Goal: Task Accomplishment & Management: Manage account settings

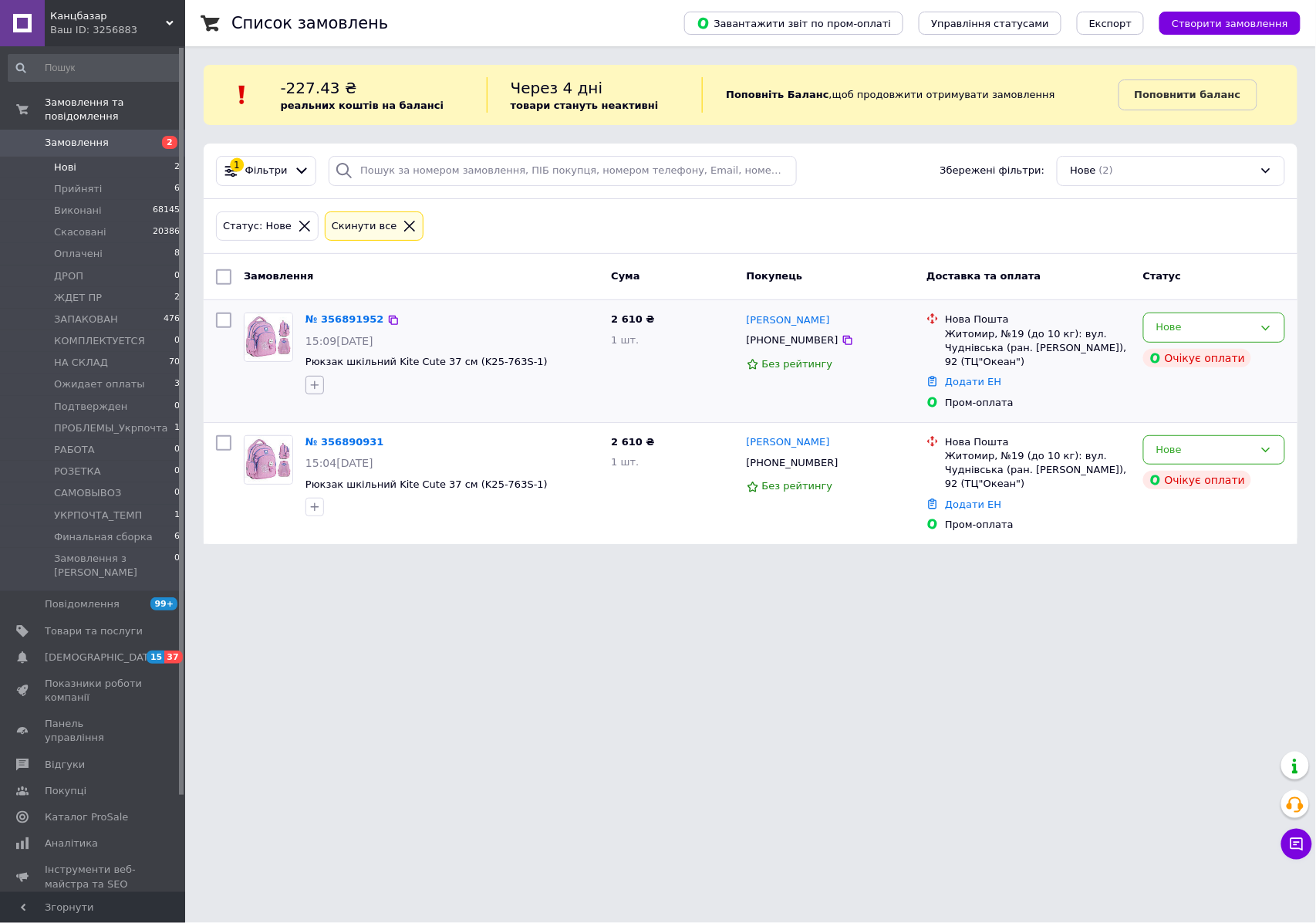
click at [313, 383] on icon "button" at bounding box center [315, 385] width 13 height 13
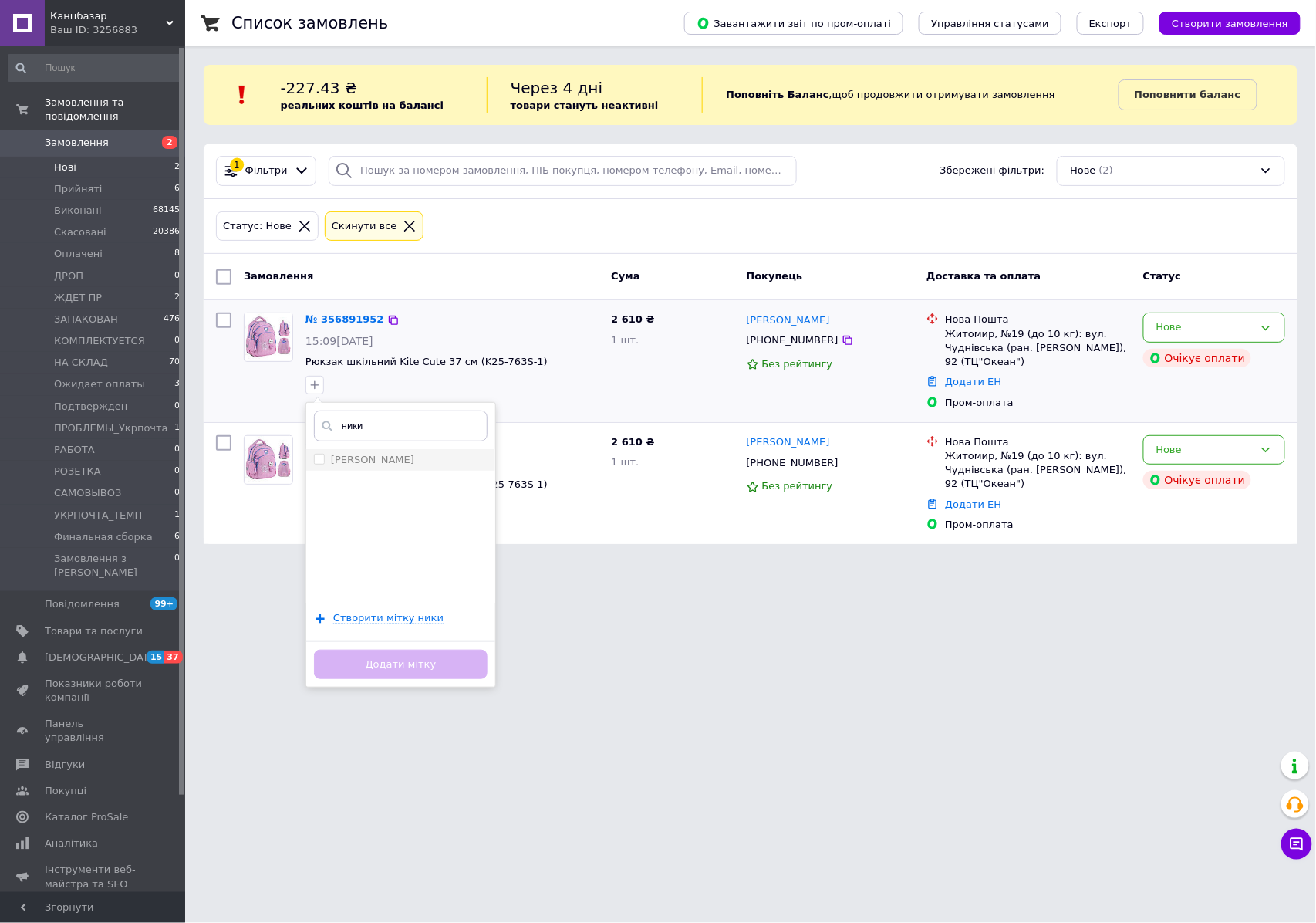
type input "ники"
click at [399, 458] on div "[PERSON_NAME]" at bounding box center [401, 459] width 173 height 14
checkbox input "true"
click at [422, 651] on button "Додати мітку" at bounding box center [401, 664] width 173 height 30
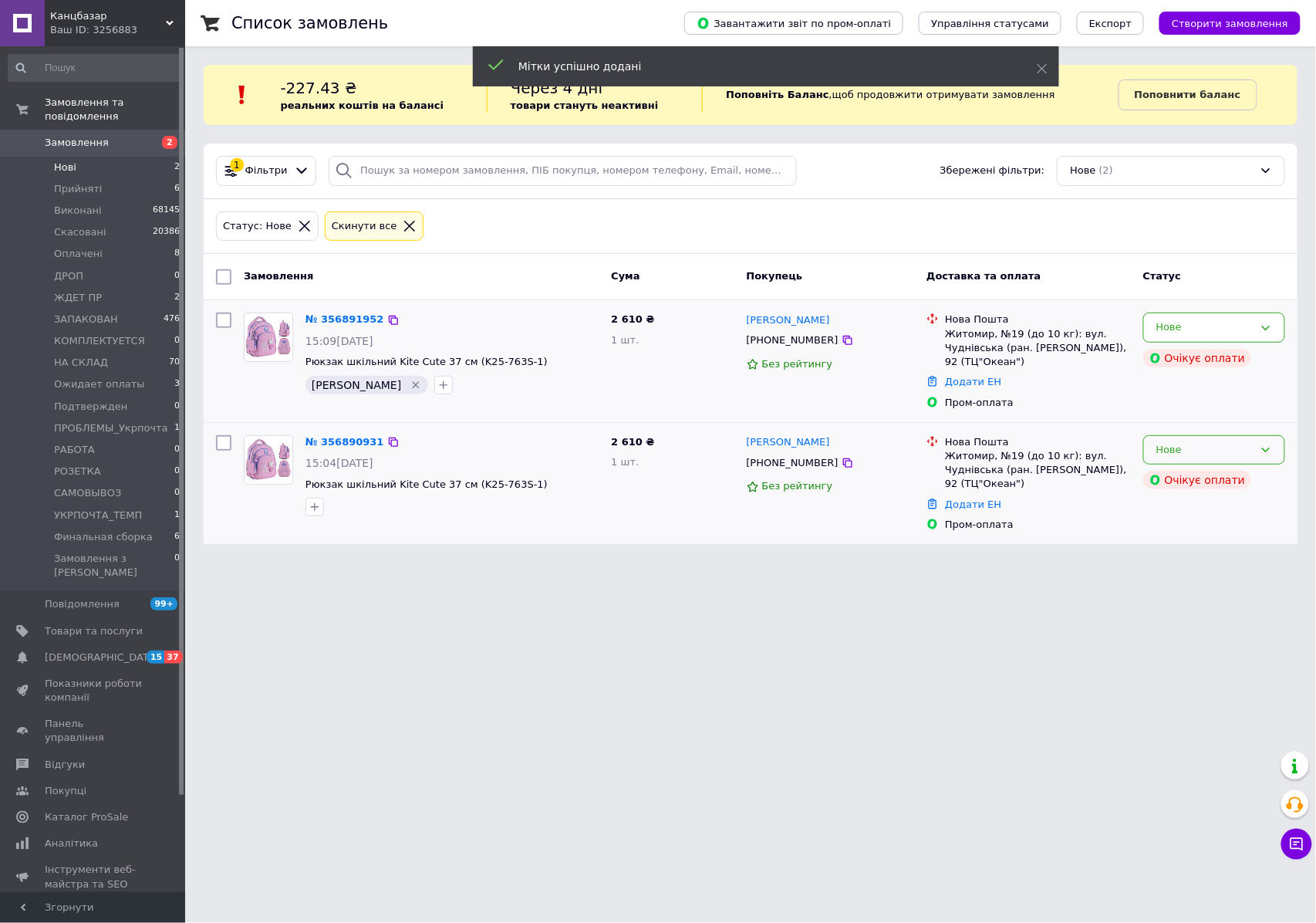
click at [1210, 442] on div "Нове" at bounding box center [1214, 450] width 142 height 30
click at [1185, 535] on li "Скасовано" at bounding box center [1214, 539] width 140 height 29
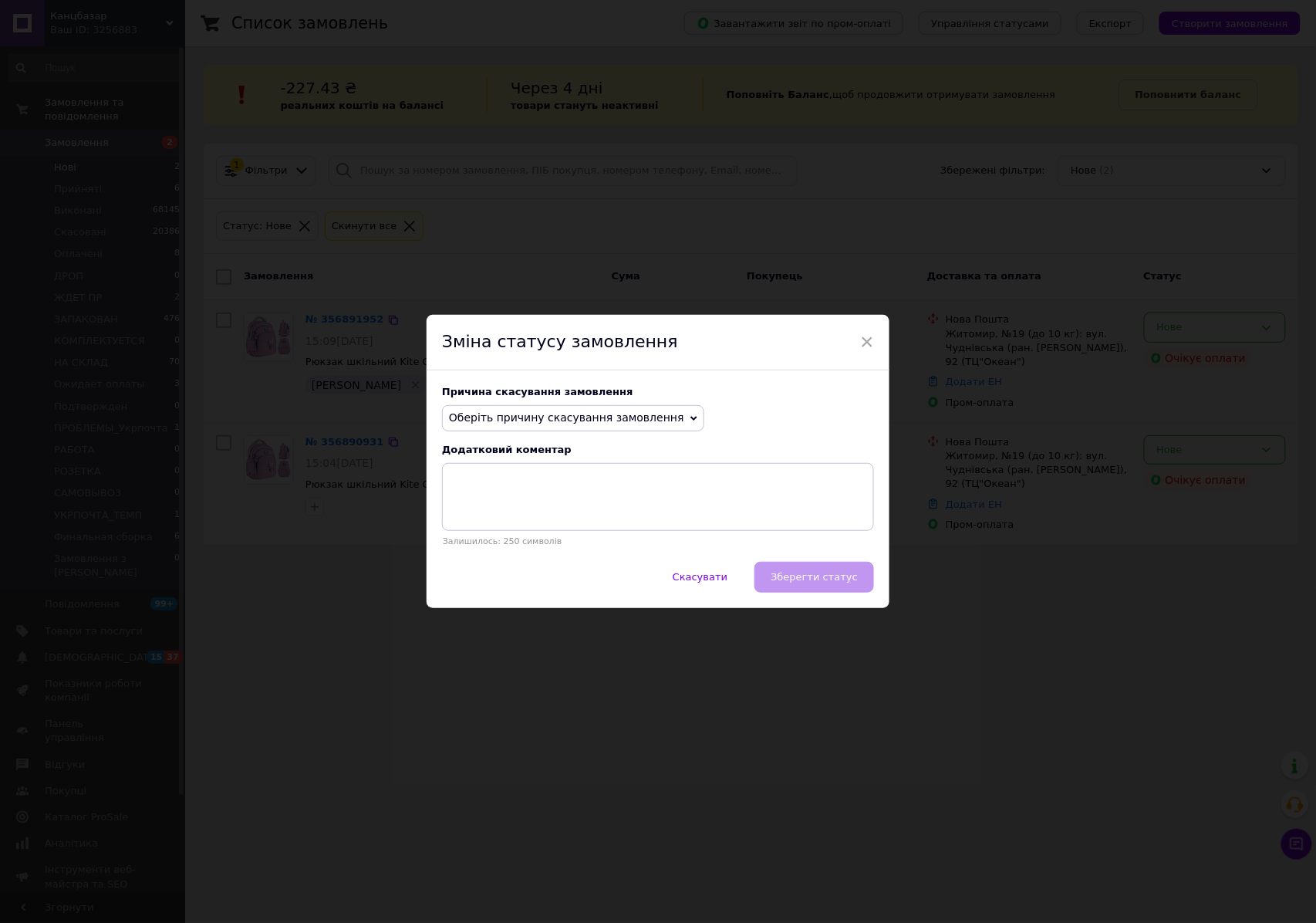
click at [528, 420] on span "Оберіть причину скасування замовлення" at bounding box center [567, 418] width 236 height 13
click at [525, 528] on li "Замовлення-дублікат" at bounding box center [573, 534] width 261 height 21
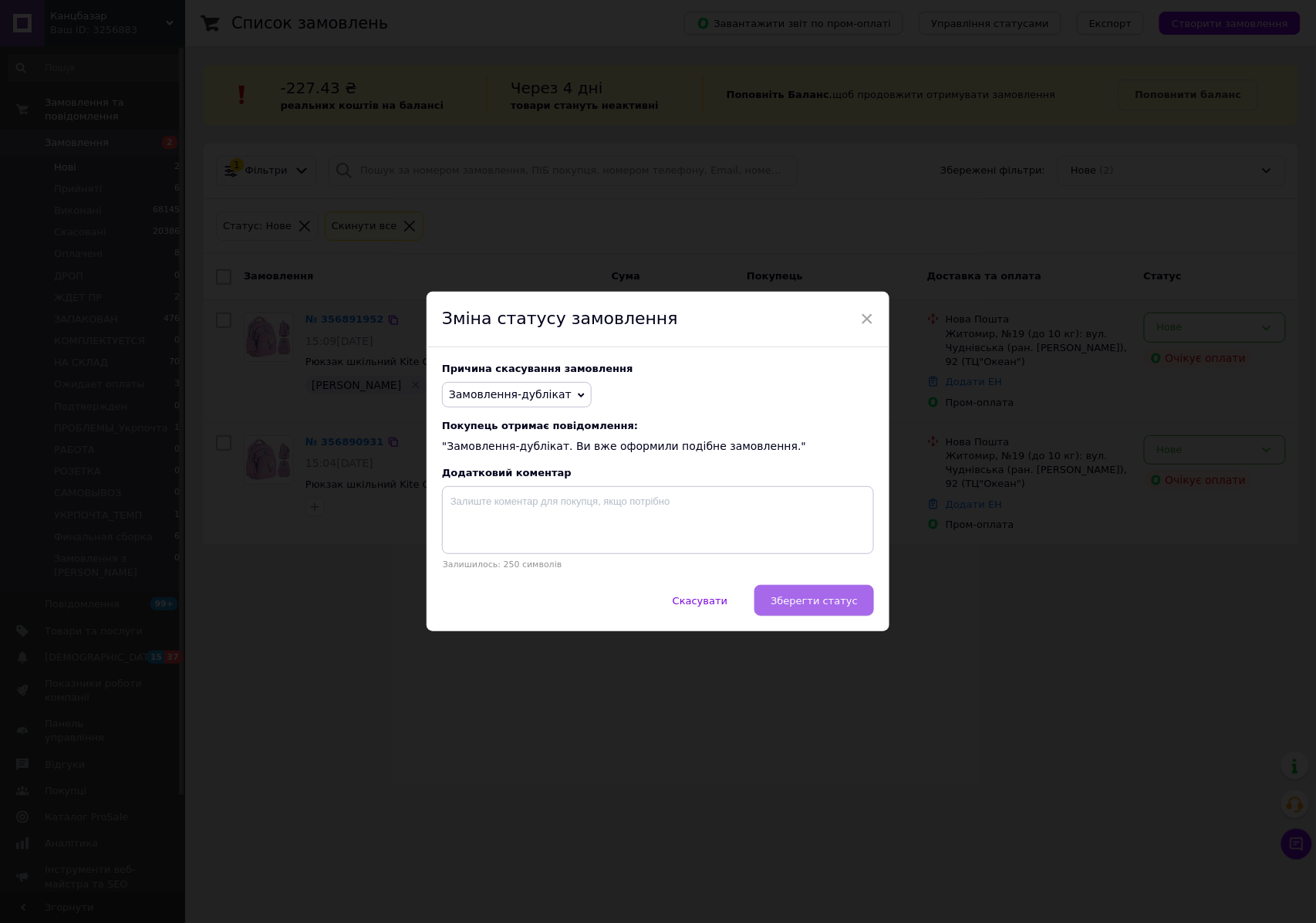
click at [815, 598] on span "Зберегти статус" at bounding box center [815, 600] width 88 height 12
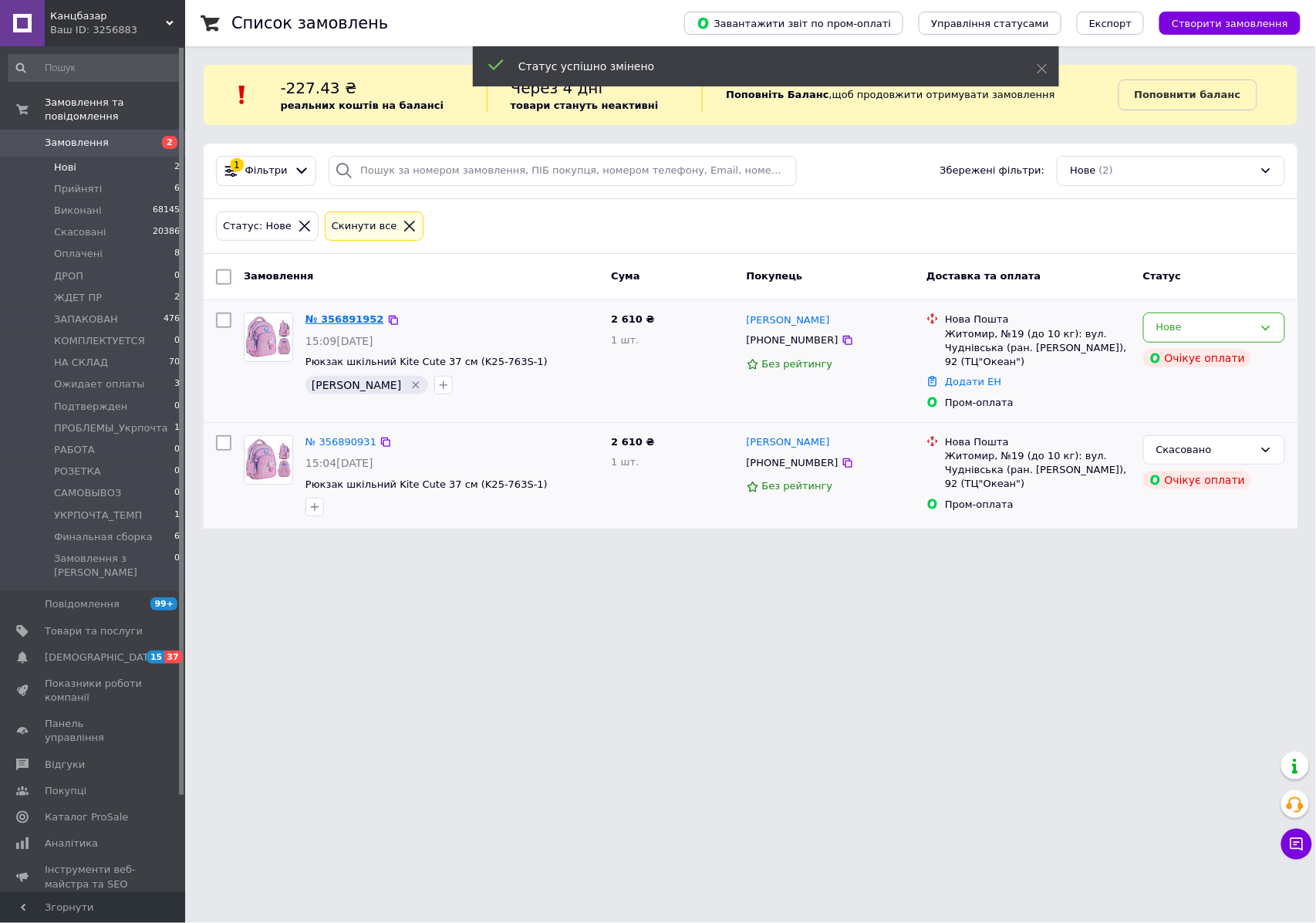
click at [344, 325] on link "№ 356891952" at bounding box center [345, 319] width 79 height 12
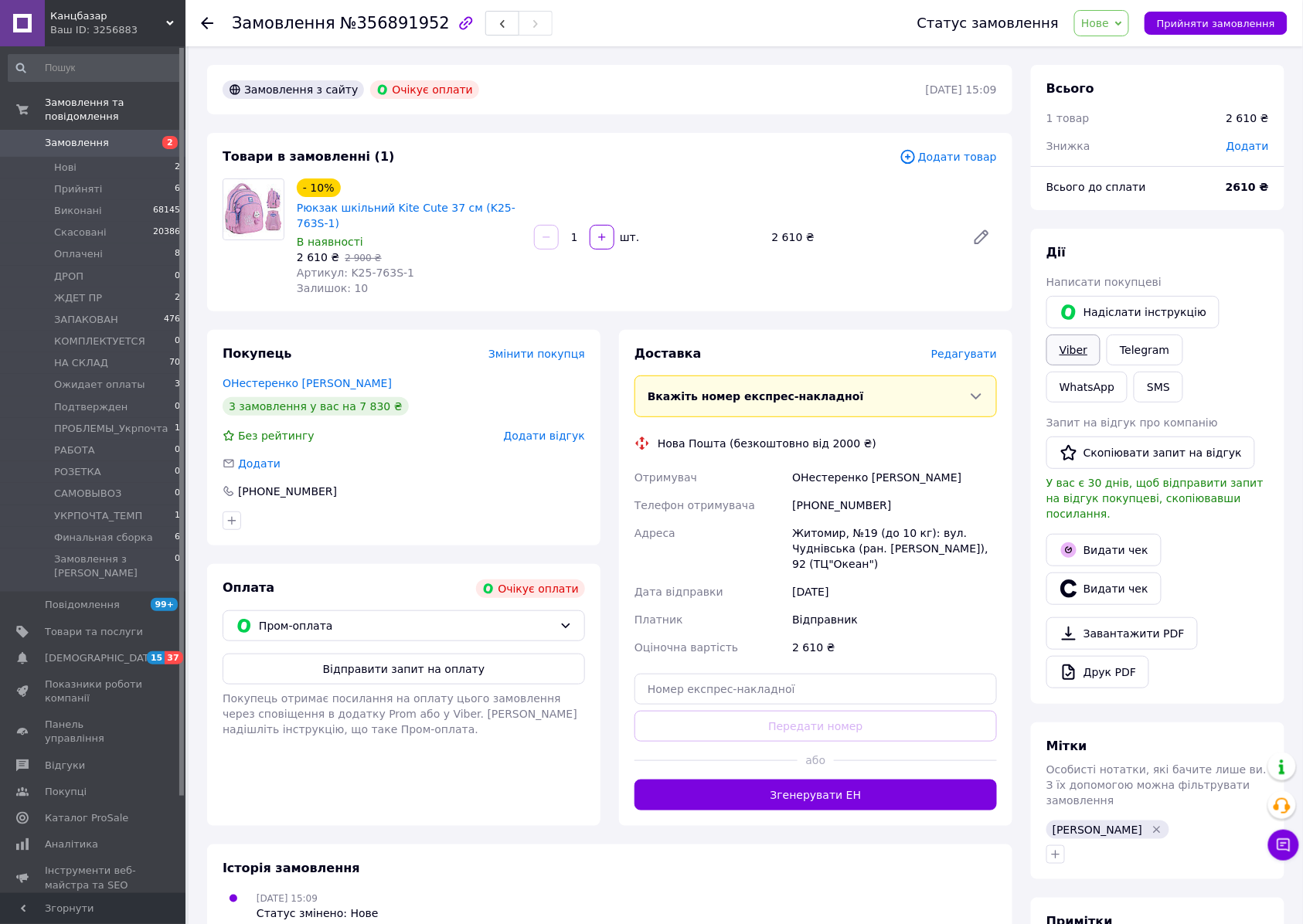
drag, startPoint x: 1233, startPoint y: 303, endPoint x: 1279, endPoint y: 337, distance: 57.2
click at [1101, 335] on link "Viber" at bounding box center [1073, 350] width 54 height 31
click at [328, 606] on div "Оплата Очікує оплати Пром-оплата Відправити запит на оплату Покупець отримає по…" at bounding box center [403, 695] width 393 height 262
click at [328, 615] on div "Пром-оплата" at bounding box center [403, 625] width 363 height 31
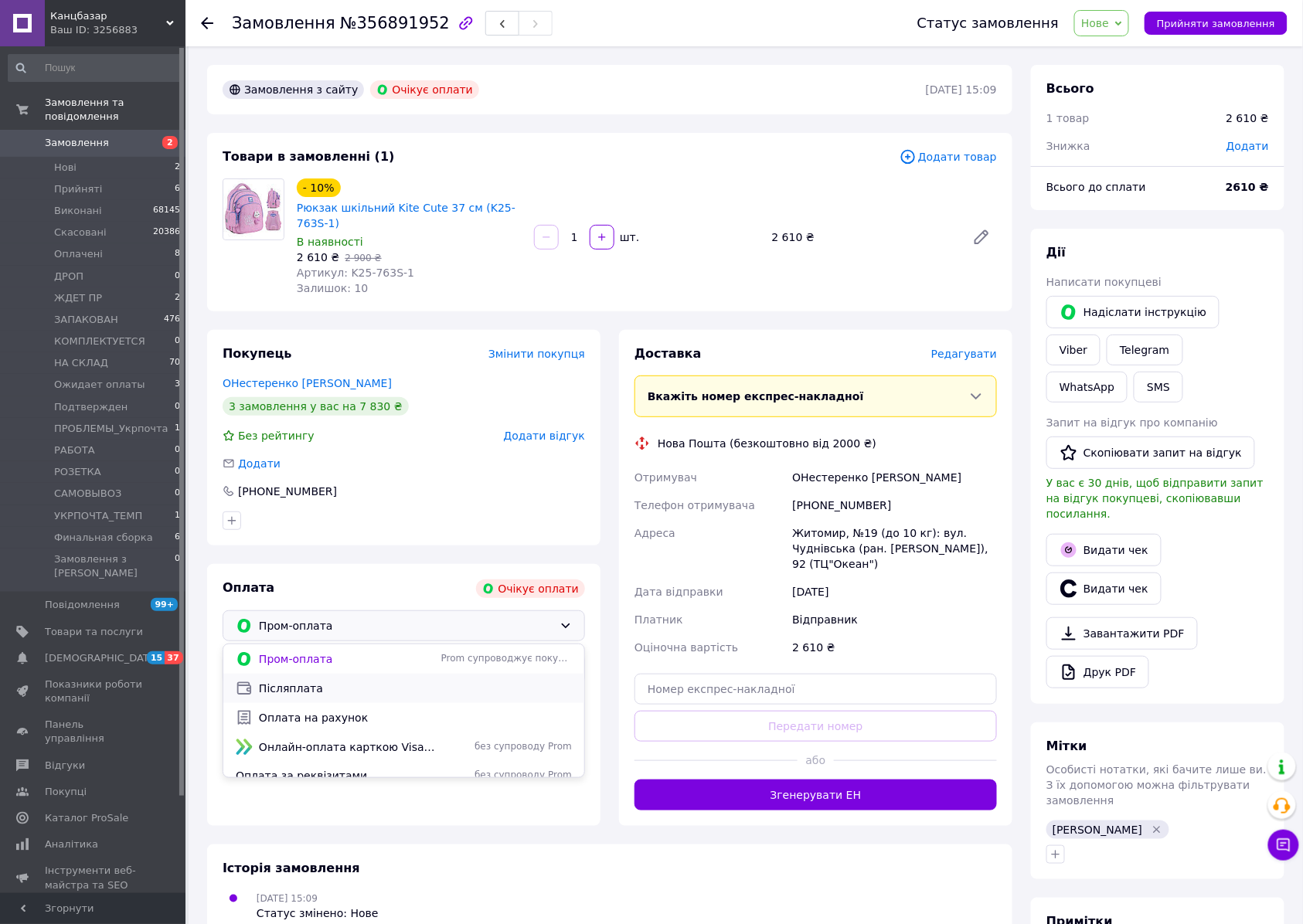
click at [297, 680] on span "Післяплата" at bounding box center [415, 687] width 313 height 15
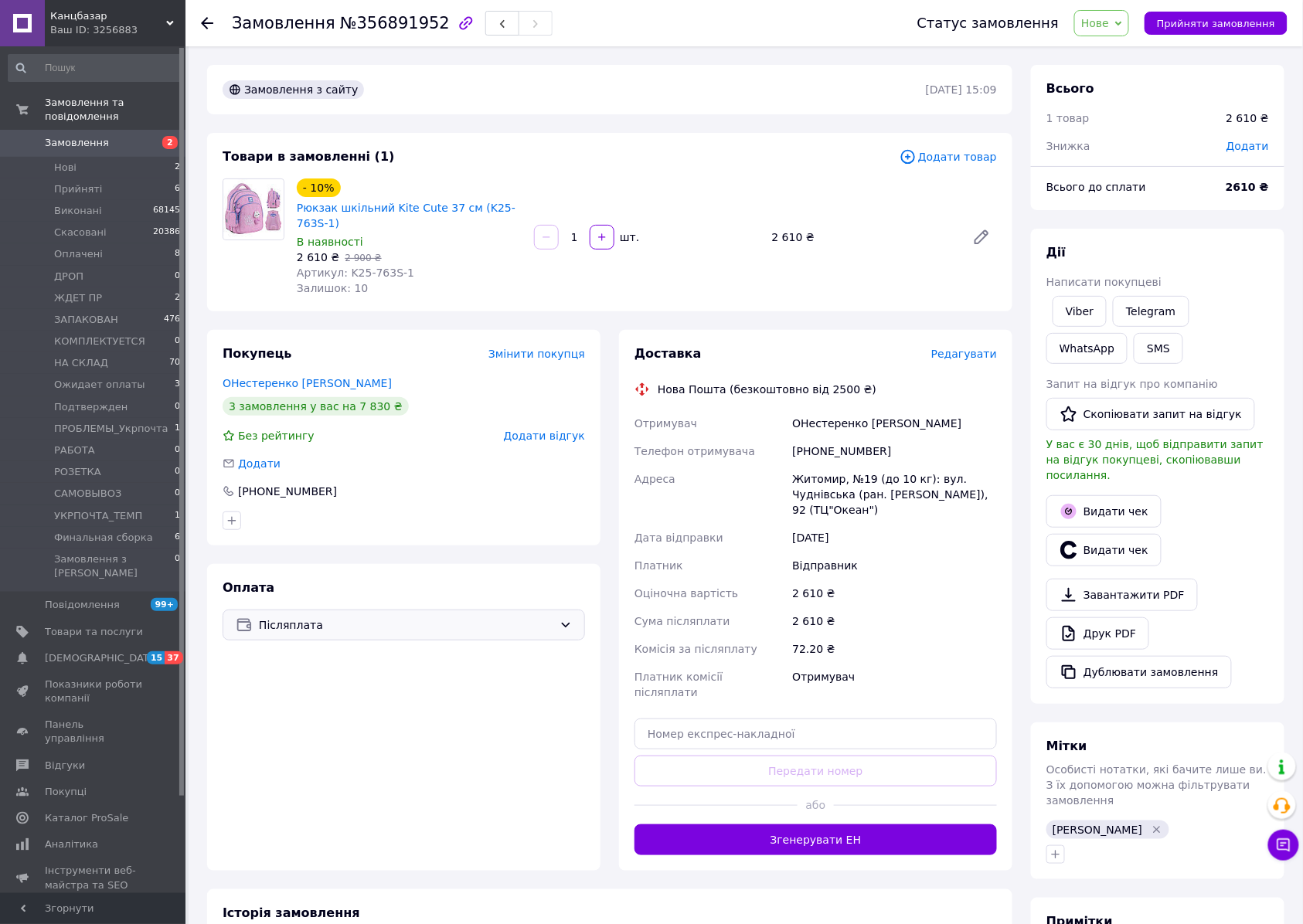
click at [1101, 33] on span "Нове" at bounding box center [1101, 23] width 55 height 26
click at [1148, 146] on li "НА СКЛАД" at bounding box center [1140, 136] width 130 height 23
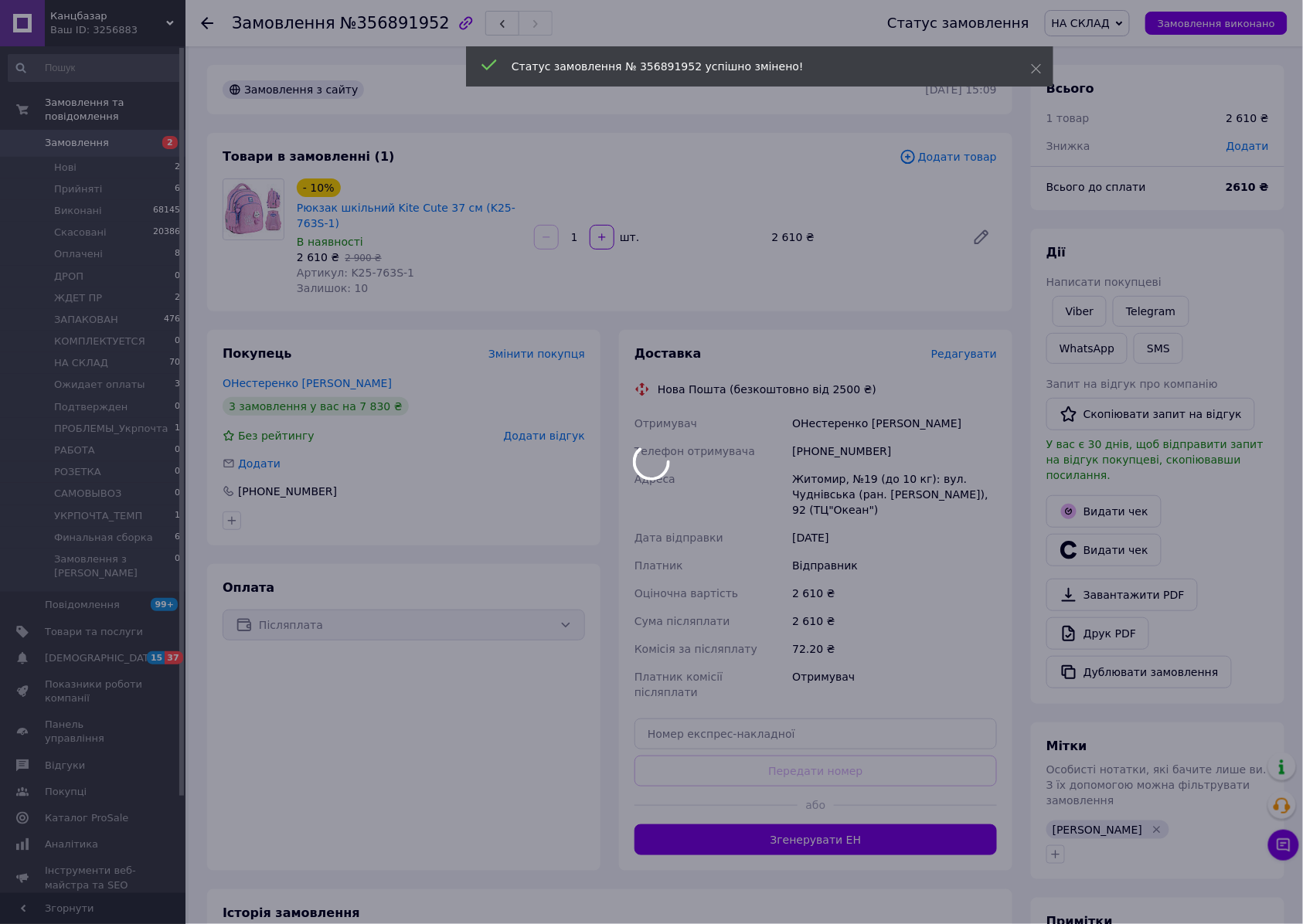
click at [1109, 29] on div at bounding box center [651, 462] width 1303 height 924
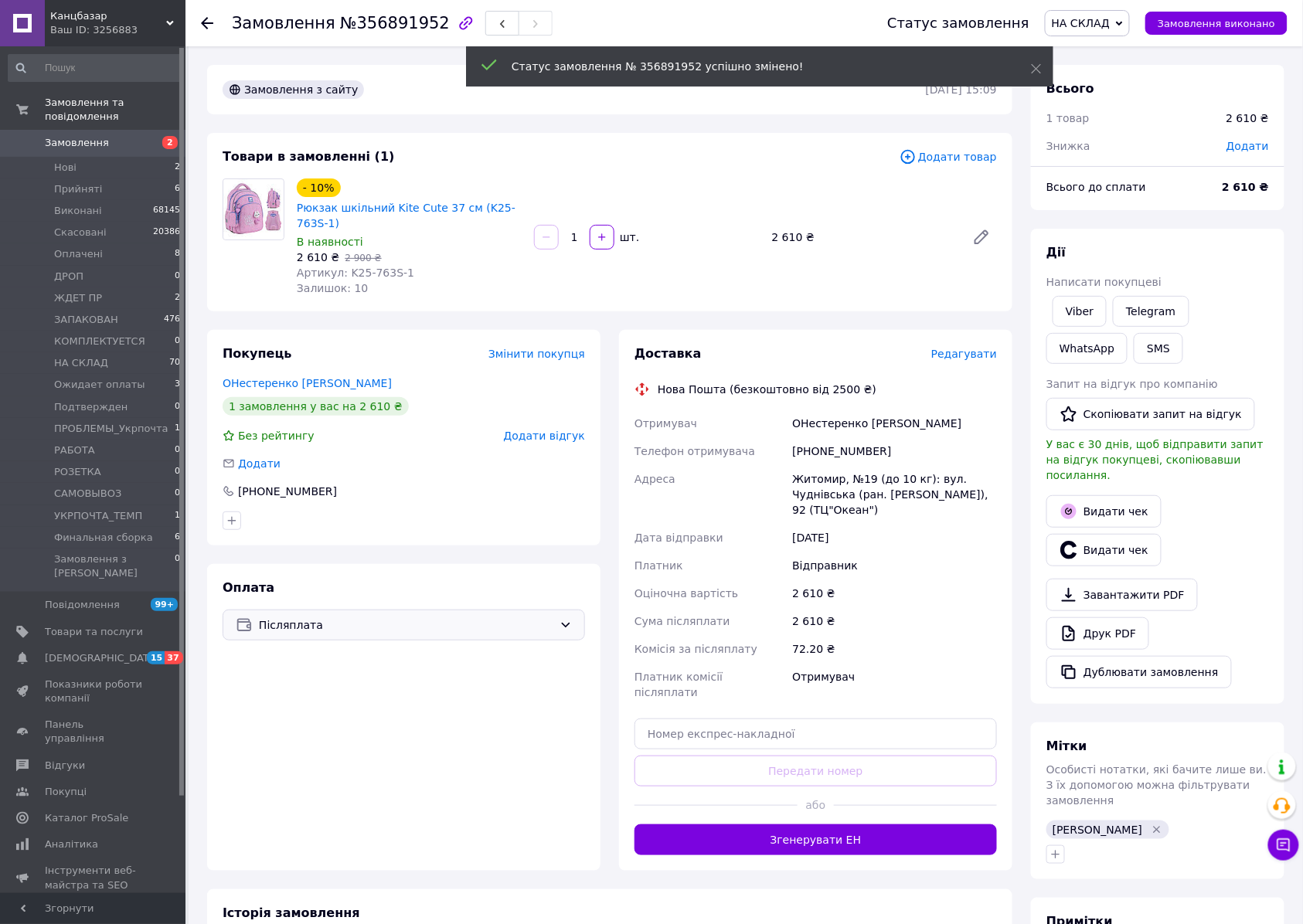
click at [1109, 29] on span "НА СКЛАД" at bounding box center [1087, 23] width 85 height 26
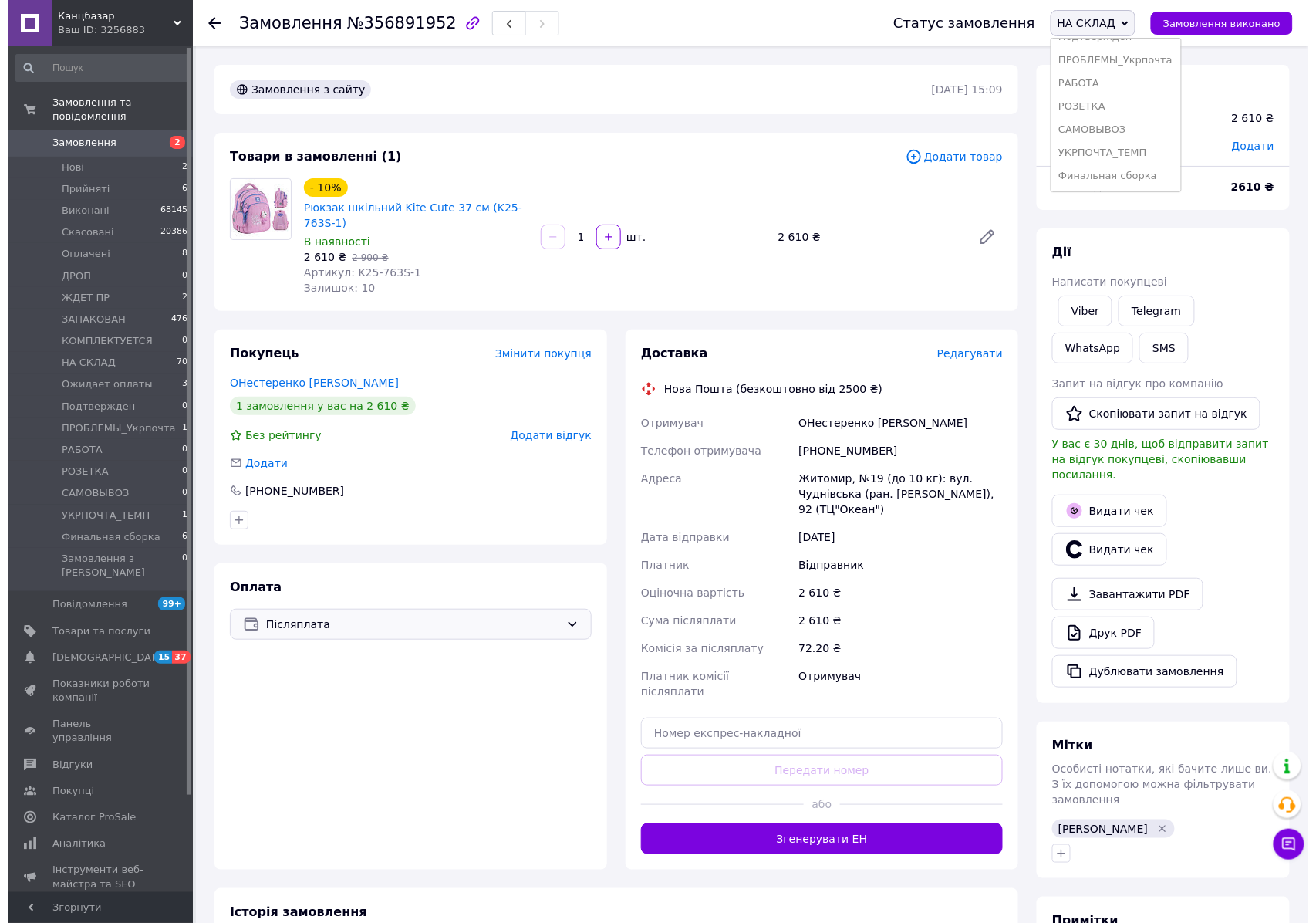
scroll to position [123, 0]
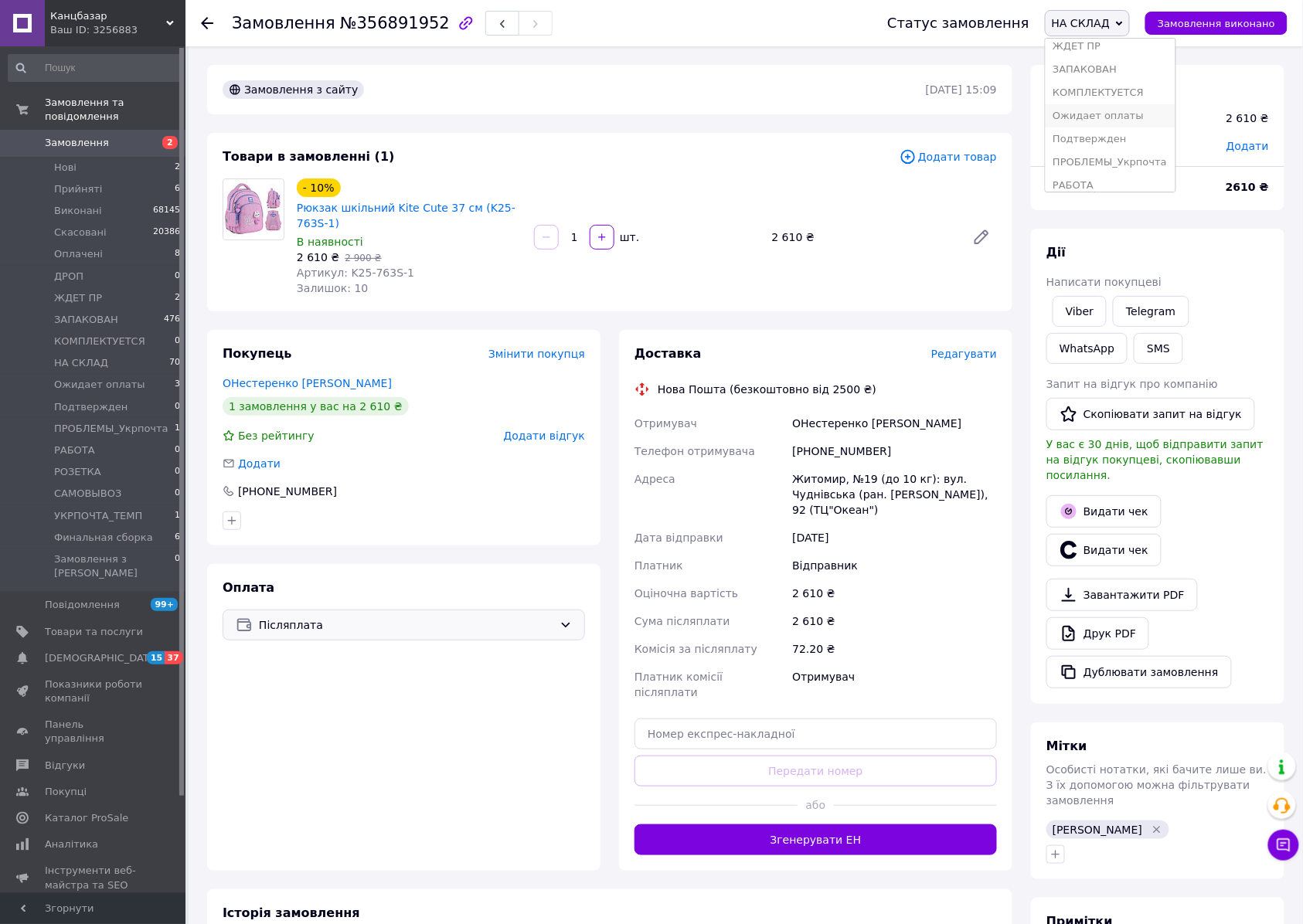
click at [1125, 121] on li "Ожидает оплаты" at bounding box center [1110, 116] width 130 height 23
click at [63, 161] on span "Нові" at bounding box center [65, 167] width 22 height 14
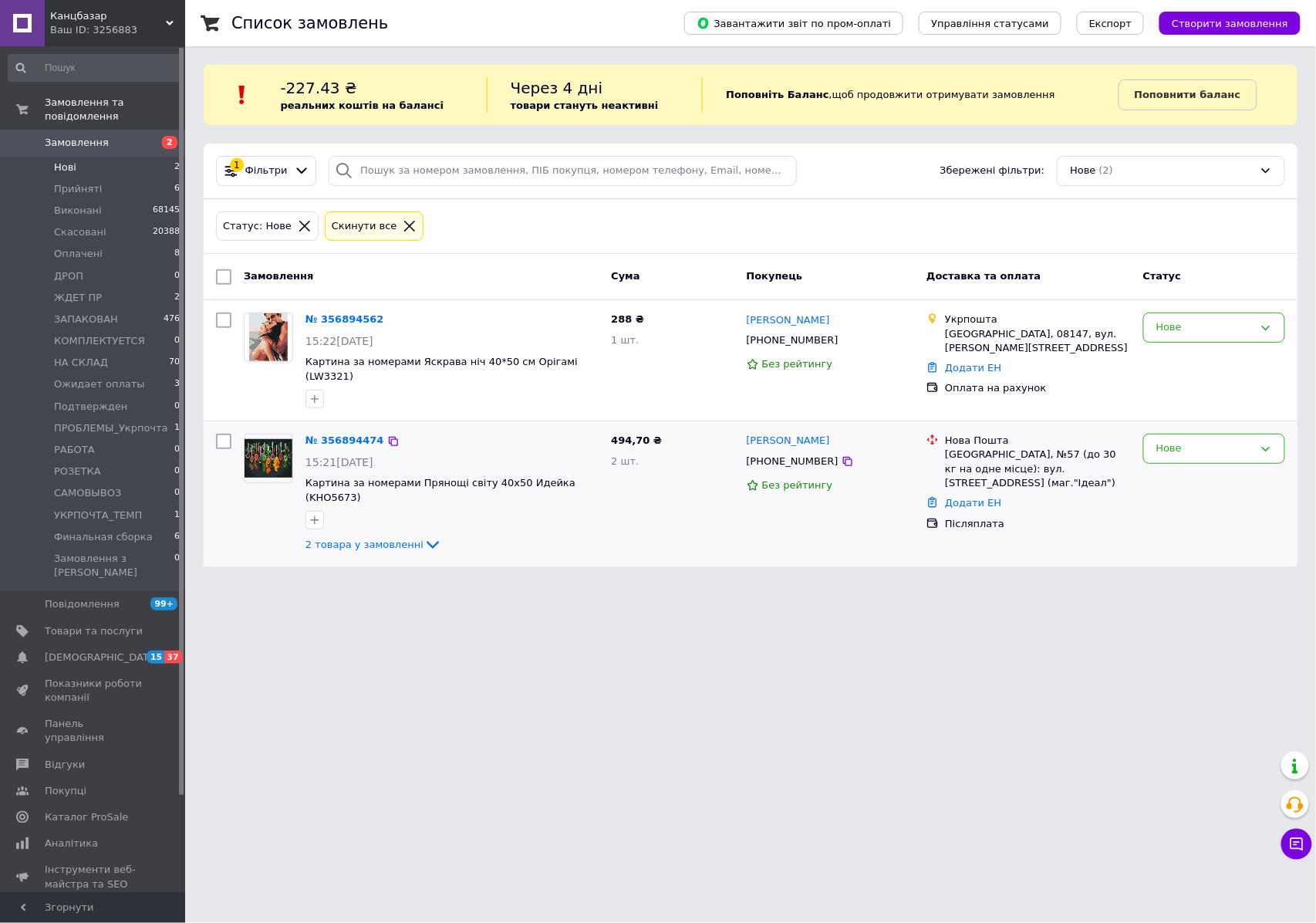
drag, startPoint x: 317, startPoint y: 494, endPoint x: 344, endPoint y: 492, distance: 27.1
click at [317, 516] on icon "button" at bounding box center [315, 520] width 9 height 9
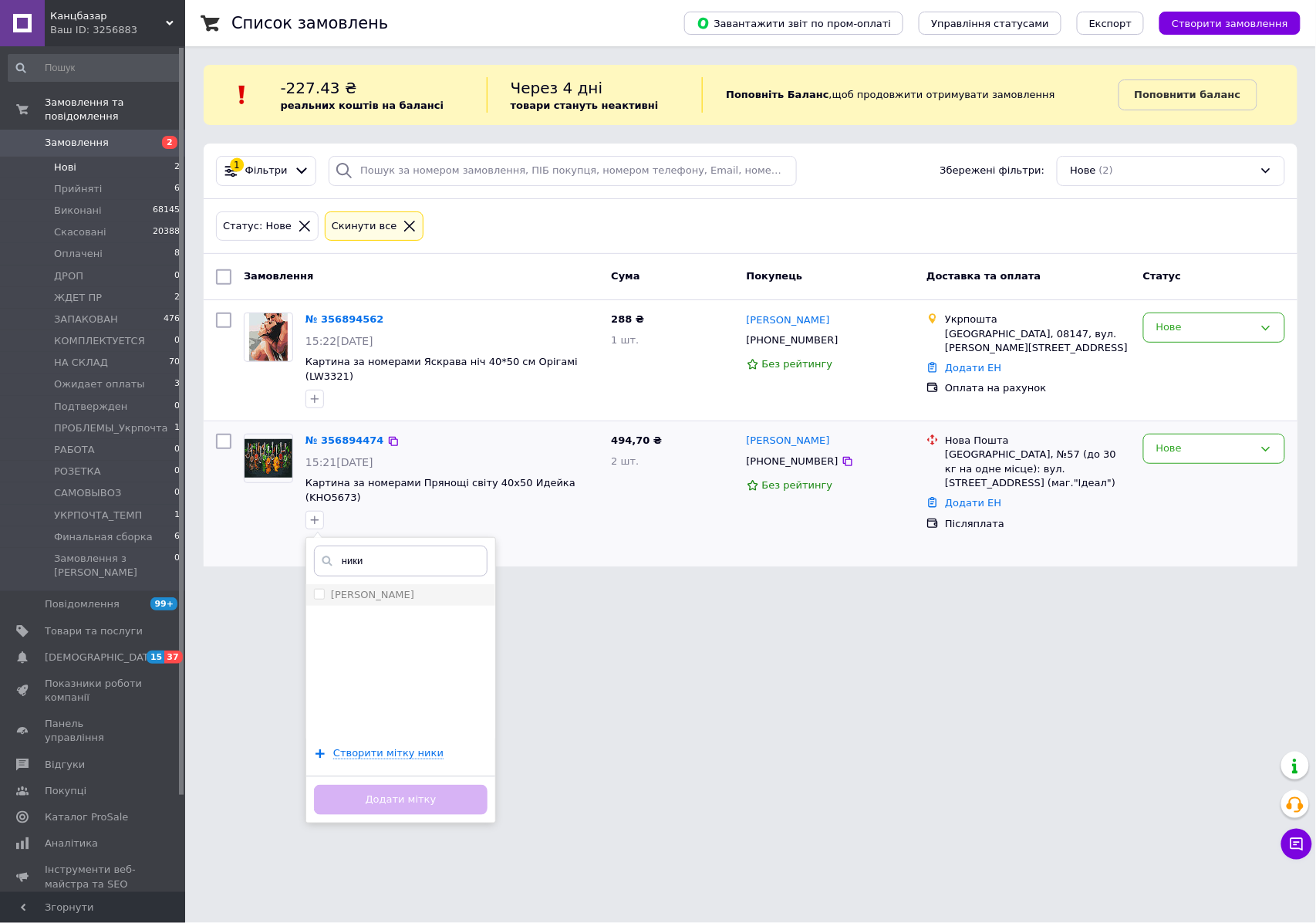
type input "ники"
click at [352, 589] on label "[PERSON_NAME]" at bounding box center [372, 594] width 84 height 12
checkbox input "true"
click at [411, 785] on button "Додати мітку" at bounding box center [401, 800] width 173 height 30
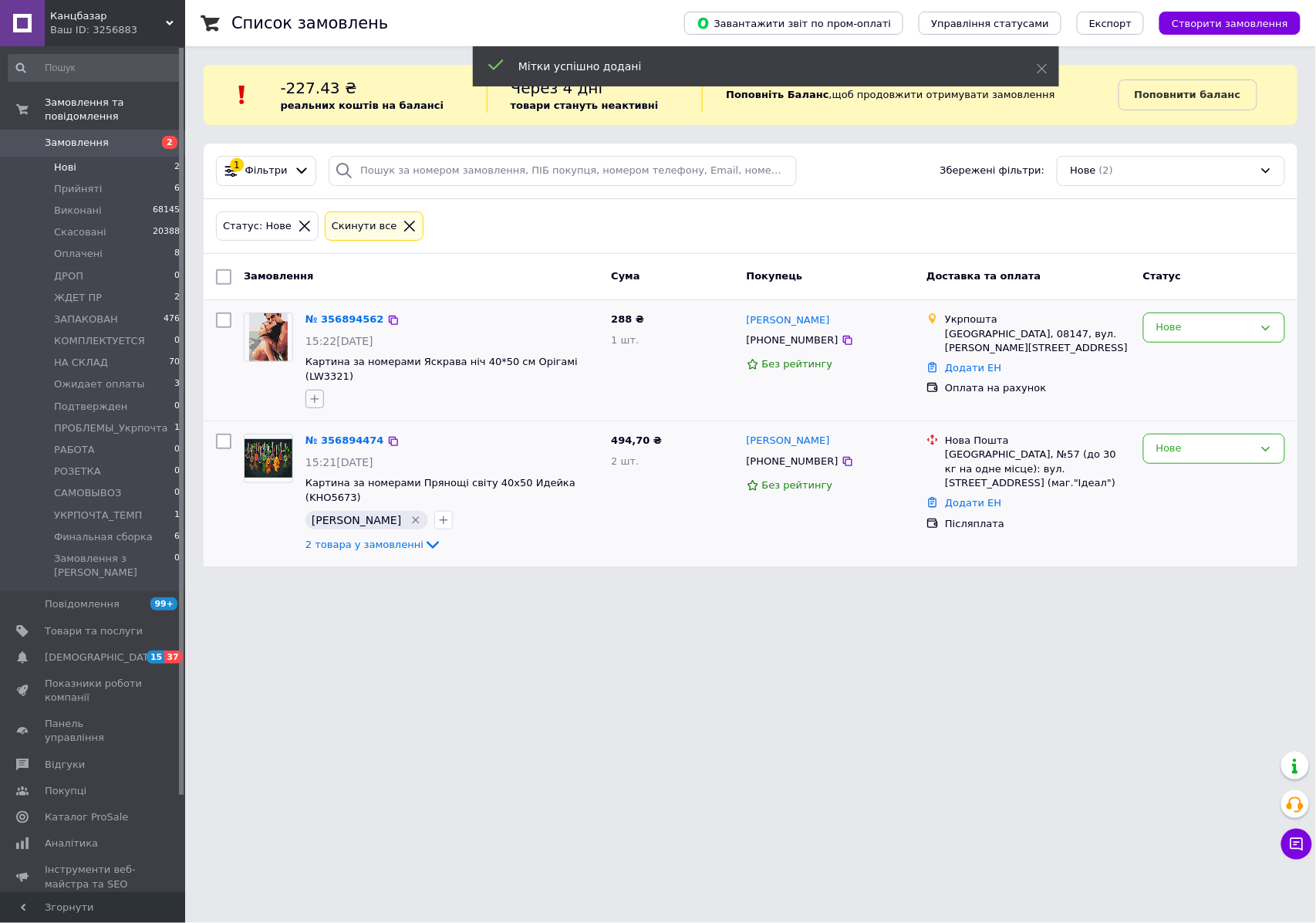
click at [316, 390] on button "button" at bounding box center [314, 399] width 18 height 18
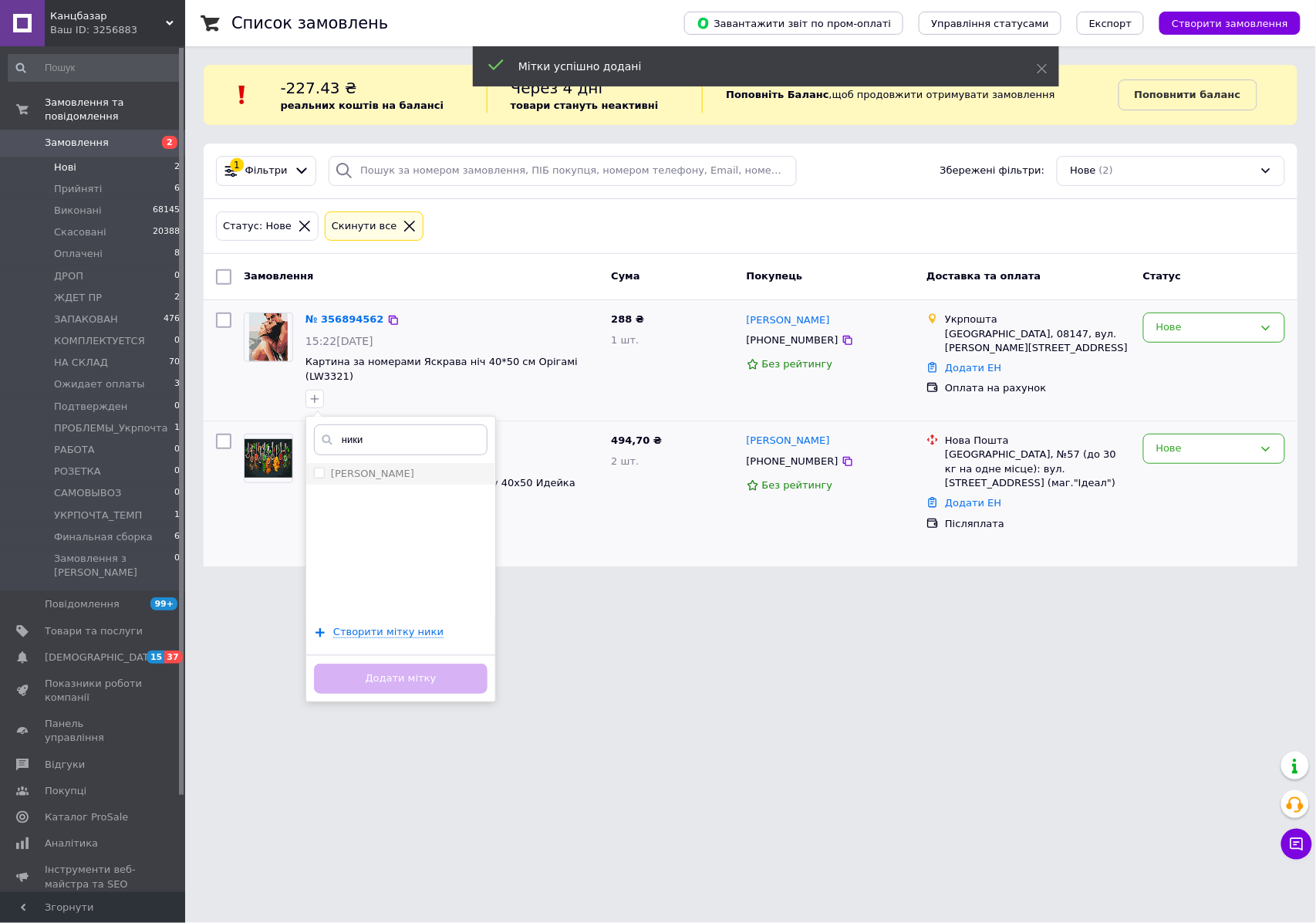
type input "ники"
click at [356, 468] on label "[PERSON_NAME]" at bounding box center [372, 473] width 84 height 12
checkbox input "true"
click at [401, 672] on button "Додати мітку" at bounding box center [401, 679] width 173 height 30
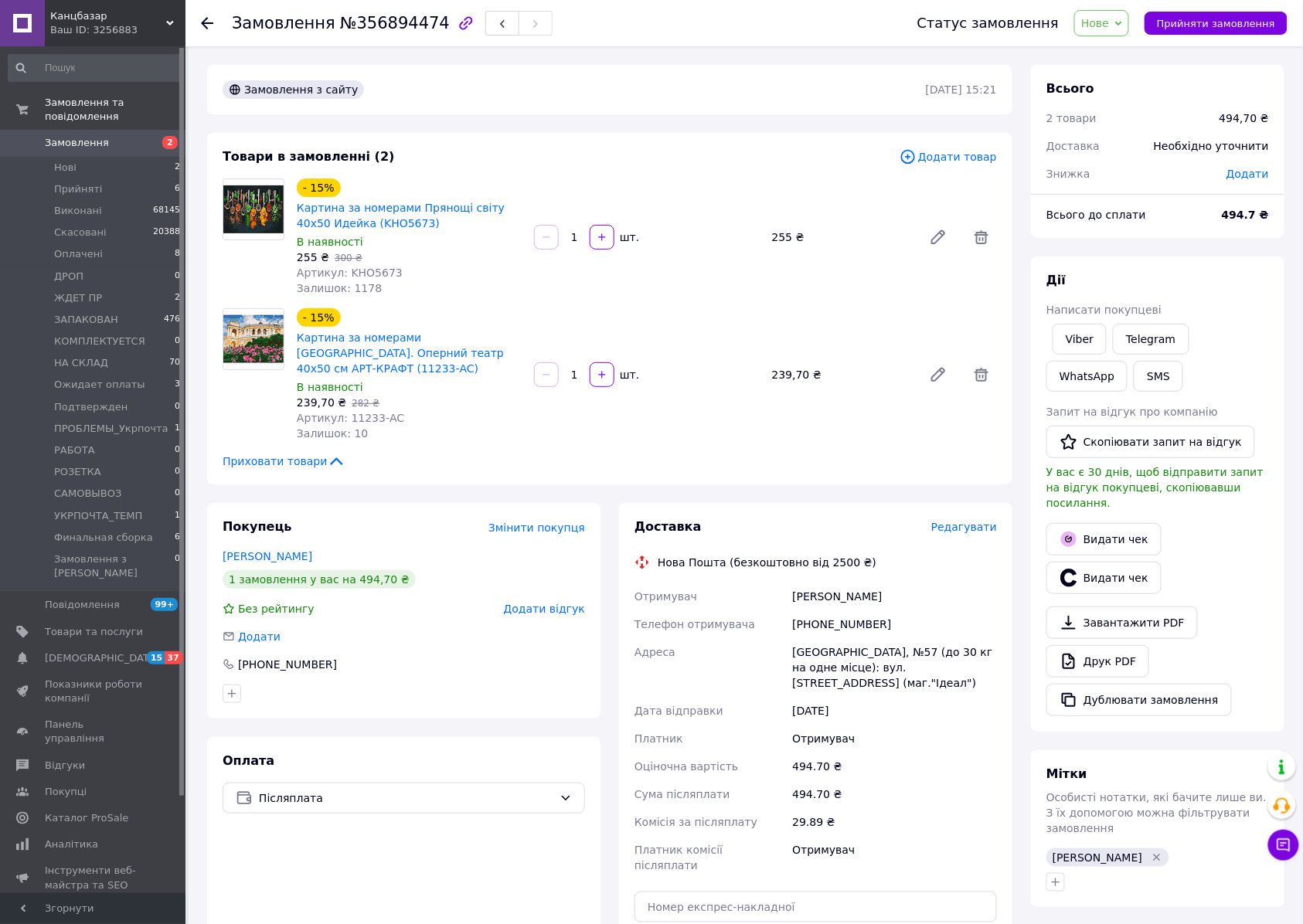
click at [362, 412] on span "Артикул: 11233-AC" at bounding box center [350, 418] width 108 height 13
drag, startPoint x: 362, startPoint y: 401, endPoint x: 381, endPoint y: 402, distance: 19.0
click at [381, 412] on span "Артикул: 11233-AC" at bounding box center [350, 418] width 108 height 13
copy span "11233-AC"
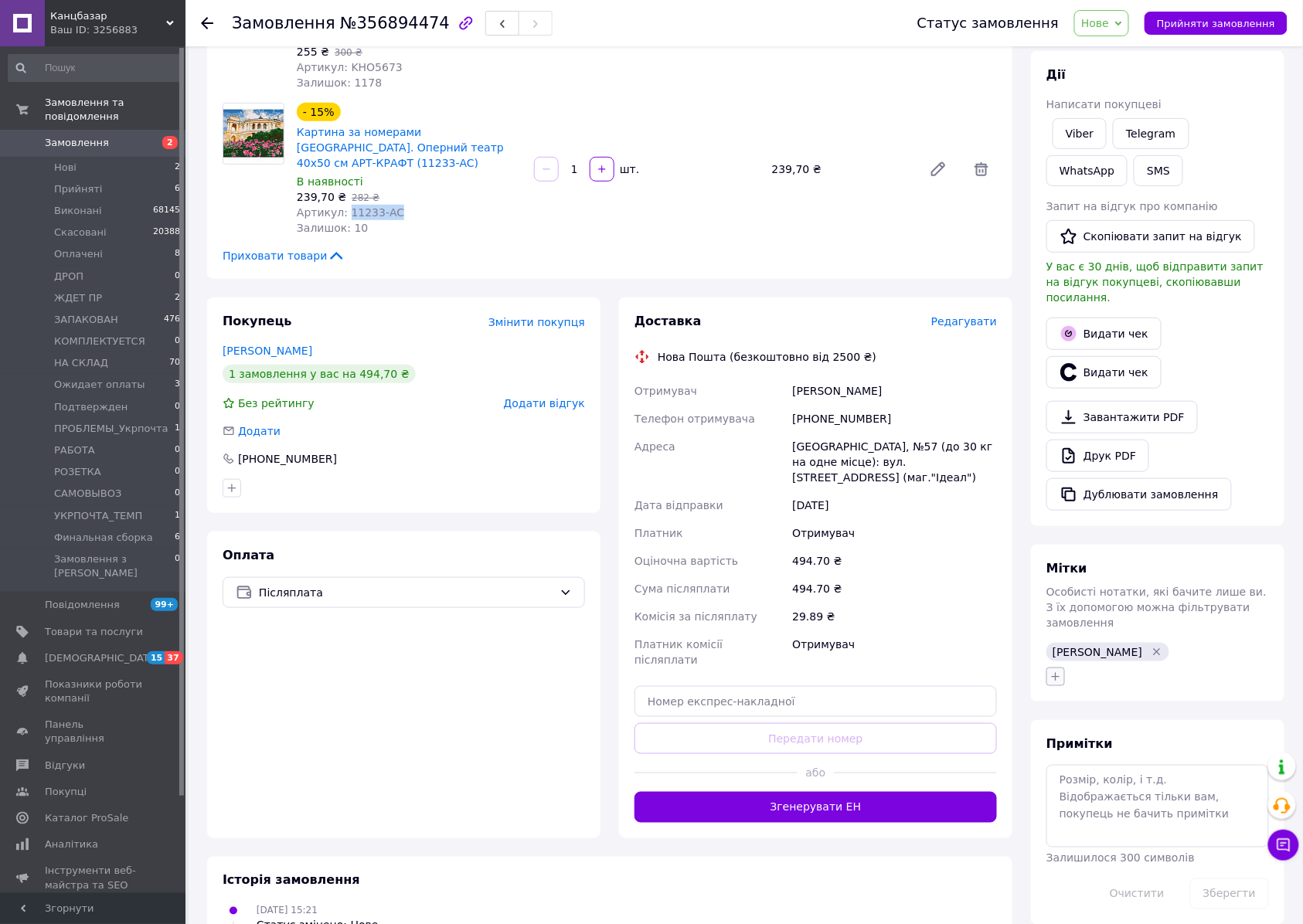
click at [1061, 668] on button "button" at bounding box center [1055, 676] width 18 height 18
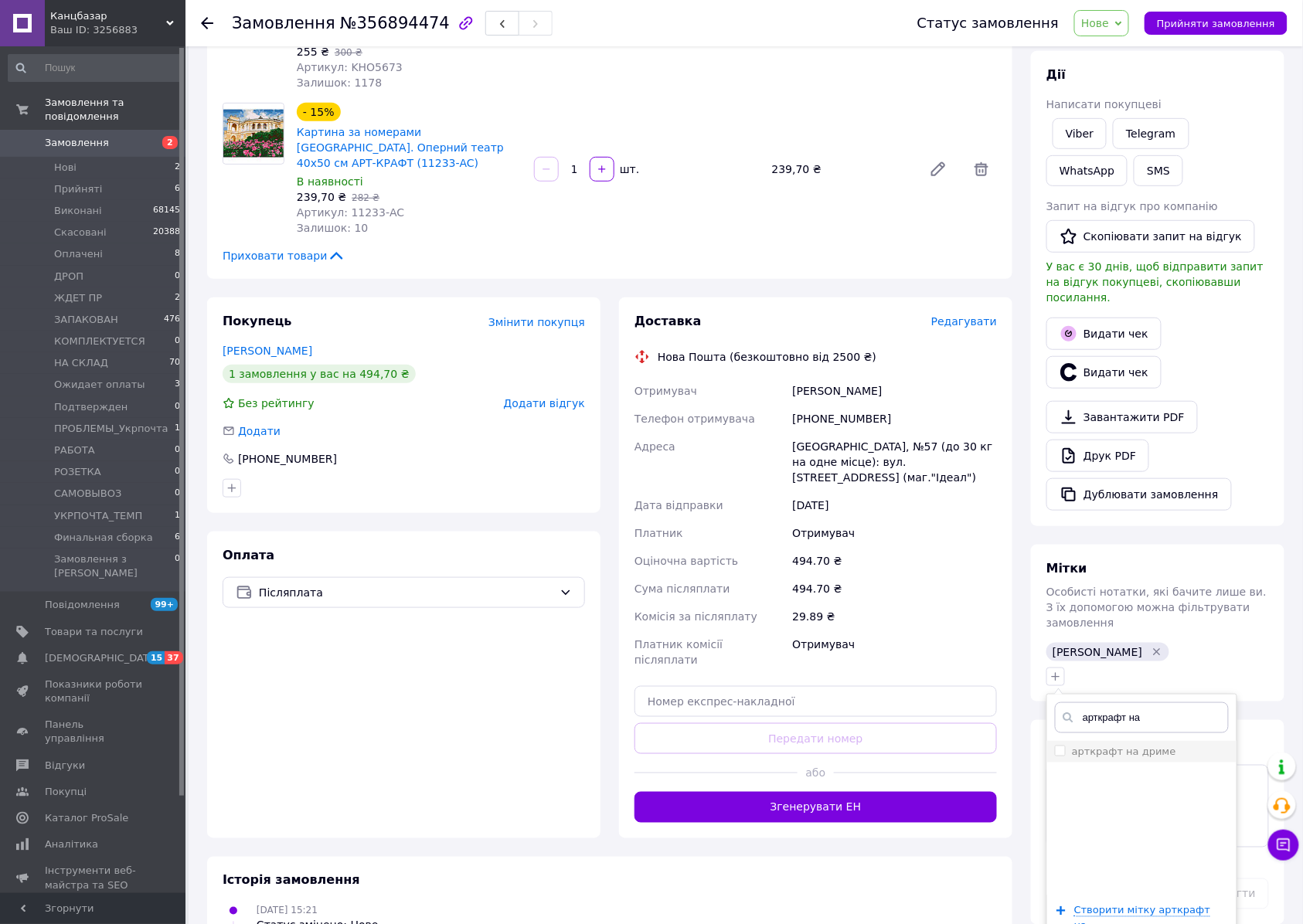
type input "арткрафт на"
click at [1122, 746] on label "арткрафт на дриме" at bounding box center [1124, 751] width 104 height 12
checkbox input "true"
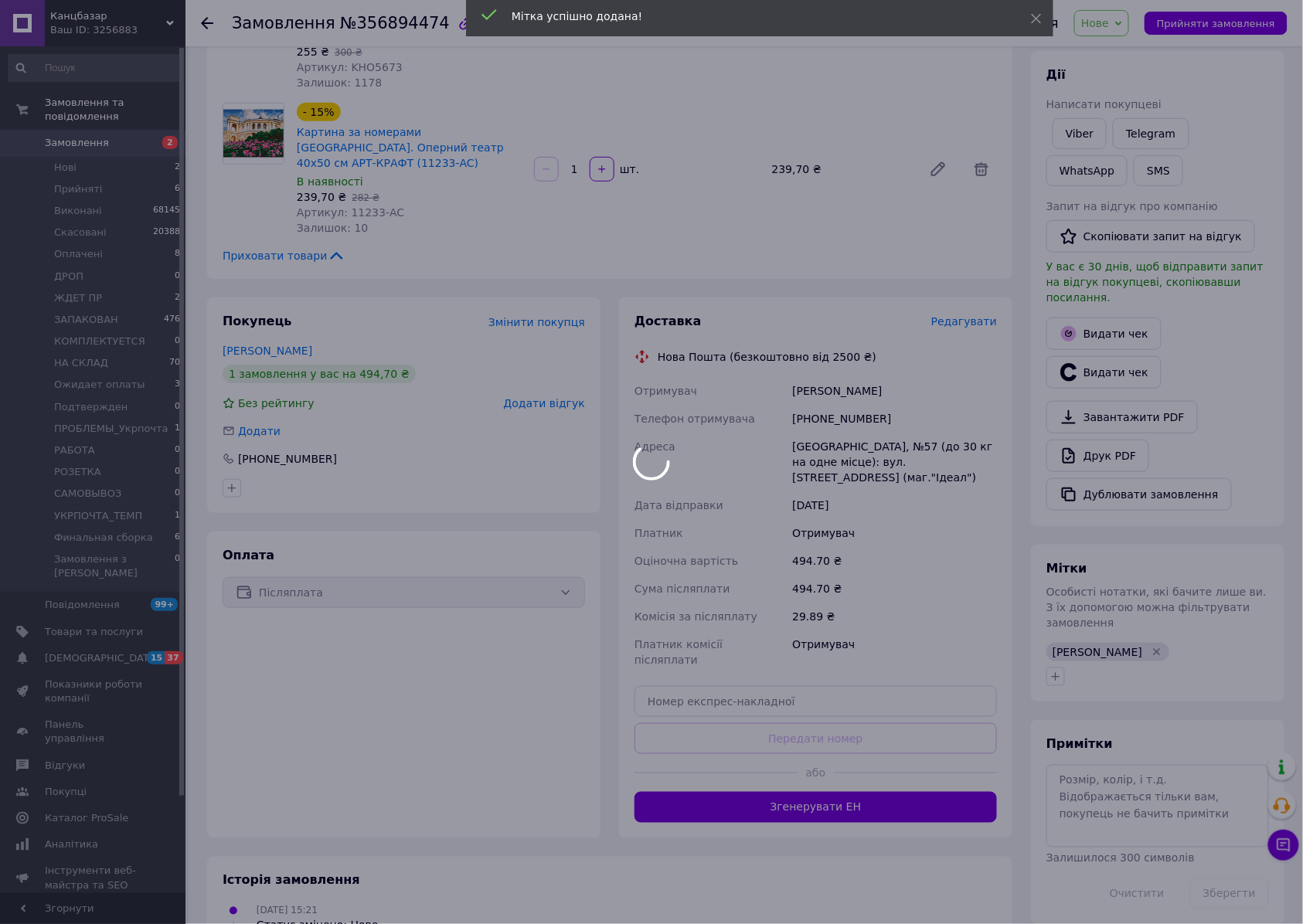
scroll to position [0, 0]
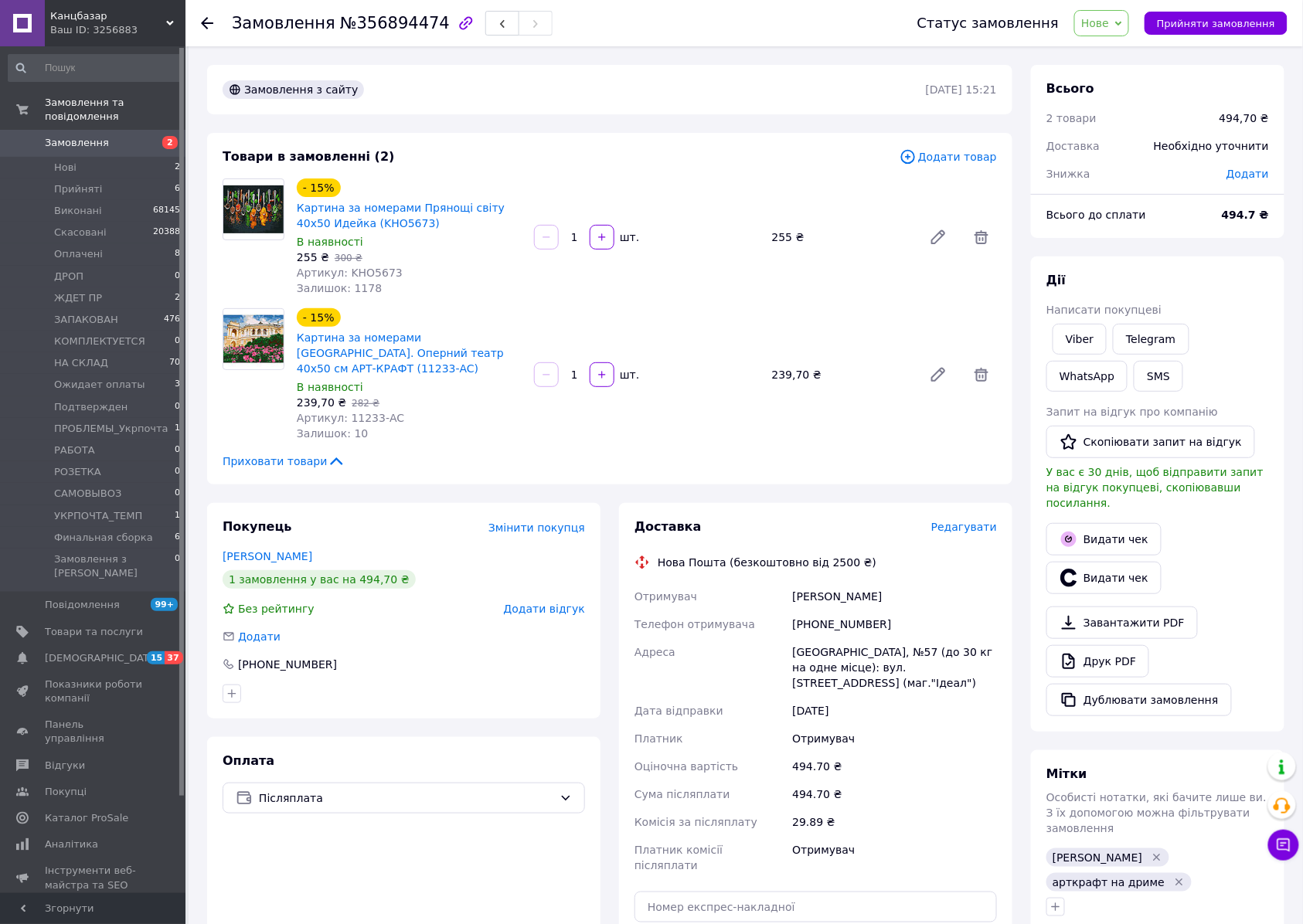
drag, startPoint x: 1113, startPoint y: 19, endPoint x: 1114, endPoint y: 63, distance: 44.0
click at [1109, 19] on span "Нове" at bounding box center [1094, 23] width 28 height 13
click at [1139, 77] on li "Подтвержден" at bounding box center [1140, 80] width 130 height 23
click at [714, 182] on div "- 15% Картина за номерами Прянощі світу 40х50 Идейка (KHO5673) В наявності 255 …" at bounding box center [647, 237] width 712 height 123
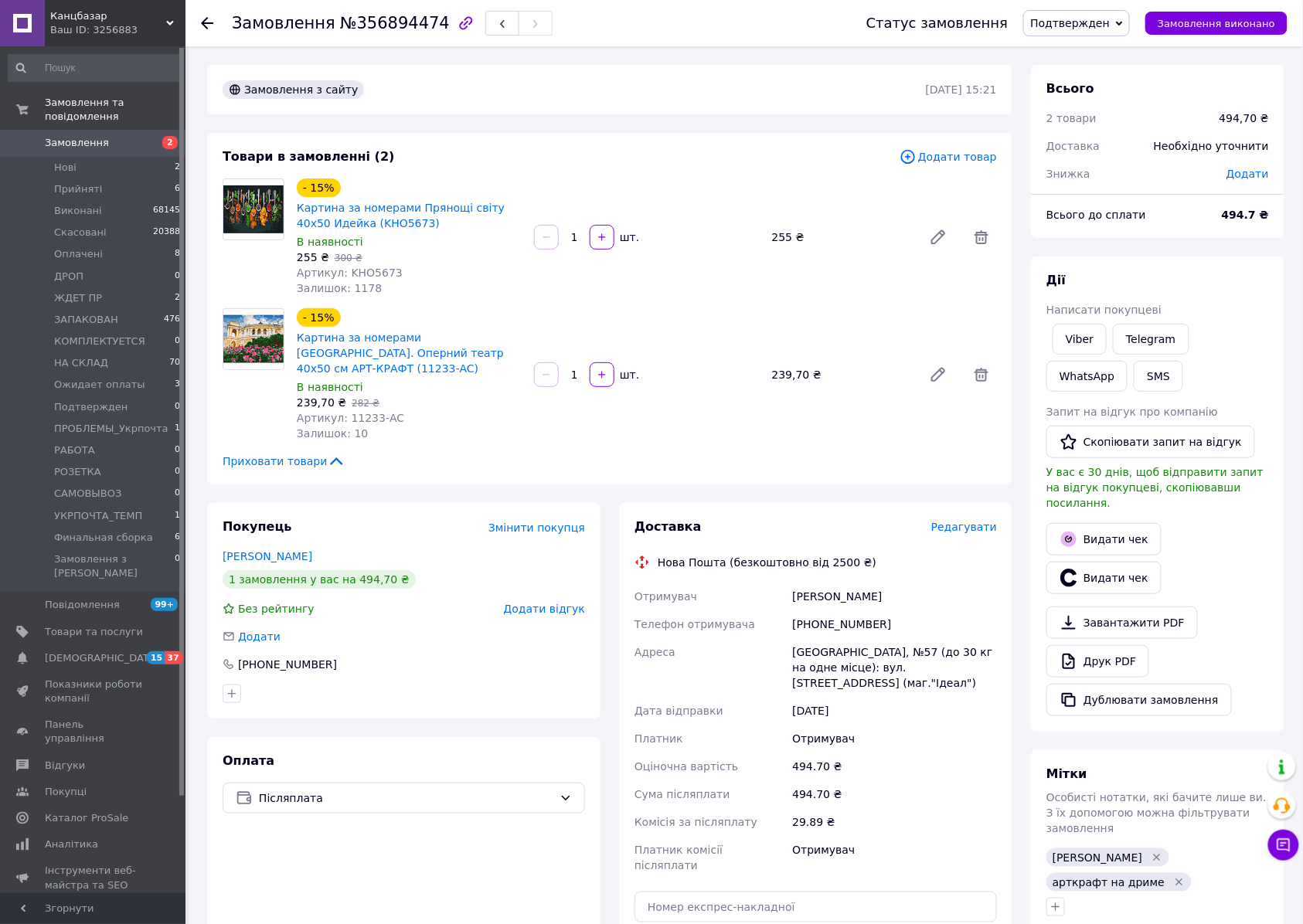
click at [726, 233] on div "1   шт." at bounding box center [646, 237] width 228 height 25
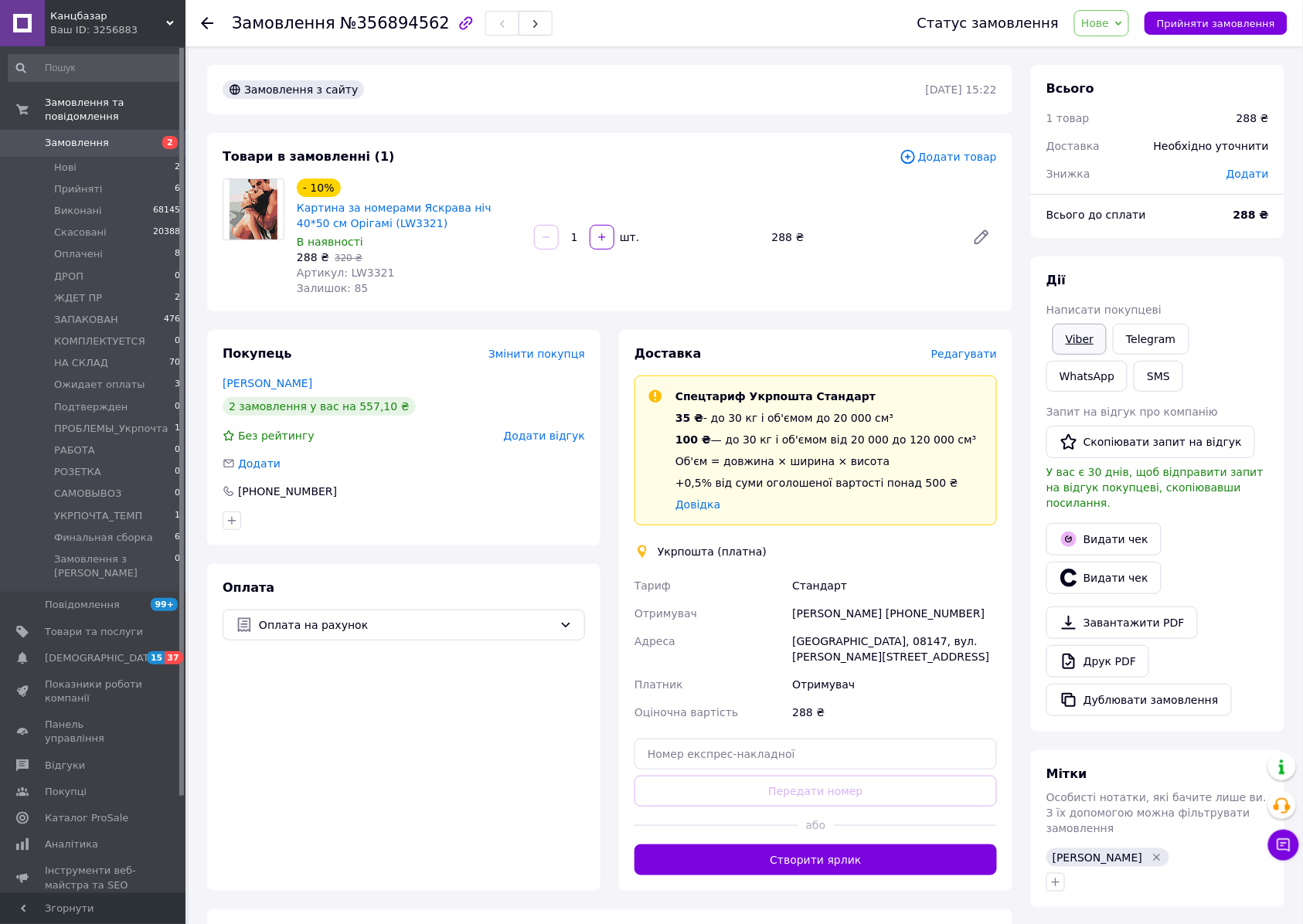
click at [1088, 344] on link "Viber" at bounding box center [1079, 339] width 54 height 31
drag, startPoint x: 1105, startPoint y: 28, endPoint x: 1124, endPoint y: 51, distance: 29.8
click at [1105, 28] on span "Нове" at bounding box center [1094, 23] width 28 height 13
click at [1144, 65] on li "Ожидает оплаты" at bounding box center [1140, 57] width 130 height 23
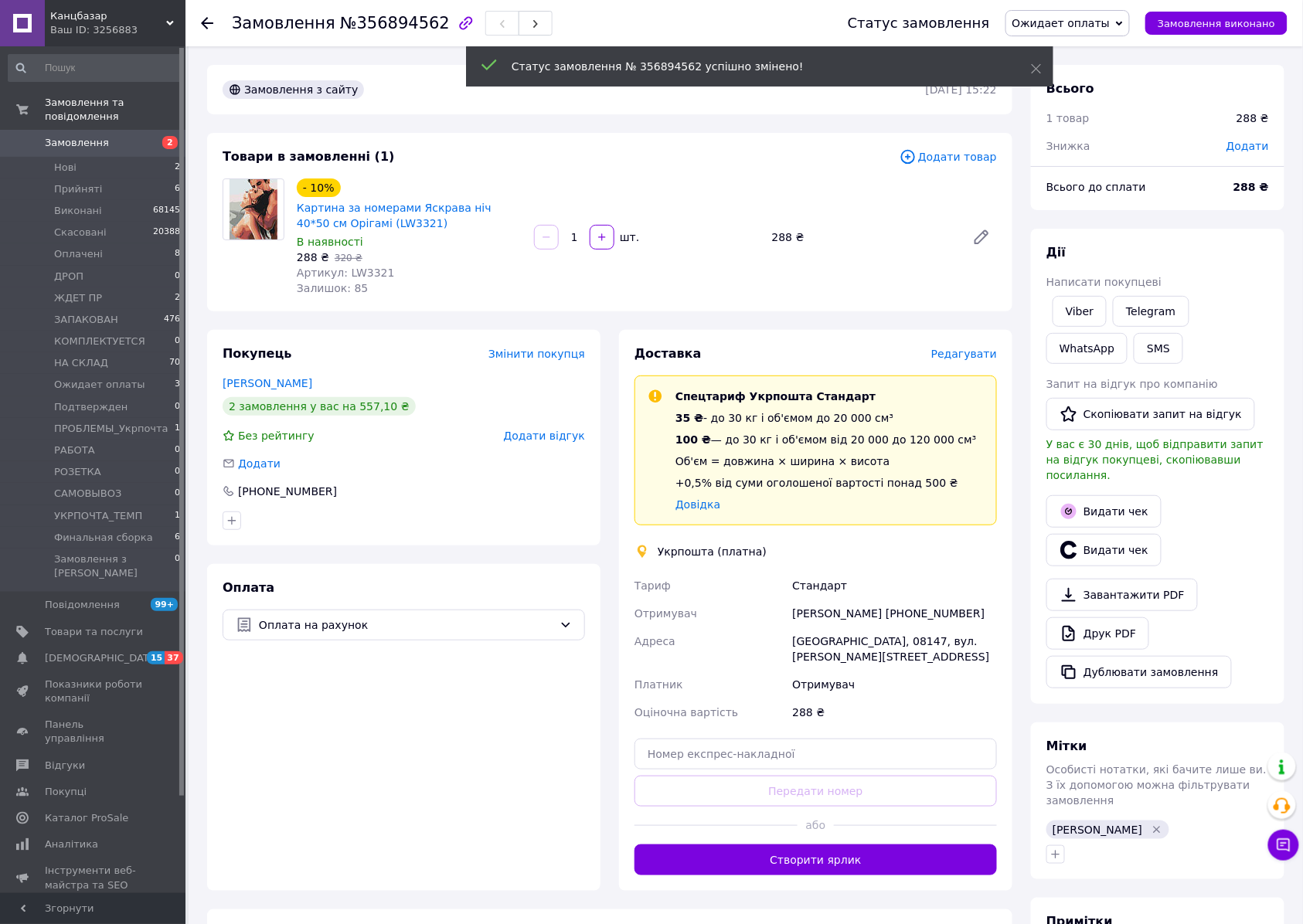
click at [858, 268] on div "- 10% Картина за номерами Яскрава ніч 40*50 см Орігамі (LW3321) В наявності 288…" at bounding box center [647, 237] width 712 height 123
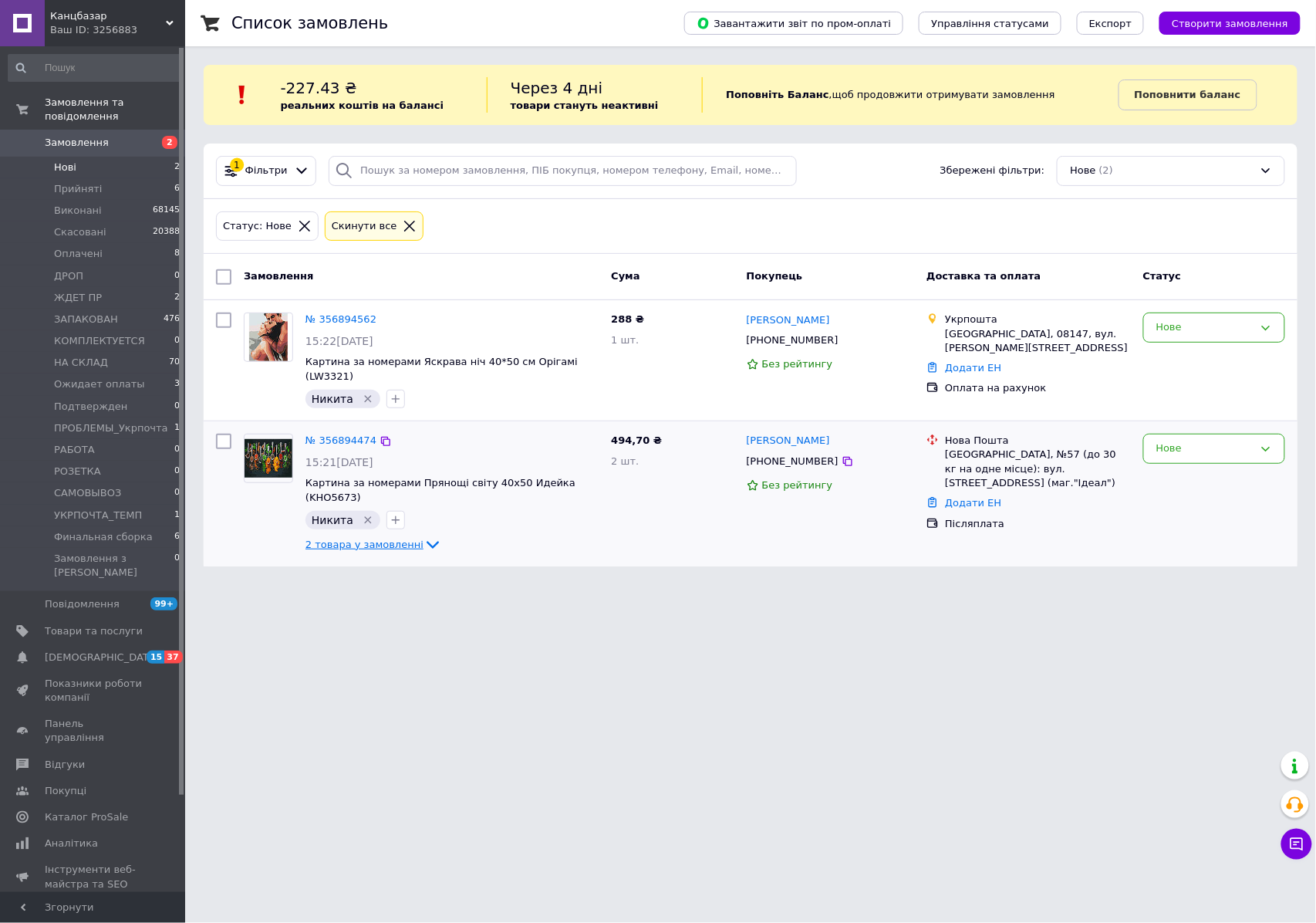
click at [403, 539] on span "2 товара у замовленні" at bounding box center [364, 544] width 118 height 12
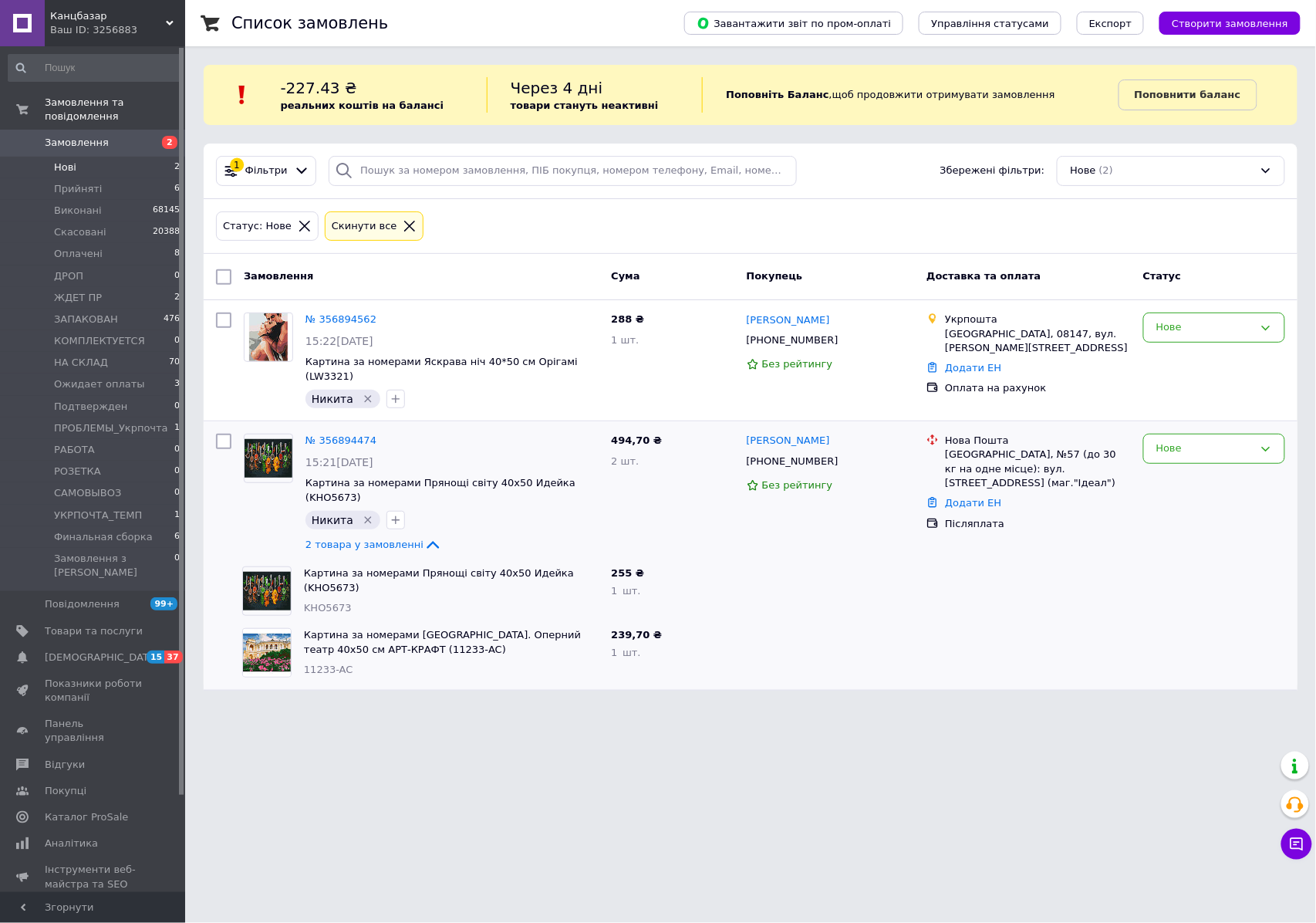
click at [328, 575] on div "Картина за номерами Прянощі світу 40х50 Идейка (KHO5673) KHO5673" at bounding box center [451, 591] width 307 height 62
click at [327, 602] on span "KHO5673" at bounding box center [328, 607] width 48 height 12
copy span "KHO5673"
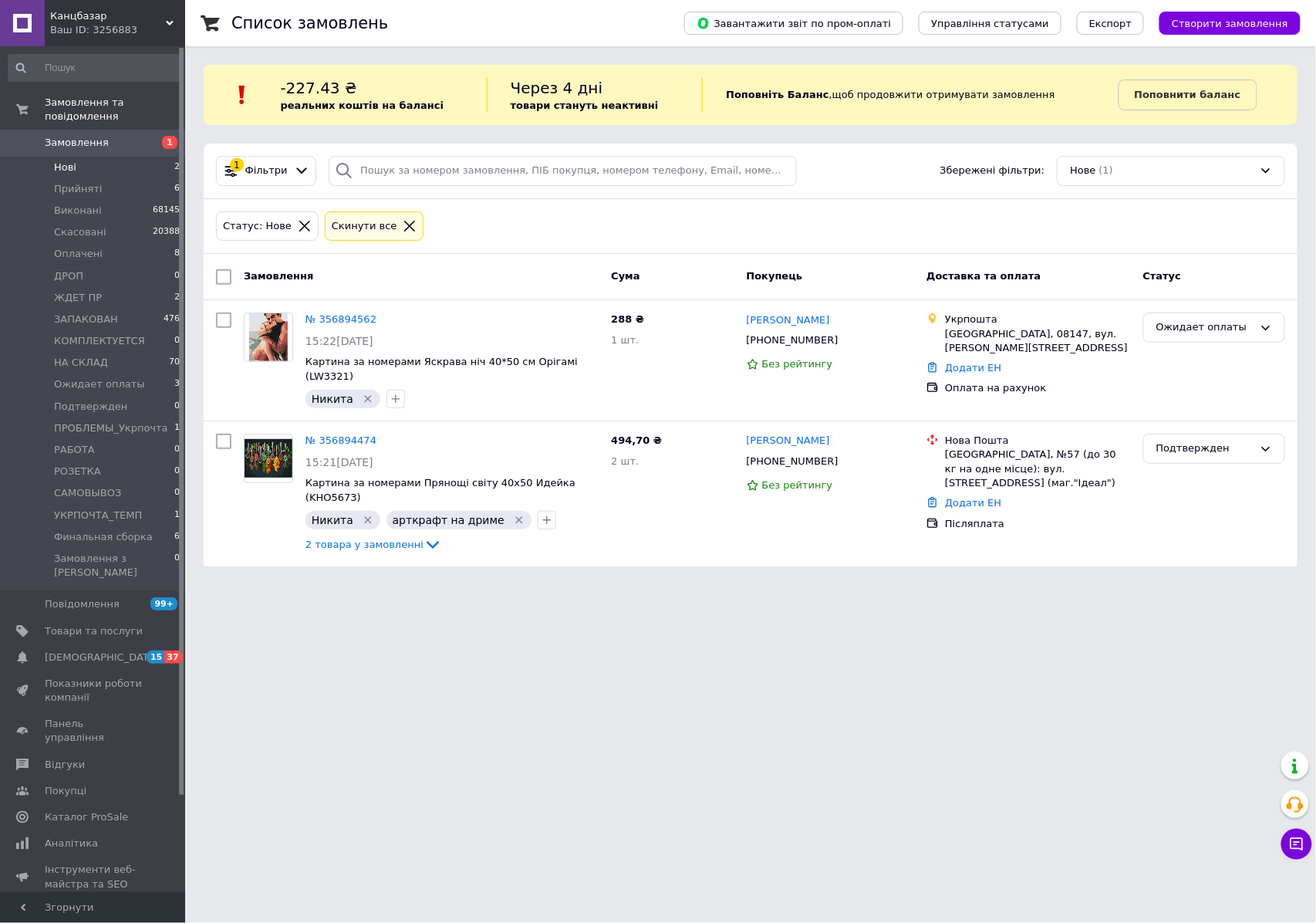
drag, startPoint x: 84, startPoint y: 128, endPoint x: 91, endPoint y: 124, distance: 8.1
click at [84, 136] on span "Замовлення" at bounding box center [76, 142] width 64 height 14
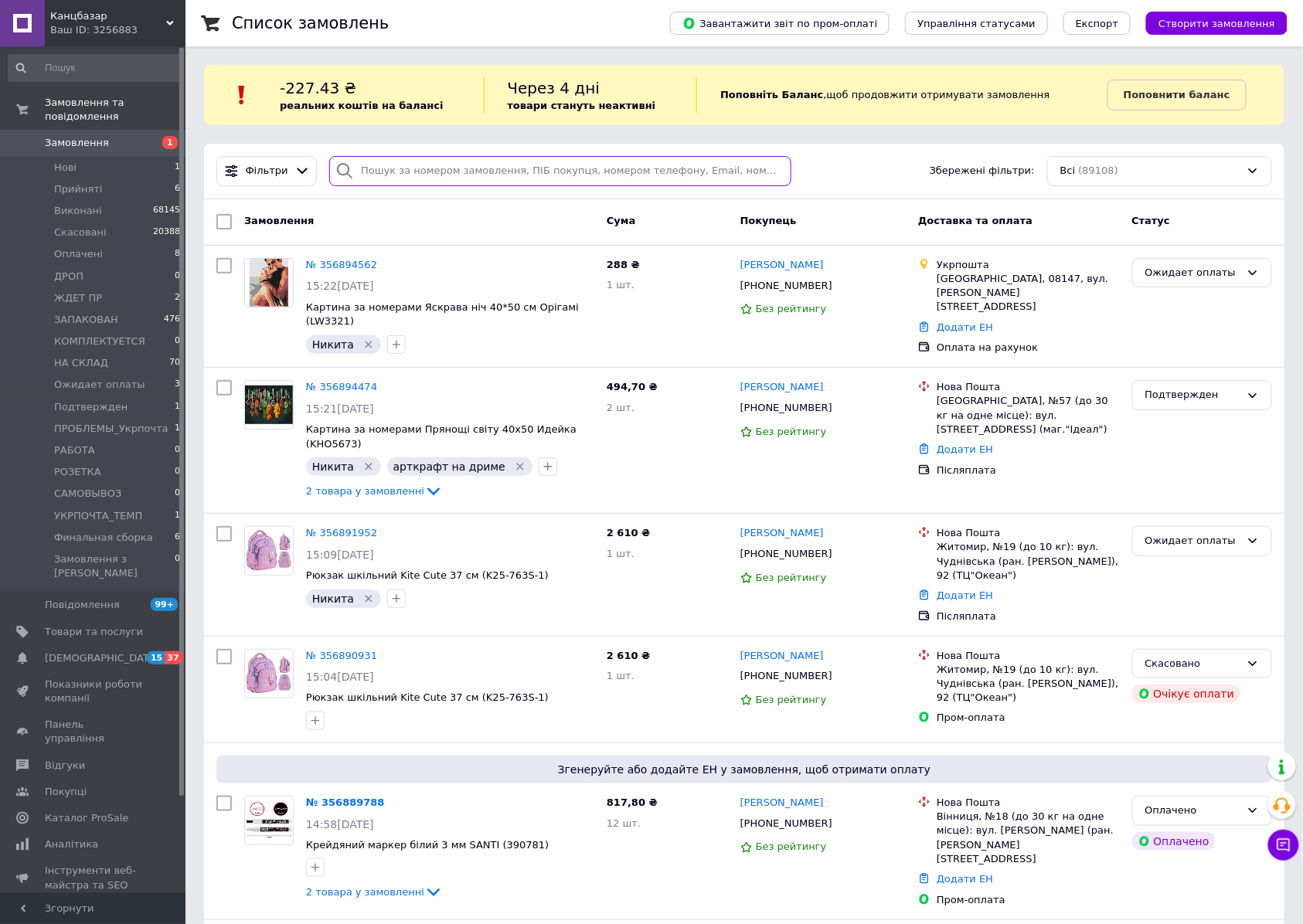
click at [382, 162] on input "search" at bounding box center [560, 171] width 462 height 30
paste input "0954558417"
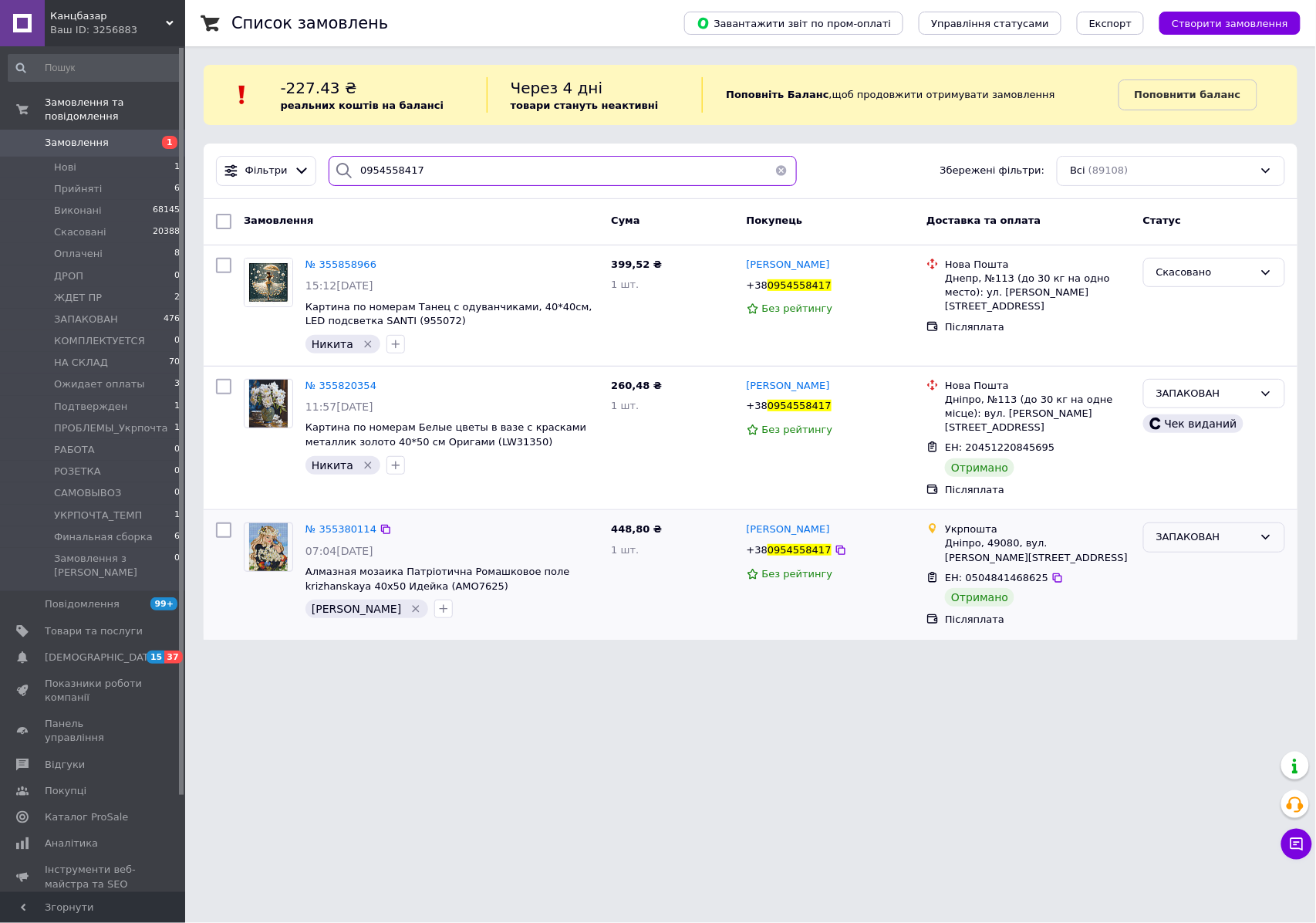
type input "0954558417"
click at [1201, 286] on div "Скасовано" at bounding box center [1214, 273] width 142 height 30
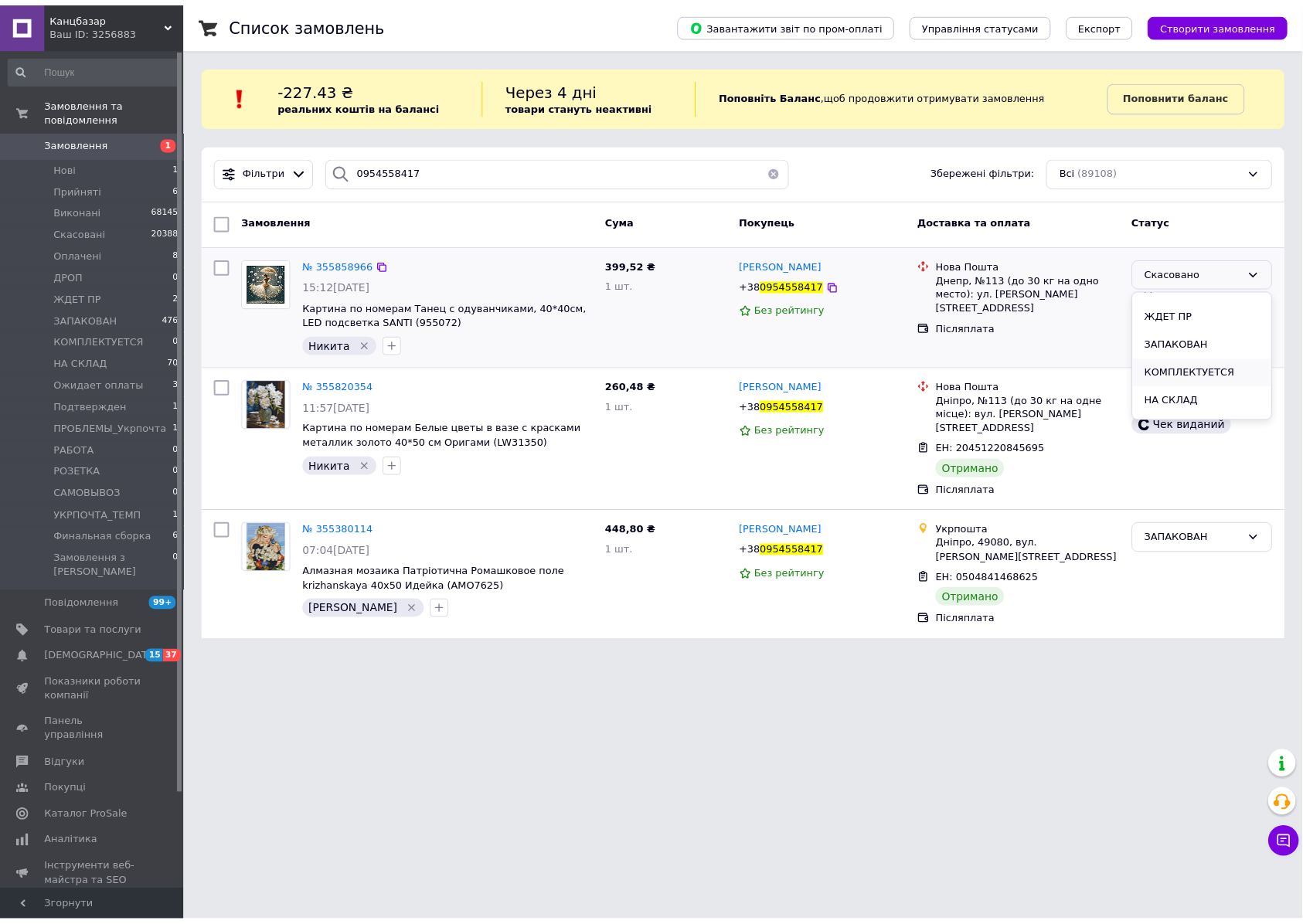
scroll to position [206, 0]
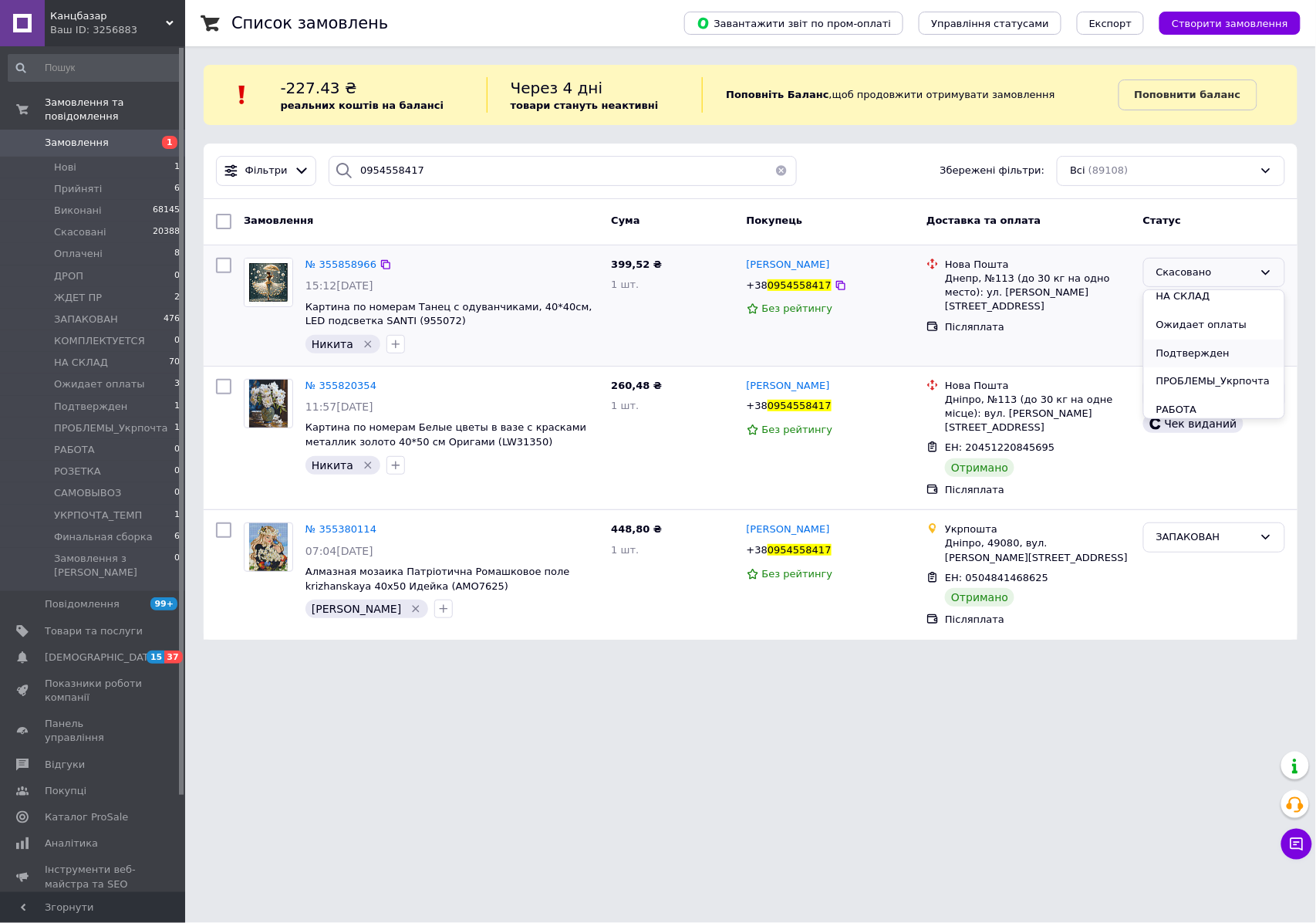
click at [1203, 359] on li "Подтвержден" at bounding box center [1214, 354] width 140 height 29
click at [72, 161] on span "Нові" at bounding box center [65, 167] width 22 height 14
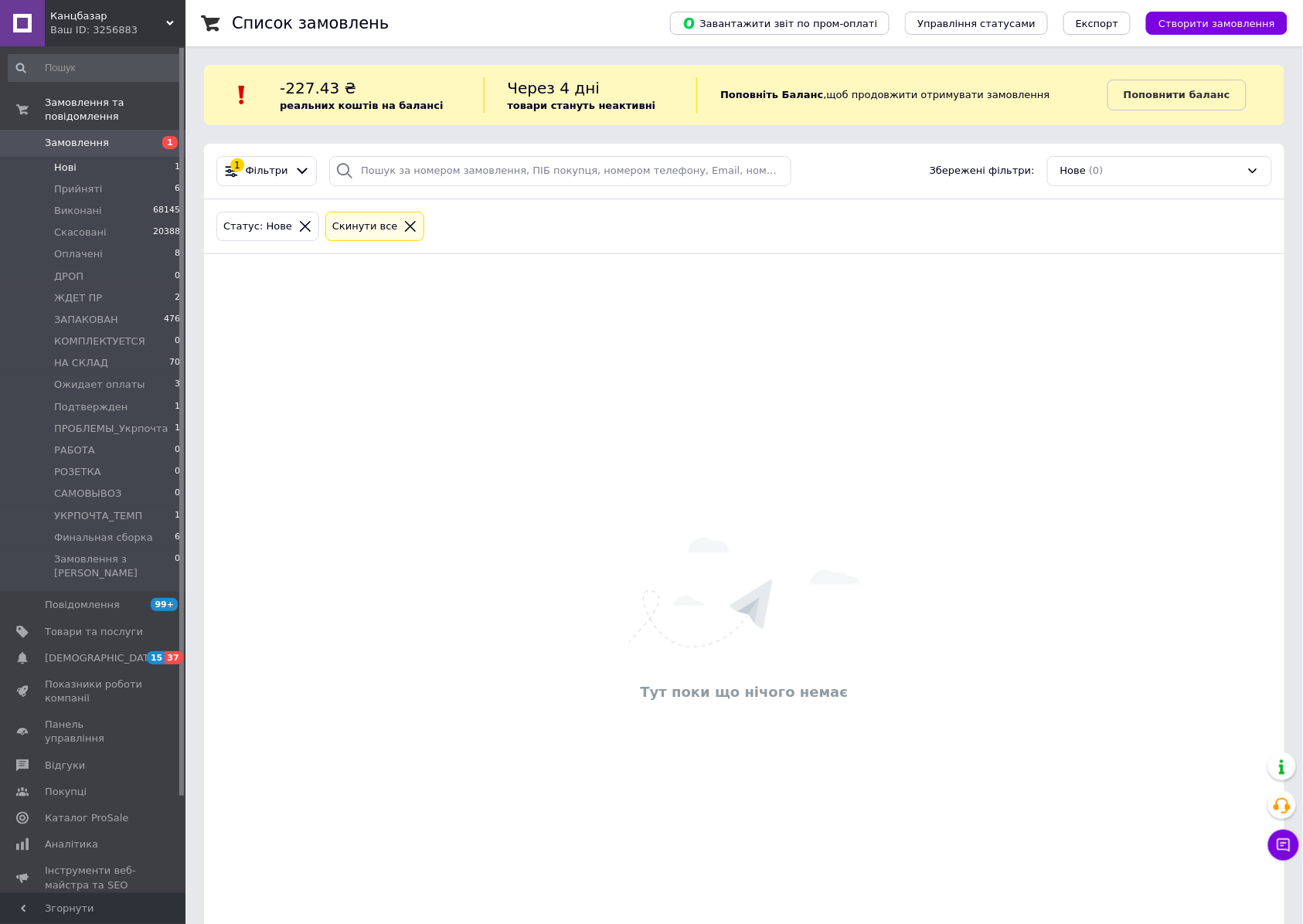
click at [89, 136] on span "Замовлення" at bounding box center [77, 143] width 64 height 14
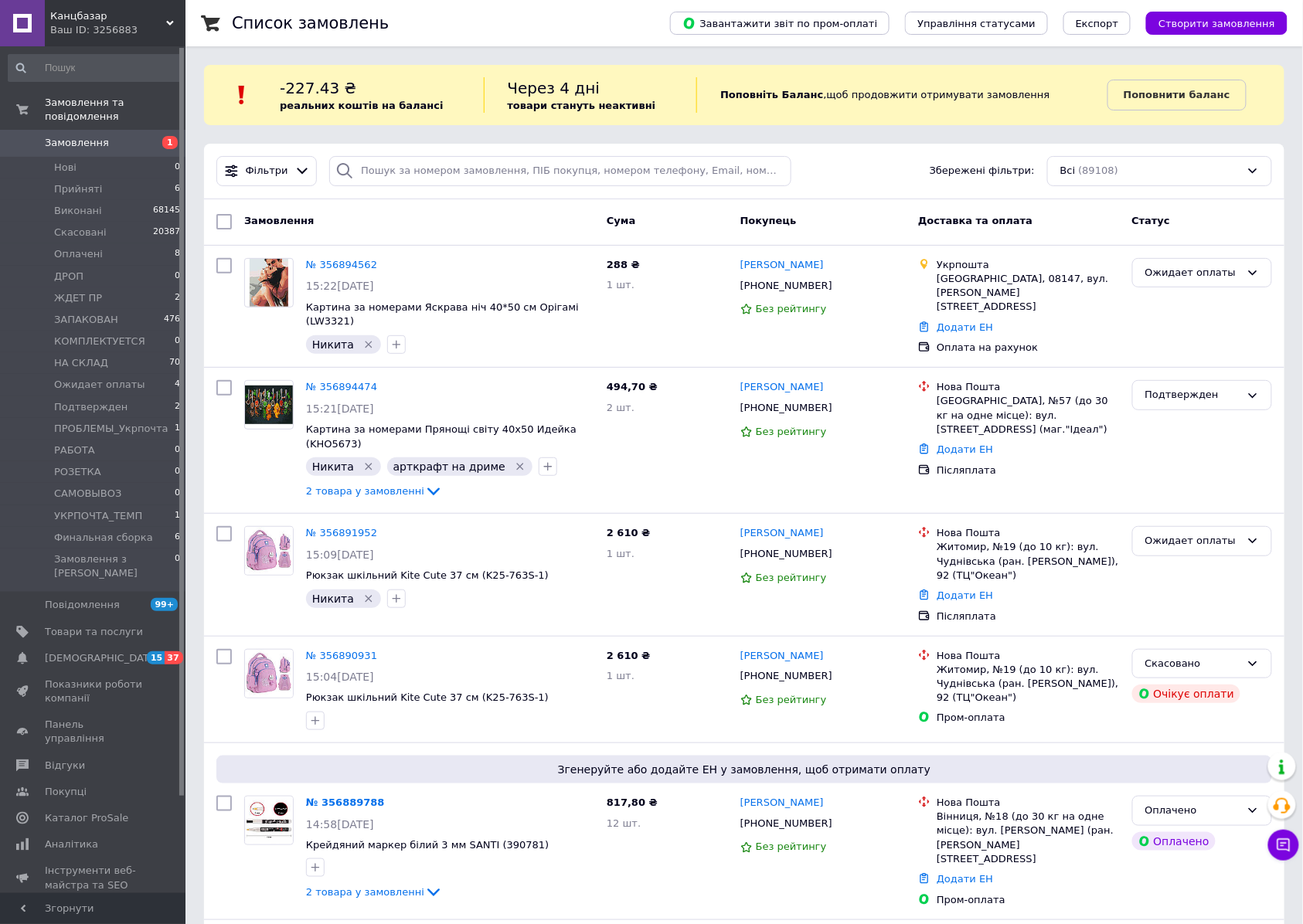
click at [456, 93] on div "-227.43 ₴ реальних коштів на балансі" at bounding box center [381, 95] width 203 height 36
click at [461, 158] on input "search" at bounding box center [560, 171] width 462 height 30
paste input "354654740"
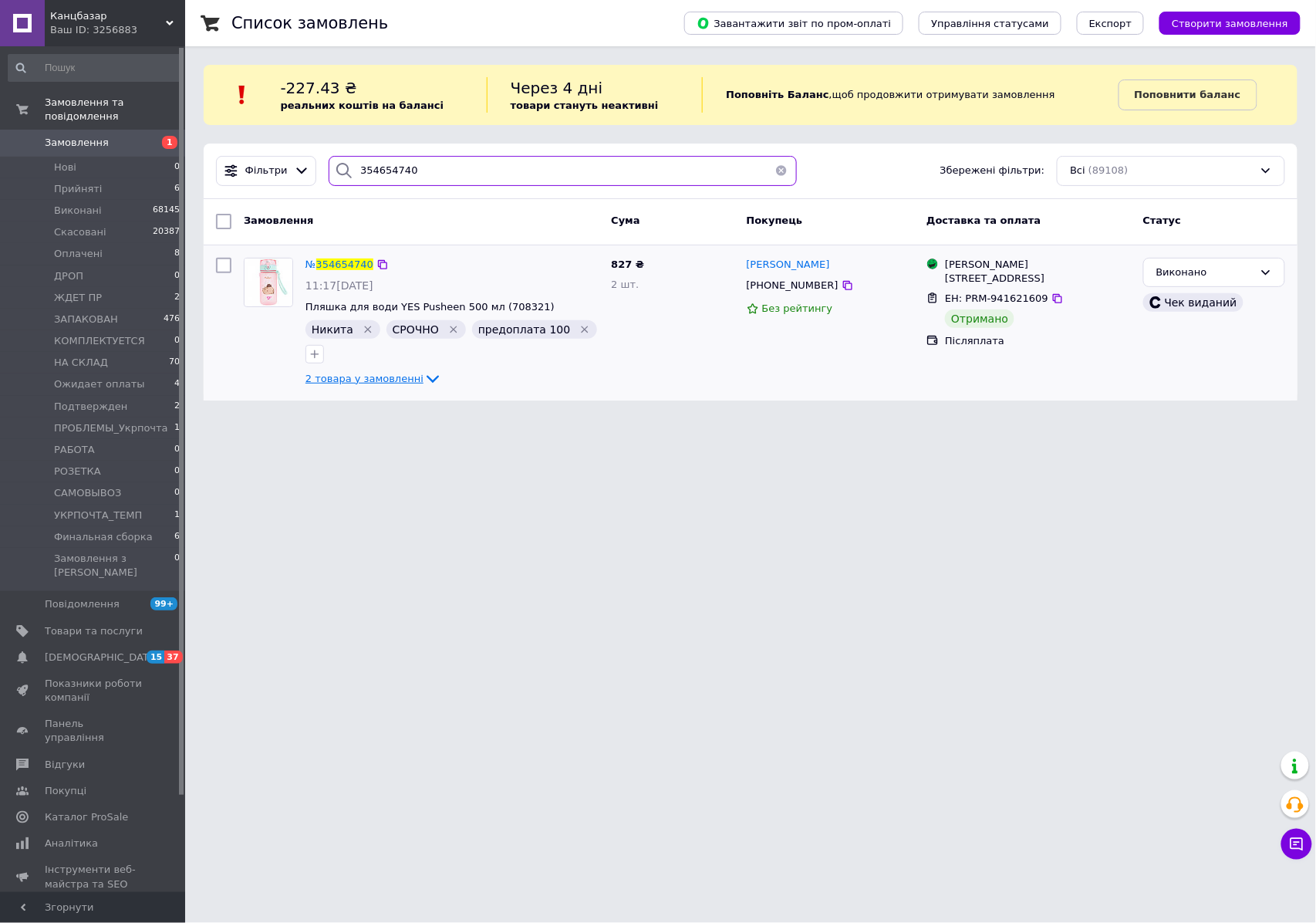
type input "354654740"
click at [374, 375] on span "2 товара у замовленні" at bounding box center [364, 378] width 118 height 12
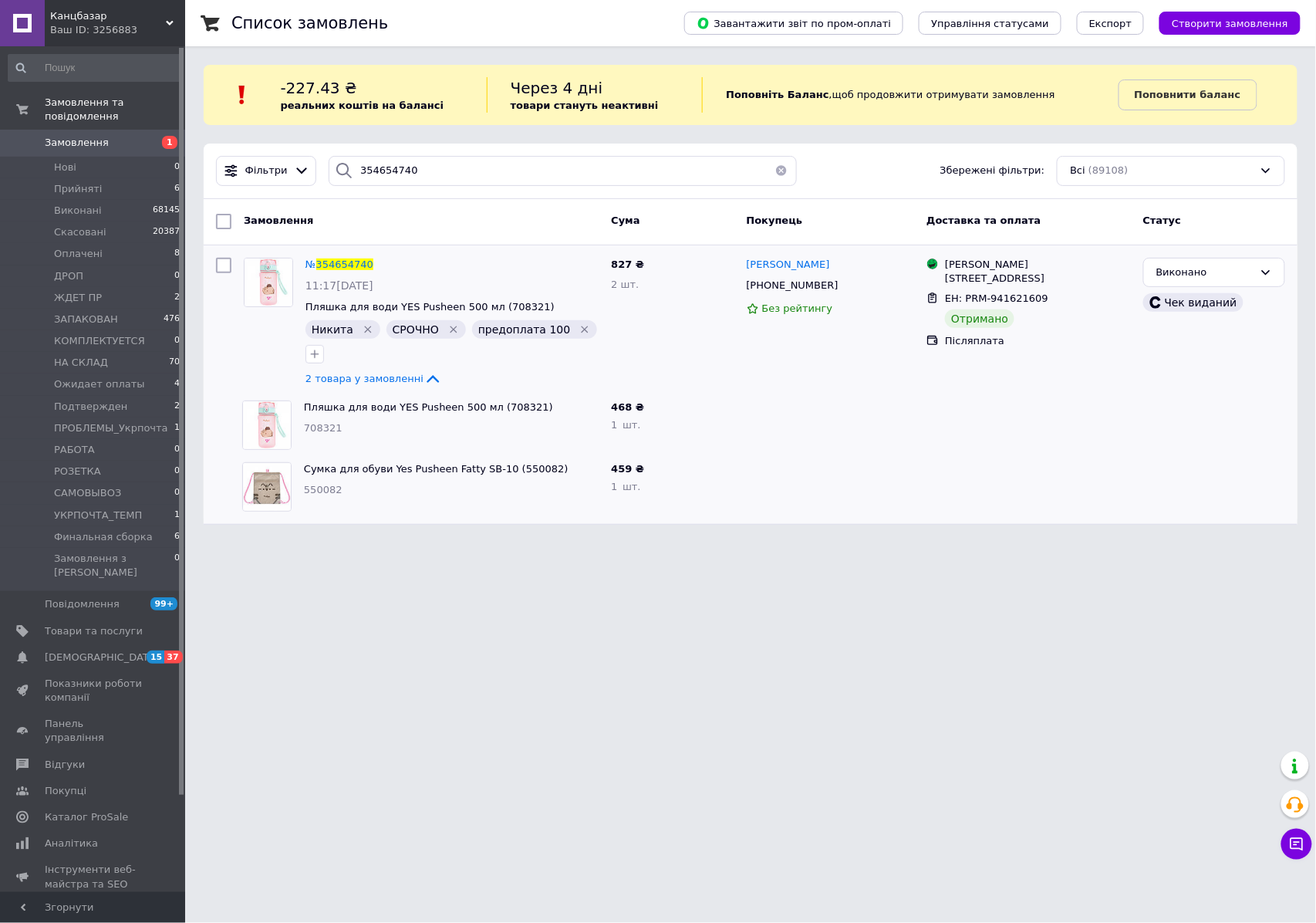
click at [319, 266] on span "№ 354654740" at bounding box center [339, 264] width 68 height 12
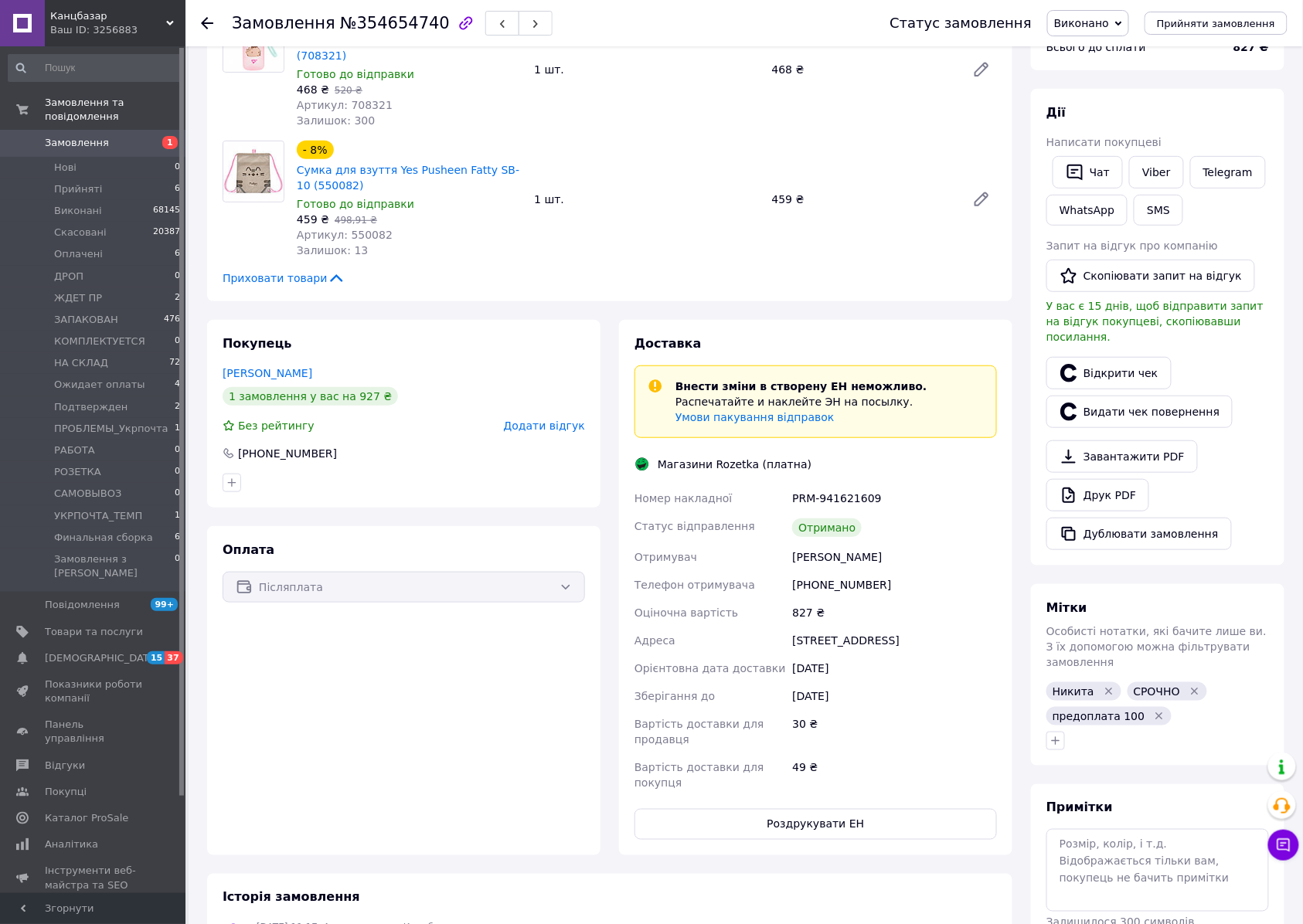
scroll to position [65, 0]
click at [1156, 174] on link "Viber" at bounding box center [1156, 172] width 54 height 33
click at [74, 161] on span "Нові" at bounding box center [65, 167] width 22 height 14
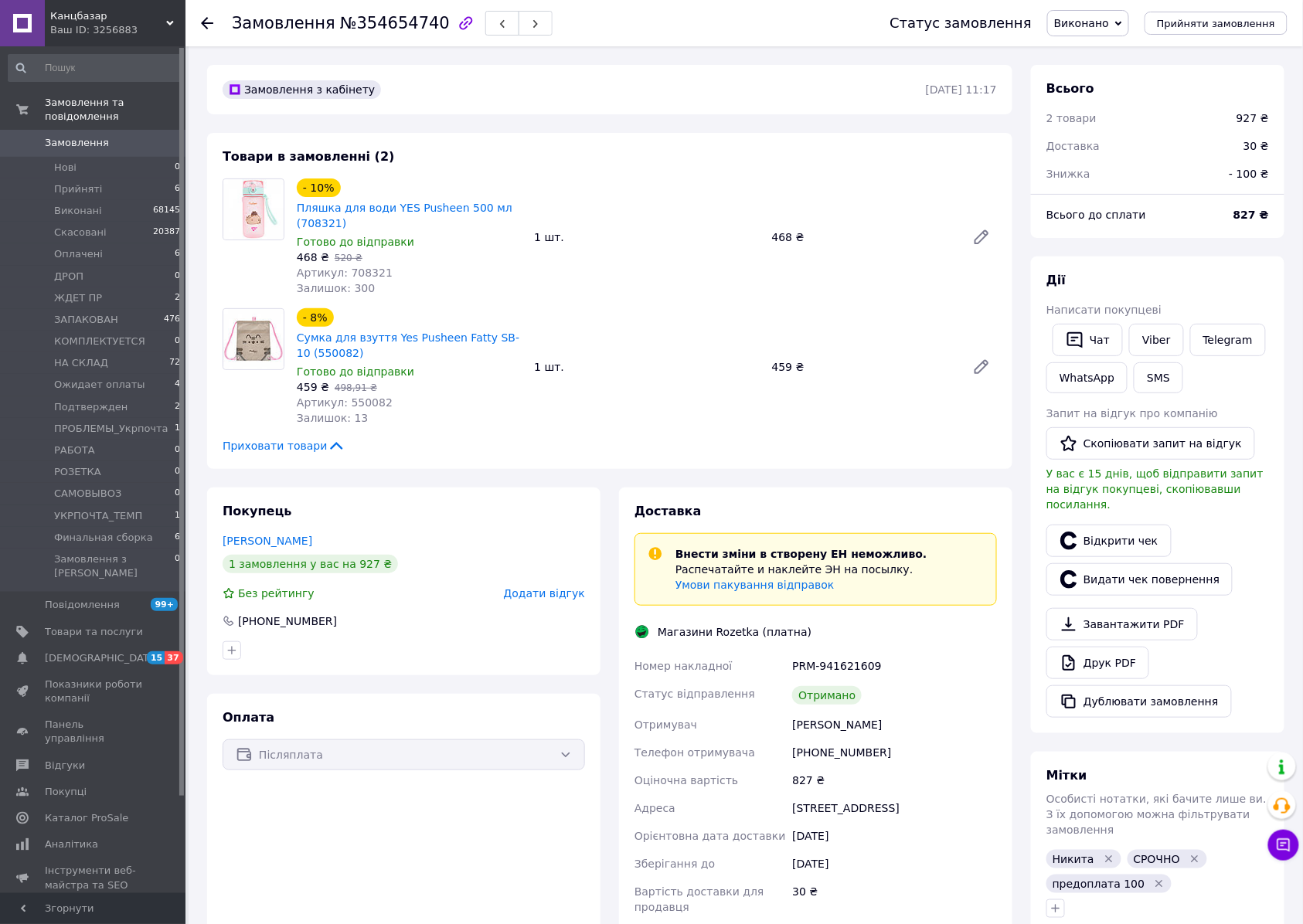
click at [697, 421] on div "- 8% Сумка для взуття Yes Pusheen Fatty SB-10 (550082) Готово до відправки 459 …" at bounding box center [647, 366] width 712 height 123
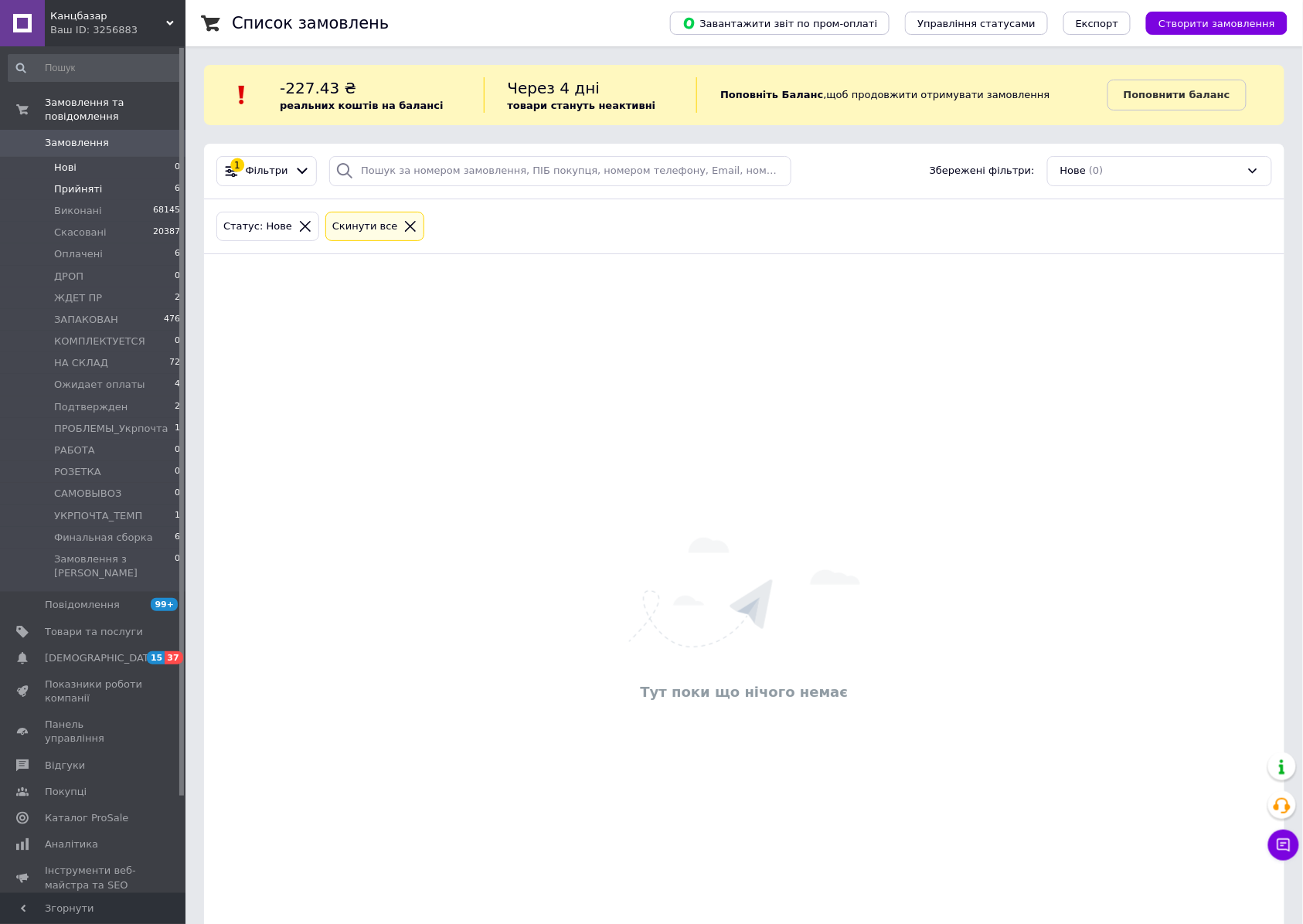
click at [69, 178] on li "Прийняті 6" at bounding box center [95, 189] width 190 height 22
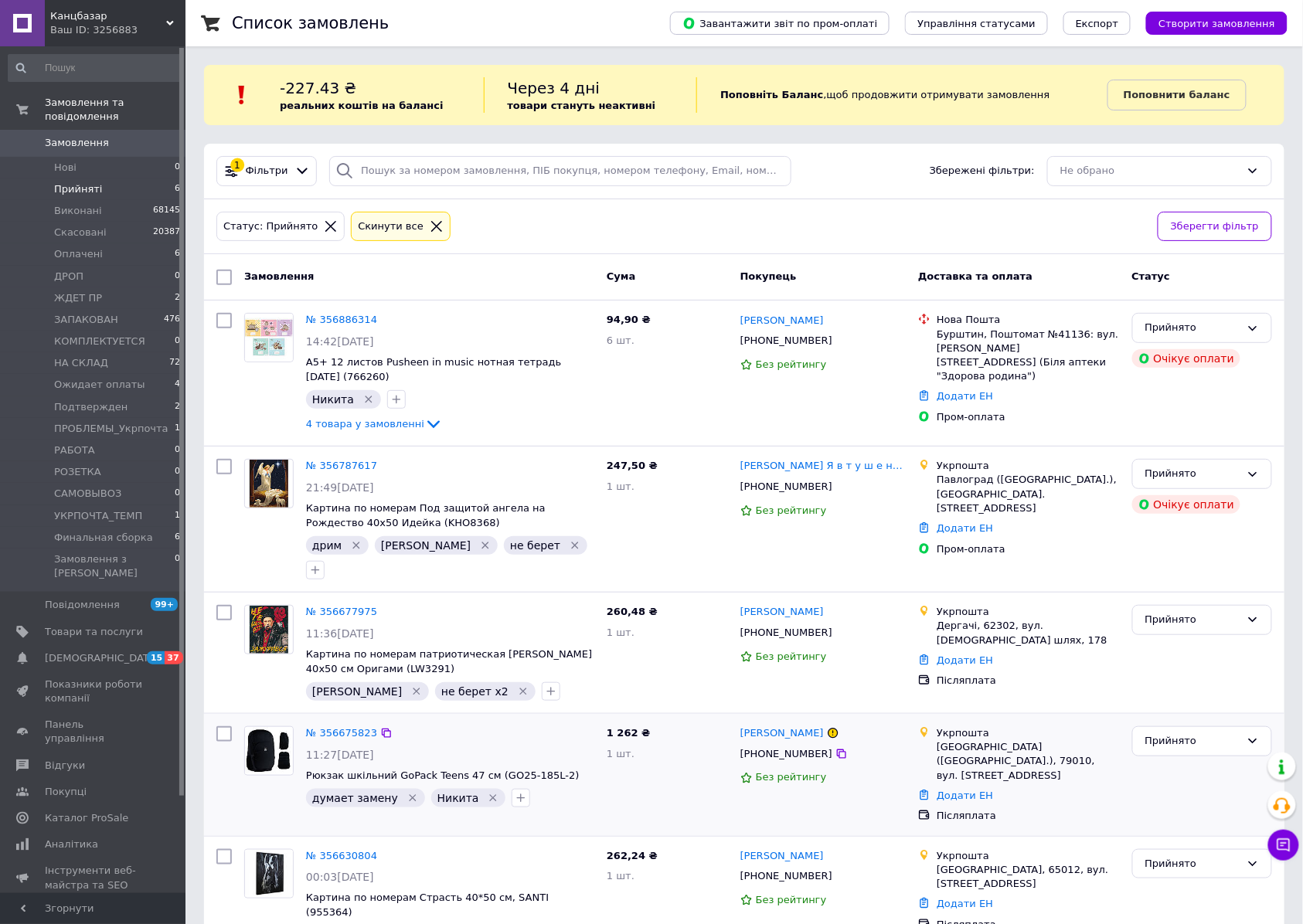
scroll to position [123, 0]
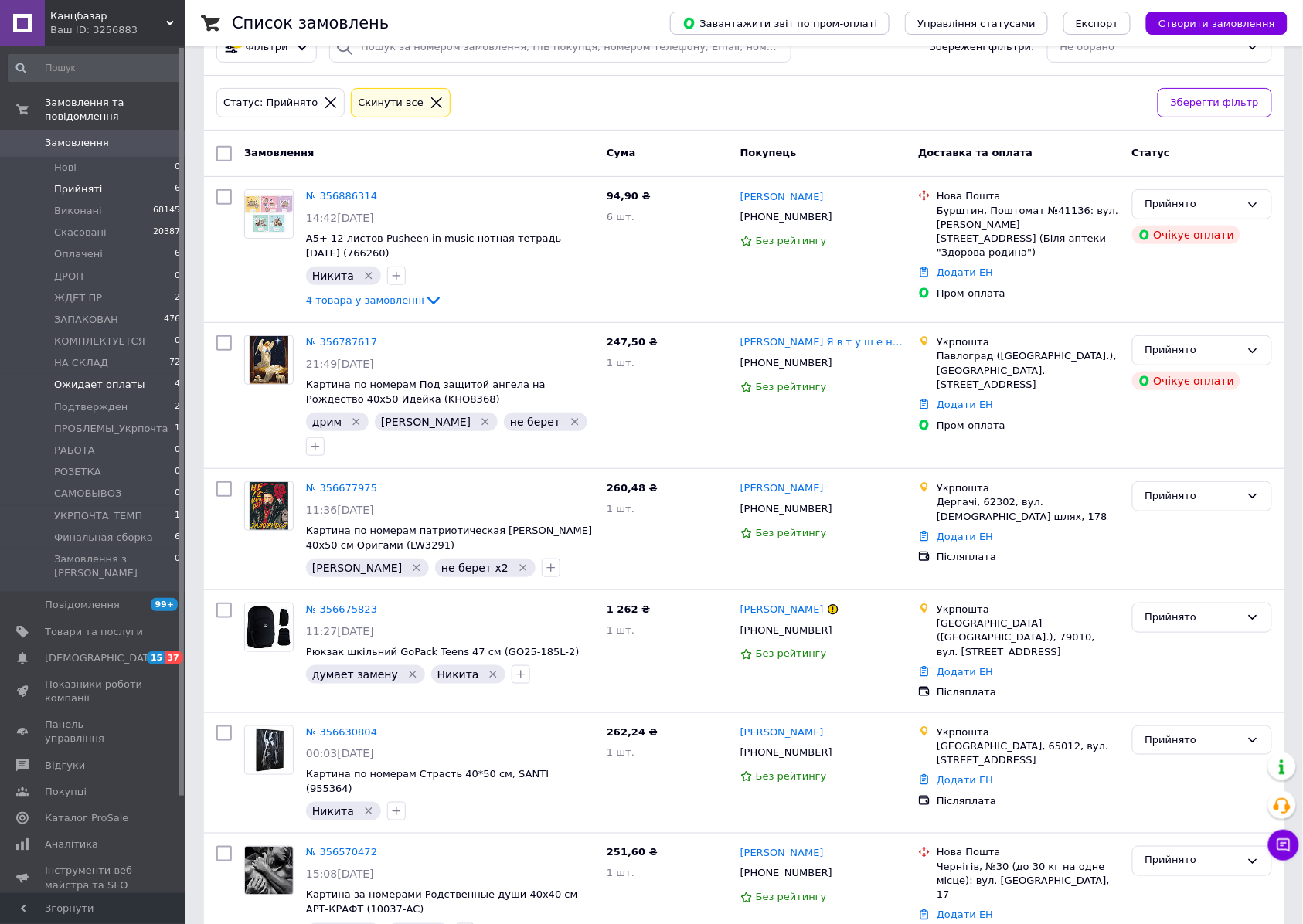
click at [78, 378] on span "Ожидает оплаты" at bounding box center [100, 384] width 91 height 14
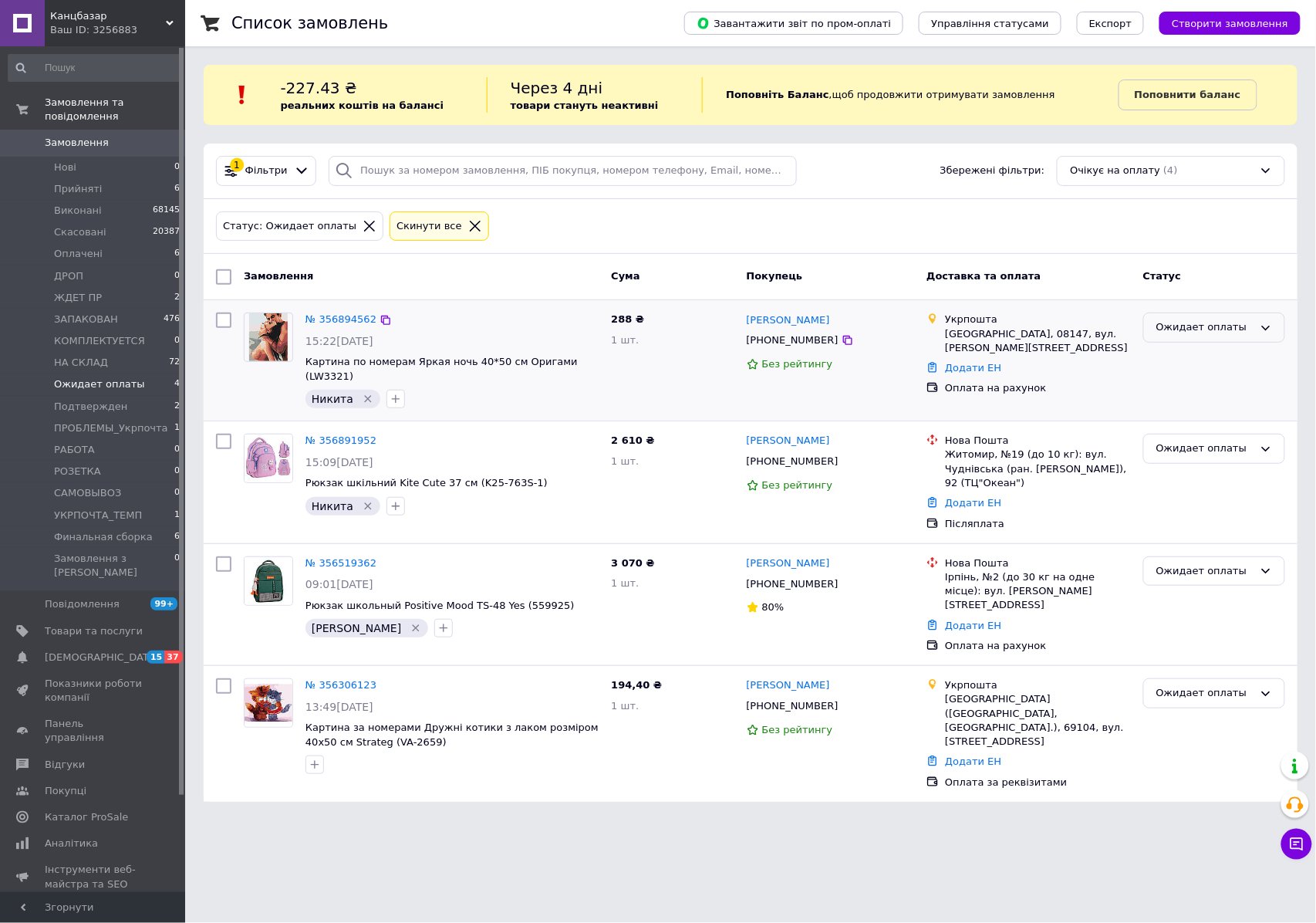
click at [1189, 330] on div "Ожидает оплаты" at bounding box center [1205, 327] width 97 height 16
click at [1193, 442] on li "Оплачено" at bounding box center [1214, 445] width 140 height 29
click at [62, 161] on span "Нові" at bounding box center [65, 167] width 22 height 14
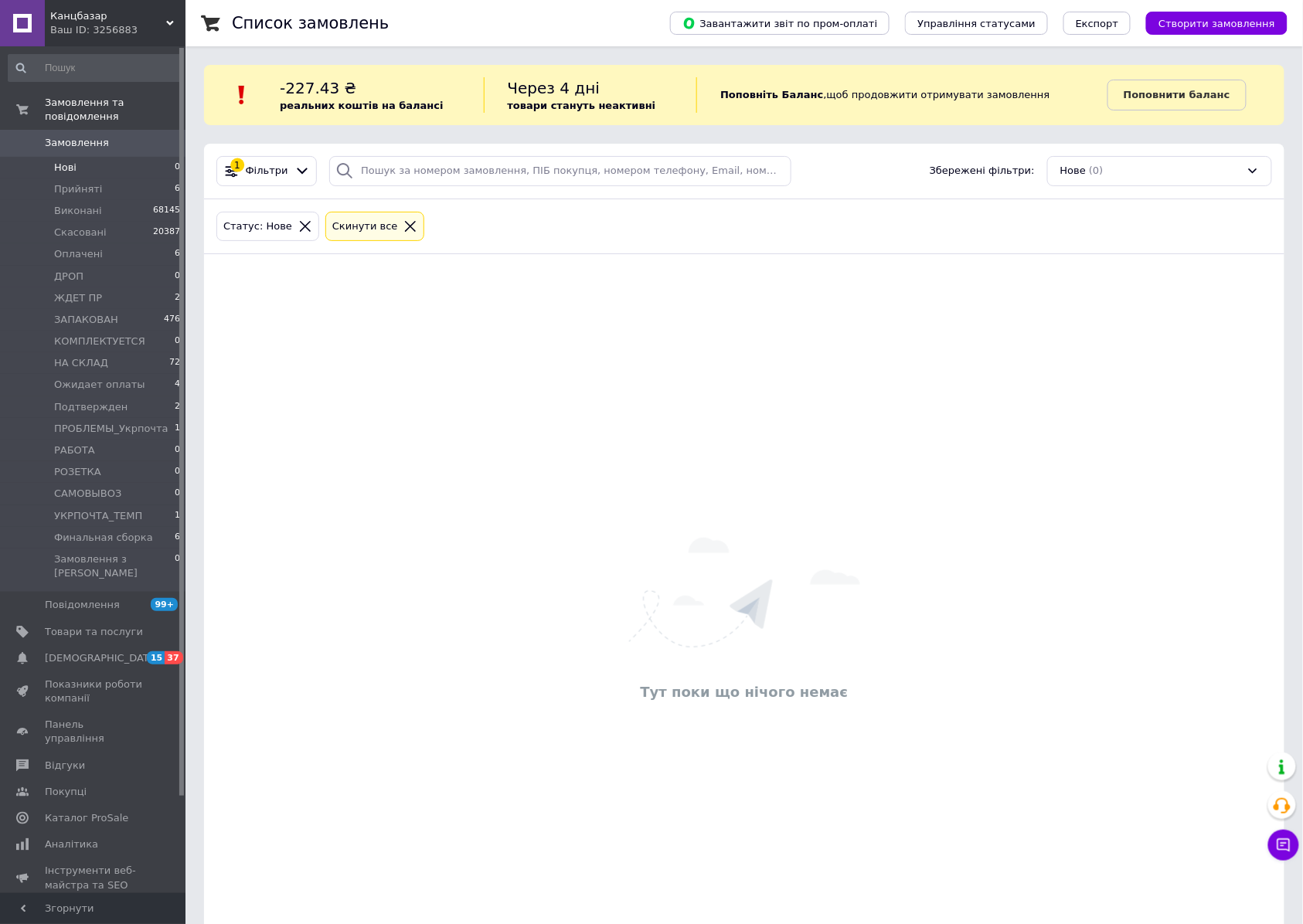
click at [99, 136] on span "Замовлення" at bounding box center [77, 143] width 64 height 14
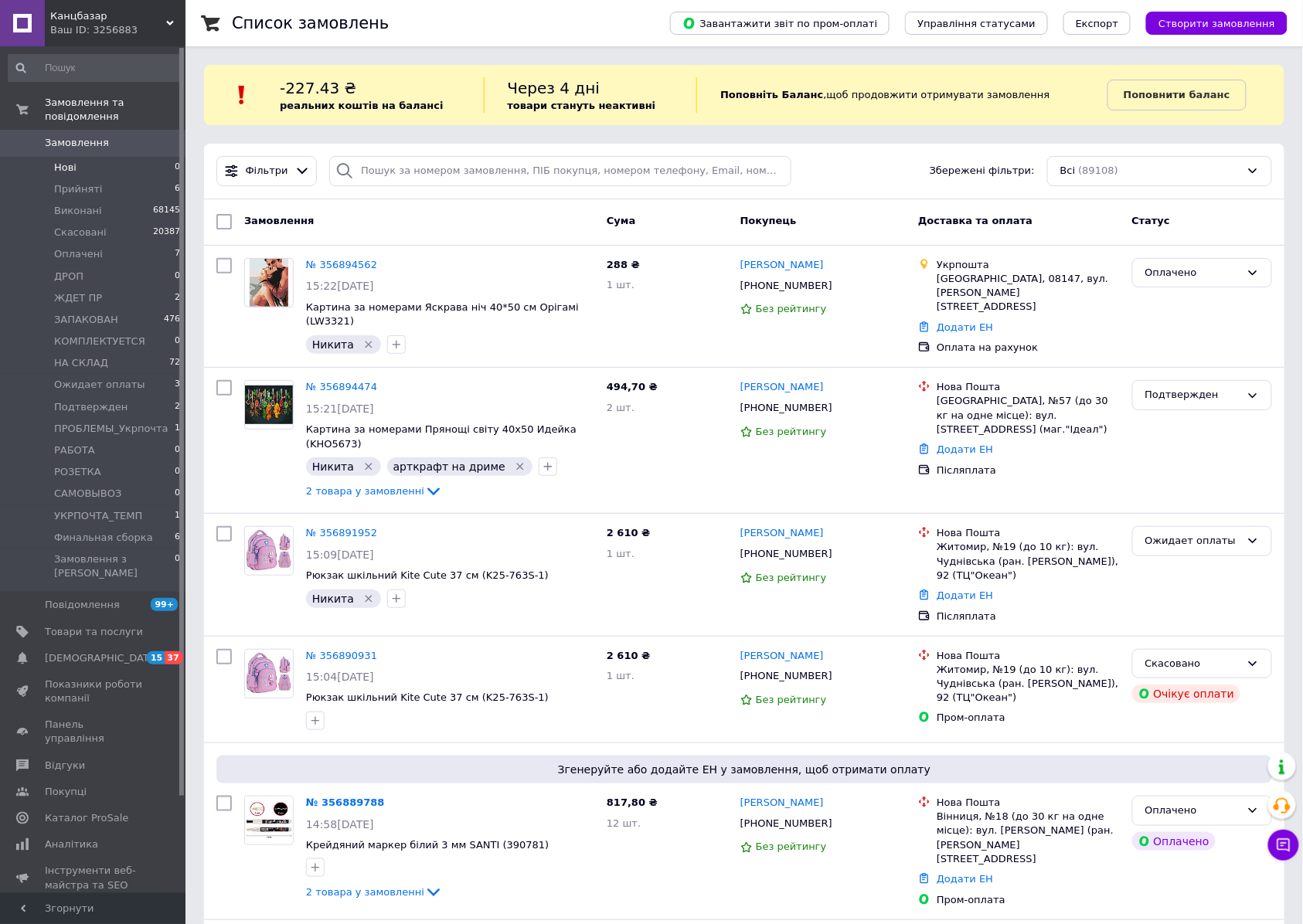
click at [68, 161] on span "Нові" at bounding box center [65, 167] width 22 height 14
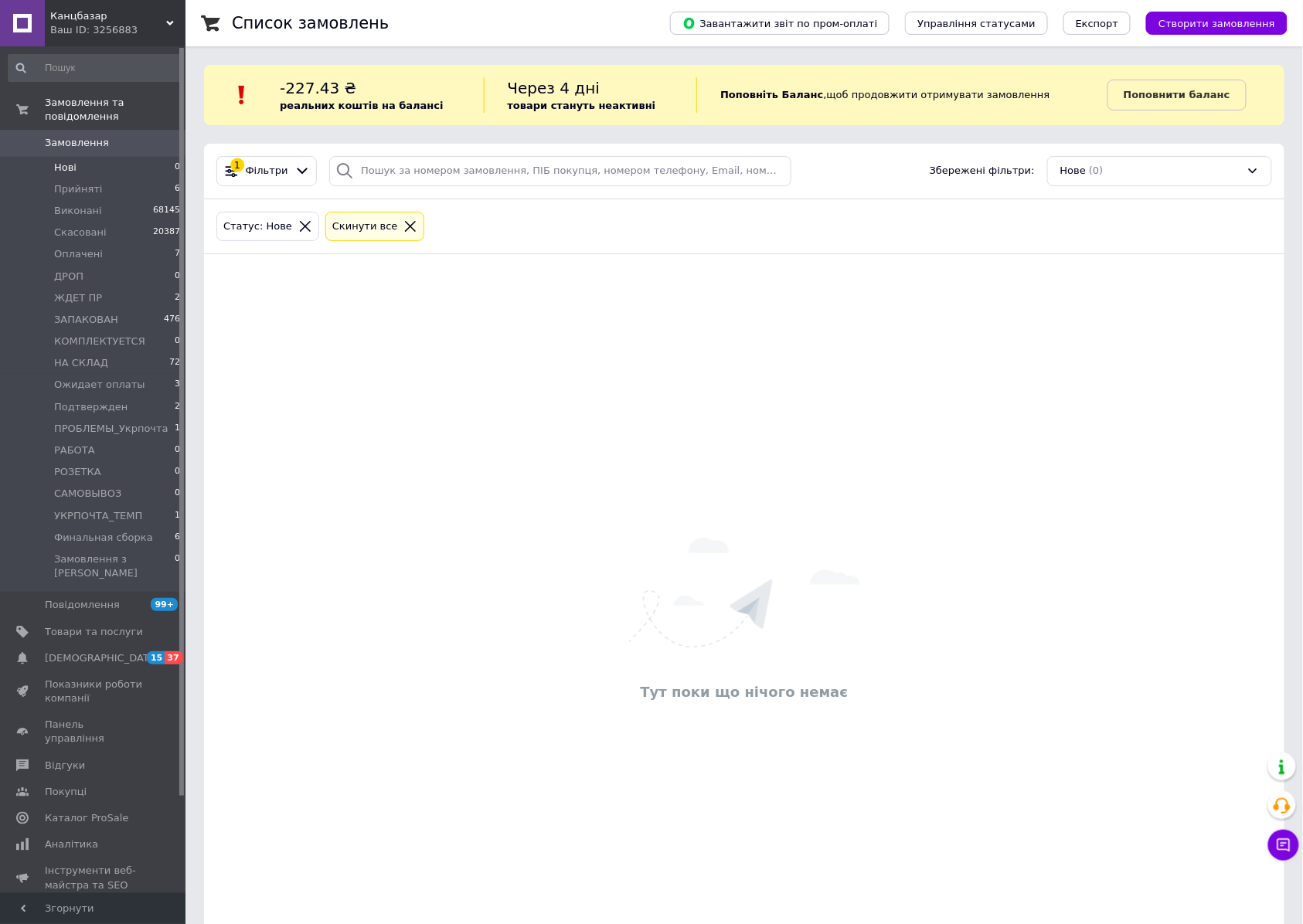
click at [121, 136] on span "Замовлення" at bounding box center [93, 143] width 98 height 14
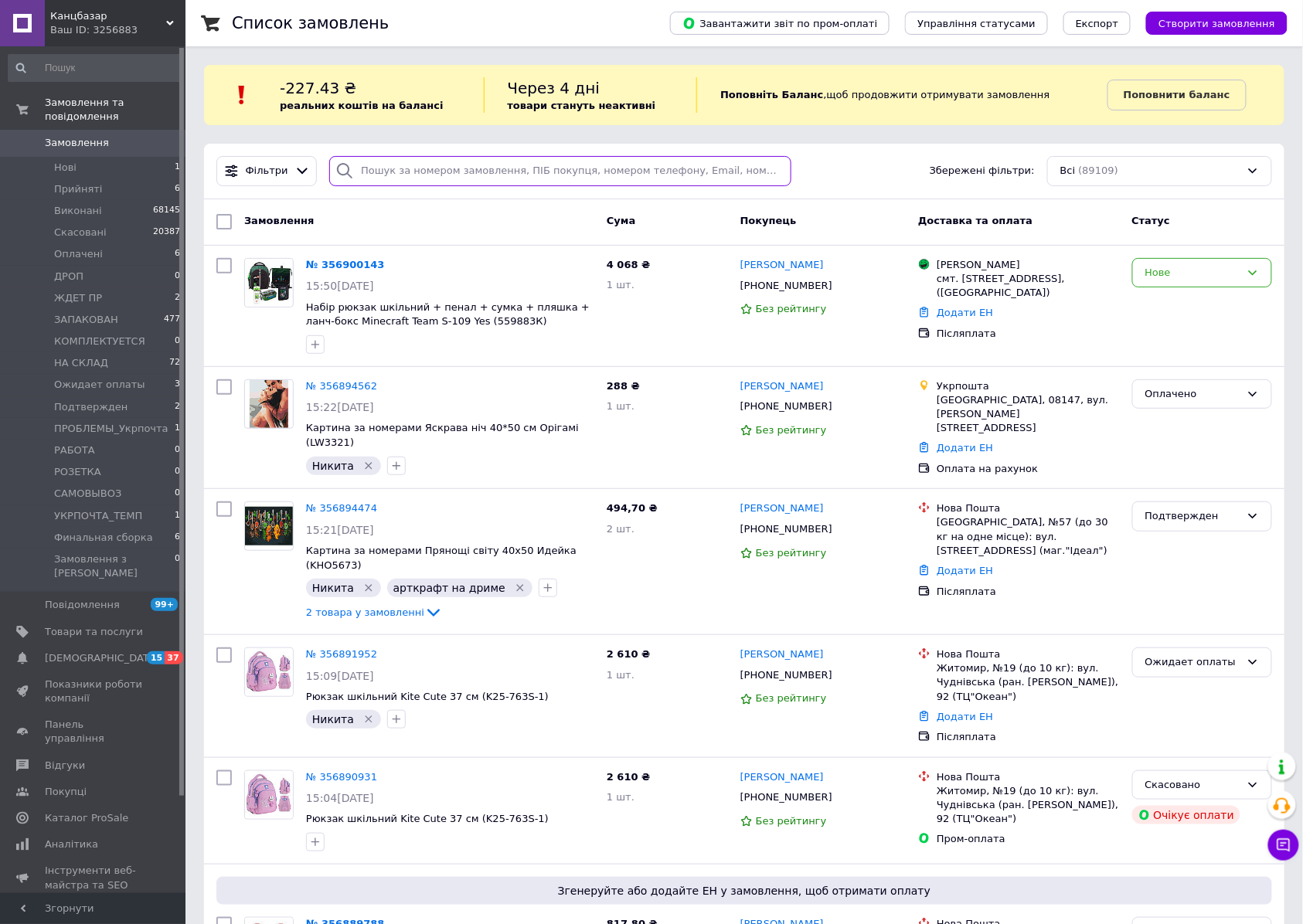
click at [421, 171] on input "search" at bounding box center [560, 171] width 462 height 30
paste input "356667416"
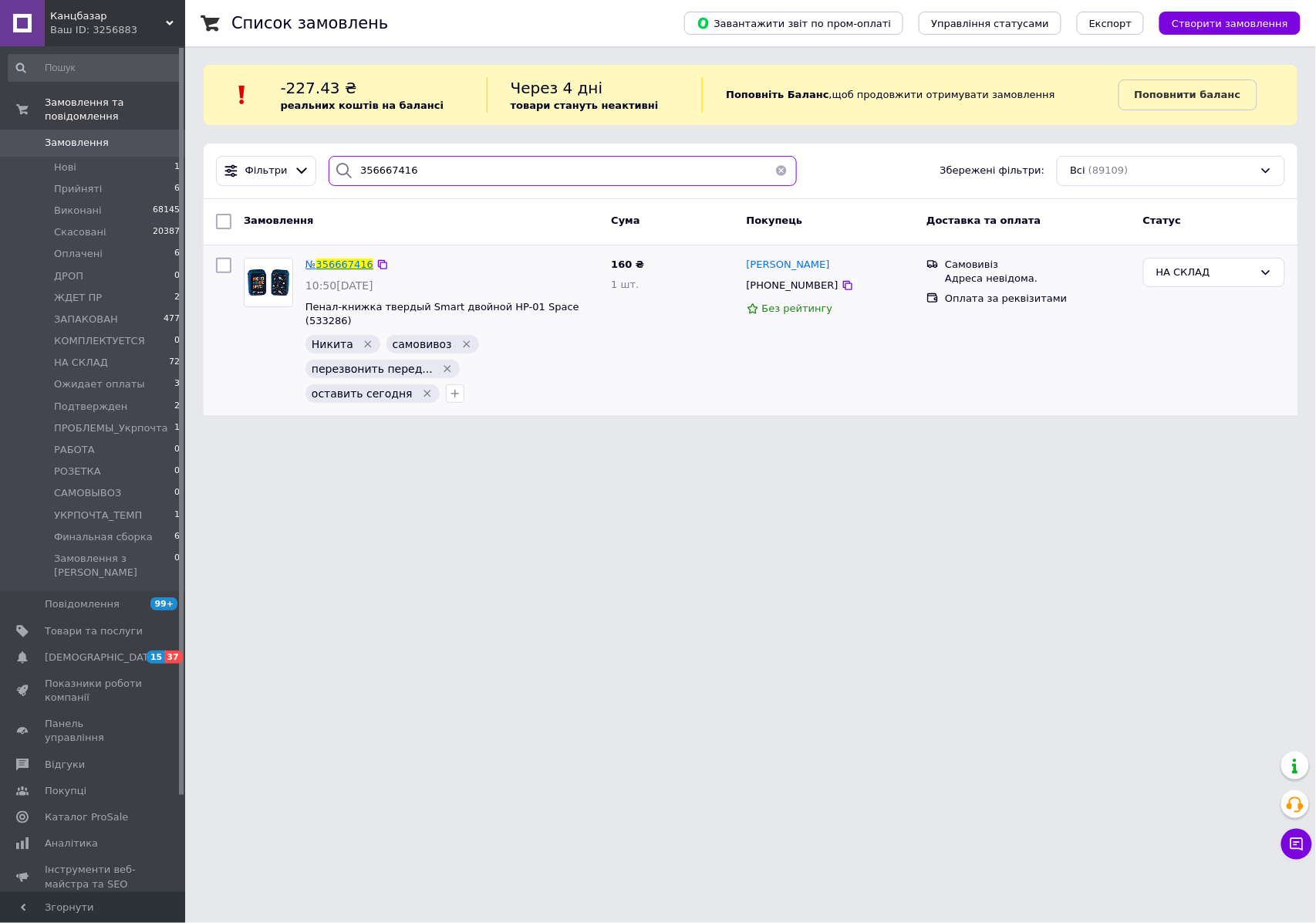
type input "356667416"
click at [338, 263] on span "356667416" at bounding box center [345, 264] width 57 height 12
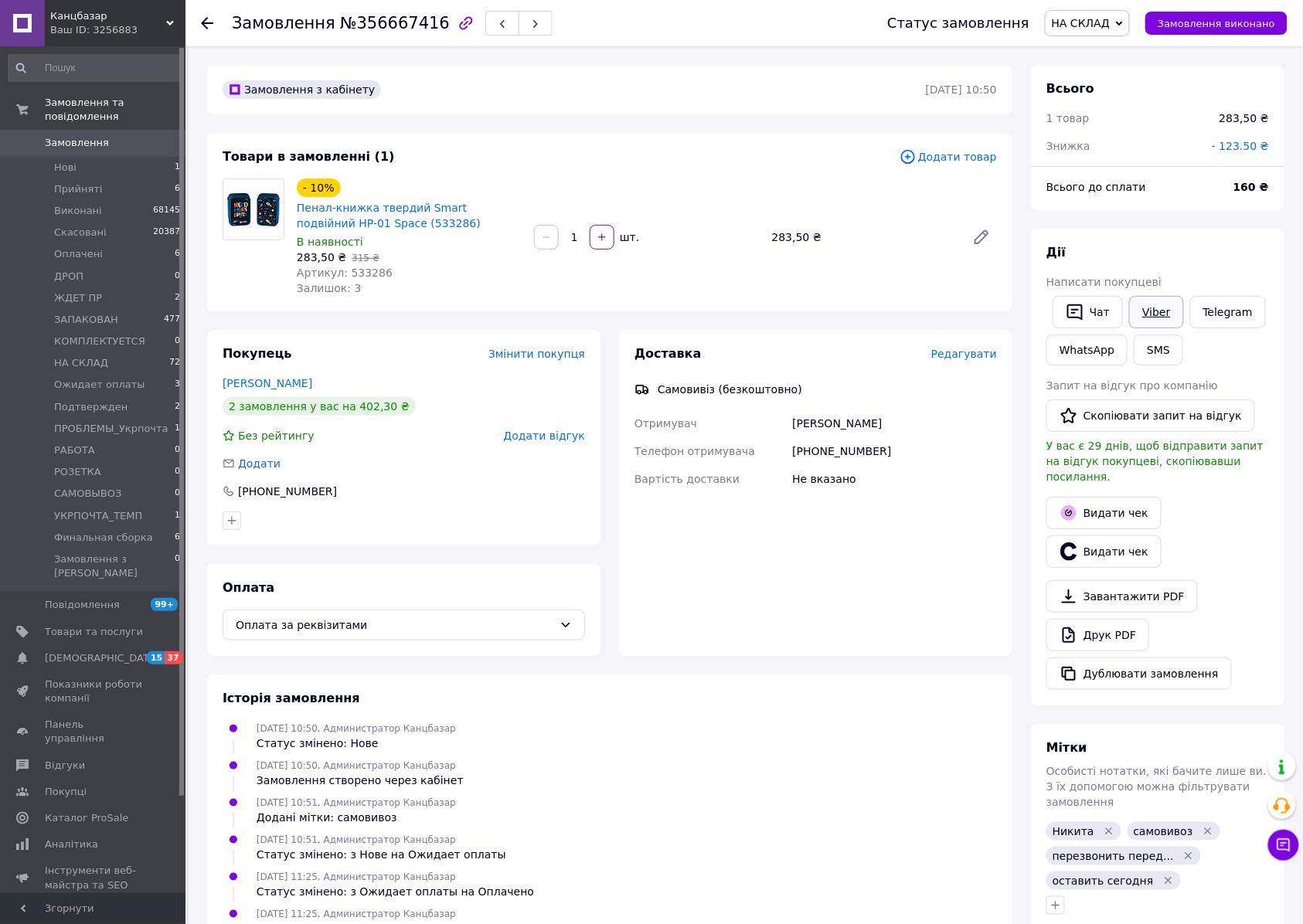
click at [1139, 313] on link "Viber" at bounding box center [1156, 311] width 54 height 33
click at [59, 161] on span "Нові" at bounding box center [65, 167] width 22 height 14
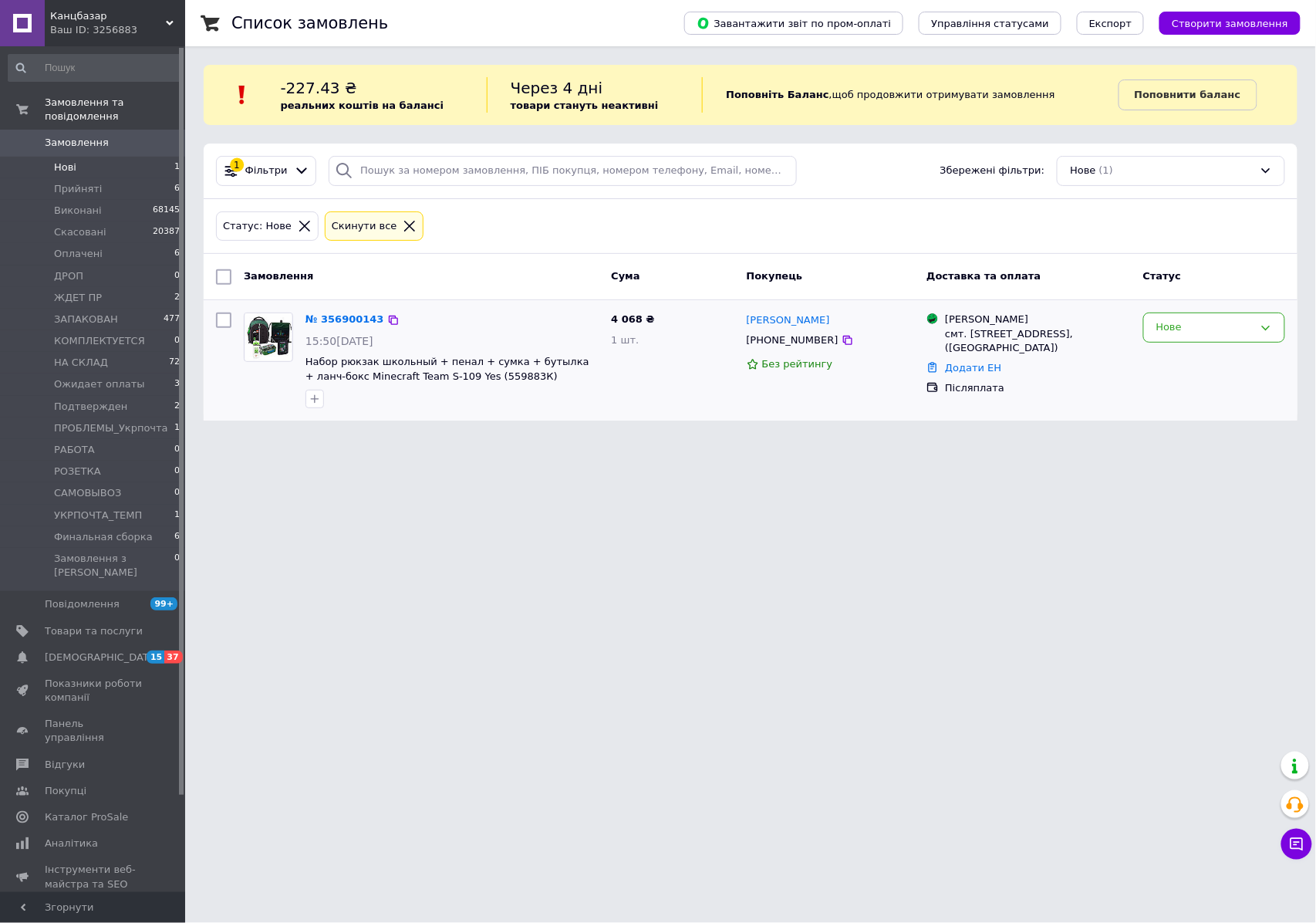
drag, startPoint x: 316, startPoint y: 399, endPoint x: 325, endPoint y: 401, distance: 9.2
click at [316, 399] on icon "button" at bounding box center [315, 399] width 9 height 9
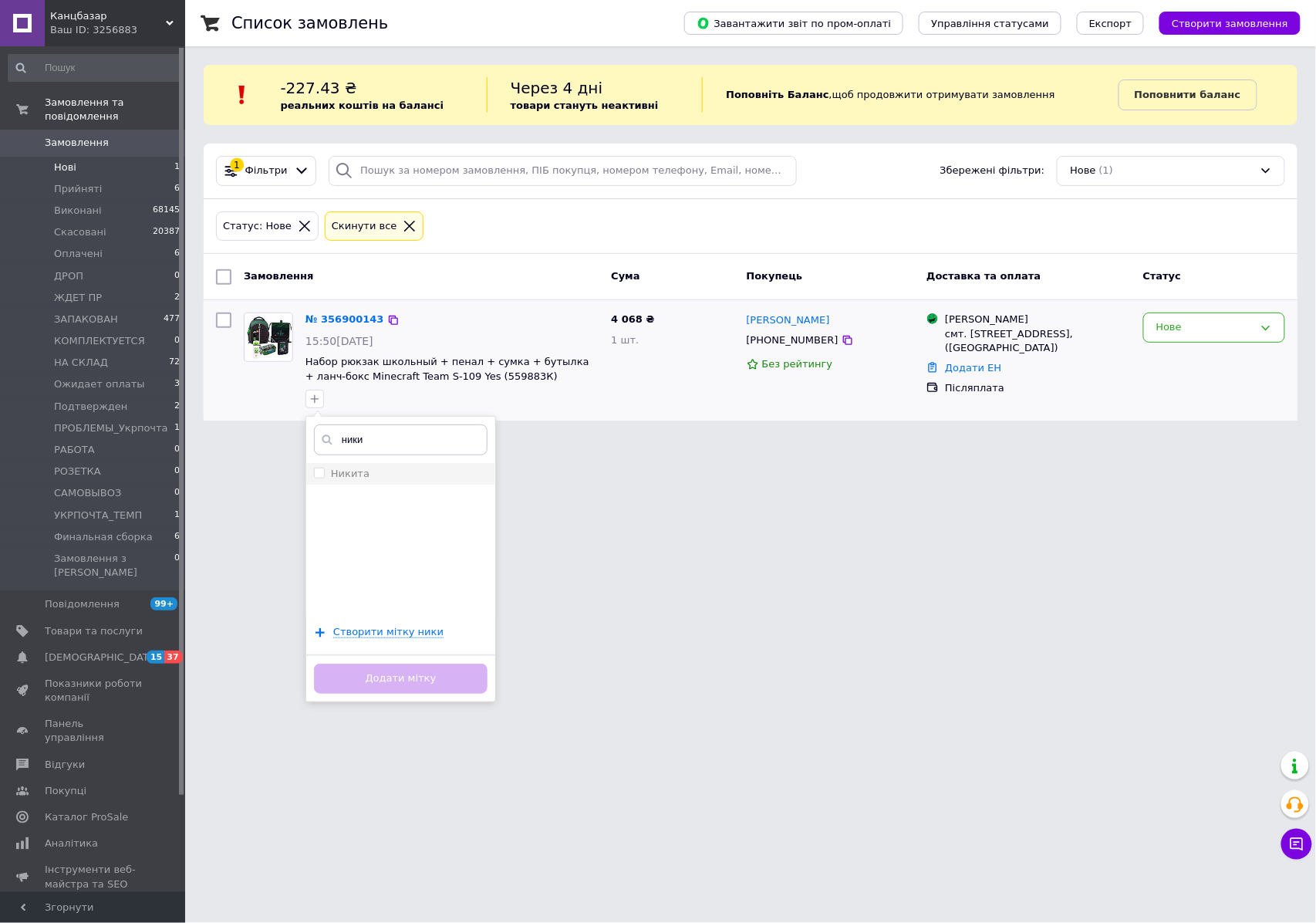
type input "ники"
click at [361, 469] on label "Никита" at bounding box center [350, 473] width 38 height 12
checkbox input "true"
click at [800, 439] on html "Канцбазар Ваш ID: 3256883 Сайт Канцбазар Кабінет покупця Перевірити стан систем…" at bounding box center [658, 220] width 1316 height 439
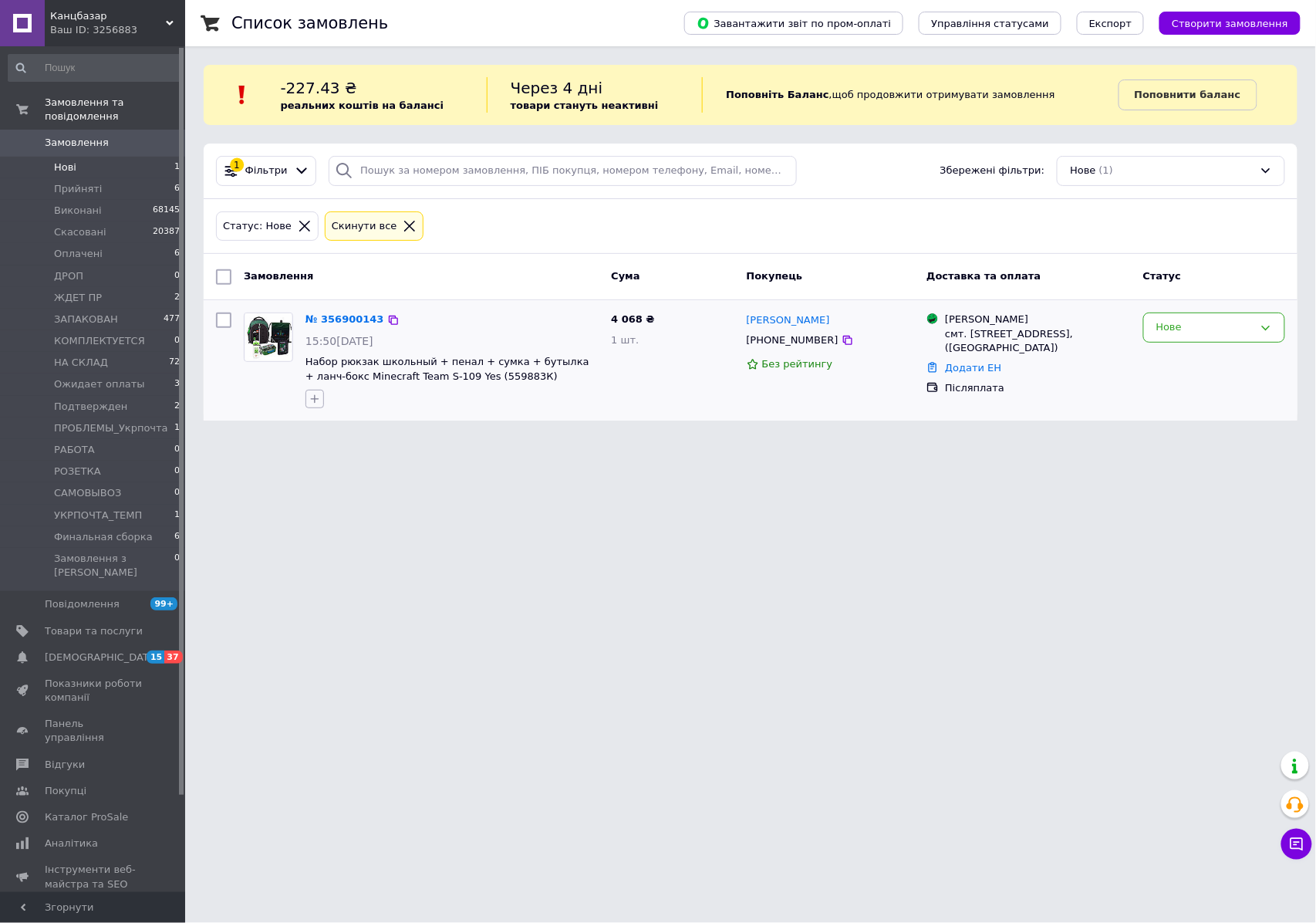
click at [309, 408] on button "button" at bounding box center [314, 399] width 18 height 18
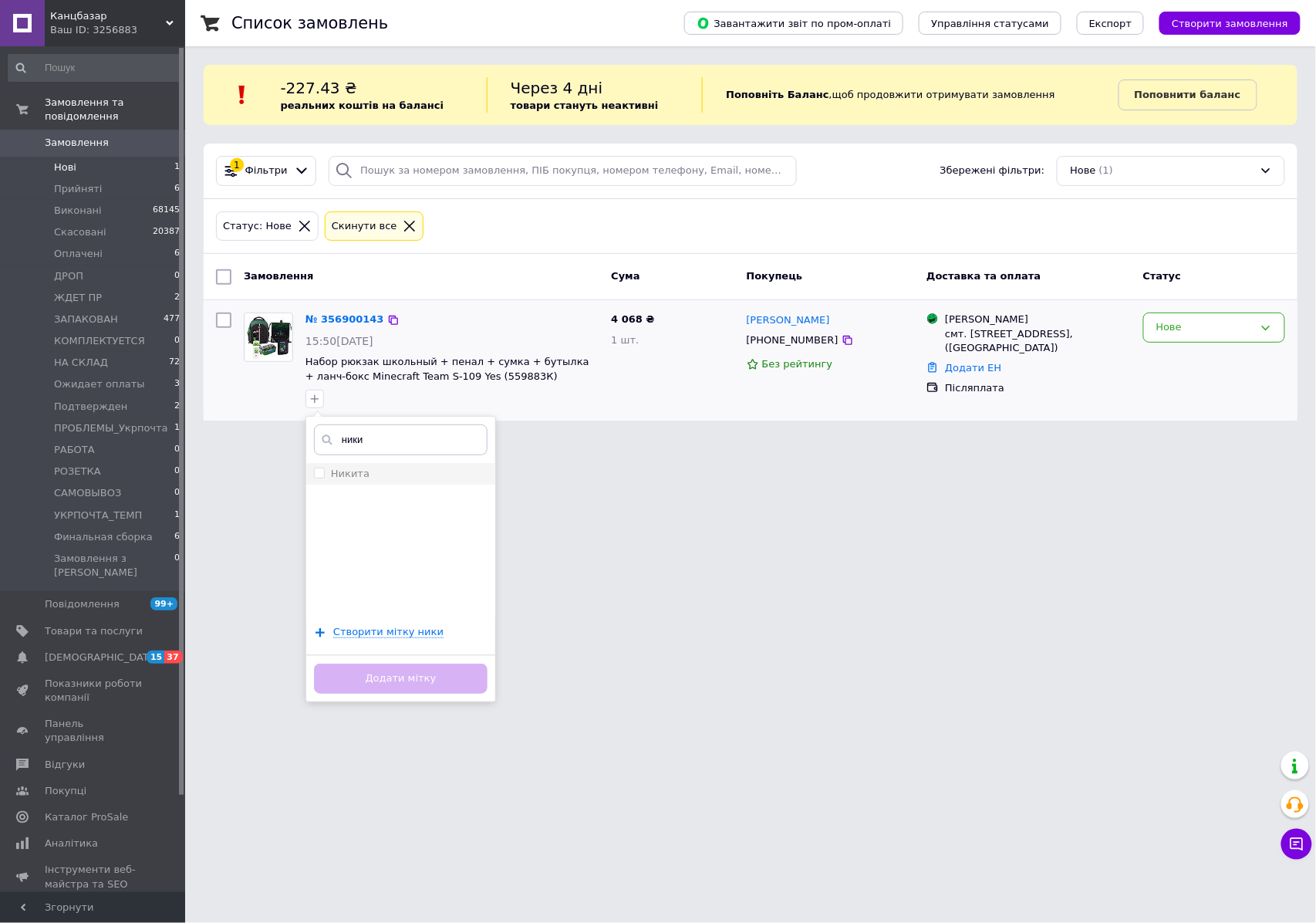
type input "ники"
click at [387, 475] on div "Никита" at bounding box center [401, 473] width 173 height 14
checkbox input "true"
click at [600, 439] on html "Канцбазар Ваш ID: 3256883 Сайт Канцбазар Кабінет покупця Перевірити стан систем…" at bounding box center [658, 220] width 1316 height 439
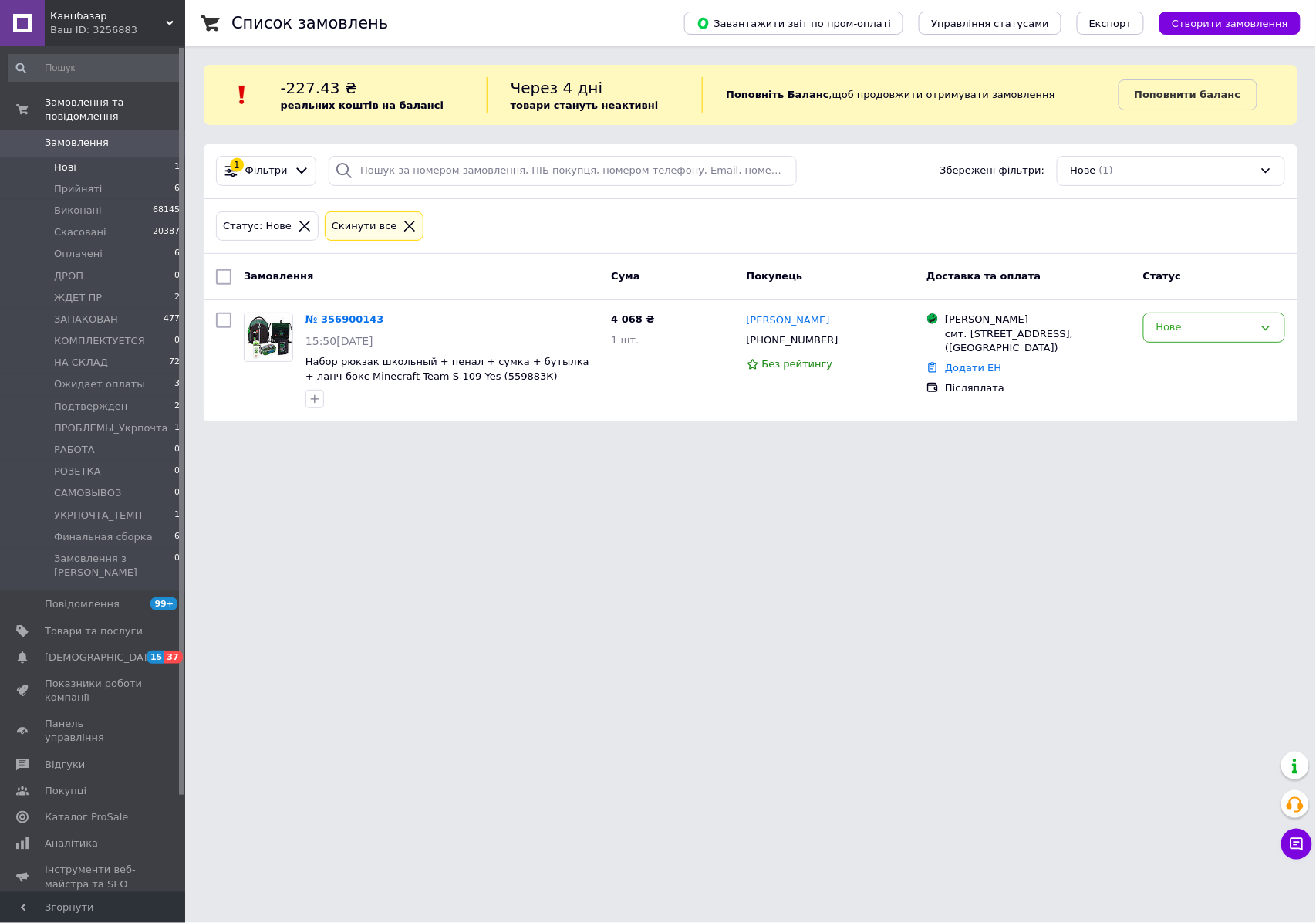
click at [644, 439] on html "Канцбазар Ваш ID: 3256883 Сайт Канцбазар Кабінет покупця Перевірити стан систем…" at bounding box center [658, 220] width 1316 height 439
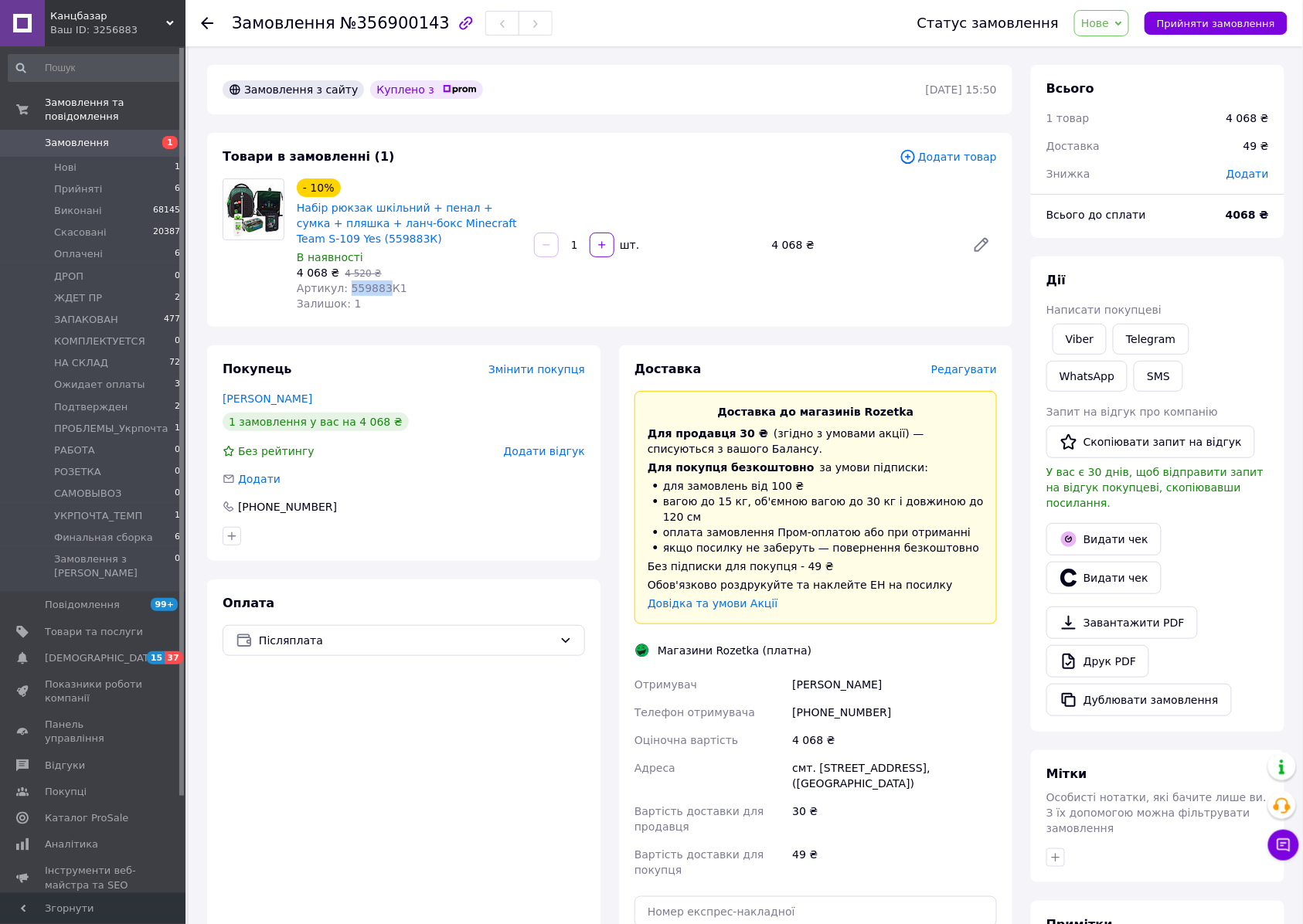
drag, startPoint x: 341, startPoint y: 285, endPoint x: 377, endPoint y: 288, distance: 36.1
click at [377, 288] on span "Артикул: 559883К1" at bounding box center [351, 288] width 111 height 13
copy span "559883"
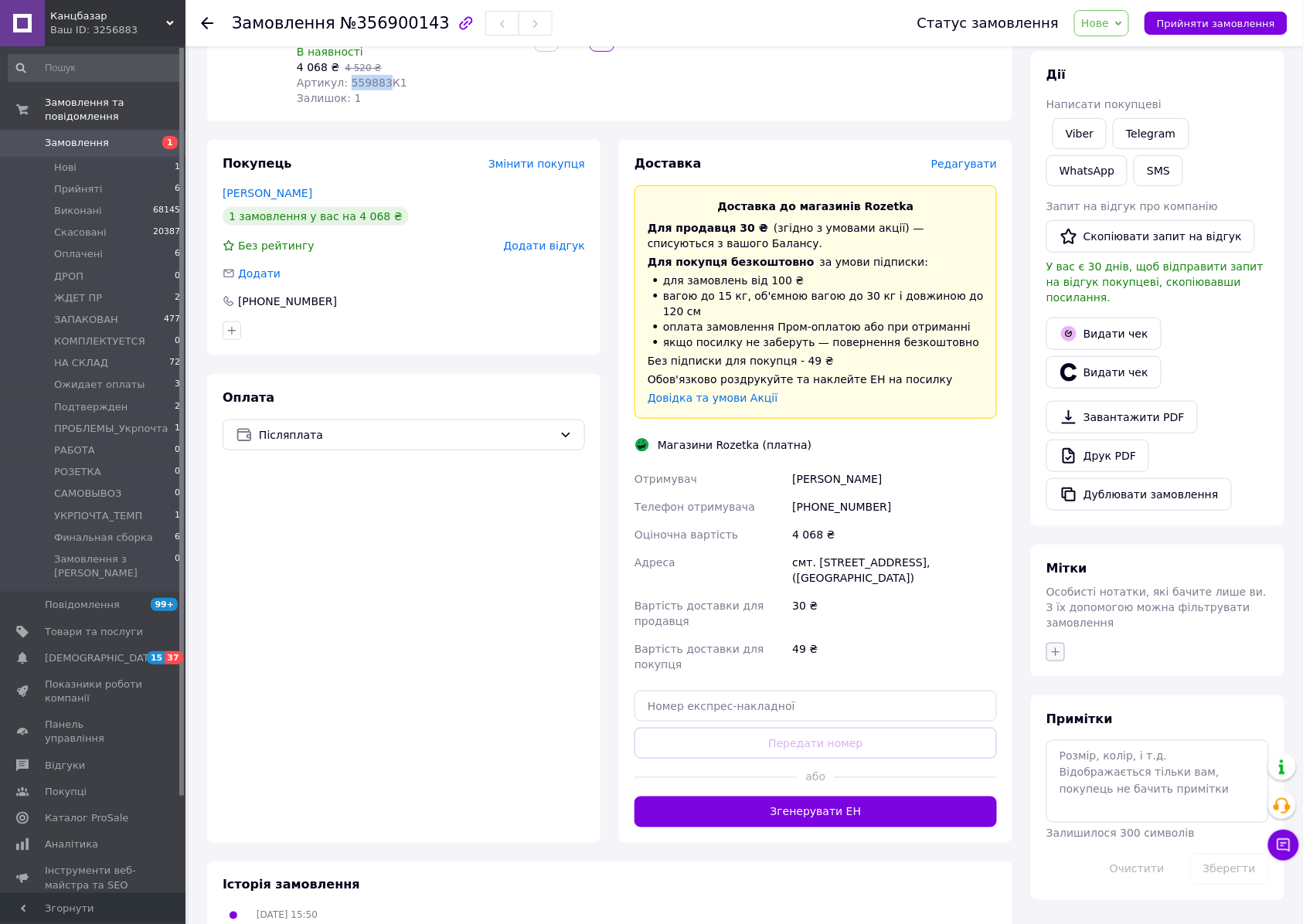
click at [1054, 643] on button "button" at bounding box center [1055, 652] width 18 height 18
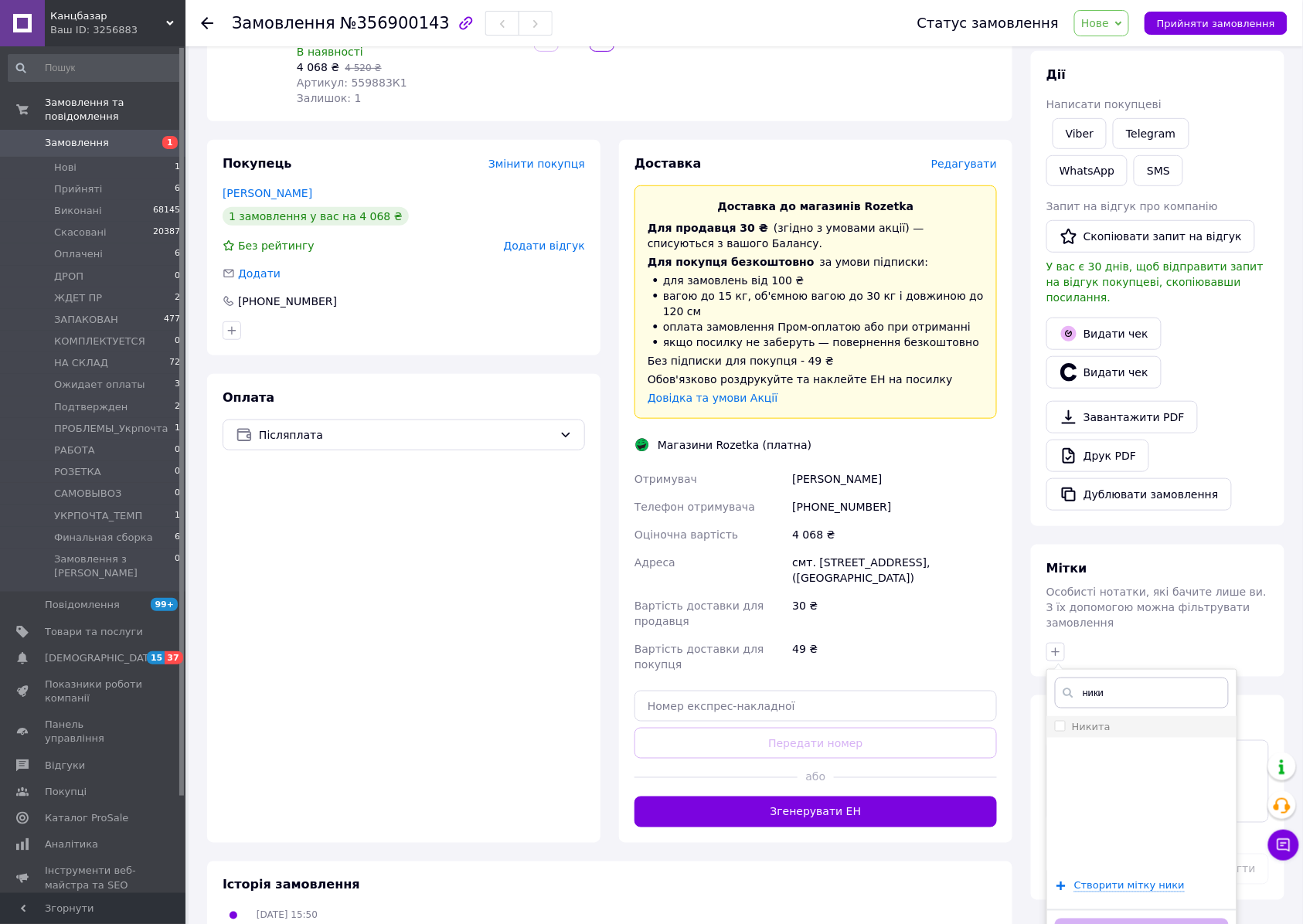
type input "ники"
click at [1103, 716] on li "Никита" at bounding box center [1142, 726] width 190 height 22
checkbox input "true"
click at [1132, 918] on button "Додати мітку" at bounding box center [1141, 934] width 174 height 30
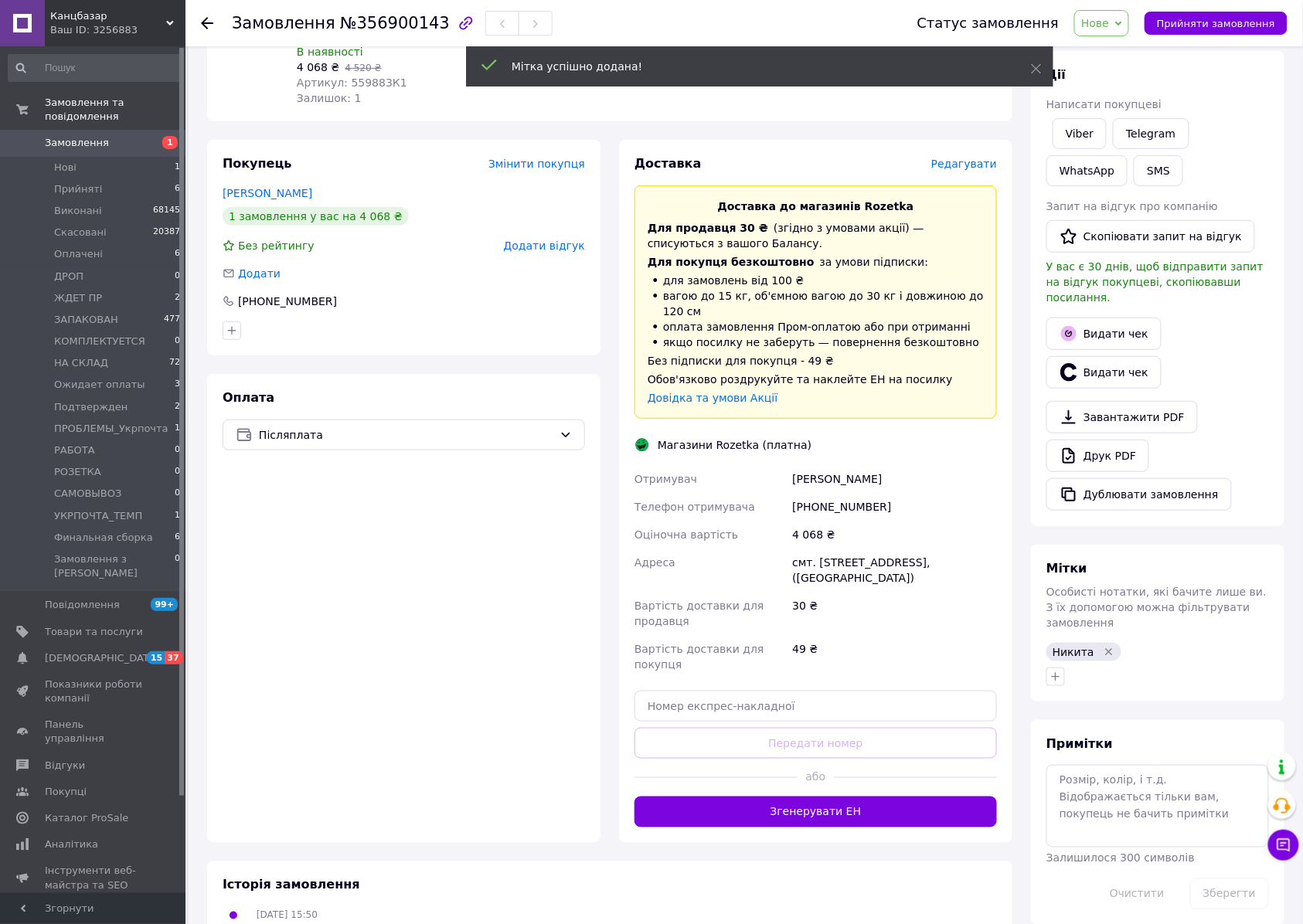
scroll to position [0, 0]
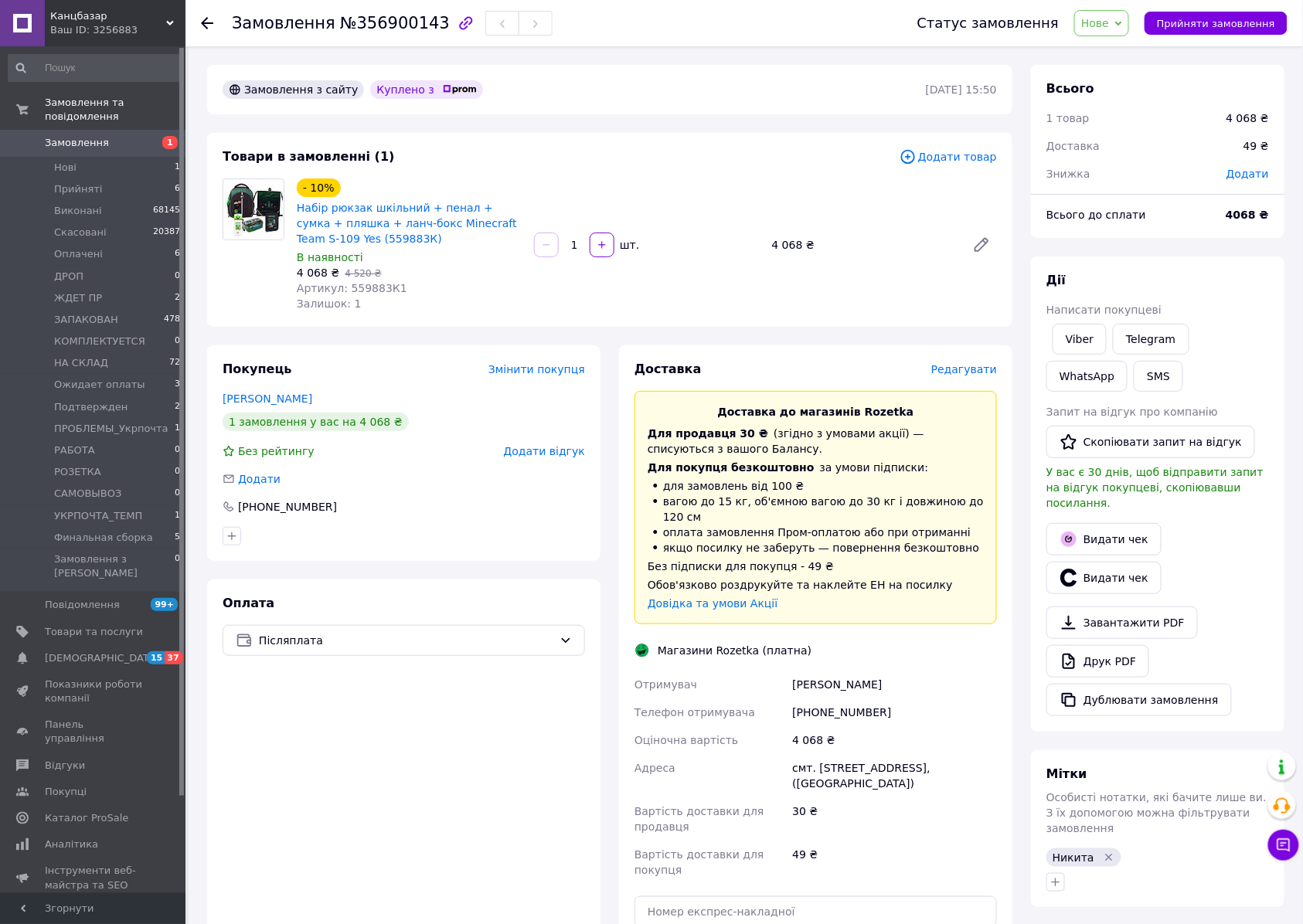
click at [352, 289] on span "Артикул: 559883К1" at bounding box center [351, 288] width 111 height 13
click at [356, 289] on span "Артикул: 559883К1" at bounding box center [351, 288] width 111 height 13
click at [344, 289] on span "Артикул: 559883К1" at bounding box center [351, 288] width 111 height 13
drag, startPoint x: 343, startPoint y: 286, endPoint x: 379, endPoint y: 288, distance: 36.1
click at [379, 288] on span "Артикул: 559883К1" at bounding box center [351, 288] width 111 height 13
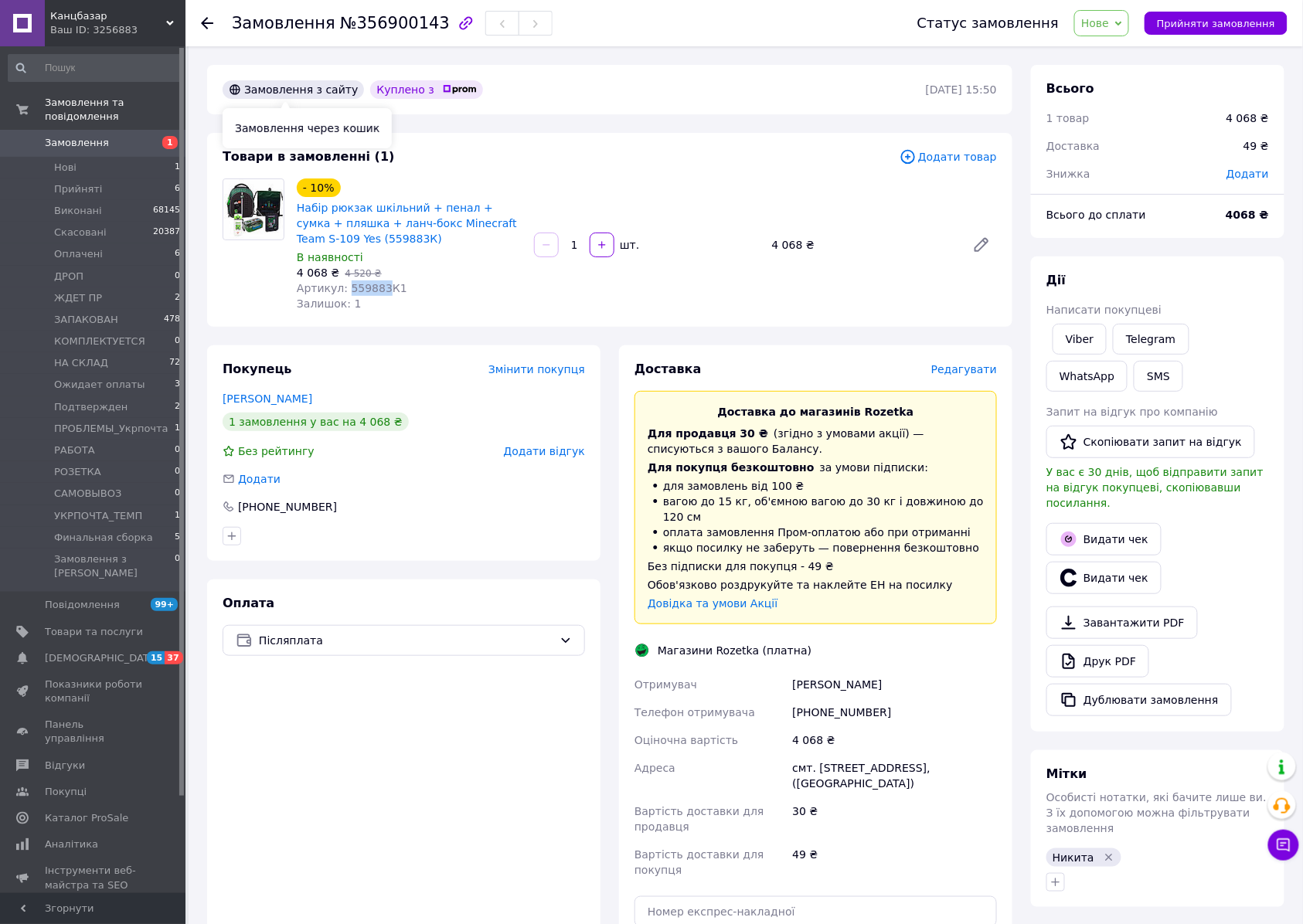
copy span "559883"
drag, startPoint x: 804, startPoint y: 484, endPoint x: 857, endPoint y: 514, distance: 60.9
click at [804, 484] on li "для замовлень від 100 ₴" at bounding box center [815, 485] width 336 height 15
click at [1051, 875] on icon "button" at bounding box center [1056, 882] width 13 height 13
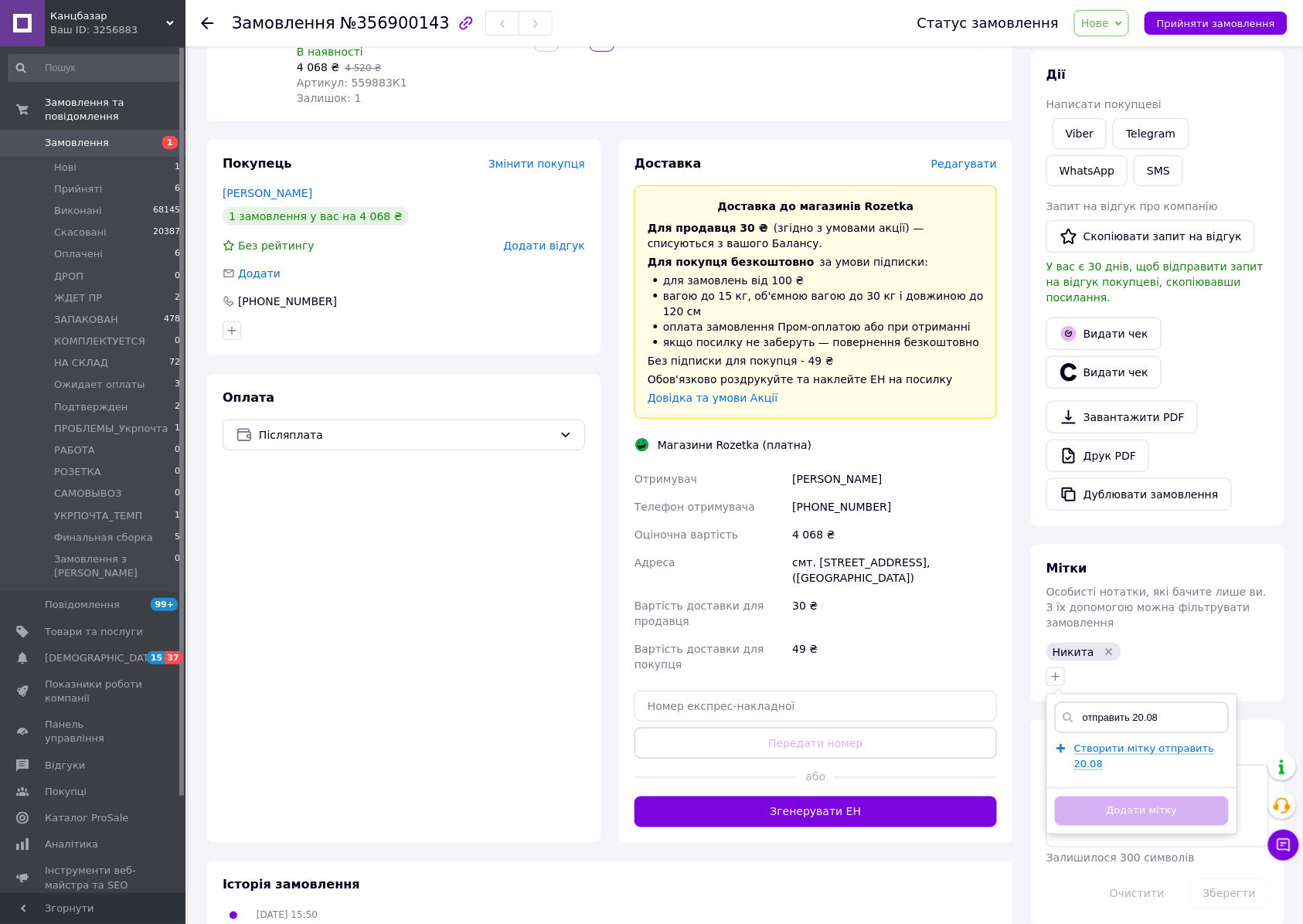
scroll to position [276, 0]
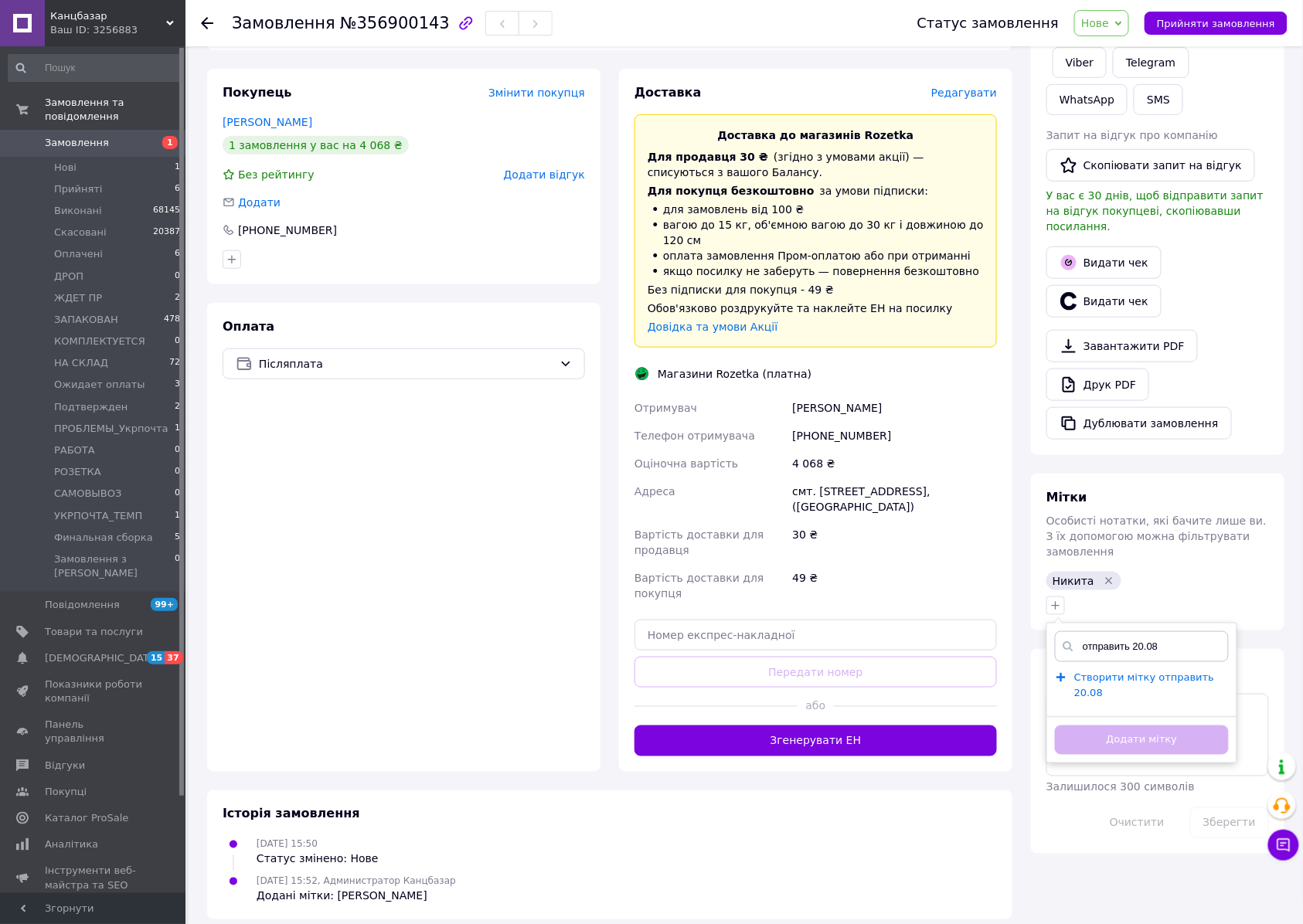
type input "отправить 20.08"
click at [1108, 671] on span "Створити мітку отправить 20.08" at bounding box center [1144, 684] width 139 height 28
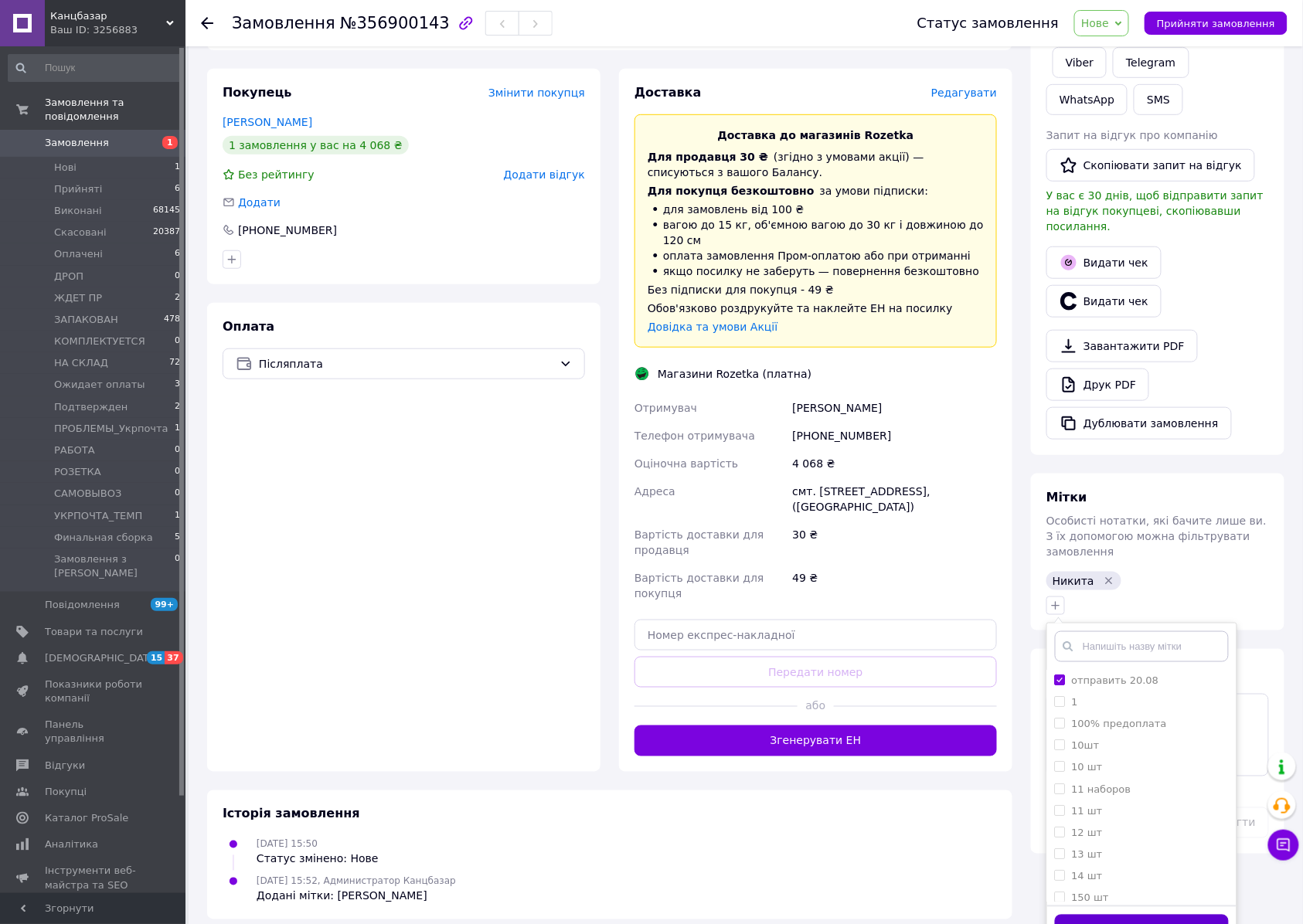
click at [1132, 914] on button "Додати мітку" at bounding box center [1141, 930] width 174 height 30
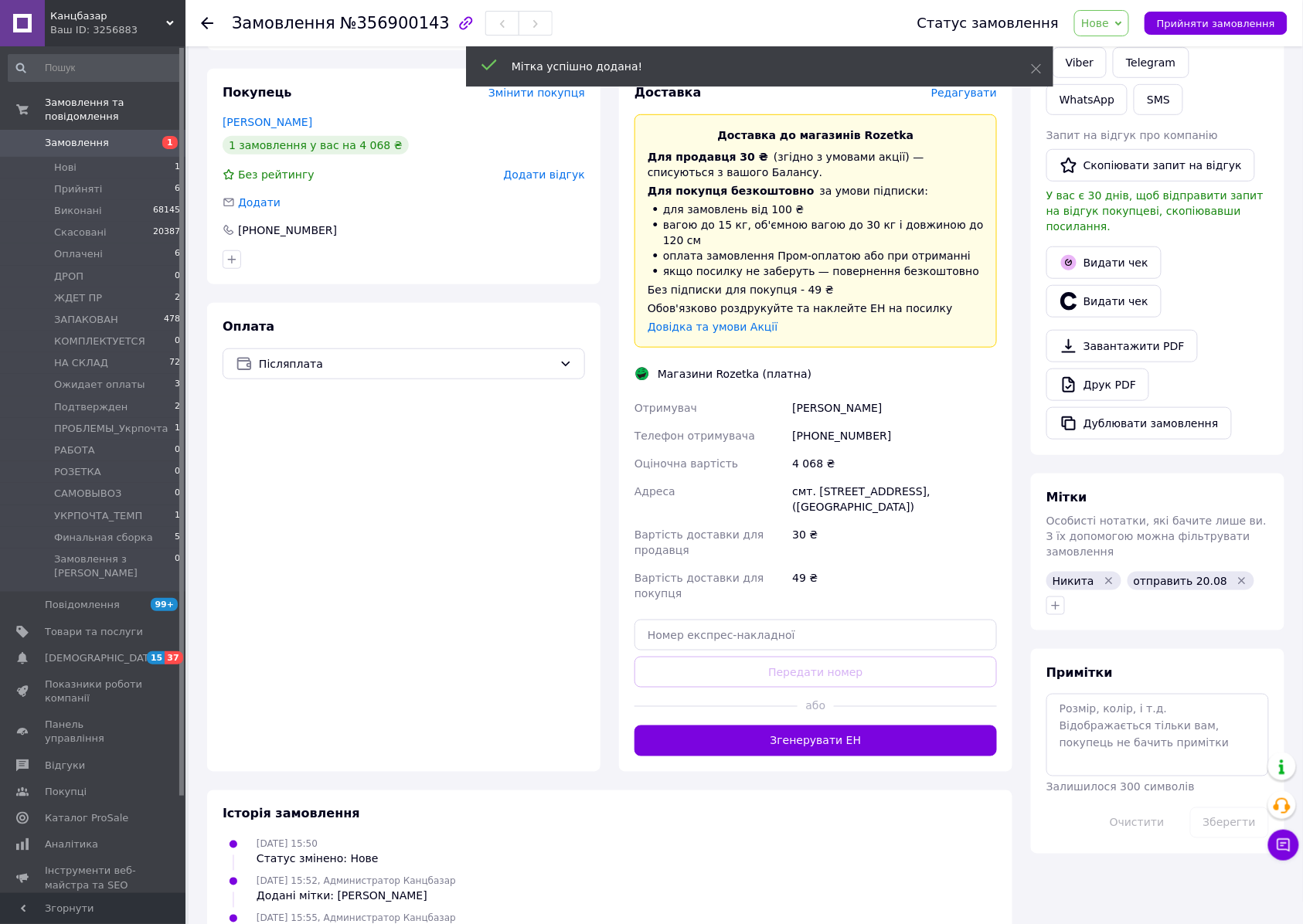
click at [1109, 22] on span "Нове" at bounding box center [1094, 23] width 28 height 13
click at [1145, 84] on li "Подтвержден" at bounding box center [1140, 80] width 130 height 23
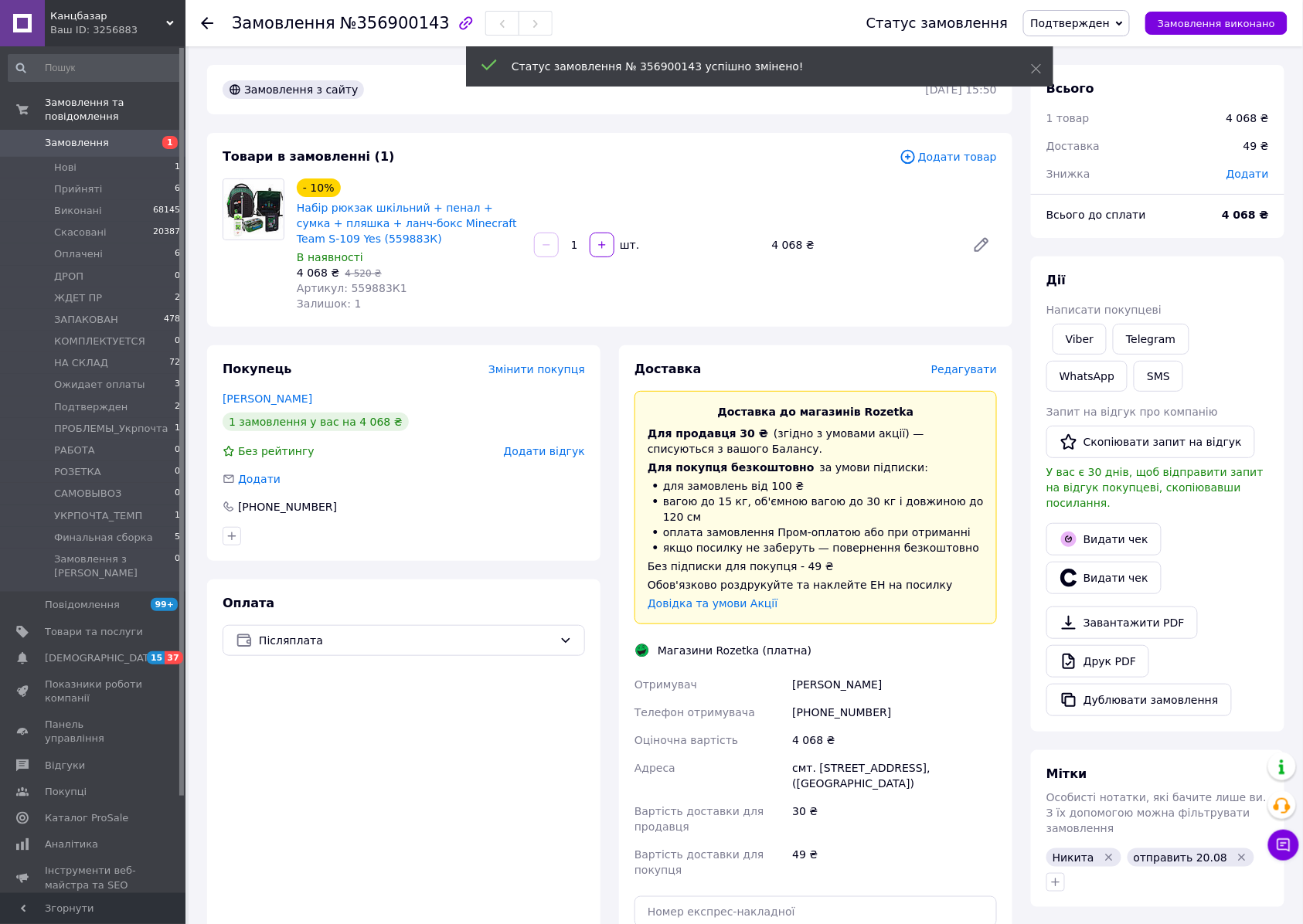
click at [755, 354] on div "Доставка Редагувати Доставка до магазинів Rozetka Для продавця 30 ₴   (згідно з…" at bounding box center [815, 696] width 393 height 703
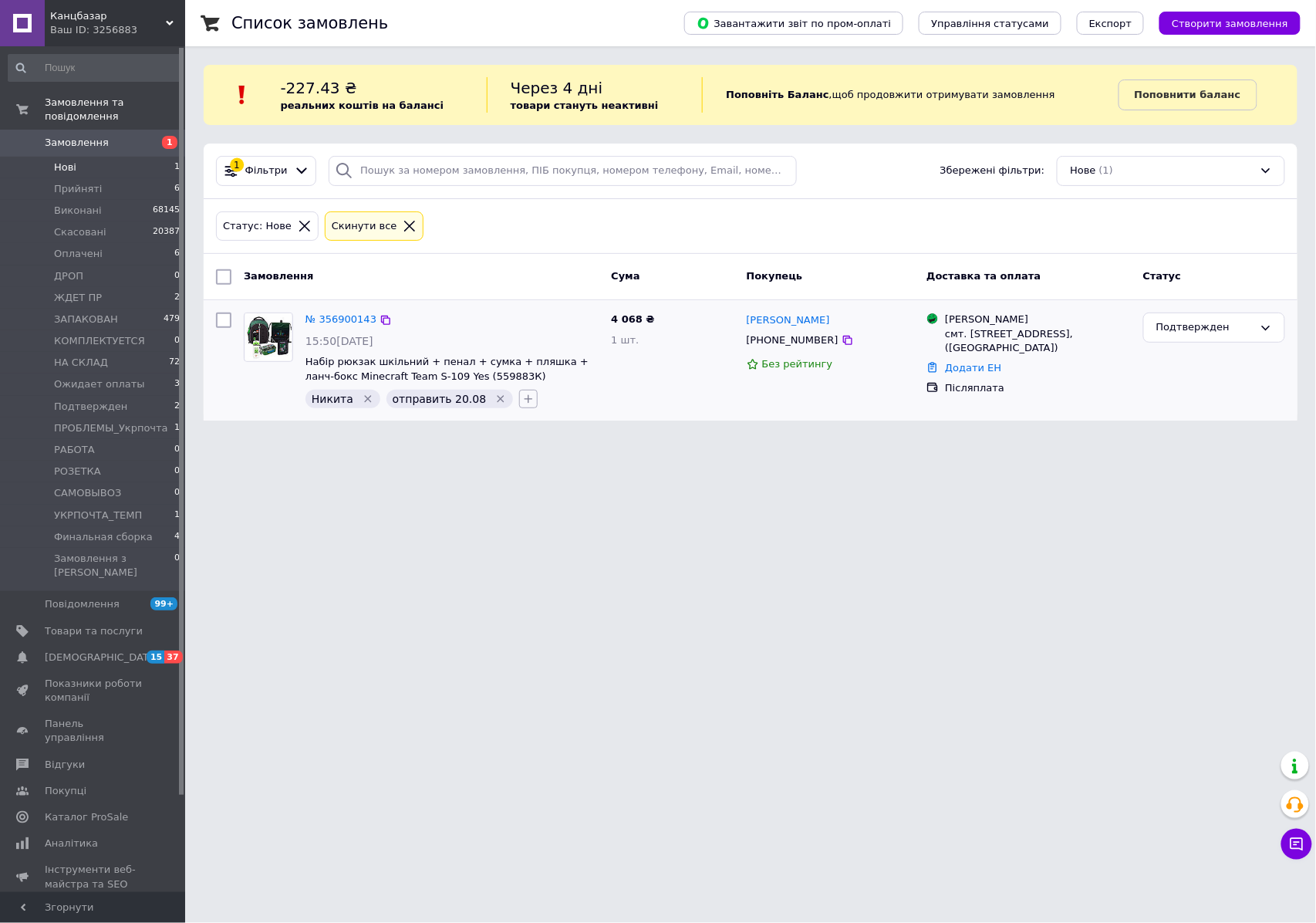
click at [519, 407] on button "button" at bounding box center [528, 399] width 18 height 18
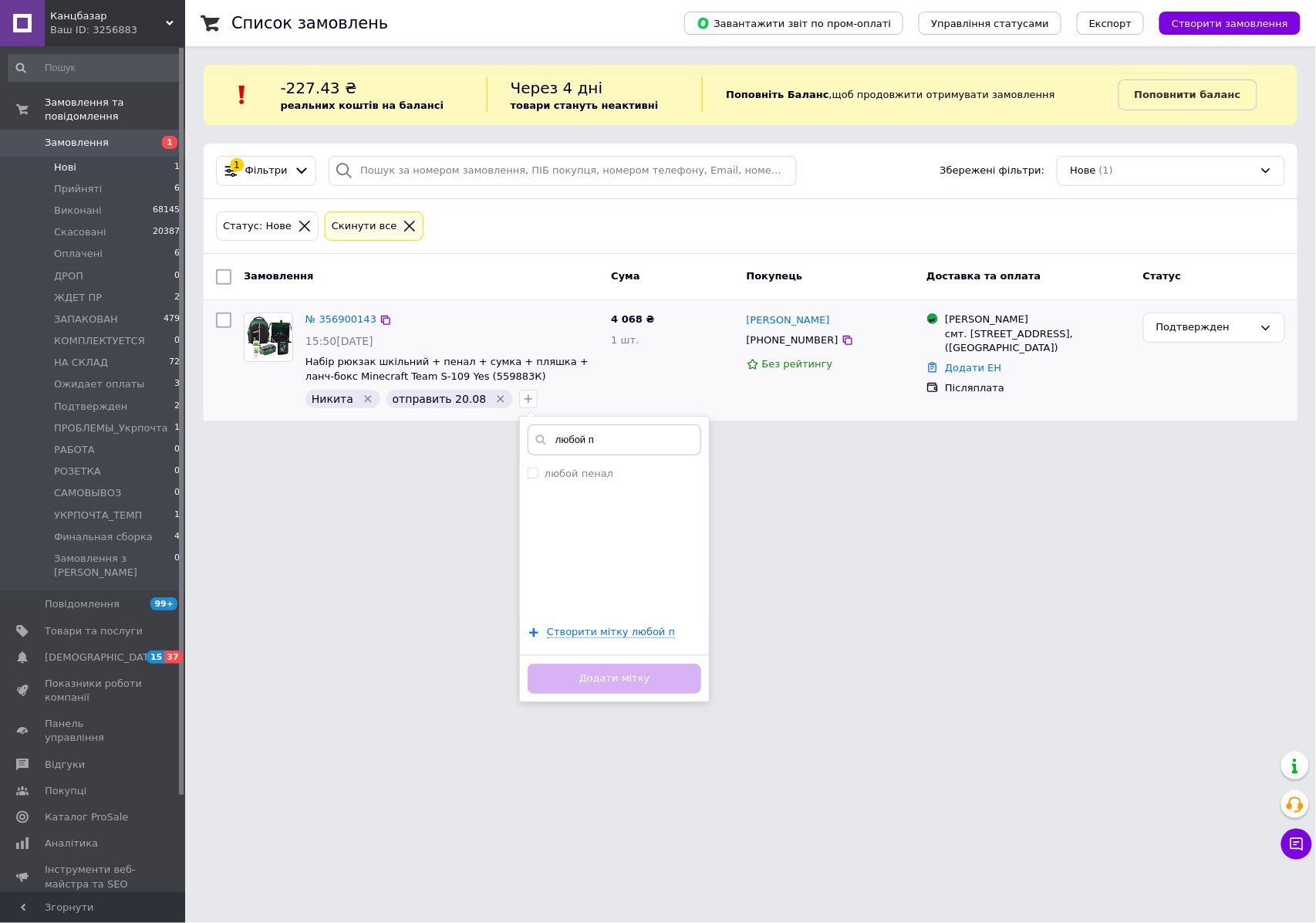
type input "любой п"
click at [569, 495] on ul "любой пенал" at bounding box center [614, 540] width 189 height 154
click at [565, 479] on label "любой пенал" at bounding box center [578, 473] width 68 height 12
checkbox input "true"
click at [602, 664] on button "Додати мітку" at bounding box center [614, 679] width 173 height 30
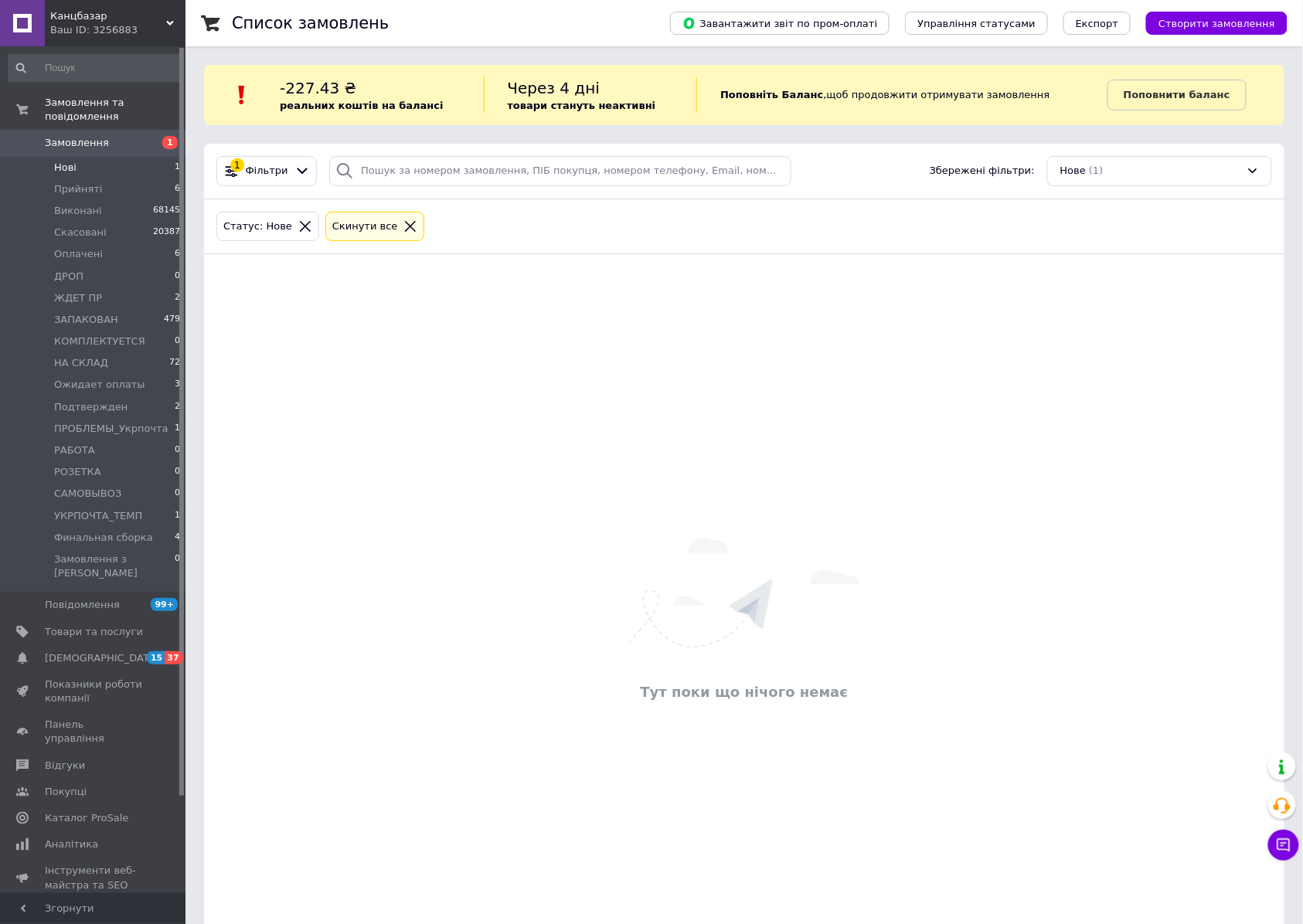
drag, startPoint x: 80, startPoint y: 125, endPoint x: 97, endPoint y: 116, distance: 19.2
click at [80, 136] on span "Замовлення" at bounding box center [77, 143] width 64 height 14
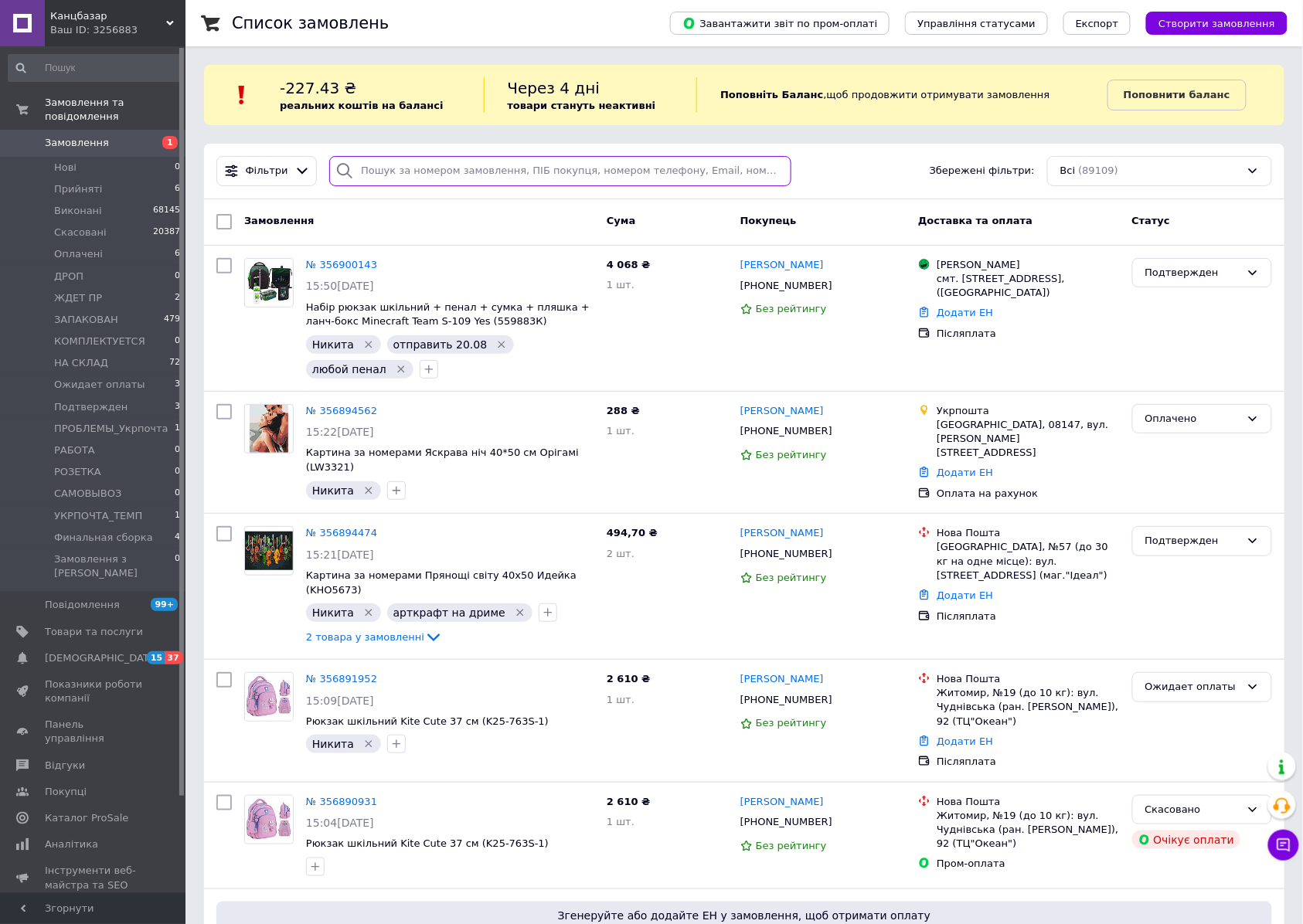
click at [399, 174] on input "search" at bounding box center [560, 171] width 462 height 30
paste input "0632648724"
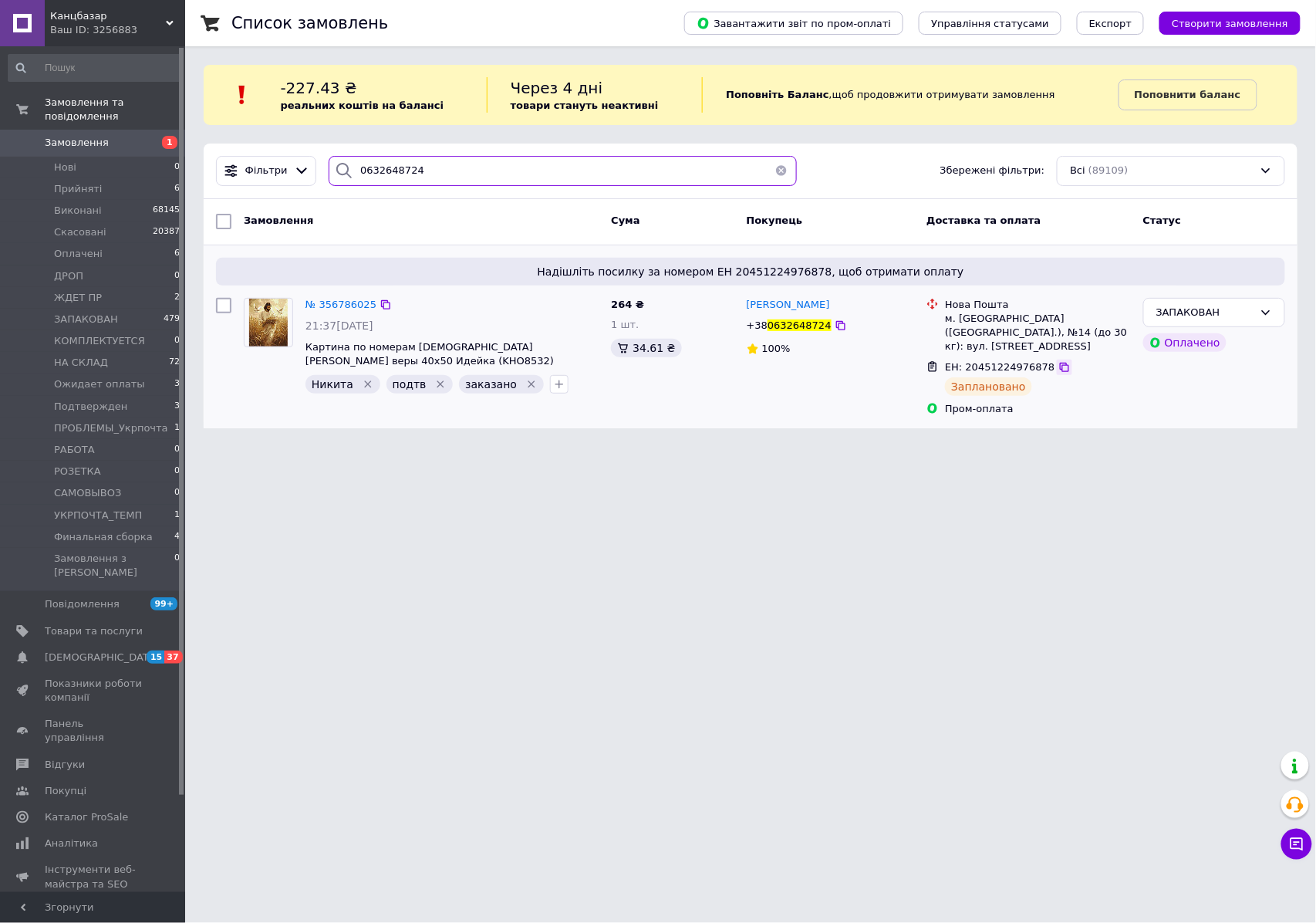
type input "0632648724"
drag, startPoint x: 1042, startPoint y: 356, endPoint x: 1057, endPoint y: 368, distance: 19.2
click at [1058, 361] on icon at bounding box center [1065, 368] width 13 height 13
click at [68, 161] on span "Нові" at bounding box center [65, 167] width 22 height 14
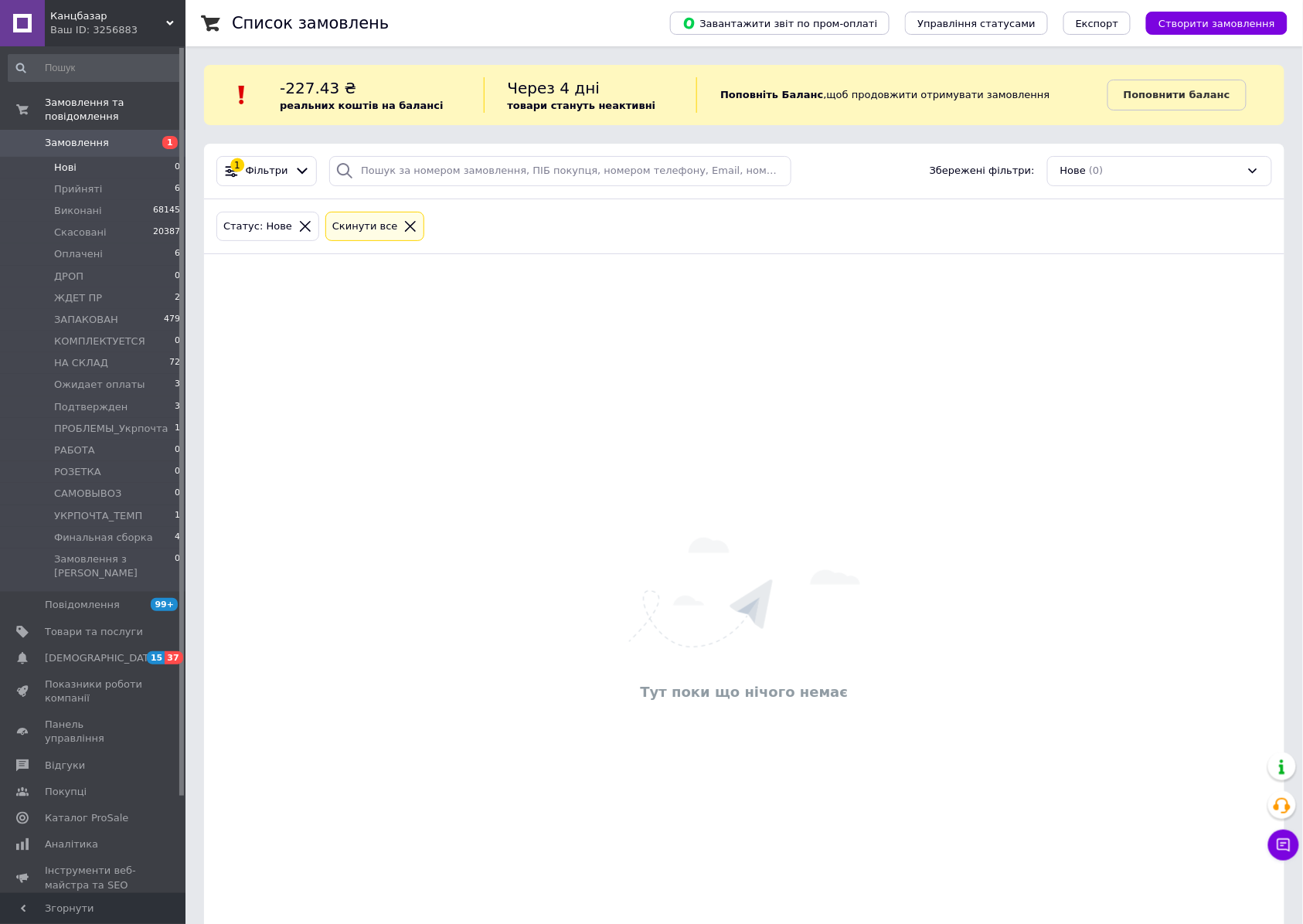
click at [91, 136] on span "Замовлення" at bounding box center [77, 143] width 64 height 14
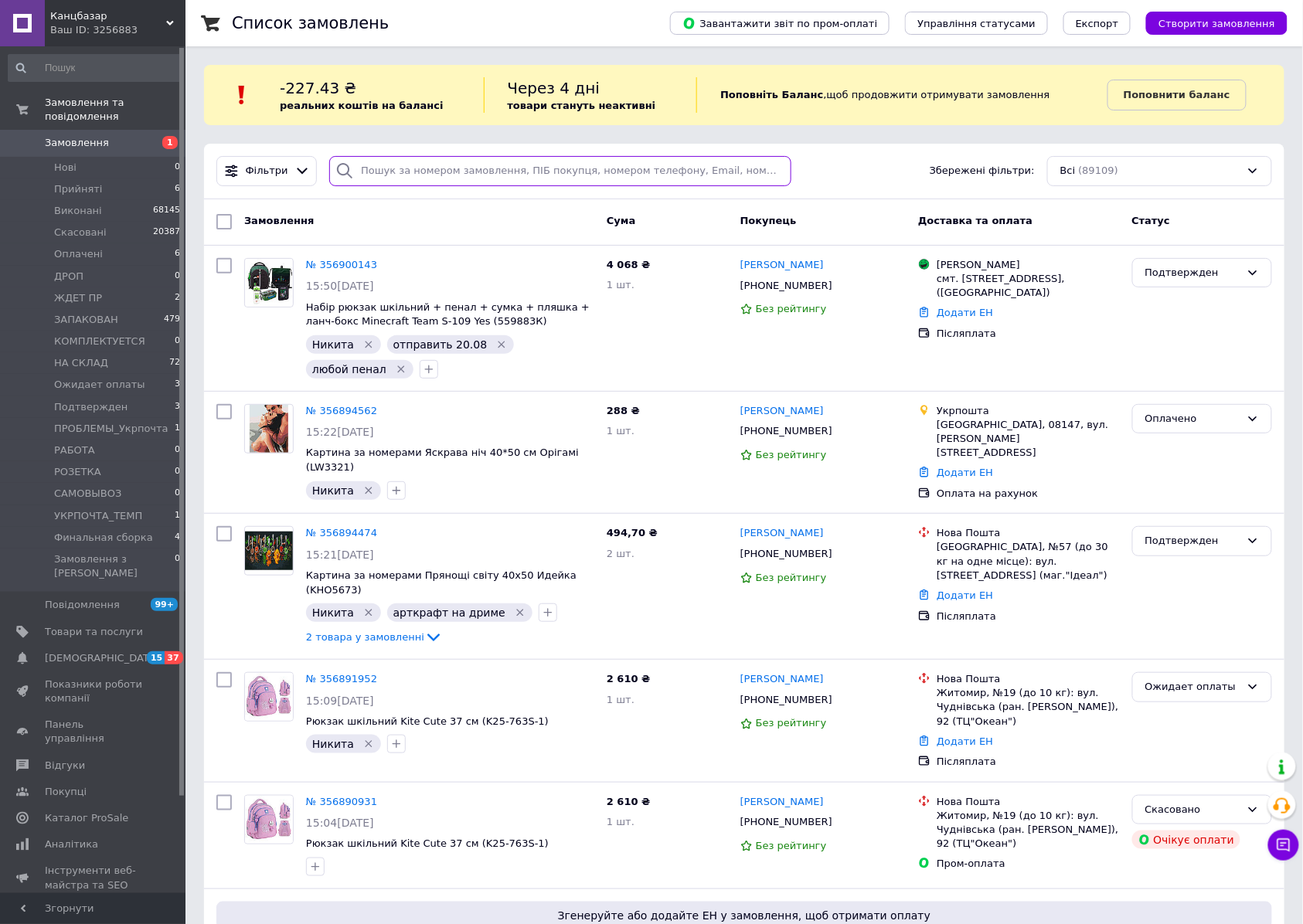
click at [518, 170] on input "search" at bounding box center [560, 171] width 462 height 30
paste input "356736604"
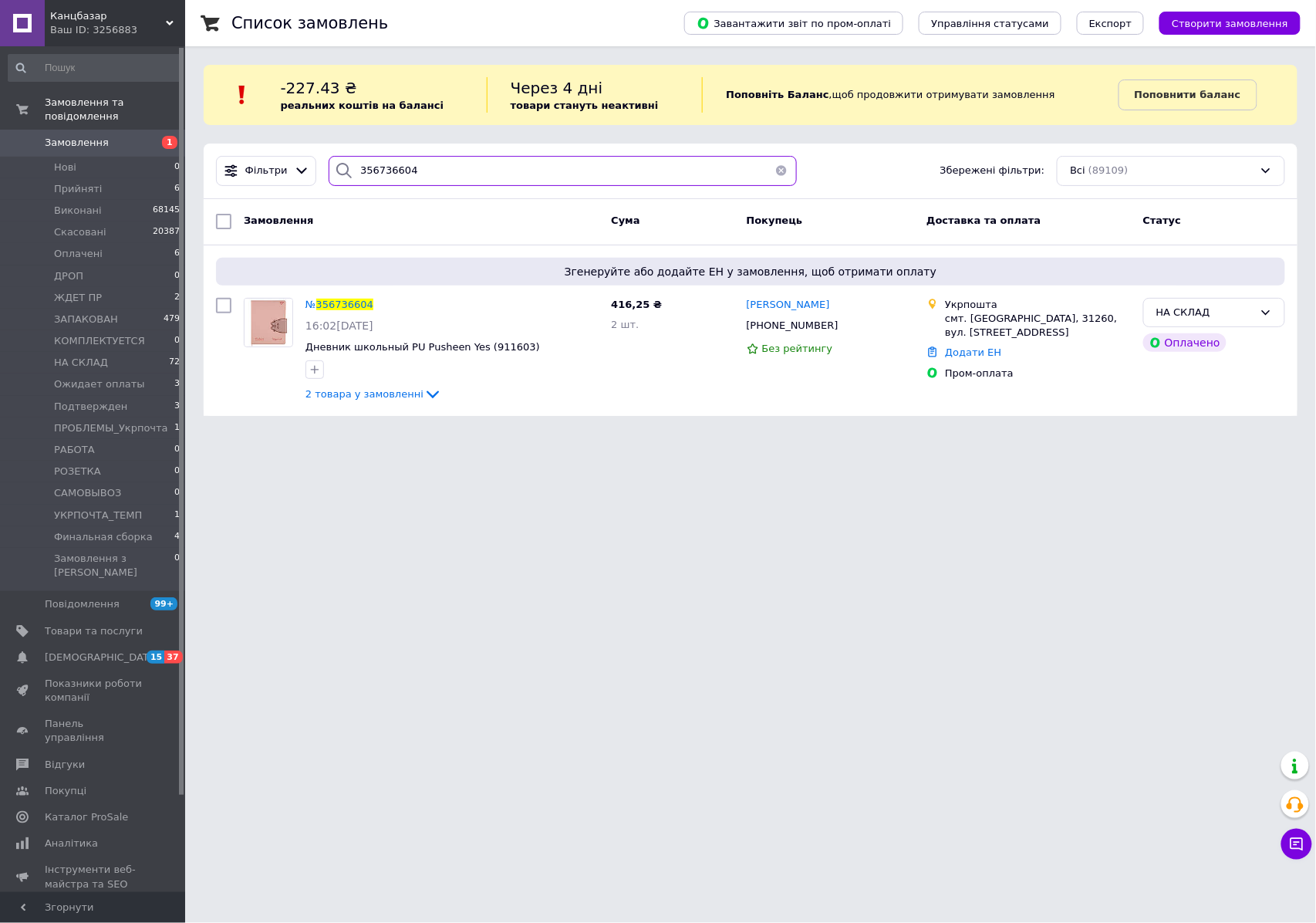
type input "356736604"
click at [68, 161] on span "Нові" at bounding box center [65, 167] width 22 height 14
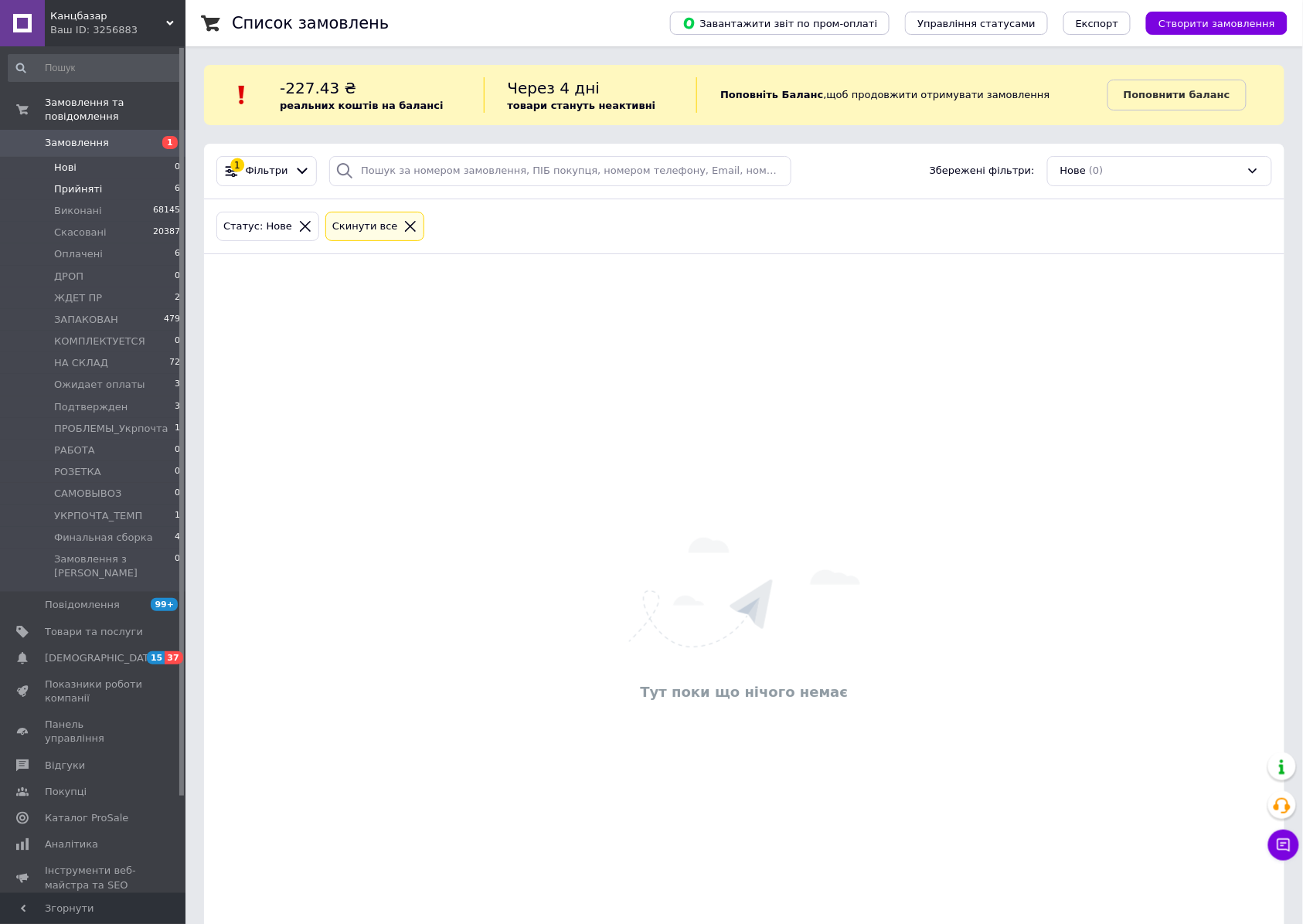
click at [84, 182] on span "Прийняті" at bounding box center [78, 189] width 48 height 14
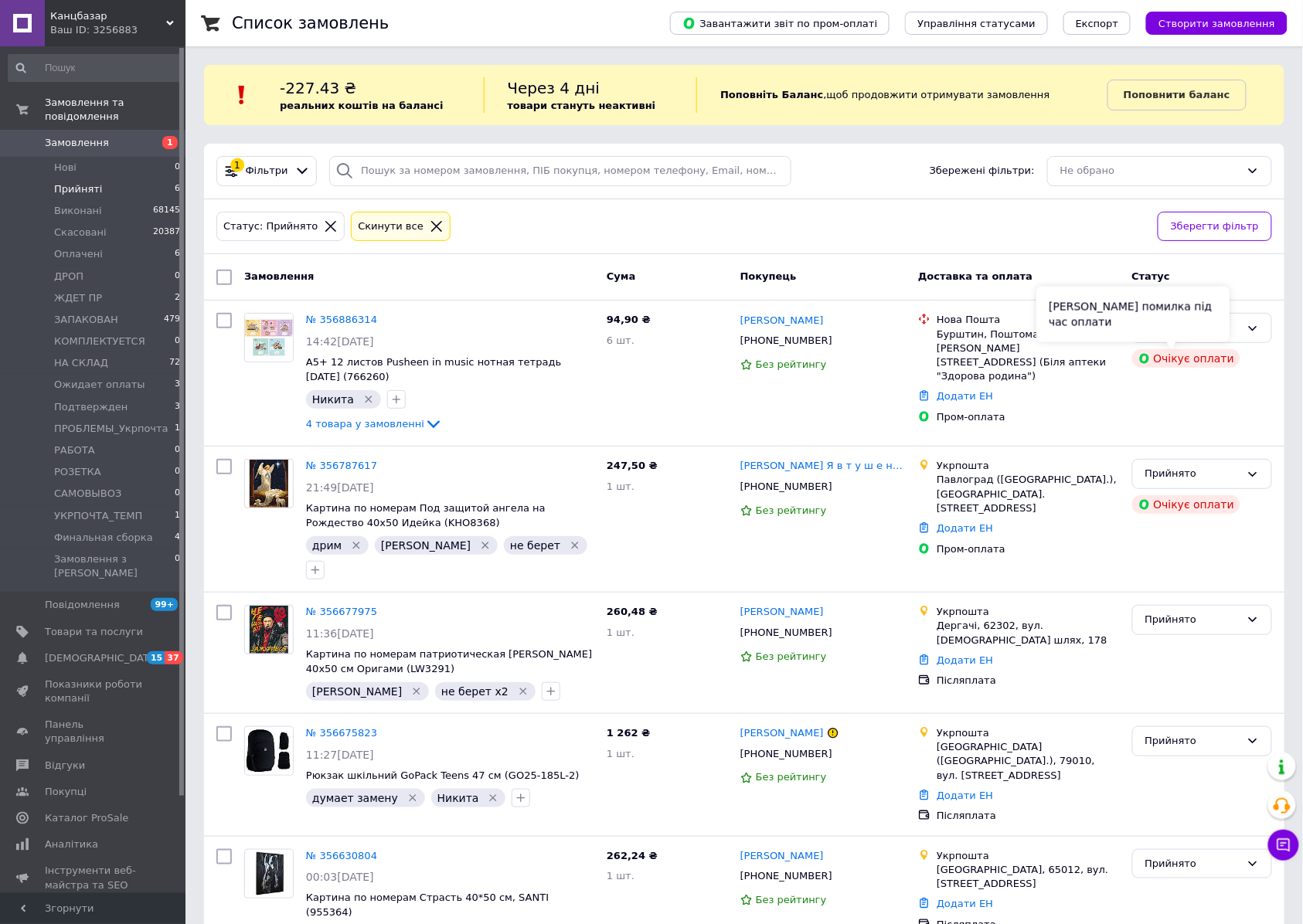
click at [1173, 332] on div "Сталася помилка під час оплати" at bounding box center [1132, 315] width 193 height 56
click at [1250, 332] on icon at bounding box center [1253, 328] width 13 height 13
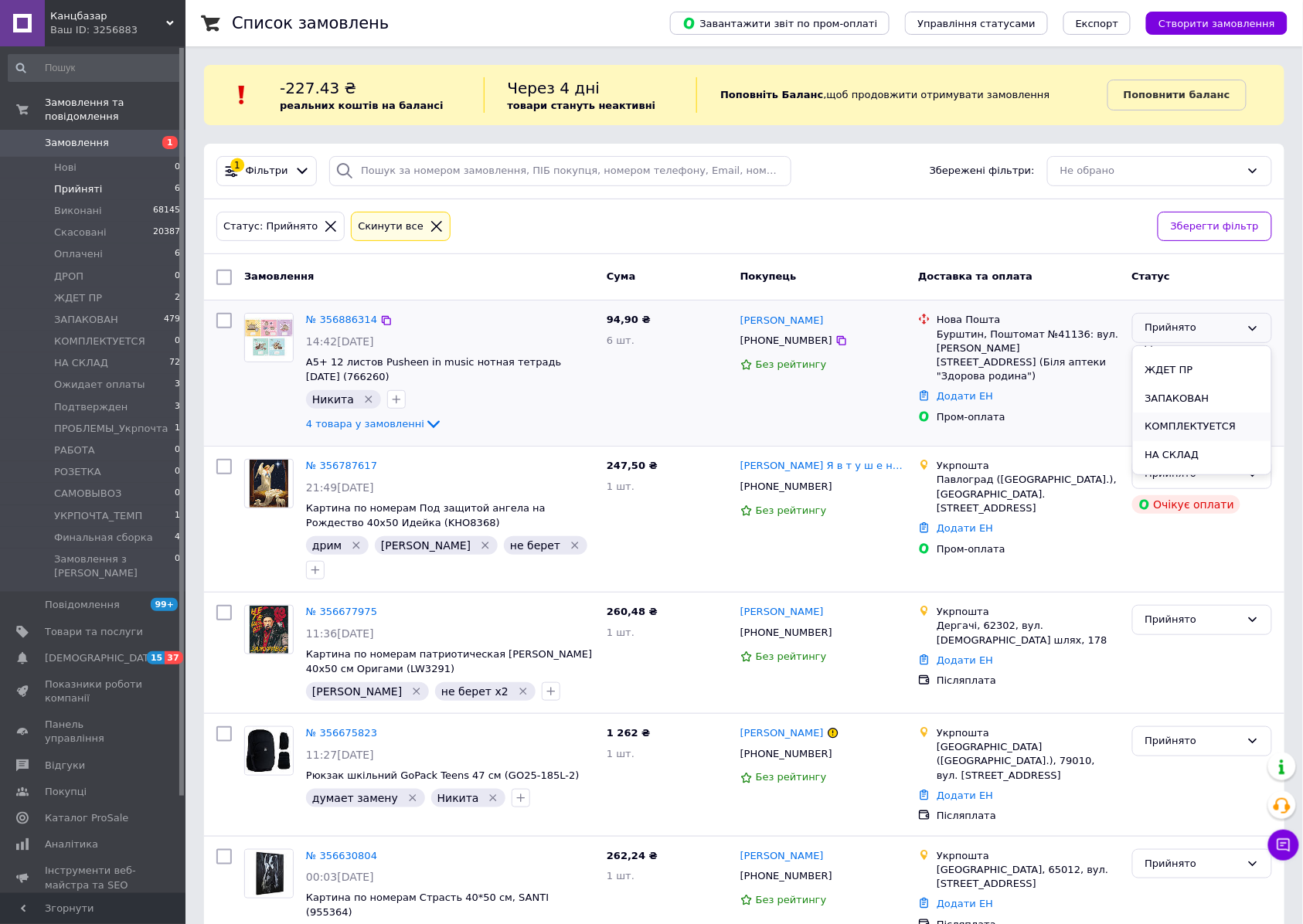
scroll to position [206, 0]
click at [1194, 387] on li "Ожидает оплаты" at bounding box center [1202, 382] width 139 height 29
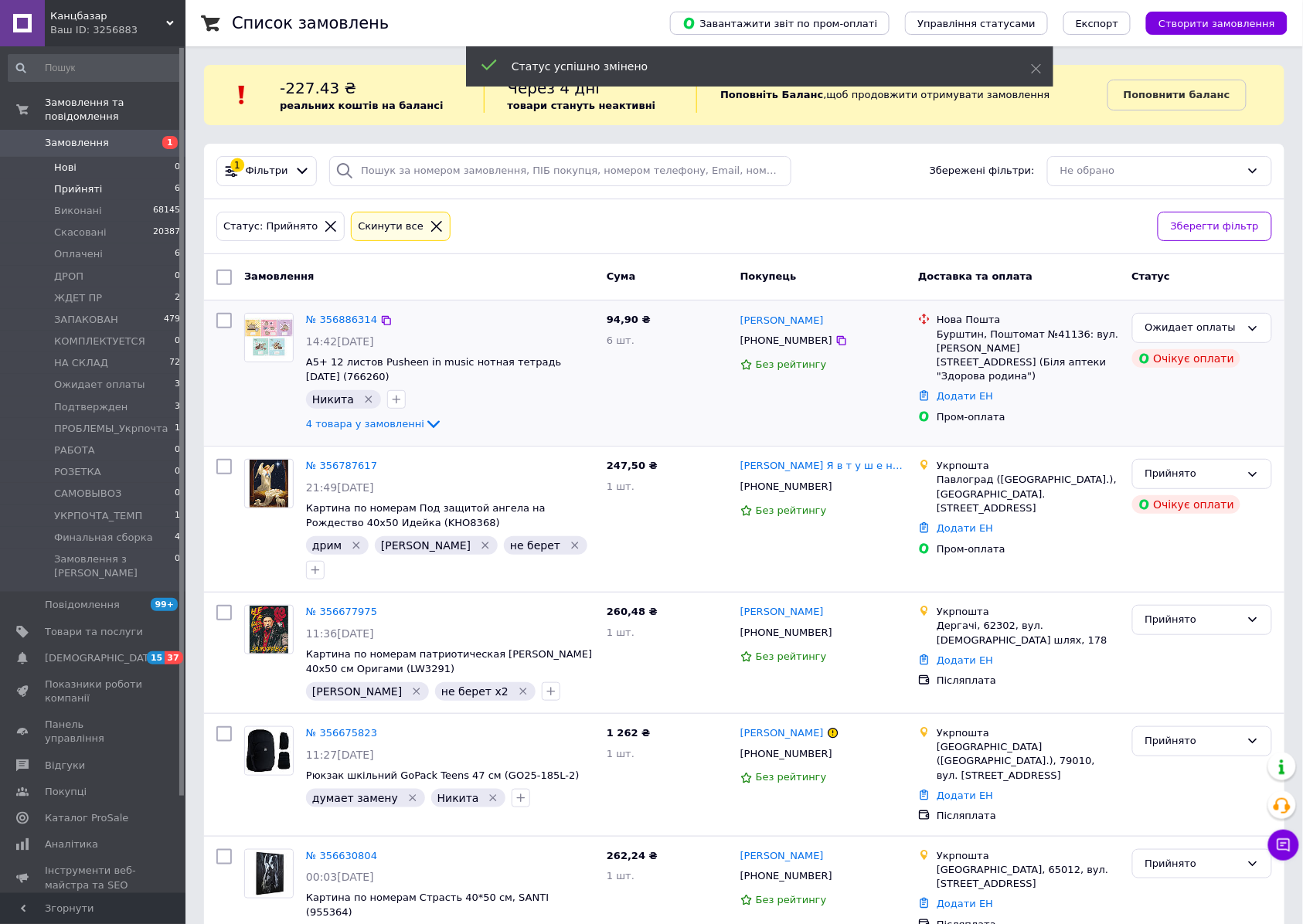
click at [74, 161] on span "Нові" at bounding box center [65, 167] width 22 height 14
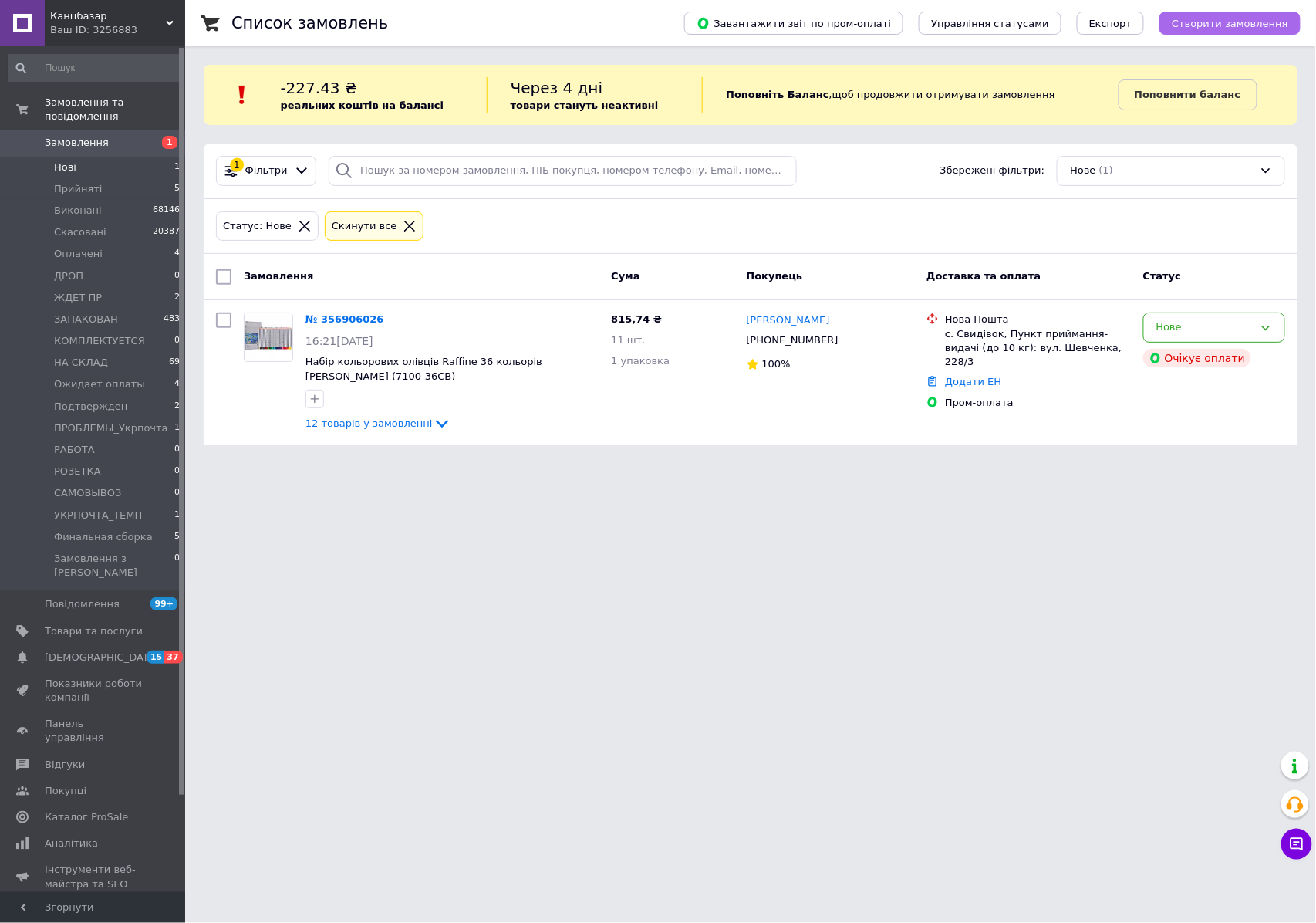
click at [1207, 18] on span "Створити замовлення" at bounding box center [1230, 23] width 116 height 12
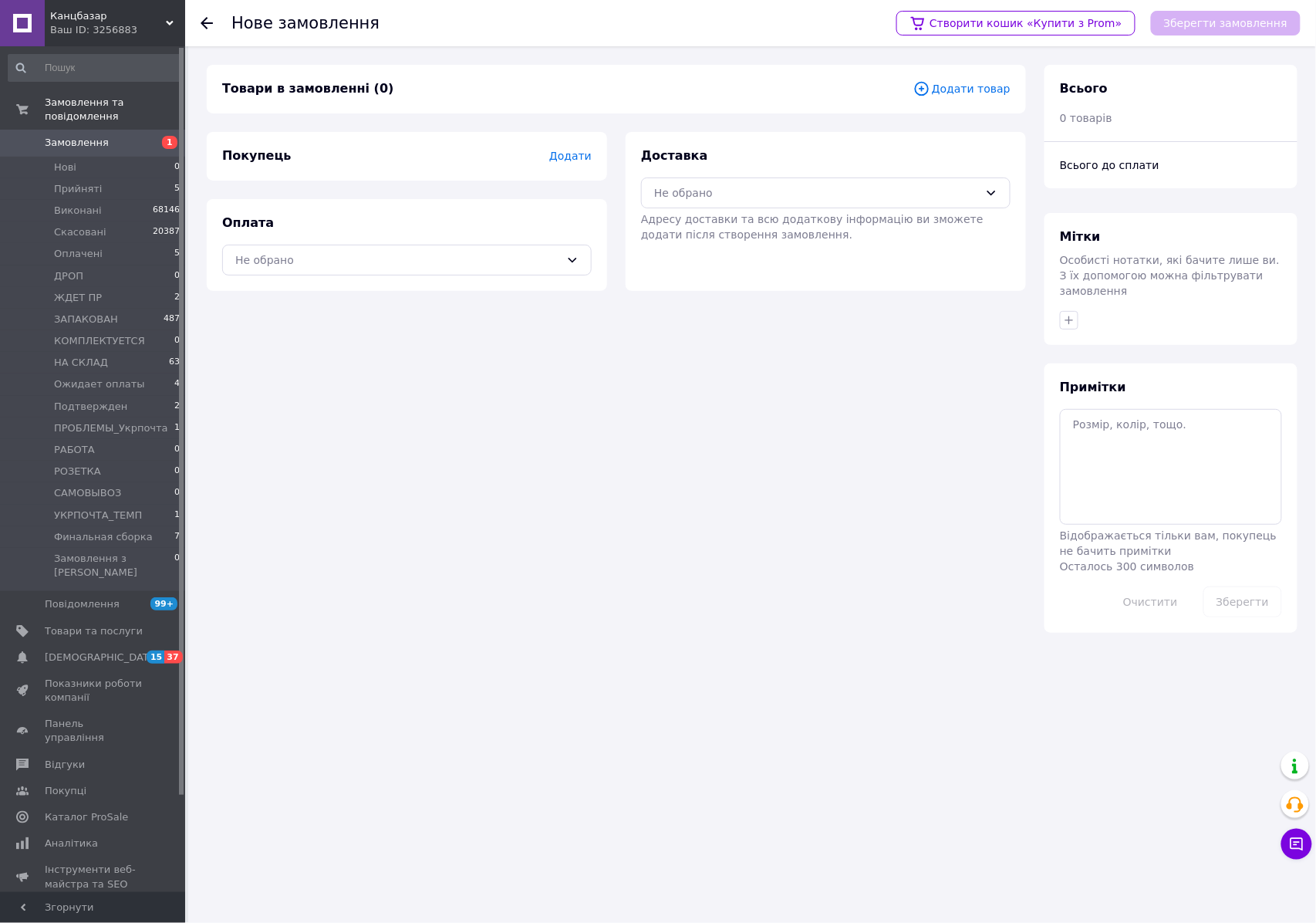
click at [951, 89] on span "Додати товар" at bounding box center [962, 88] width 97 height 17
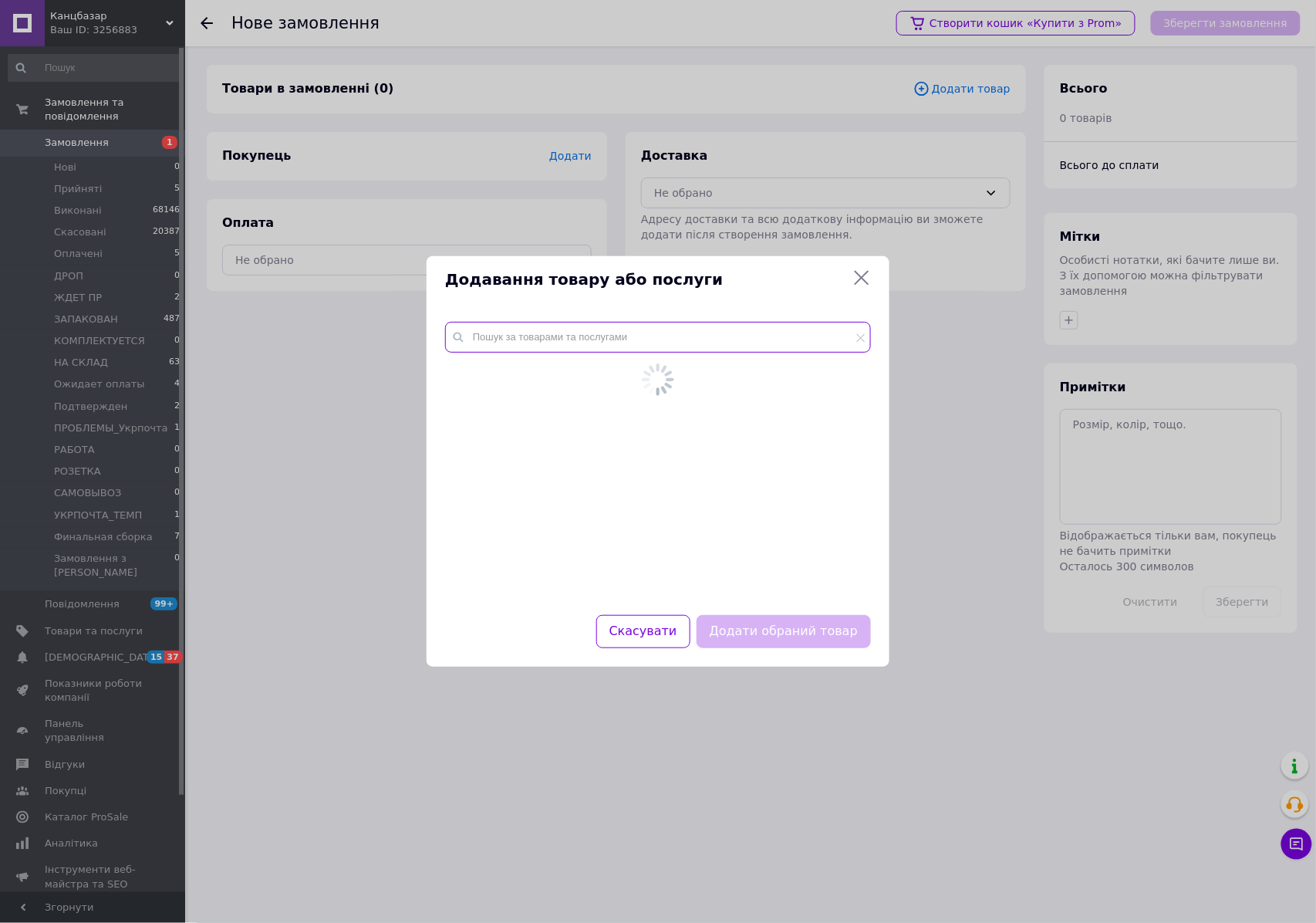
click at [648, 335] on input "text" at bounding box center [657, 337] width 426 height 31
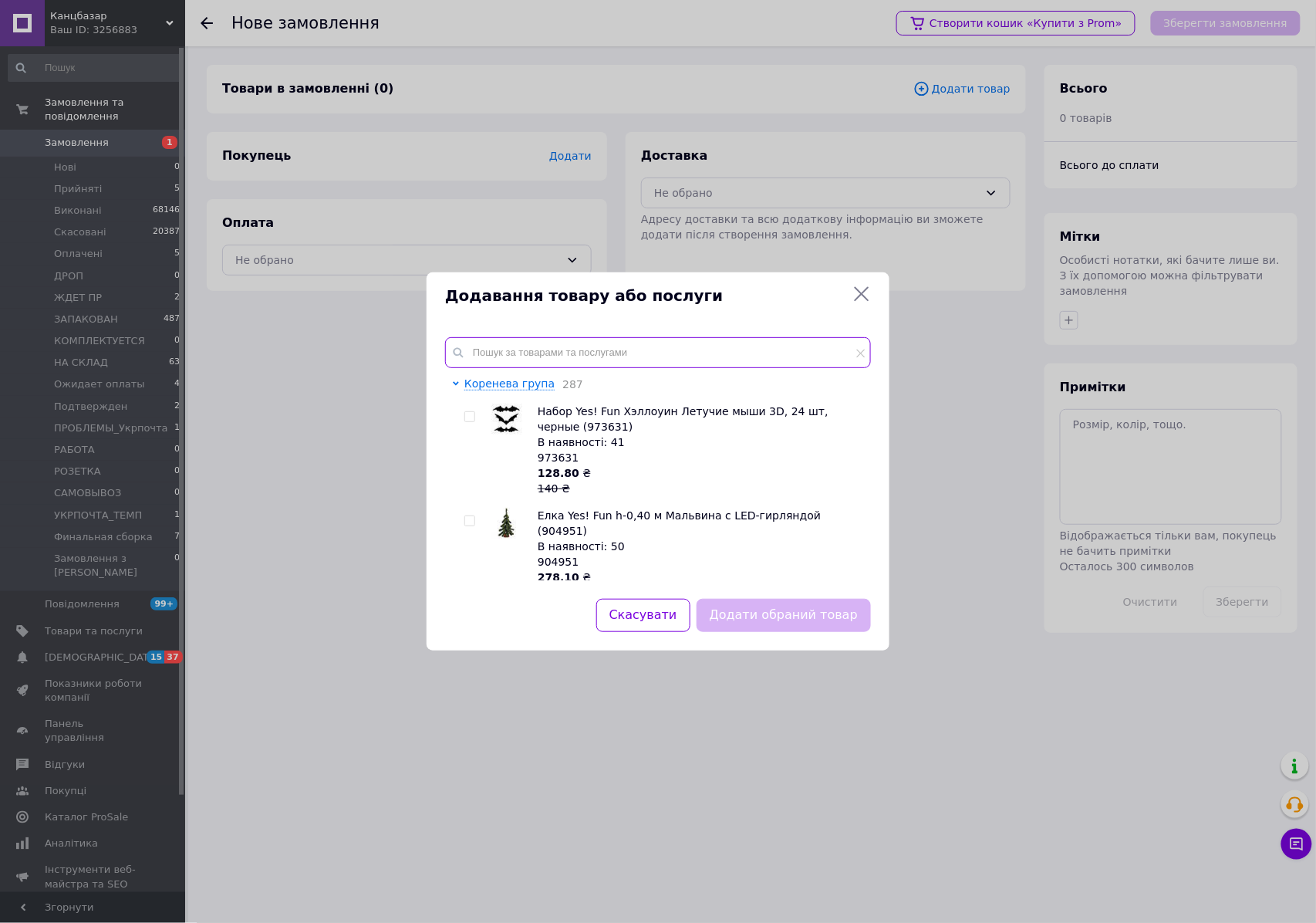
paste input "220078"
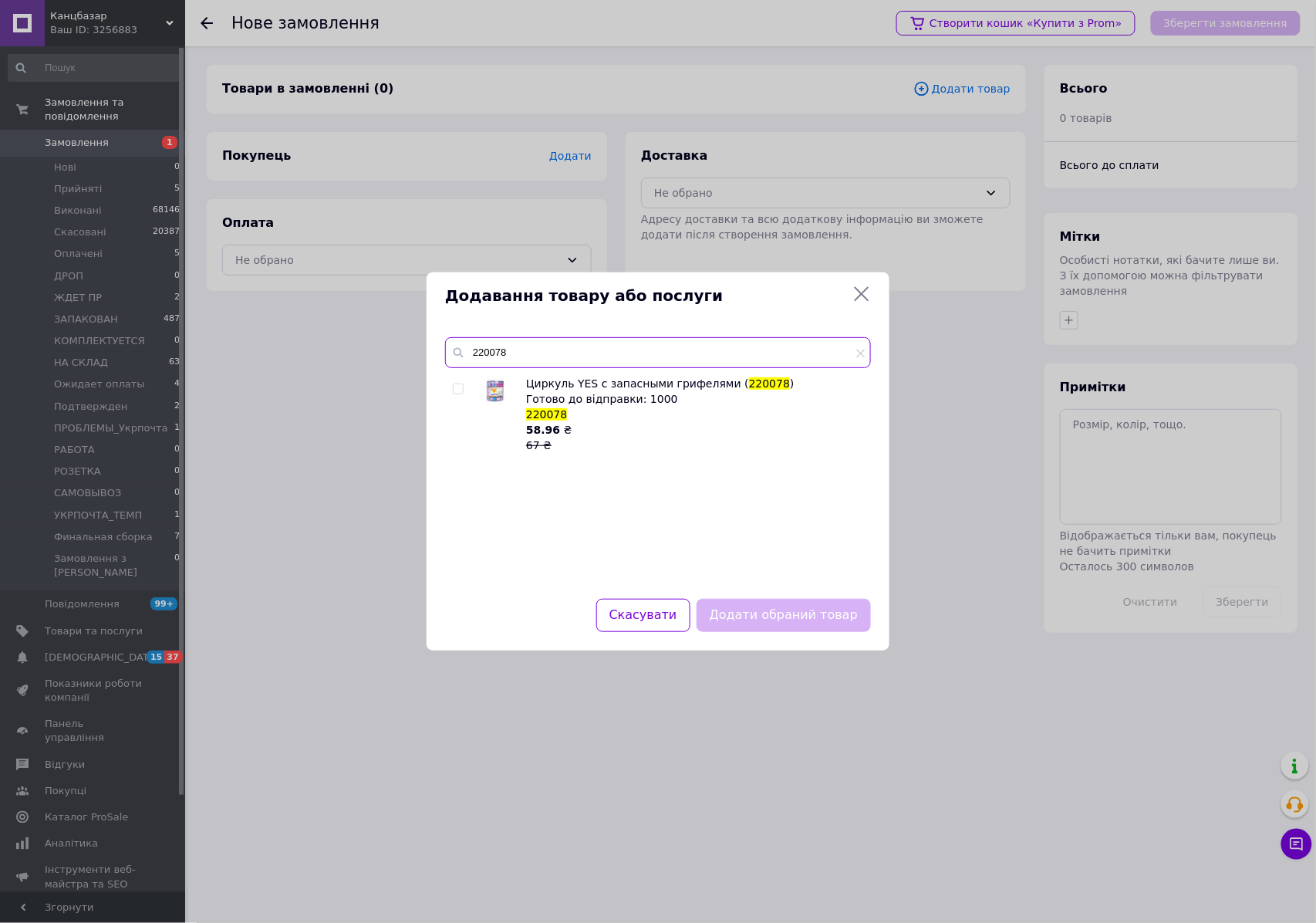
type input "220078"
click at [457, 391] on input "checkbox" at bounding box center [457, 389] width 10 height 10
checkbox input "true"
click at [679, 363] on input "220078" at bounding box center [657, 352] width 426 height 31
paste input "130563"
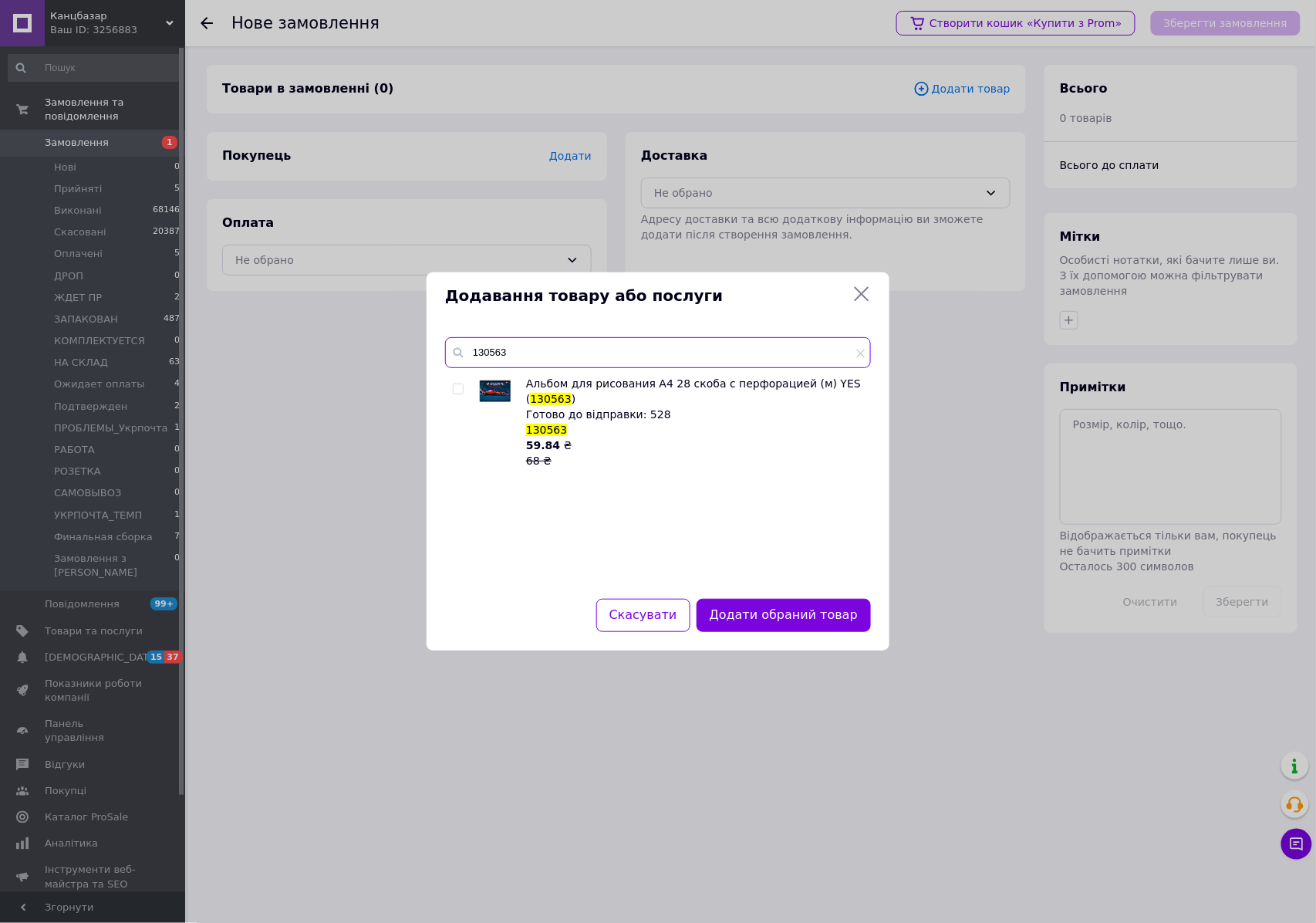
type input "130563"
click at [461, 387] on input "checkbox" at bounding box center [457, 389] width 10 height 10
checkbox input "true"
click at [588, 356] on input "130563" at bounding box center [657, 352] width 426 height 31
paste input "767775"
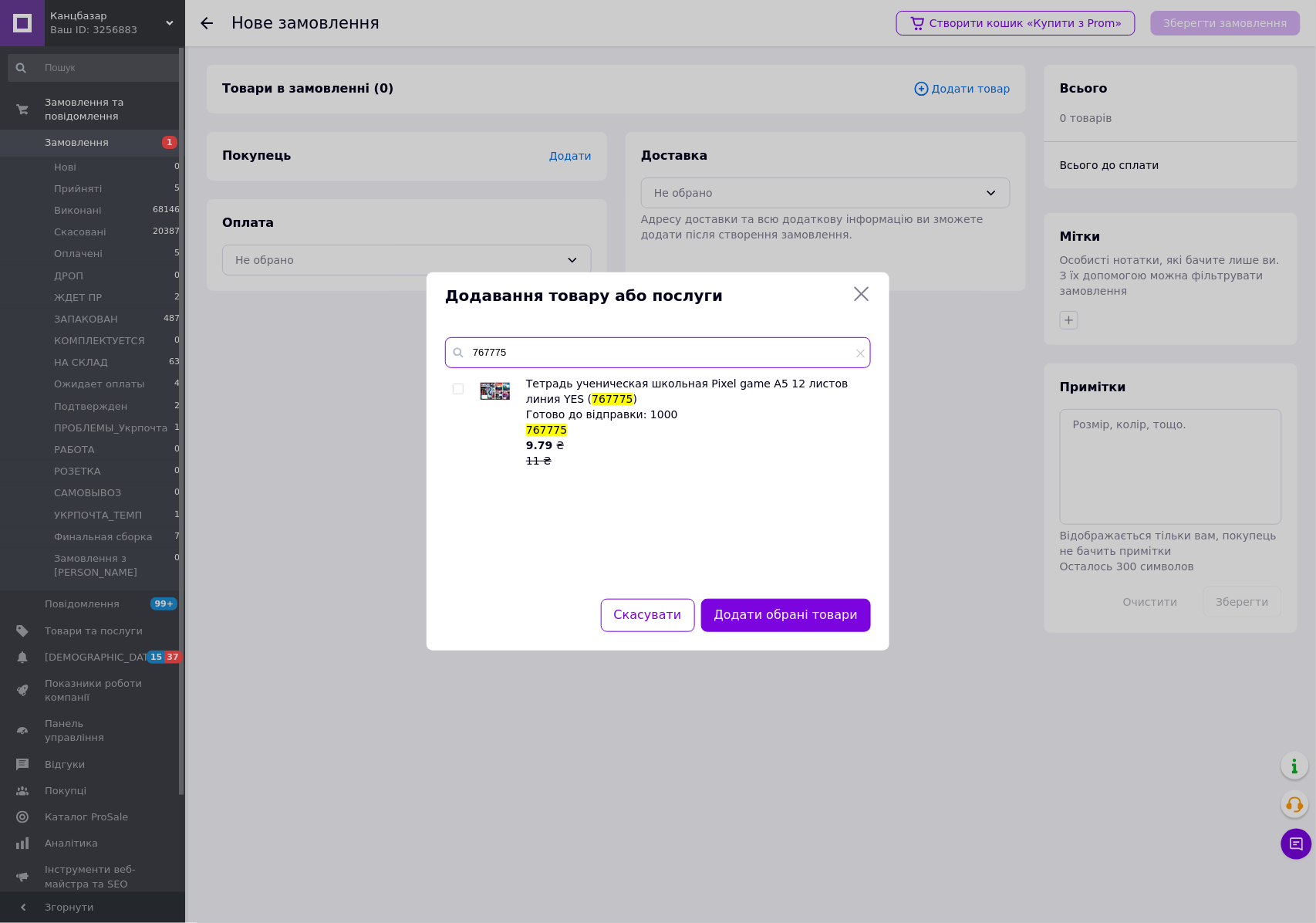
type input "767775"
click at [457, 389] on input "checkbox" at bounding box center [457, 389] width 10 height 10
checkbox input "true"
click at [544, 352] on input "767775" at bounding box center [657, 352] width 426 height 31
paste input "4"
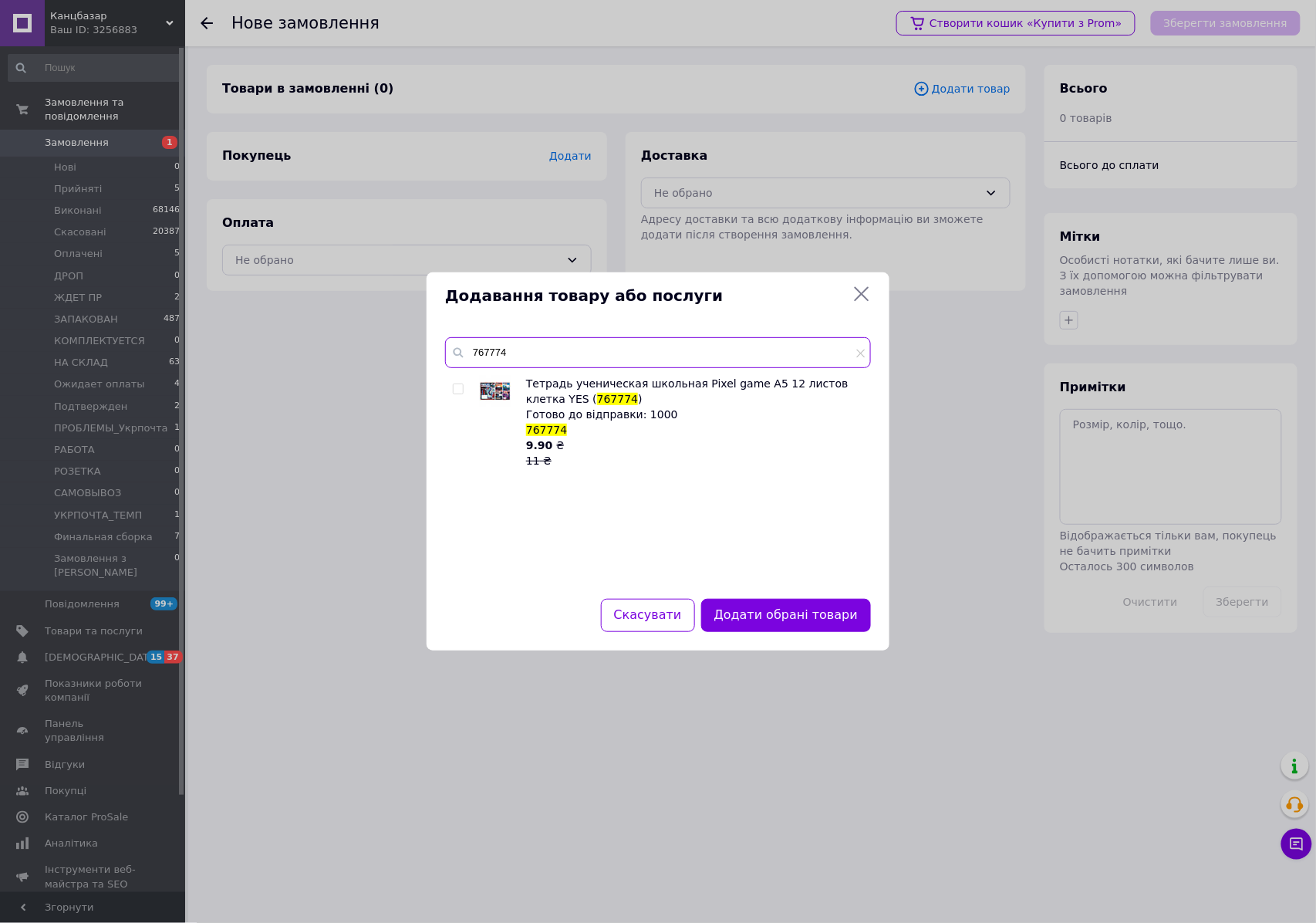
type input "767774"
click at [458, 392] on input "checkbox" at bounding box center [457, 389] width 10 height 10
checkbox input "true"
click at [771, 621] on button "Додати обрані товари" at bounding box center [785, 615] width 169 height 33
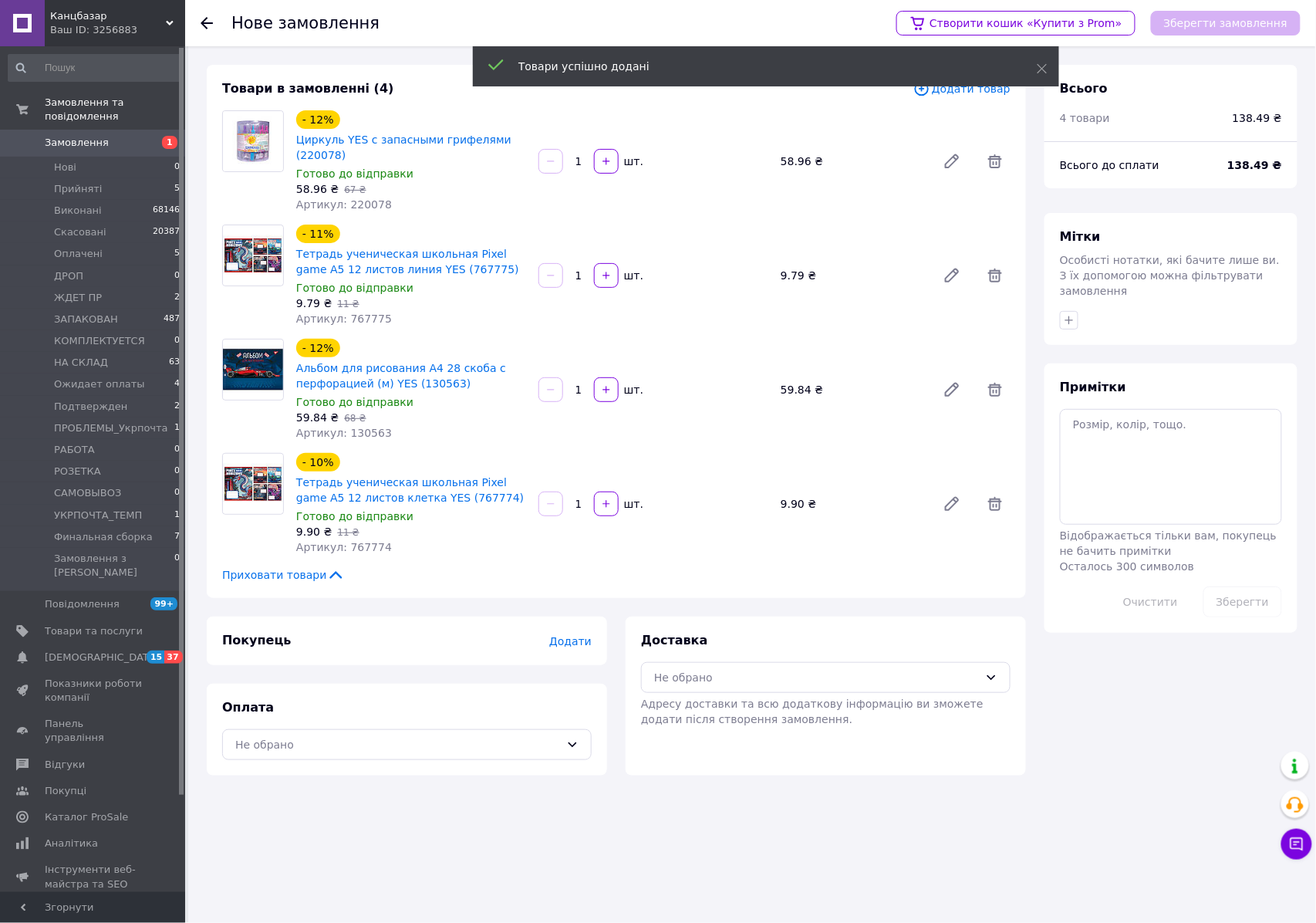
click at [581, 506] on input "1" at bounding box center [578, 504] width 25 height 12
drag, startPoint x: 581, startPoint y: 506, endPoint x: 1129, endPoint y: 518, distance: 548.1
click at [584, 504] on input "1" at bounding box center [578, 504] width 25 height 12
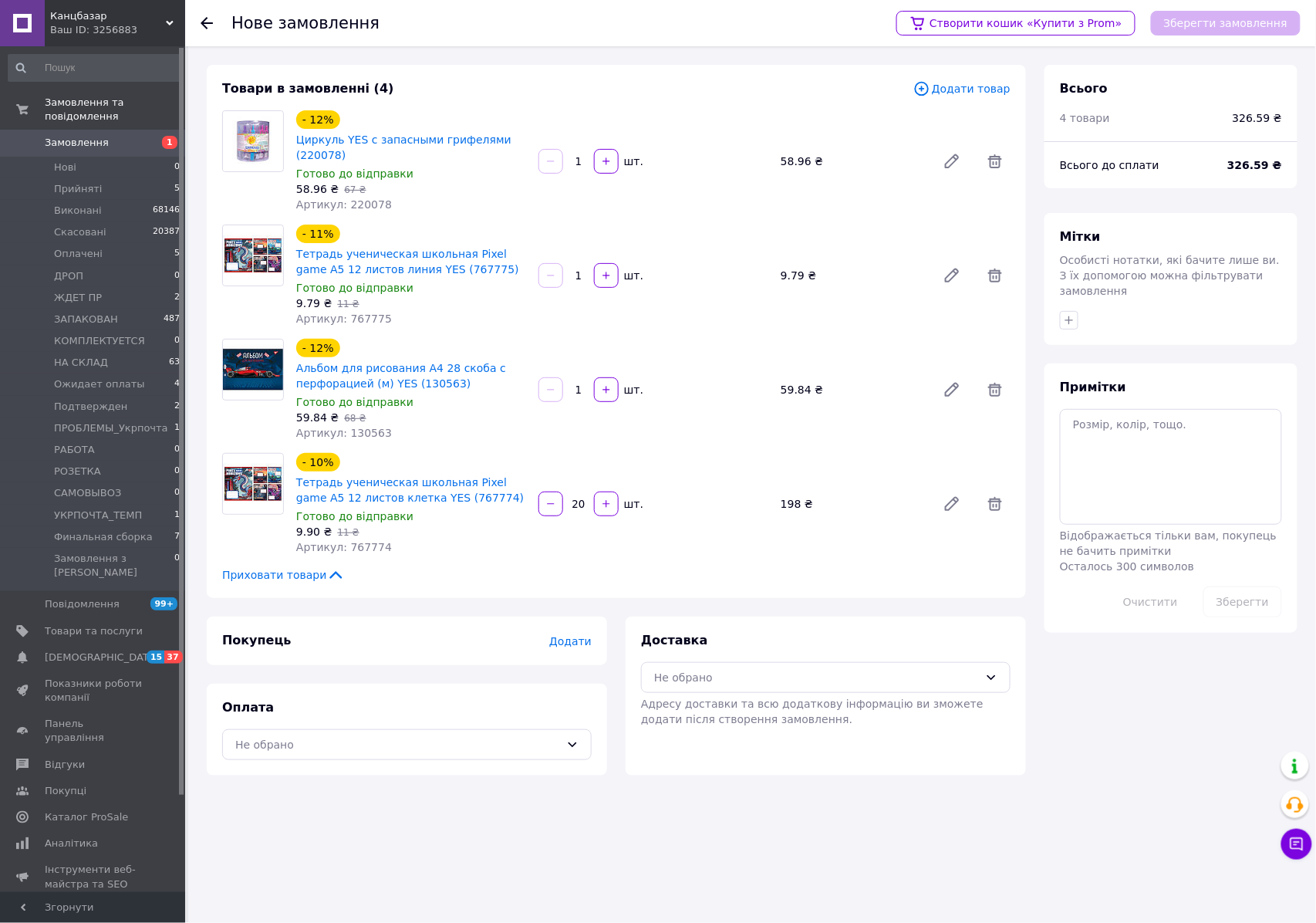
type input "20"
click at [719, 328] on div "- 11% Тетрадь ученическая школьная Pixel game А5 12 листов линия YES (767775) Г…" at bounding box center [653, 275] width 726 height 108
click at [583, 275] on input "1" at bounding box center [578, 275] width 25 height 12
click at [574, 275] on input "1" at bounding box center [578, 275] width 25 height 12
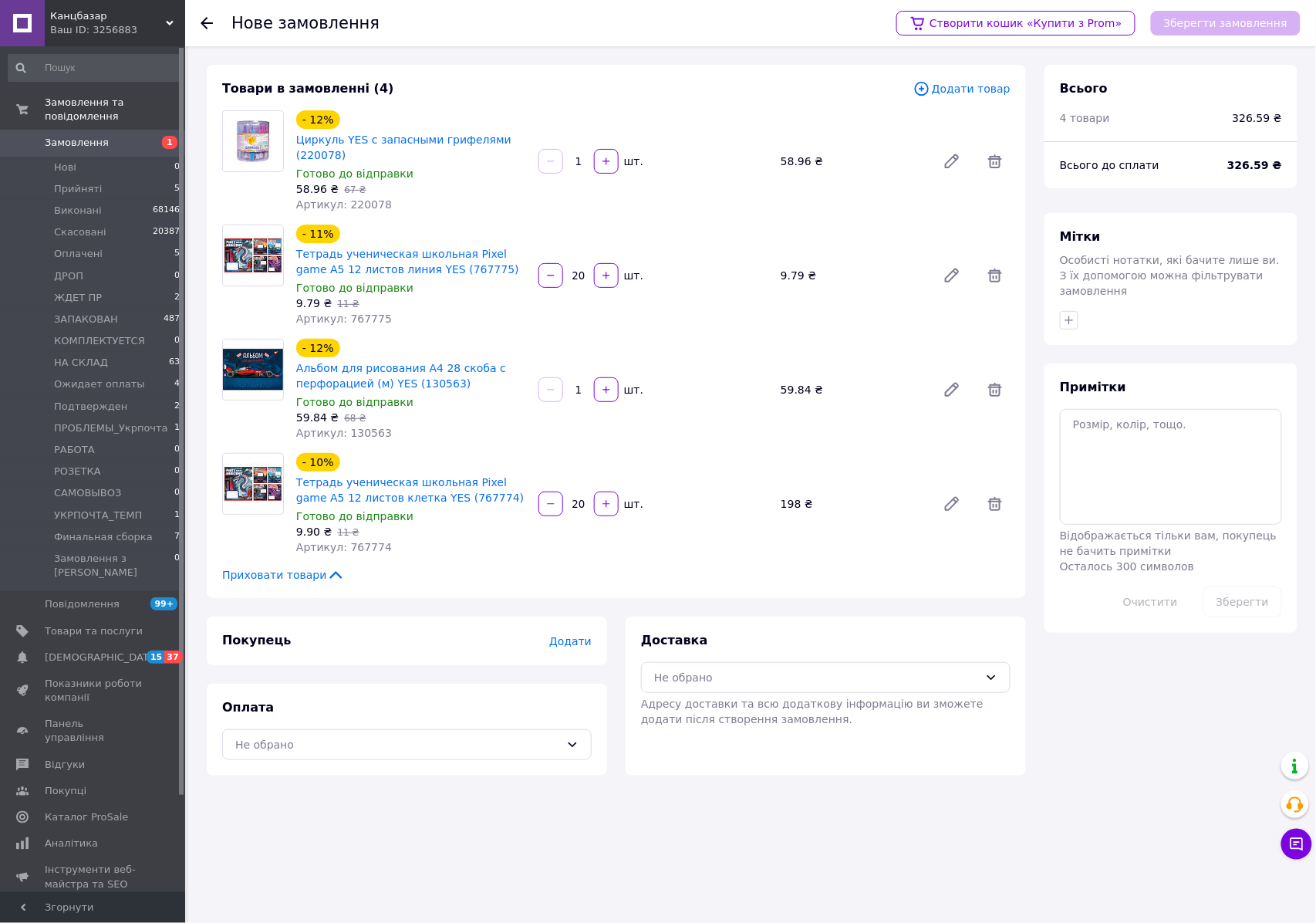
type input "20"
click at [722, 315] on div "- 11% Тетрадь ученическая школьная Pixel game А5 12 листов линия YES (767775) Г…" at bounding box center [653, 275] width 726 height 108
click at [584, 388] on input "1" at bounding box center [578, 390] width 25 height 12
click at [583, 388] on input "1" at bounding box center [578, 390] width 25 height 12
type input "2"
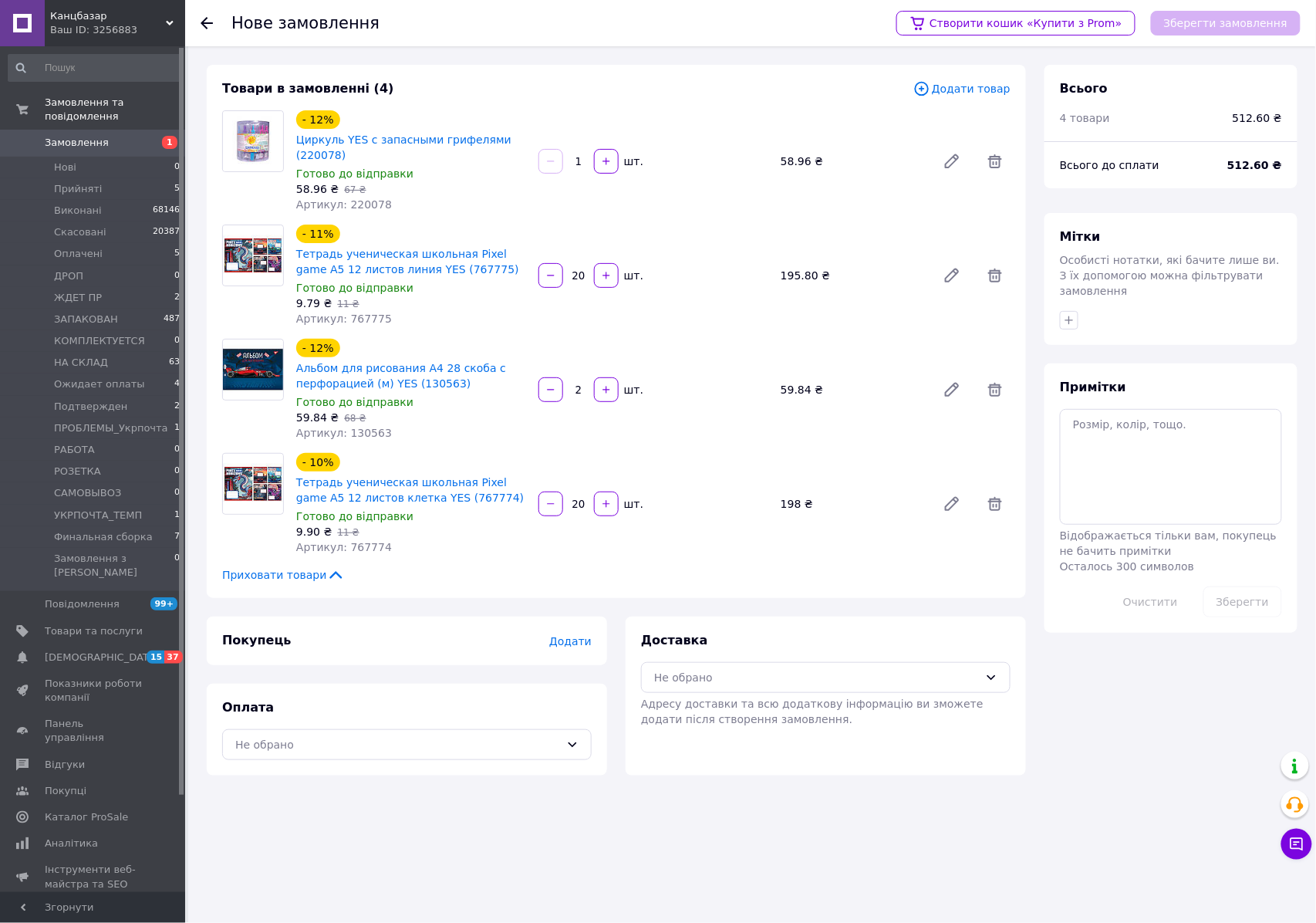
click at [874, 366] on div "- 12% Альбом для рисования А4 28 скоба с перфорацией (м) YES (130563) Готово до…" at bounding box center [653, 390] width 726 height 108
click at [1061, 311] on button "button" at bounding box center [1069, 320] width 18 height 18
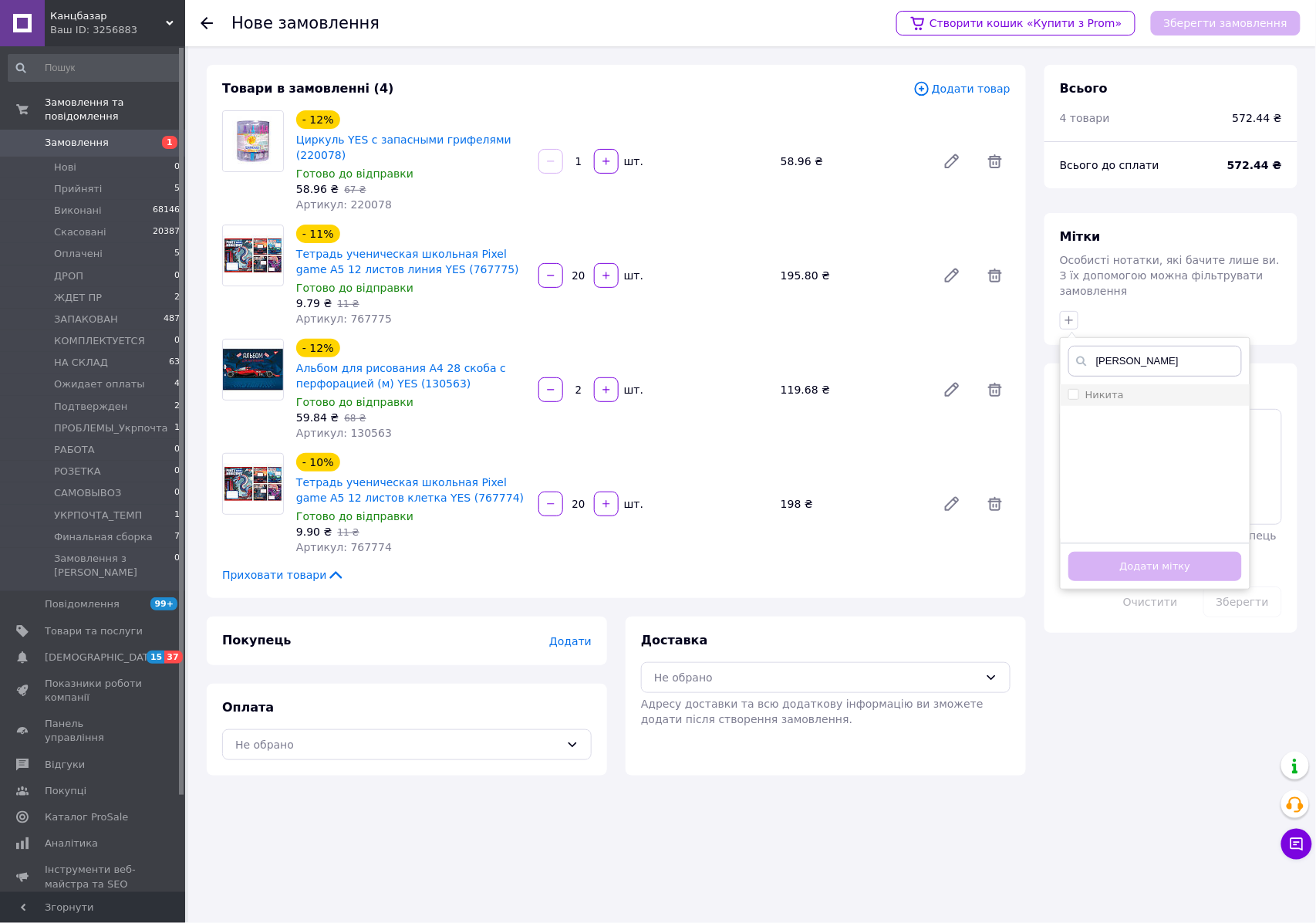
type input "никита"
drag, startPoint x: 1102, startPoint y: 373, endPoint x: 1135, endPoint y: 433, distance: 68.5
click at [1103, 389] on label "Никита" at bounding box center [1104, 395] width 38 height 12
checkbox input "true"
click at [1139, 551] on button "Додати мітку" at bounding box center [1155, 567] width 173 height 30
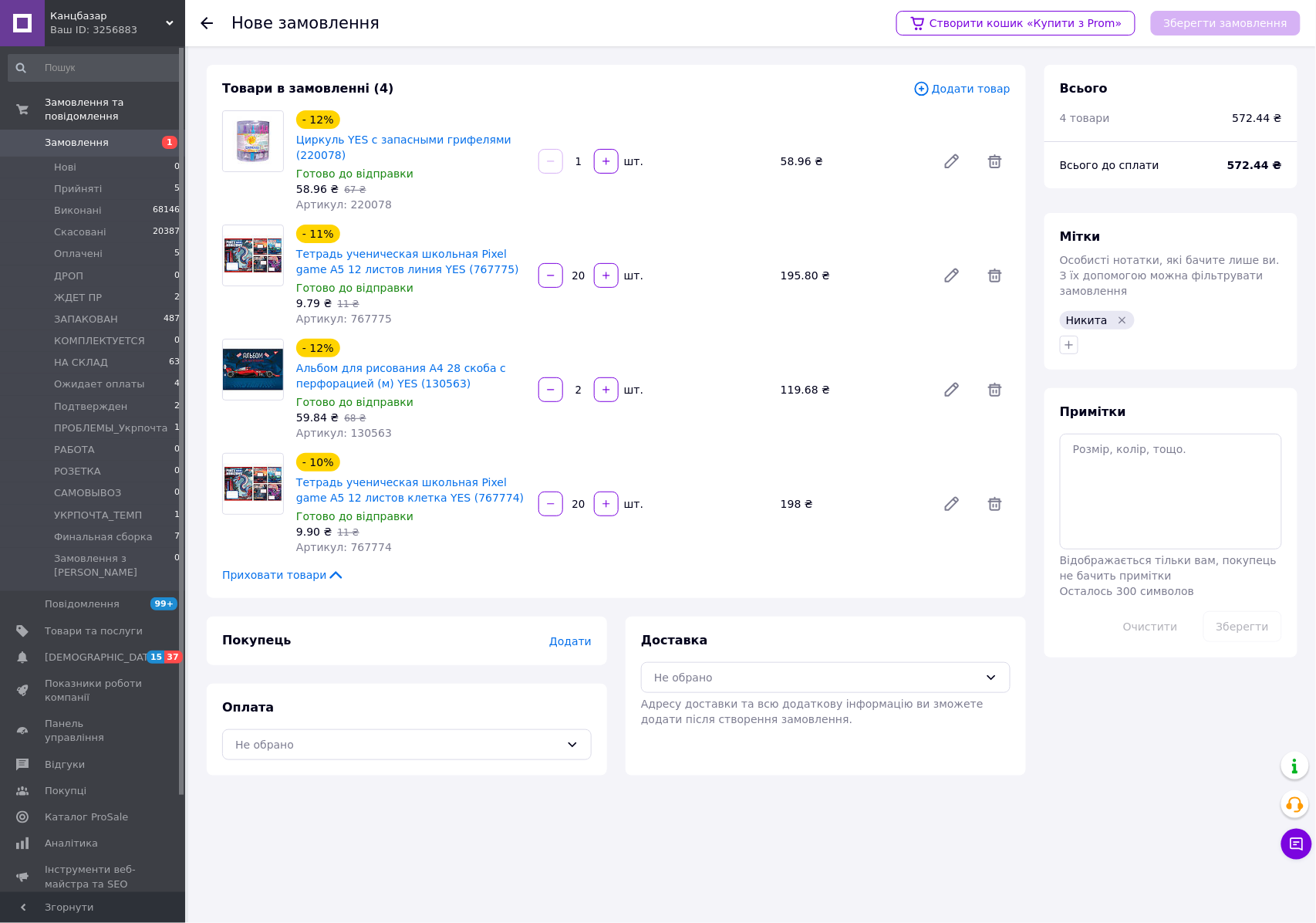
click at [569, 643] on span "Додати" at bounding box center [570, 641] width 42 height 13
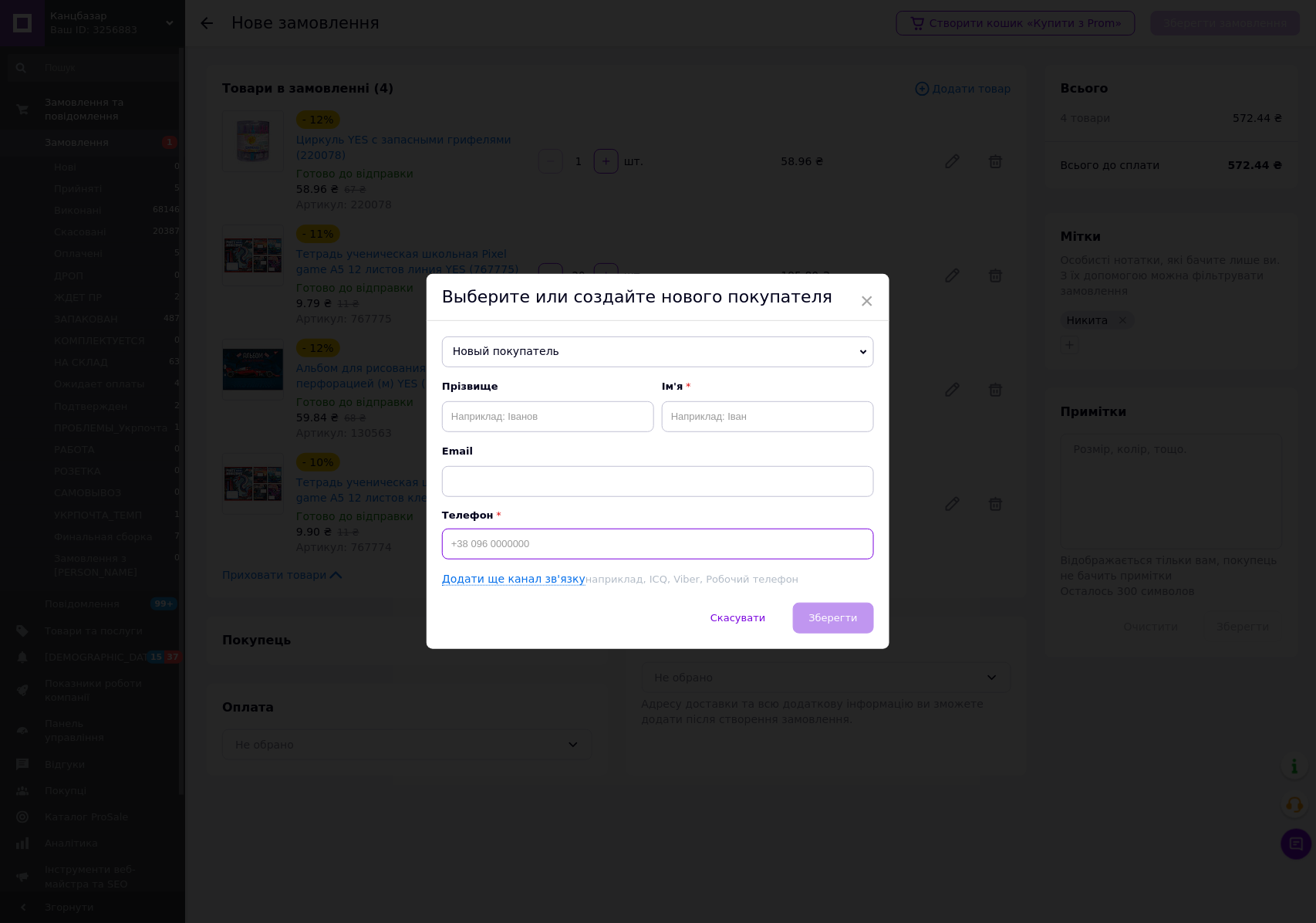
click at [565, 543] on input at bounding box center [658, 543] width 432 height 31
type input "[PHONE_NUMBER]"
click at [571, 417] on input "text" at bounding box center [548, 416] width 212 height 31
click at [697, 412] on input "text" at bounding box center [768, 416] width 212 height 31
click at [590, 408] on input "Чавунь" at bounding box center [548, 416] width 212 height 31
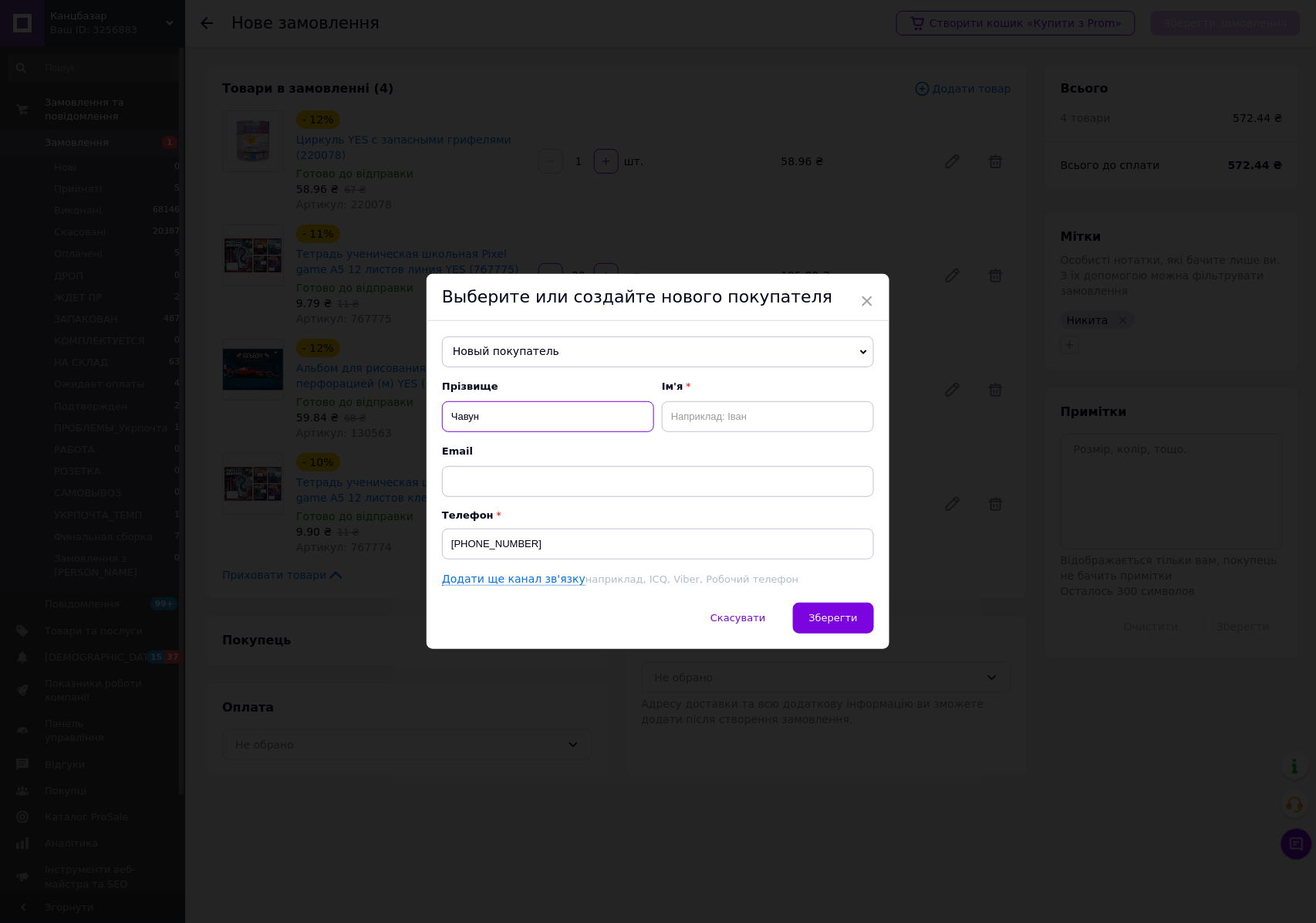
type input "Чавун"
click at [698, 419] on input "text" at bounding box center [768, 416] width 212 height 31
type input "Віталій"
click at [823, 609] on button "Зберегти" at bounding box center [834, 617] width 81 height 31
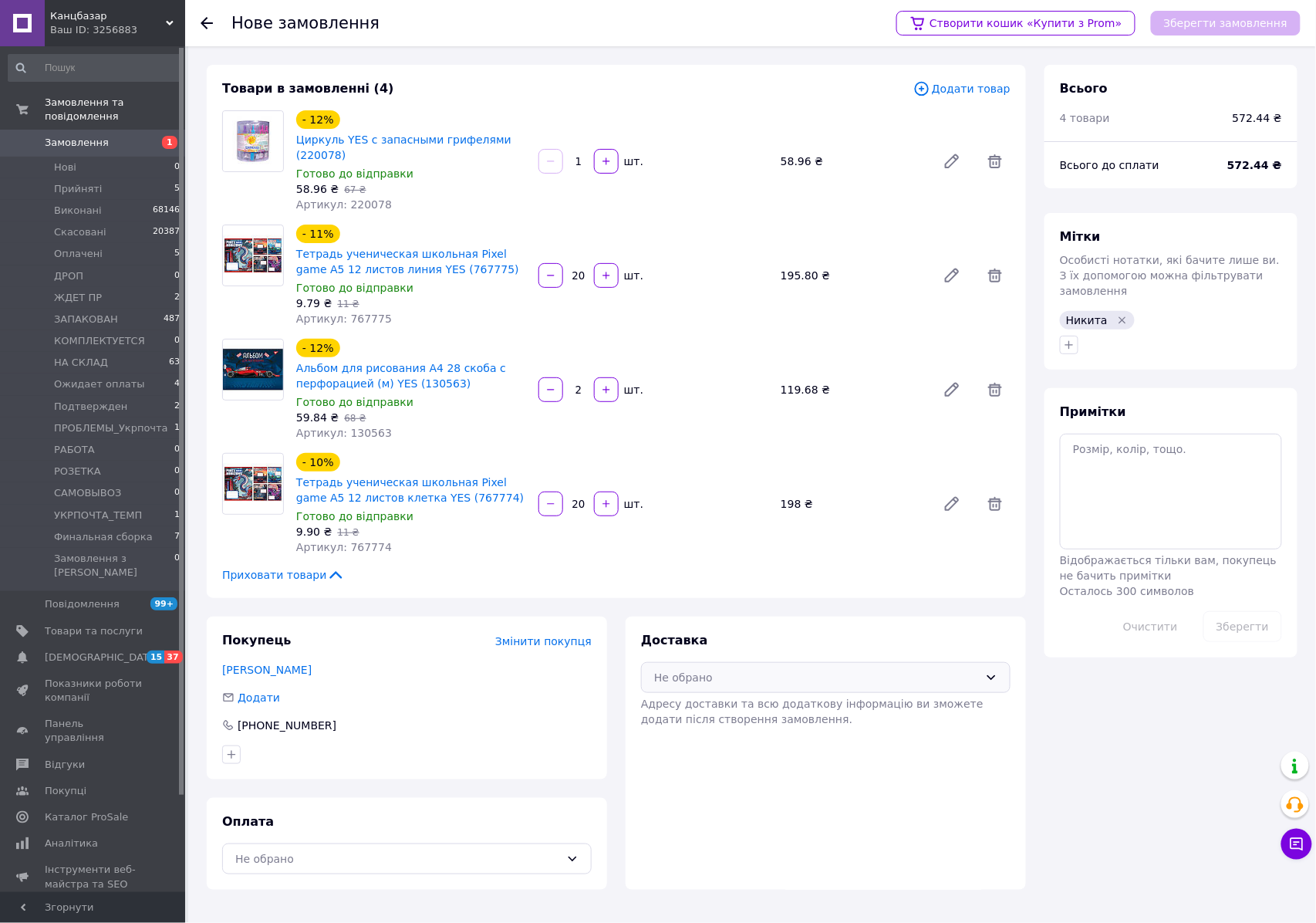
click at [746, 680] on div "Не обрано" at bounding box center [816, 677] width 325 height 17
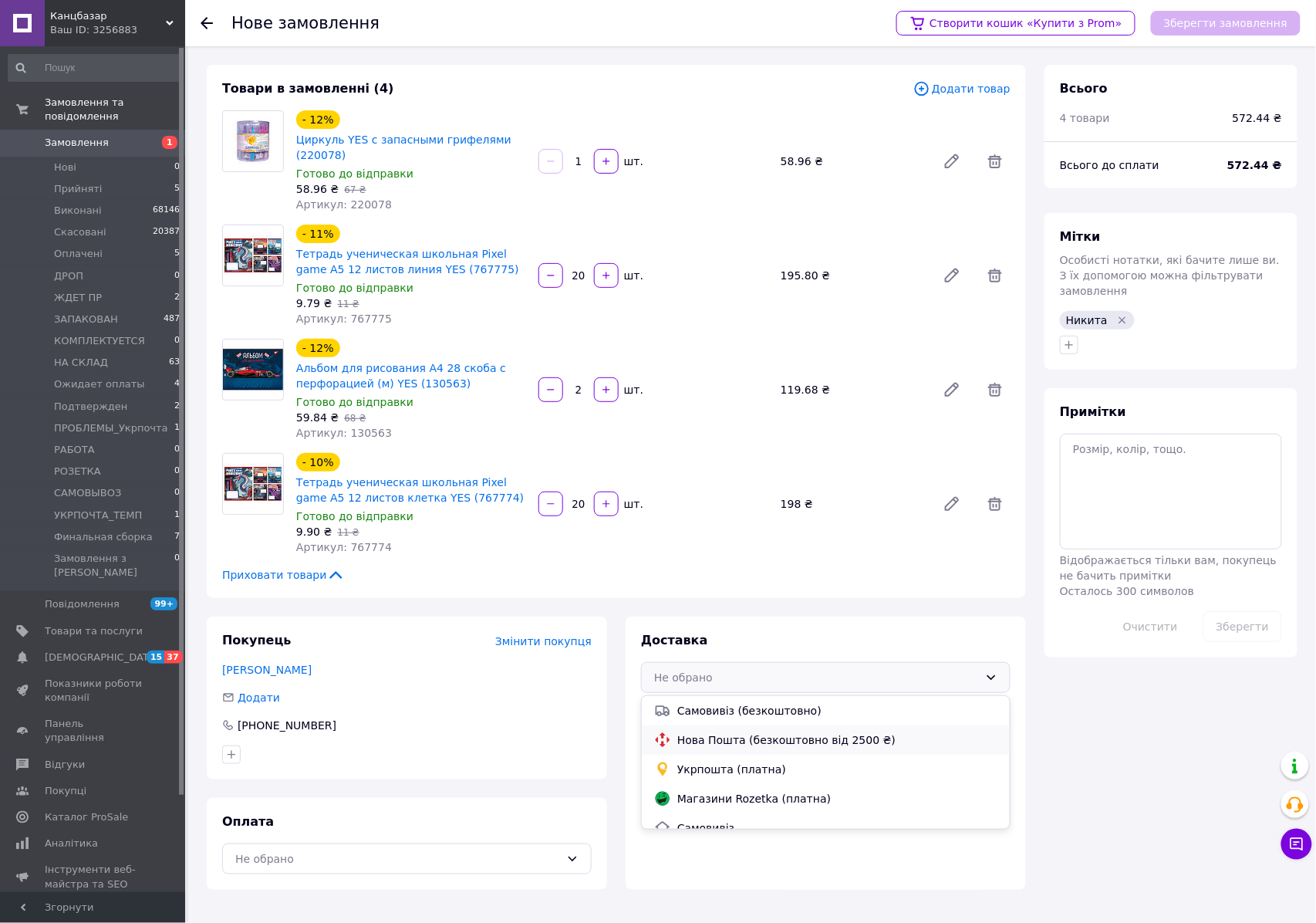
click at [736, 742] on span "Нова Пошта (безкоштовно від 2500 ₴)" at bounding box center [837, 739] width 320 height 15
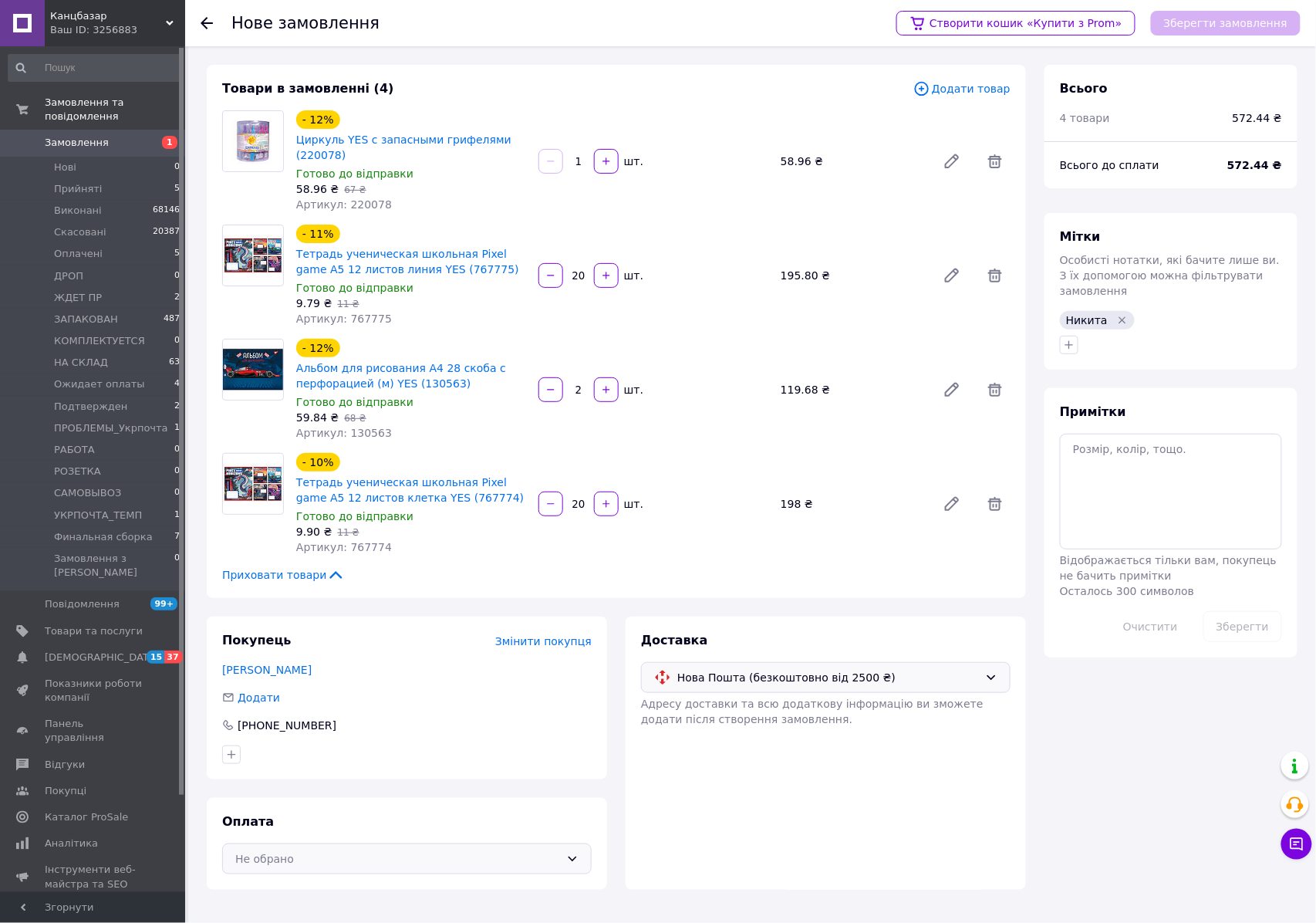
click at [405, 850] on div "Не обрано" at bounding box center [398, 858] width 325 height 17
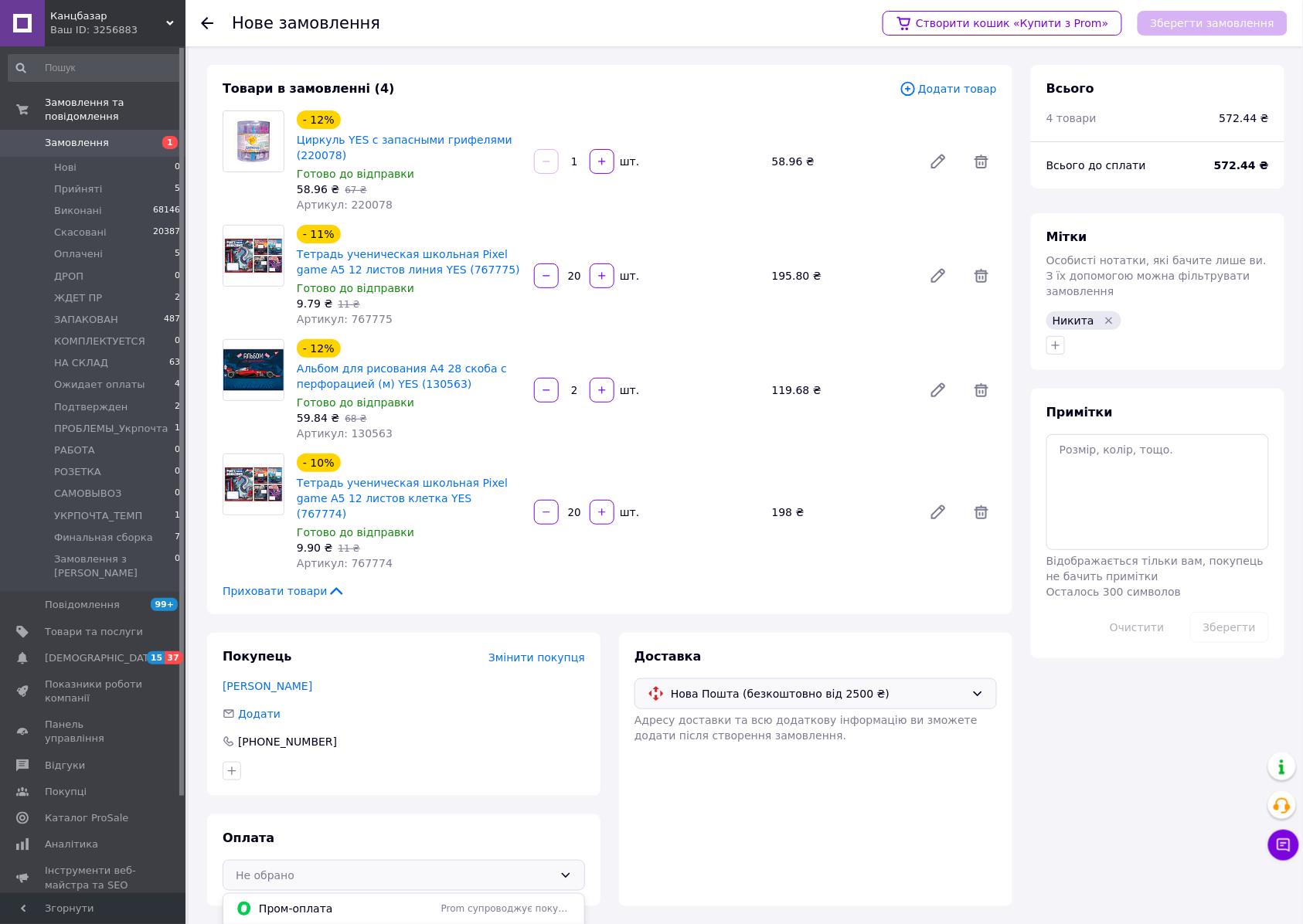
click at [329, 923] on span "Післяплата" at bounding box center [415, 937] width 313 height 15
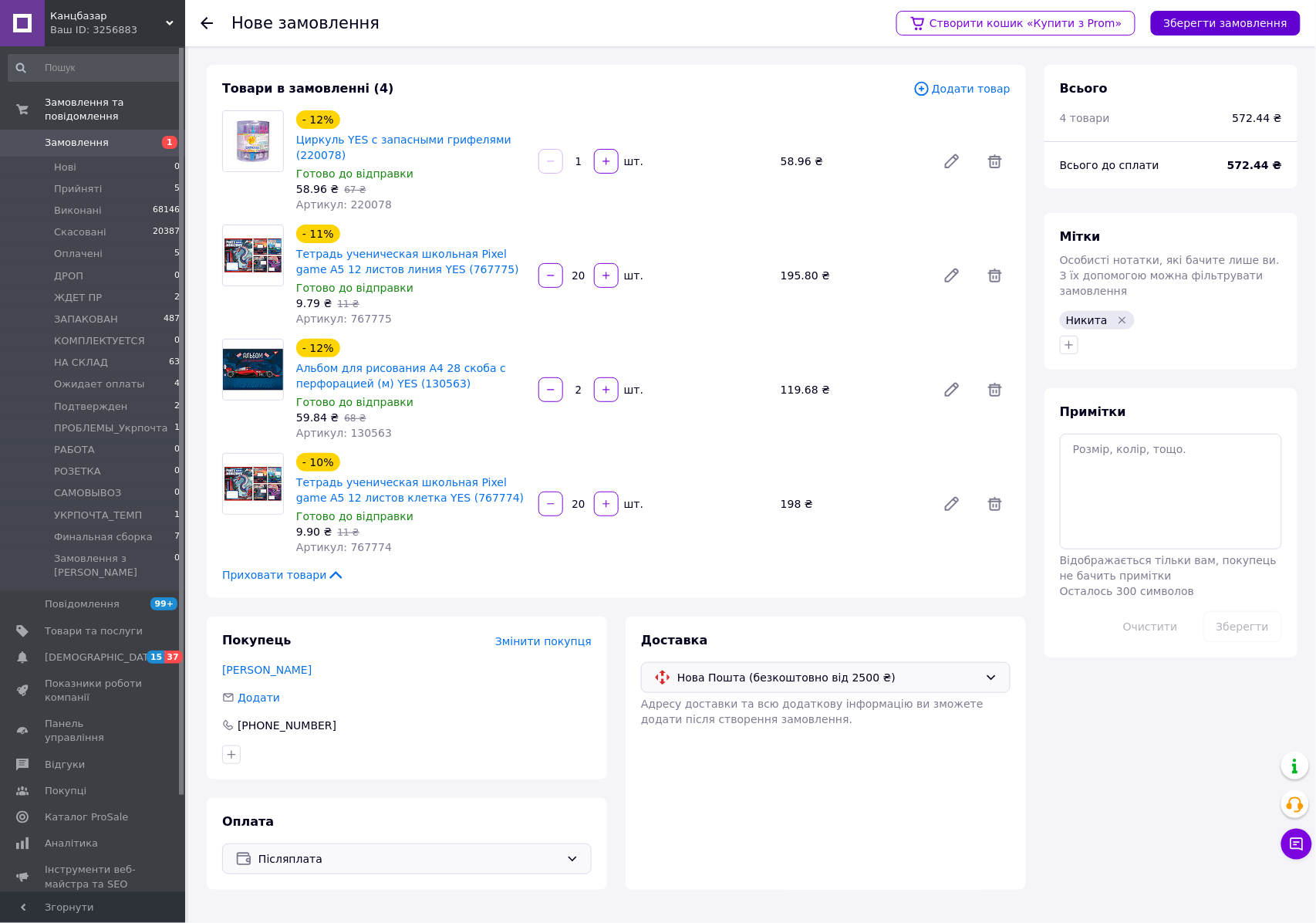
click at [1214, 22] on button "Зберегти замовлення" at bounding box center [1225, 23] width 150 height 25
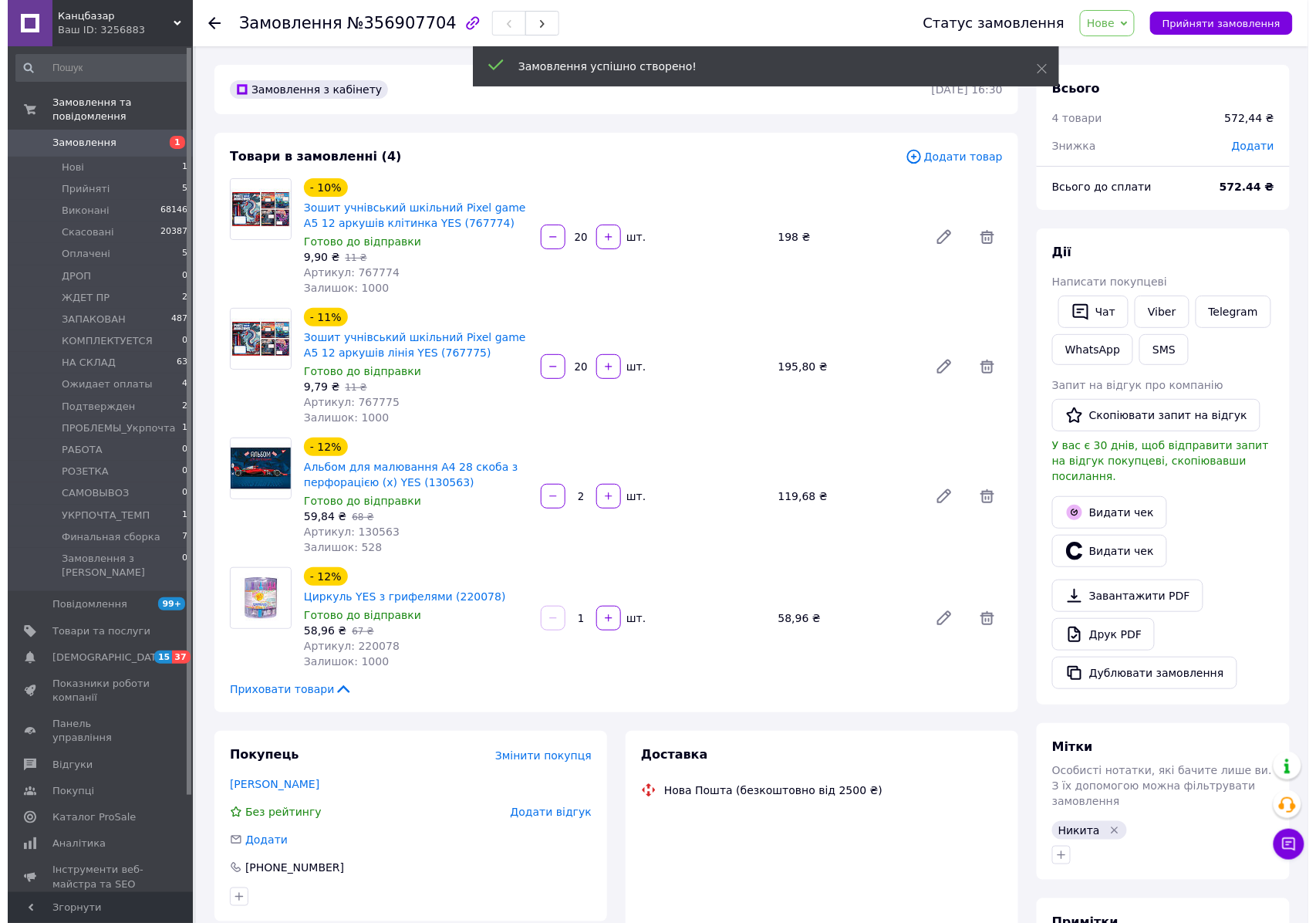
scroll to position [256, 0]
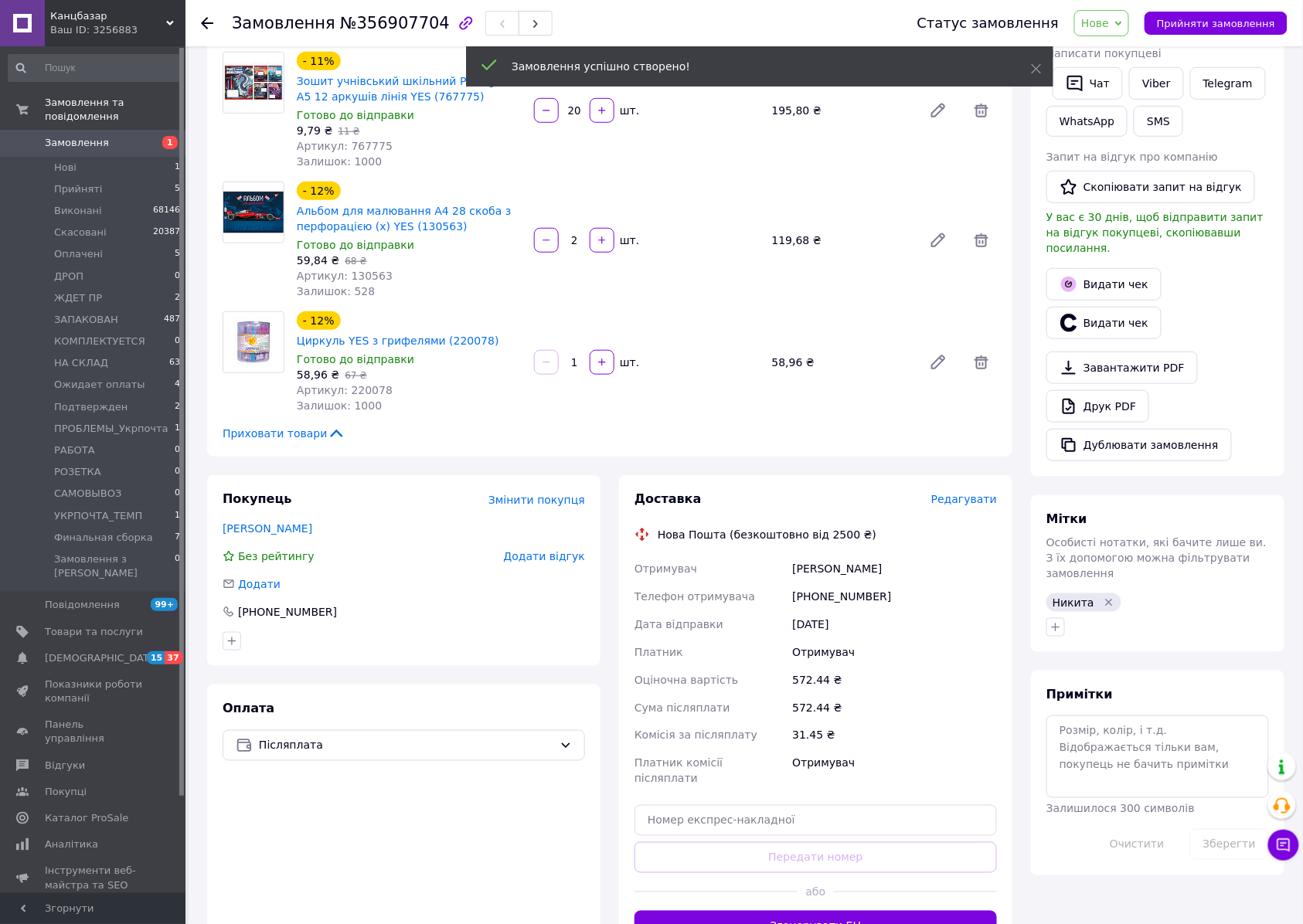
click at [961, 493] on span "Редагувати" at bounding box center [964, 499] width 65 height 13
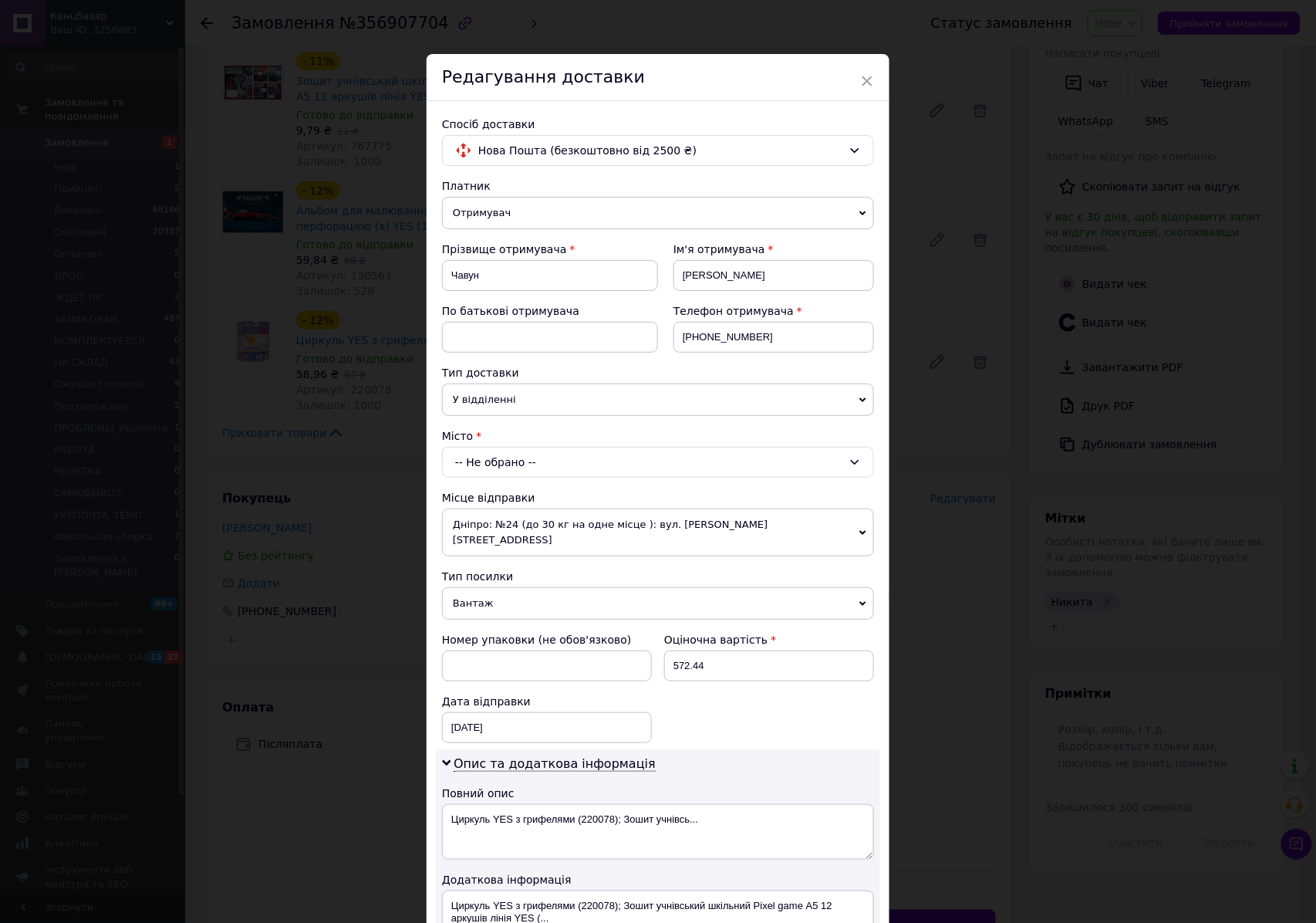
click at [572, 462] on div "-- Не обрано --" at bounding box center [658, 462] width 432 height 31
type input "царичанка"
click at [568, 528] on li "смт. Царичанка (Дніпропетровська обл.)" at bounding box center [657, 528] width 430 height 25
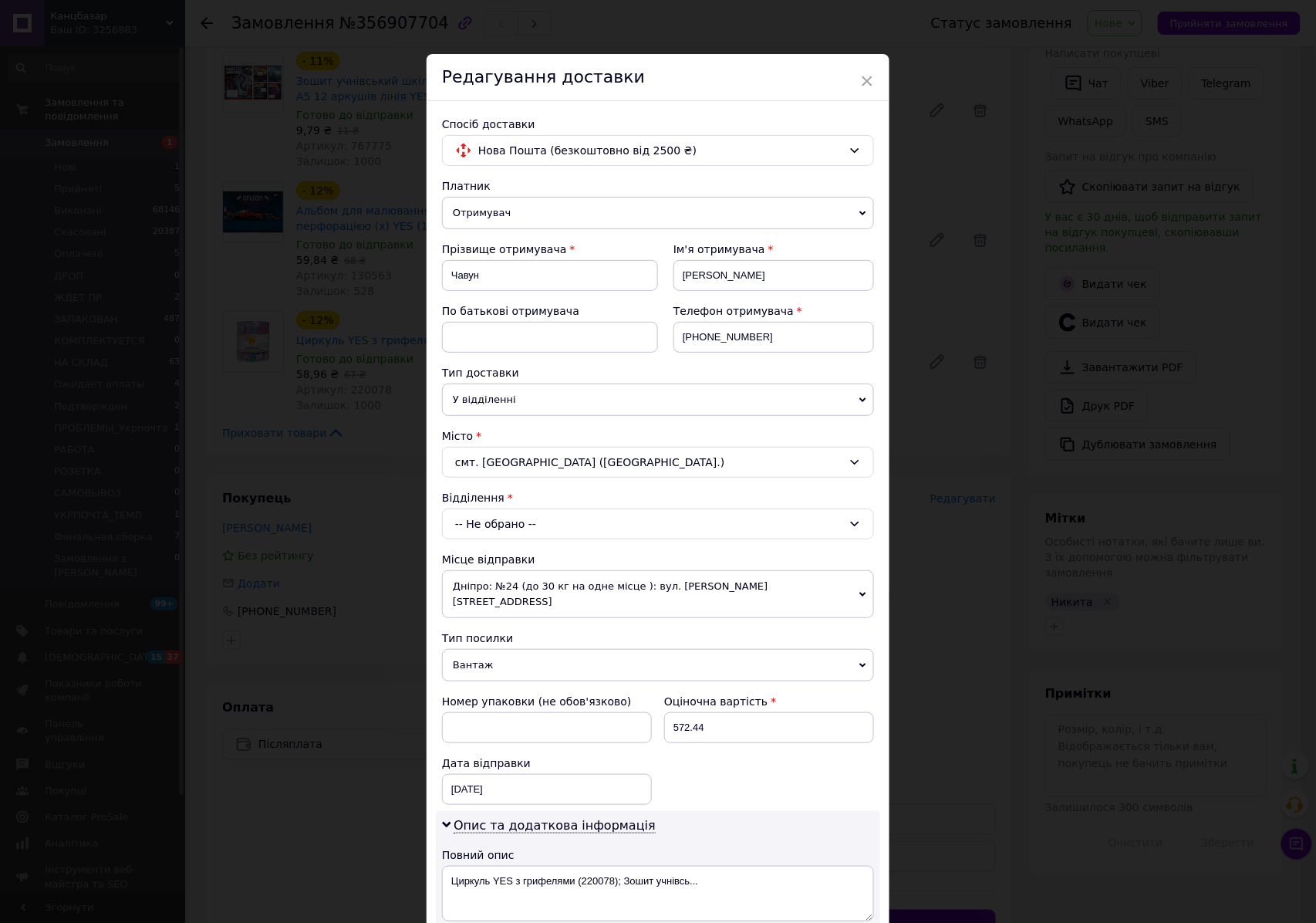
click at [539, 528] on div "-- Не обрано --" at bounding box center [658, 524] width 432 height 31
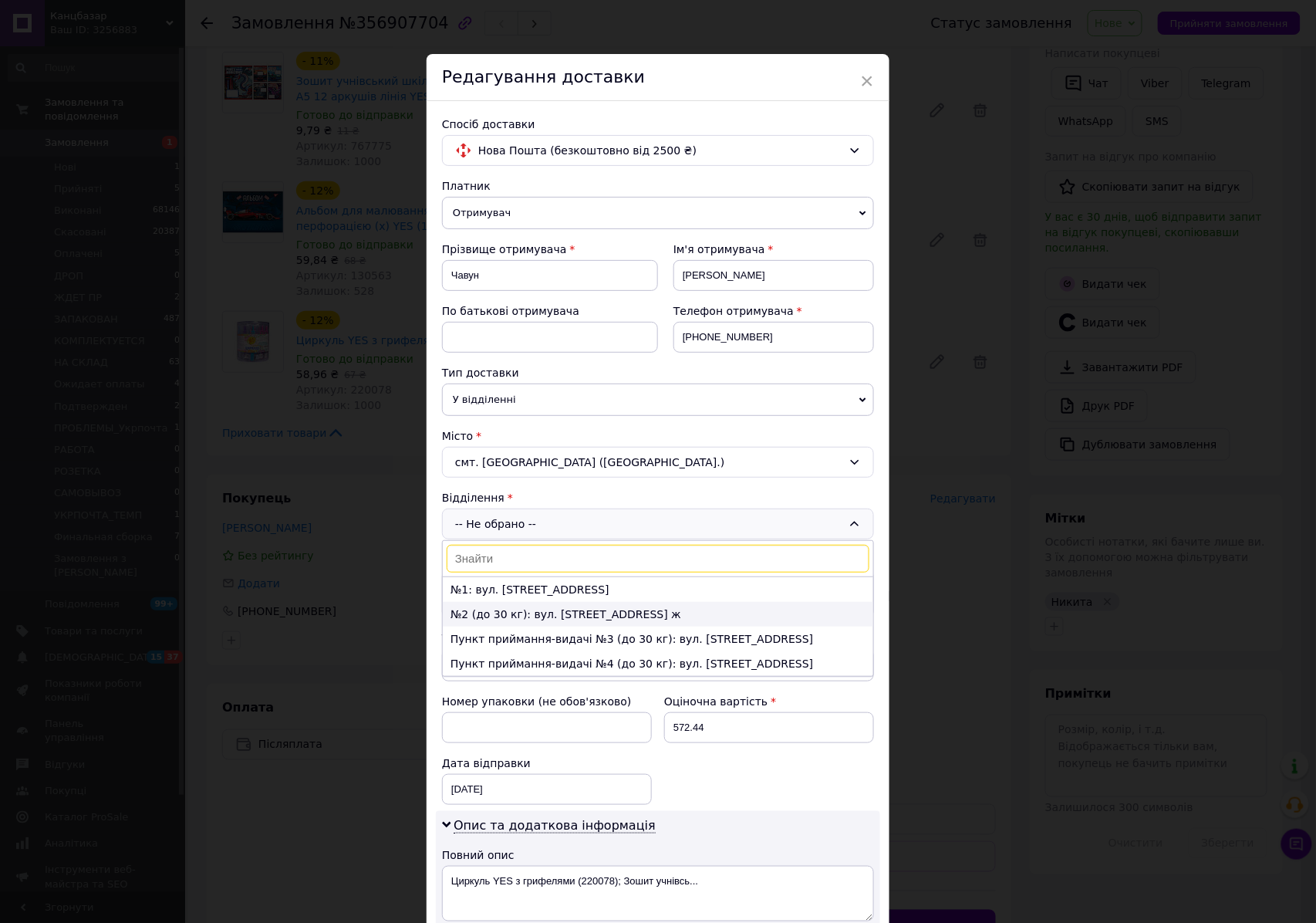
click at [575, 624] on li "№2 (до 30 кг): вул. Центральна, 103 ж" at bounding box center [657, 613] width 430 height 25
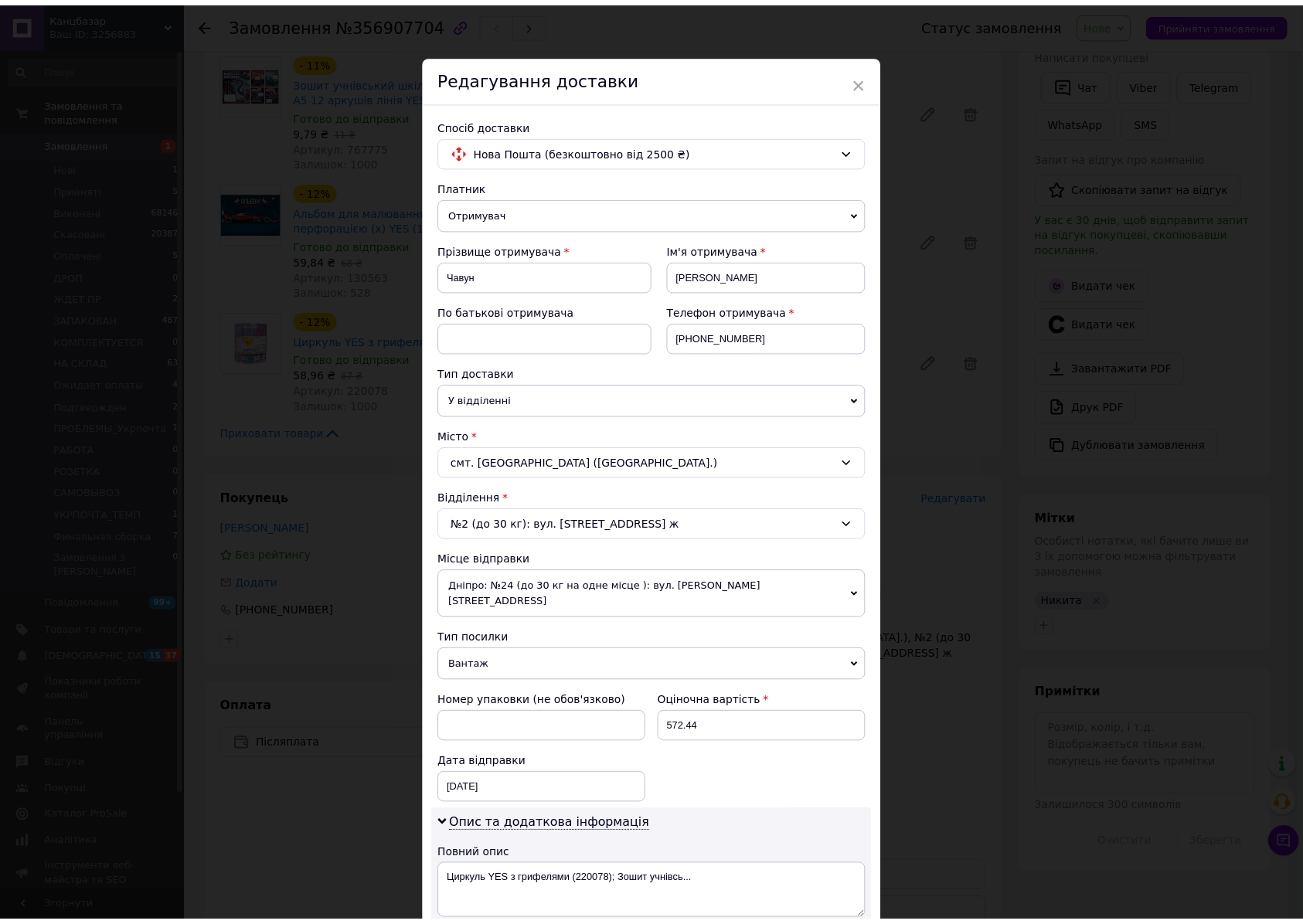
scroll to position [437, 0]
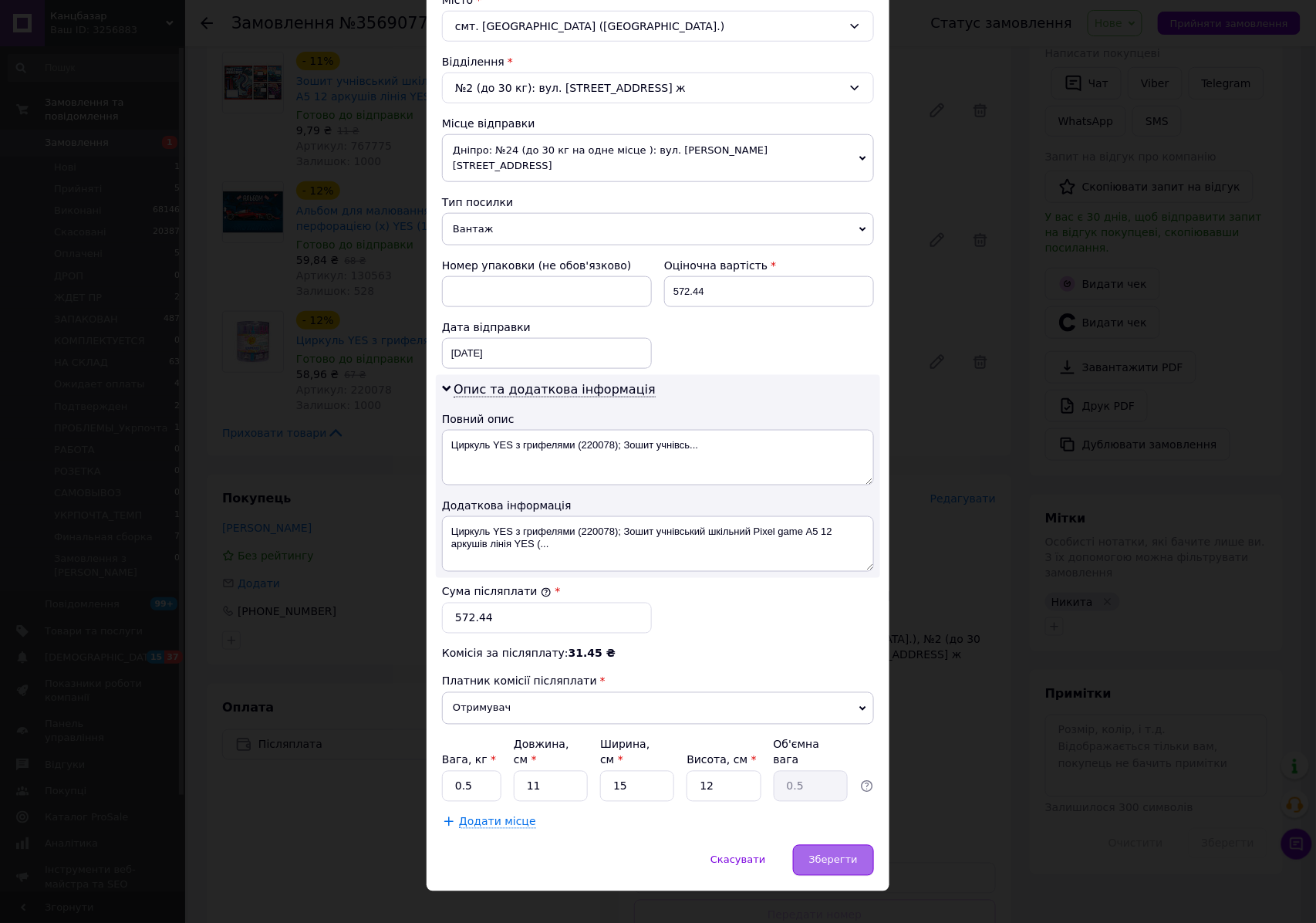
click at [828, 845] on div "Зберегти" at bounding box center [834, 860] width 81 height 31
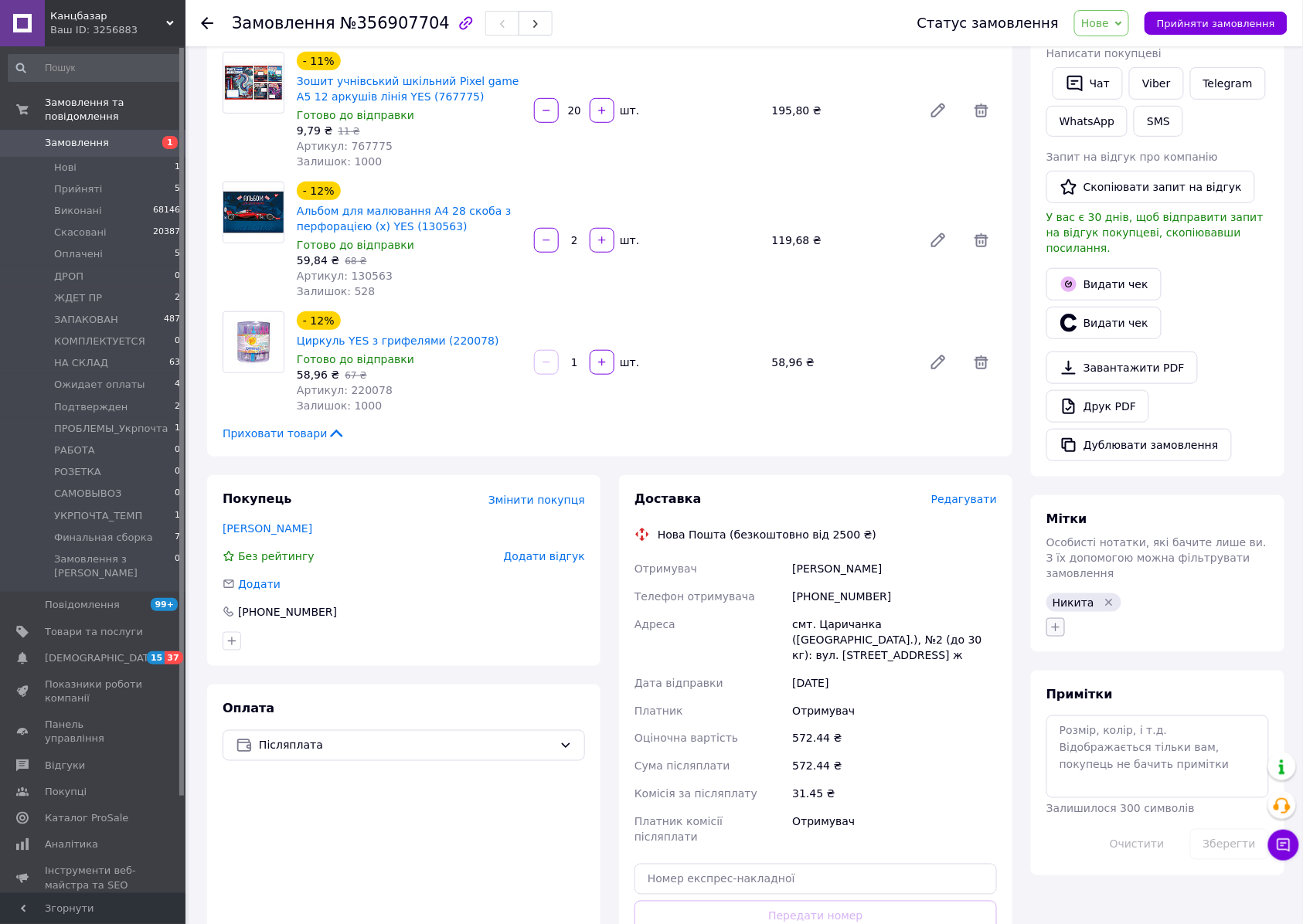
click at [1060, 621] on icon "button" at bounding box center [1056, 627] width 13 height 13
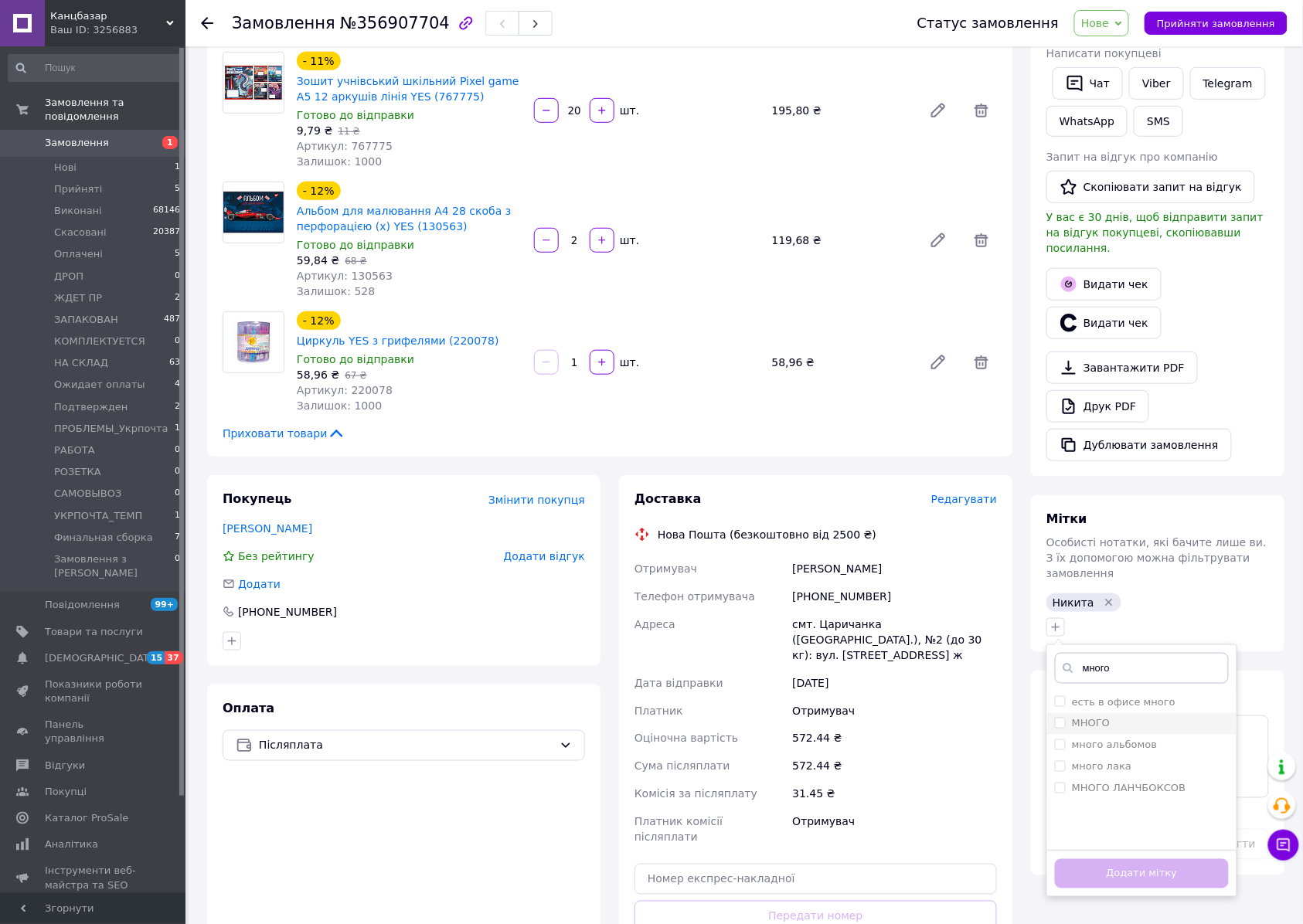
type input "много"
click at [1106, 718] on label "МНОГО" at bounding box center [1091, 723] width 38 height 12
checkbox input "true"
click at [1141, 859] on button "Додати мітку" at bounding box center [1141, 874] width 174 height 30
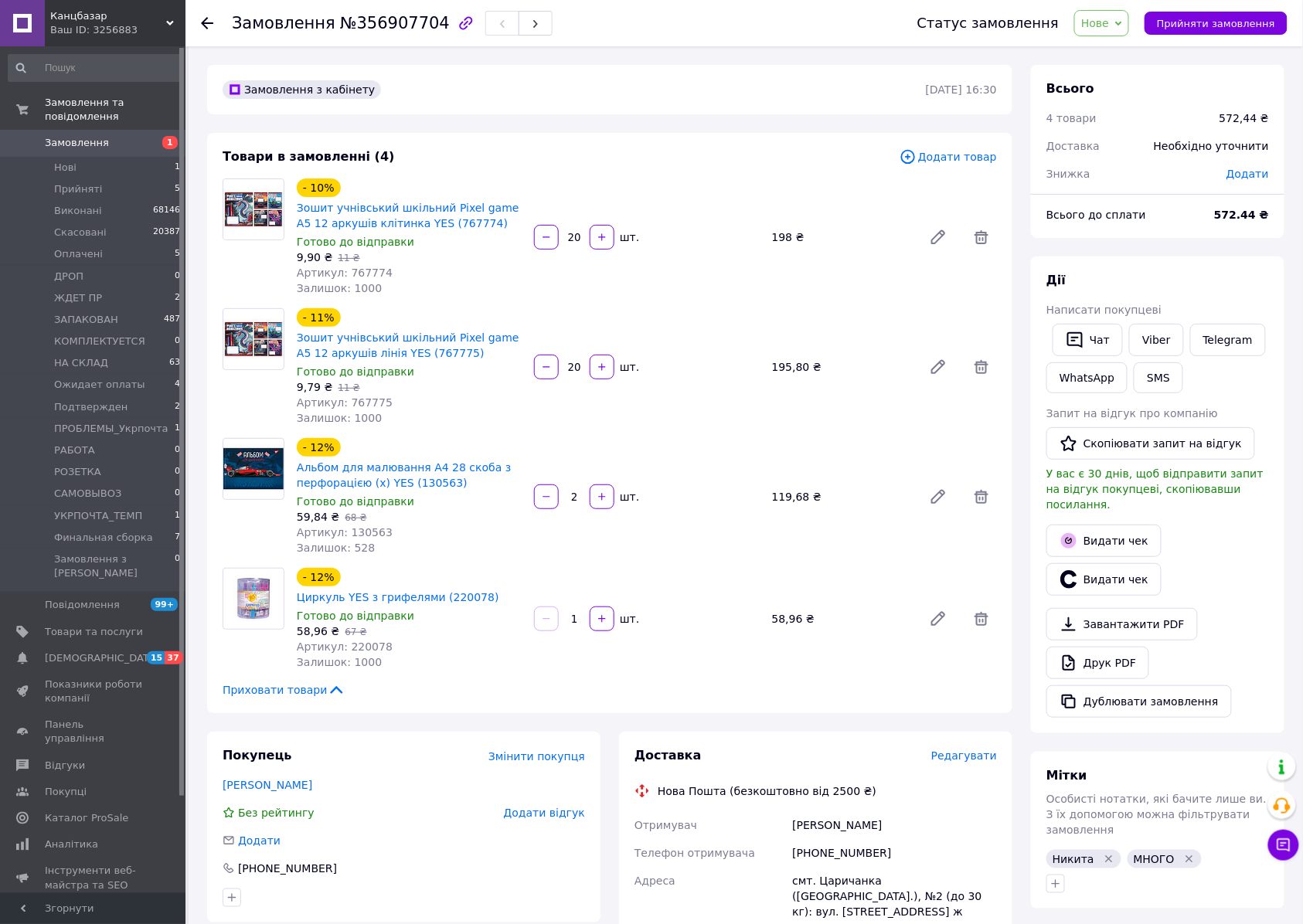
scroll to position [412, 0]
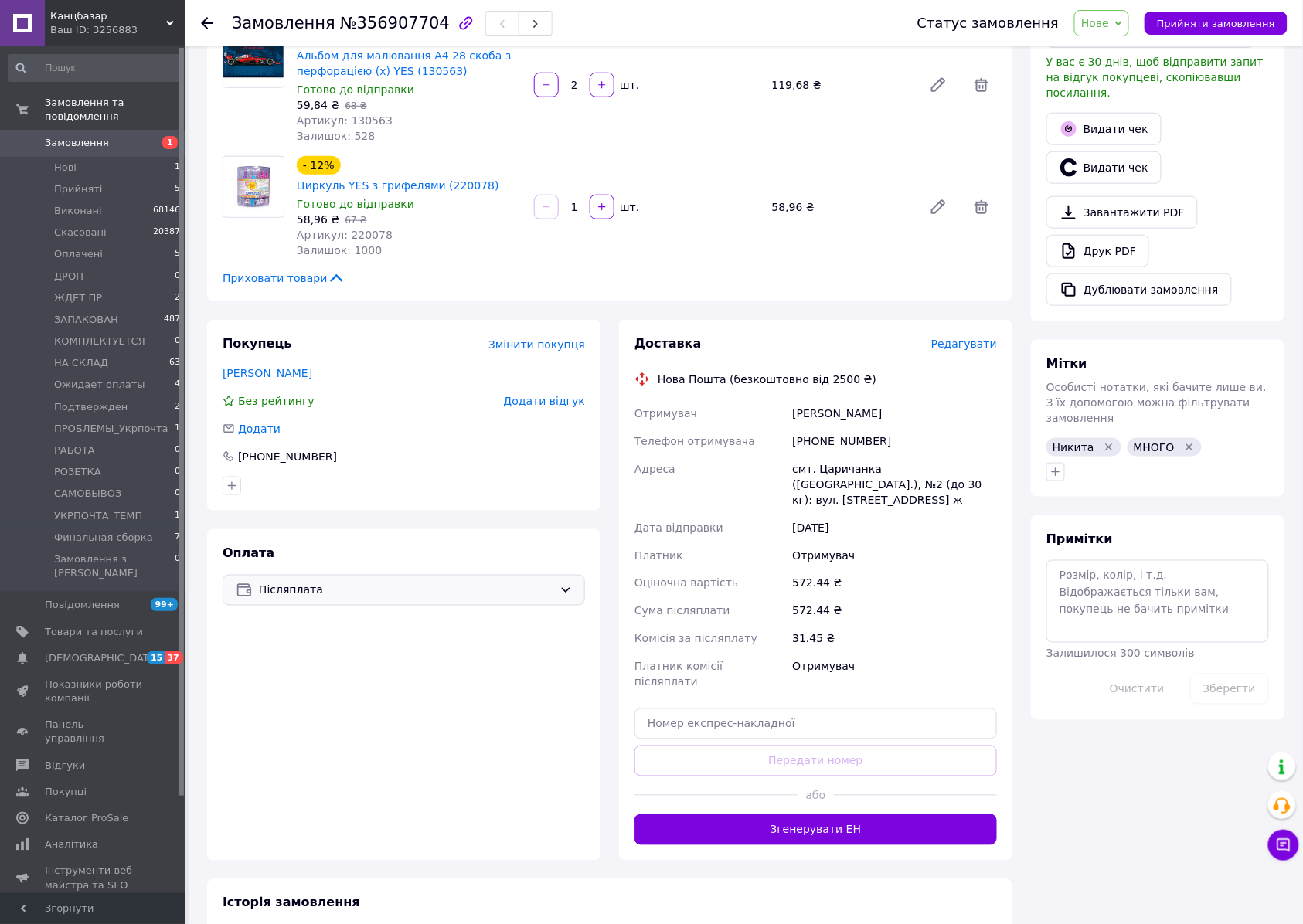
click at [397, 581] on span "Післяплата" at bounding box center [406, 589] width 294 height 17
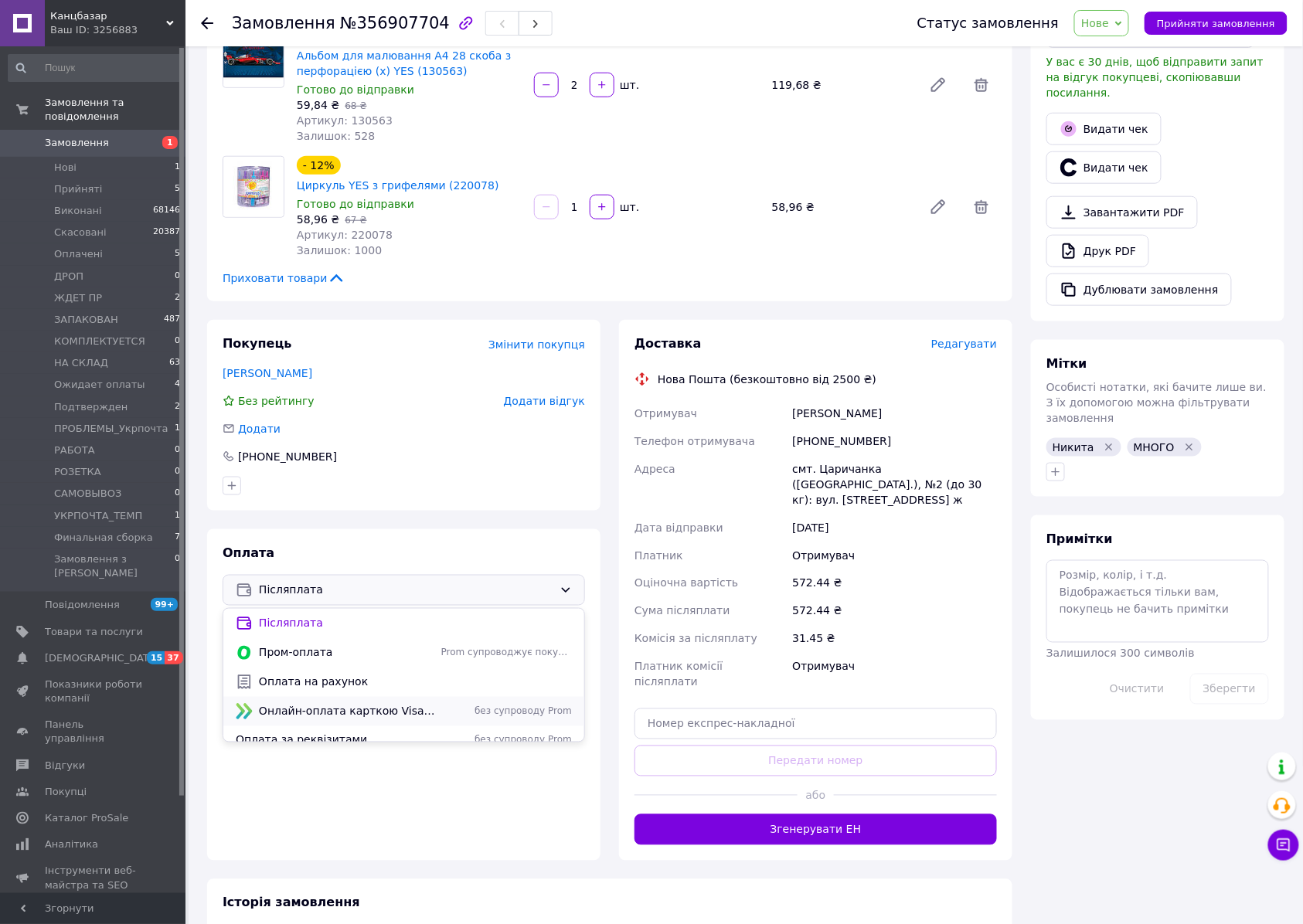
scroll to position [13, 0]
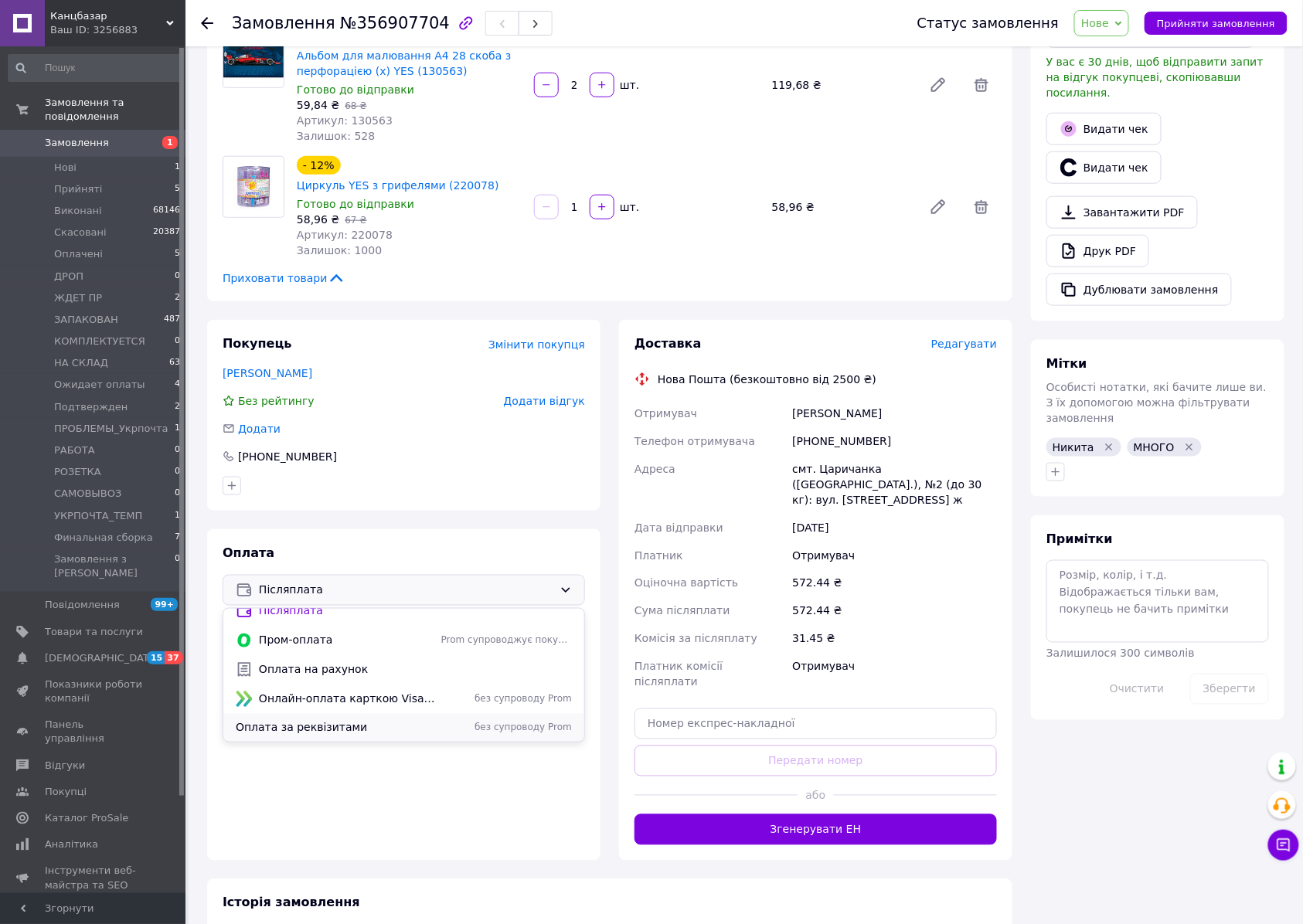
click at [352, 720] on span "Оплата за реквізитами" at bounding box center [336, 727] width 199 height 15
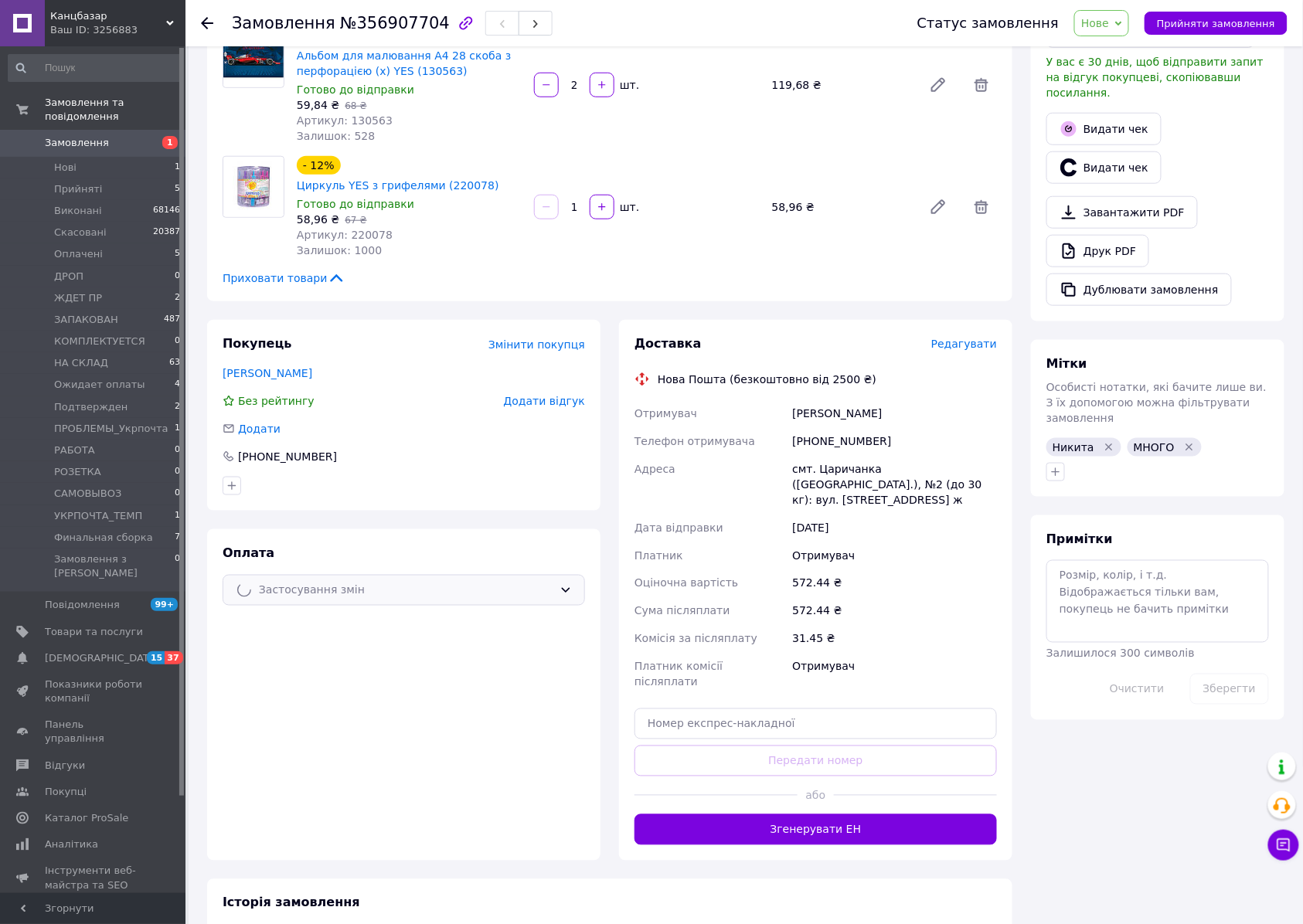
scroll to position [0, 0]
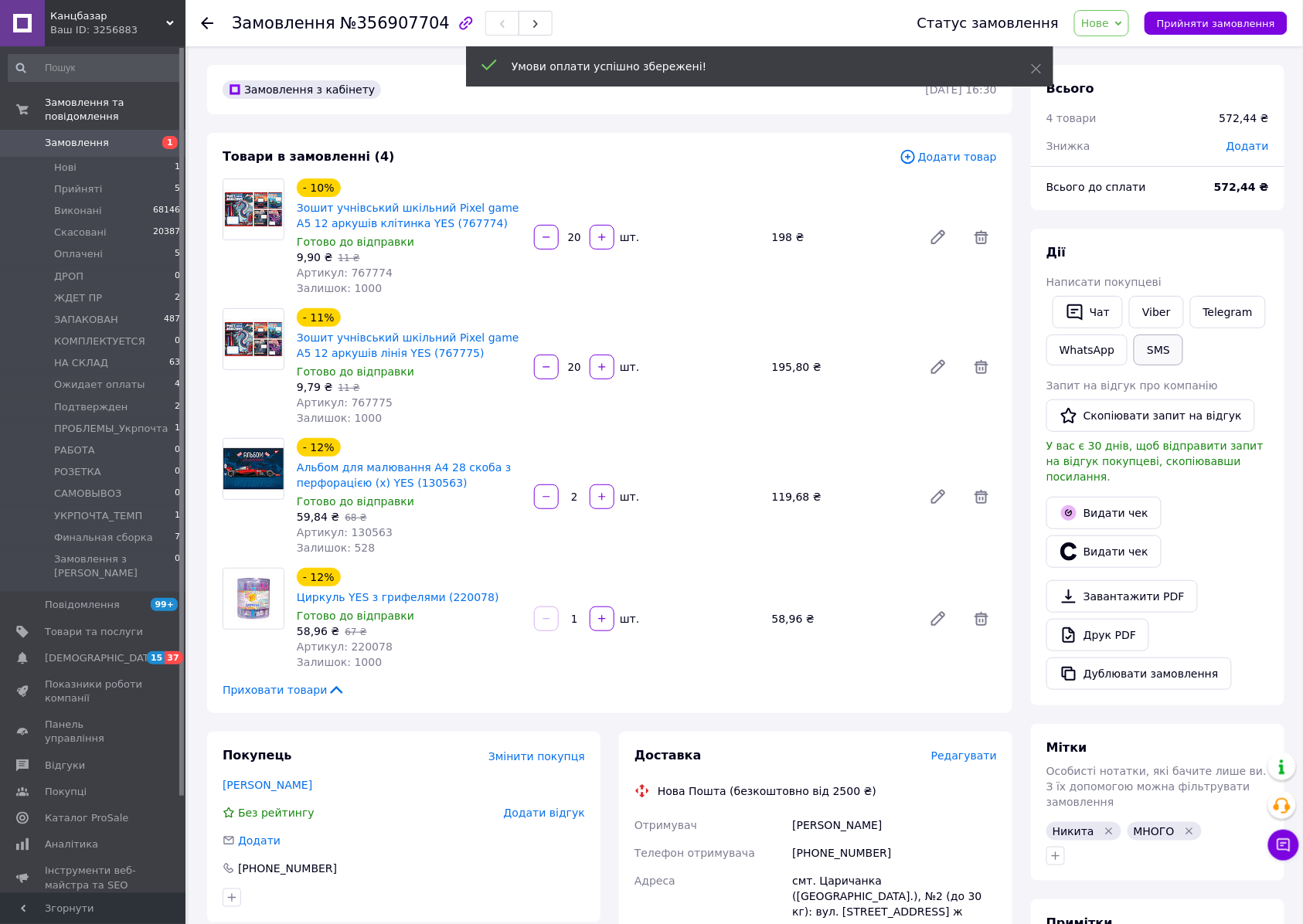
click at [1152, 341] on button "SMS" at bounding box center [1158, 350] width 49 height 31
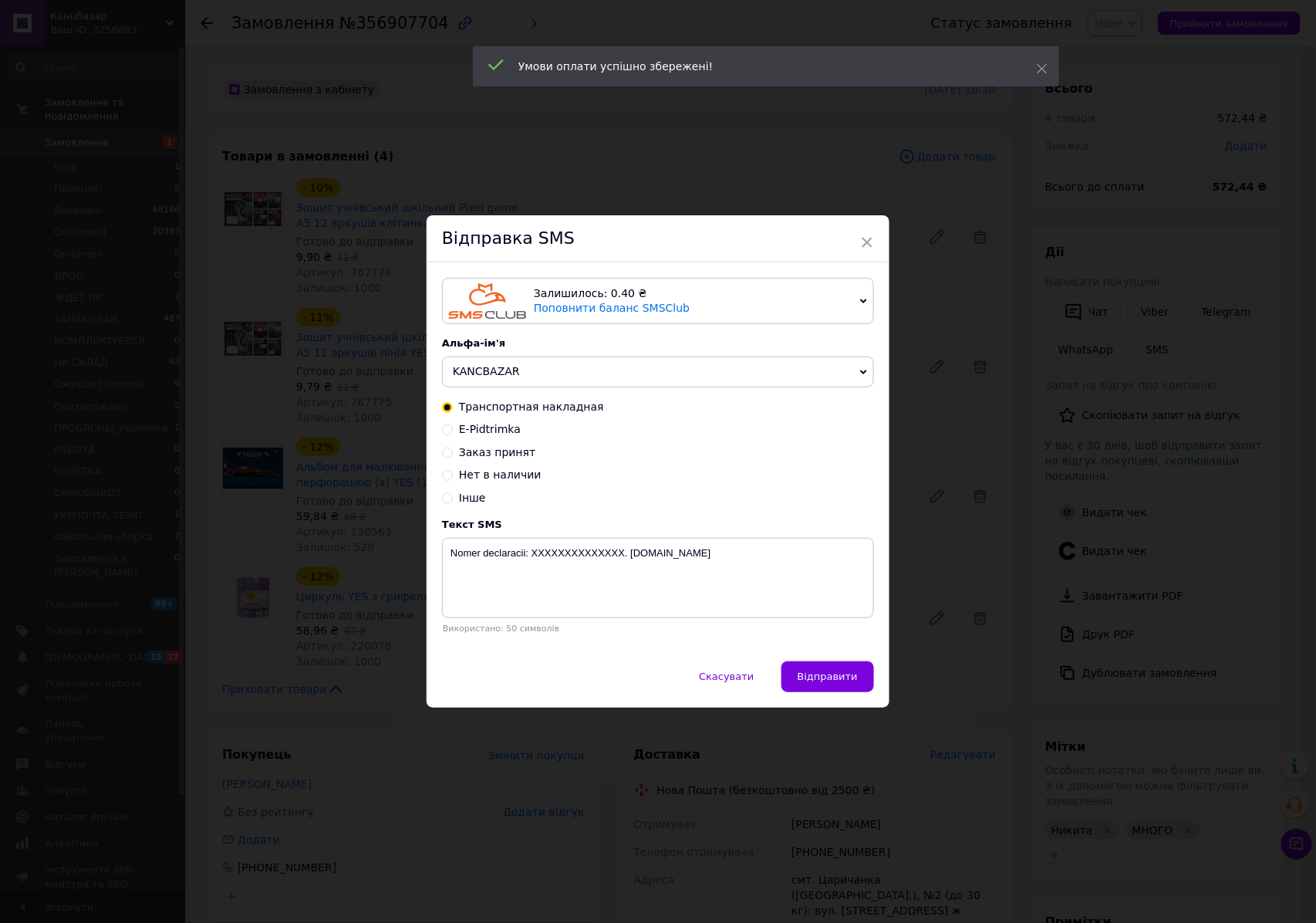
click at [914, 482] on div "× Відправка SMS Залишилось: 0.40 ₴ Поповнити баланс SMSClub Підключити LetsAds …" at bounding box center [658, 462] width 1316 height 923
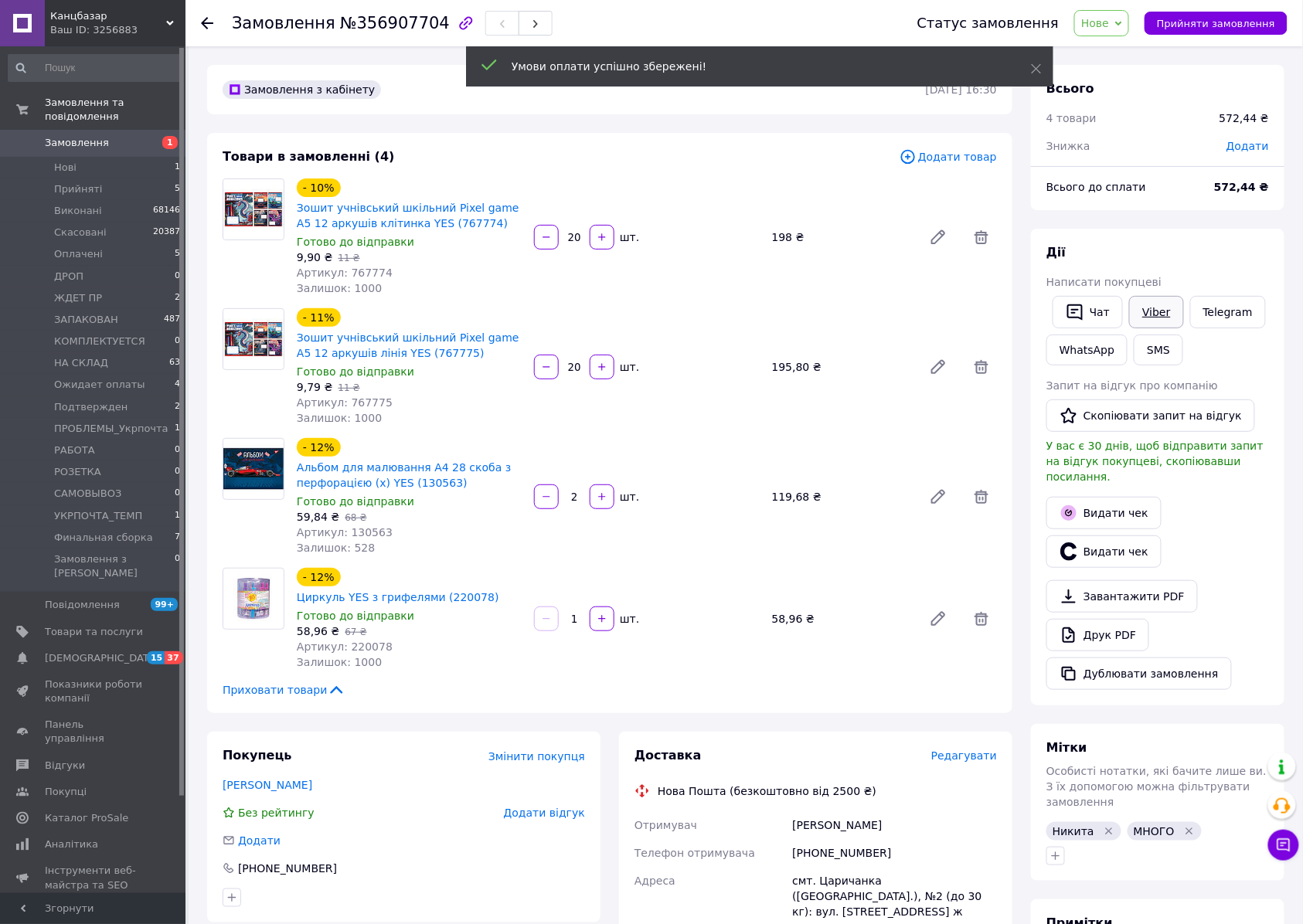
click at [1160, 304] on link "Viber" at bounding box center [1156, 311] width 54 height 33
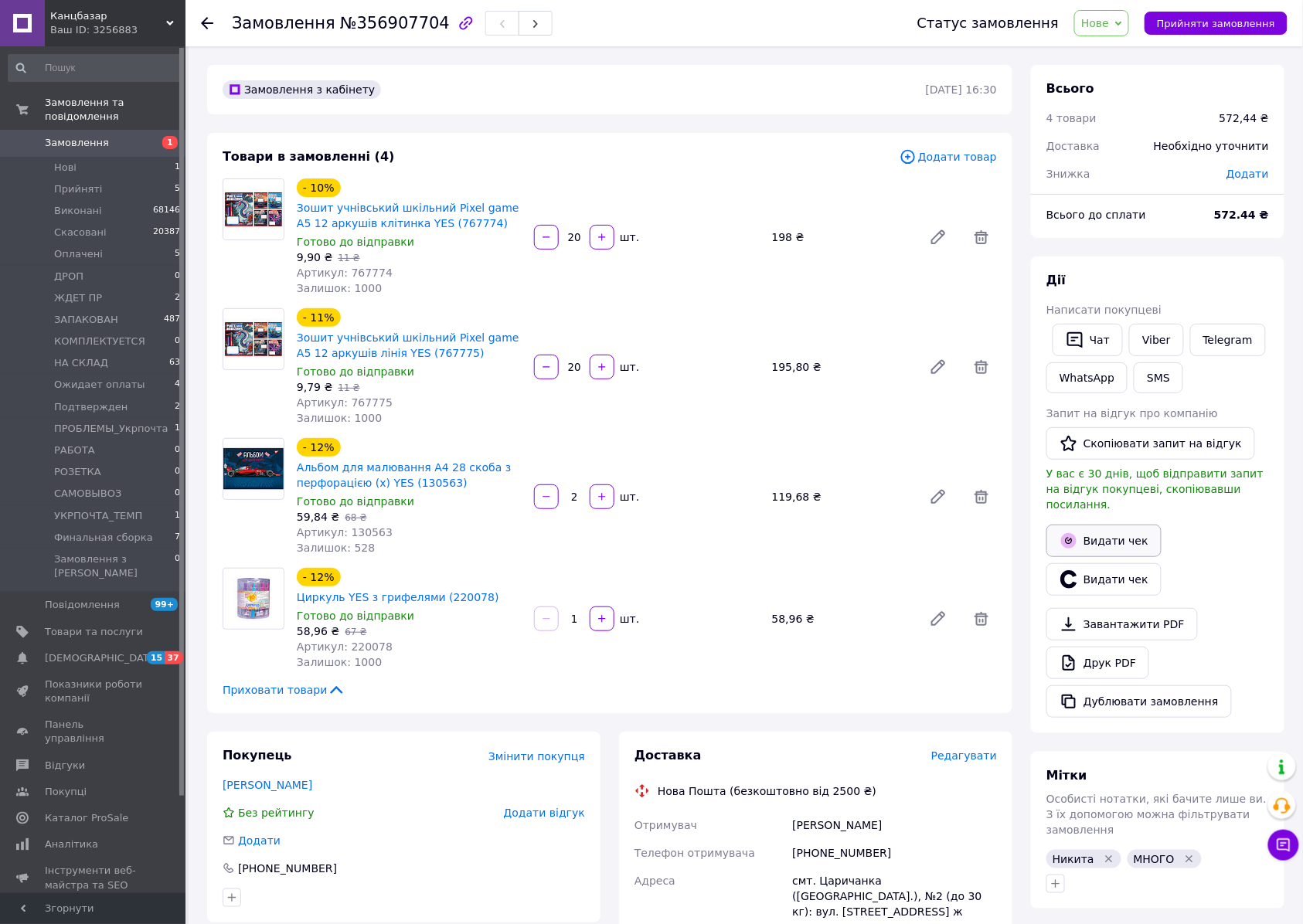
scroll to position [103, 0]
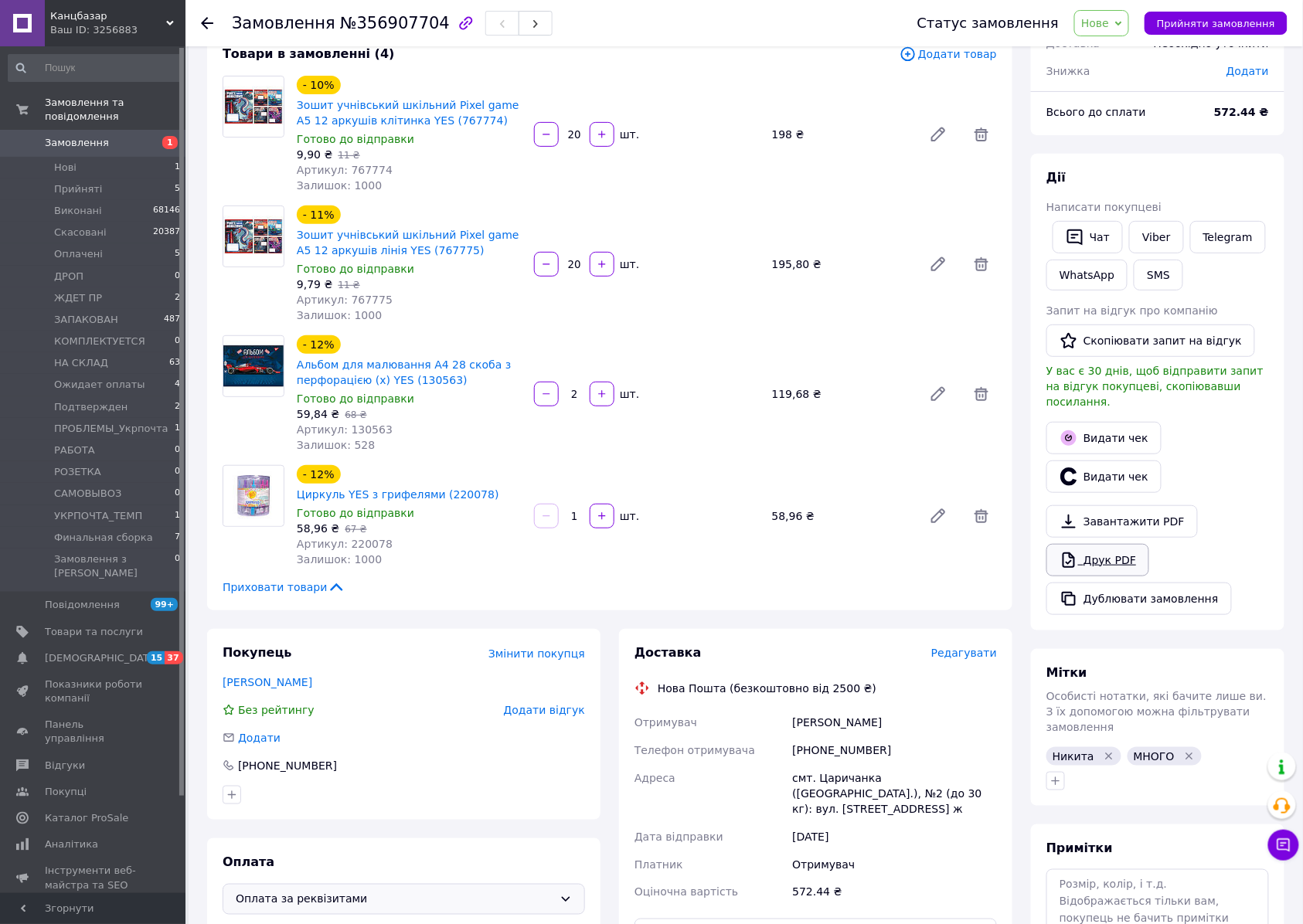
click at [1101, 548] on link "Друк PDF" at bounding box center [1097, 560] width 103 height 33
click at [1106, 26] on span "Нове" at bounding box center [1094, 23] width 28 height 13
click at [1152, 61] on li "Ожидает оплаты" at bounding box center [1140, 57] width 130 height 23
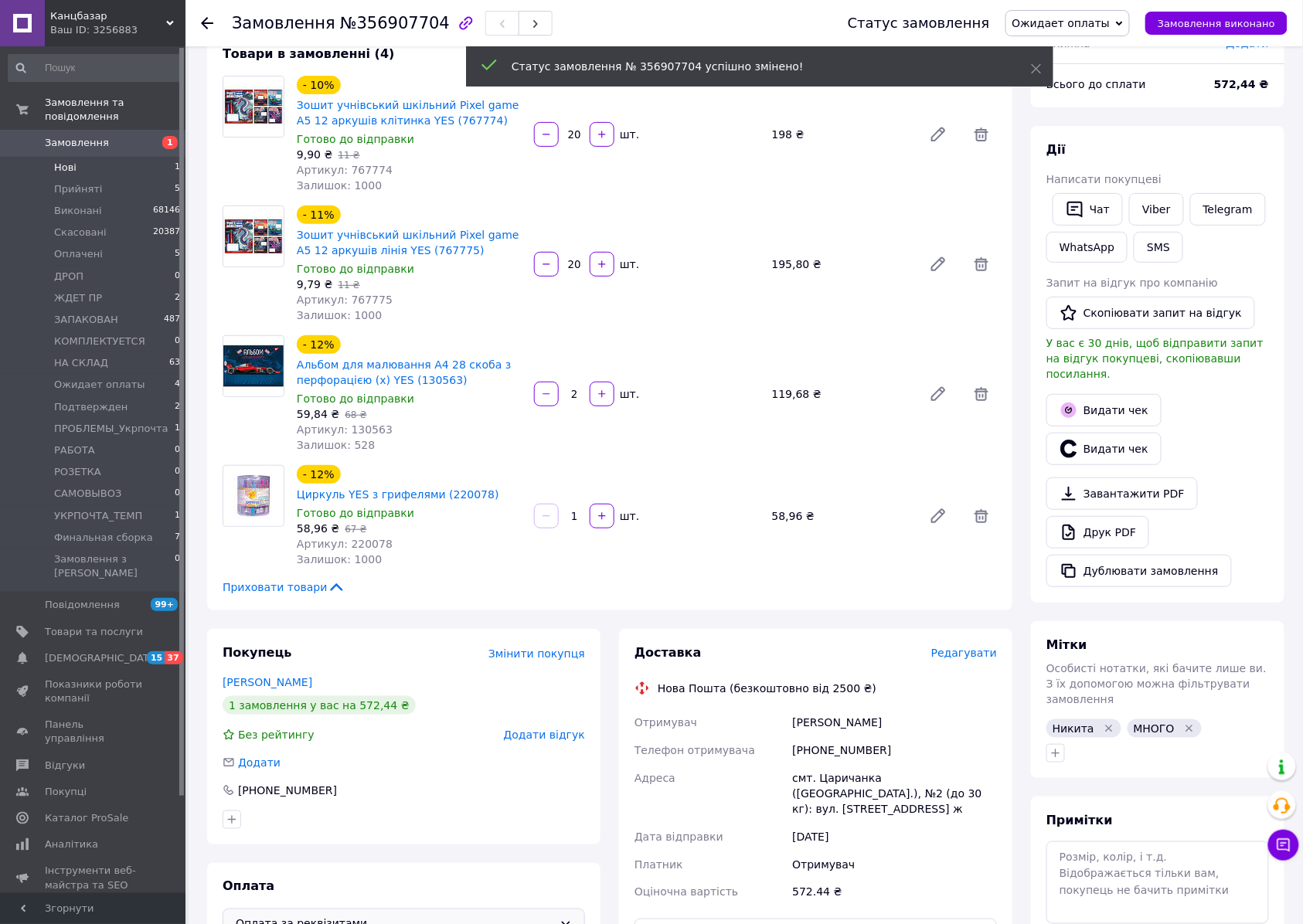
click at [66, 161] on span "Нові" at bounding box center [65, 167] width 22 height 14
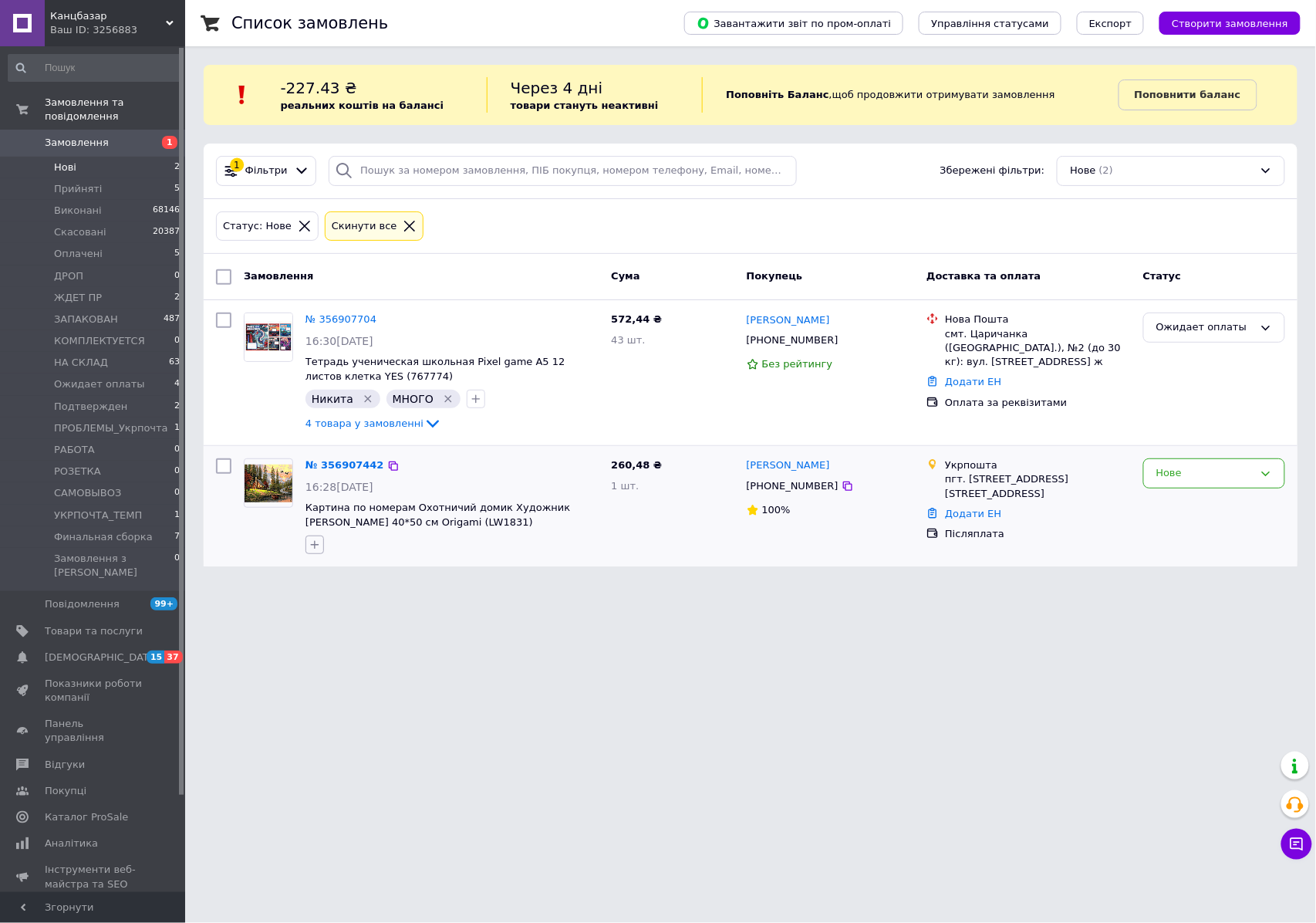
click at [316, 551] on icon "button" at bounding box center [315, 545] width 13 height 13
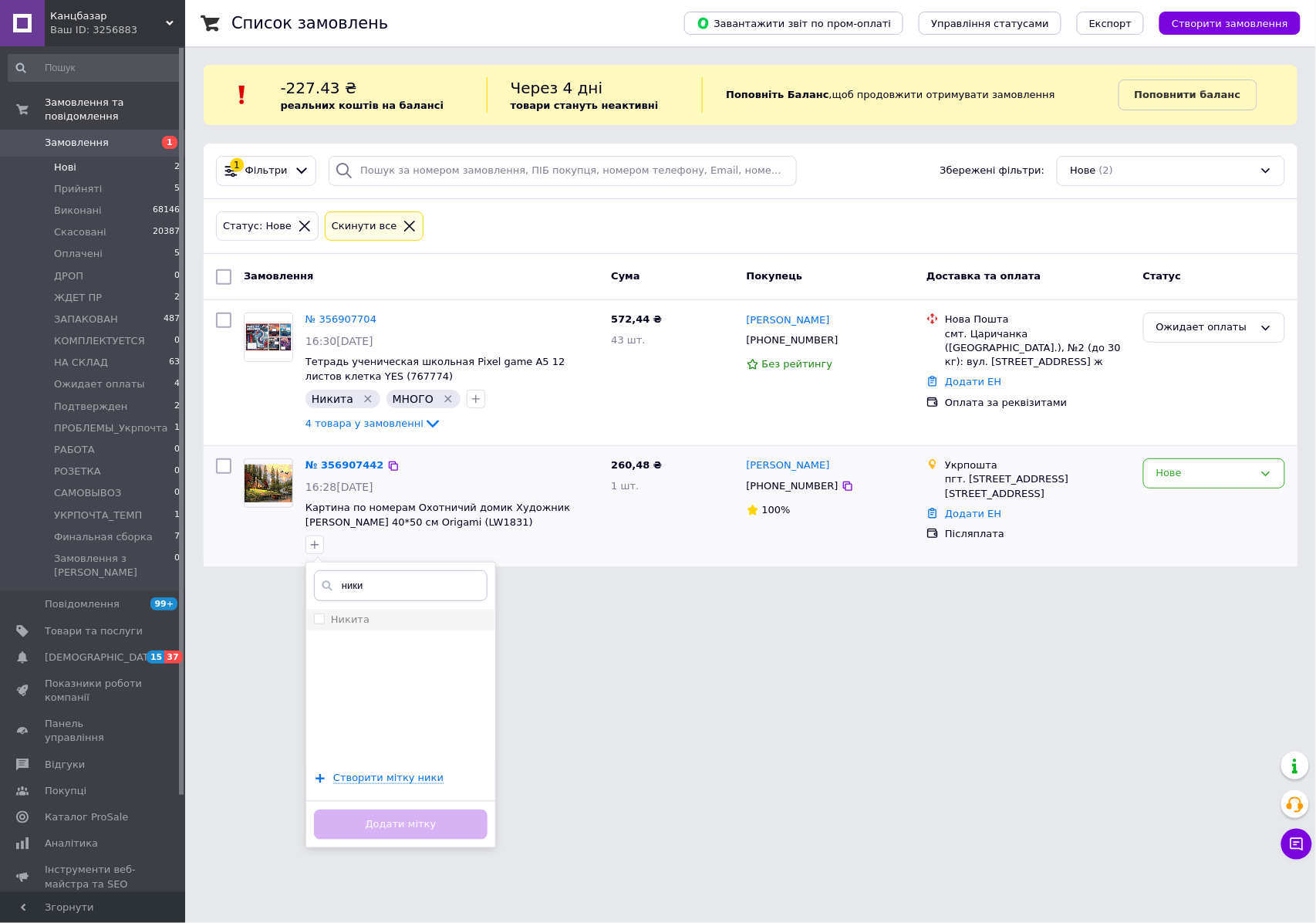
type input "ники"
click at [370, 618] on div "Никита" at bounding box center [401, 619] width 173 height 14
checkbox input "true"
click at [406, 819] on button "Додати мітку" at bounding box center [401, 824] width 173 height 30
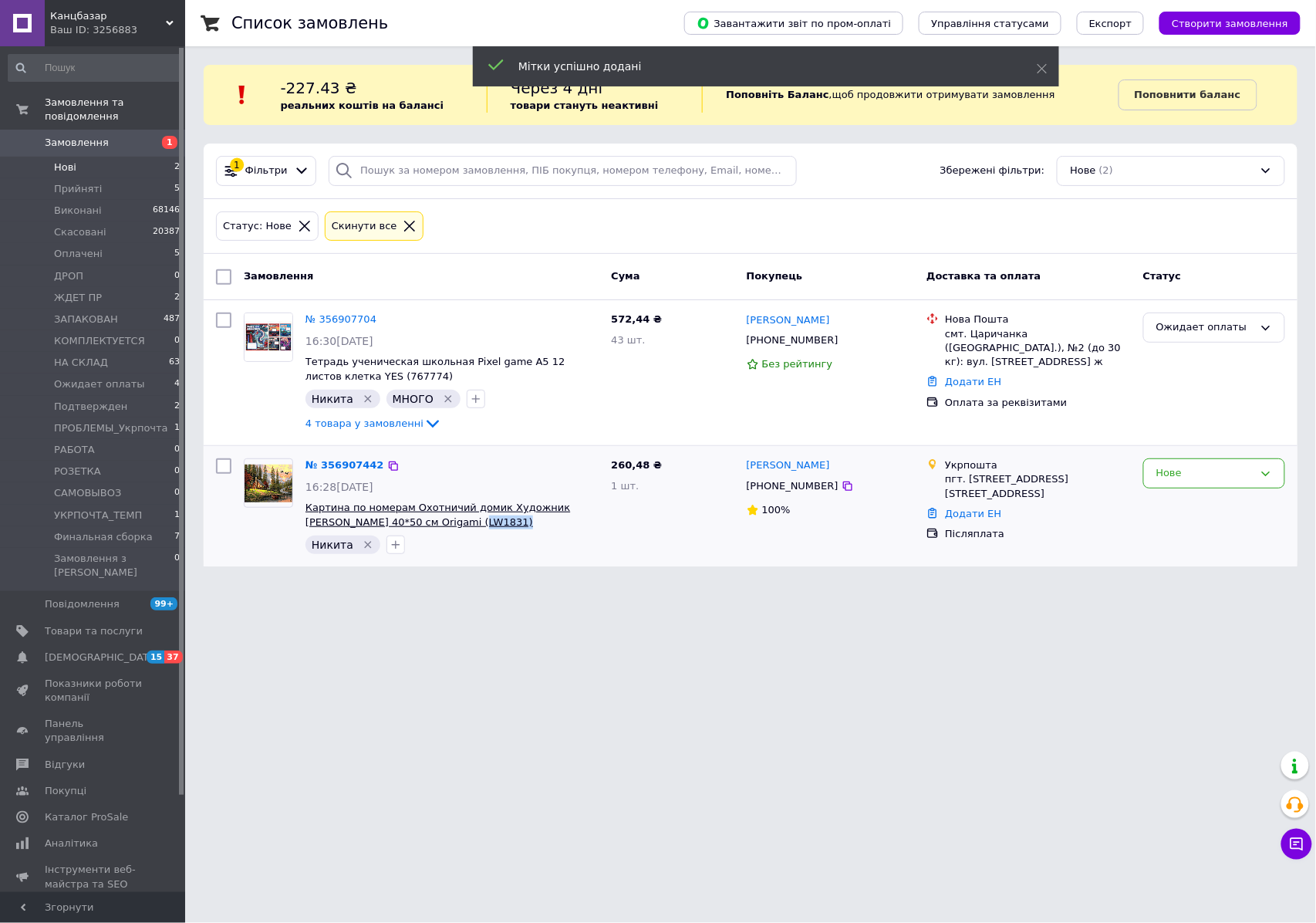
drag, startPoint x: 491, startPoint y: 522, endPoint x: 432, endPoint y: 525, distance: 59.1
click at [432, 525] on span "Картина по номерам Охотничий домик Художник Томас Кинкейд 40*50 см Origami (LW1…" at bounding box center [452, 515] width 293 height 29
copy span "LW1831)"
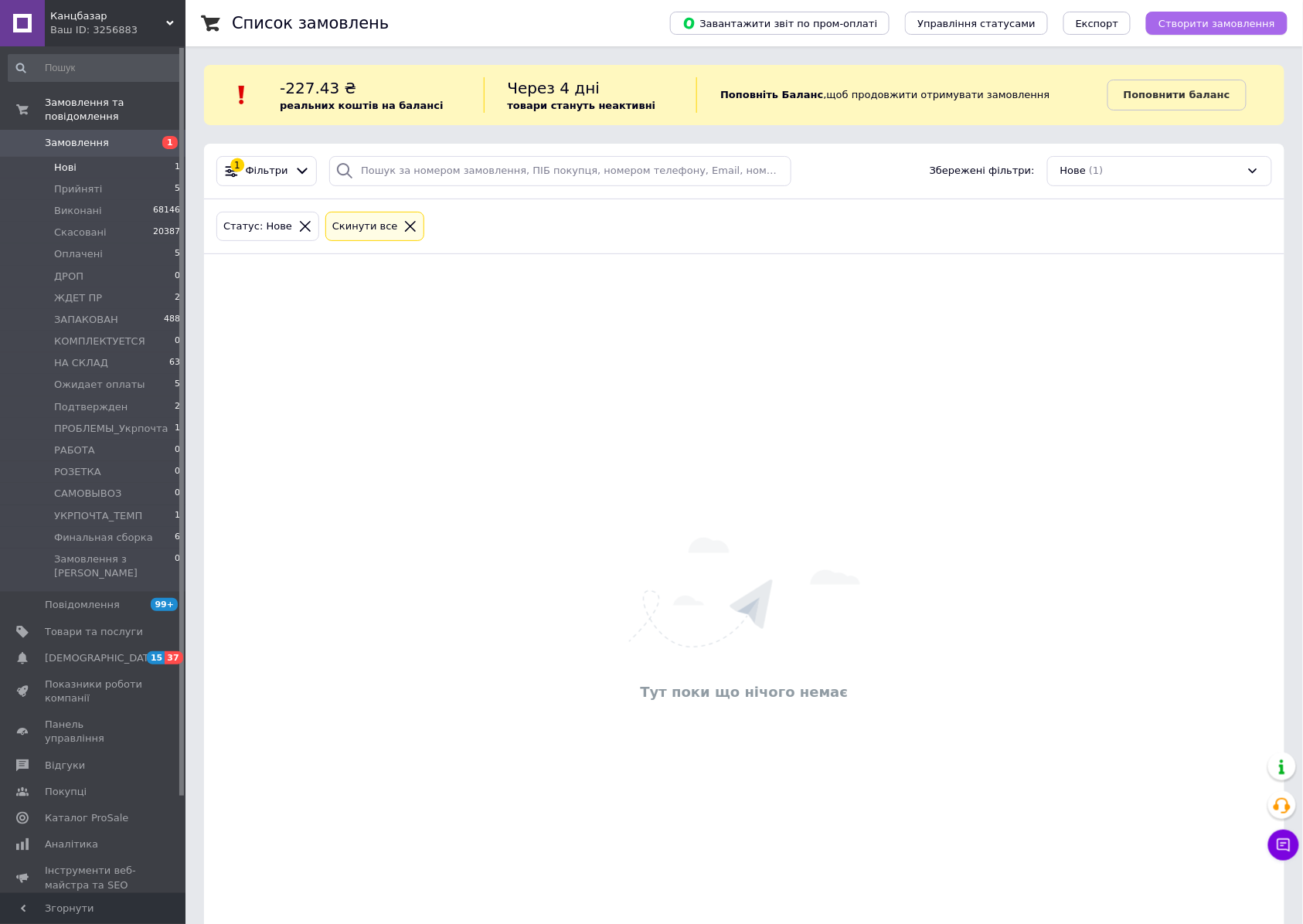
click at [1191, 18] on span "Створити замовлення" at bounding box center [1216, 23] width 116 height 12
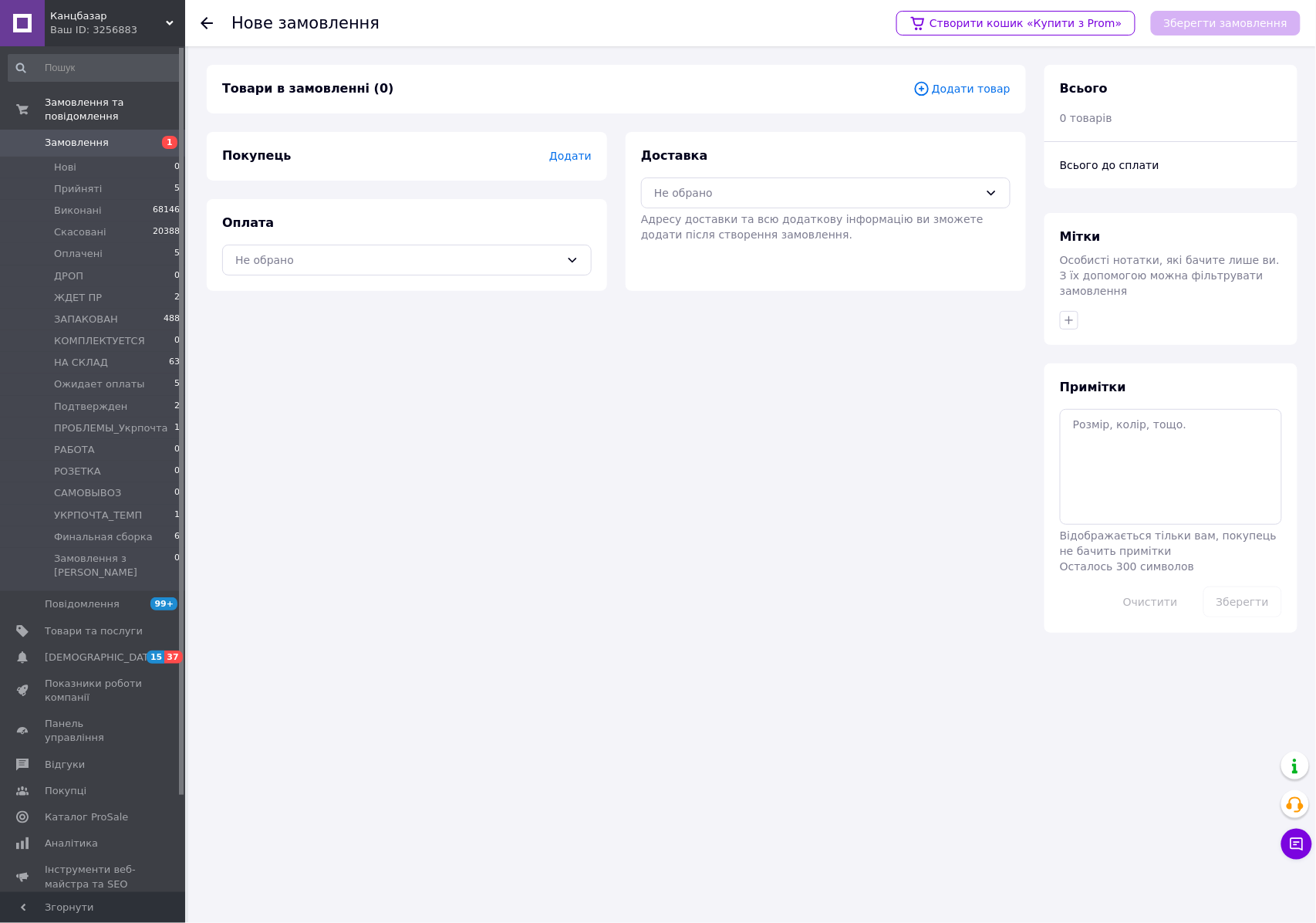
click at [970, 93] on span "Додати товар" at bounding box center [962, 88] width 97 height 17
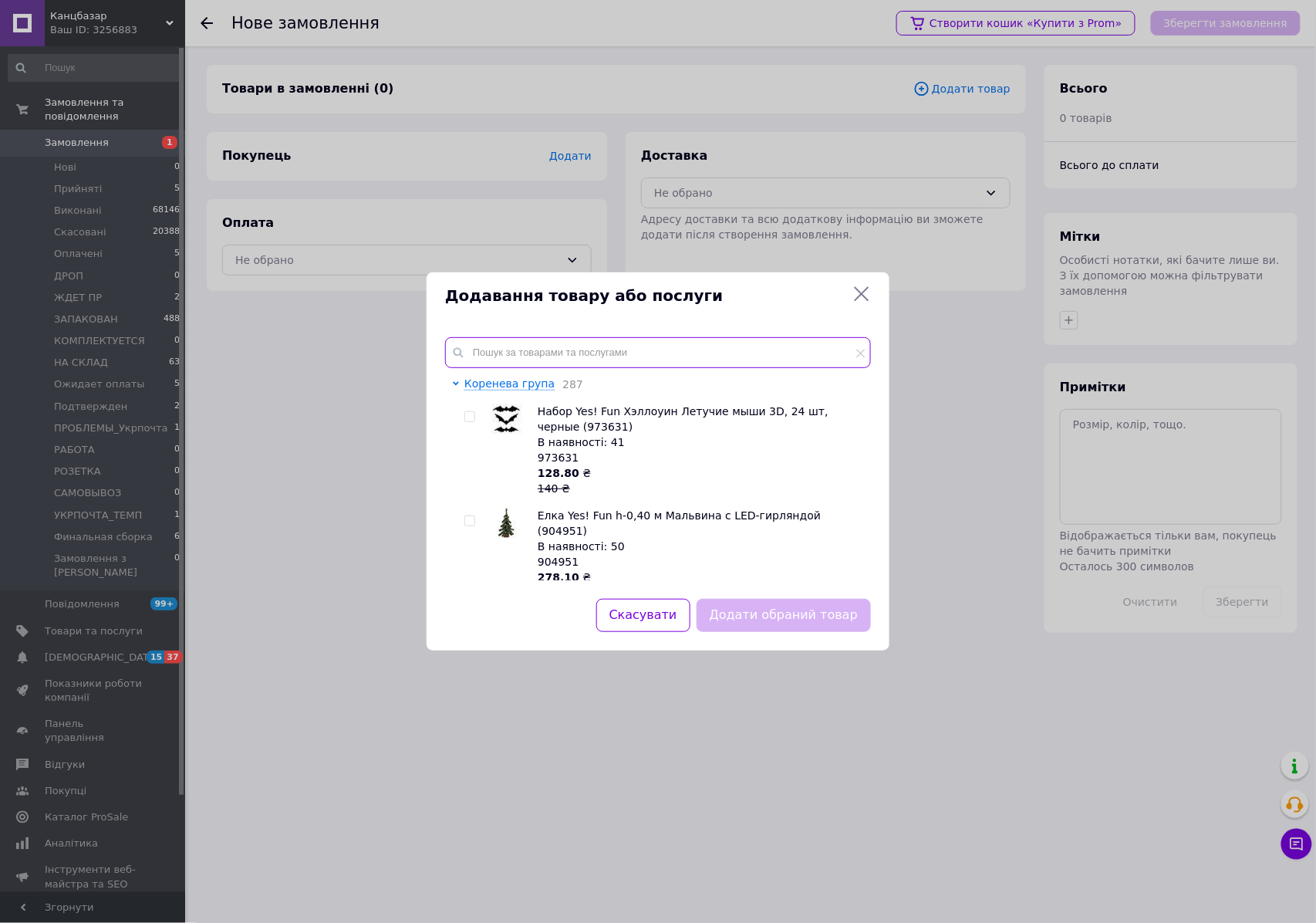
click at [587, 363] on input "text" at bounding box center [657, 352] width 426 height 31
paste input "Maestro №16"
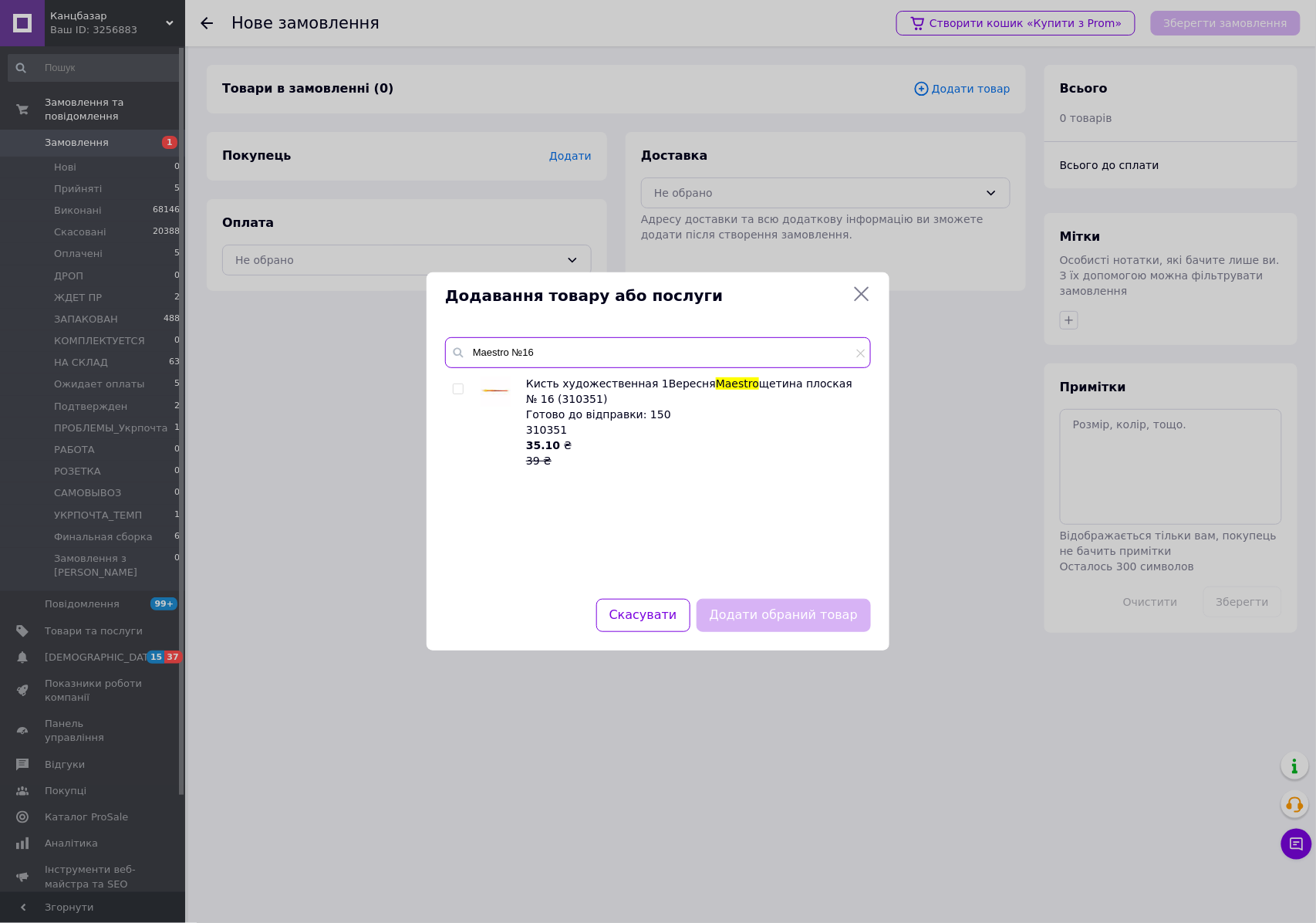
type input "Maestro №16"
click at [450, 388] on div "Кисть художественная 1Вересня Maestro щетина плоская № 16 (310351) Готово до ві…" at bounding box center [657, 477] width 425 height 204
click at [453, 391] on input "checkbox" at bounding box center [457, 389] width 10 height 10
checkbox input "true"
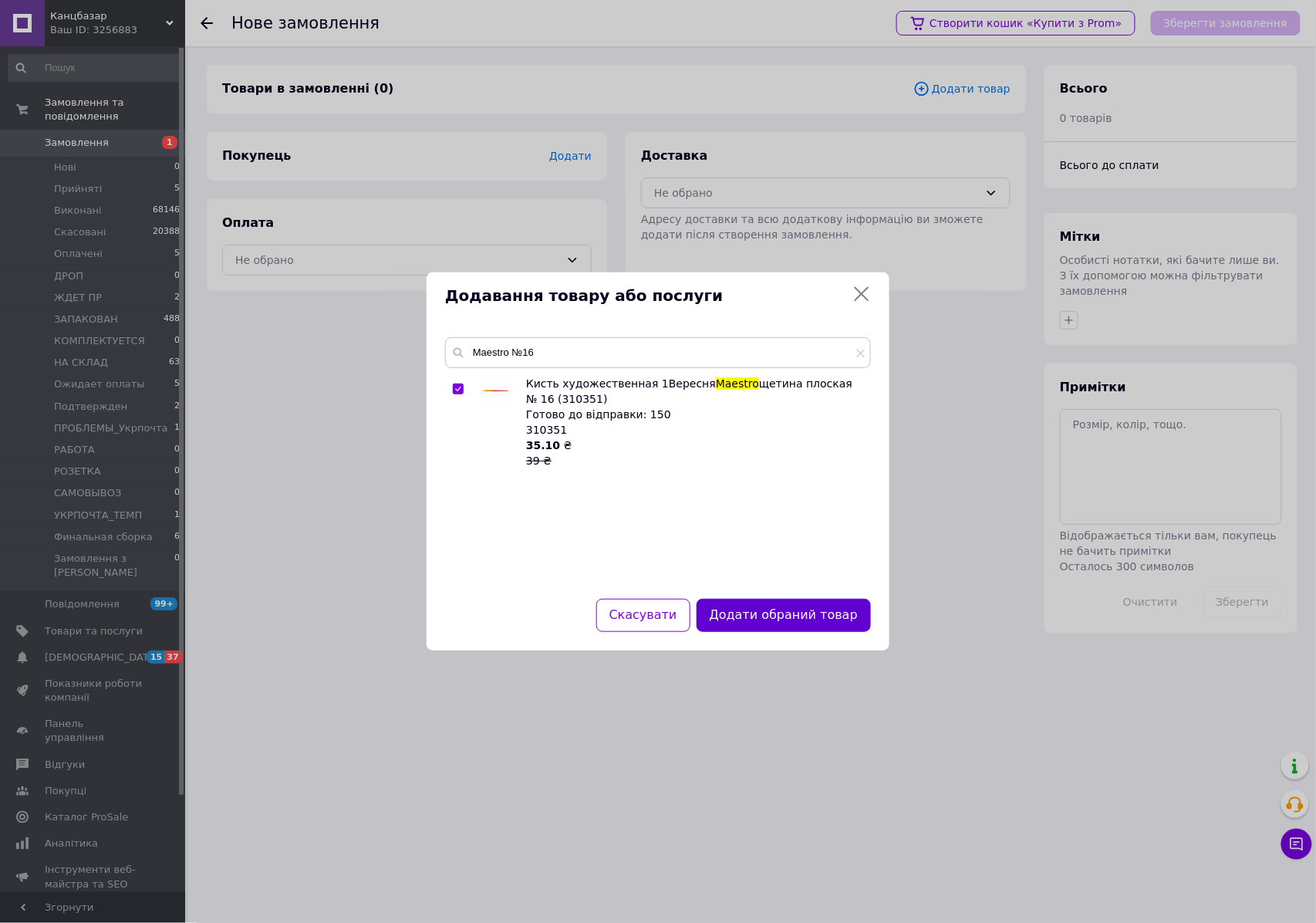
click at [765, 621] on button "Додати обраний товар" at bounding box center [783, 615] width 174 height 33
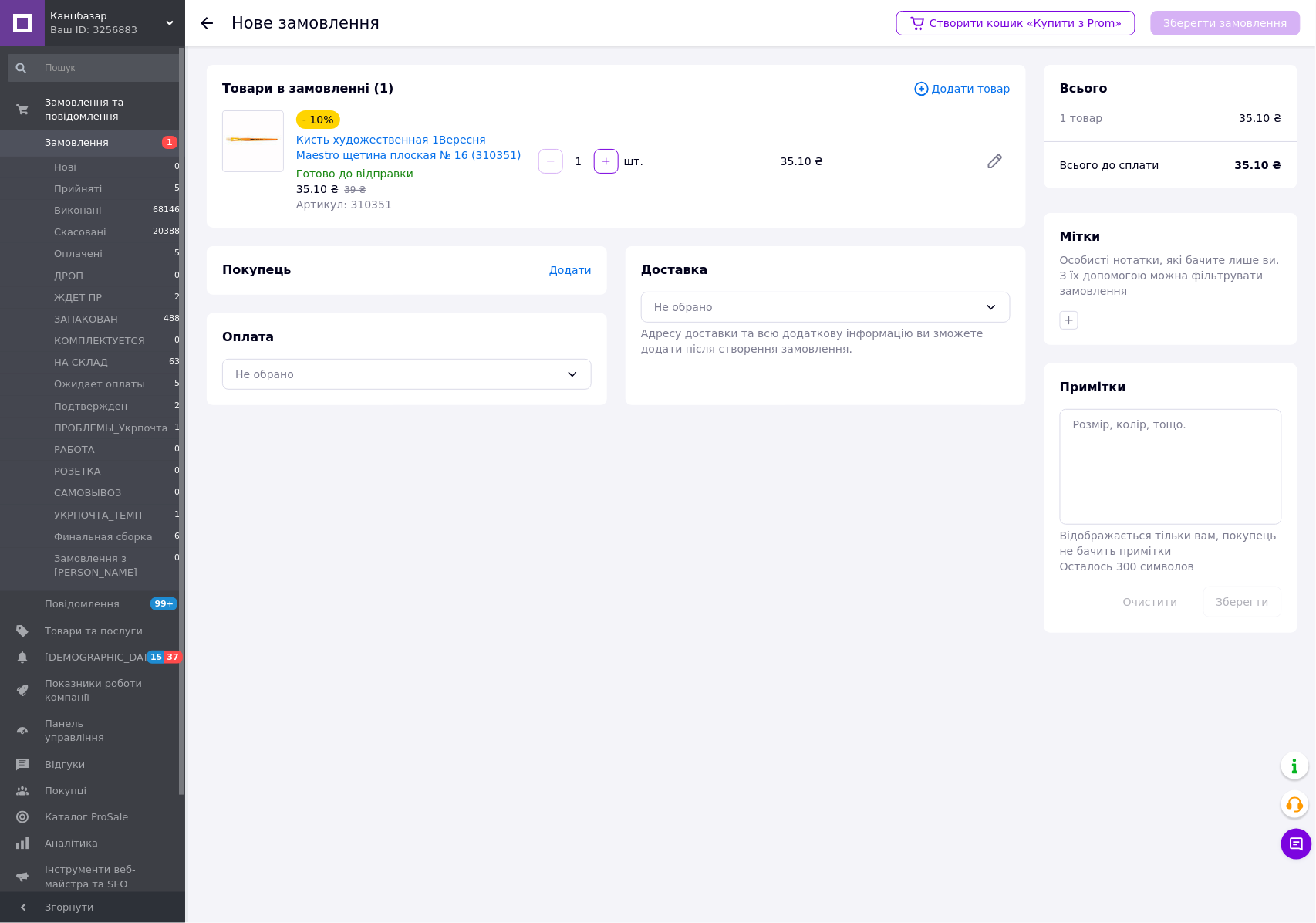
click at [950, 81] on span "Додати товар" at bounding box center [962, 88] width 97 height 17
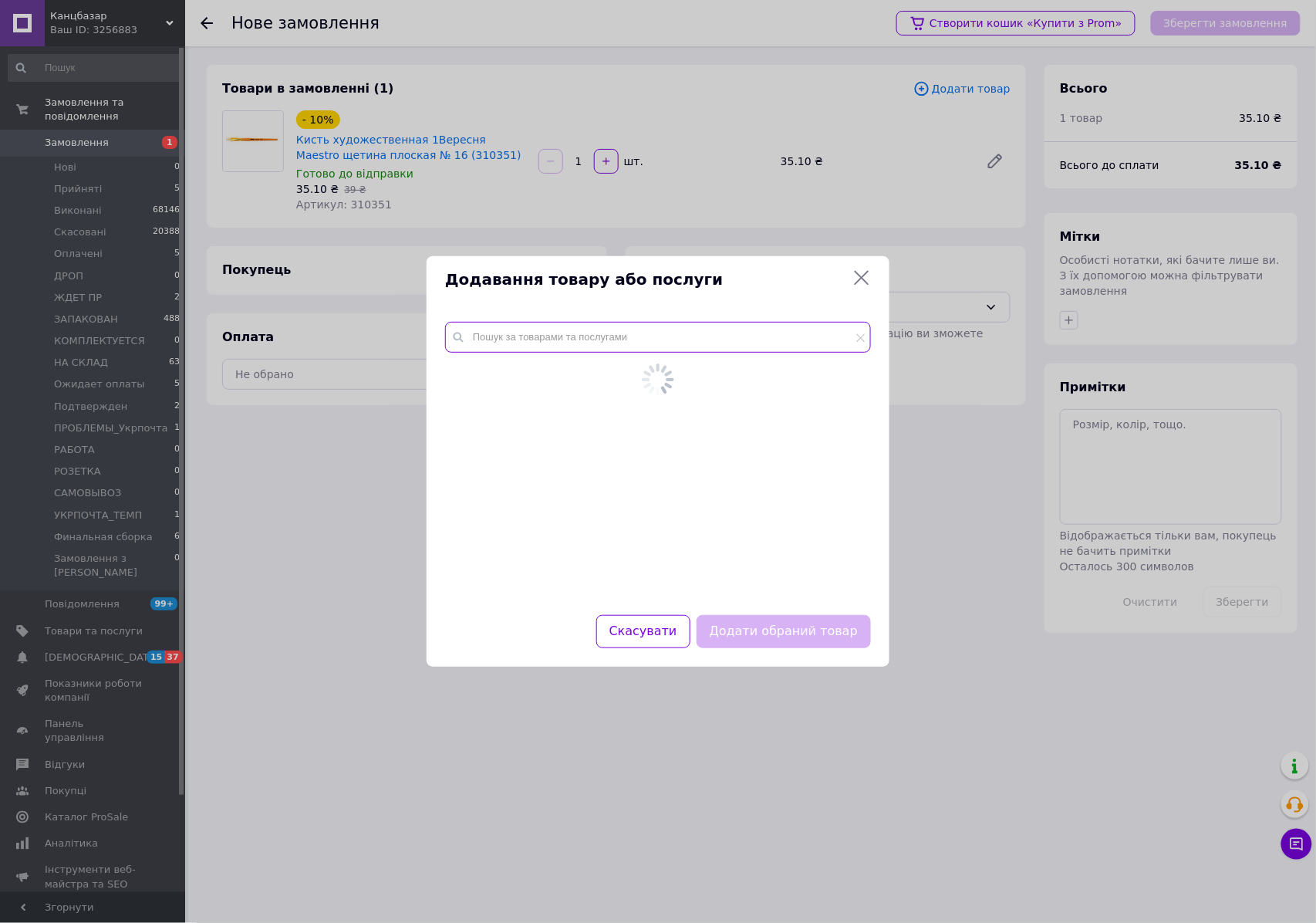
click at [605, 341] on input "text" at bounding box center [657, 337] width 426 height 31
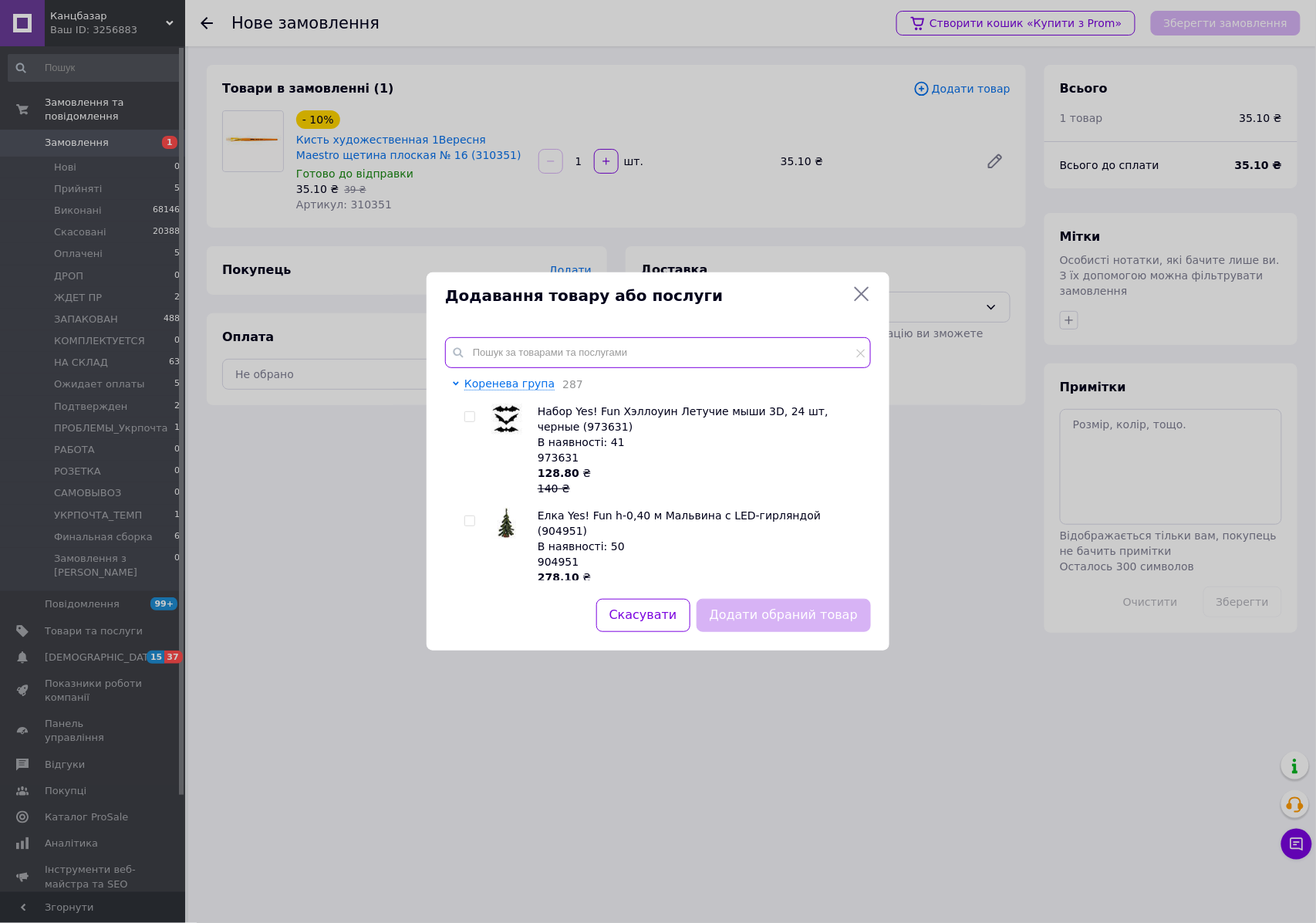
paste input "Maestro №16"
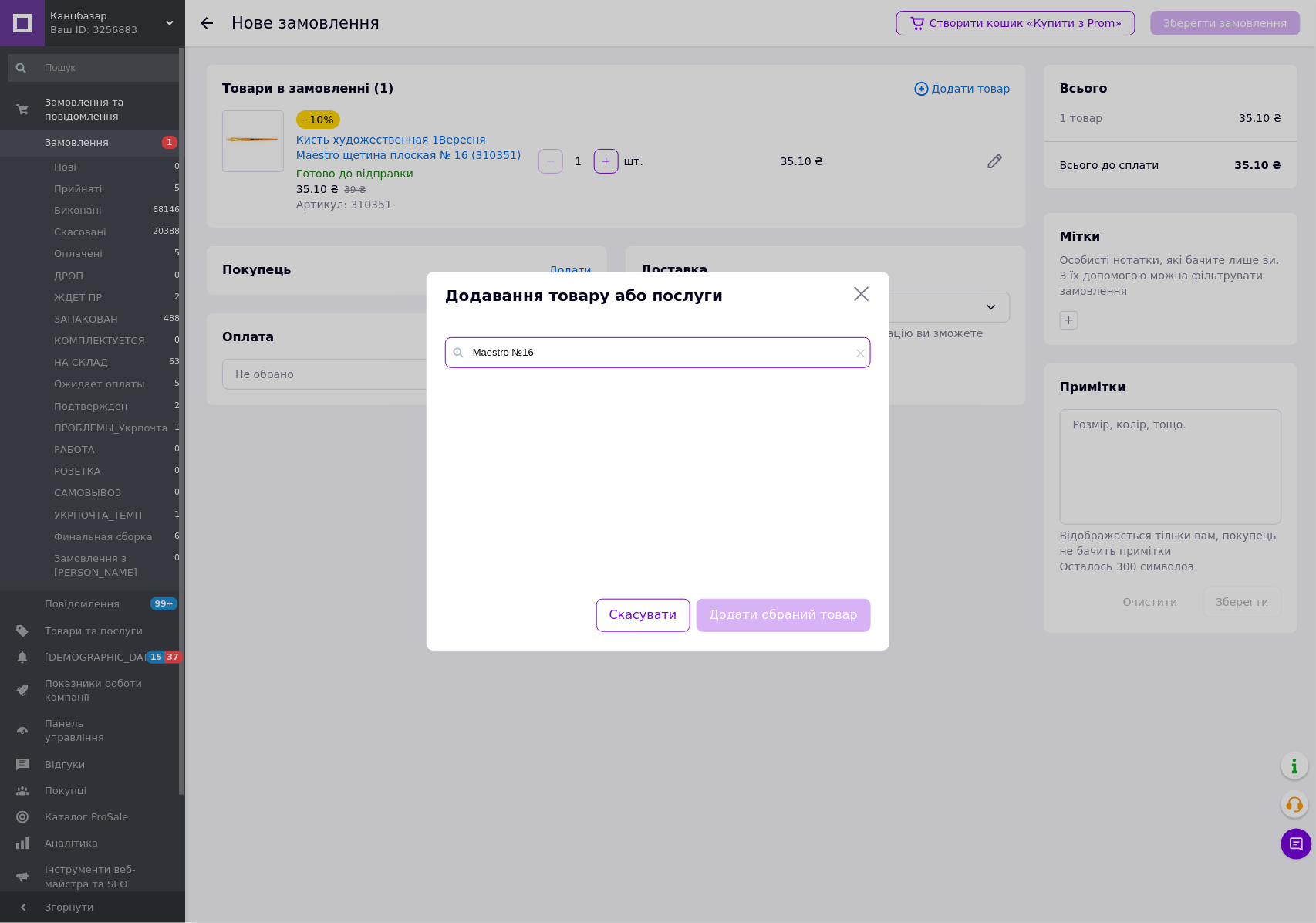
click at [559, 346] on input "Maestro №16" at bounding box center [657, 352] width 426 height 31
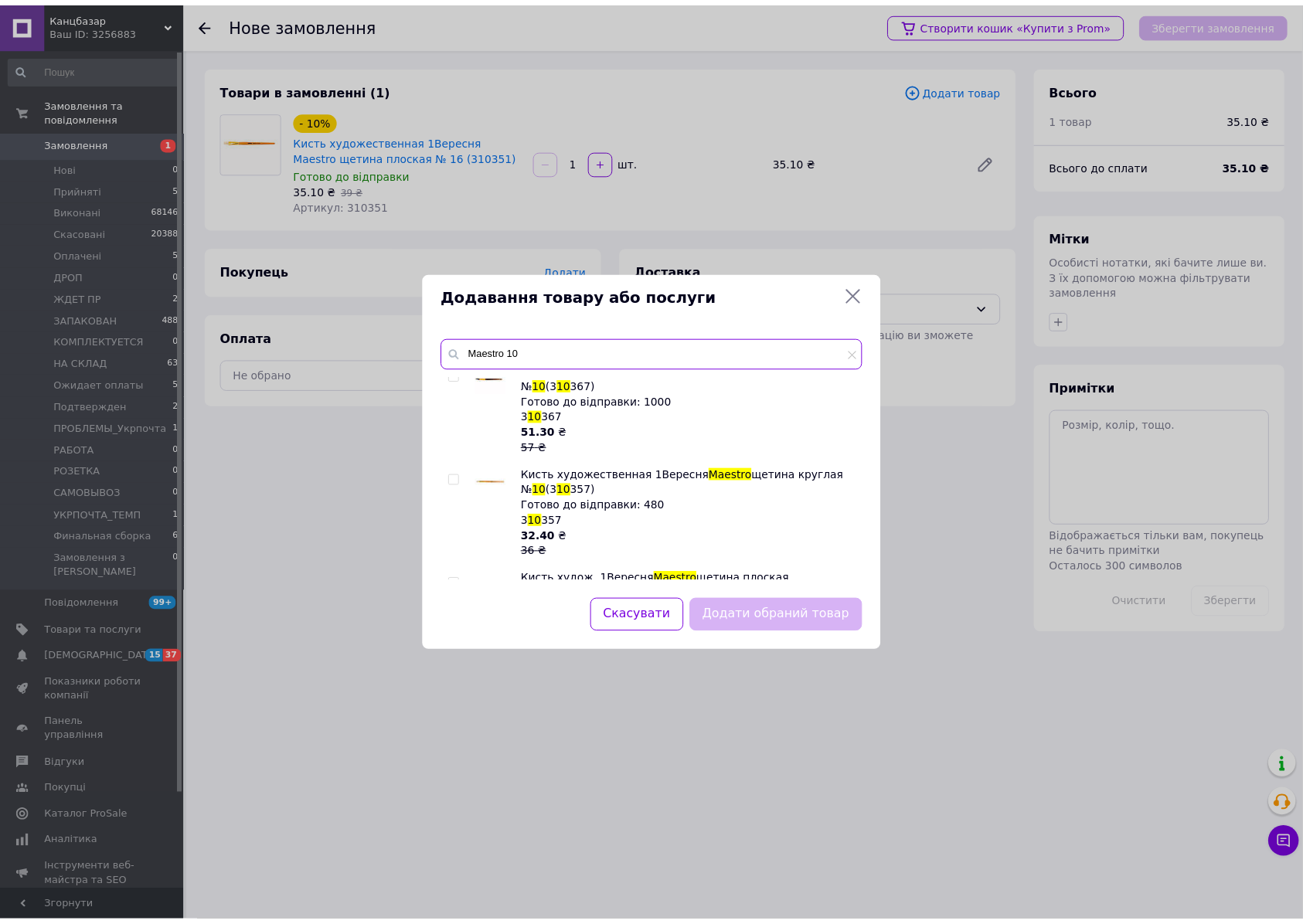
scroll to position [155, 0]
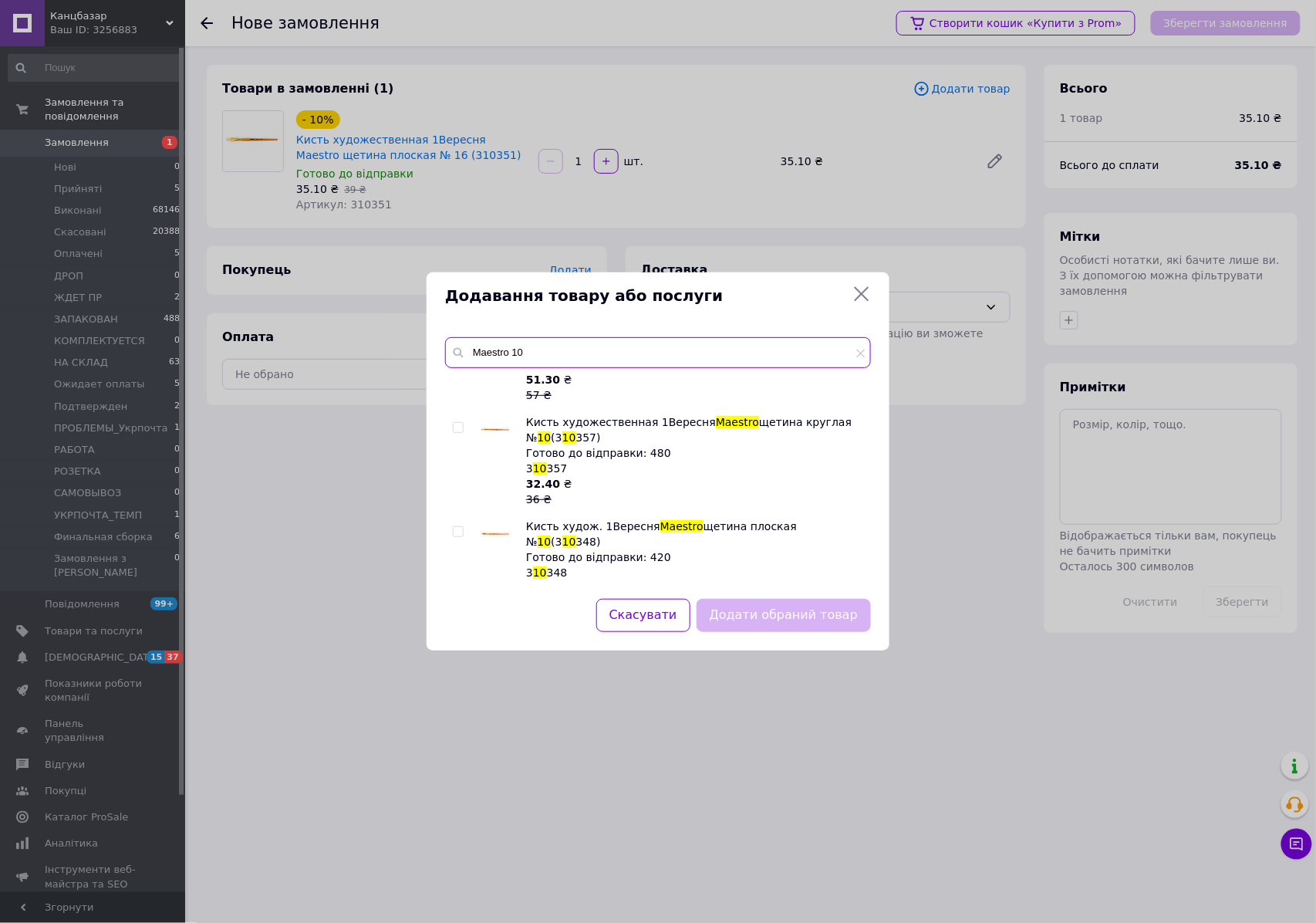
type input "Maestro 10"
click at [453, 527] on input "checkbox" at bounding box center [457, 532] width 10 height 10
checkbox input "true"
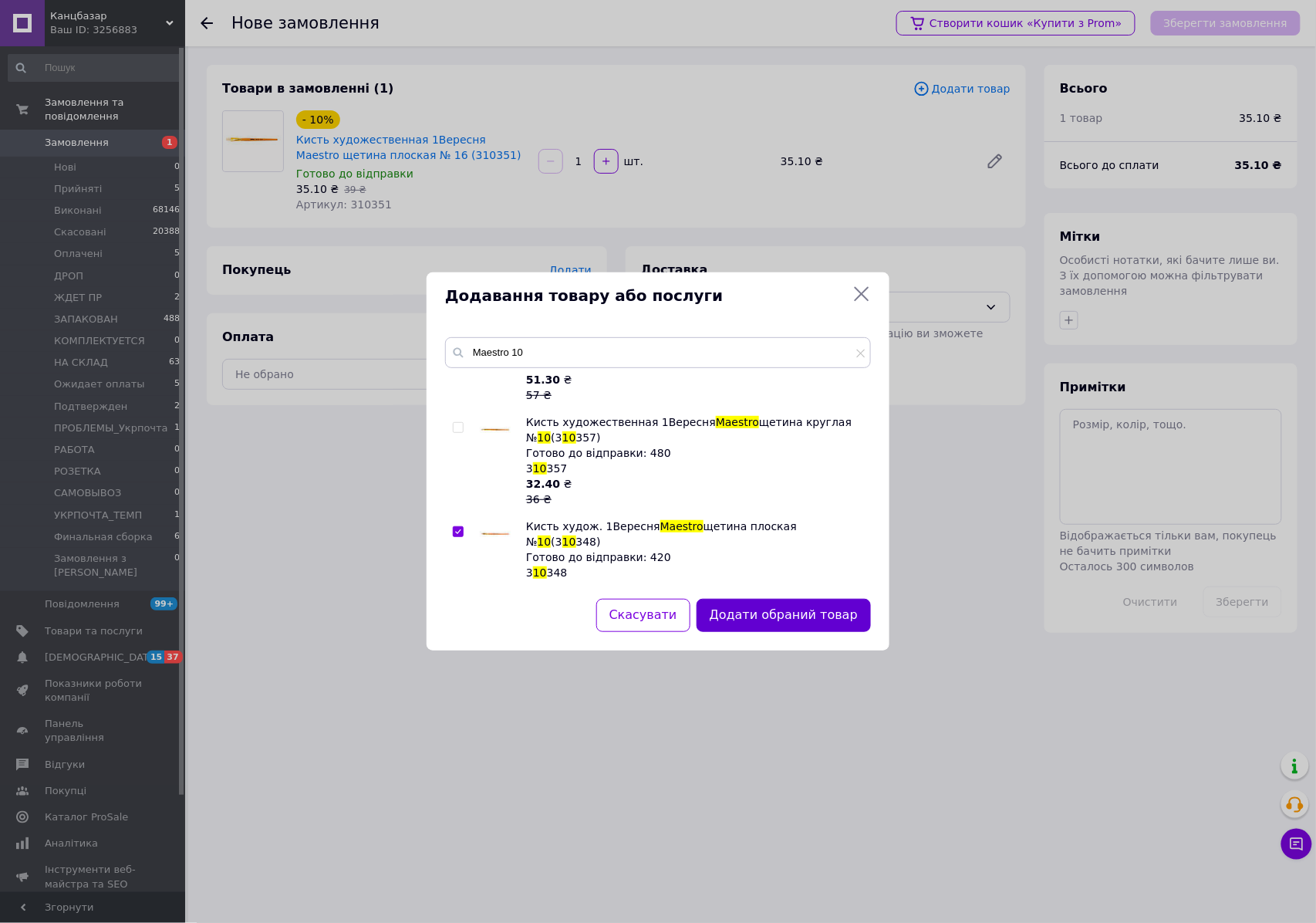
click at [764, 617] on button "Додати обраний товар" at bounding box center [783, 615] width 174 height 33
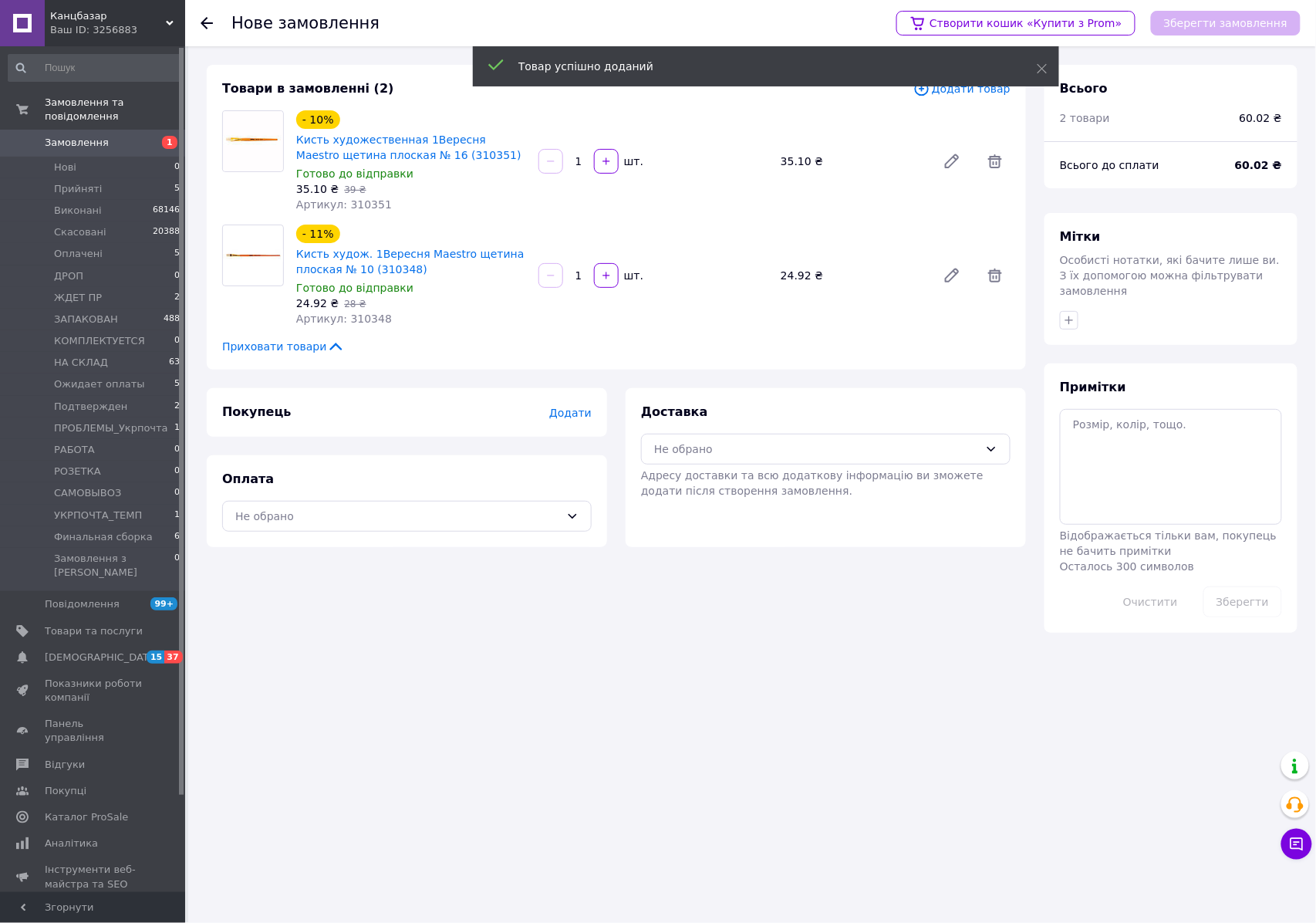
click at [375, 319] on span "Артикул: 310348" at bounding box center [344, 319] width 95 height 13
click at [366, 319] on span "Артикул: 310348" at bounding box center [344, 319] width 95 height 13
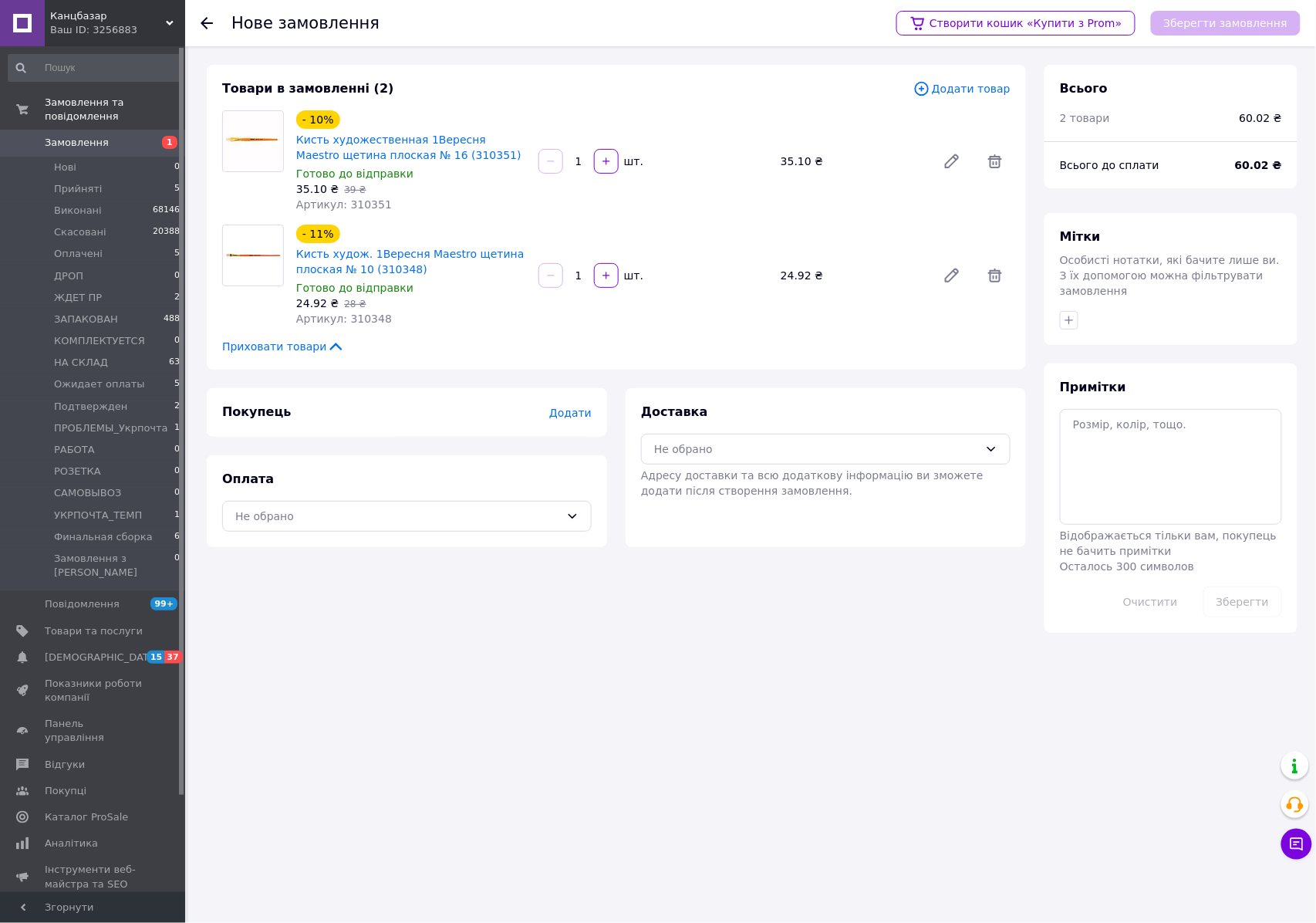
click at [577, 271] on input "1" at bounding box center [578, 275] width 25 height 12
type input "10"
click at [754, 331] on div "Товари в замовленні (2) Додати товар - 10% Кисть художественная 1Вересня Maestr…" at bounding box center [617, 216] width 820 height 305
click at [571, 159] on input "1" at bounding box center [578, 162] width 25 height 12
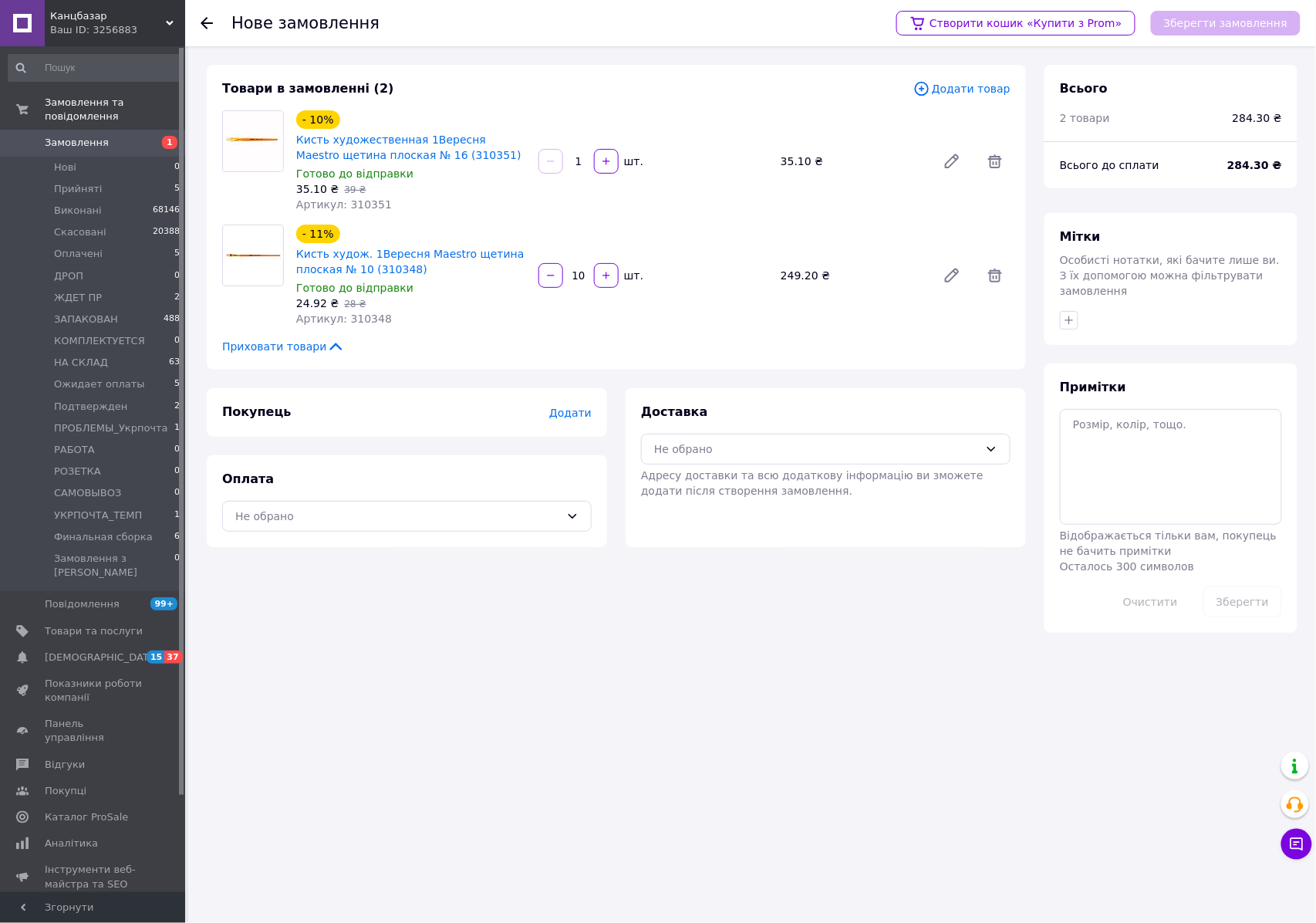
click at [574, 158] on input "1" at bounding box center [578, 162] width 25 height 12
type input "10"
click at [702, 268] on div "10   шт." at bounding box center [653, 275] width 233 height 25
click at [1065, 311] on button "button" at bounding box center [1069, 320] width 18 height 18
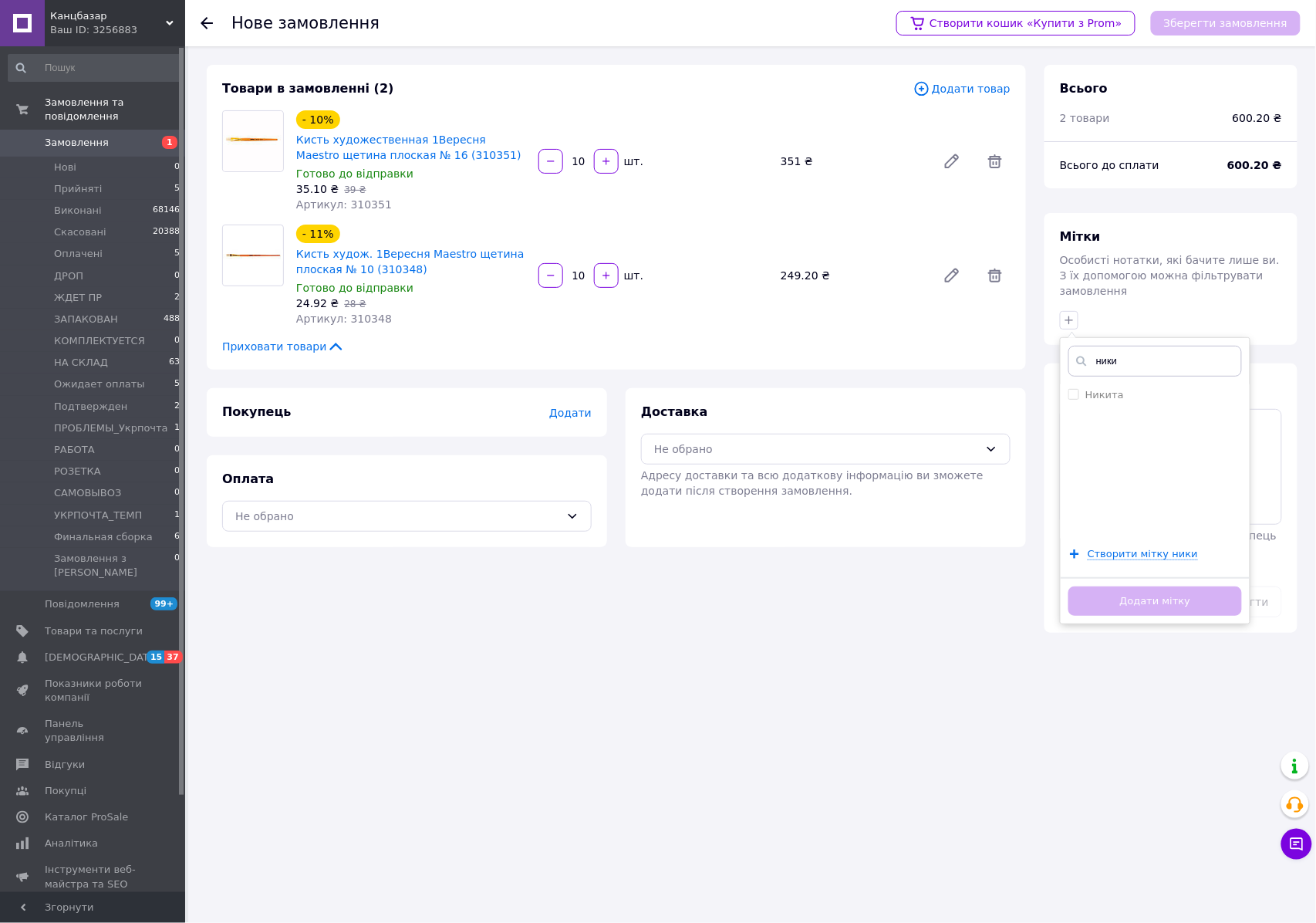
type input "ники"
click at [1103, 393] on ul "Никита" at bounding box center [1155, 462] width 189 height 154
click at [1108, 389] on li "Никита" at bounding box center [1155, 395] width 189 height 21
checkbox input "true"
click at [1162, 593] on button "Додати мітку" at bounding box center [1155, 602] width 173 height 30
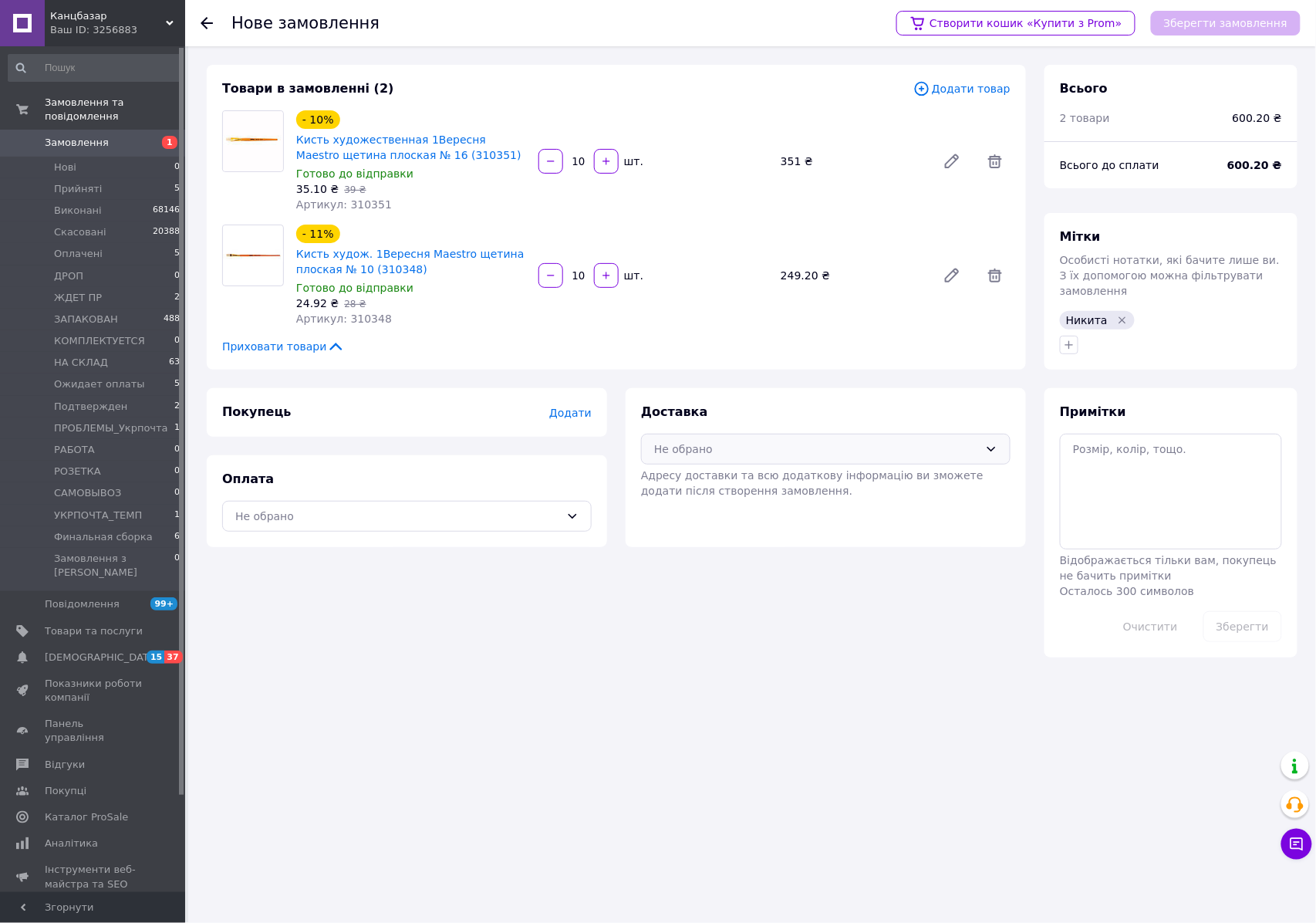
click at [739, 458] on div "Не обрано" at bounding box center [826, 449] width 369 height 31
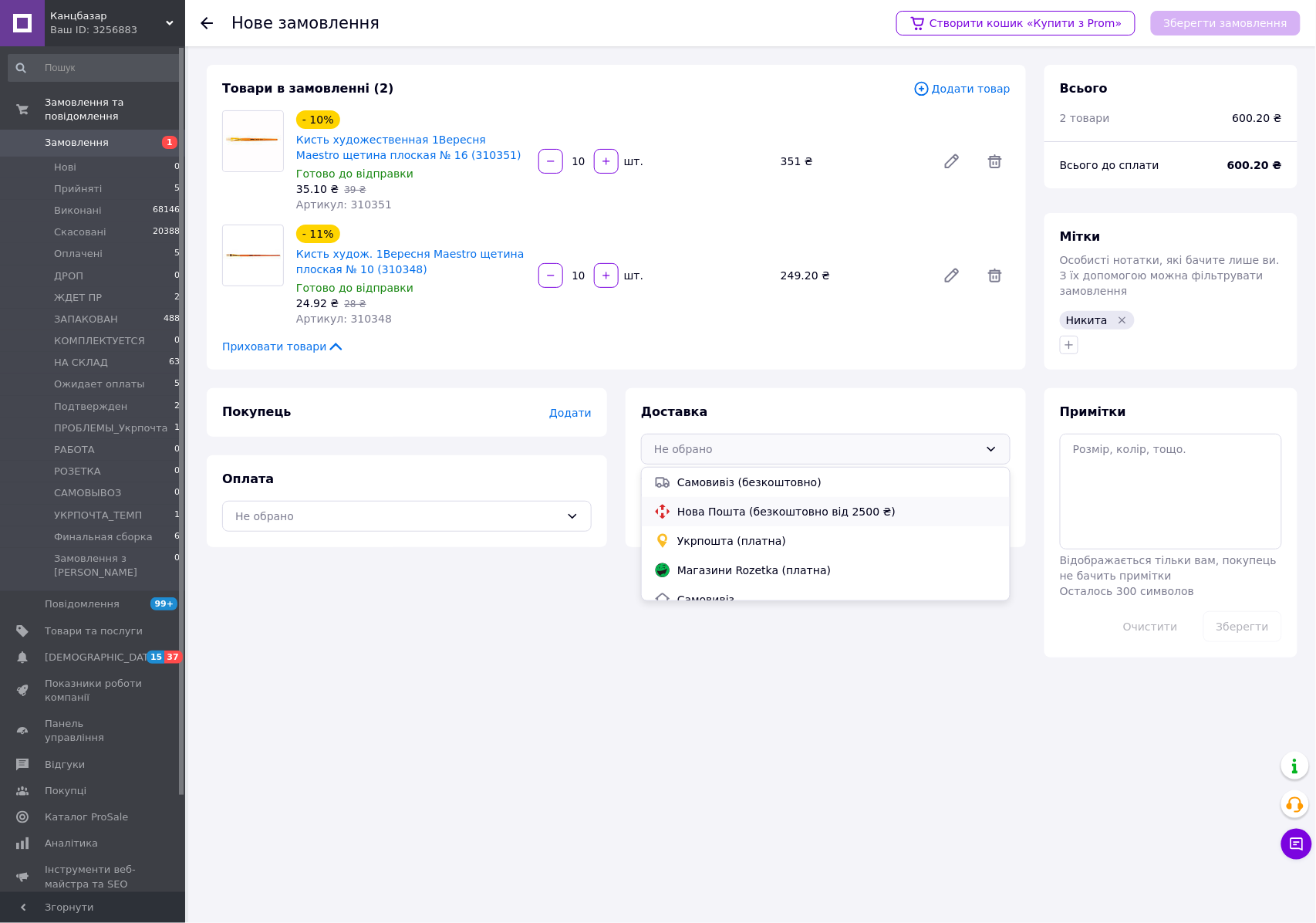
click at [705, 508] on span "Нова Пошта (безкоштовно від 2500 ₴)" at bounding box center [837, 511] width 320 height 15
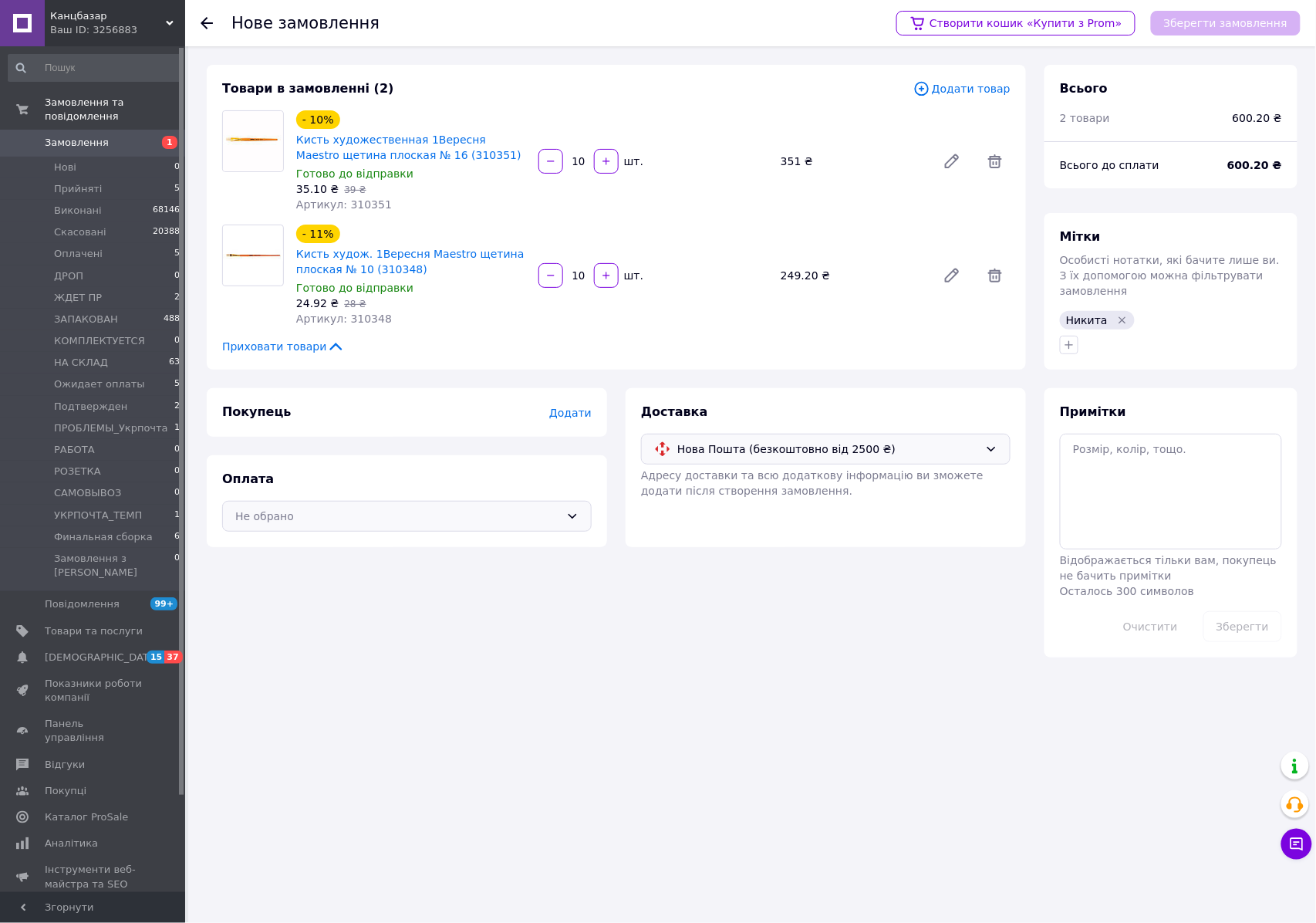
drag, startPoint x: 594, startPoint y: 511, endPoint x: 567, endPoint y: 519, distance: 28.2
click at [591, 511] on div "Оплата Не обрано" at bounding box center [407, 500] width 400 height 92
drag, startPoint x: 532, startPoint y: 520, endPoint x: 511, endPoint y: 529, distance: 22.8
click at [529, 520] on div "Не обрано" at bounding box center [398, 516] width 325 height 17
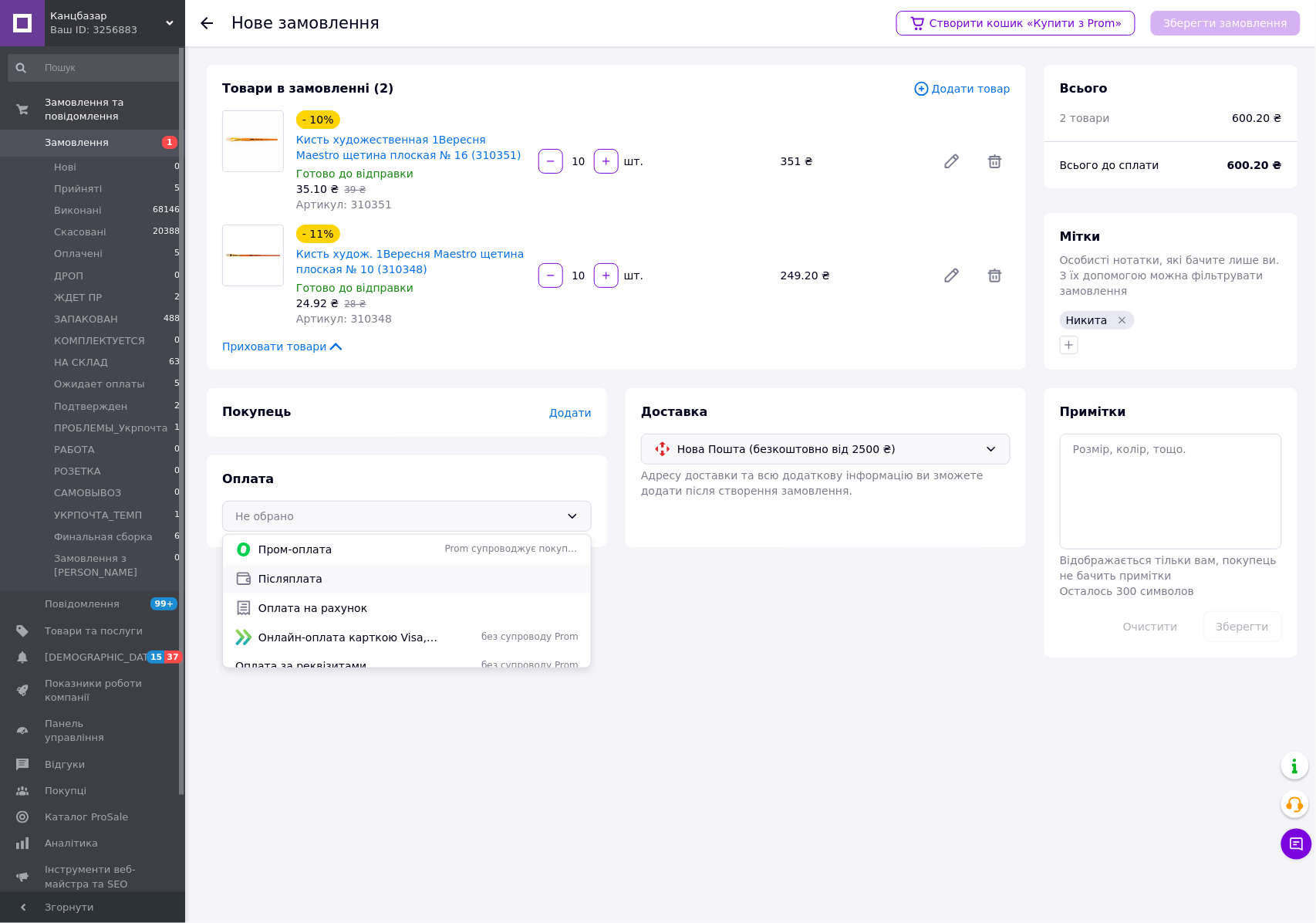
click at [367, 588] on div "Післяплата" at bounding box center [407, 578] width 368 height 29
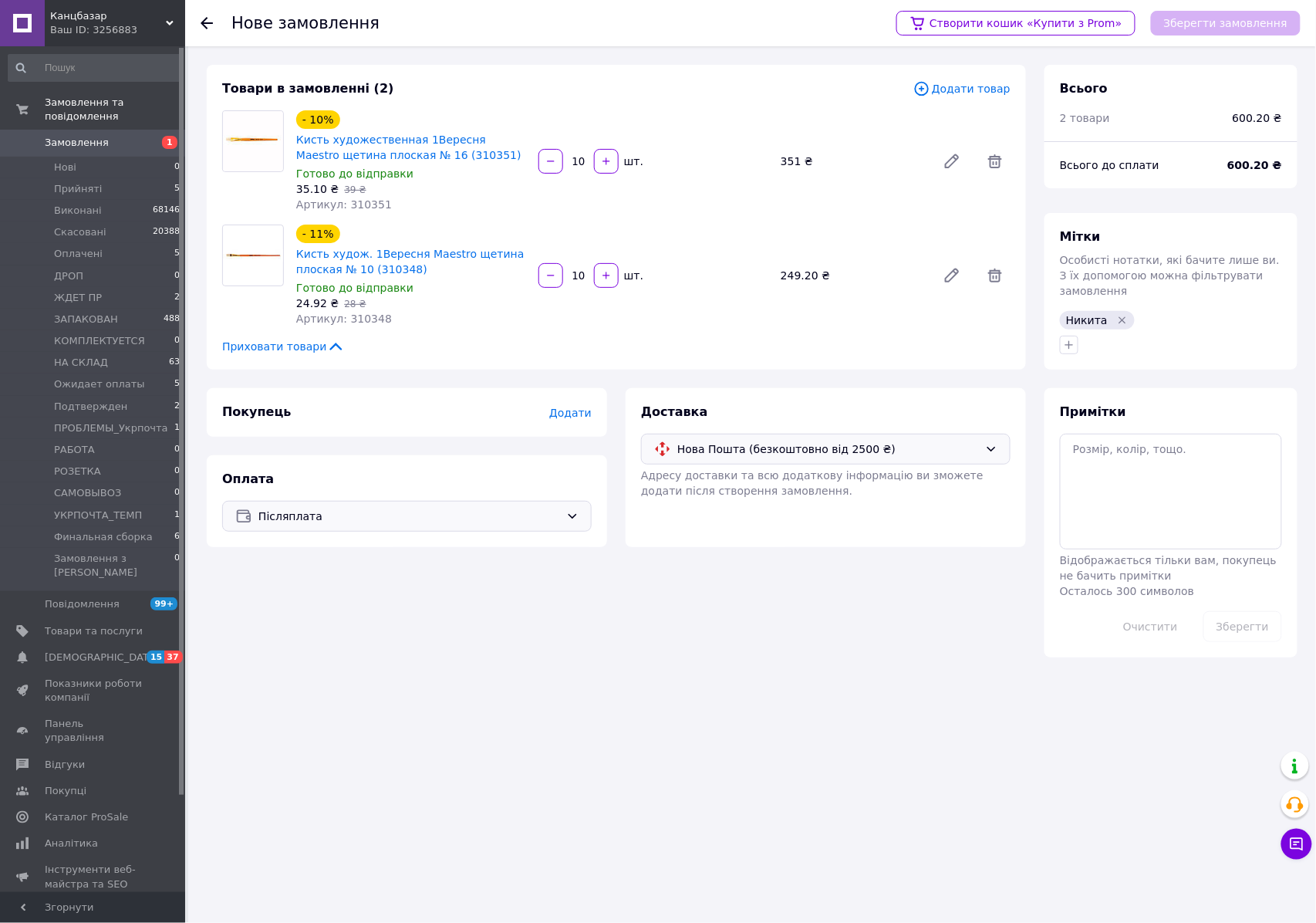
click at [583, 417] on span "Додати" at bounding box center [570, 413] width 42 height 13
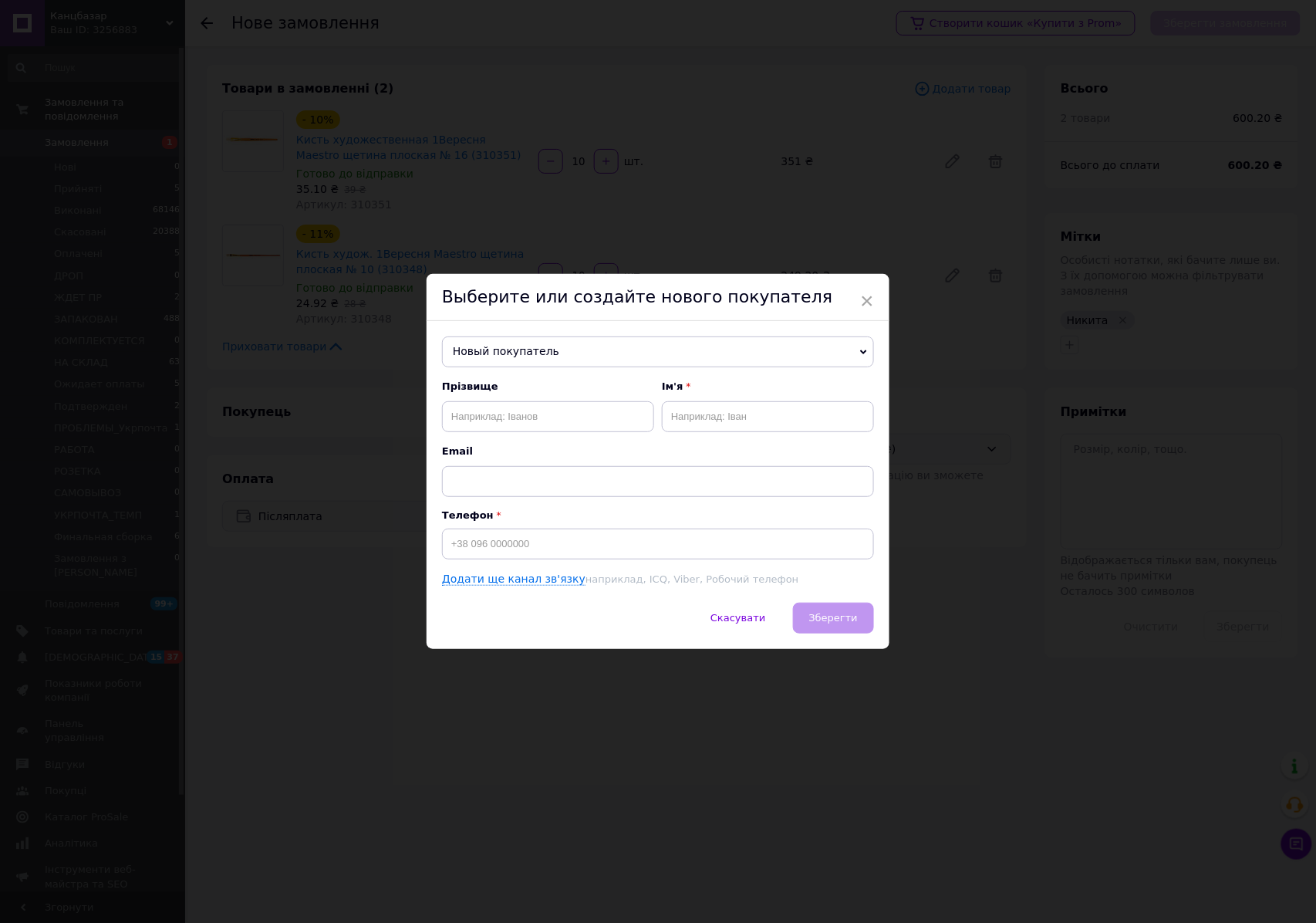
click at [581, 356] on span "Новый покупатель" at bounding box center [658, 352] width 432 height 31
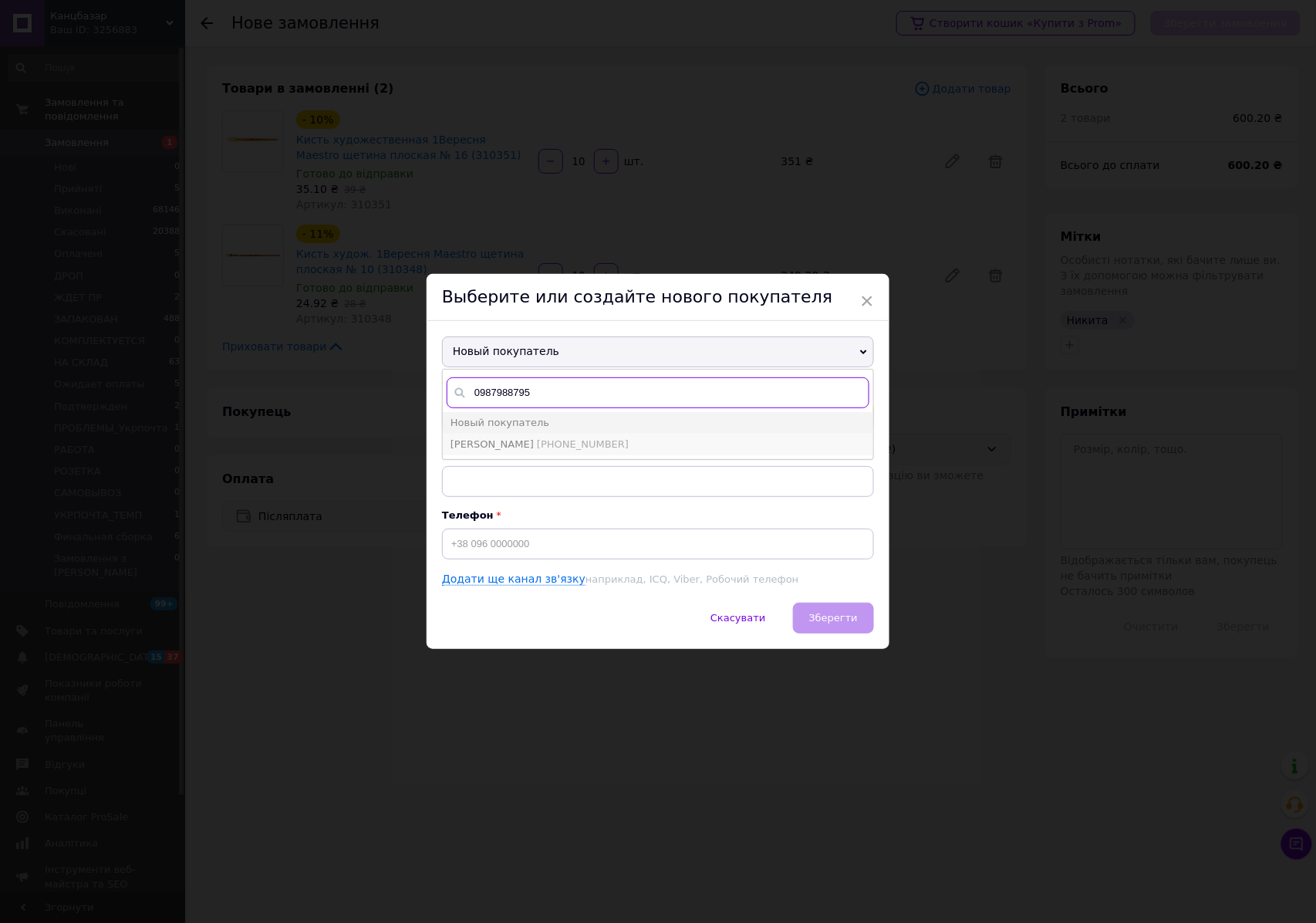
type input "0987988795"
drag, startPoint x: 539, startPoint y: 437, endPoint x: 557, endPoint y: 449, distance: 21.6
click at [538, 438] on span "[PHONE_NUMBER]" at bounding box center [582, 444] width 91 height 12
type input "[PERSON_NAME]"
type input "[PHONE_NUMBER]"
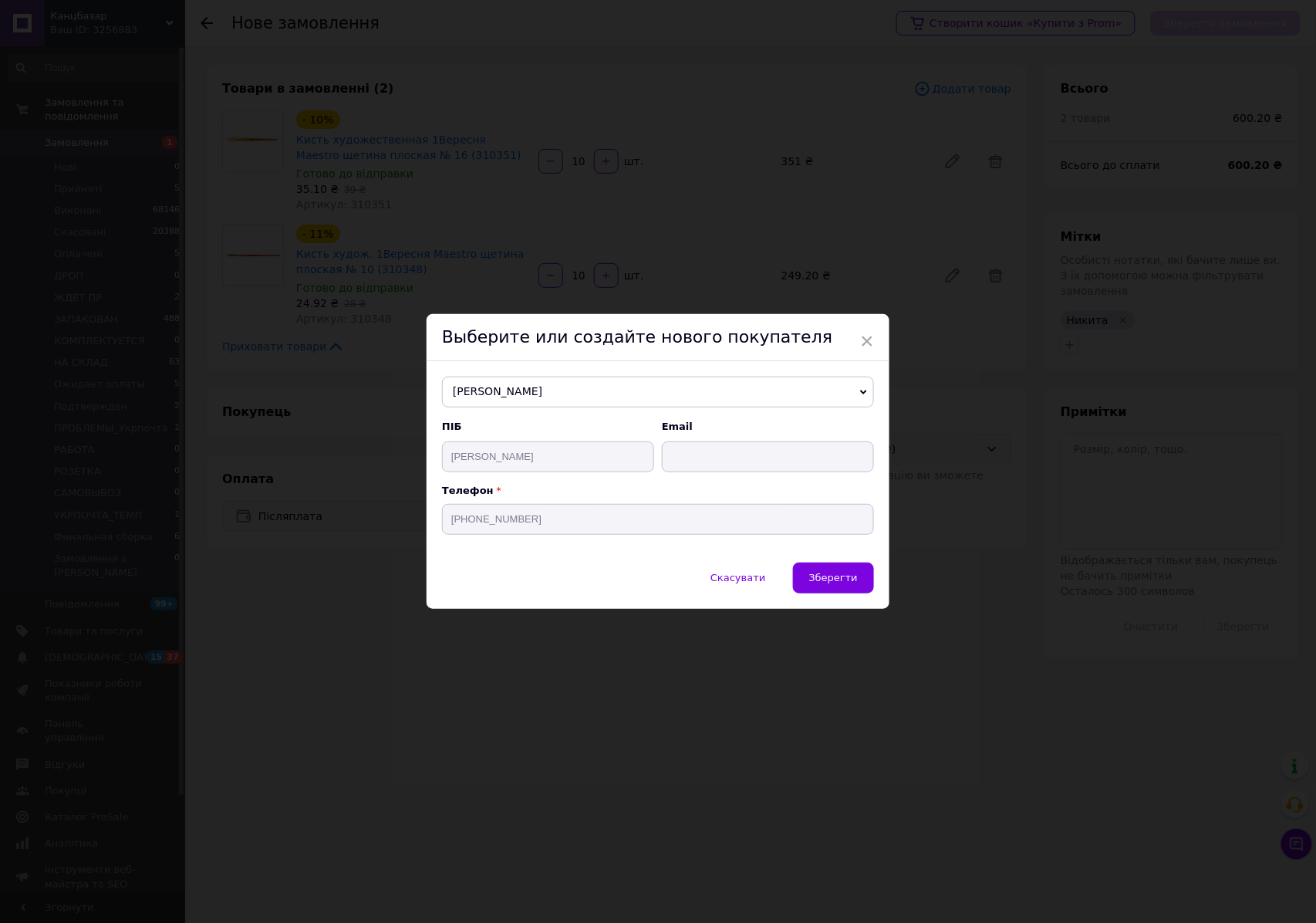
click at [834, 581] on span "Зберегти" at bounding box center [833, 577] width 49 height 12
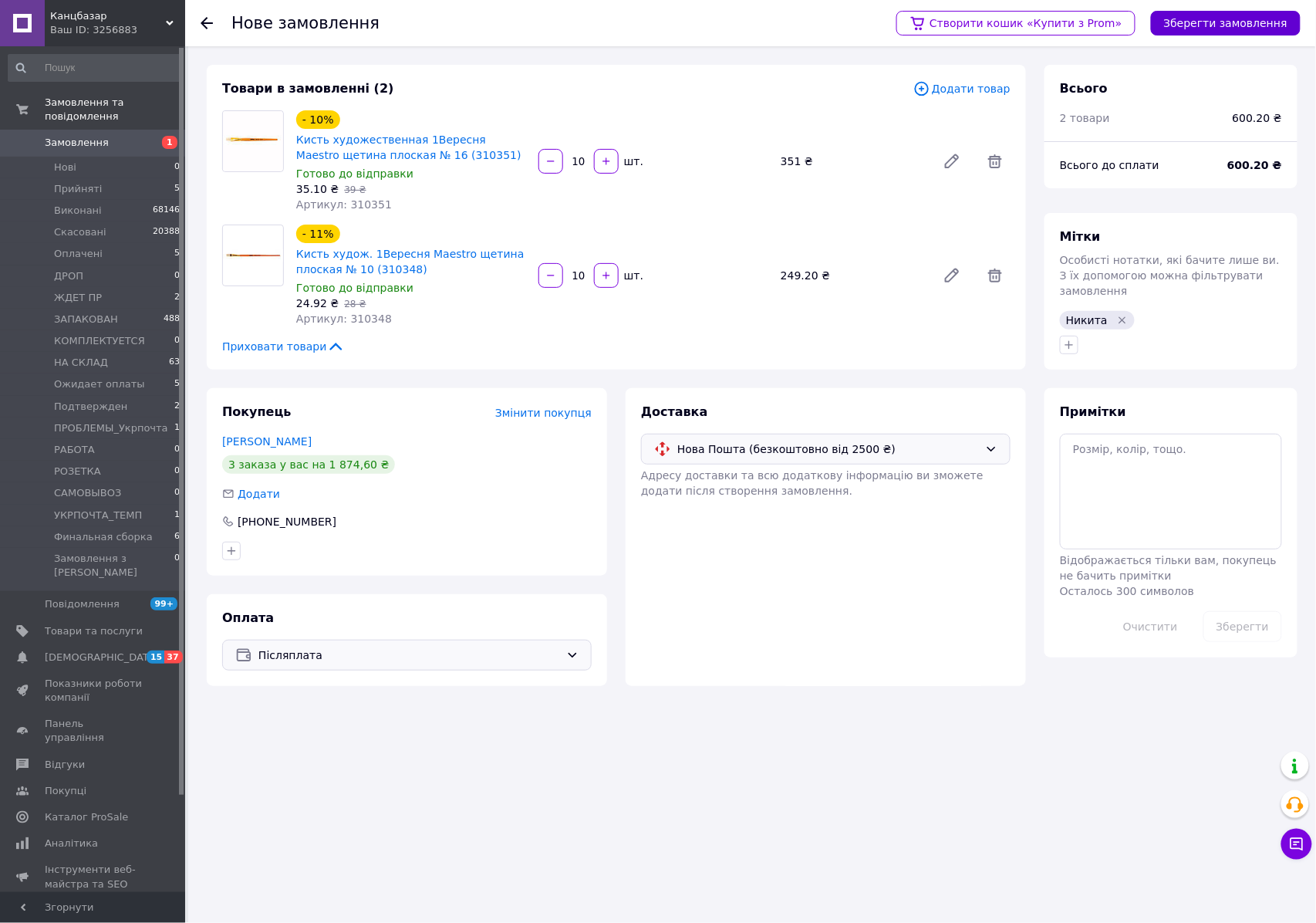
click at [1213, 17] on button "Зберегти замовлення" at bounding box center [1225, 23] width 150 height 25
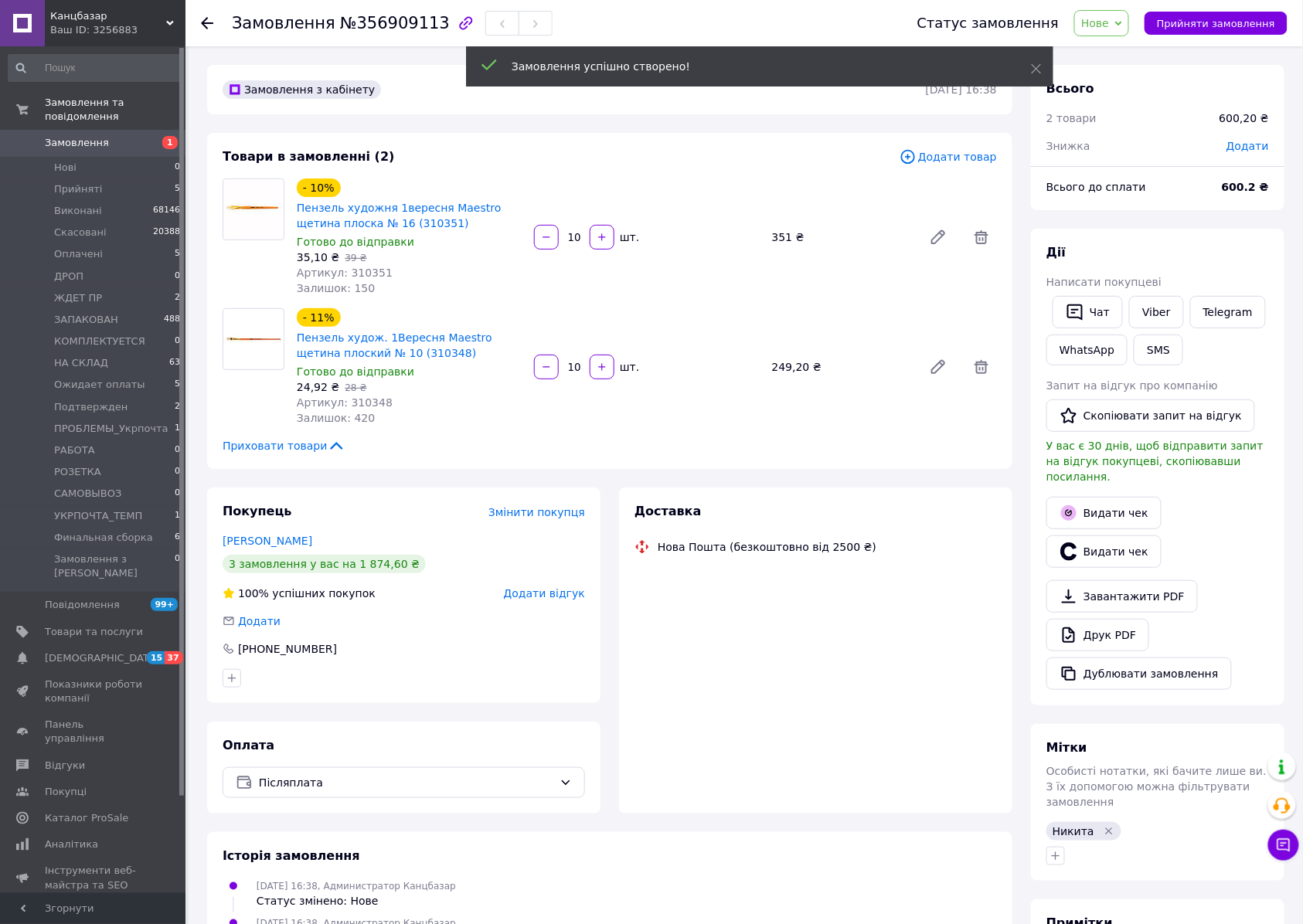
scroll to position [199, 0]
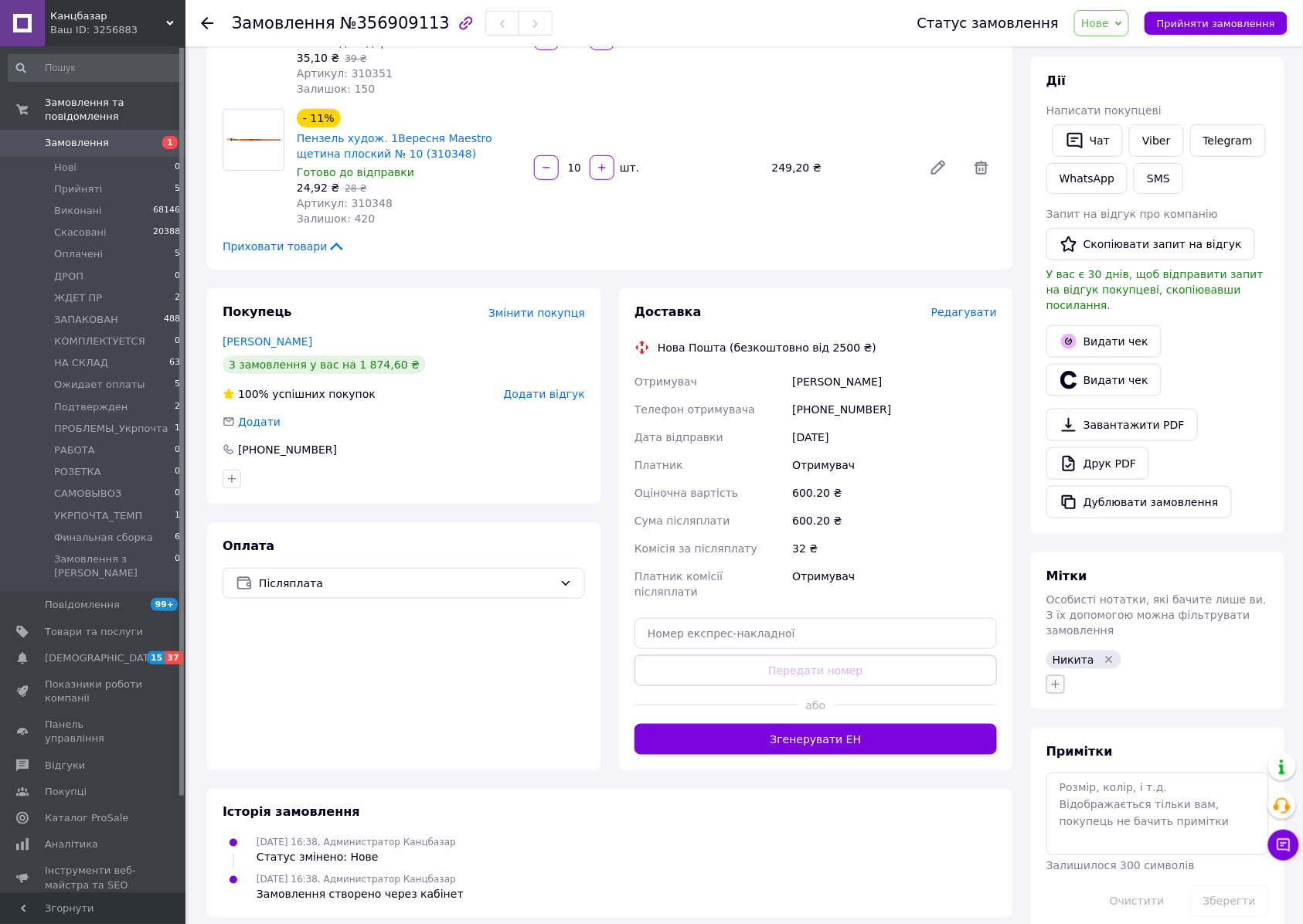
click at [1051, 678] on icon "button" at bounding box center [1056, 684] width 13 height 13
type input "сделать счет"
click at [1089, 753] on label "сделать счет" at bounding box center [1106, 758] width 69 height 12
checkbox input "true"
click at [1131, 916] on button "Додати мітку" at bounding box center [1141, 931] width 174 height 30
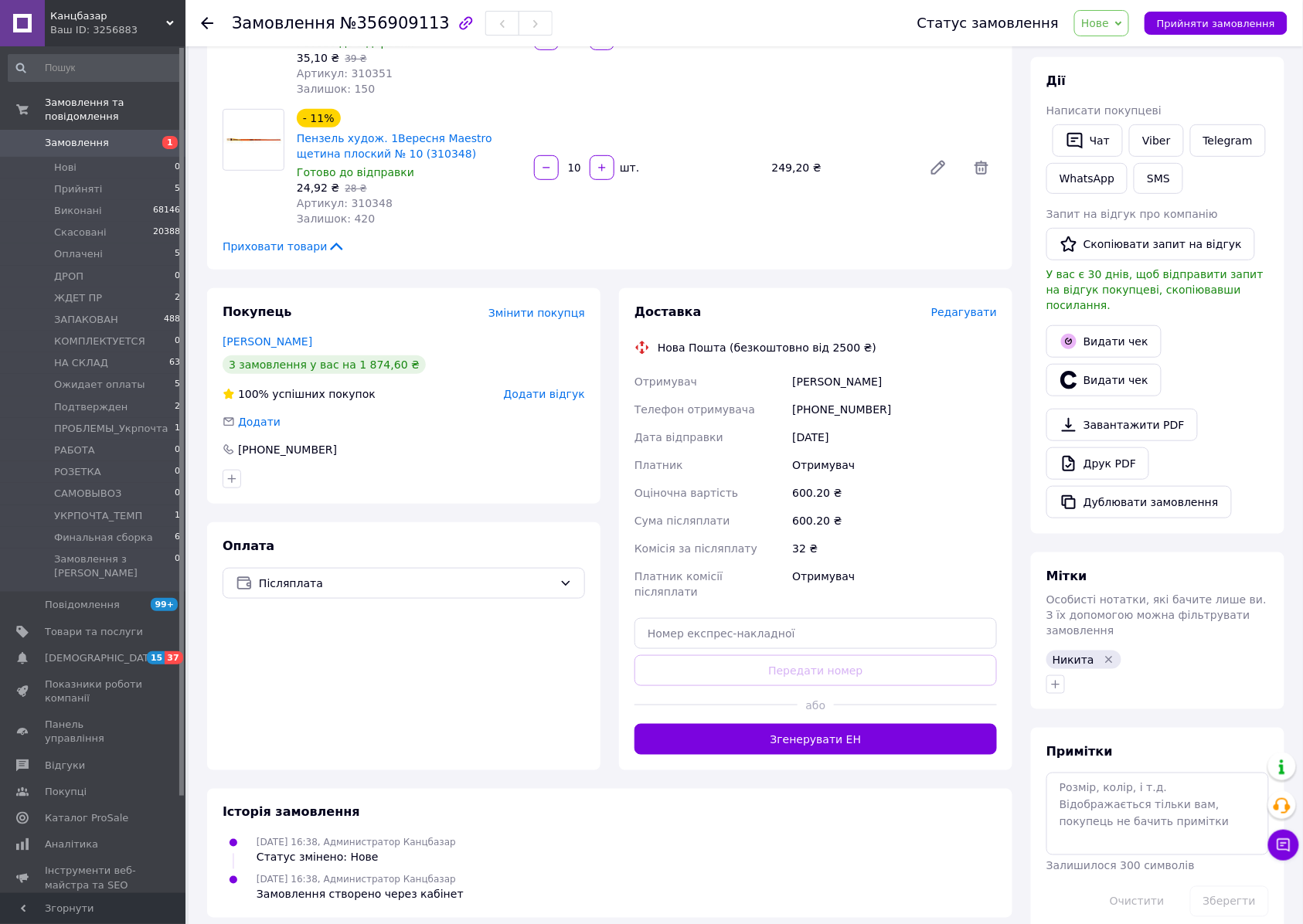
drag, startPoint x: 1131, startPoint y: 894, endPoint x: 1106, endPoint y: 867, distance: 36.8
click at [1131, 895] on div "Очистити" at bounding box center [1136, 901] width 93 height 43
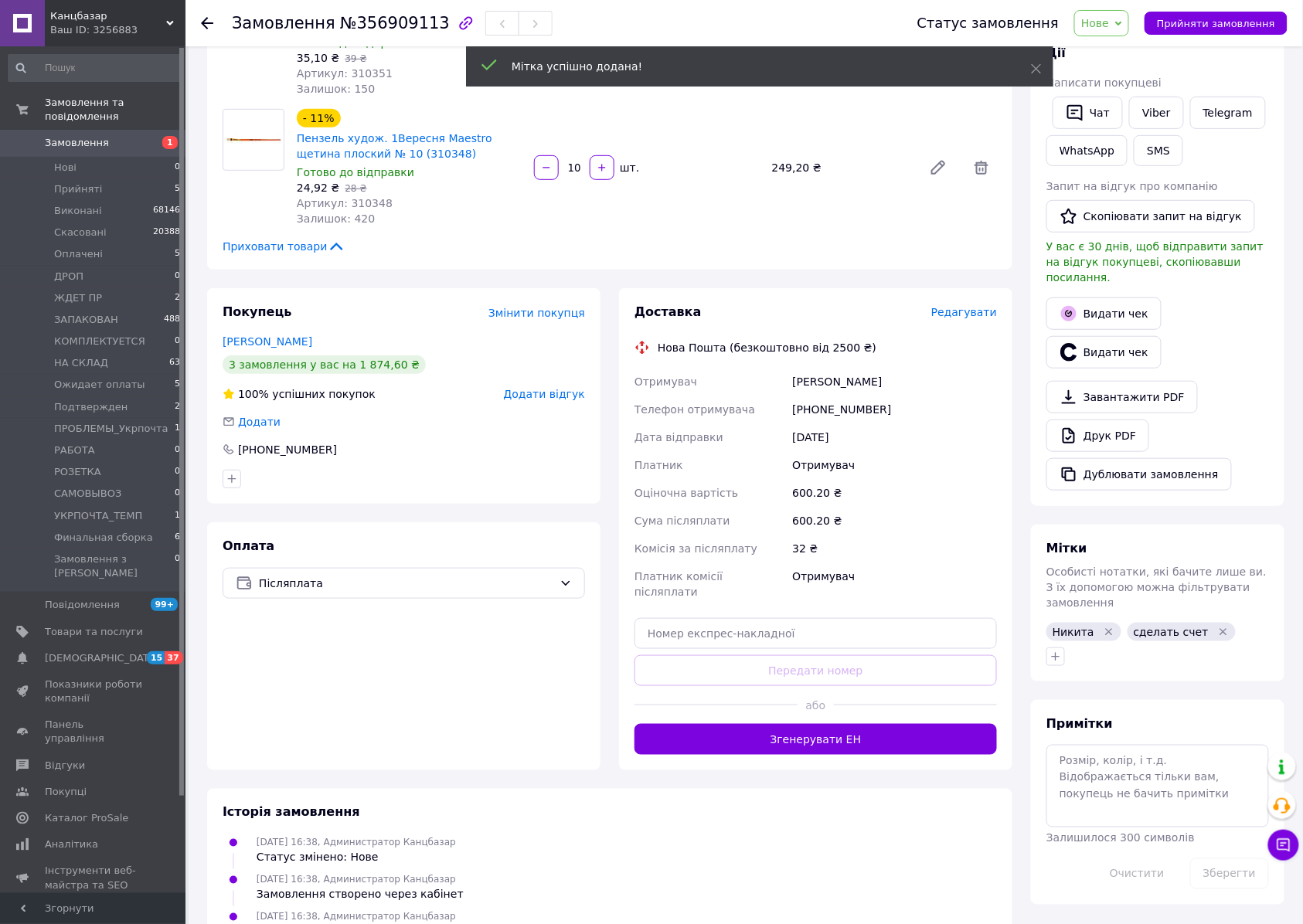
scroll to position [0, 0]
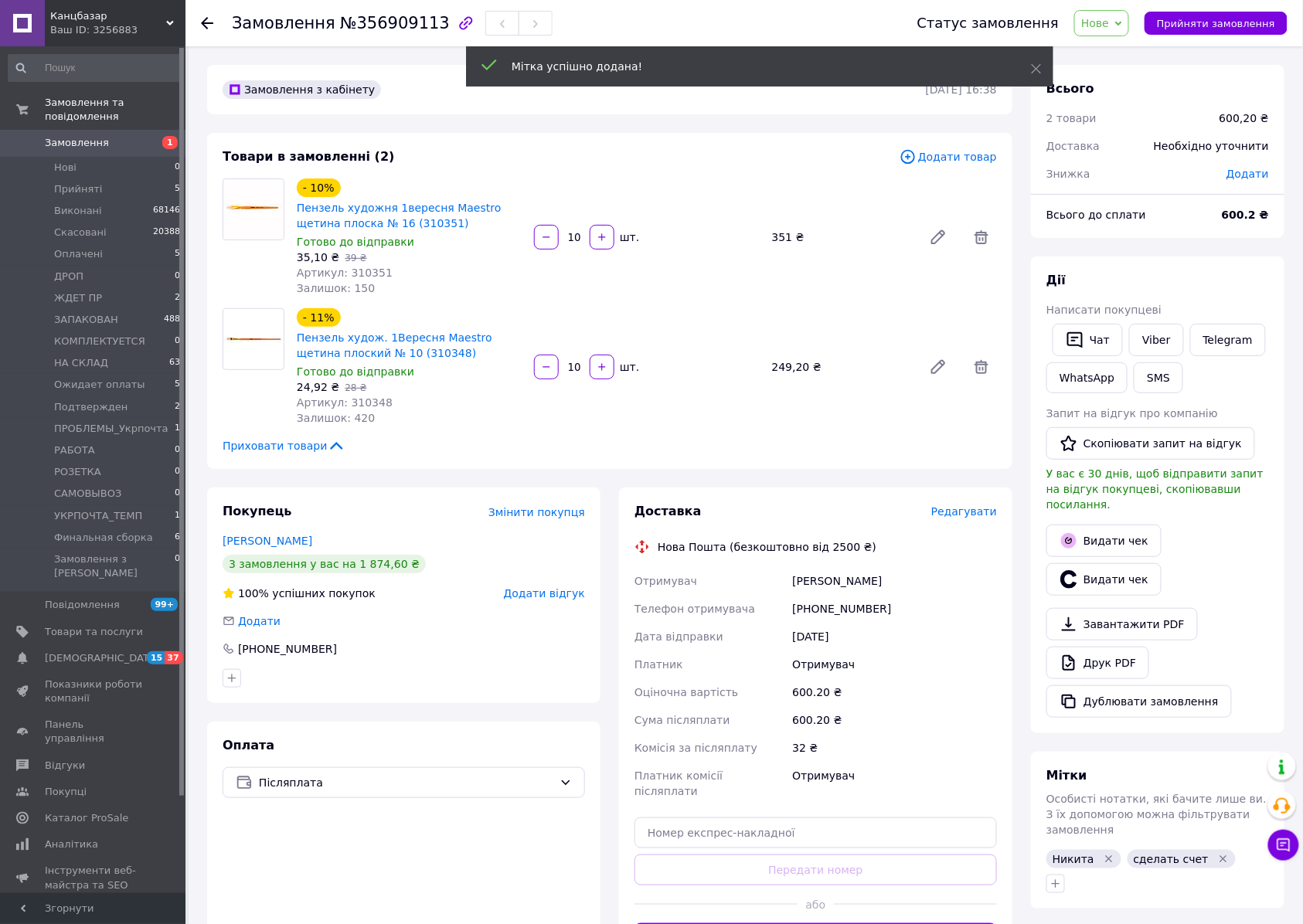
click at [1111, 35] on span "Нове" at bounding box center [1101, 23] width 55 height 26
click at [1150, 62] on li "Ожидает оплаты" at bounding box center [1140, 57] width 130 height 23
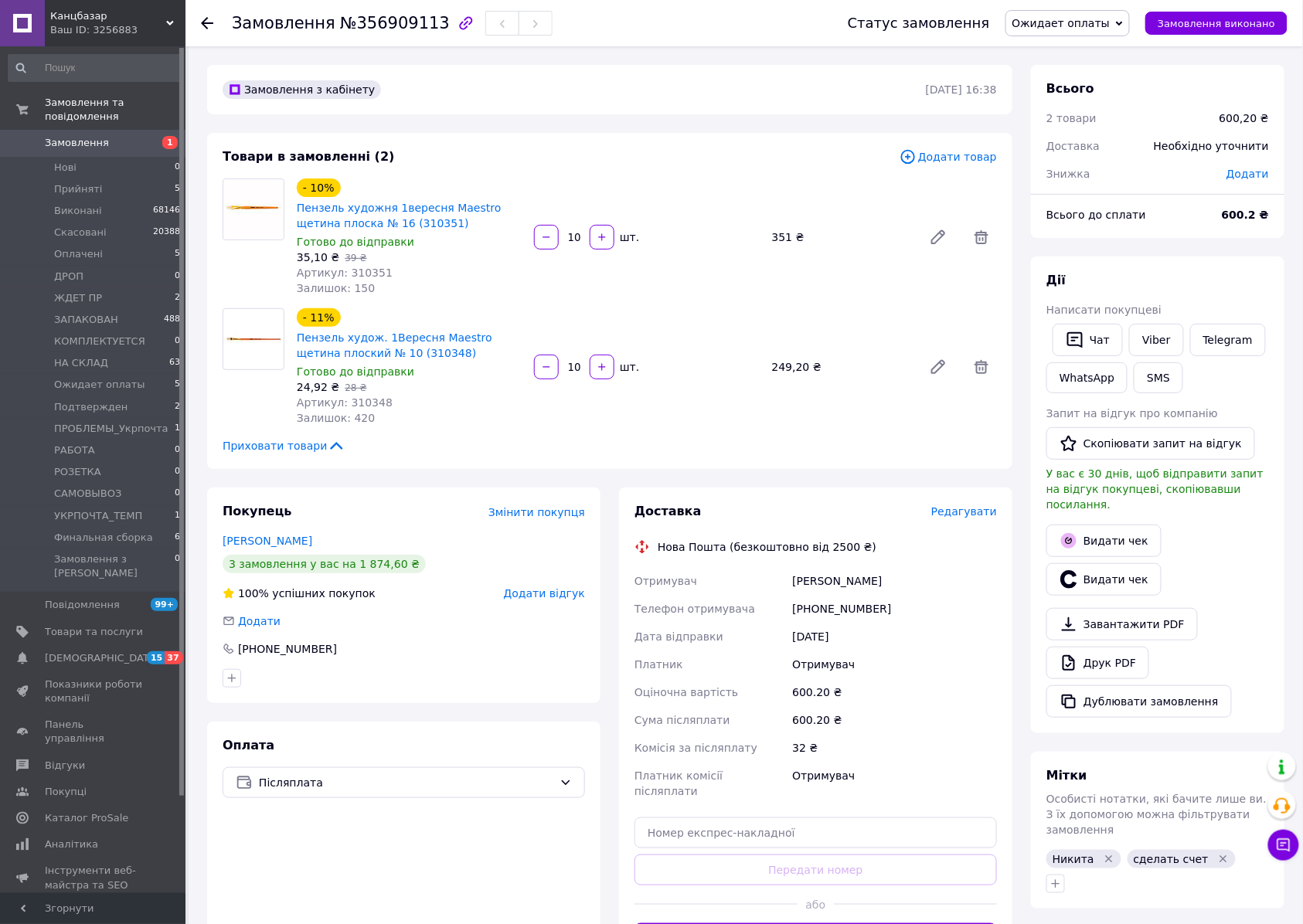
click at [371, 22] on span "№356909113" at bounding box center [395, 22] width 110 height 18
copy span "356909113"
click at [68, 161] on span "Нові" at bounding box center [65, 167] width 22 height 14
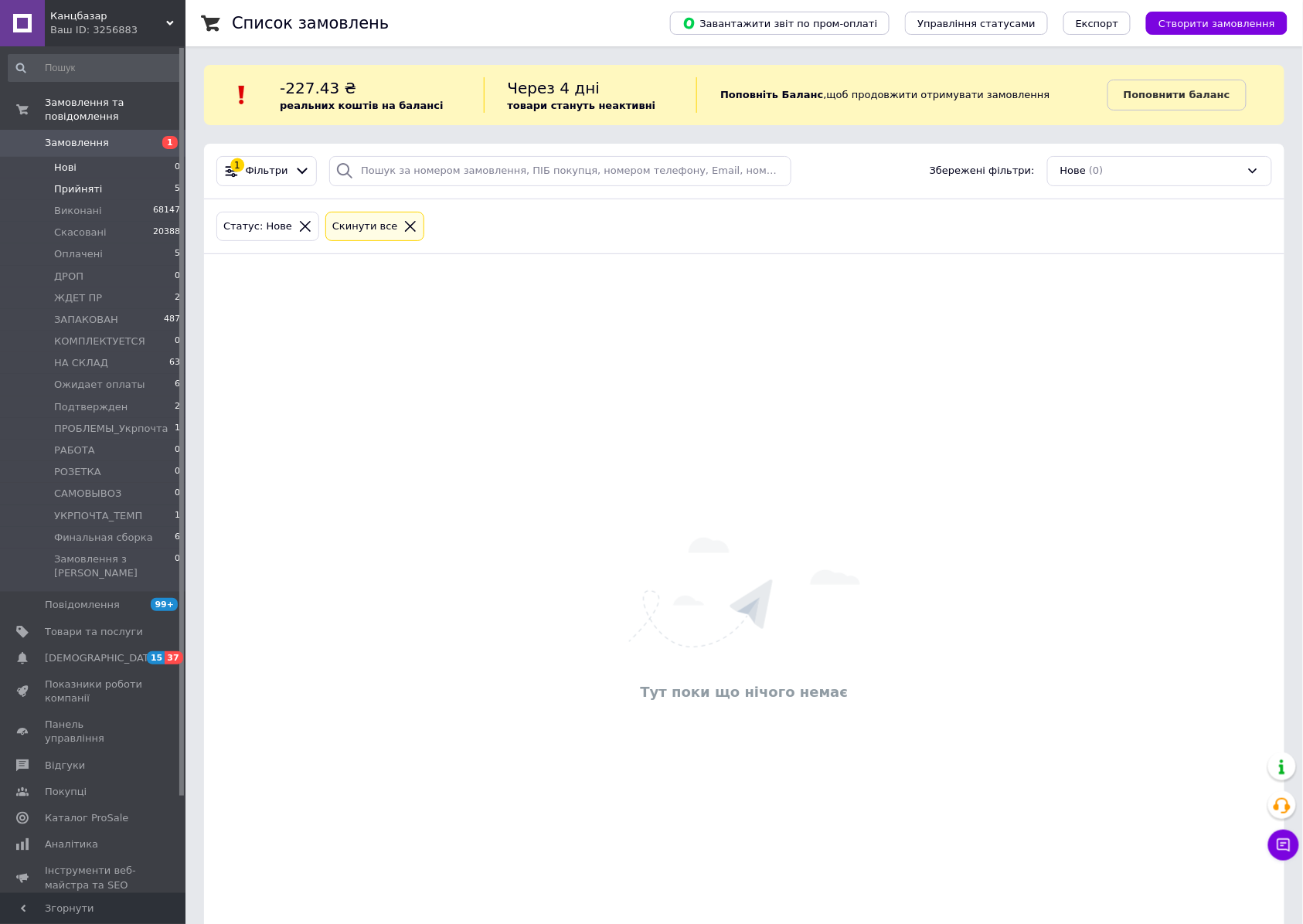
click at [65, 182] on span "Прийняті" at bounding box center [78, 189] width 48 height 14
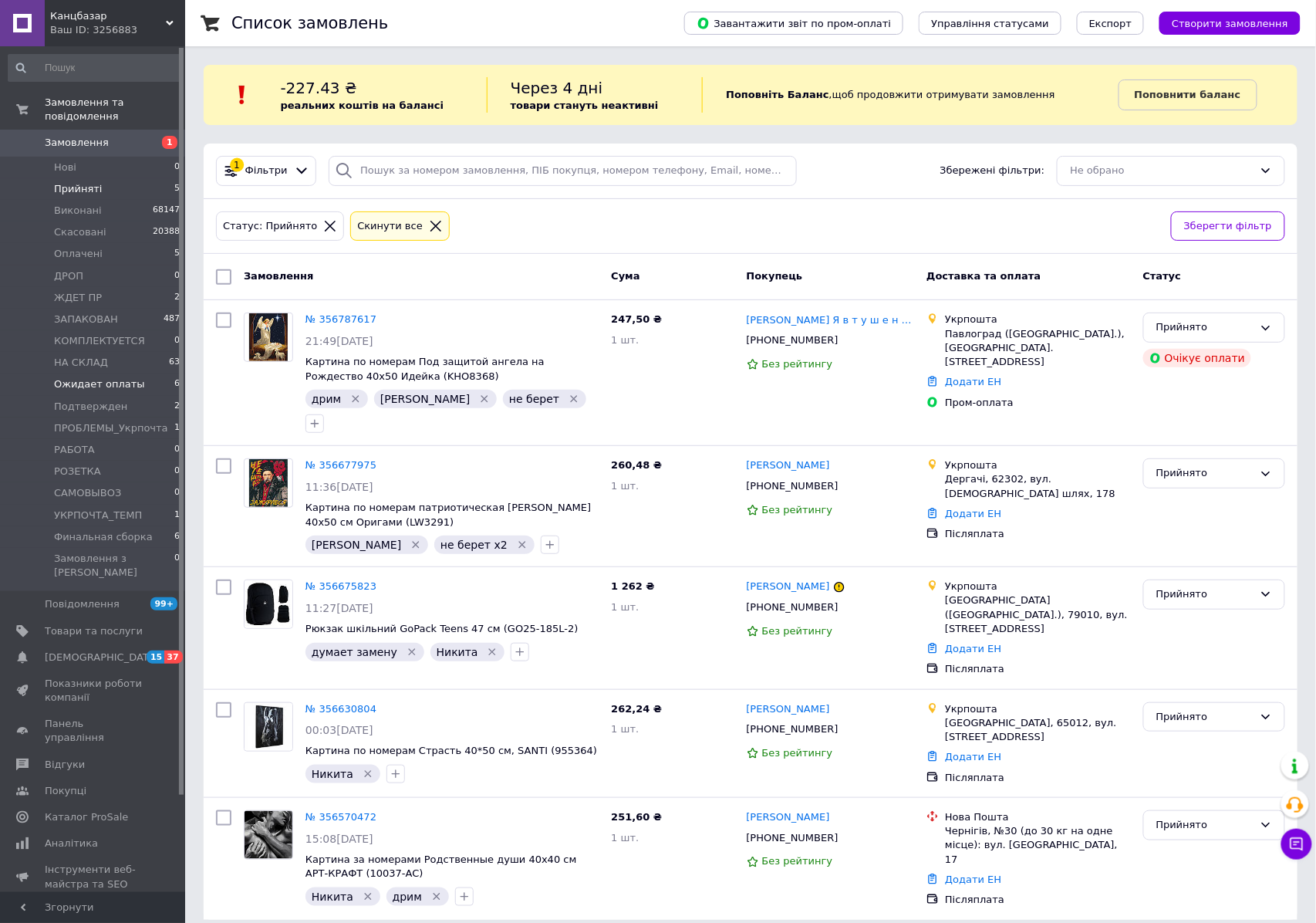
click at [95, 377] on span "Ожидает оплаты" at bounding box center [99, 384] width 91 height 14
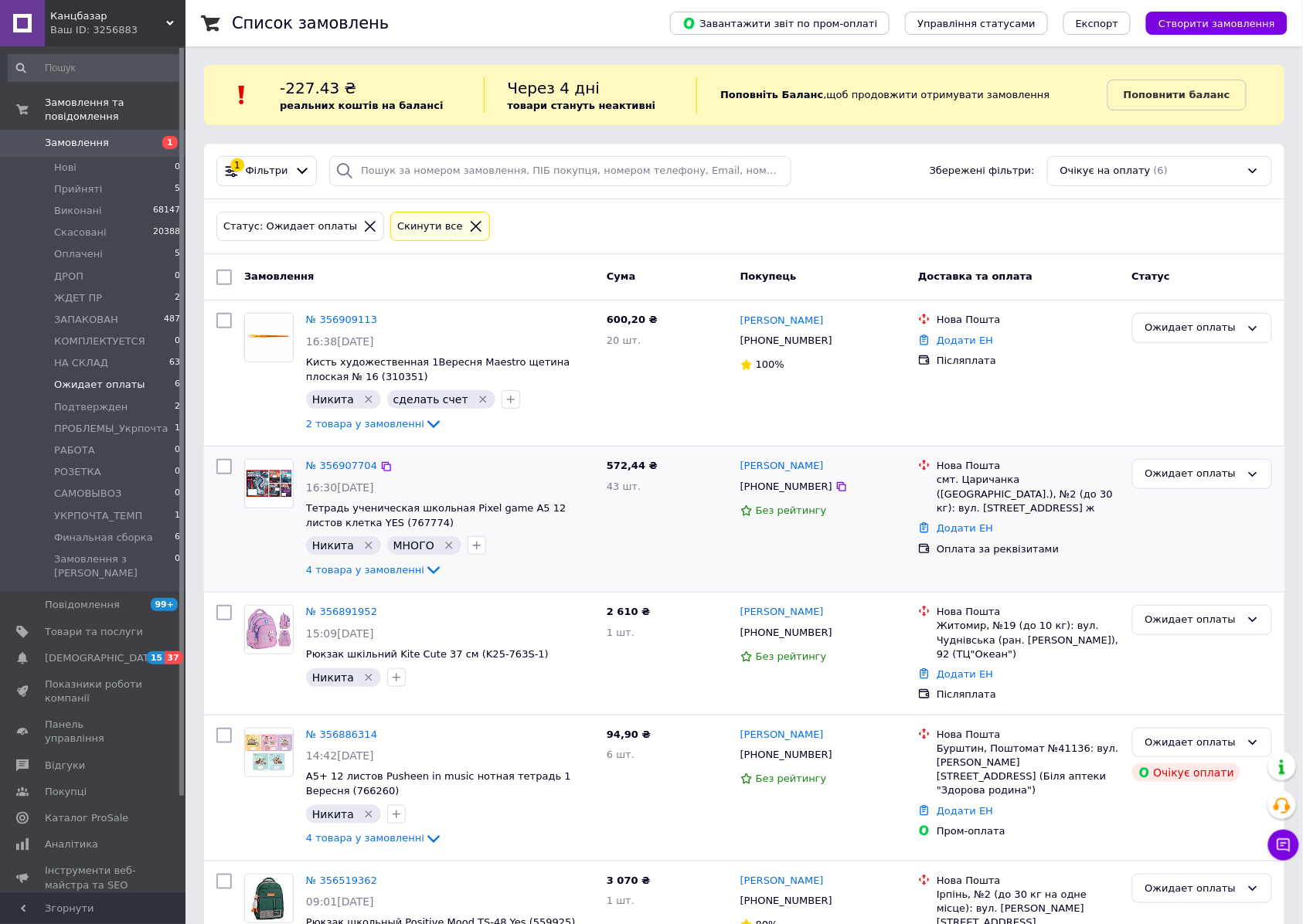
scroll to position [189, 0]
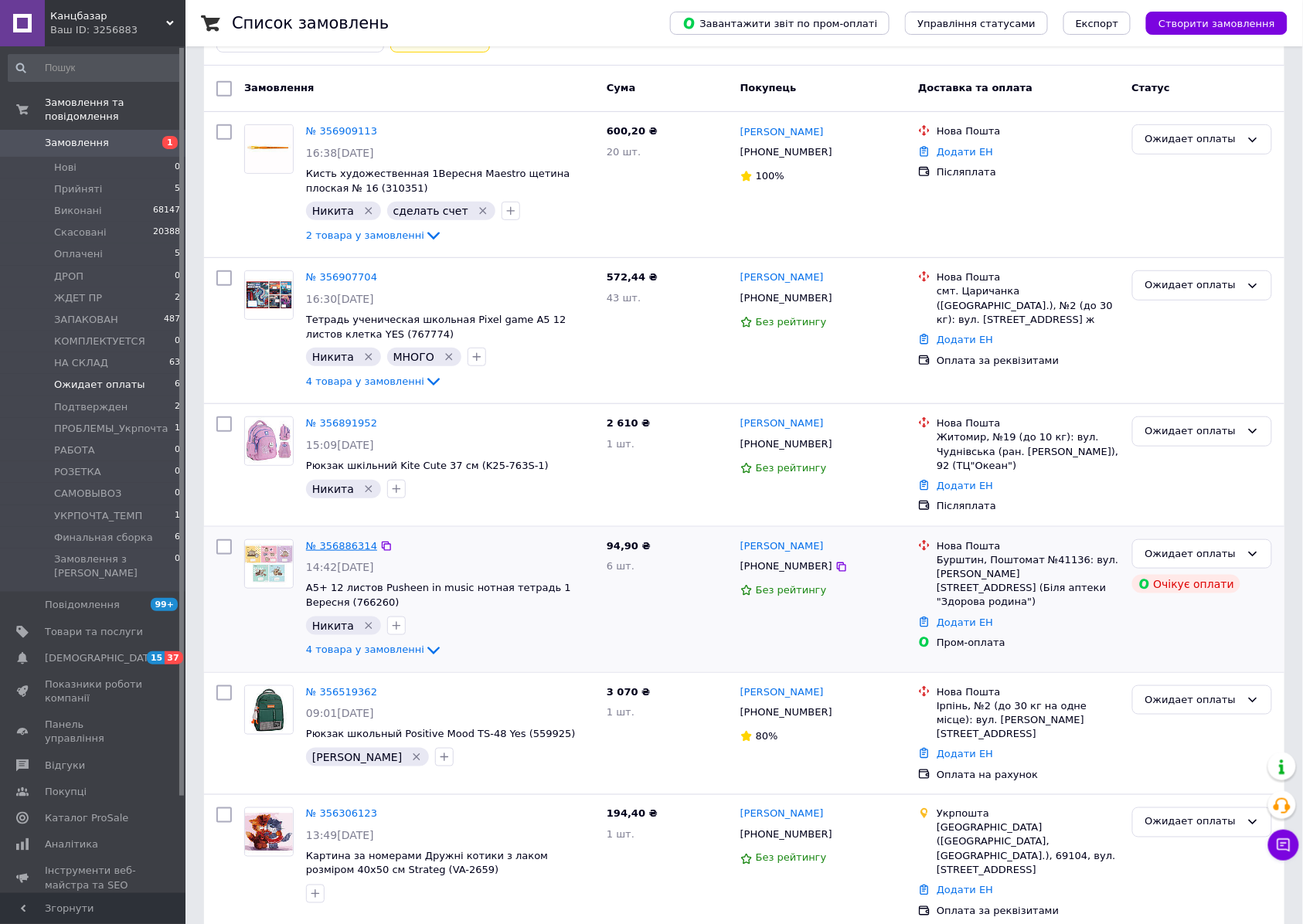
click at [340, 547] on link "№ 356886314" at bounding box center [341, 546] width 71 height 12
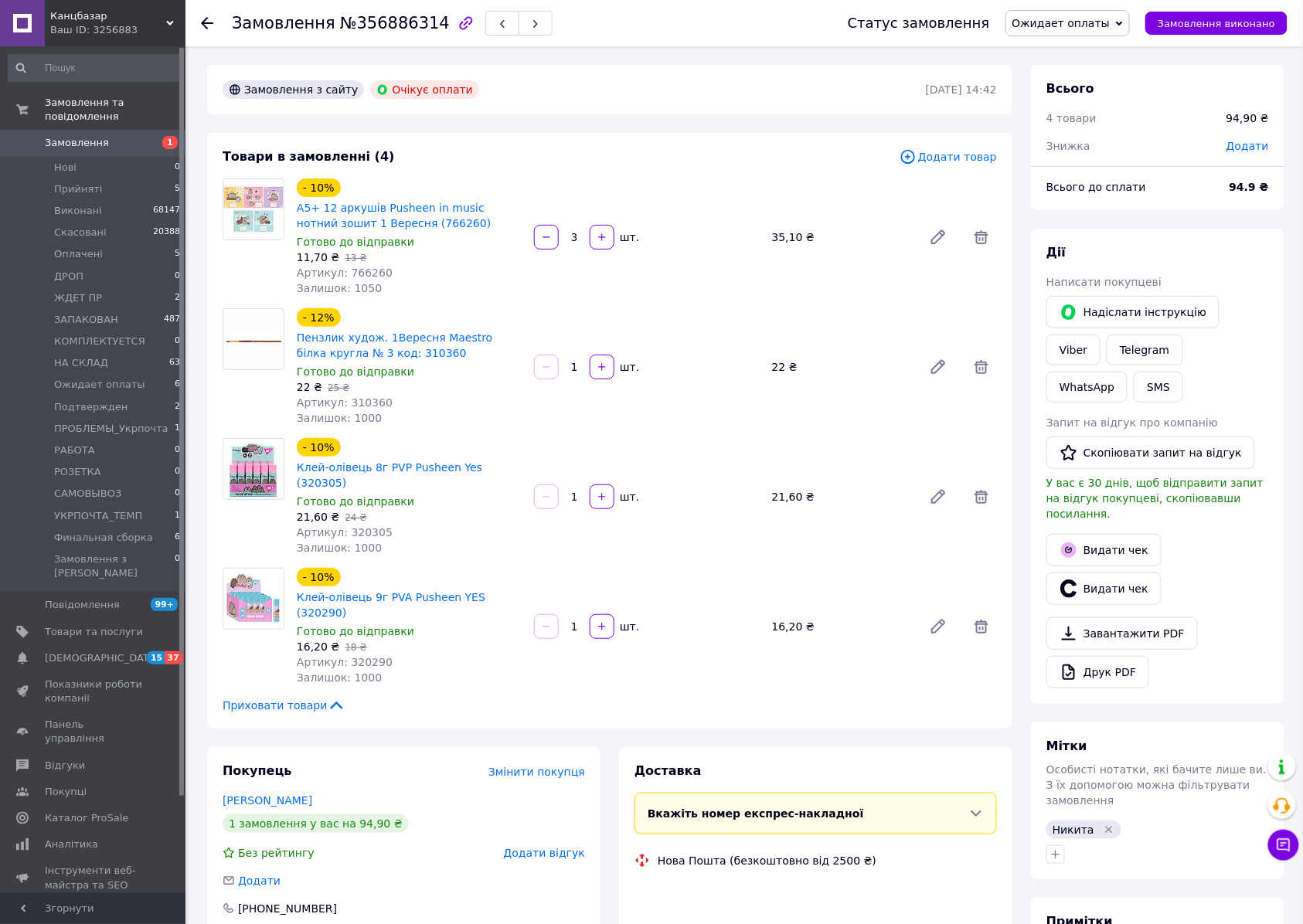
scroll to position [255, 0]
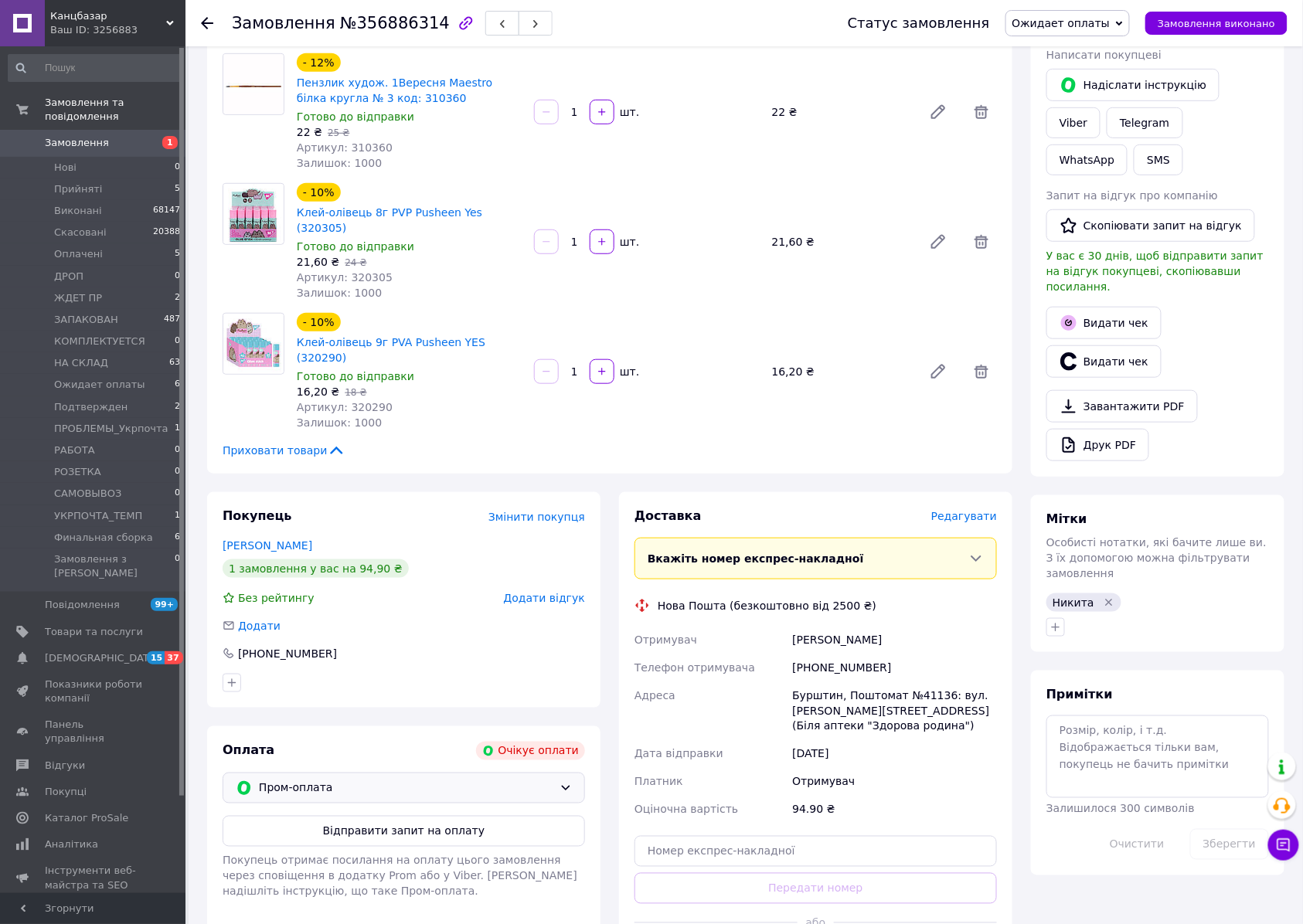
click at [368, 779] on span "Пром-оплата" at bounding box center [406, 787] width 294 height 17
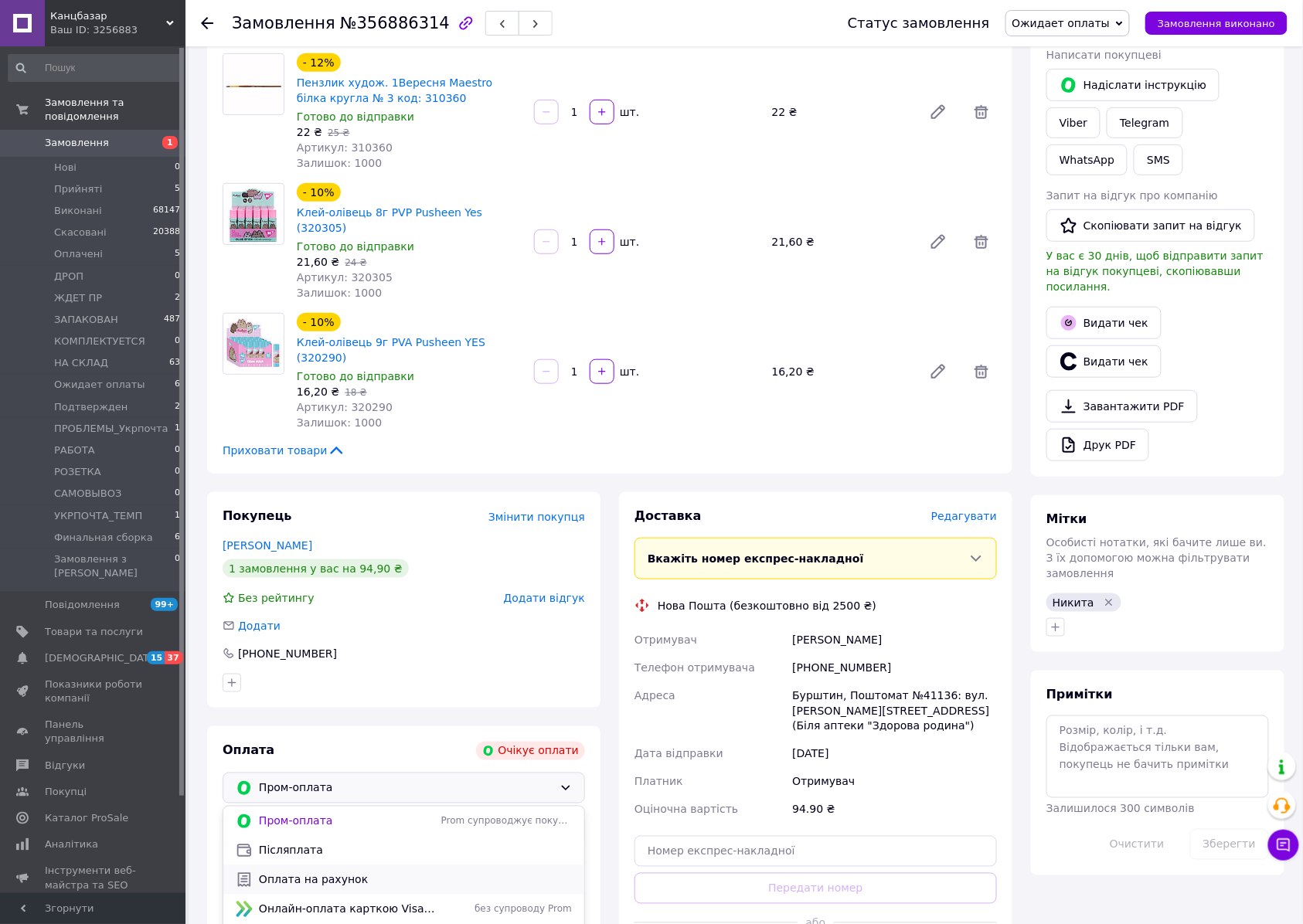
scroll to position [13, 0]
click at [324, 918] on span "Оплата за реквізитами" at bounding box center [336, 925] width 199 height 15
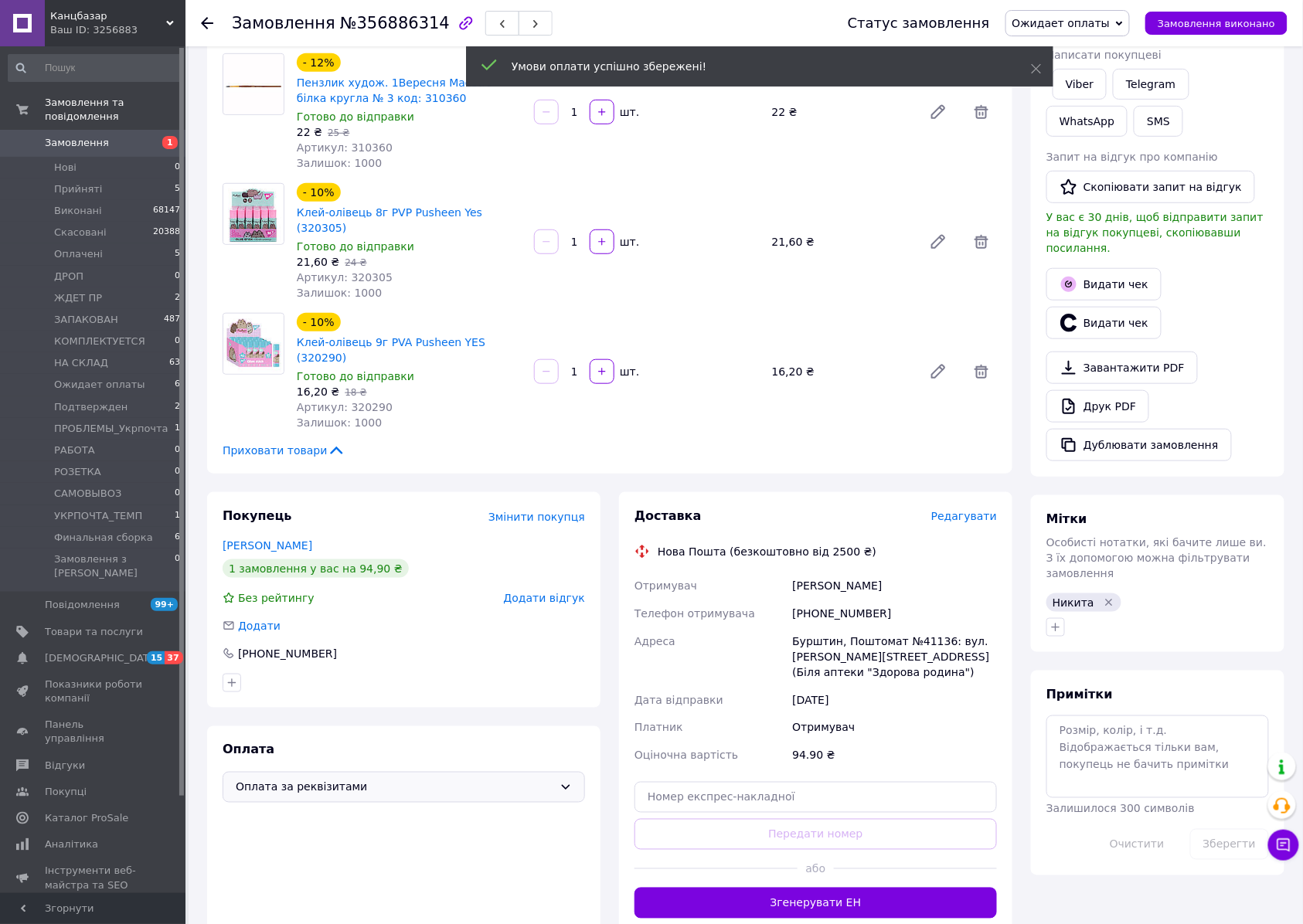
click at [1099, 22] on span "Ожидает оплаты" at bounding box center [1061, 23] width 98 height 13
click at [1082, 115] on li "Оплачено" at bounding box center [1070, 123] width 130 height 23
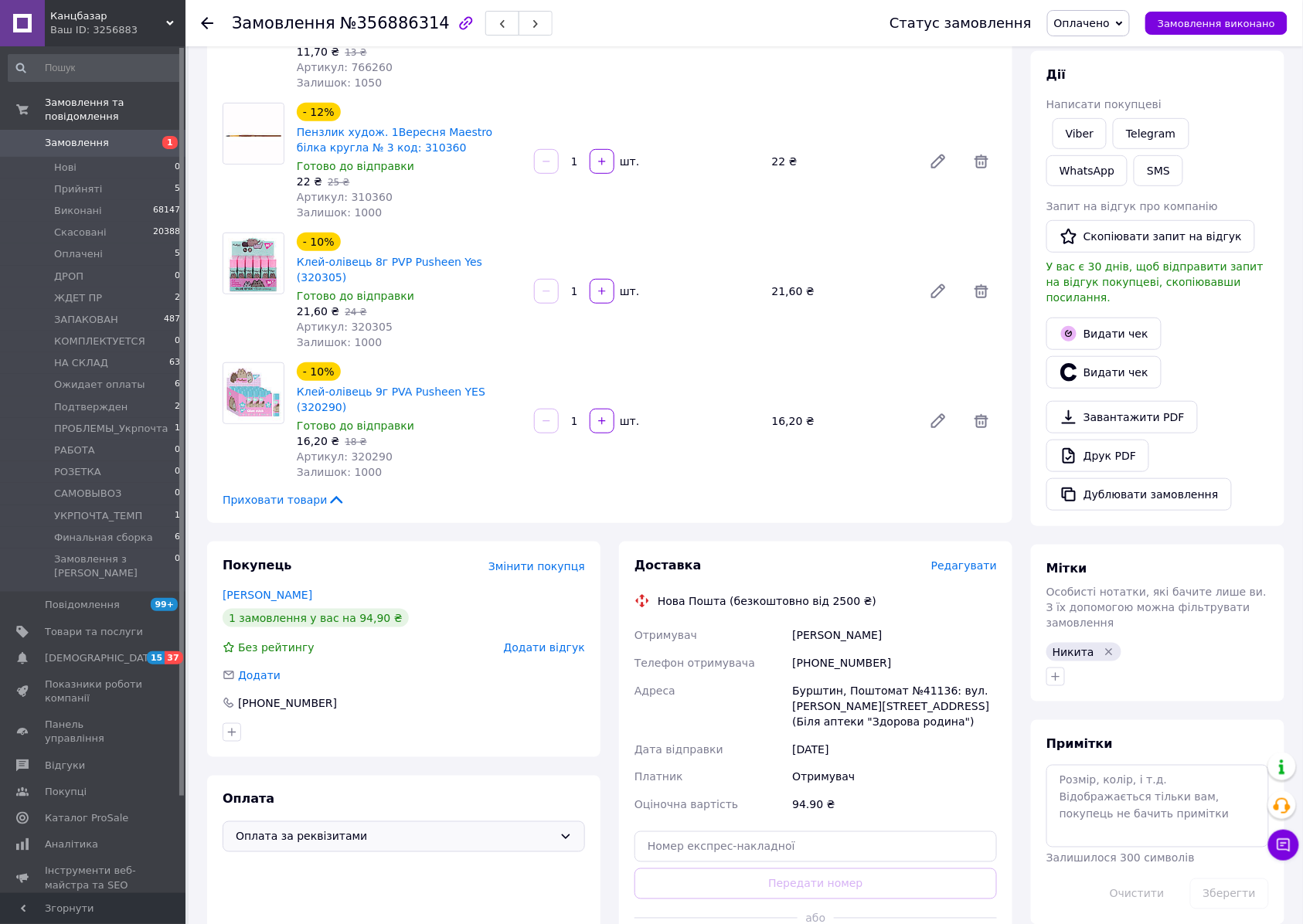
scroll to position [309, 0]
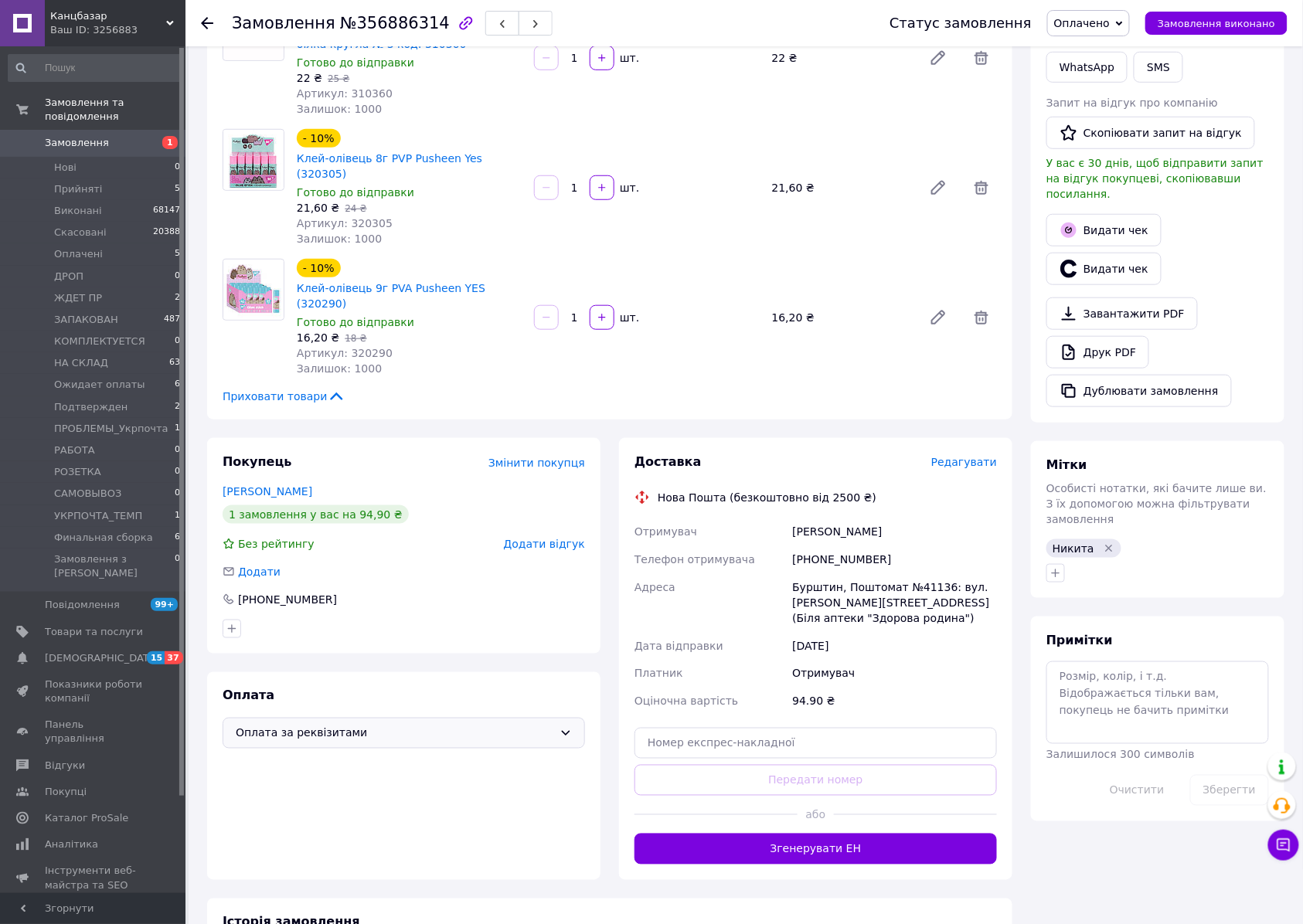
click at [724, 326] on div "- 10% Клей-олівець 9г PVA Pusheen YES (320290) Готово до відправки 16,20 ₴   18…" at bounding box center [647, 317] width 712 height 123
click at [69, 161] on span "Нові" at bounding box center [65, 167] width 22 height 14
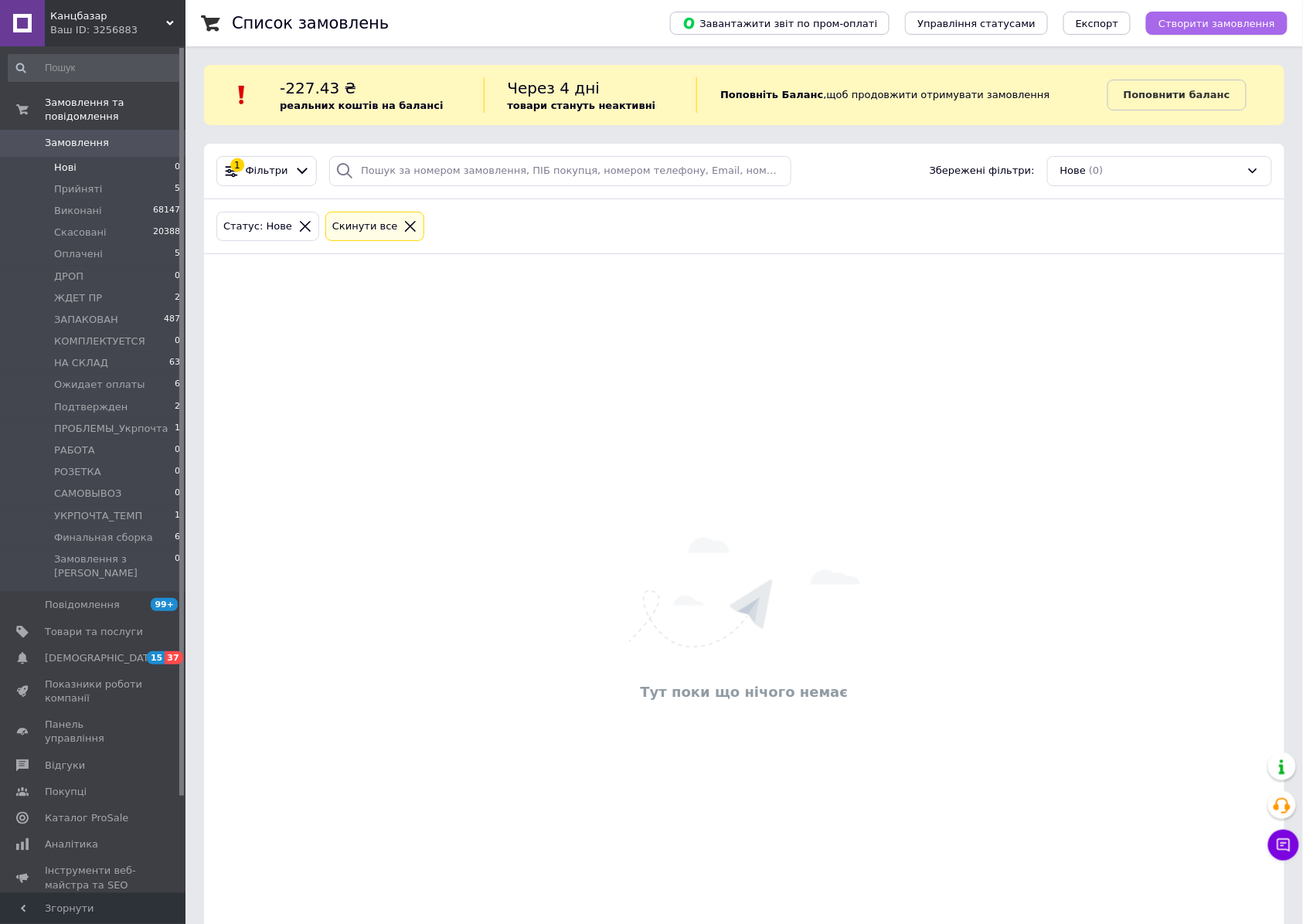
click at [1228, 14] on button "Створити замовлення" at bounding box center [1216, 23] width 141 height 23
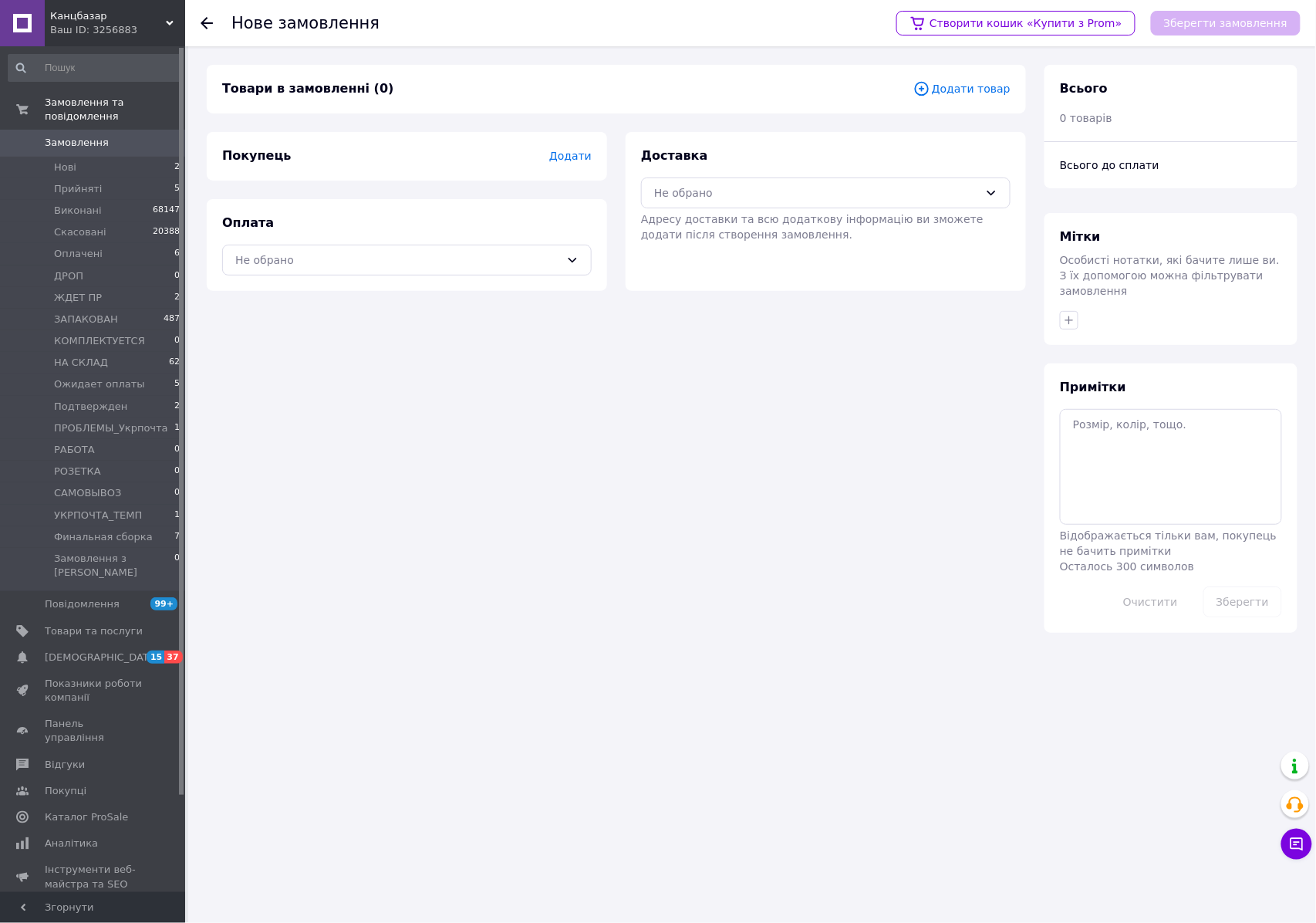
click at [954, 94] on span "Додати товар" at bounding box center [962, 88] width 97 height 17
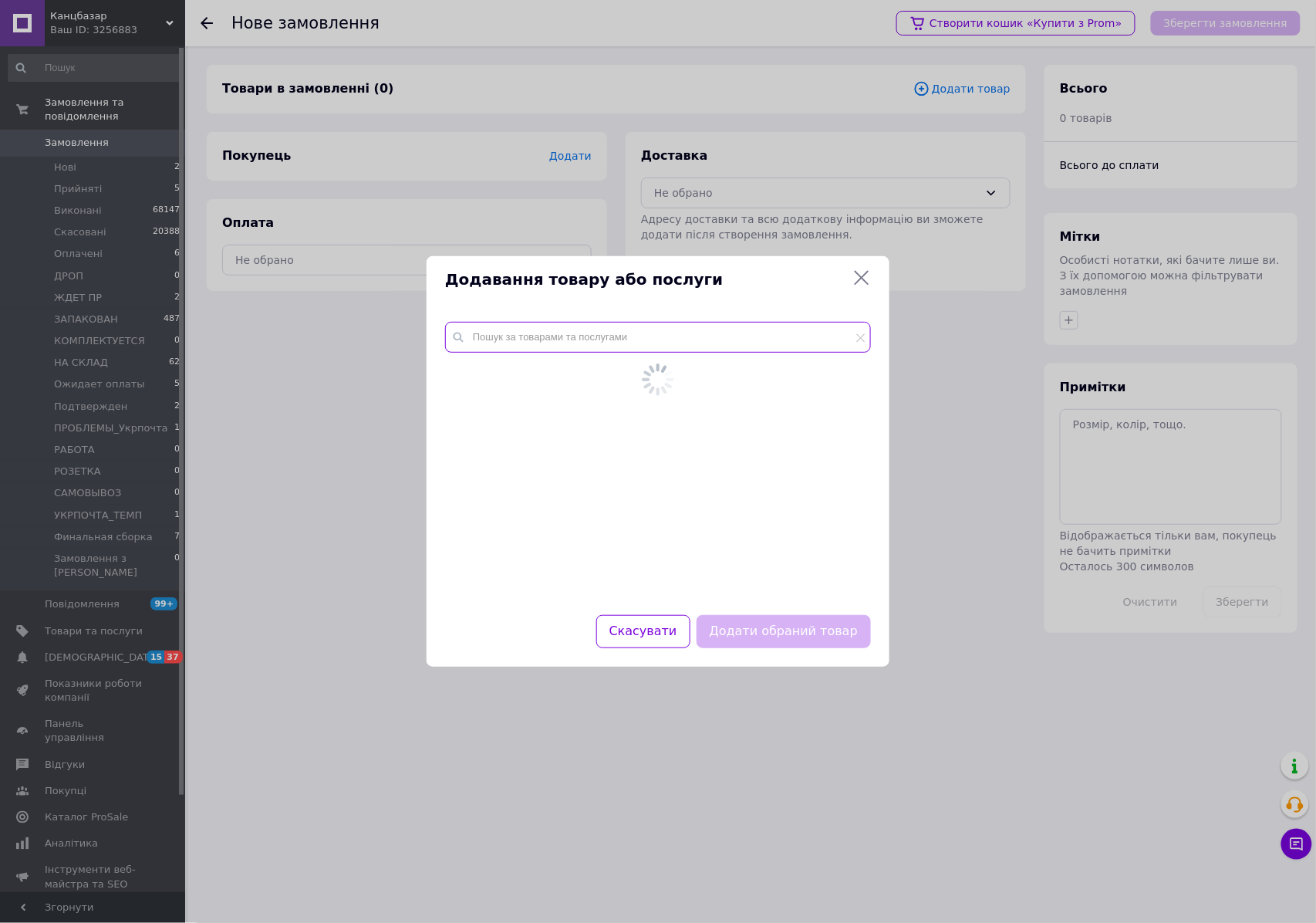
click at [590, 325] on input "text" at bounding box center [657, 337] width 426 height 31
paste input "OD3480"
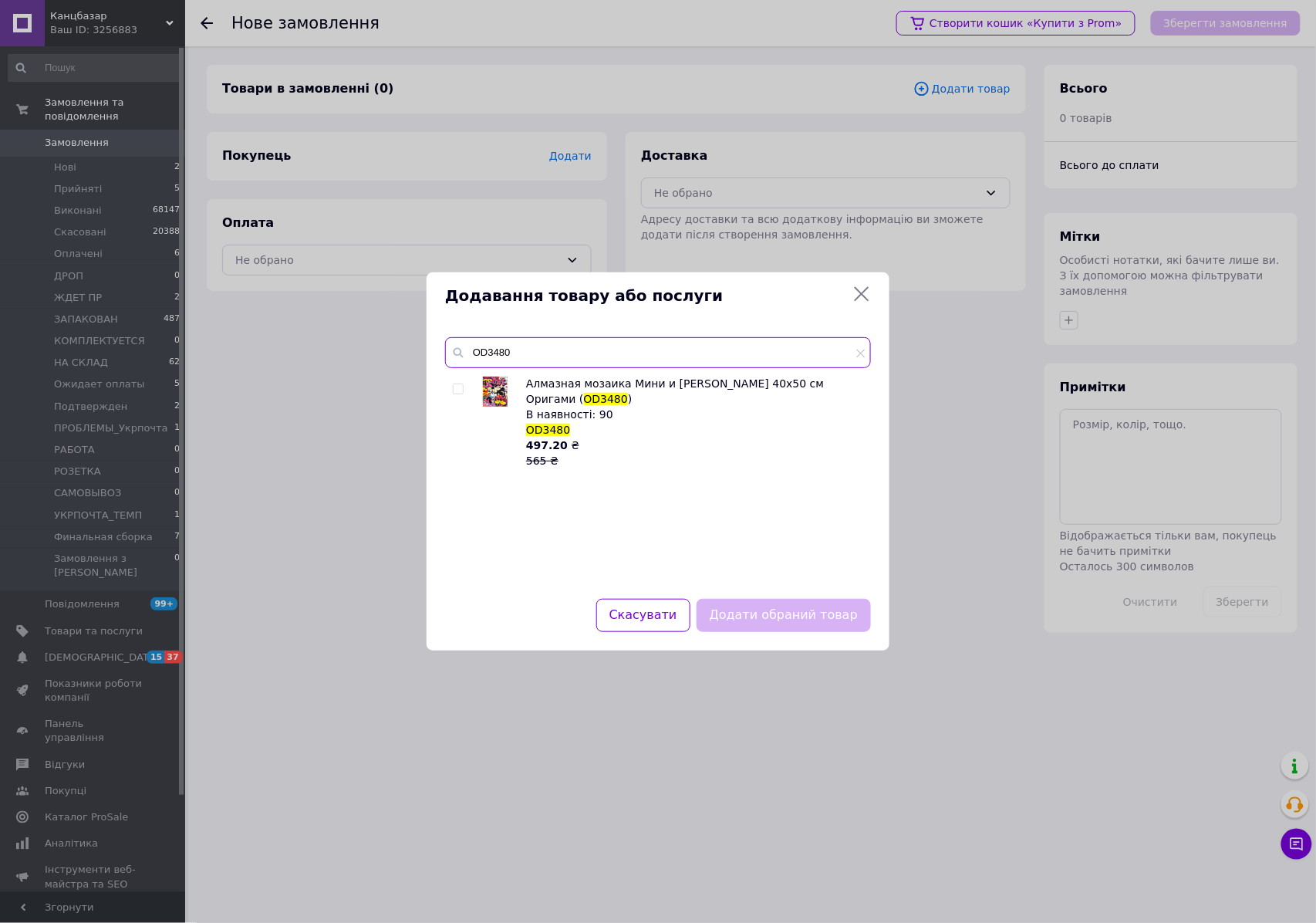
type input "OD3480"
click at [461, 388] on input "checkbox" at bounding box center [457, 389] width 10 height 10
checkbox input "true"
click at [659, 347] on input "OD3480" at bounding box center [657, 352] width 426 height 31
paste input "KHO6515"
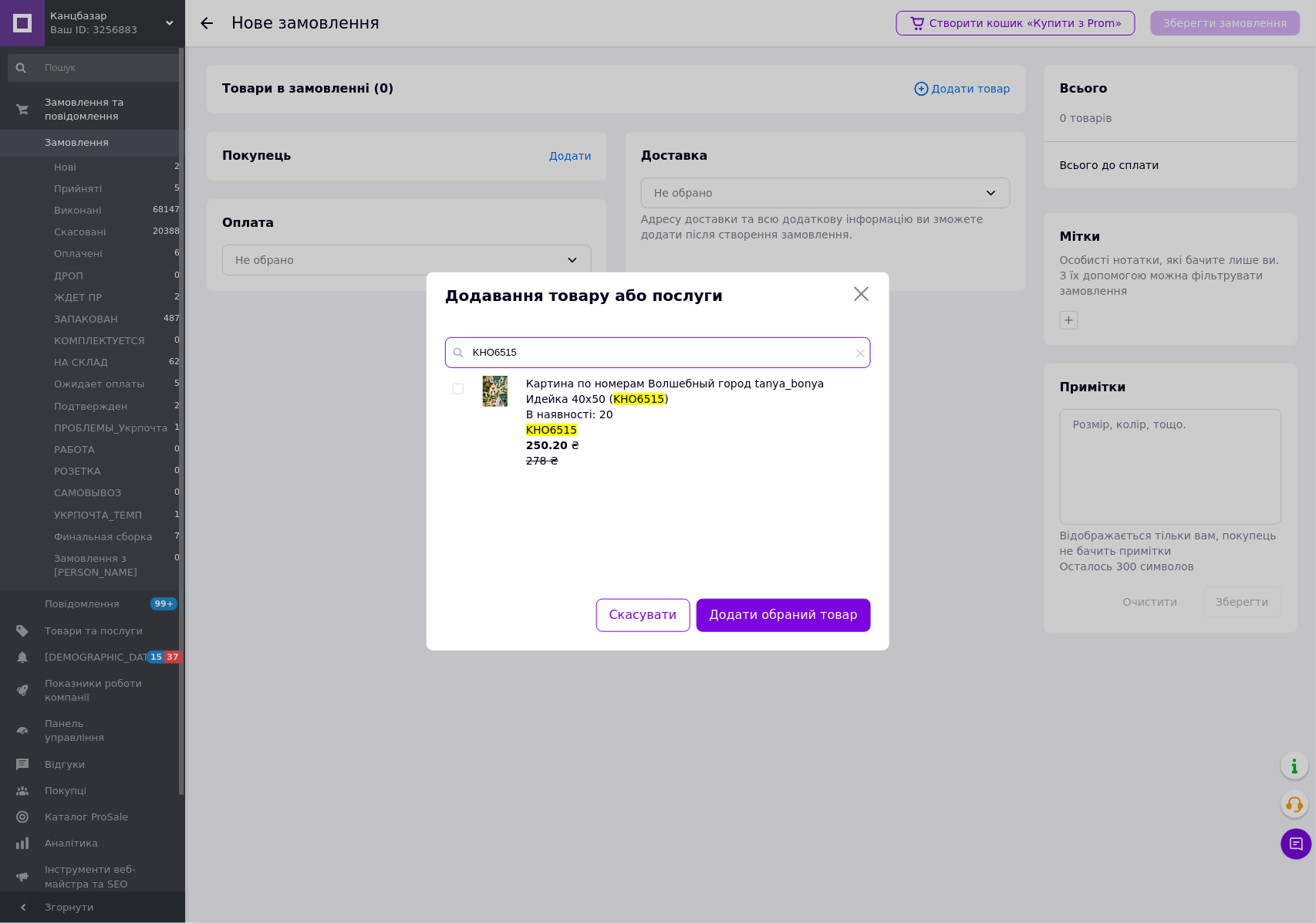
type input "KHO6515"
click at [457, 386] on input "checkbox" at bounding box center [457, 389] width 10 height 10
checkbox input "true"
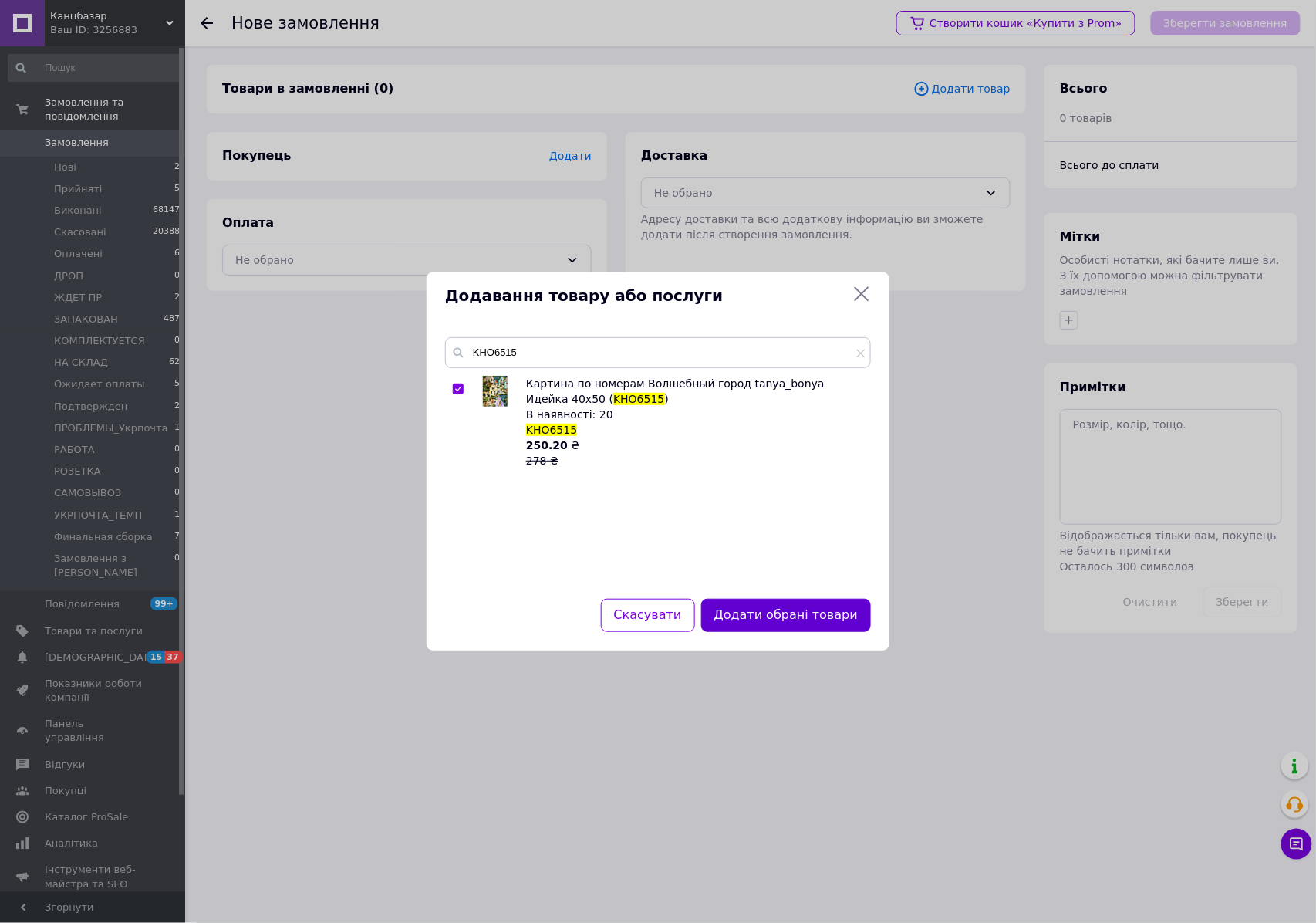
click at [806, 621] on button "Додати обрані товари" at bounding box center [785, 615] width 169 height 33
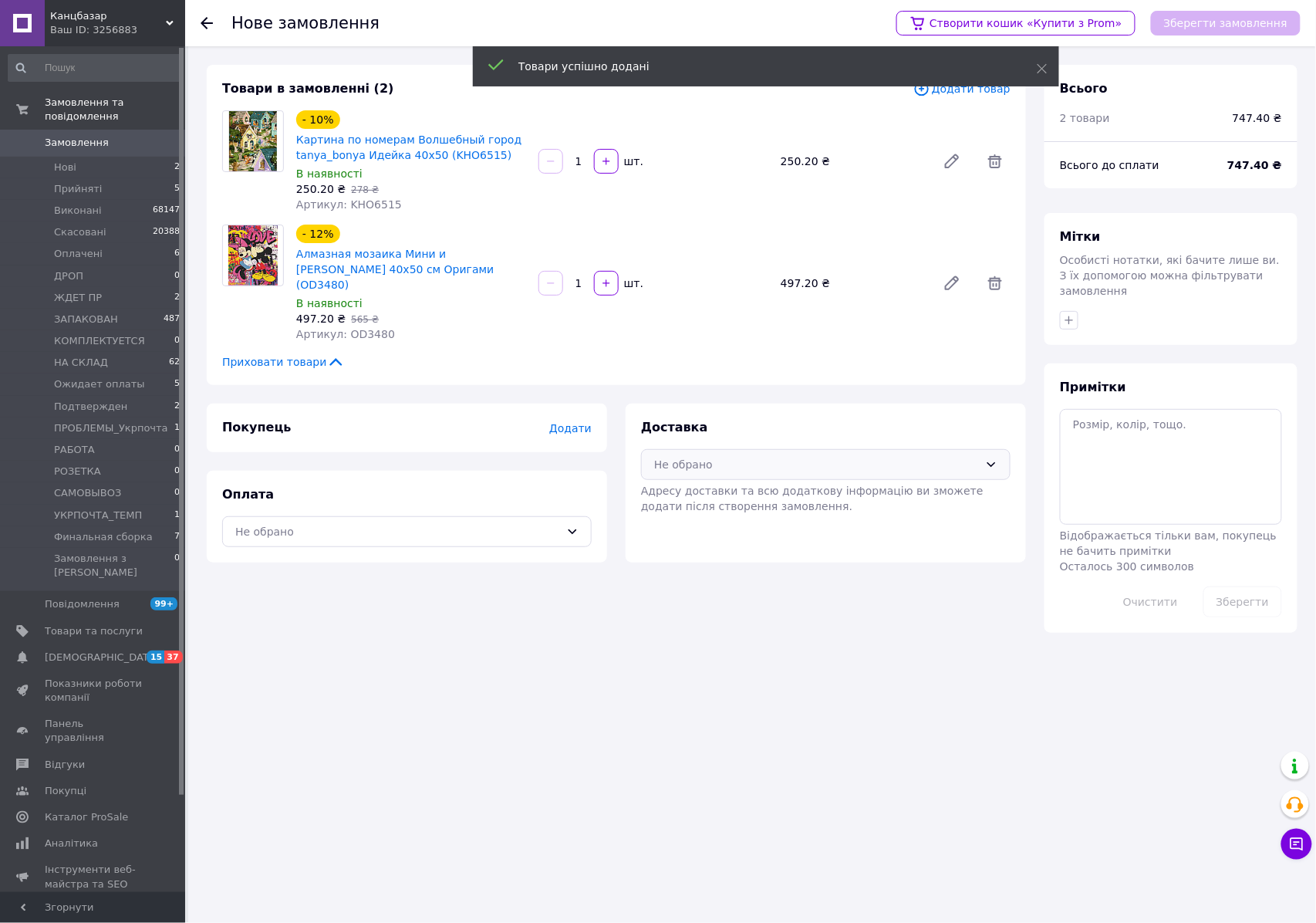
click at [765, 460] on div "Не обрано" at bounding box center [826, 464] width 369 height 31
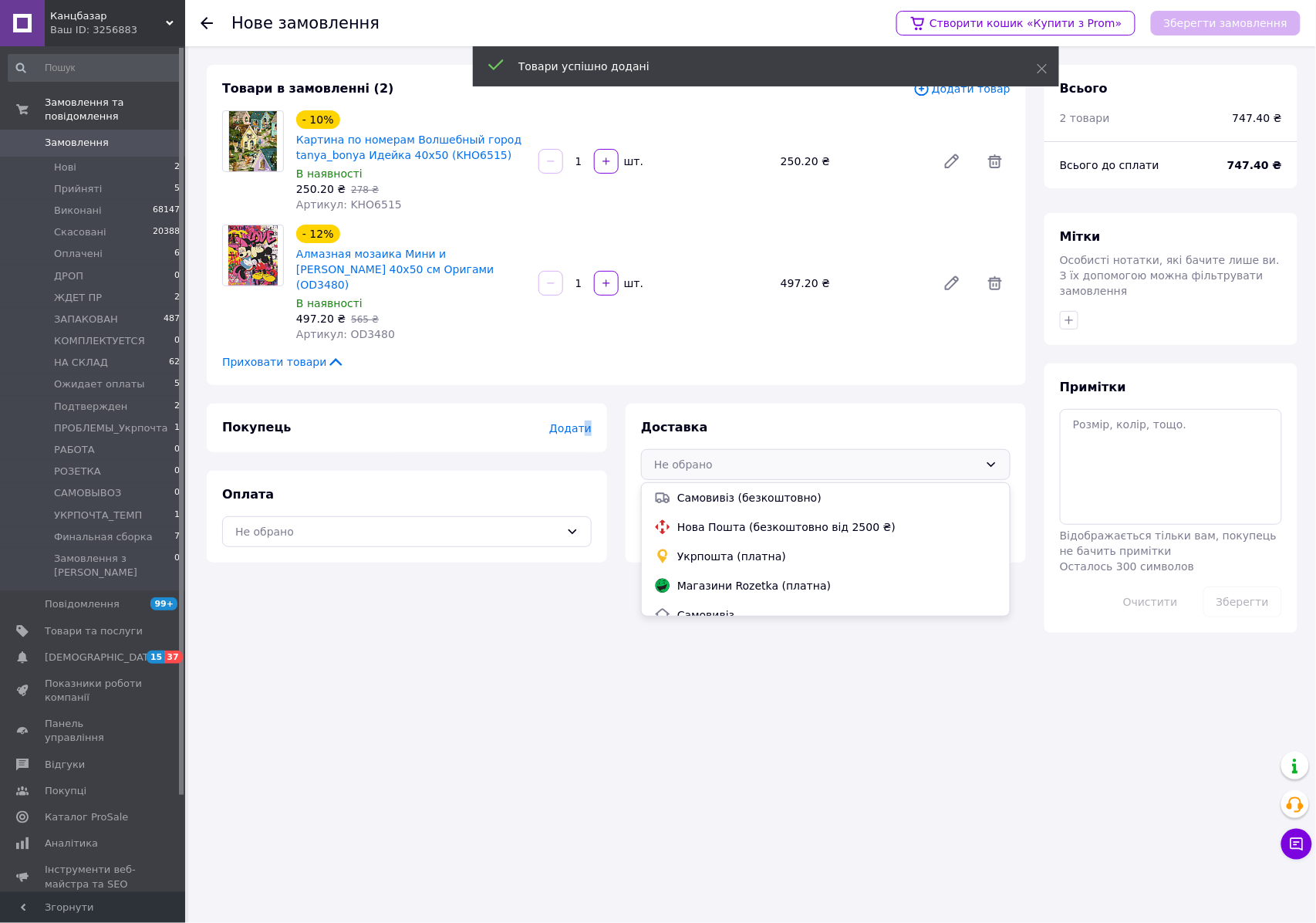
click at [588, 422] on span "Додати" at bounding box center [570, 428] width 42 height 13
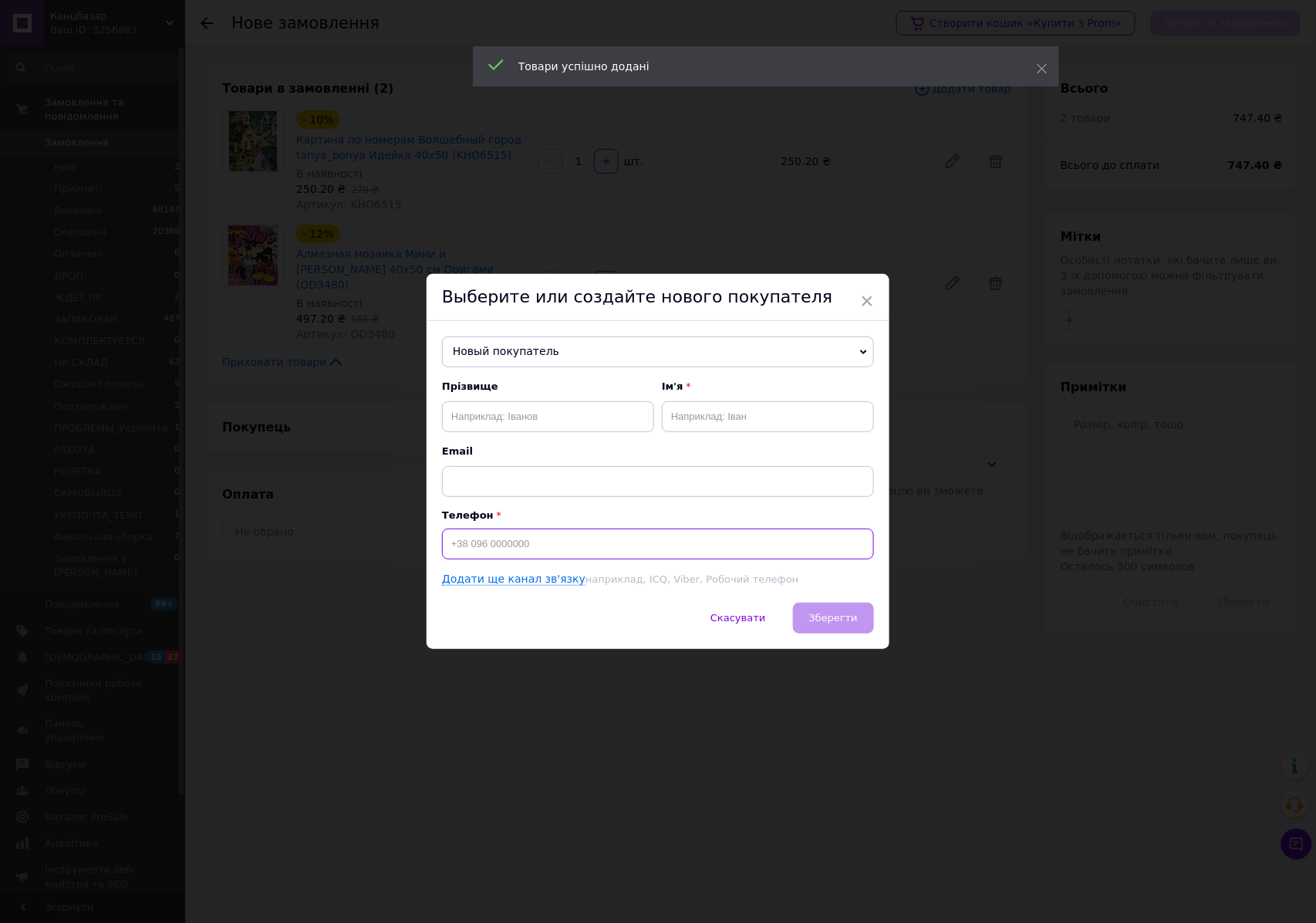
click at [613, 551] on input at bounding box center [658, 543] width 432 height 31
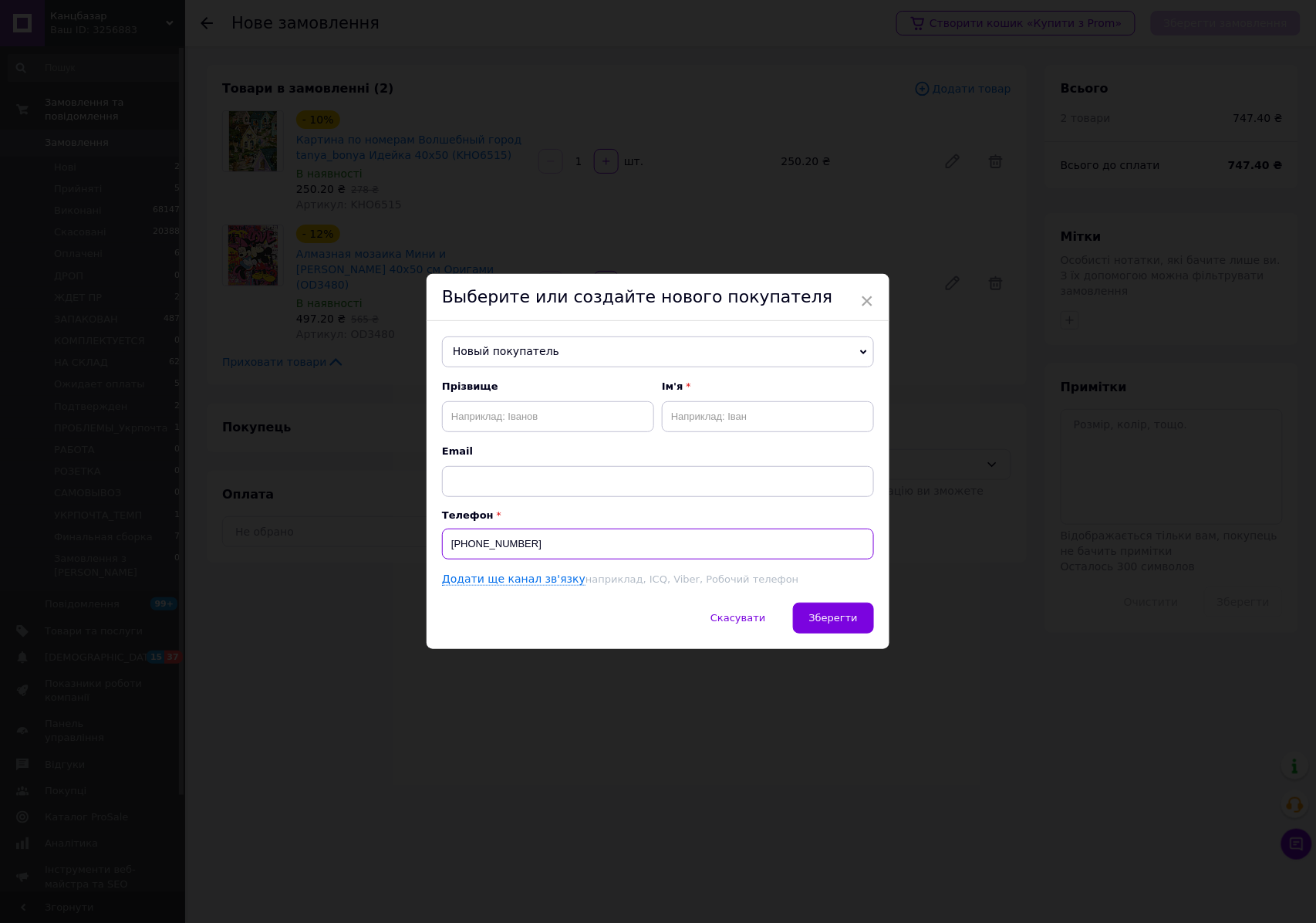
type input "[PHONE_NUMBER]"
click at [560, 411] on input "text" at bounding box center [548, 416] width 212 height 31
type input "[PERSON_NAME]"
click at [693, 406] on input "text" at bounding box center [768, 416] width 212 height 31
type input "[PERSON_NAME]"
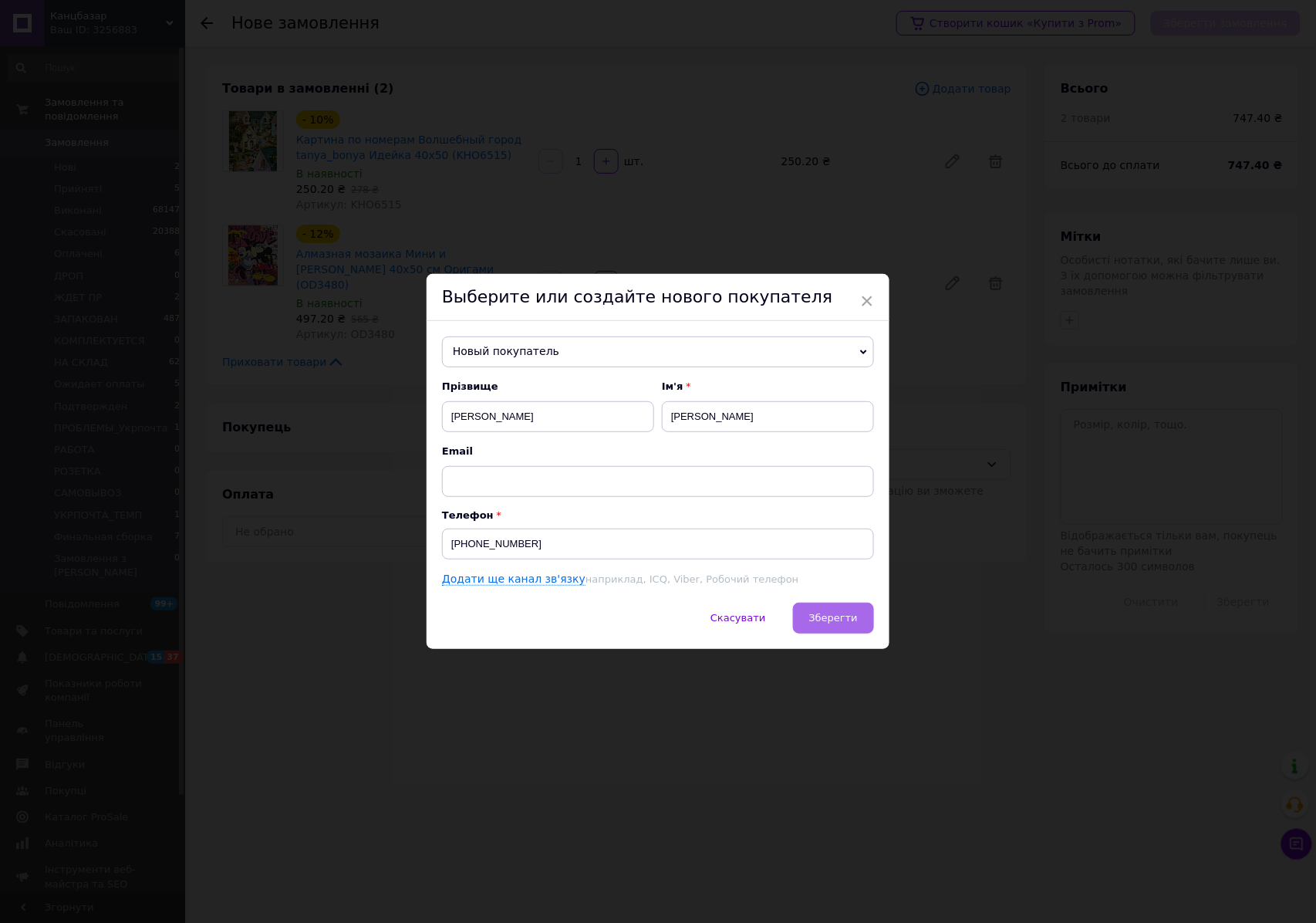
click at [840, 621] on span "Зберегти" at bounding box center [833, 617] width 49 height 12
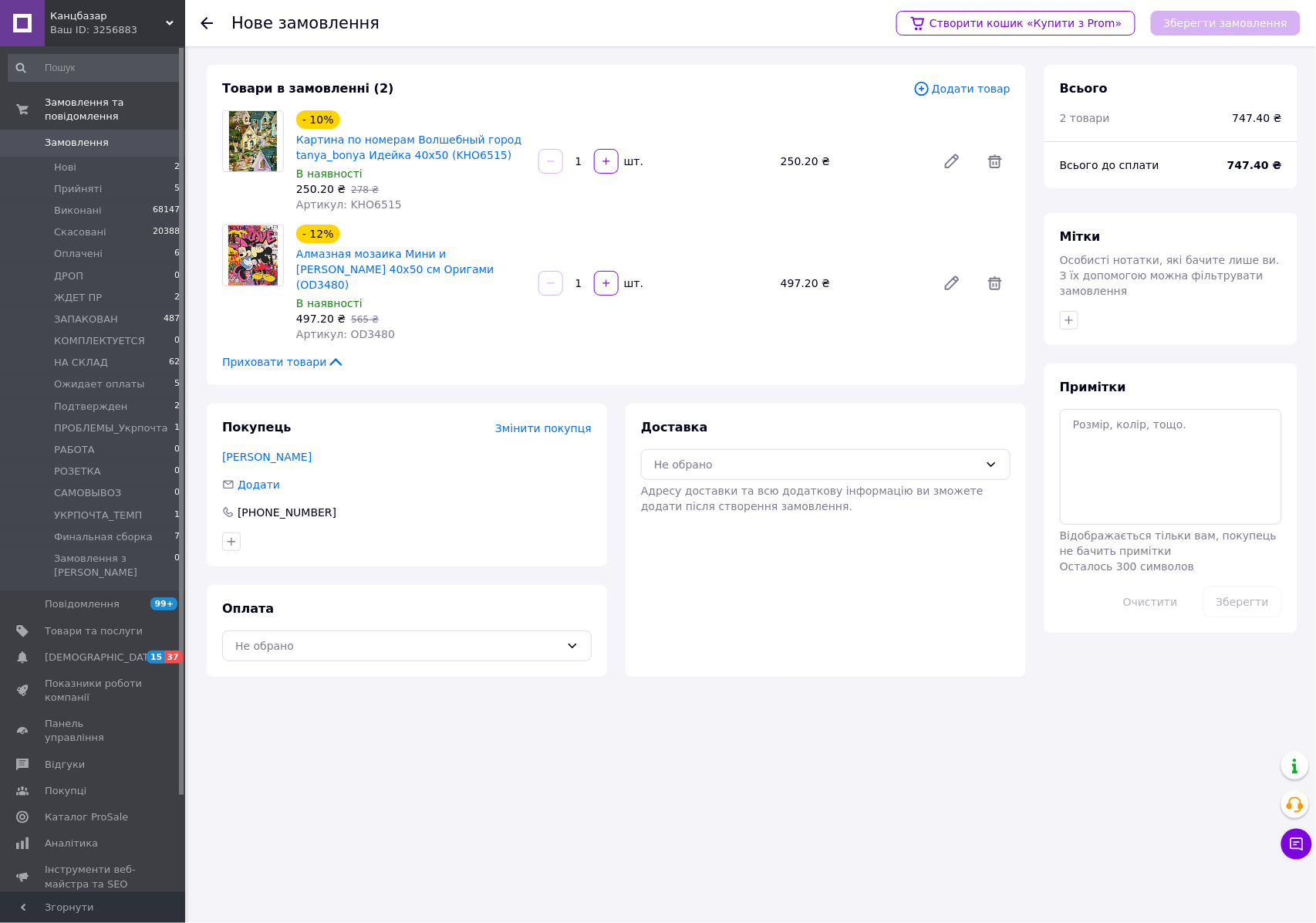
click at [1071, 316] on icon "button" at bounding box center [1069, 320] width 9 height 9
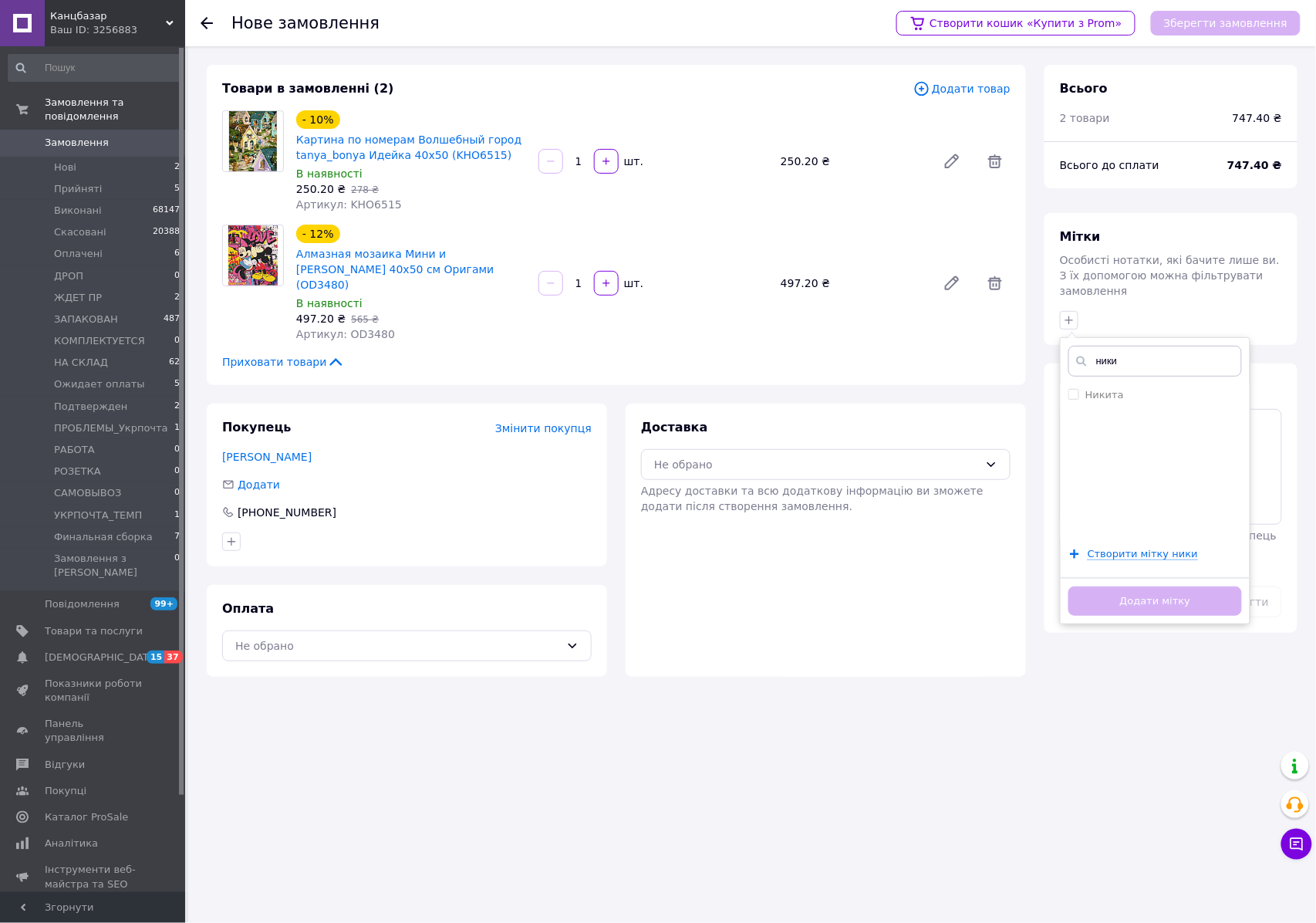
type input "ники"
click at [1103, 389] on label "Никита" at bounding box center [1104, 395] width 38 height 12
checkbox input "true"
click at [1157, 602] on div "Додати мітку" at bounding box center [1155, 600] width 189 height 47
click at [1125, 586] on button "Додати мітку" at bounding box center [1155, 602] width 173 height 30
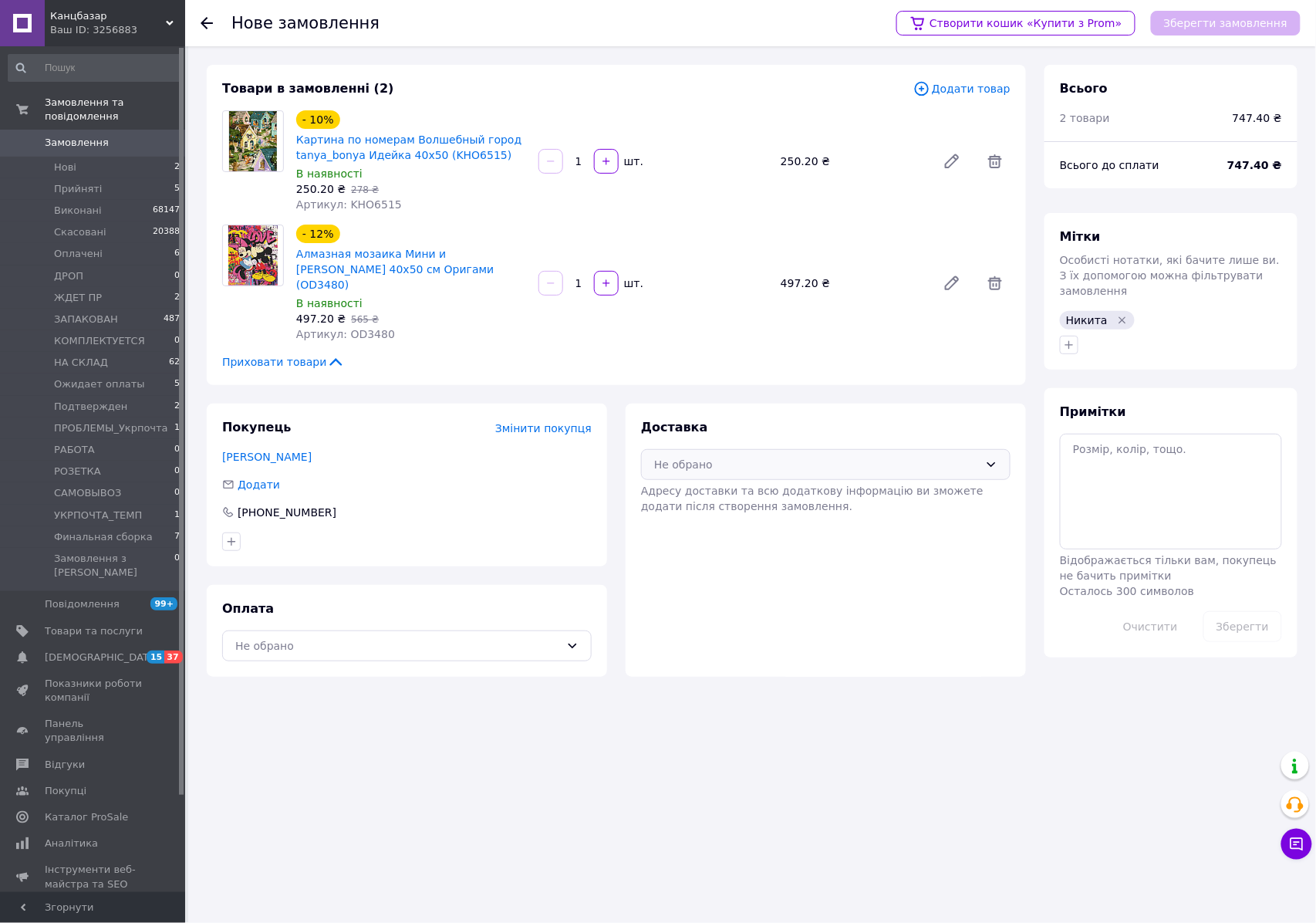
click at [781, 456] on div "Не обрано" at bounding box center [816, 464] width 325 height 17
click at [744, 519] on span "Нова Пошта (безкоштовно від 2500 ₴)" at bounding box center [837, 526] width 320 height 15
click at [463, 641] on div "Не обрано" at bounding box center [407, 645] width 369 height 31
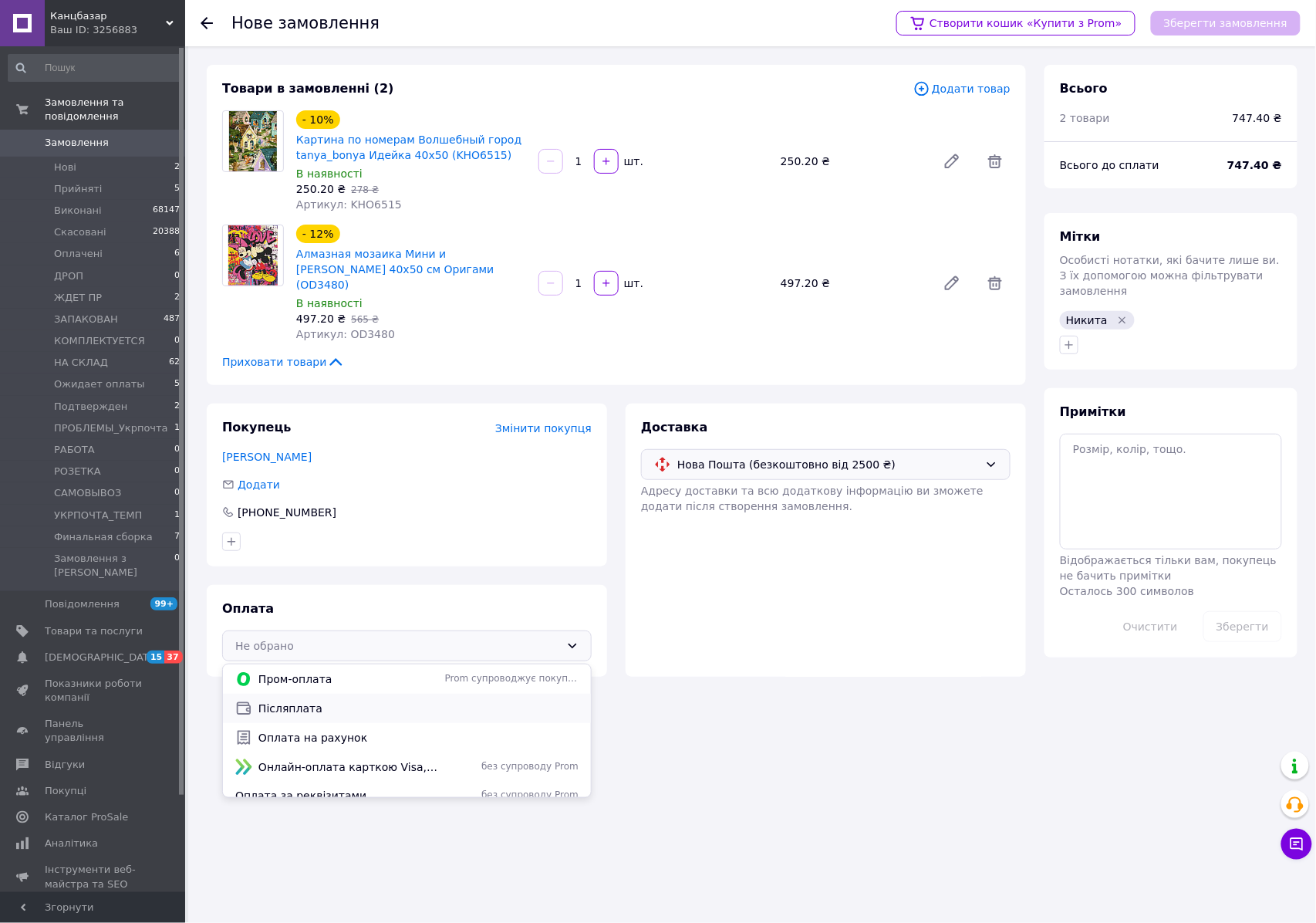
click at [322, 694] on div "Післяплата" at bounding box center [407, 708] width 368 height 29
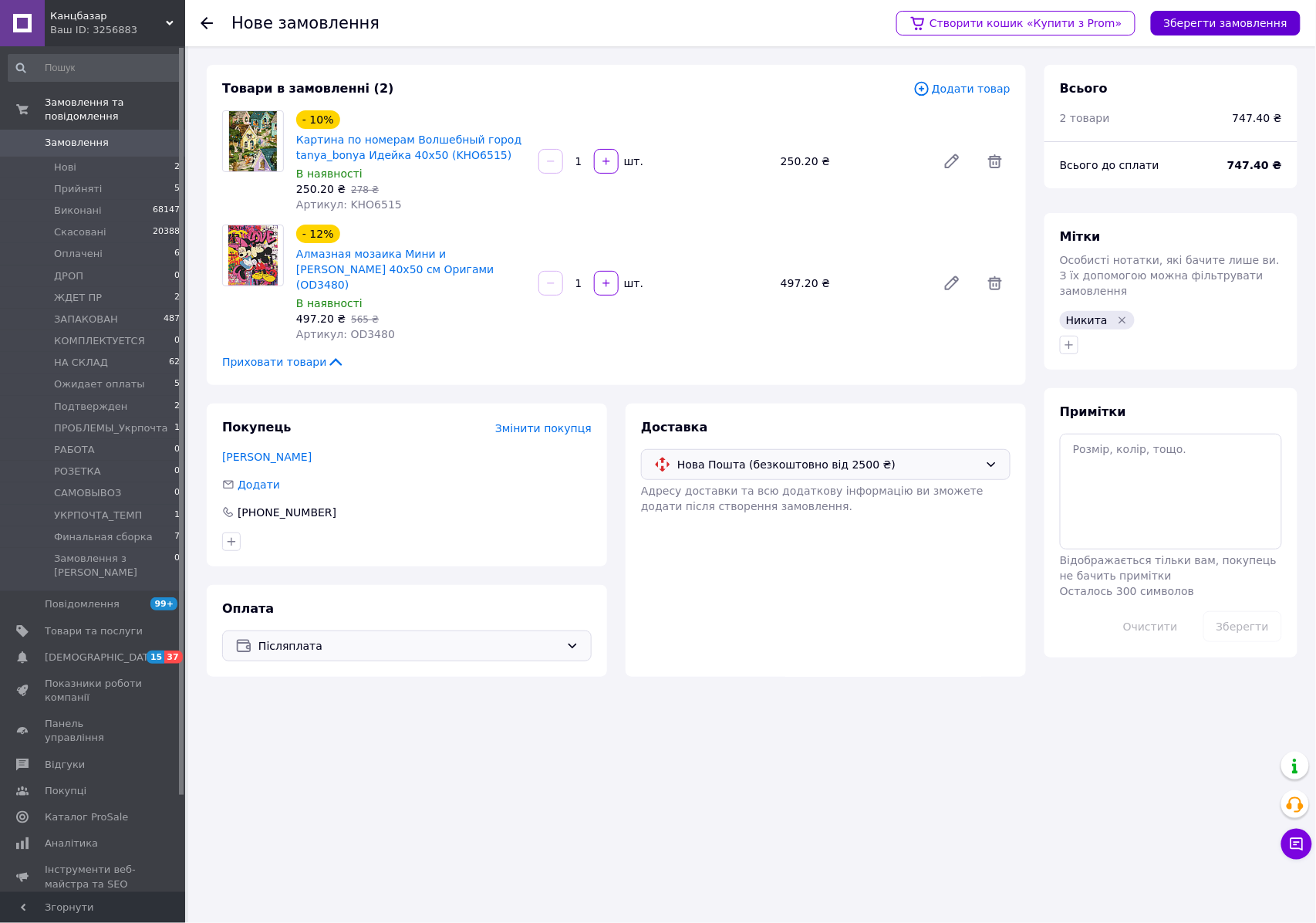
click at [1214, 28] on button "Зберегти замовлення" at bounding box center [1225, 23] width 150 height 25
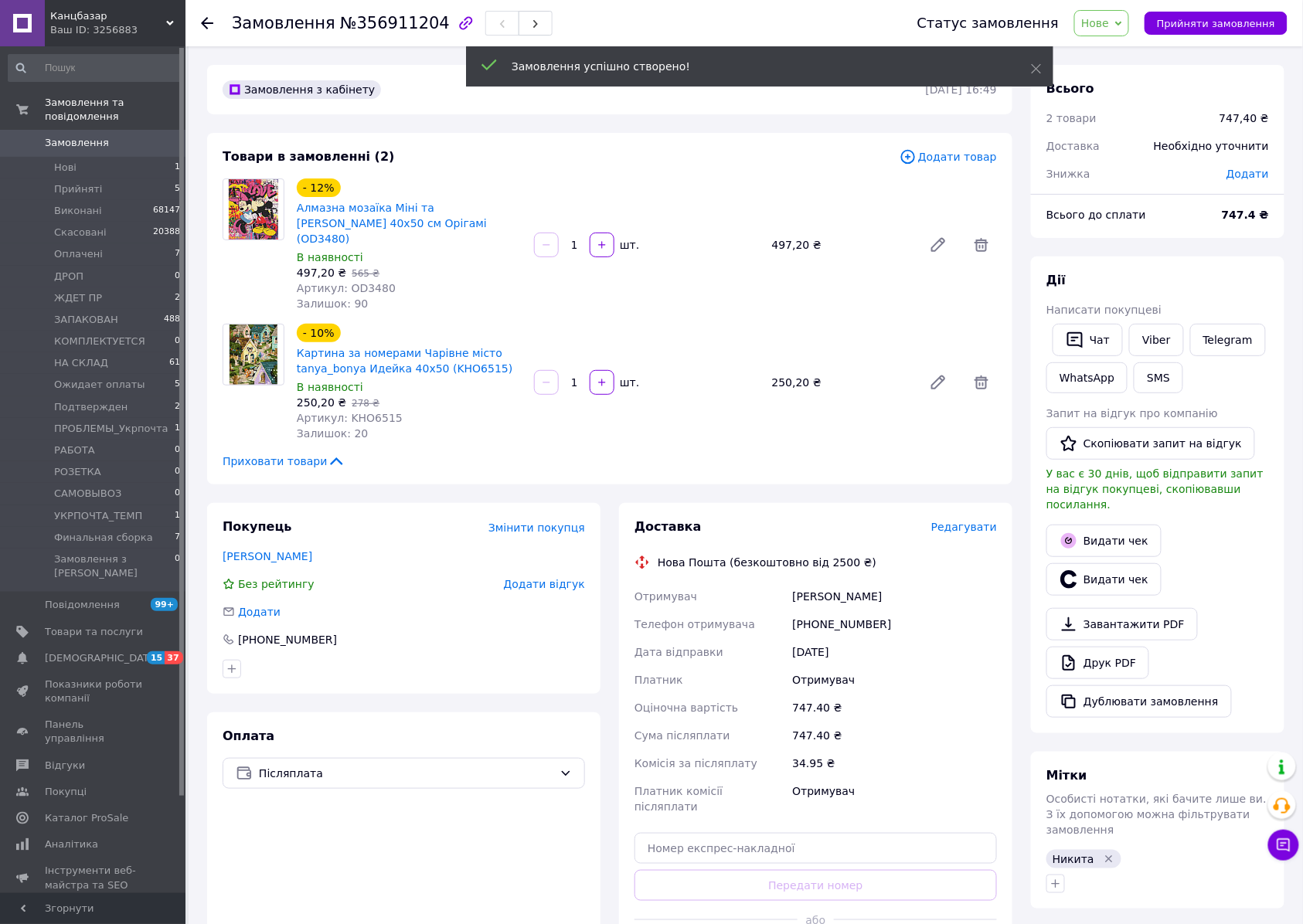
click at [949, 520] on span "Редагувати" at bounding box center [964, 527] width 65 height 13
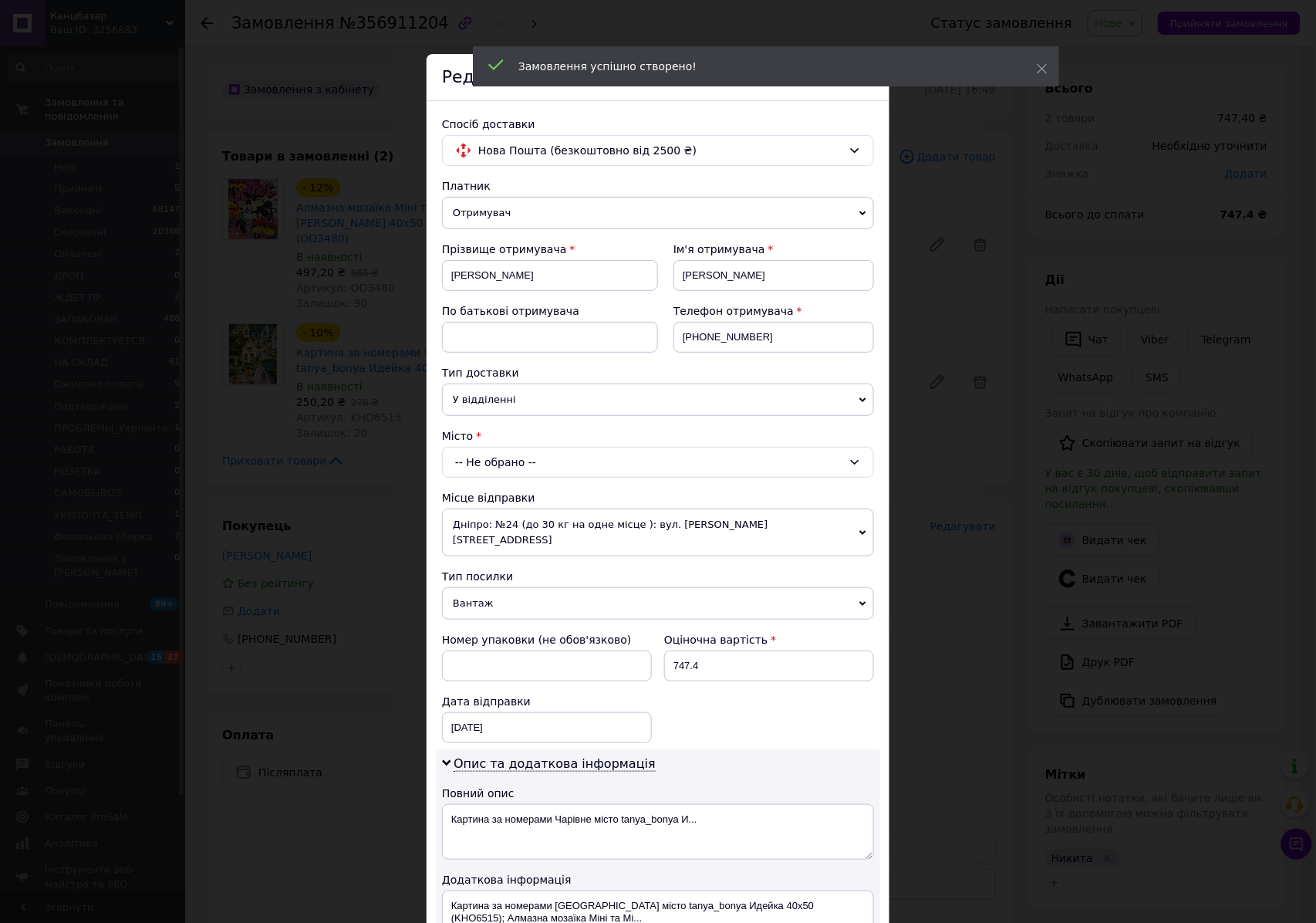
click at [652, 460] on div "-- Не обрано --" at bounding box center [658, 462] width 432 height 31
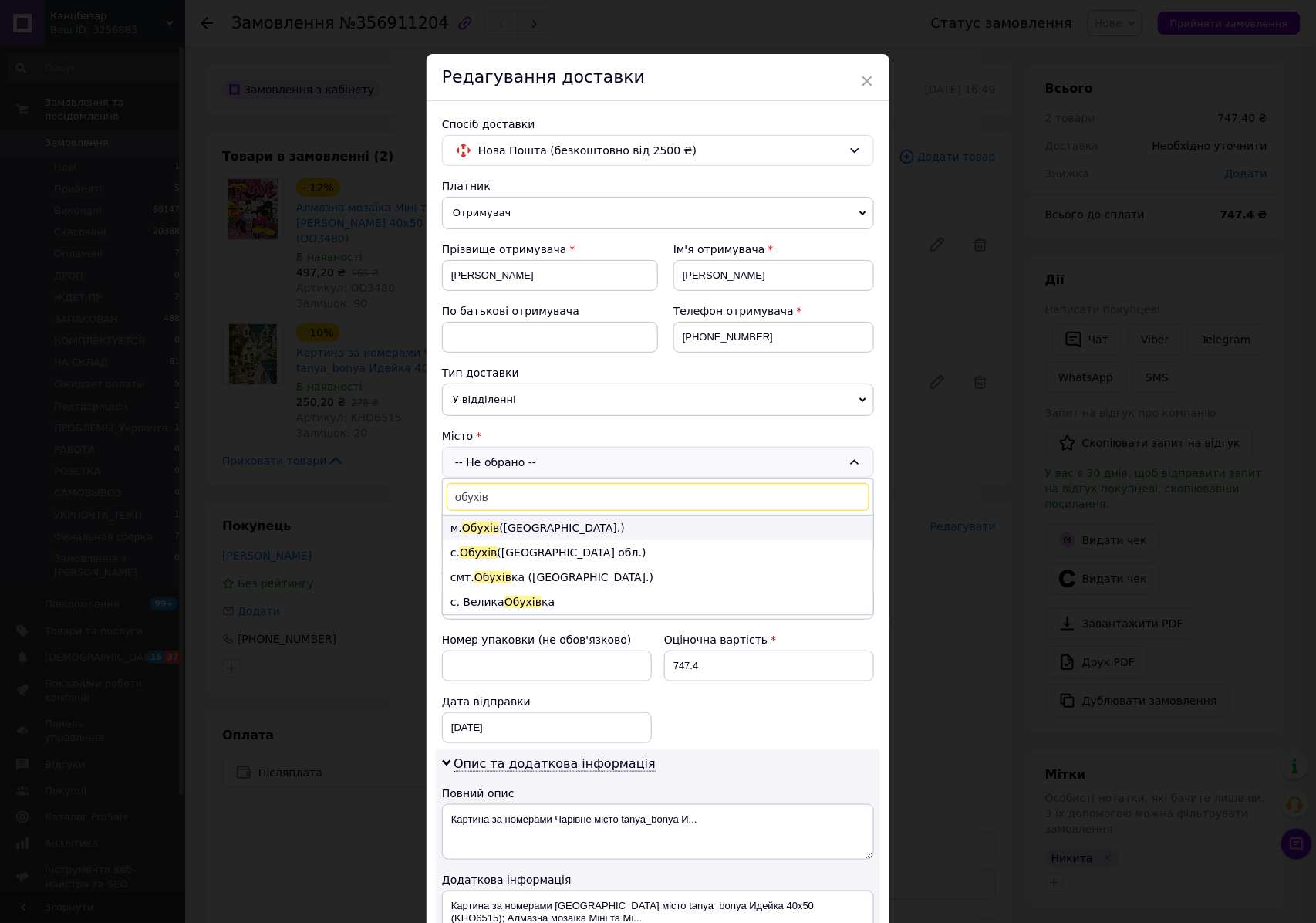
type input "обухів"
click at [569, 519] on li "м. [GEOGRAPHIC_DATA] ([GEOGRAPHIC_DATA].)" at bounding box center [657, 528] width 430 height 25
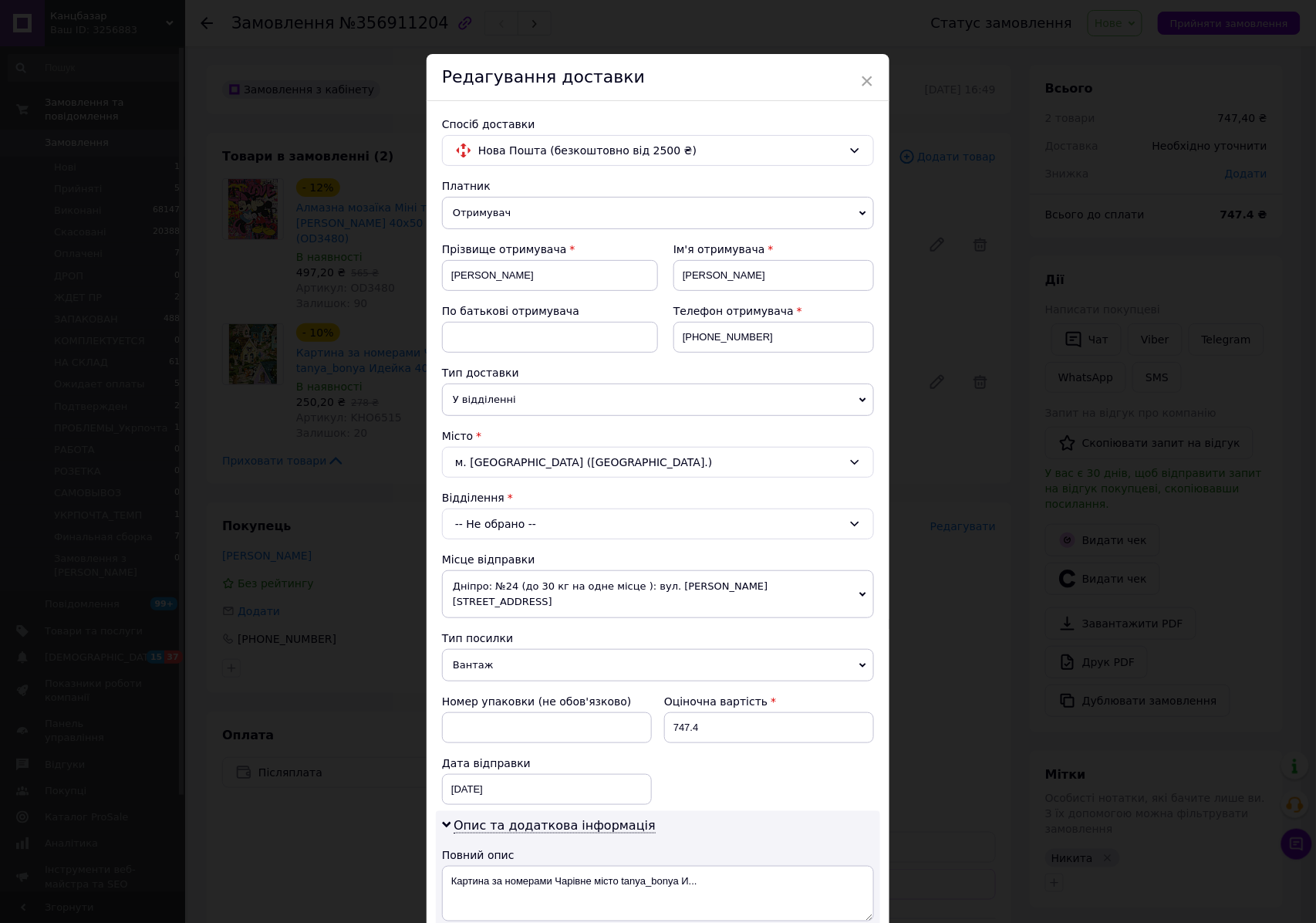
drag, startPoint x: 581, startPoint y: 552, endPoint x: 570, endPoint y: 535, distance: 20.2
click at [580, 551] on div "Платник Отримувач Відправник Прізвище отримувача [PERSON_NAME] Ім'я отримувача …" at bounding box center [658, 722] width 432 height 1087
click at [570, 535] on div "-- Не обрано --" at bounding box center [658, 524] width 432 height 31
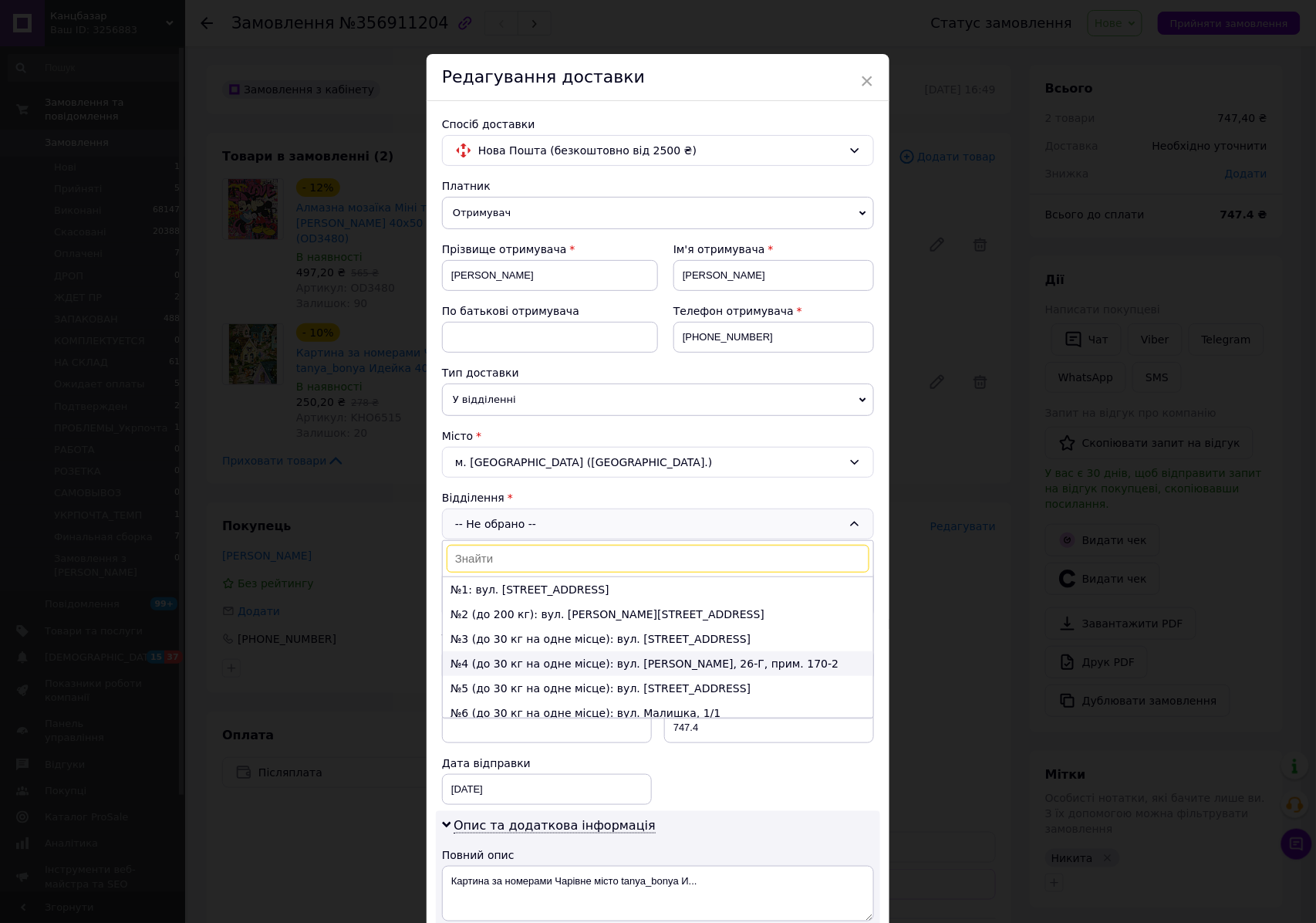
click at [575, 665] on li "№4 (до 30 кг на одне місце): вул. [PERSON_NAME], 26-Г, прим. 170-2" at bounding box center [657, 663] width 430 height 25
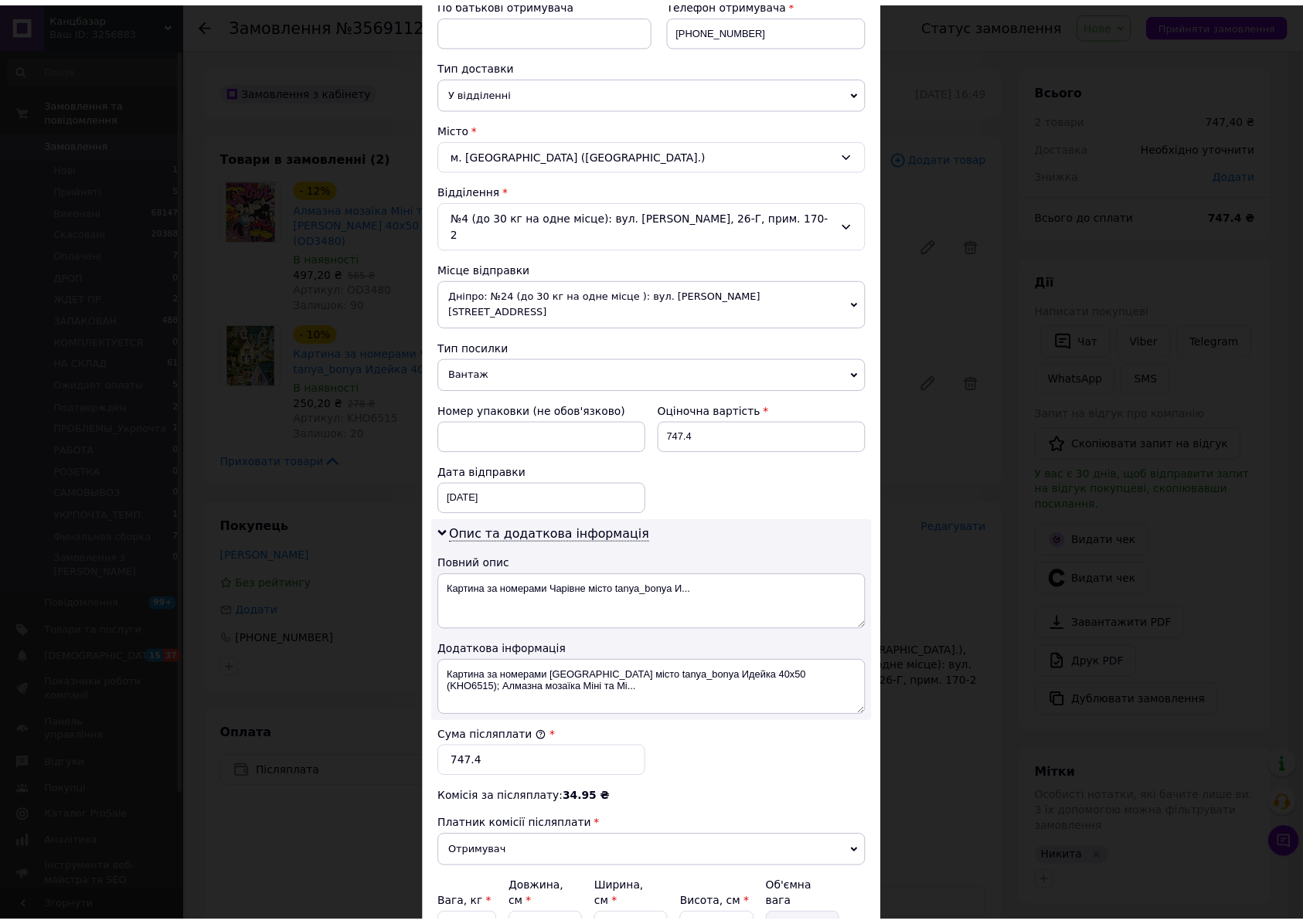
scroll to position [412, 0]
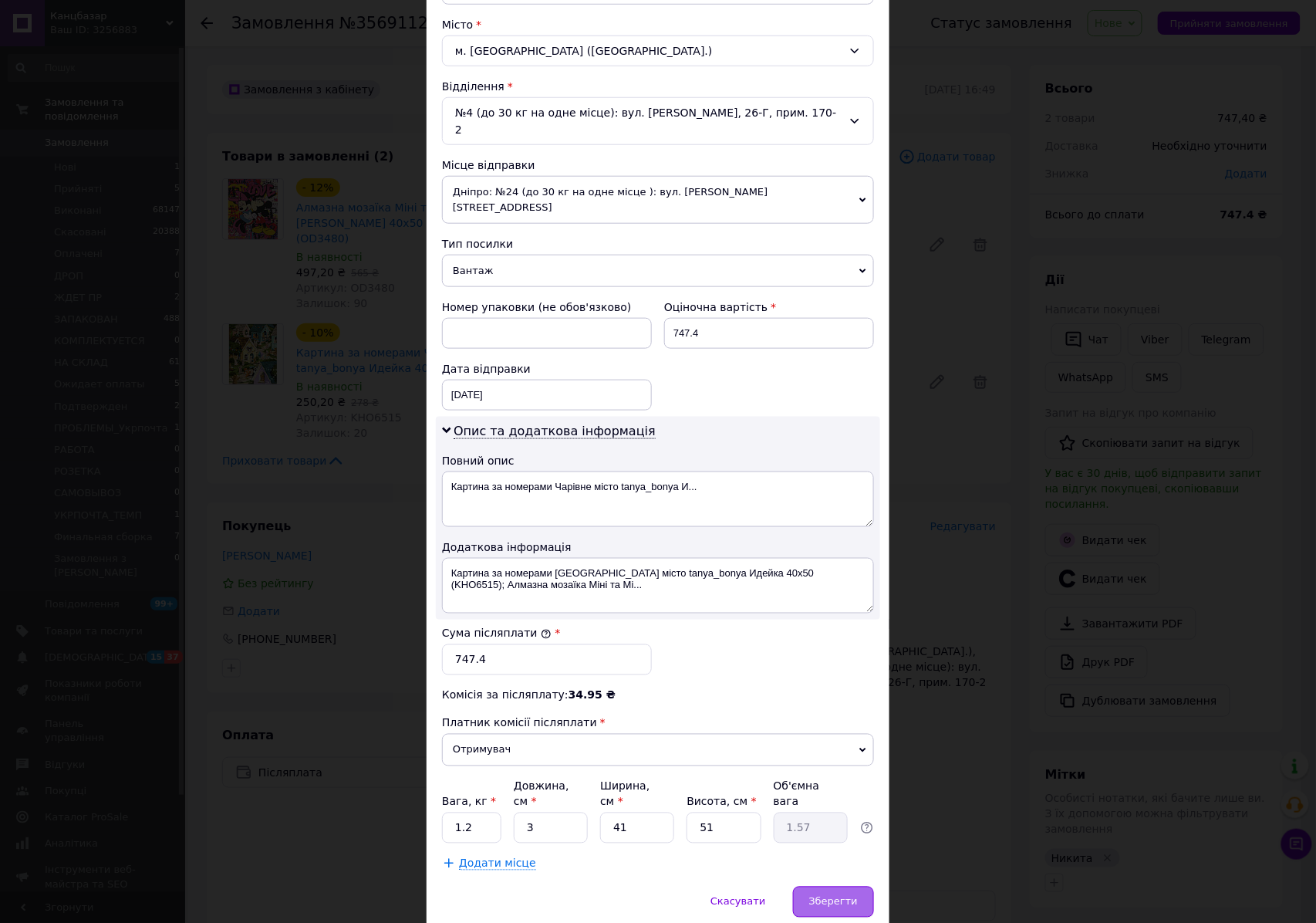
click at [825, 886] on div "Зберегти" at bounding box center [834, 902] width 81 height 31
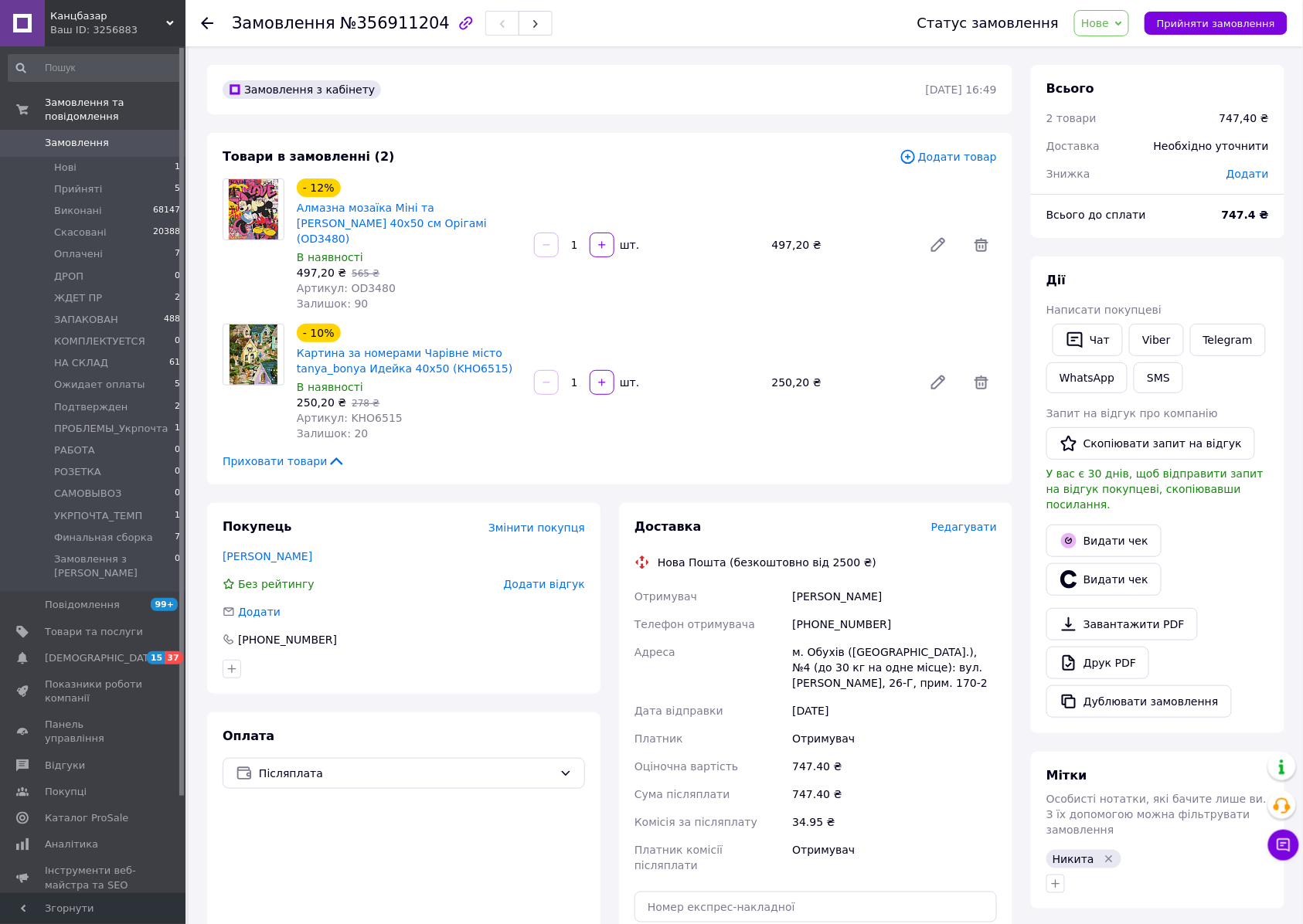
click at [367, 412] on span "Артикул: KHO6515" at bounding box center [349, 418] width 106 height 13
copy span "KHO6515"
drag, startPoint x: 1057, startPoint y: 863, endPoint x: 1062, endPoint y: 853, distance: 11.2
click at [1057, 874] on button "button" at bounding box center [1055, 883] width 18 height 18
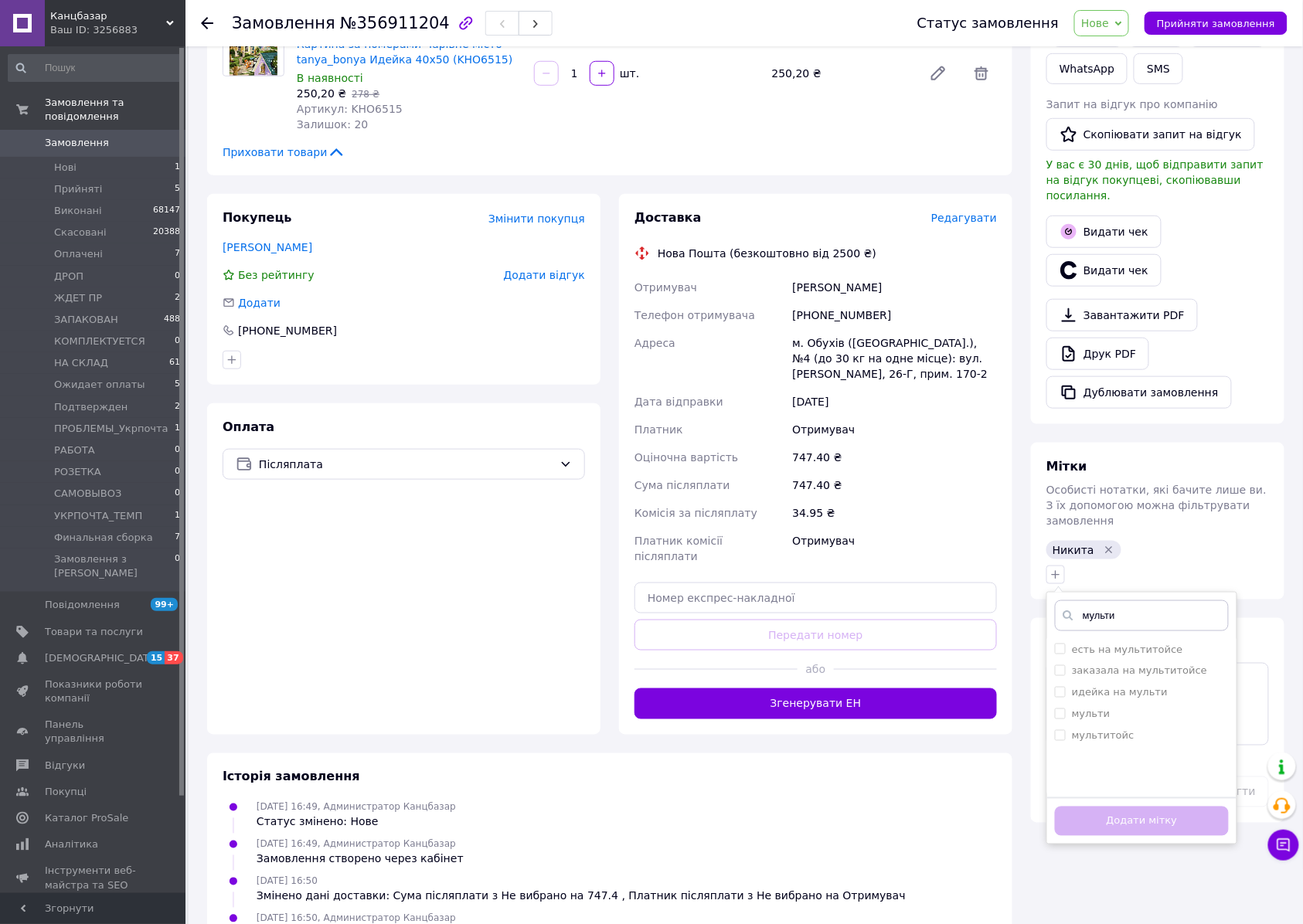
scroll to position [408, 0]
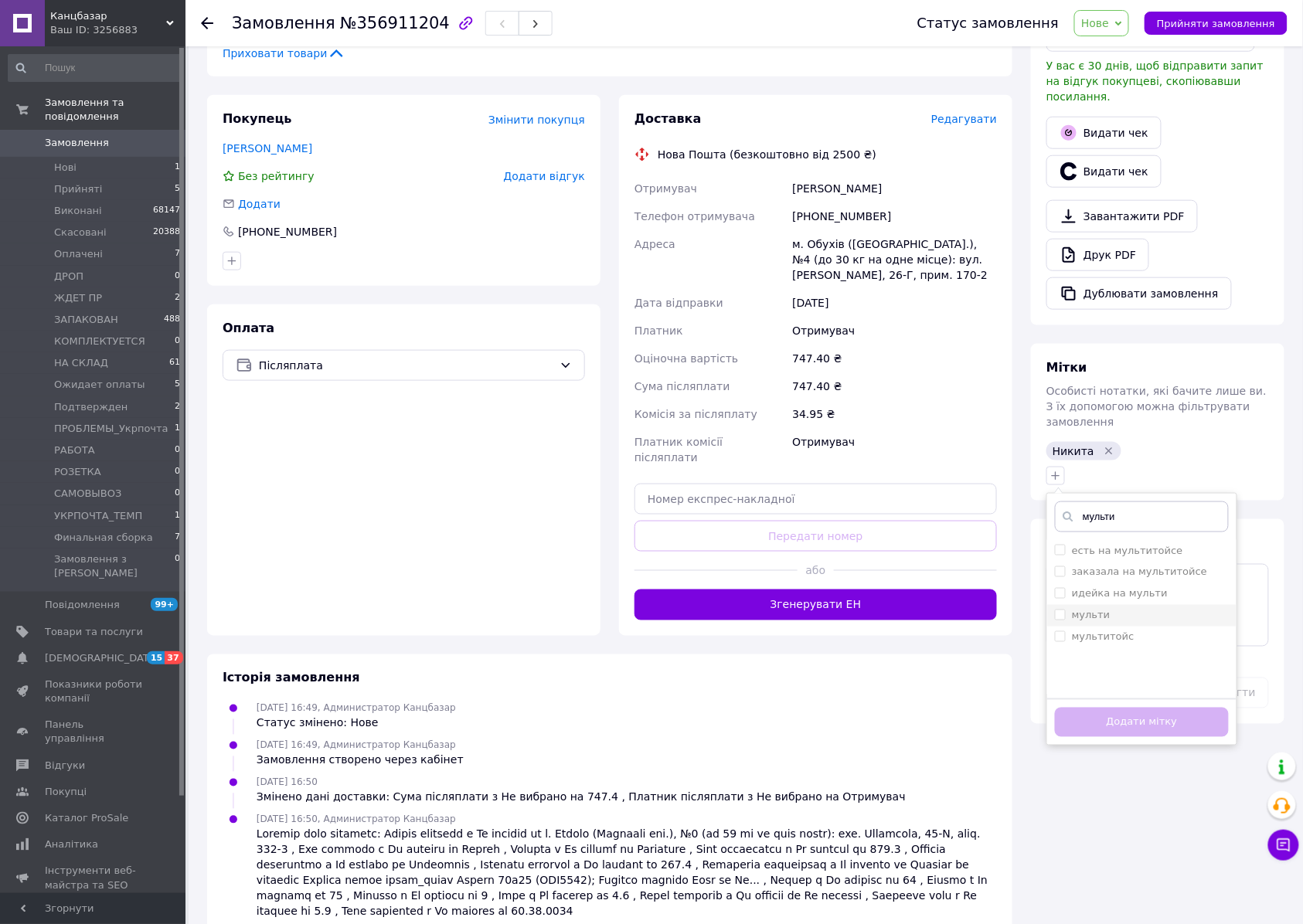
type input "мульти"
click at [1113, 609] on div "мульти" at bounding box center [1141, 615] width 174 height 14
checkbox input "true"
click at [1152, 707] on button "Додати мітку" at bounding box center [1141, 722] width 174 height 30
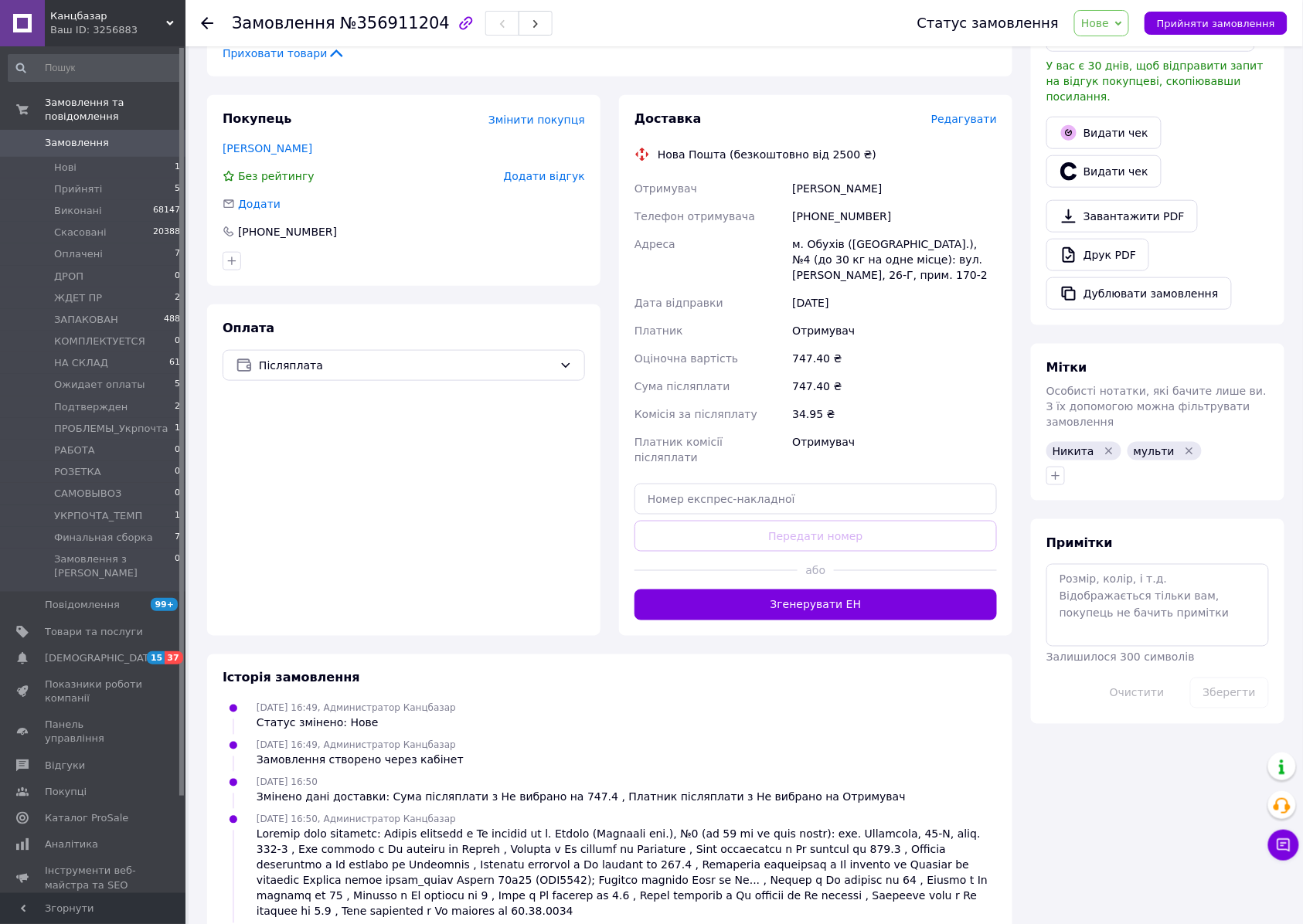
scroll to position [0, 0]
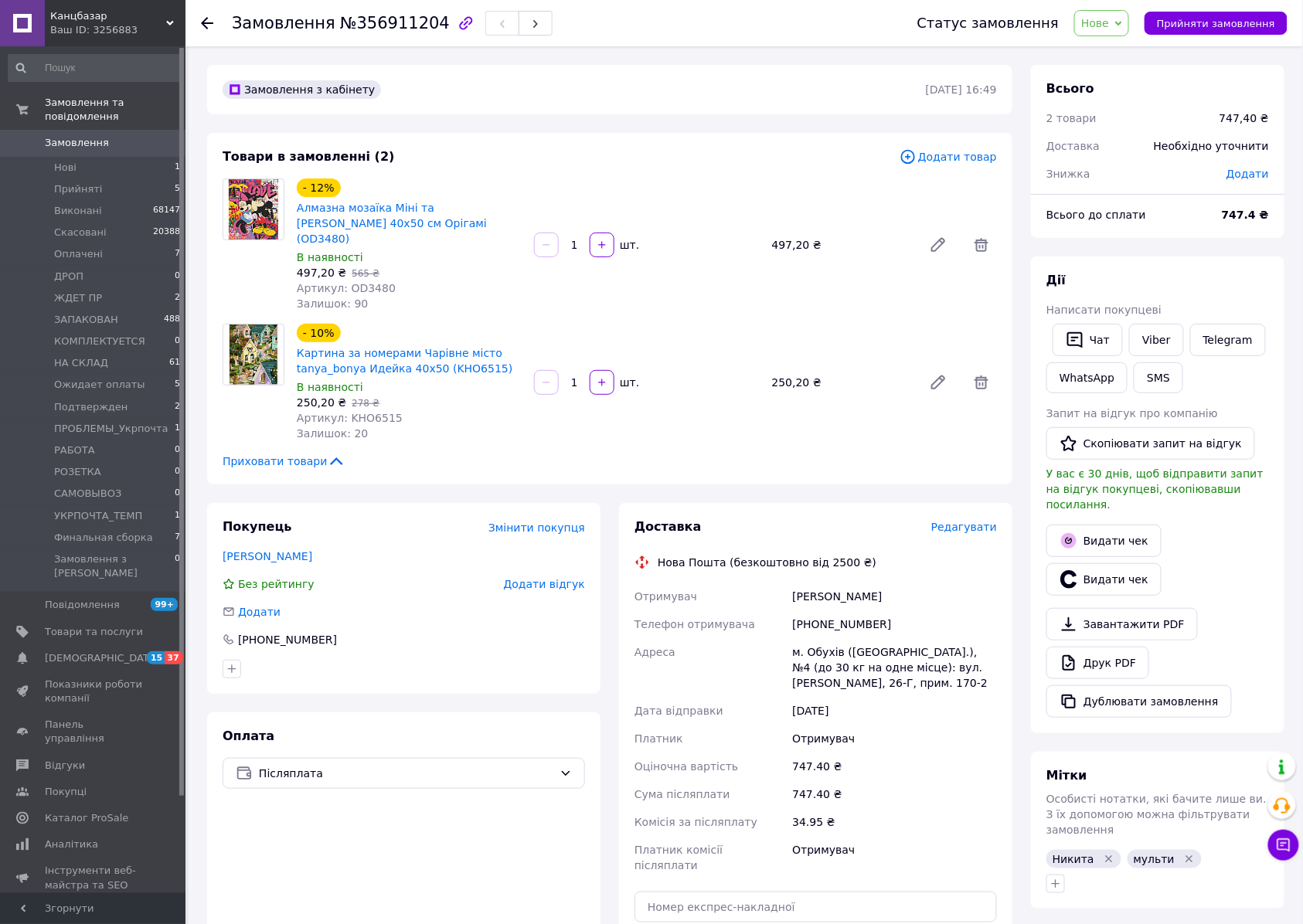
drag, startPoint x: 1117, startPoint y: 29, endPoint x: 1136, endPoint y: 57, distance: 33.8
click at [1109, 29] on span "Нове" at bounding box center [1094, 23] width 28 height 13
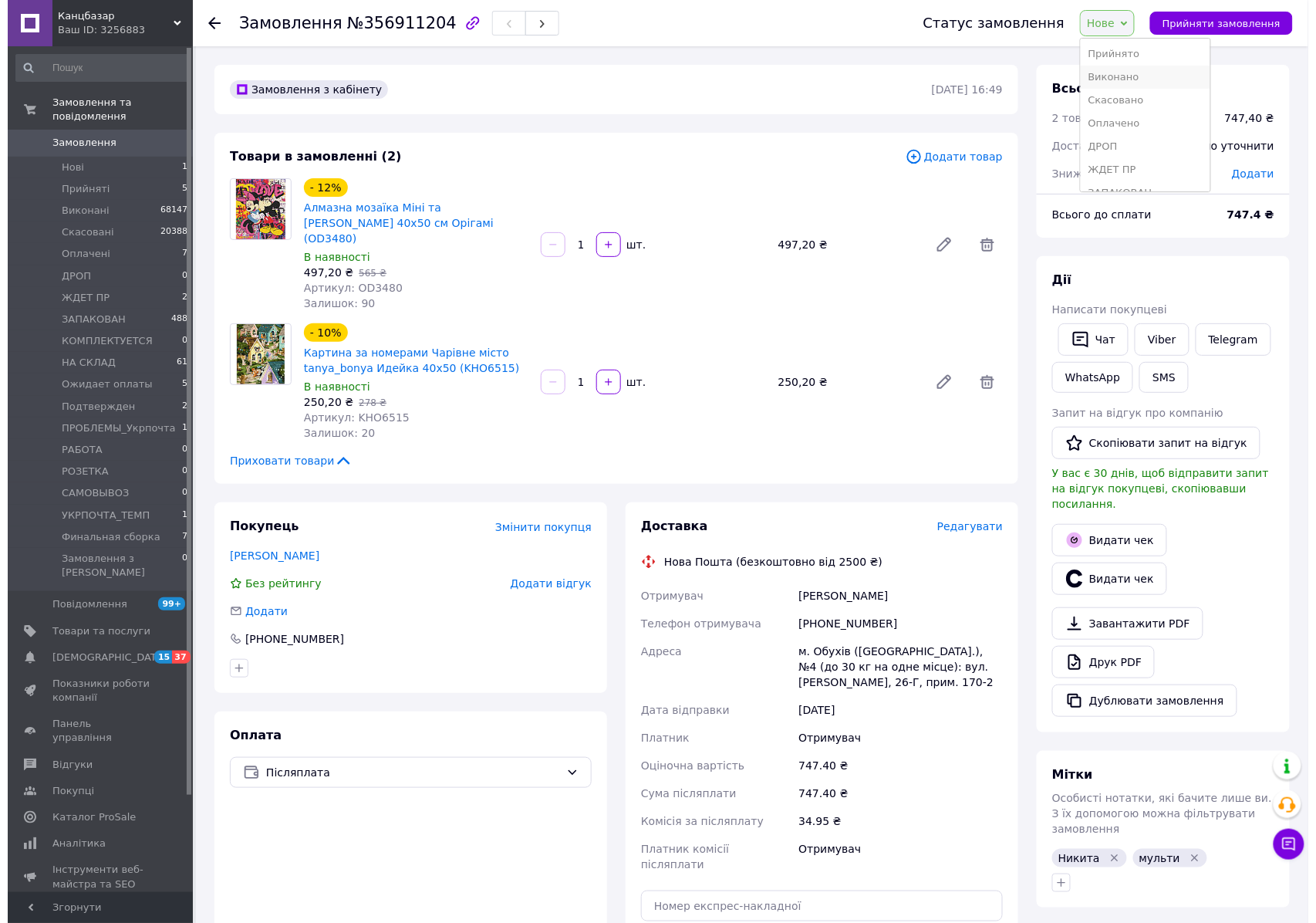
scroll to position [103, 0]
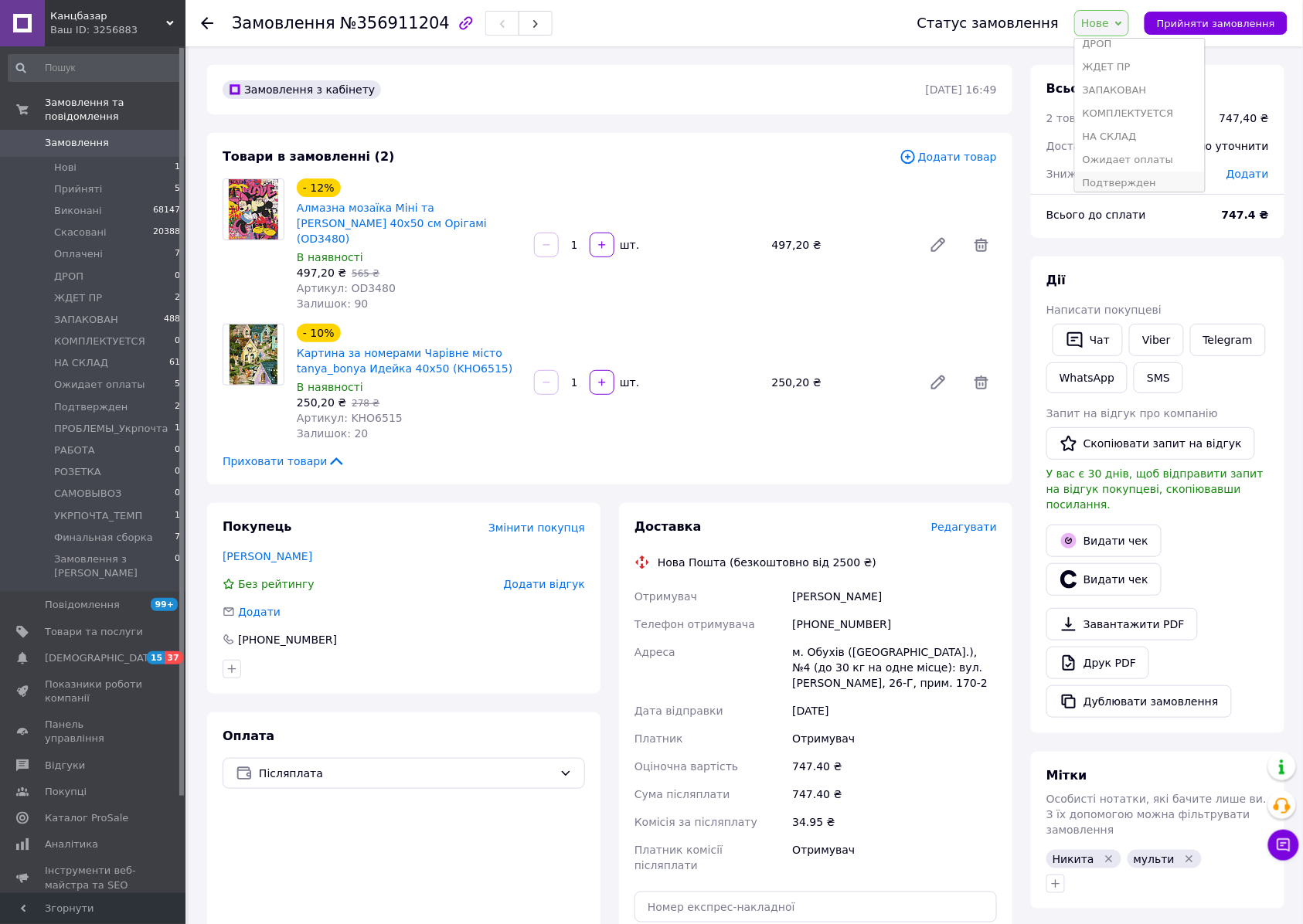
click at [1145, 186] on li "Подтвержден" at bounding box center [1140, 182] width 130 height 23
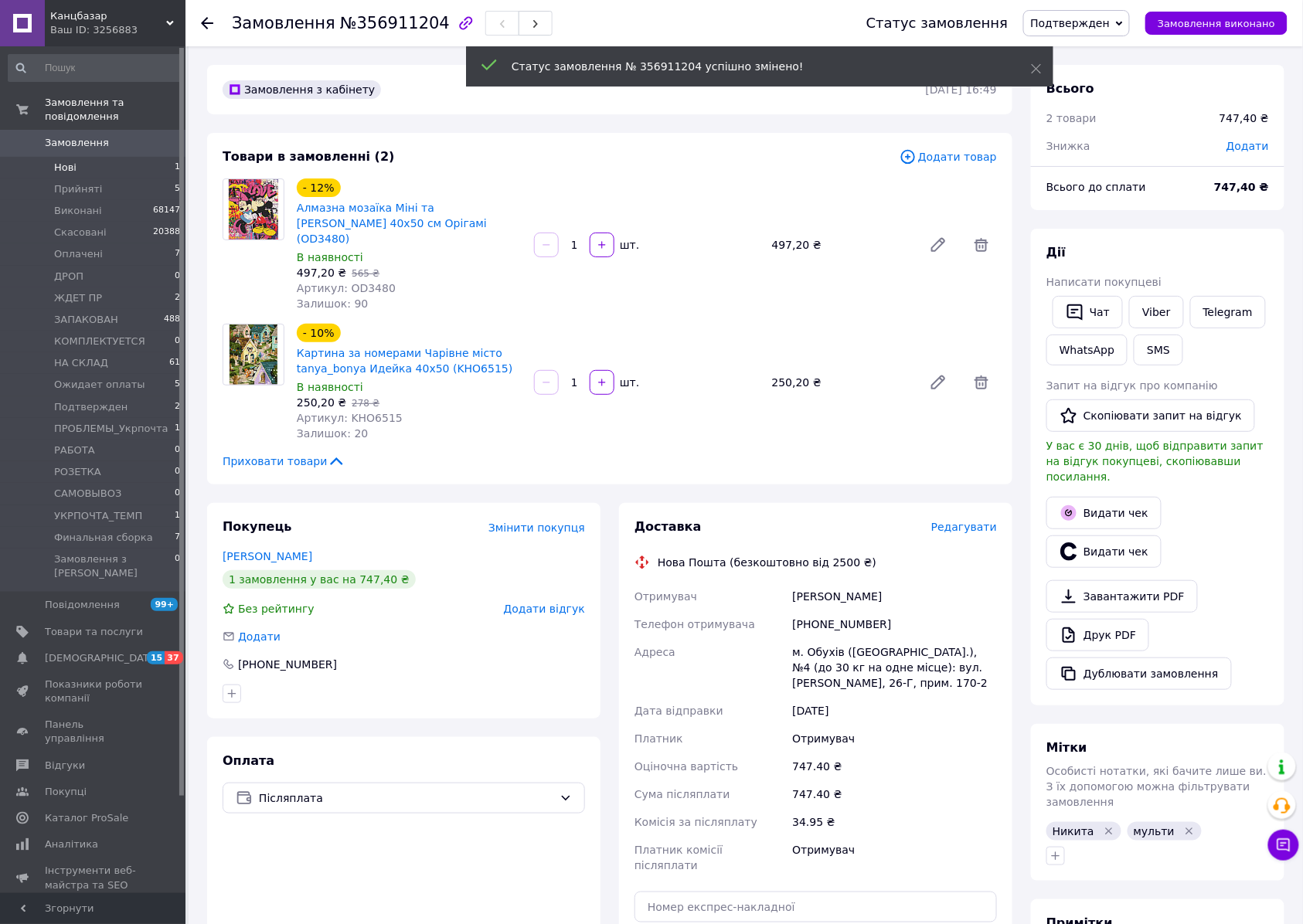
click at [61, 161] on span "Нові" at bounding box center [65, 167] width 22 height 14
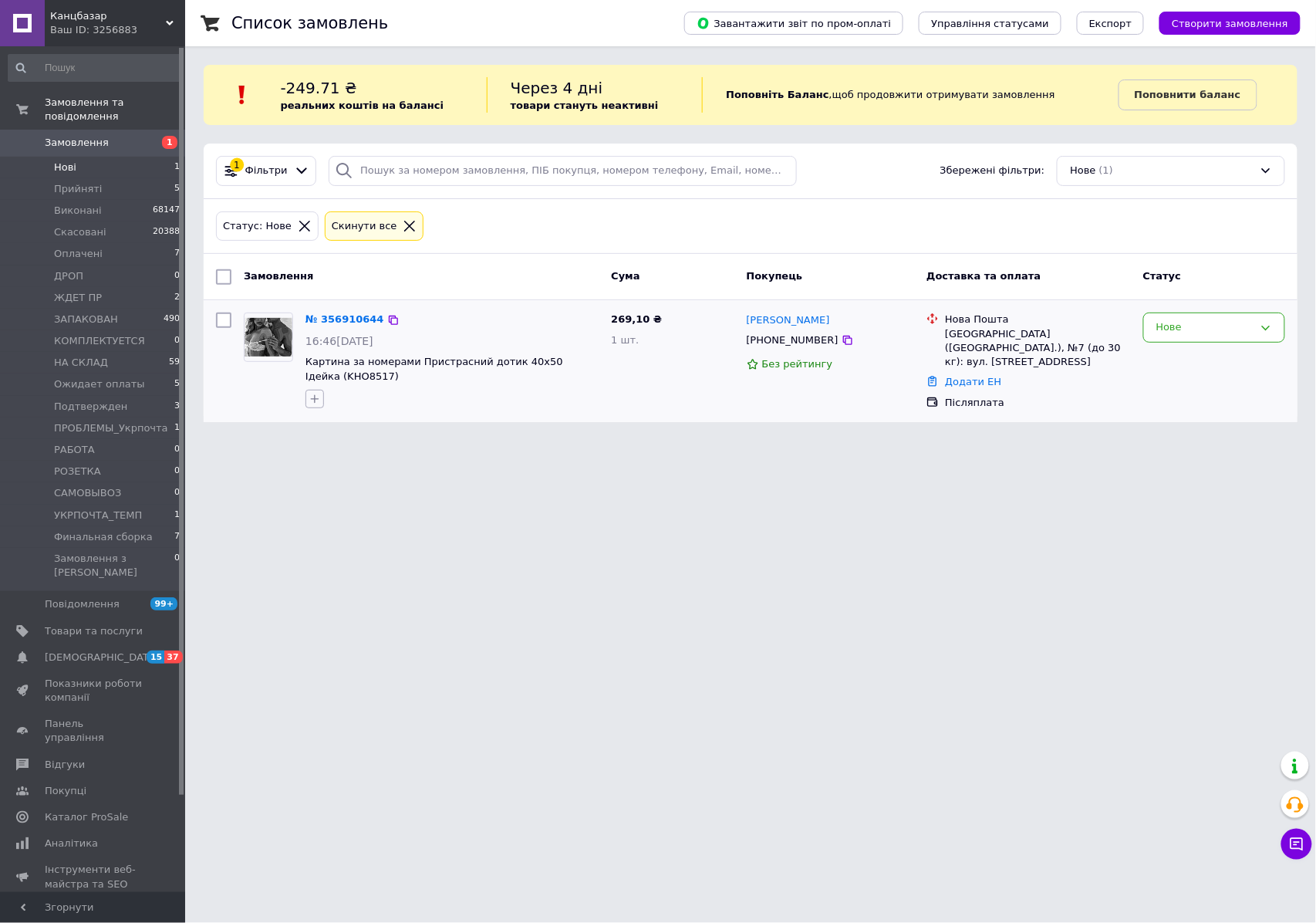
click at [313, 398] on icon "button" at bounding box center [315, 399] width 13 height 13
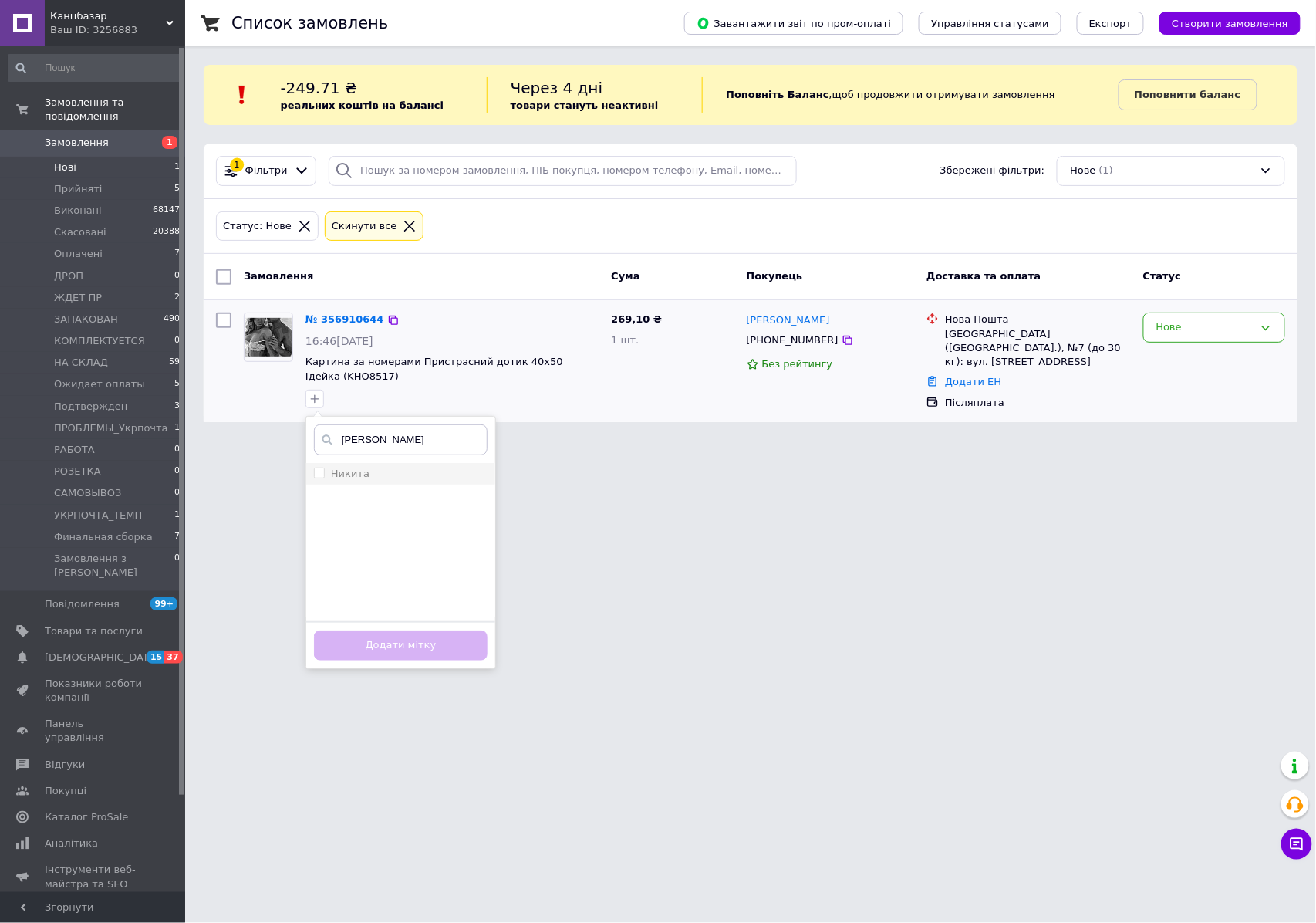
type input "[PERSON_NAME]"
click at [378, 469] on div "Никита" at bounding box center [401, 473] width 173 height 14
checkbox input "true"
click at [411, 654] on button "Додати мітку" at bounding box center [401, 645] width 173 height 30
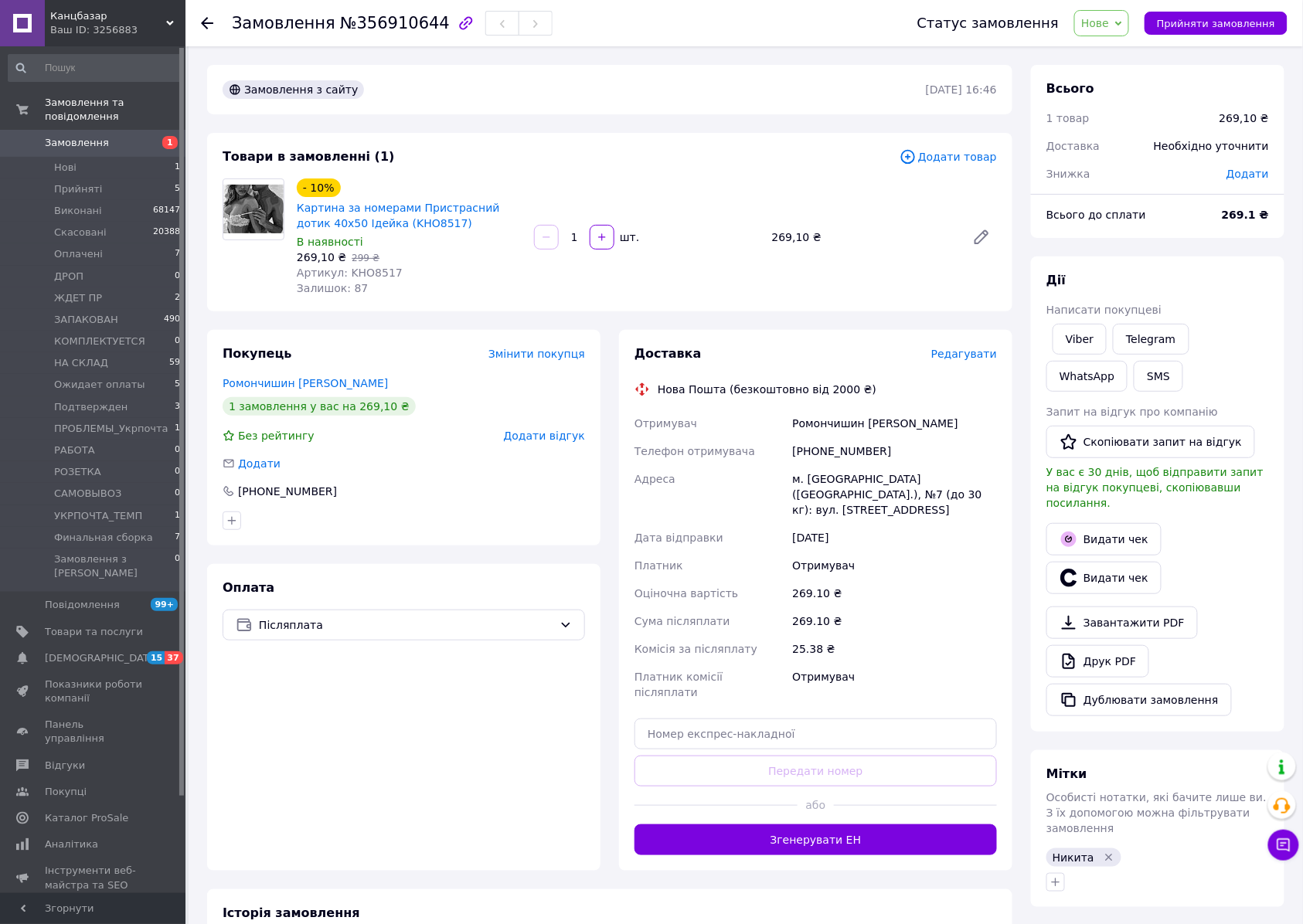
click at [381, 272] on span "Артикул: KHO8517" at bounding box center [349, 272] width 106 height 13
copy span "KHO8517"
click at [359, 267] on span "Артикул: KHO8517" at bounding box center [349, 272] width 106 height 13
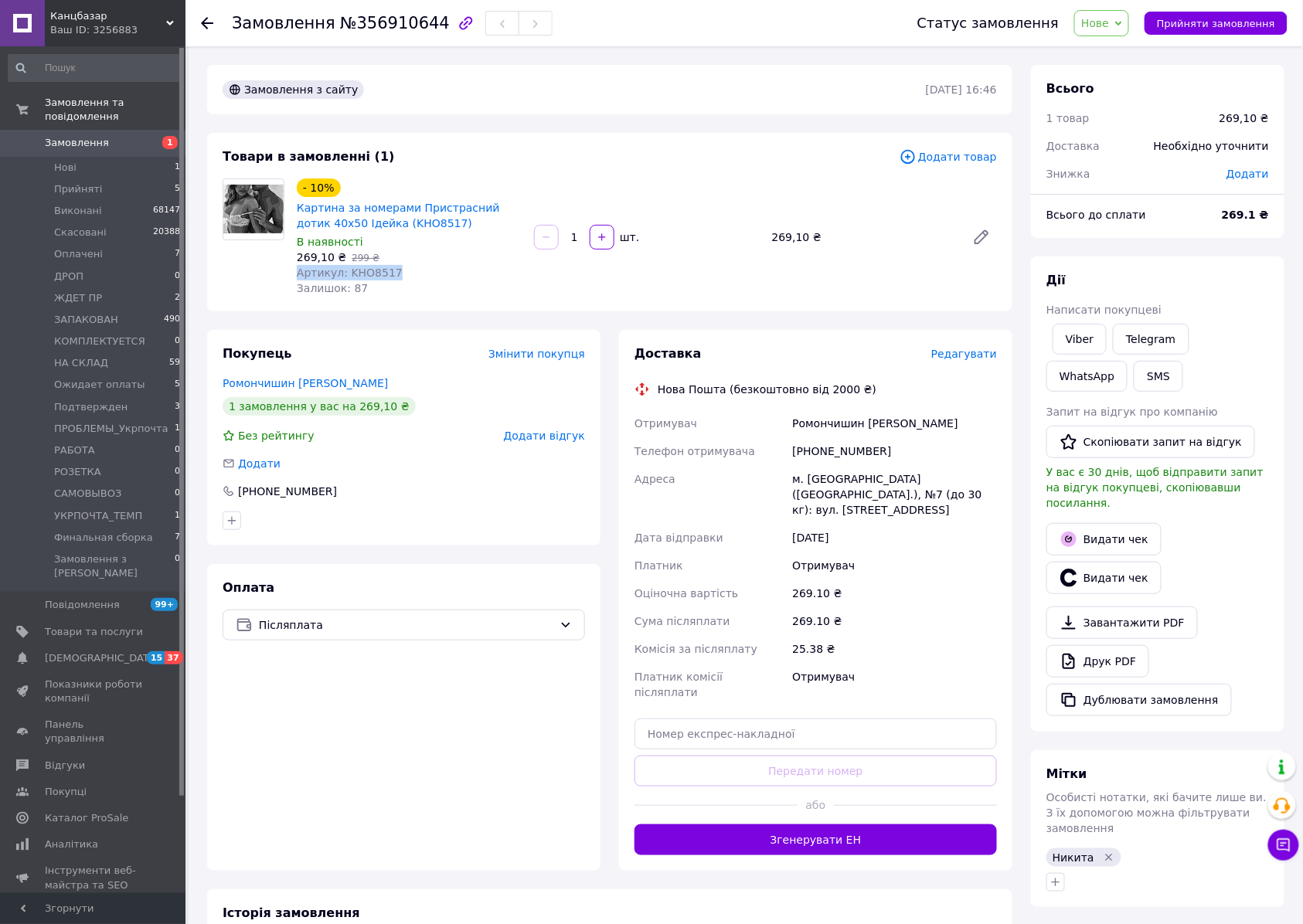
click at [359, 267] on span "Артикул: KHO8517" at bounding box center [349, 272] width 106 height 13
click at [365, 269] on span "Артикул: KHO8517" at bounding box center [349, 272] width 106 height 13
click at [1093, 339] on link "Viber" at bounding box center [1079, 339] width 54 height 31
click at [1105, 28] on span "Нове" at bounding box center [1094, 23] width 28 height 13
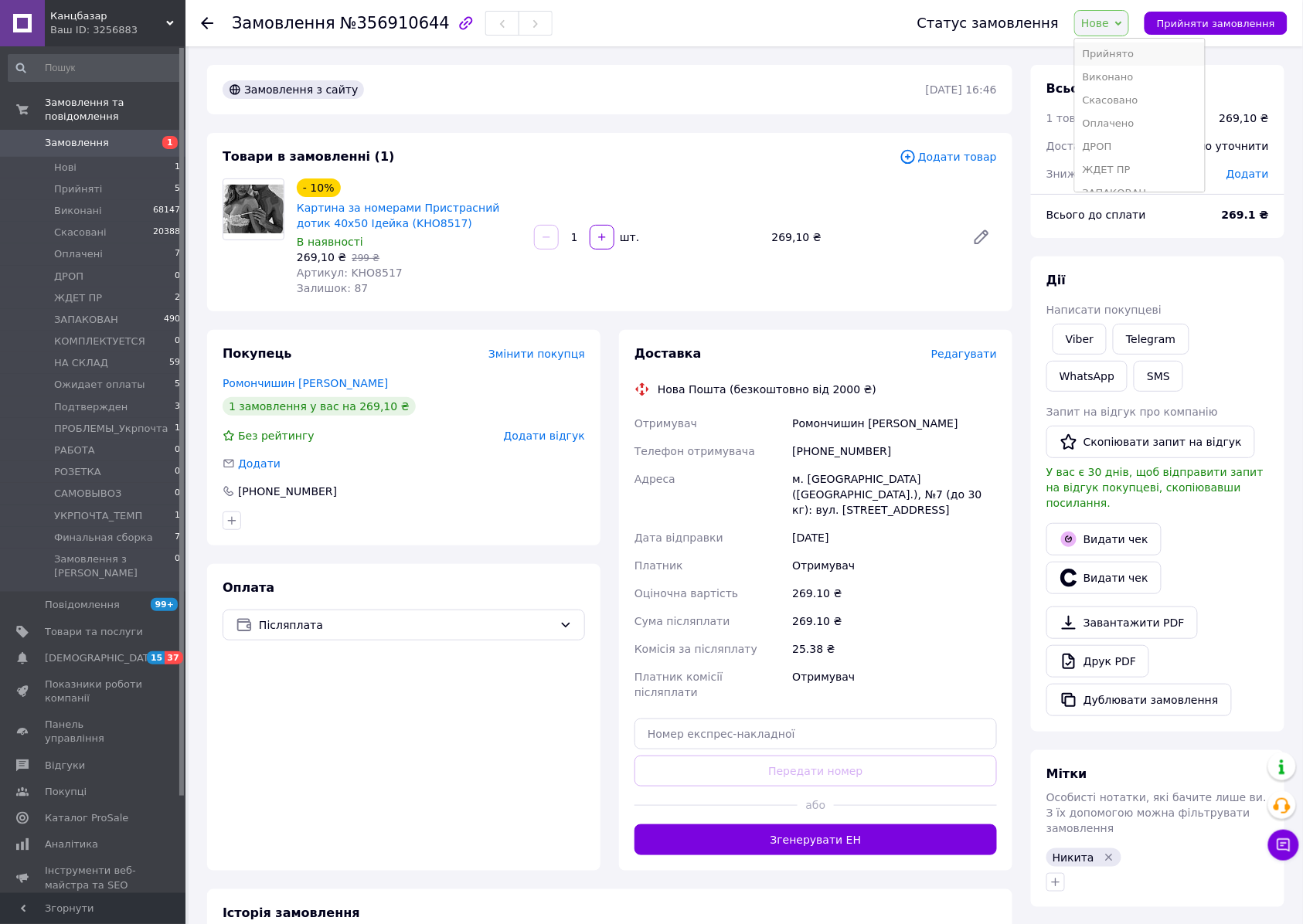
click at [1123, 51] on li "Прийнято" at bounding box center [1140, 53] width 130 height 23
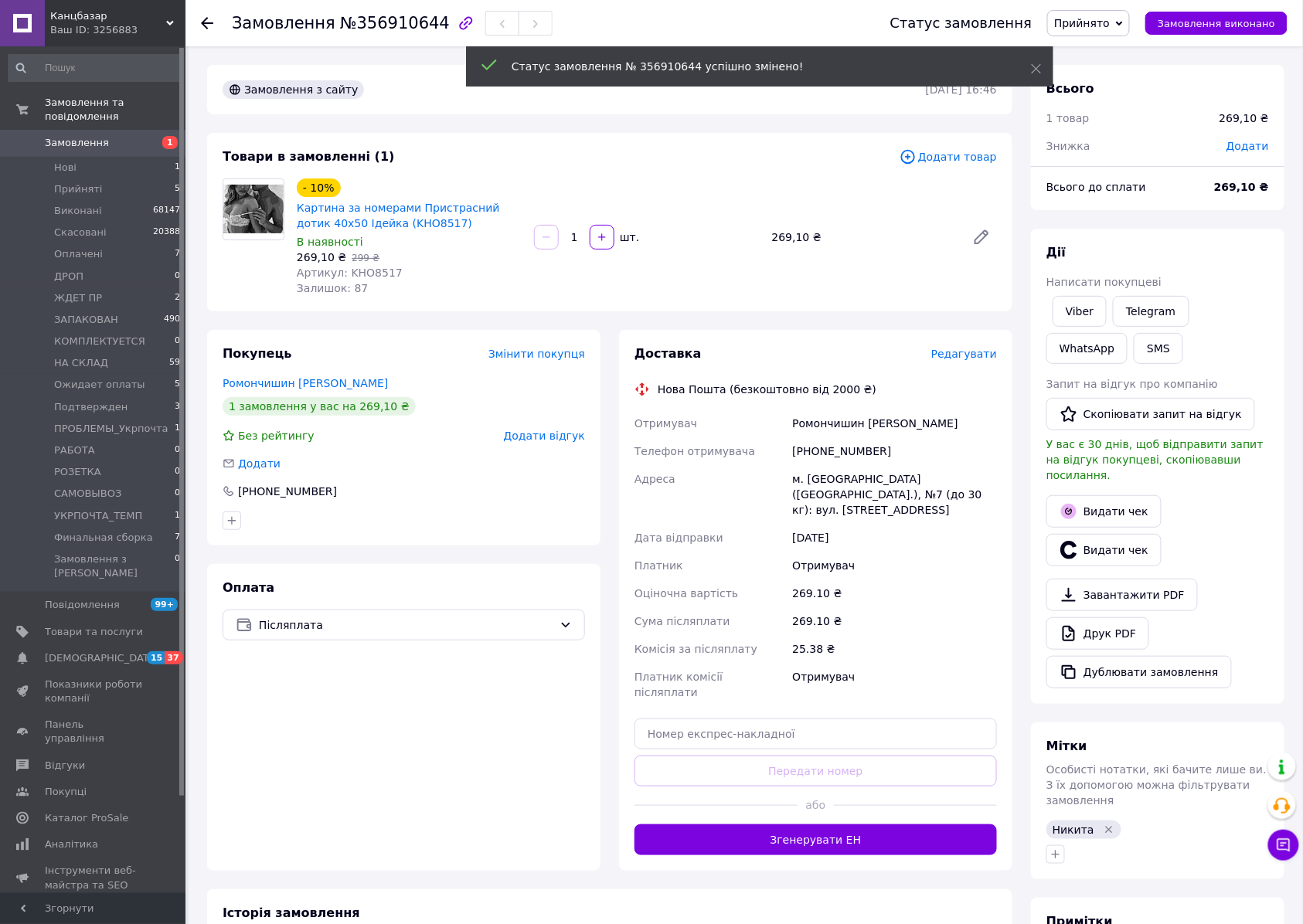
click at [715, 171] on div "Товари в замовленні (1) Додати товар - 10% Картина за номерами Пристрасний доти…" at bounding box center [610, 222] width 805 height 178
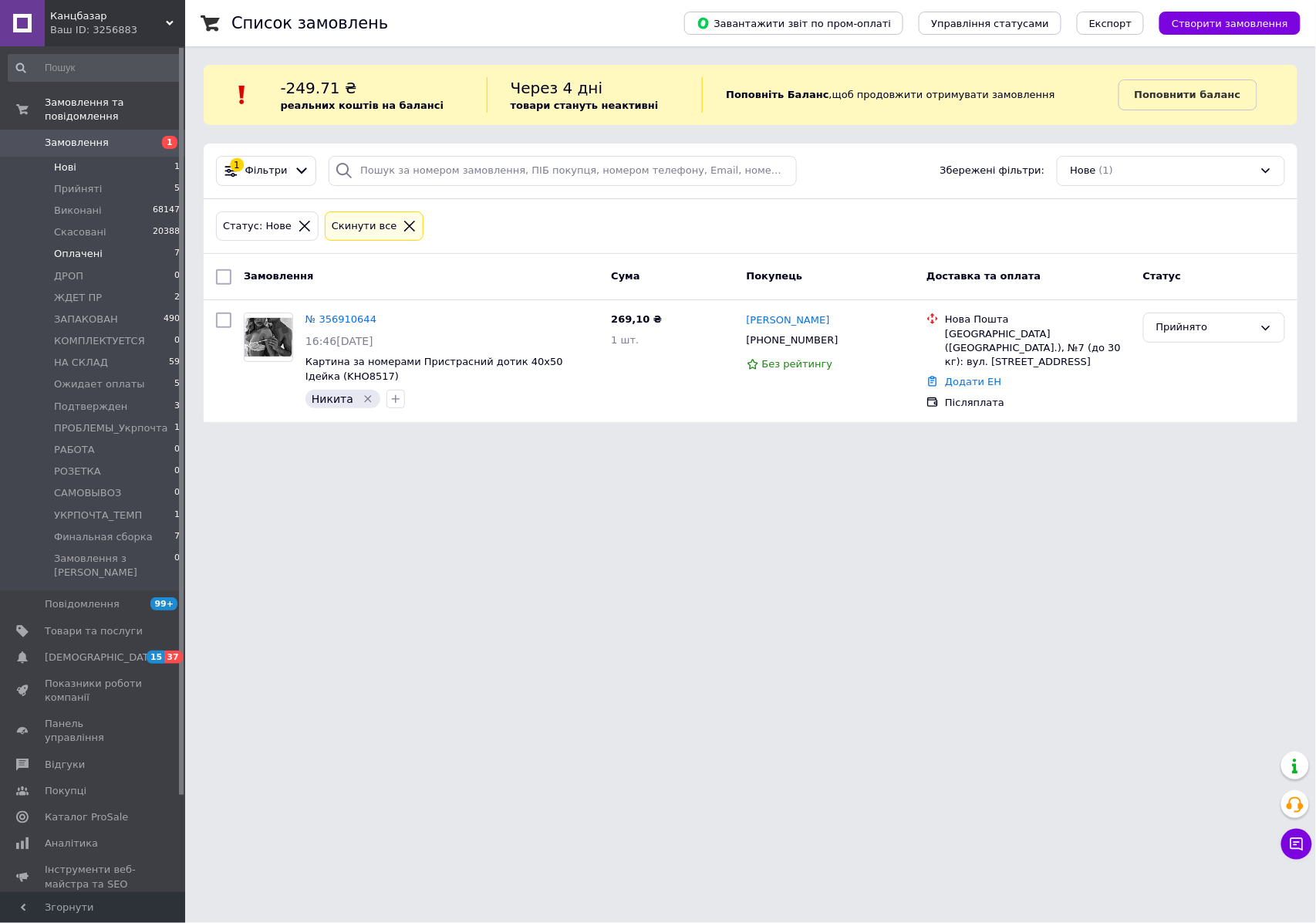
click at [94, 247] on span "Оплачені" at bounding box center [78, 253] width 49 height 14
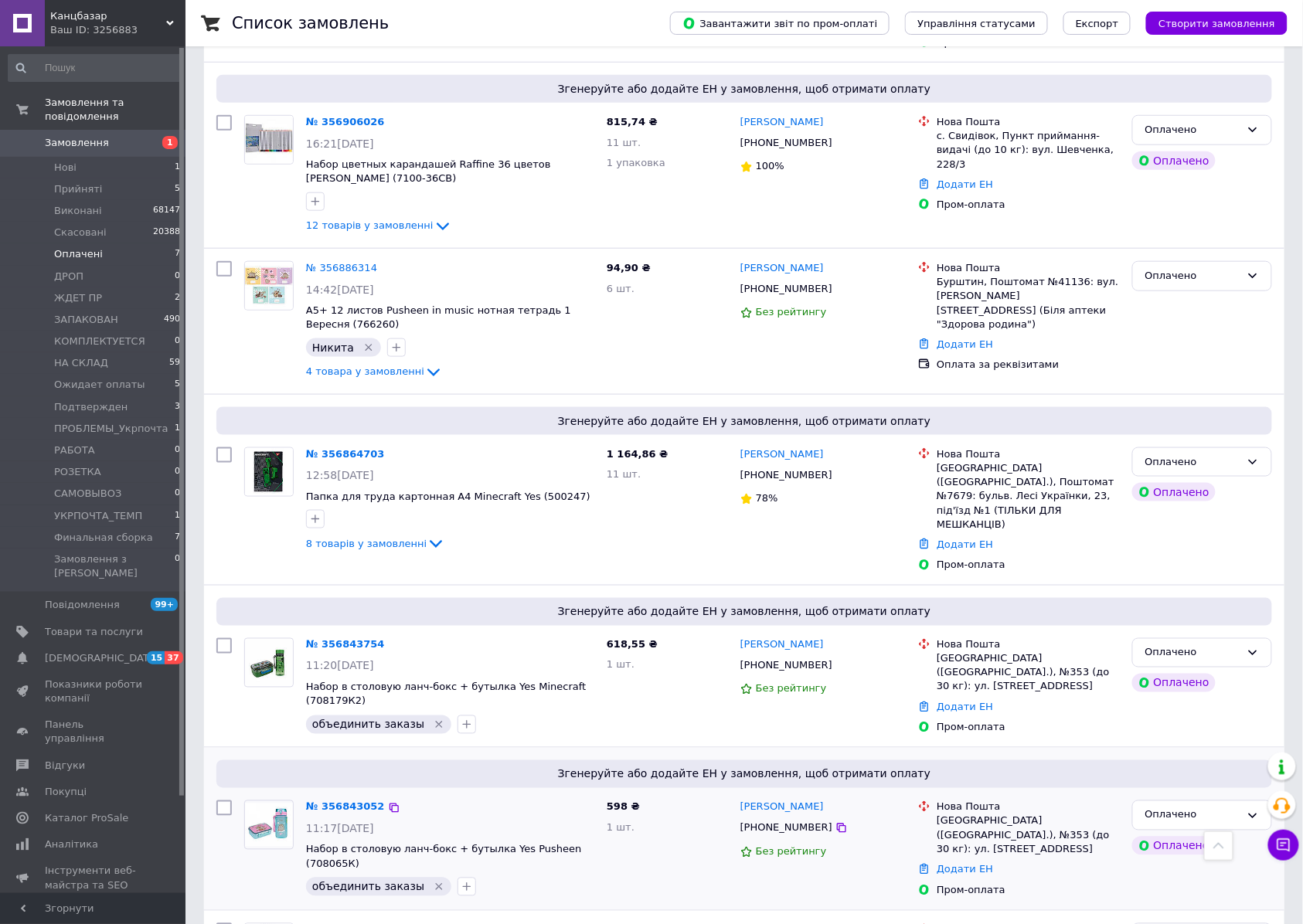
scroll to position [209, 0]
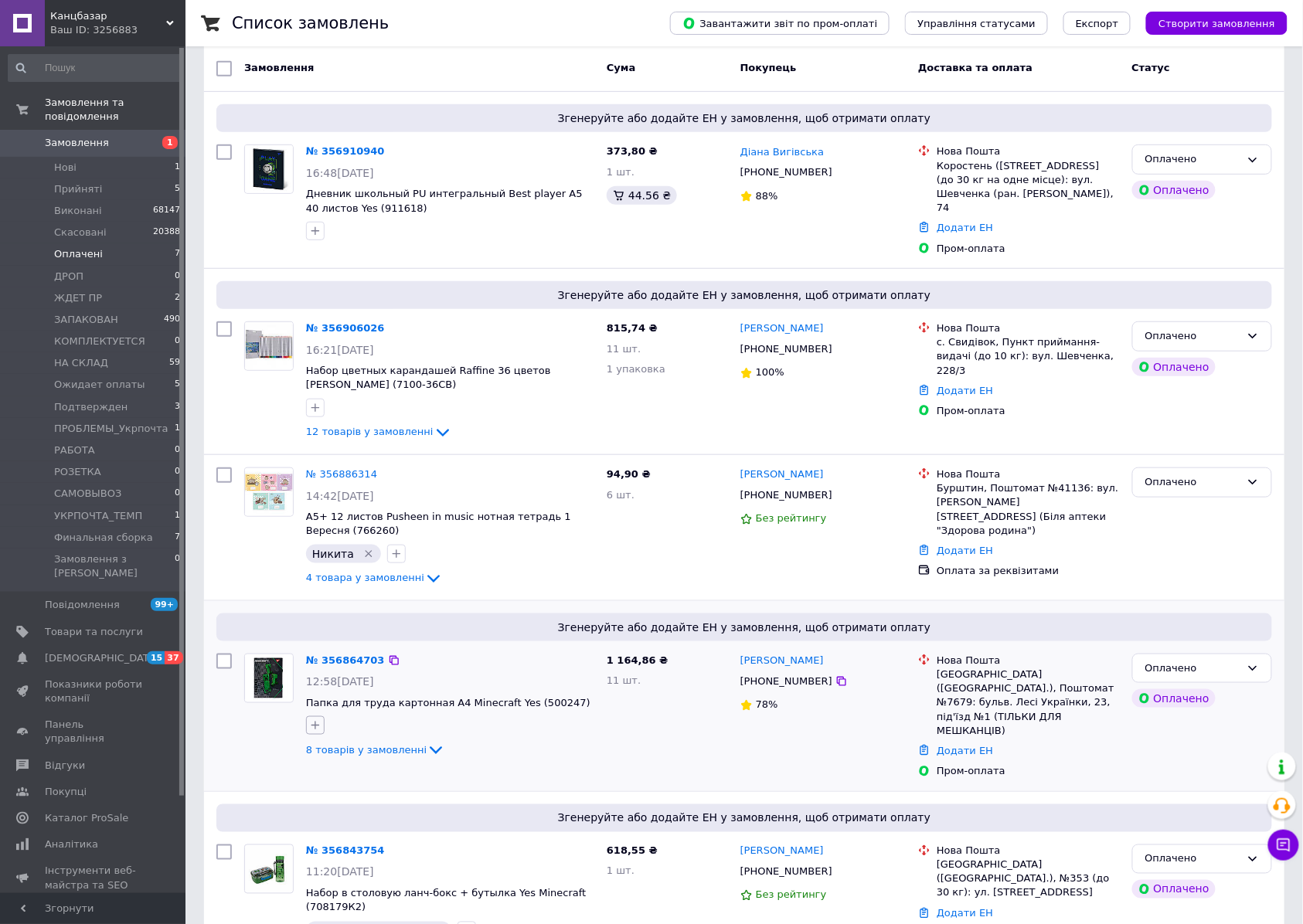
click at [314, 719] on icon "button" at bounding box center [316, 726] width 13 height 13
type input "ники"
click at [391, 789] on li "Никита" at bounding box center [402, 800] width 190 height 22
checkbox input "true"
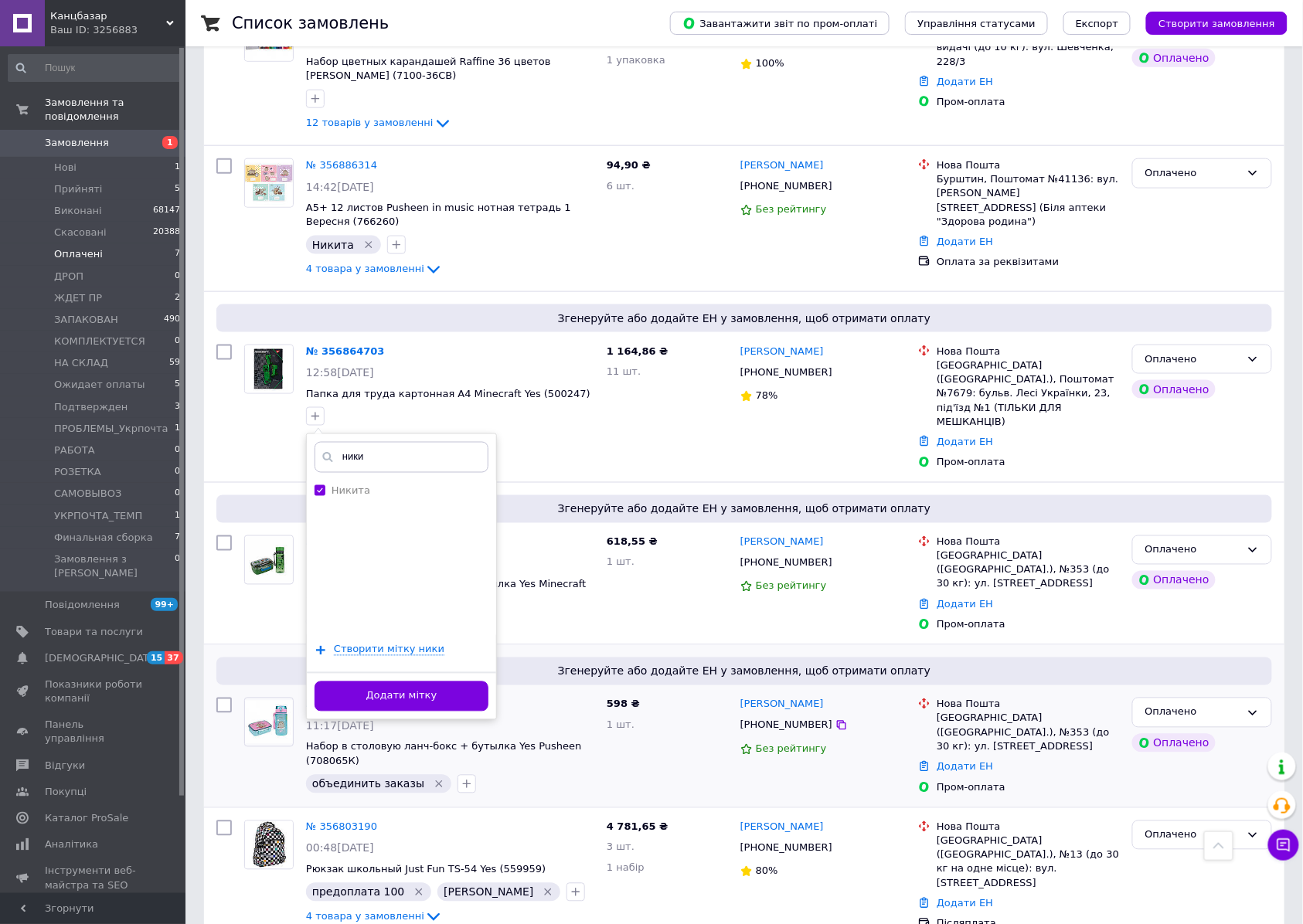
click at [391, 692] on button "Додати мітку" at bounding box center [402, 696] width 174 height 30
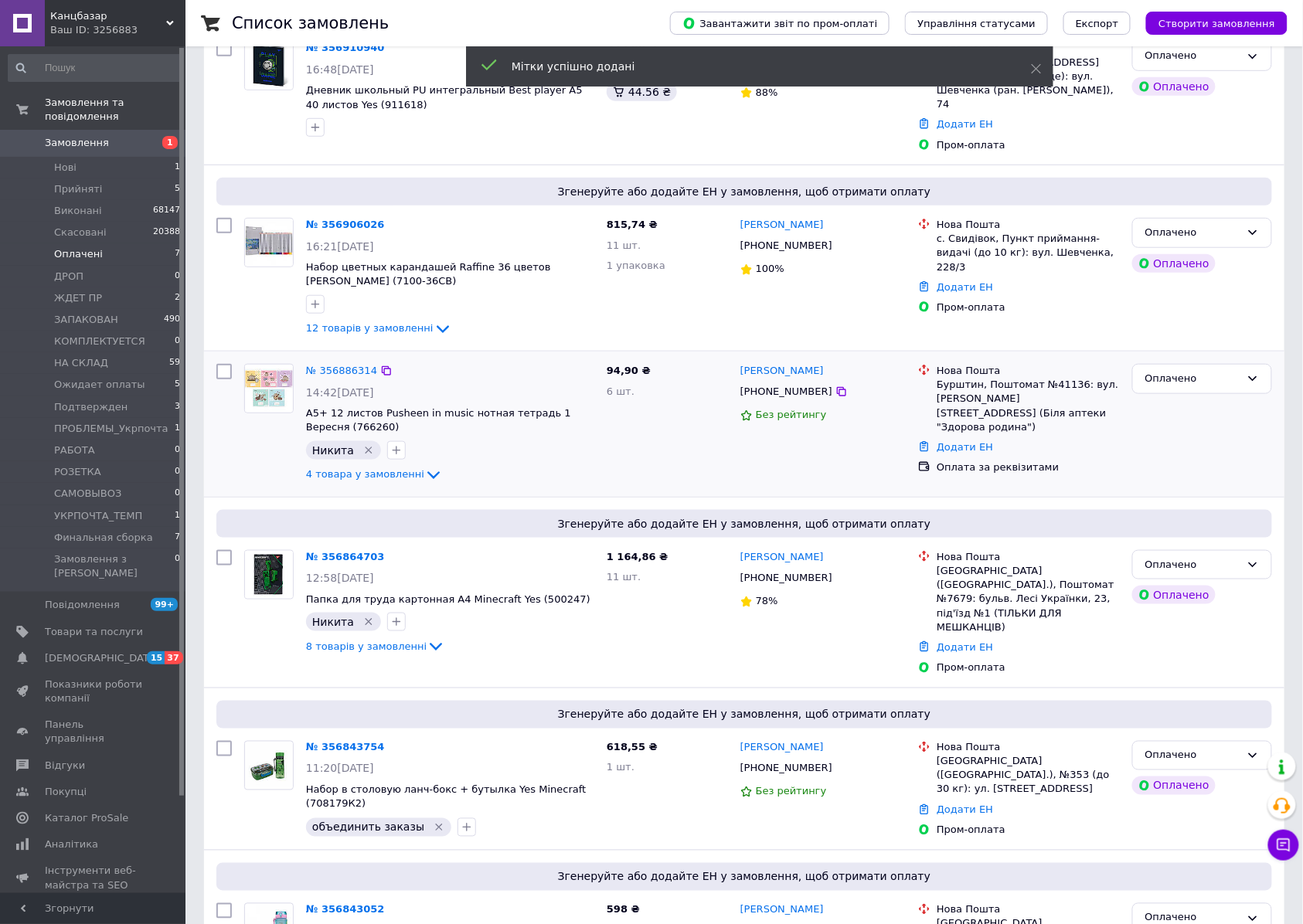
scroll to position [209, 0]
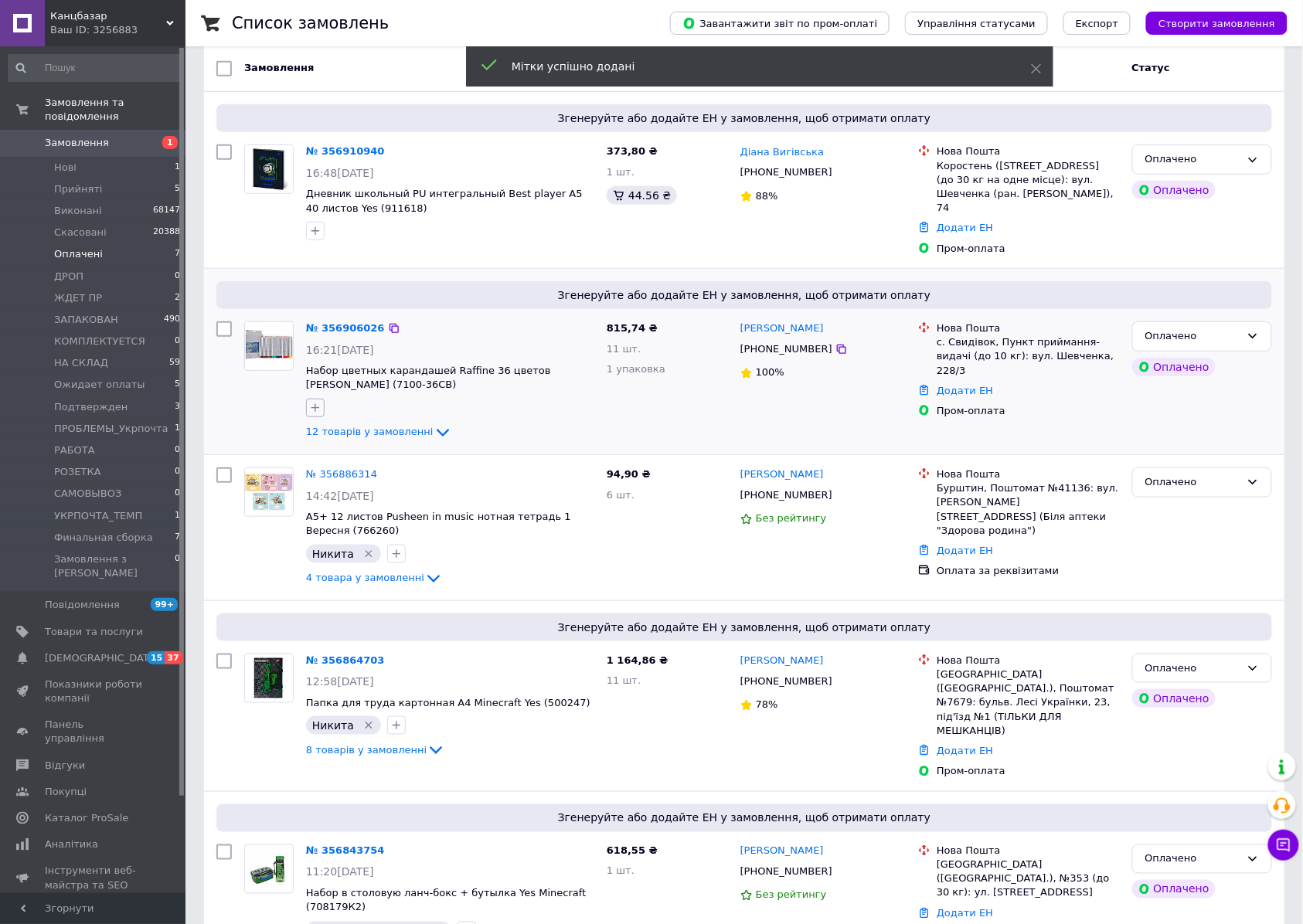
click at [316, 401] on icon "button" at bounding box center [316, 408] width 13 height 13
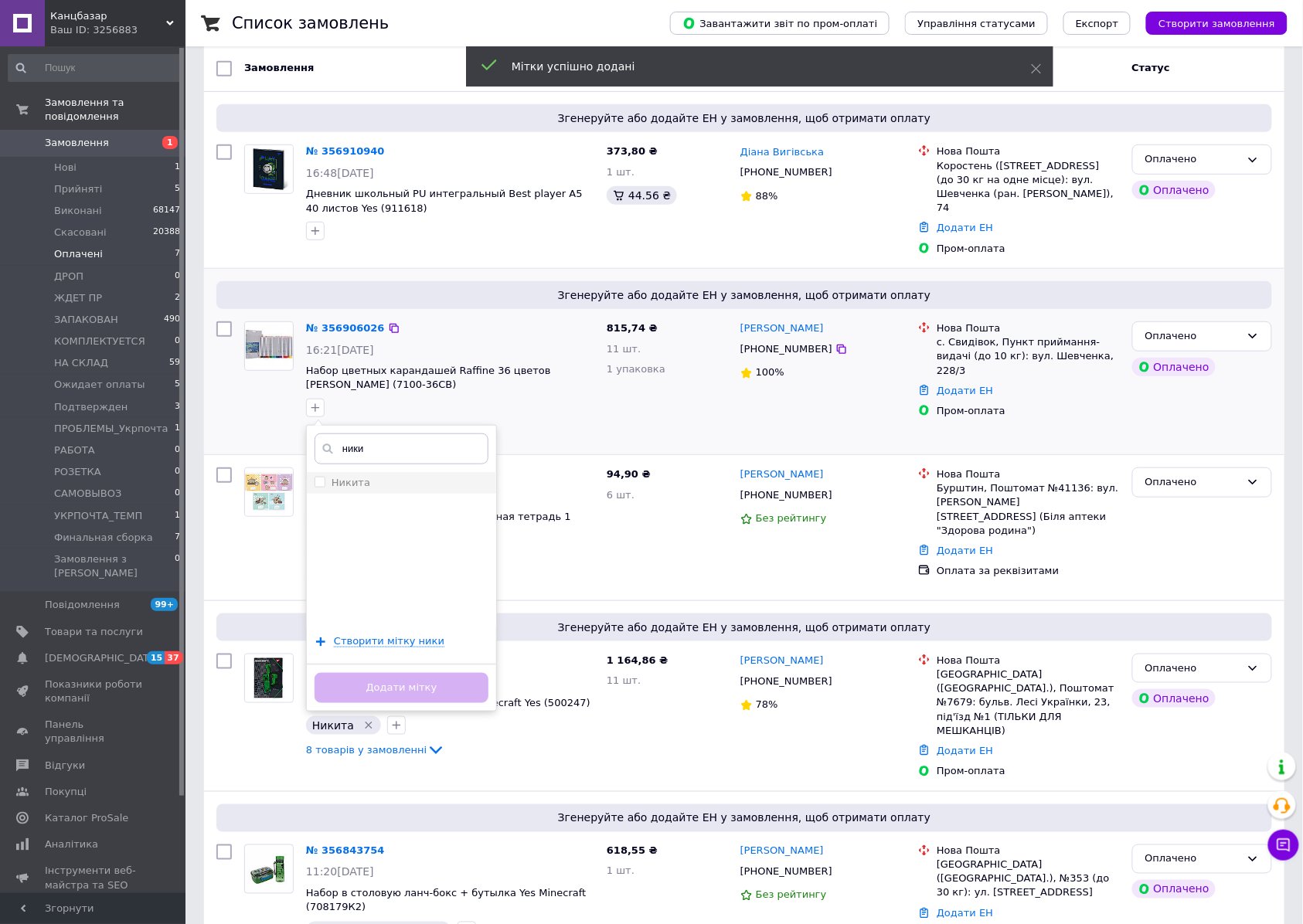
type input "ники"
click at [381, 476] on div "Никита" at bounding box center [402, 482] width 174 height 14
checkbox input "true"
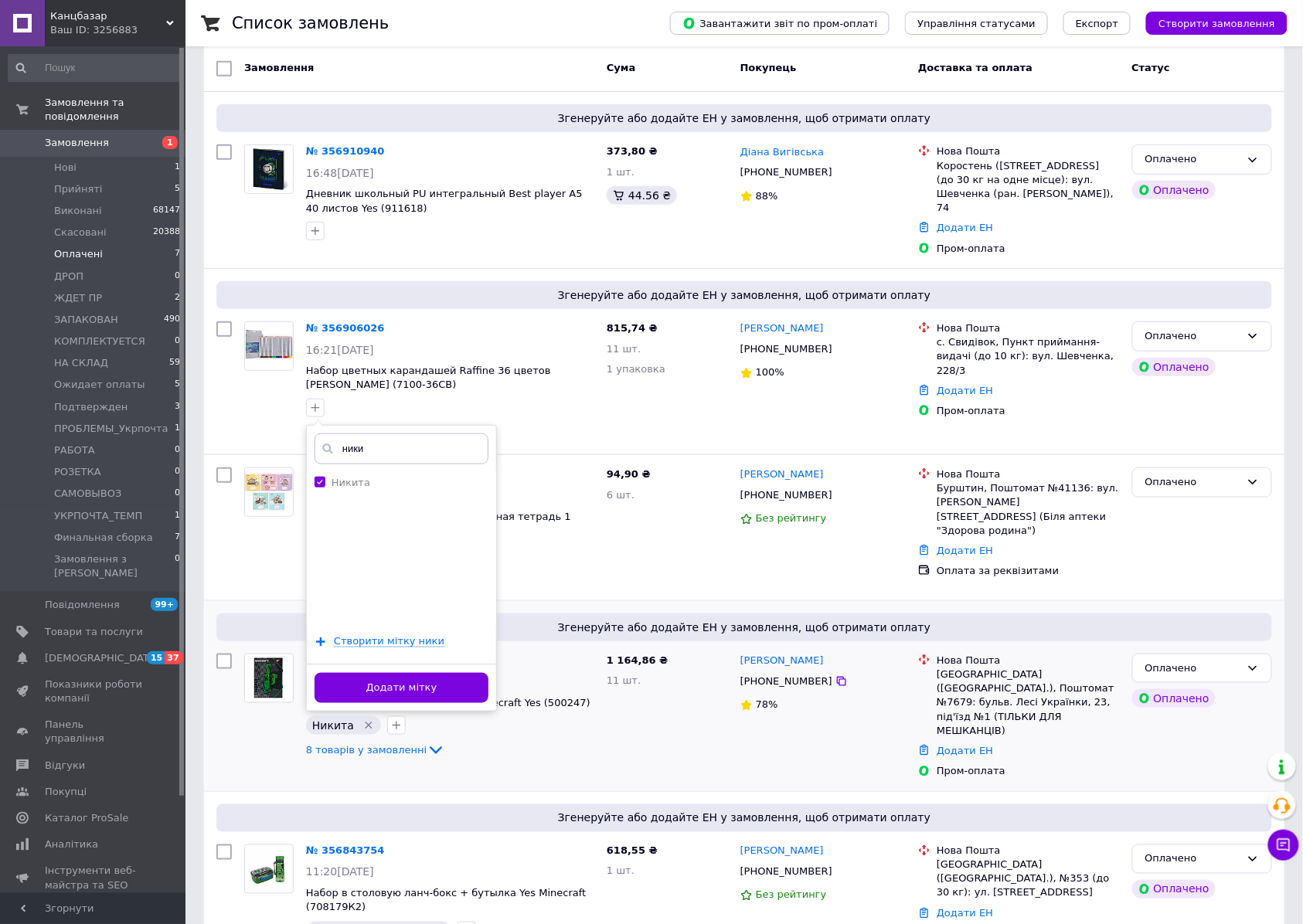
click at [406, 672] on button "Додати мітку" at bounding box center [402, 687] width 174 height 30
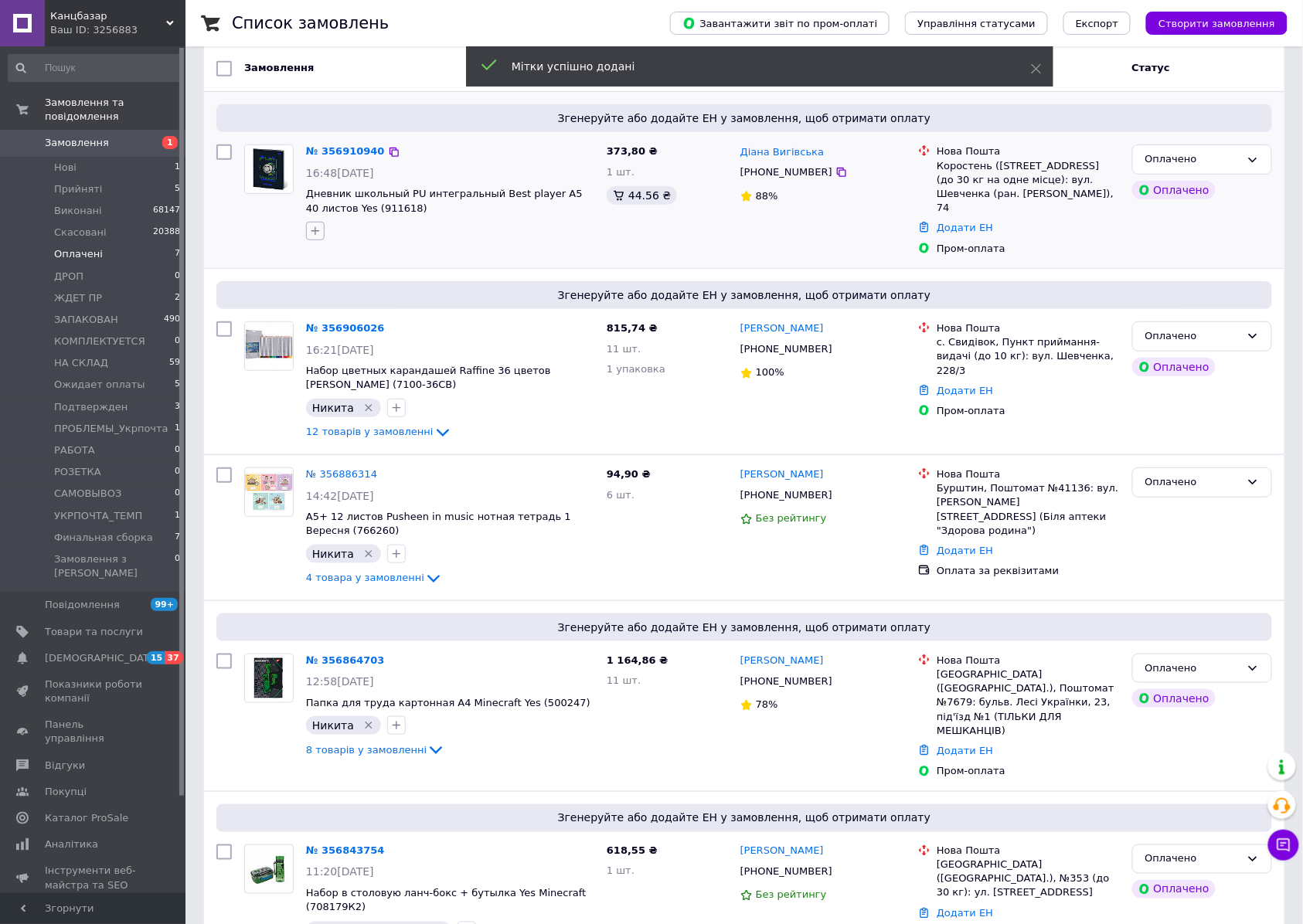
click at [310, 236] on icon "button" at bounding box center [316, 231] width 13 height 13
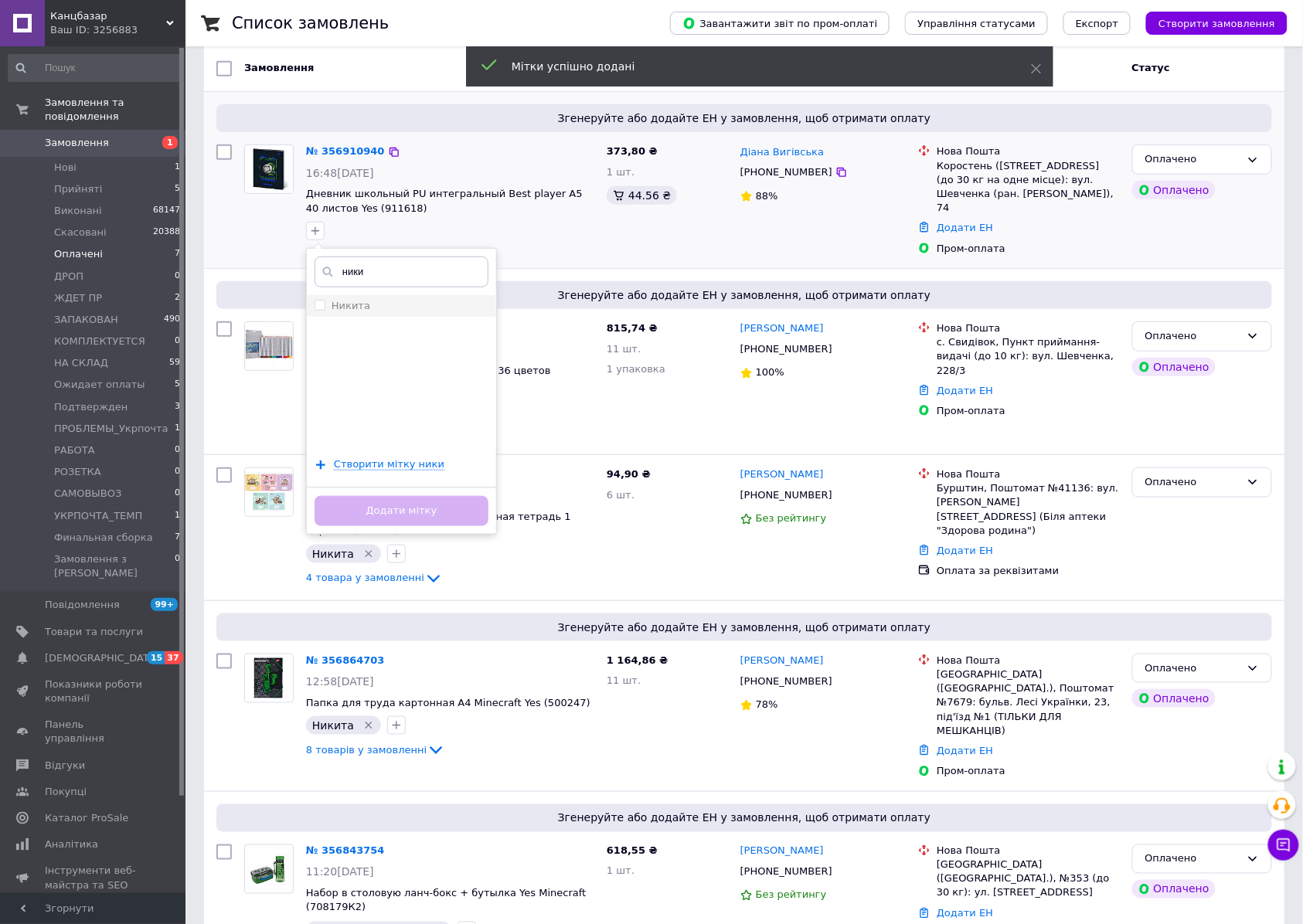
type input "ники"
click at [391, 312] on div "Никита" at bounding box center [402, 305] width 174 height 14
checkbox input "true"
click at [411, 502] on button "Додати мітку" at bounding box center [402, 511] width 174 height 30
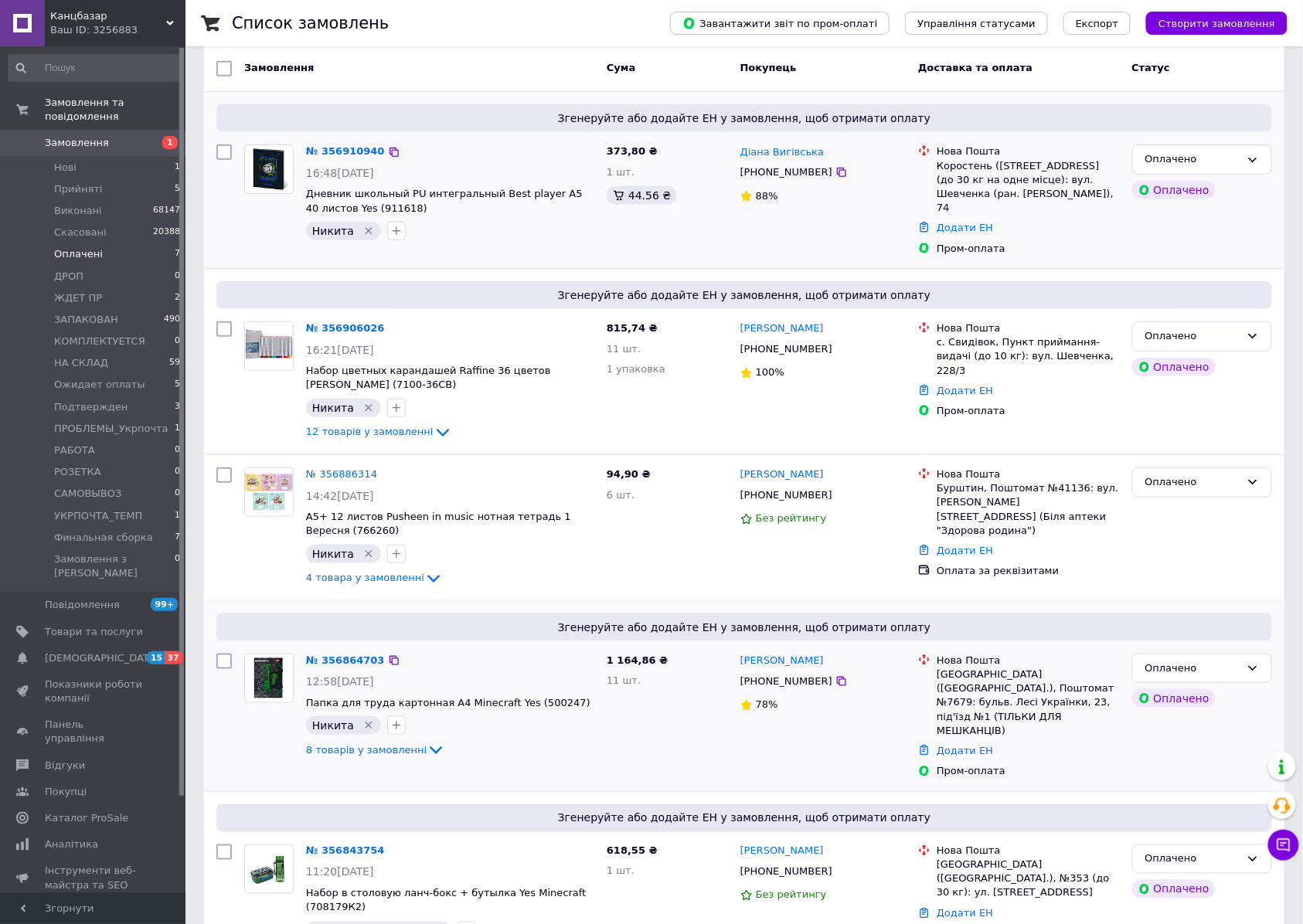
scroll to position [106, 0]
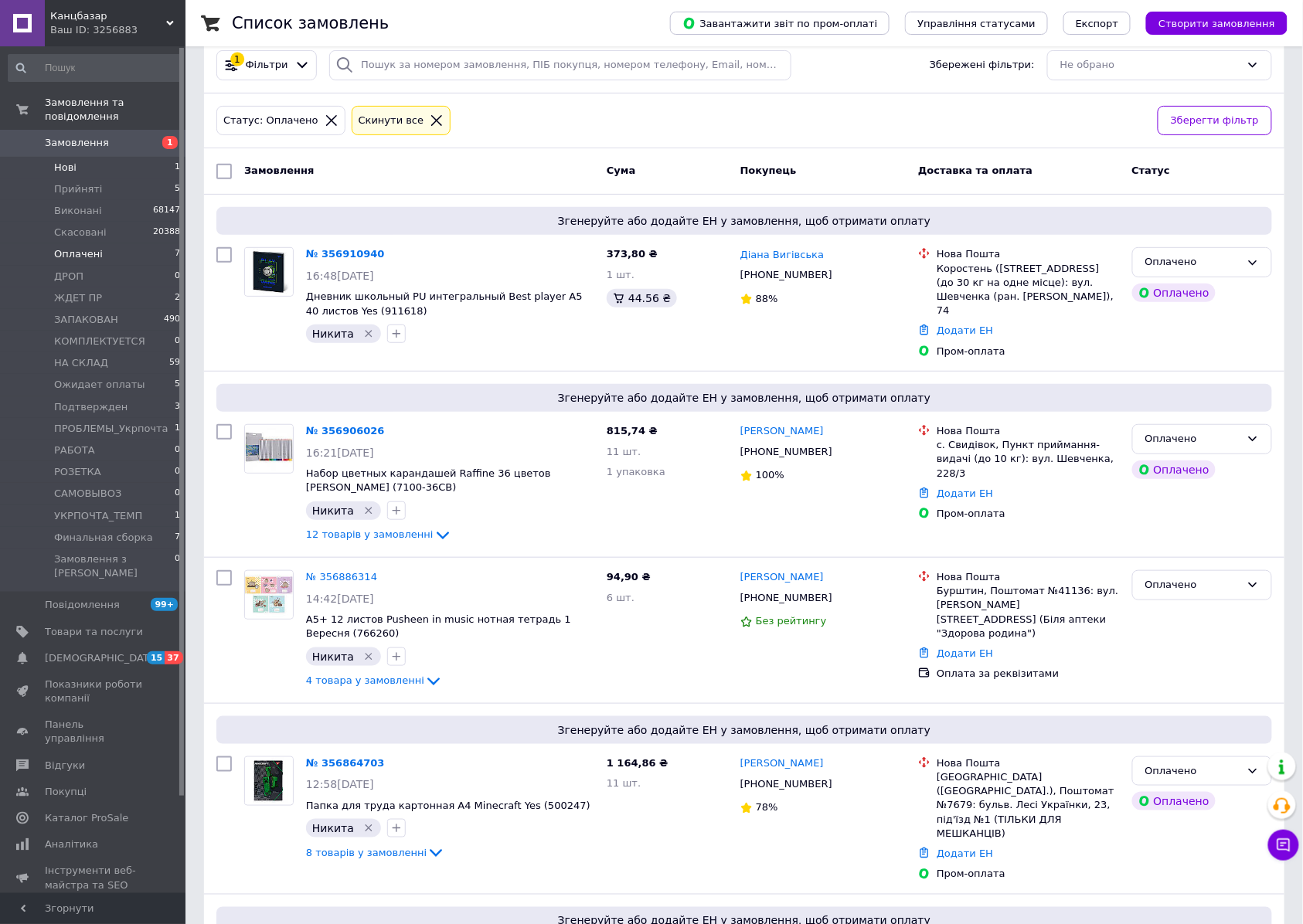
click at [69, 161] on span "Нові" at bounding box center [65, 167] width 22 height 14
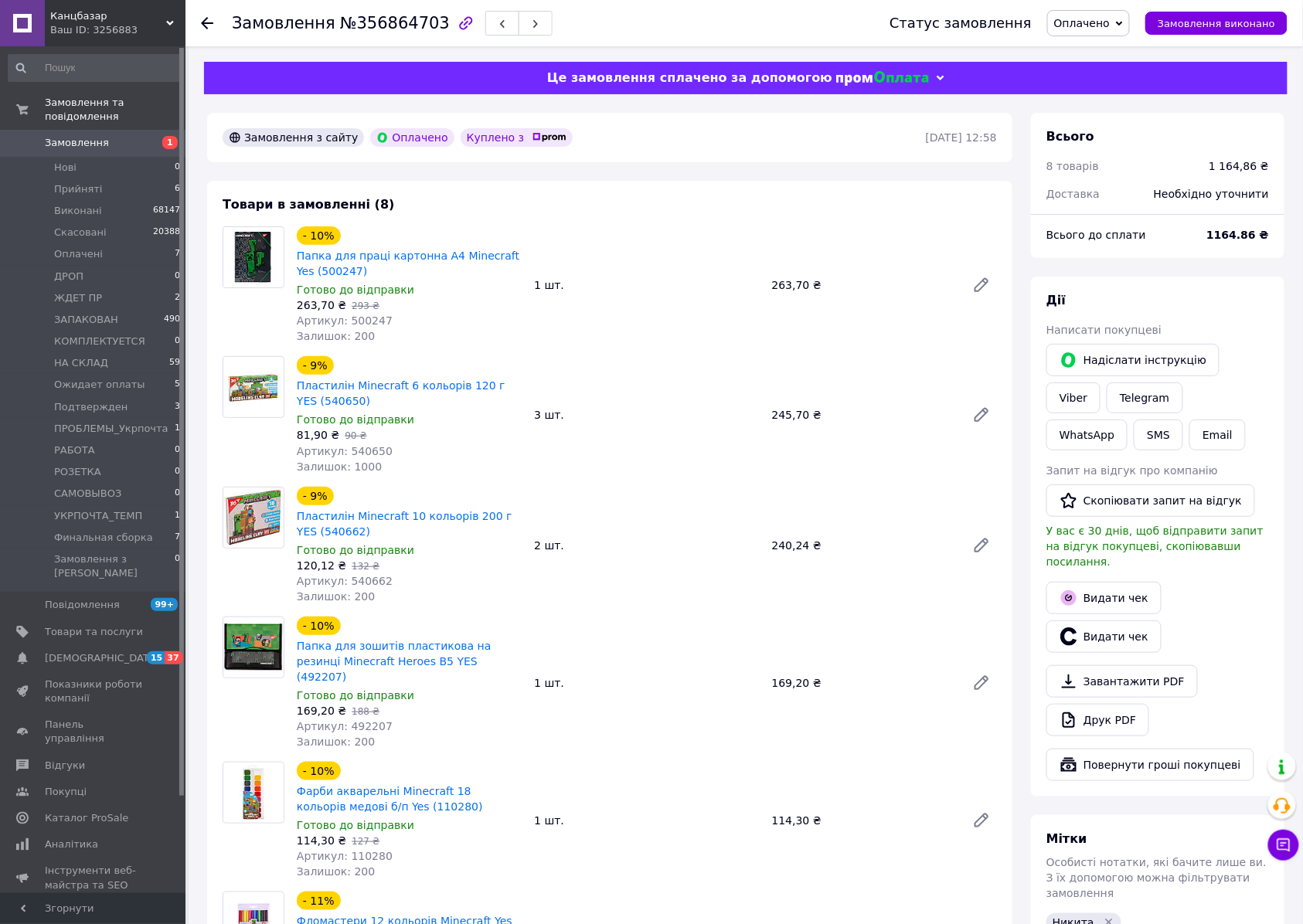
click at [365, 319] on span "Артикул: 500247" at bounding box center [344, 321] width 96 height 13
copy span "500247"
click at [363, 449] on span "Артикул: 540650" at bounding box center [344, 451] width 96 height 13
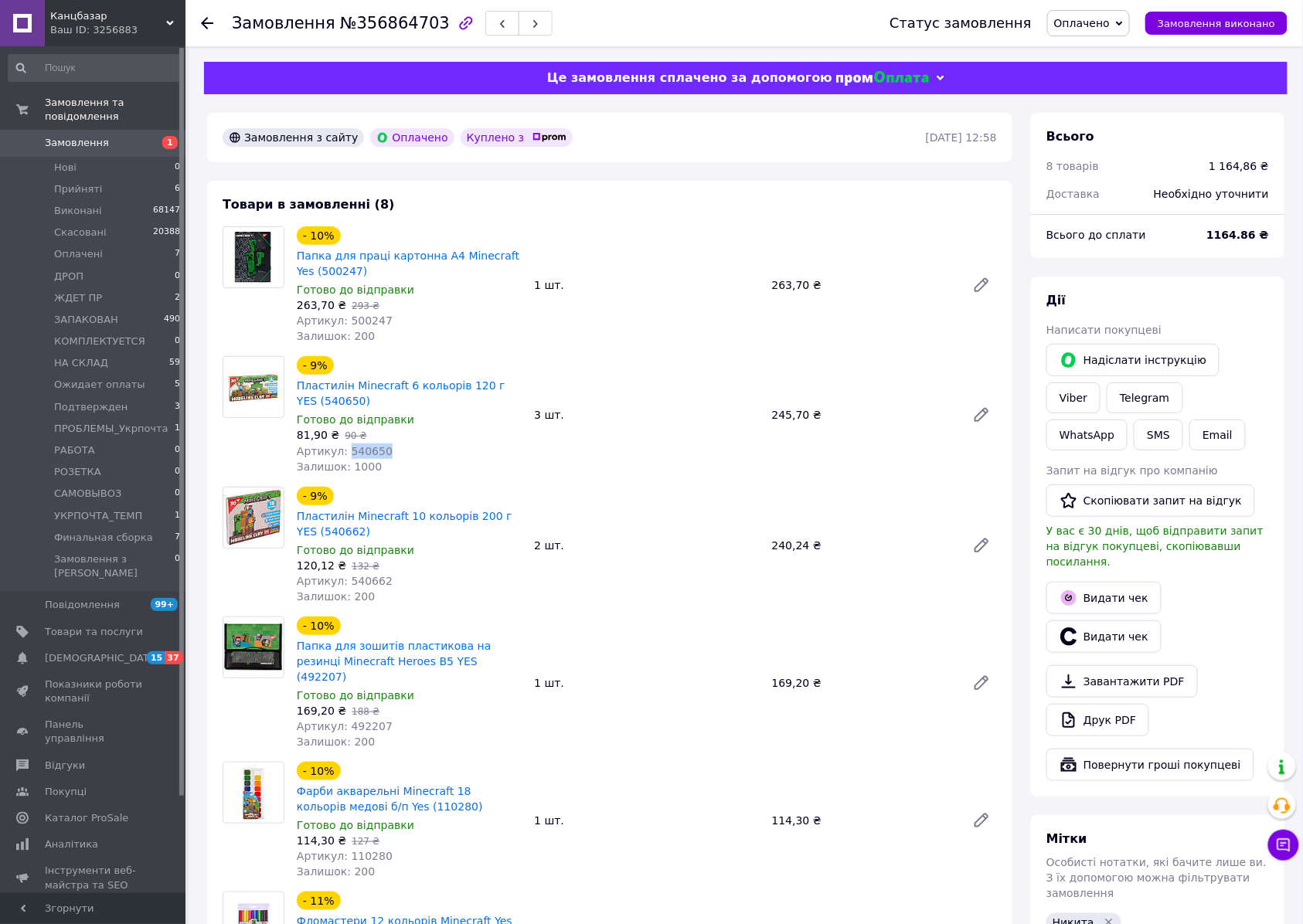
copy span "540650"
click at [365, 578] on span "Артикул: 540662" at bounding box center [344, 581] width 96 height 13
copy span "540662"
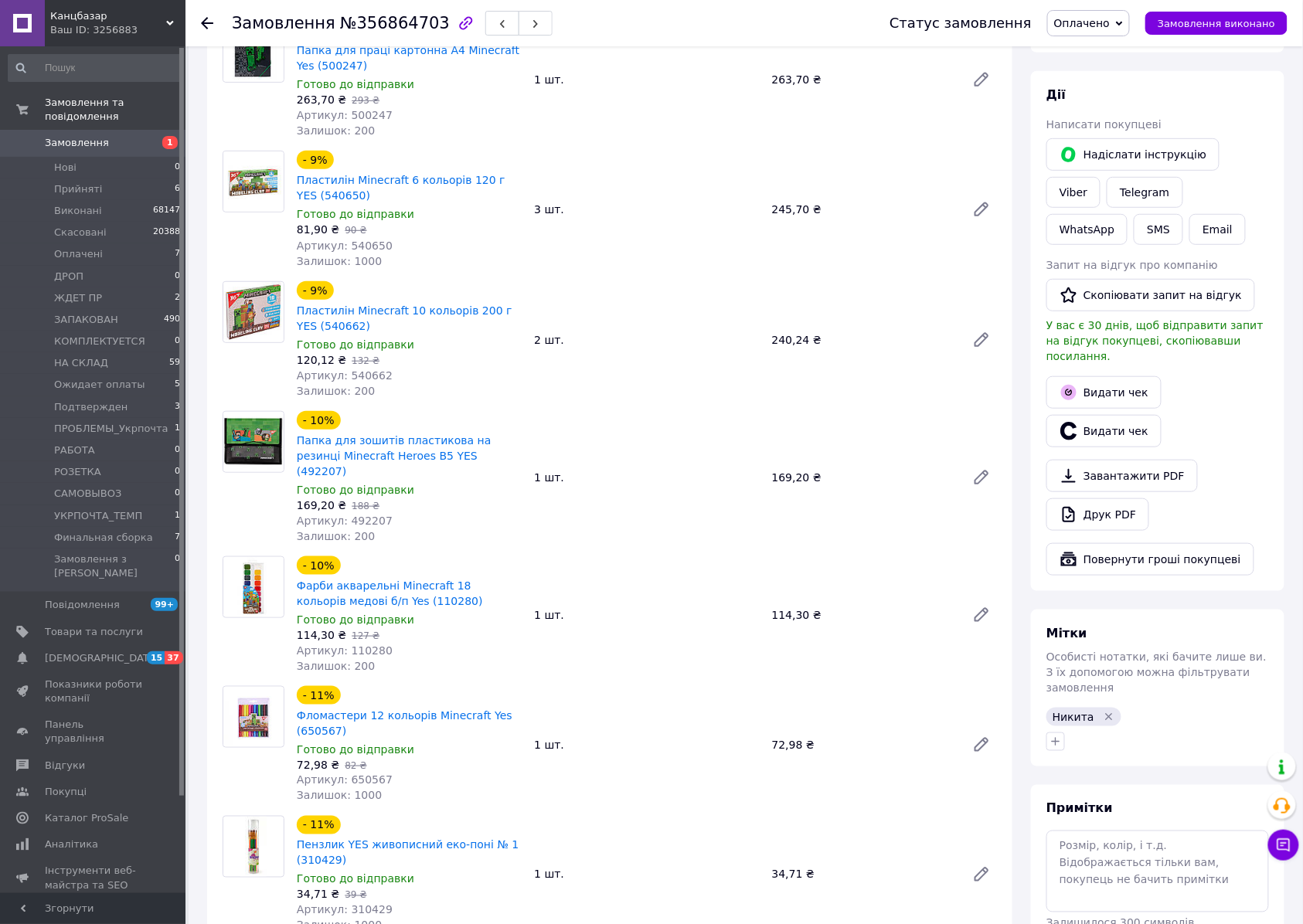
click at [365, 515] on span "Артикул: 492207" at bounding box center [344, 521] width 96 height 13
copy span "492207"
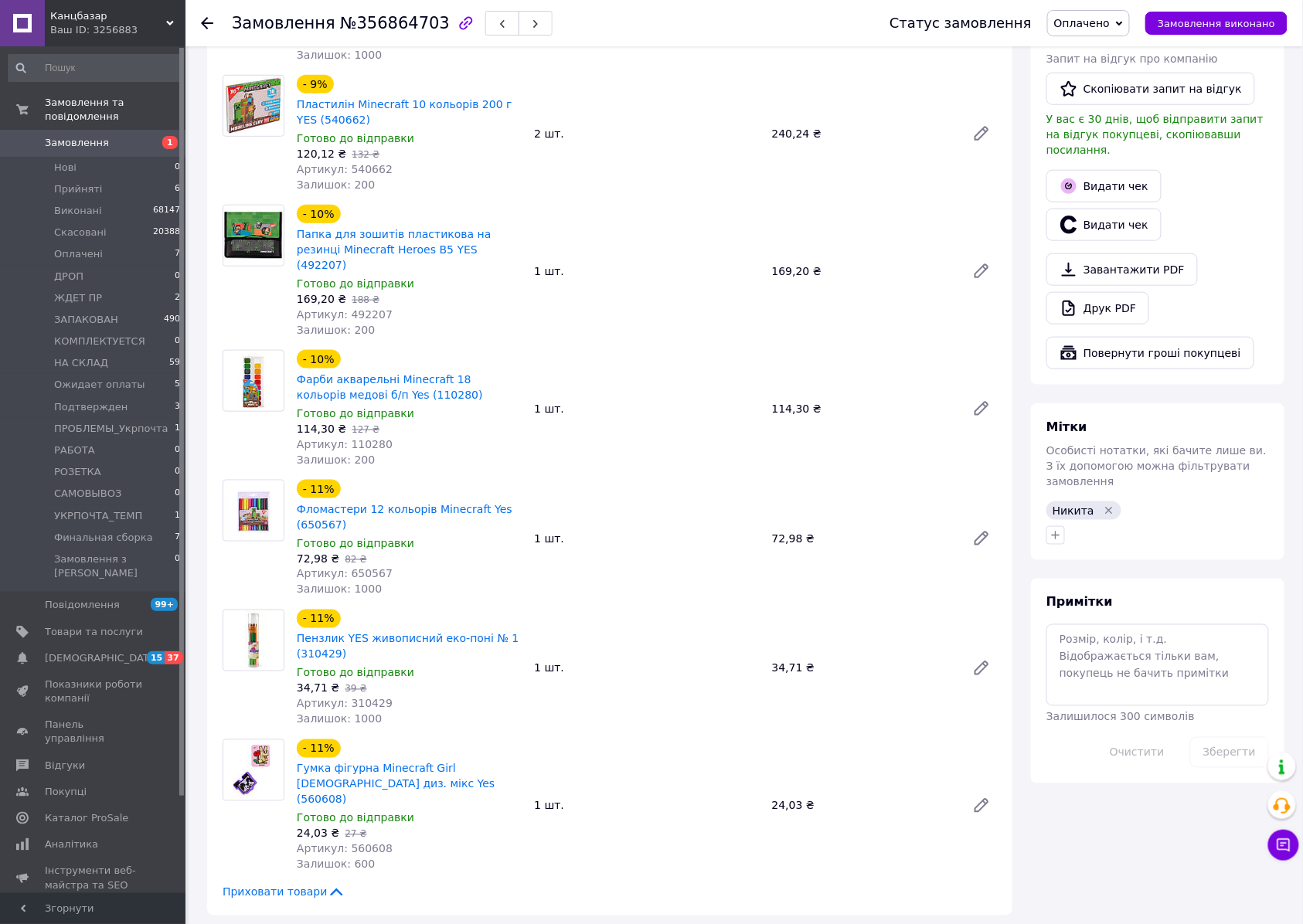
click at [363, 438] on span "Артикул: 110280" at bounding box center [344, 444] width 96 height 13
copy span "110280"
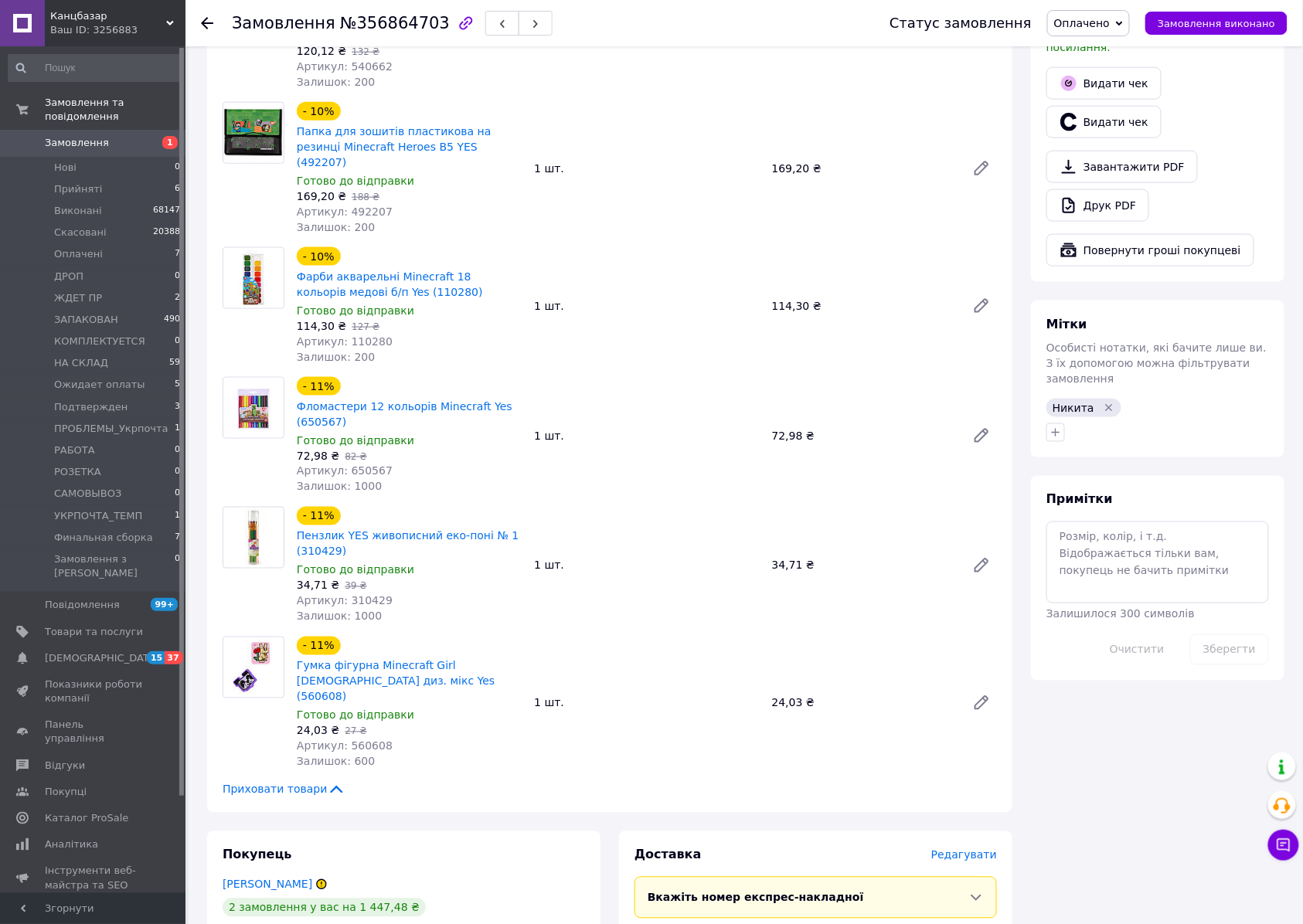
click at [359, 465] on span "Артикул: 650567" at bounding box center [344, 472] width 96 height 13
copy span "650567"
click at [360, 595] on span "Артикул: 310429" at bounding box center [344, 601] width 96 height 13
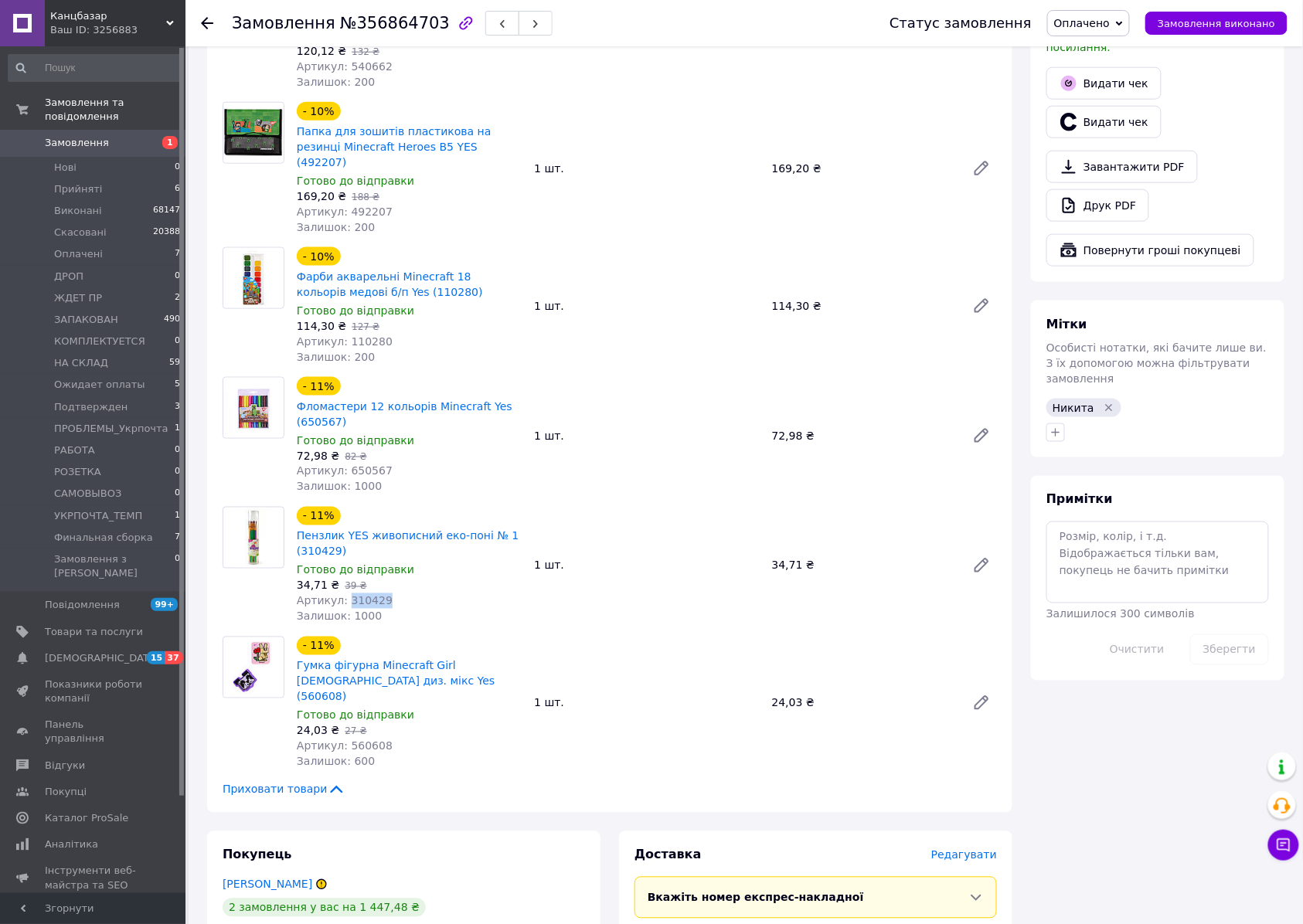
copy span "310429"
click at [357, 740] on span "Артикул: 560608" at bounding box center [344, 746] width 96 height 13
copy span "560608"
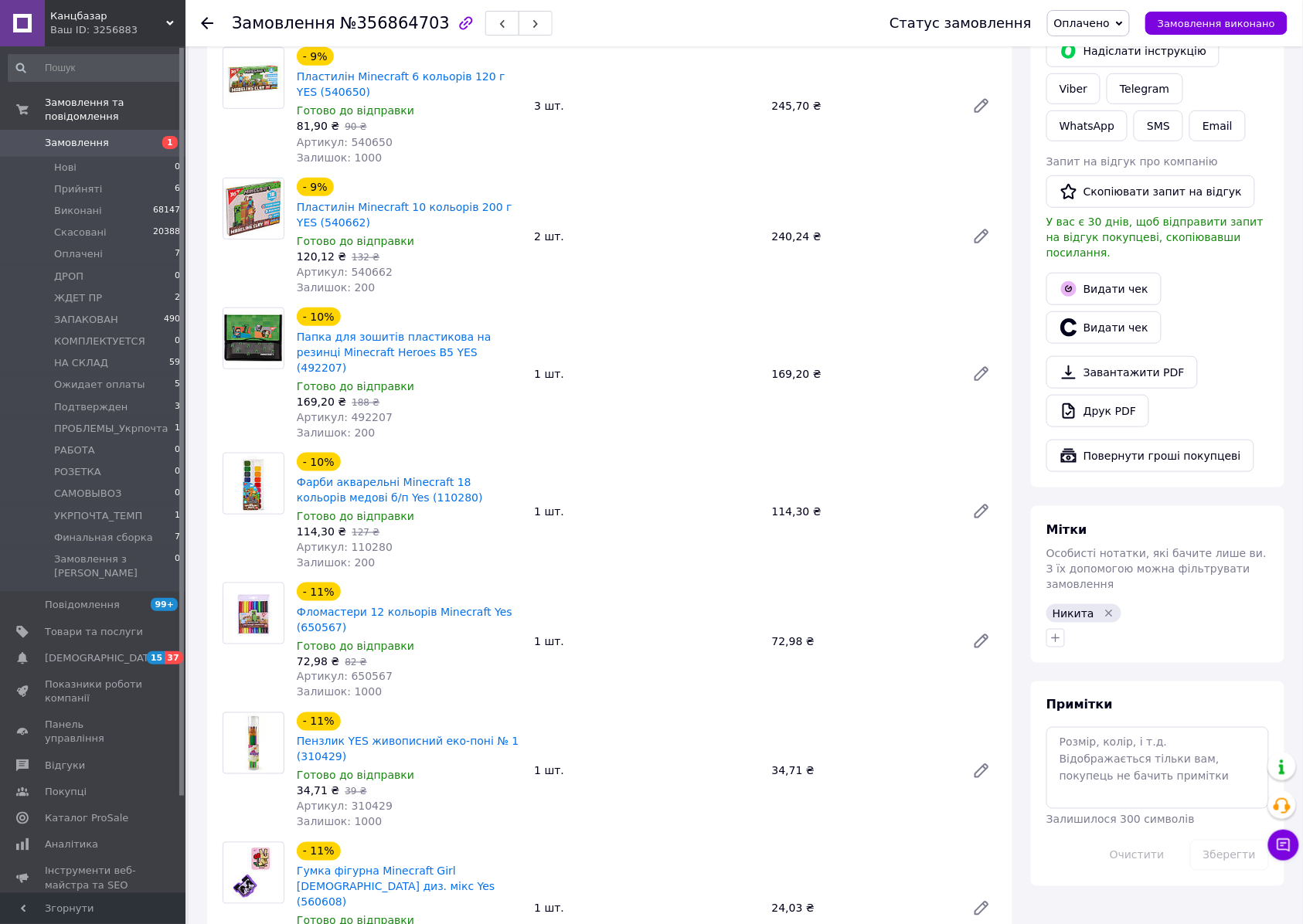
scroll to position [0, 0]
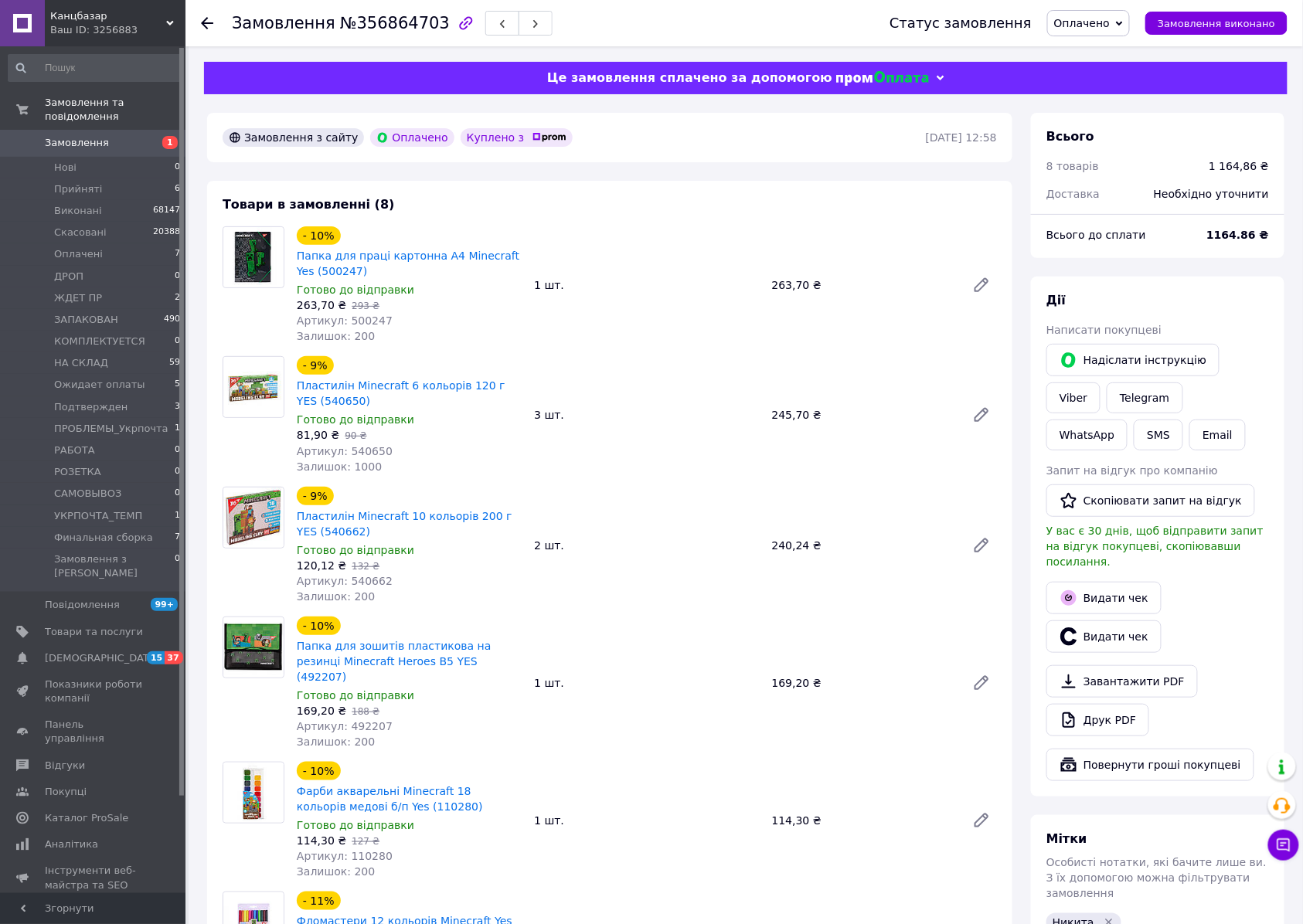
drag, startPoint x: 1230, startPoint y: 363, endPoint x: 1301, endPoint y: 406, distance: 83.0
click at [1101, 382] on link "Viber" at bounding box center [1073, 397] width 54 height 31
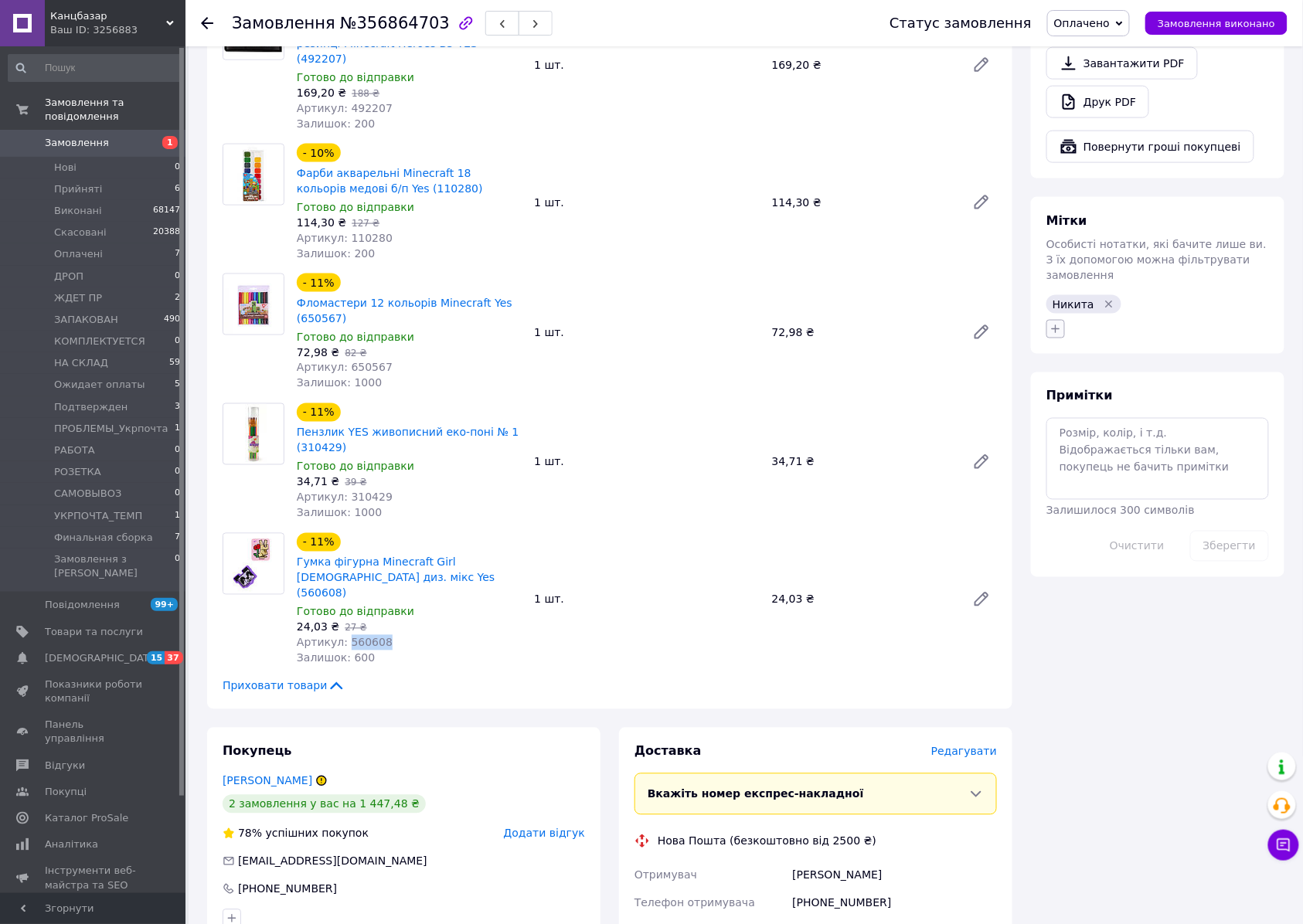
click at [1052, 325] on icon "button" at bounding box center [1055, 329] width 9 height 9
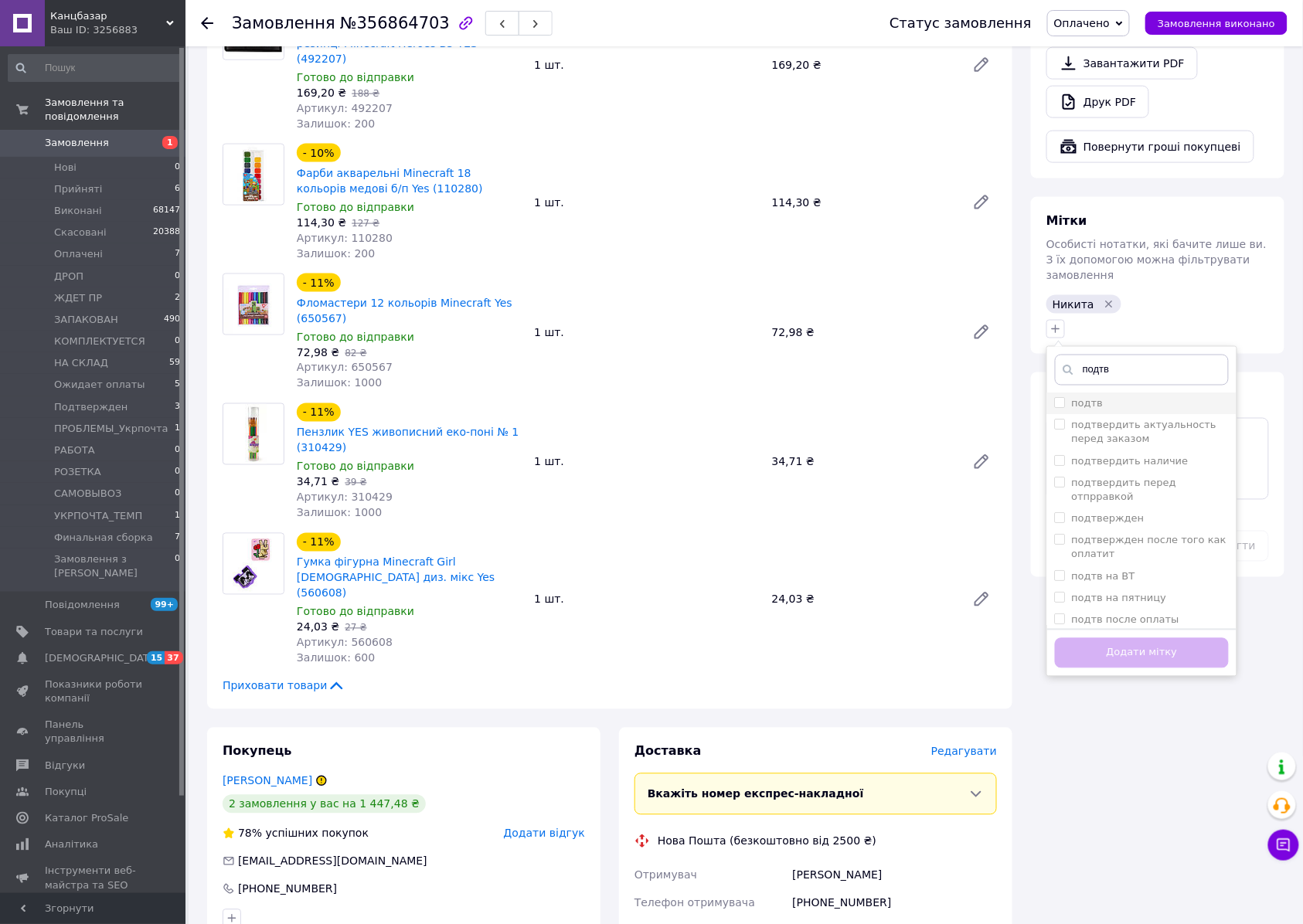
type input "подтв"
click at [1105, 397] on div "подтв" at bounding box center [1141, 403] width 174 height 14
checkbox input "true"
click at [1150, 638] on button "Додати мітку" at bounding box center [1141, 653] width 174 height 30
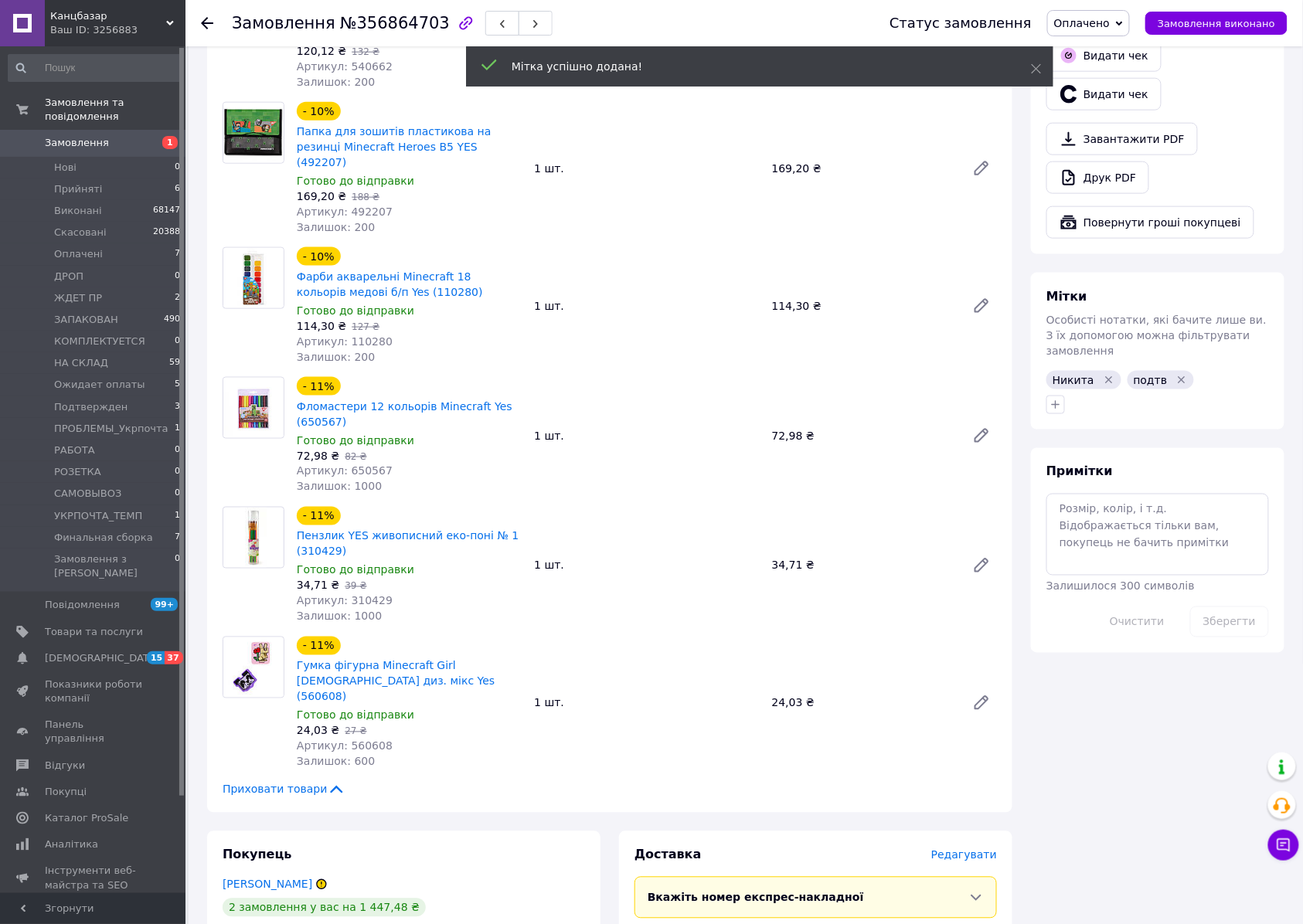
scroll to position [0, 0]
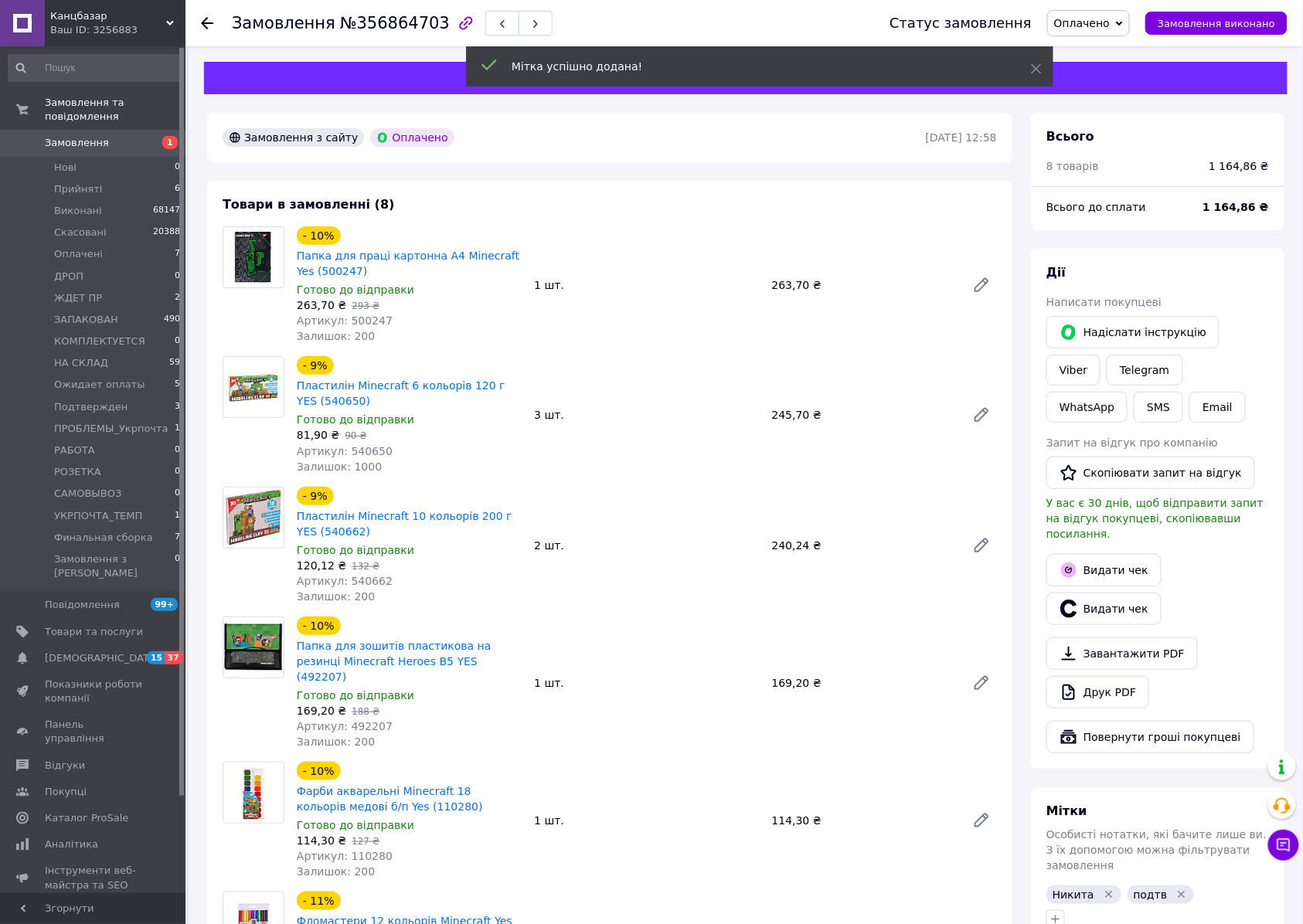
click at [703, 455] on div "- 9% Пластилін Minecraft 6 кольорів 120 г YES (540650) Готово до відправки 81,9…" at bounding box center [647, 414] width 712 height 123
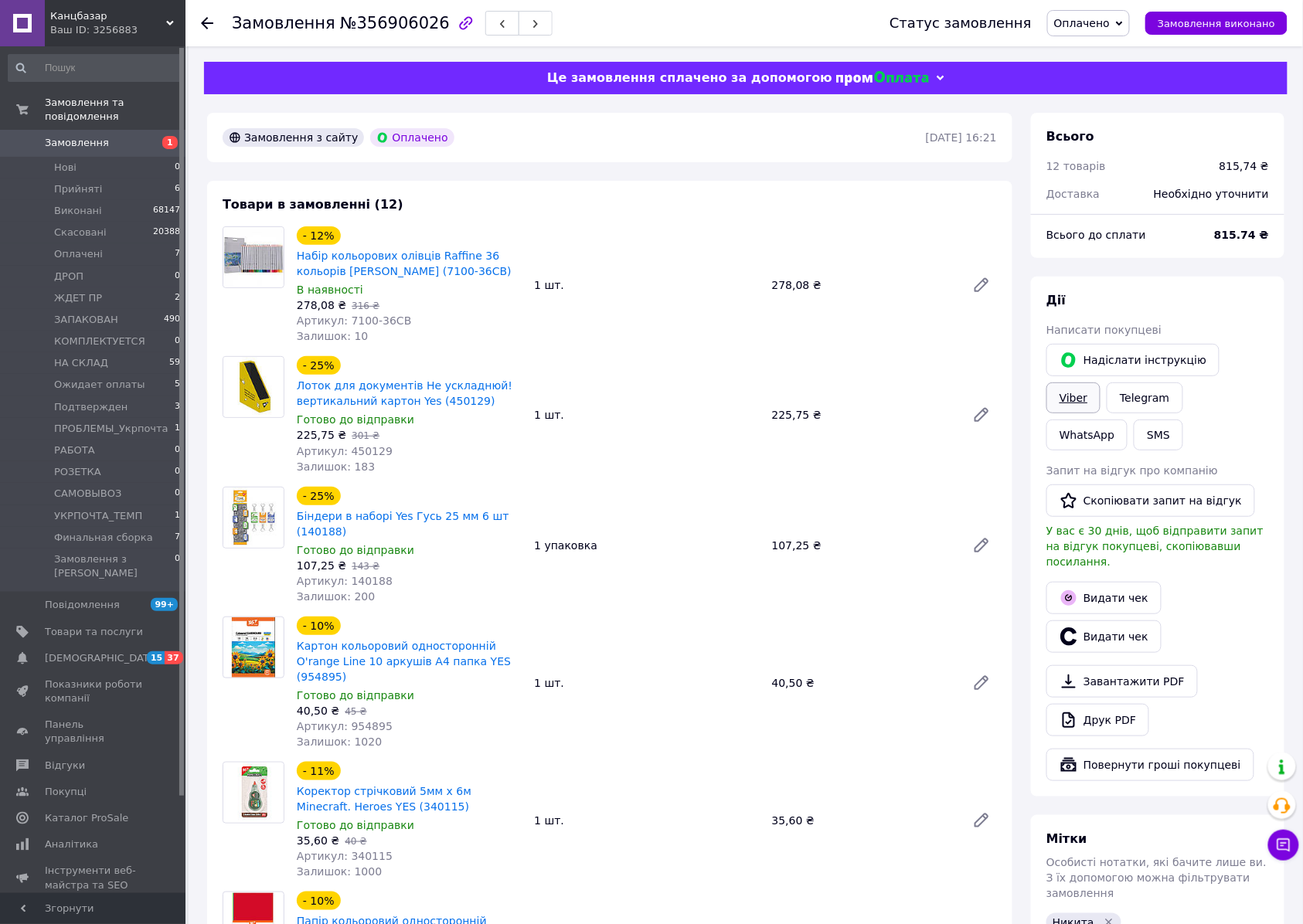
click at [1101, 382] on link "Viber" at bounding box center [1073, 397] width 54 height 31
click at [355, 319] on span "Артикул: 7100-36CB" at bounding box center [353, 321] width 114 height 13
drag, startPoint x: 355, startPoint y: 319, endPoint x: 388, endPoint y: 319, distance: 33.0
click at [388, 319] on span "Артикул: 7100-36CB" at bounding box center [353, 321] width 114 height 13
copy span "7100-36CB"
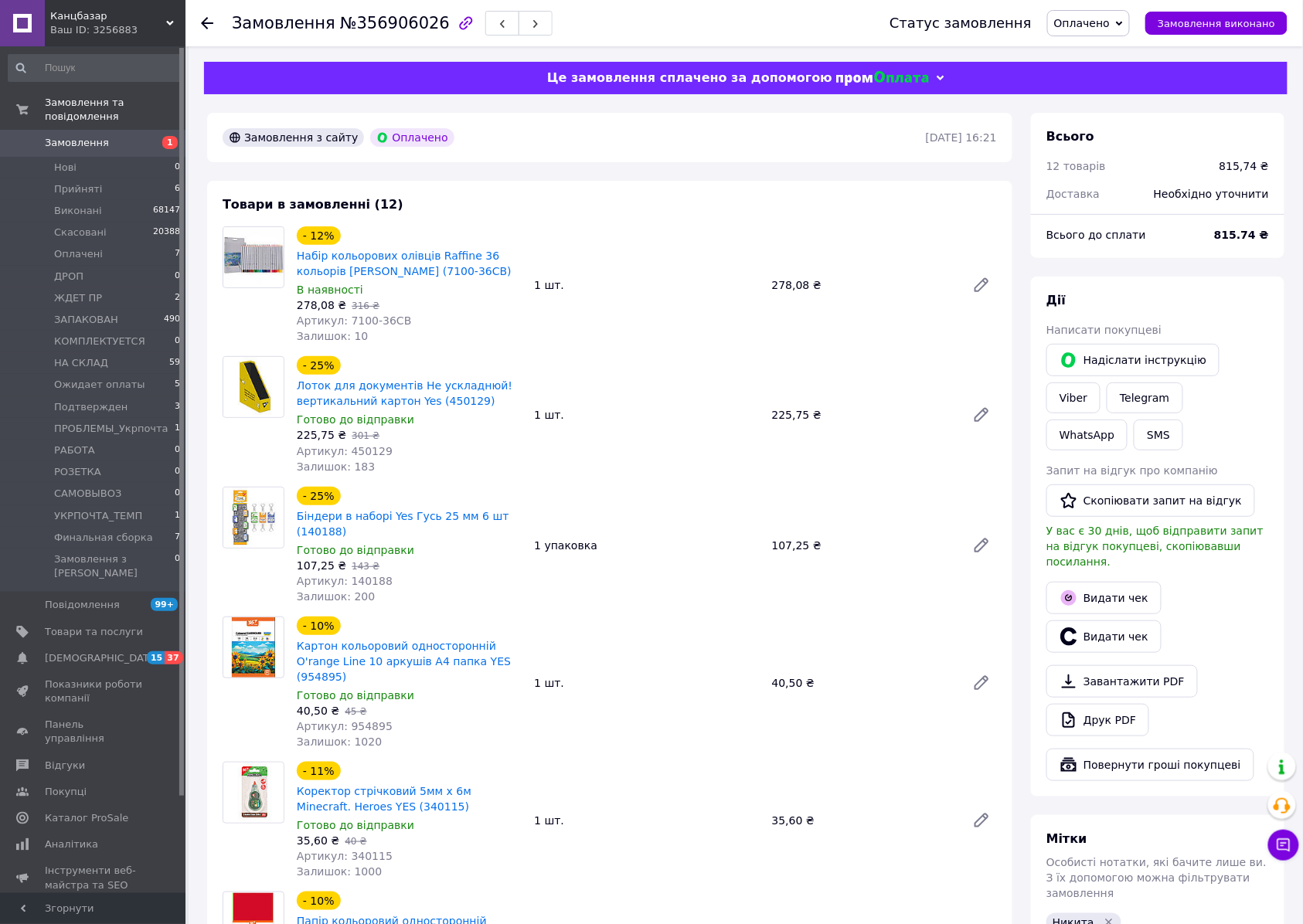
click at [346, 451] on span "Артикул: 450129" at bounding box center [344, 451] width 96 height 13
copy span "450129"
click at [365, 578] on span "Артикул: 140188" at bounding box center [344, 581] width 96 height 13
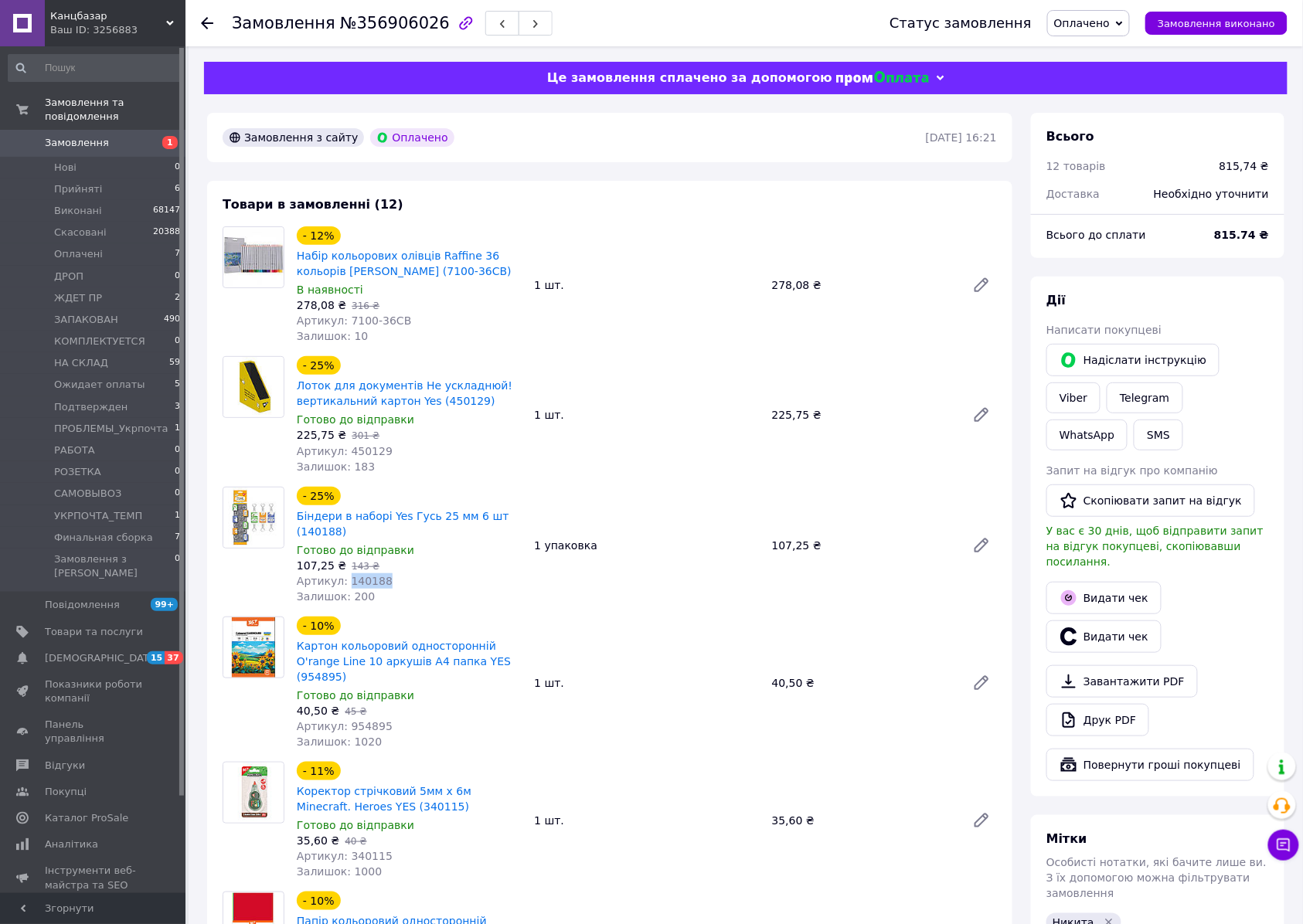
copy span "140188"
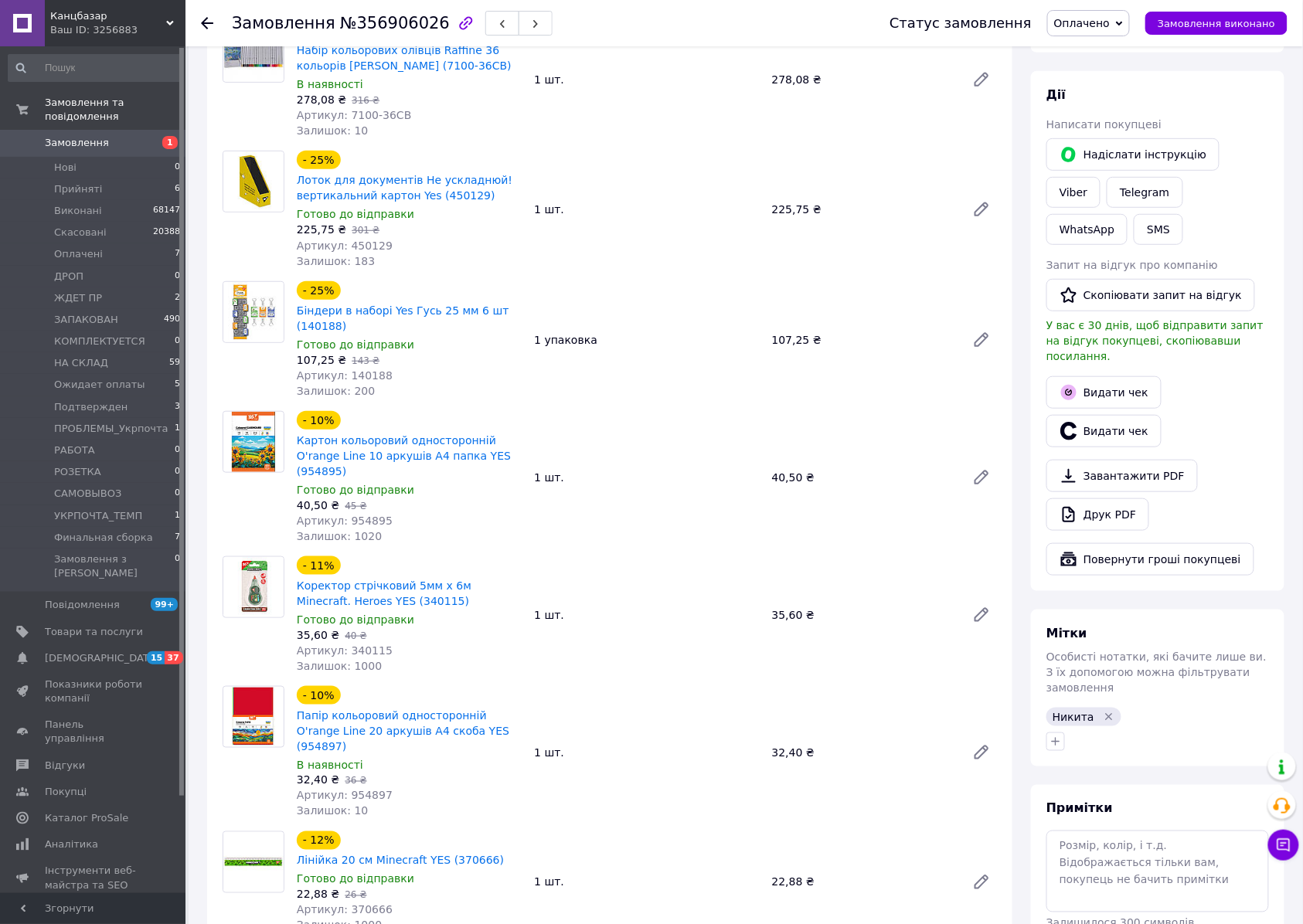
click at [362, 515] on span "Артикул: 954895" at bounding box center [344, 521] width 96 height 13
copy span "954895"
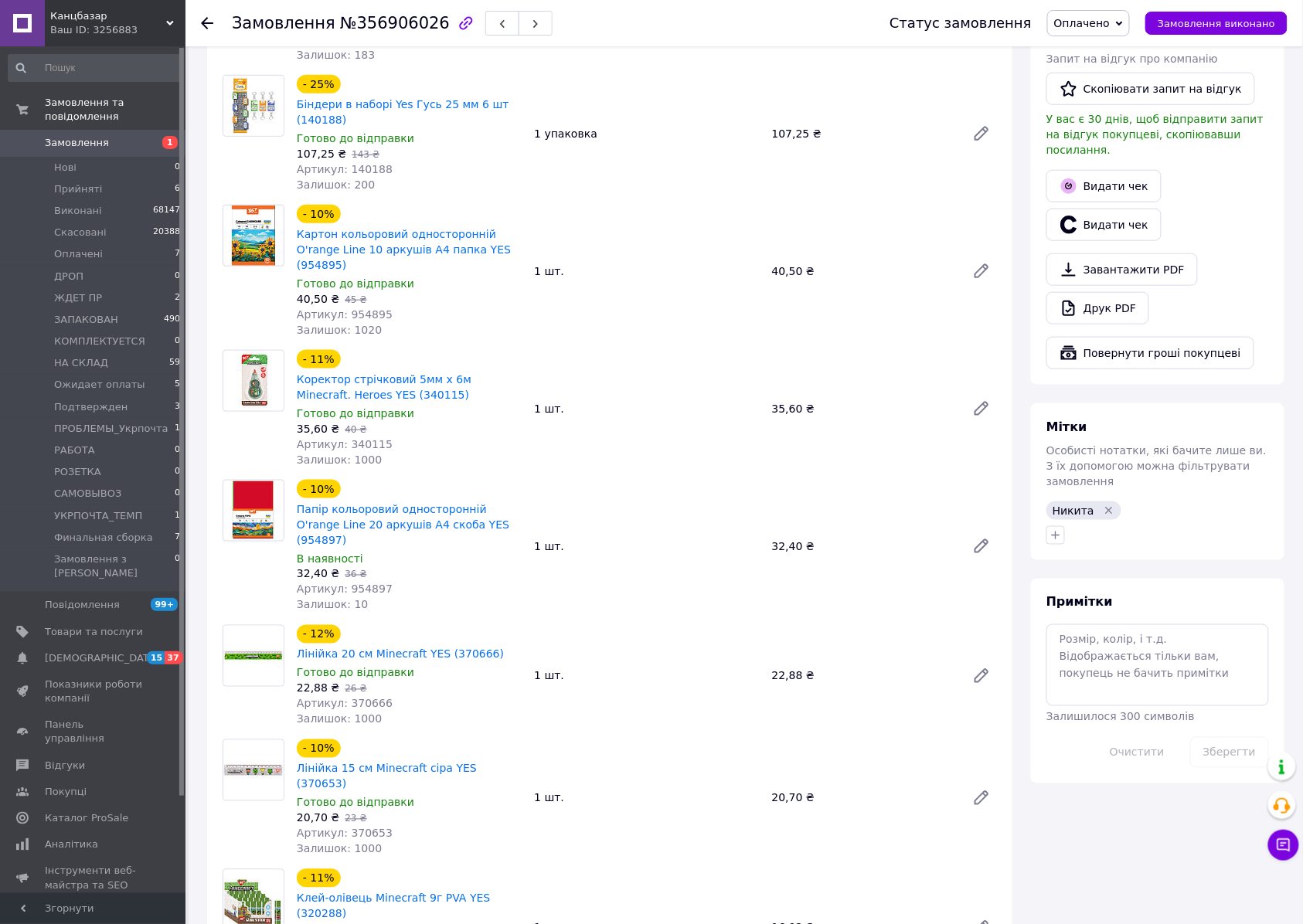
click at [371, 438] on span "Артикул: 340115" at bounding box center [344, 444] width 96 height 13
copy span "340115"
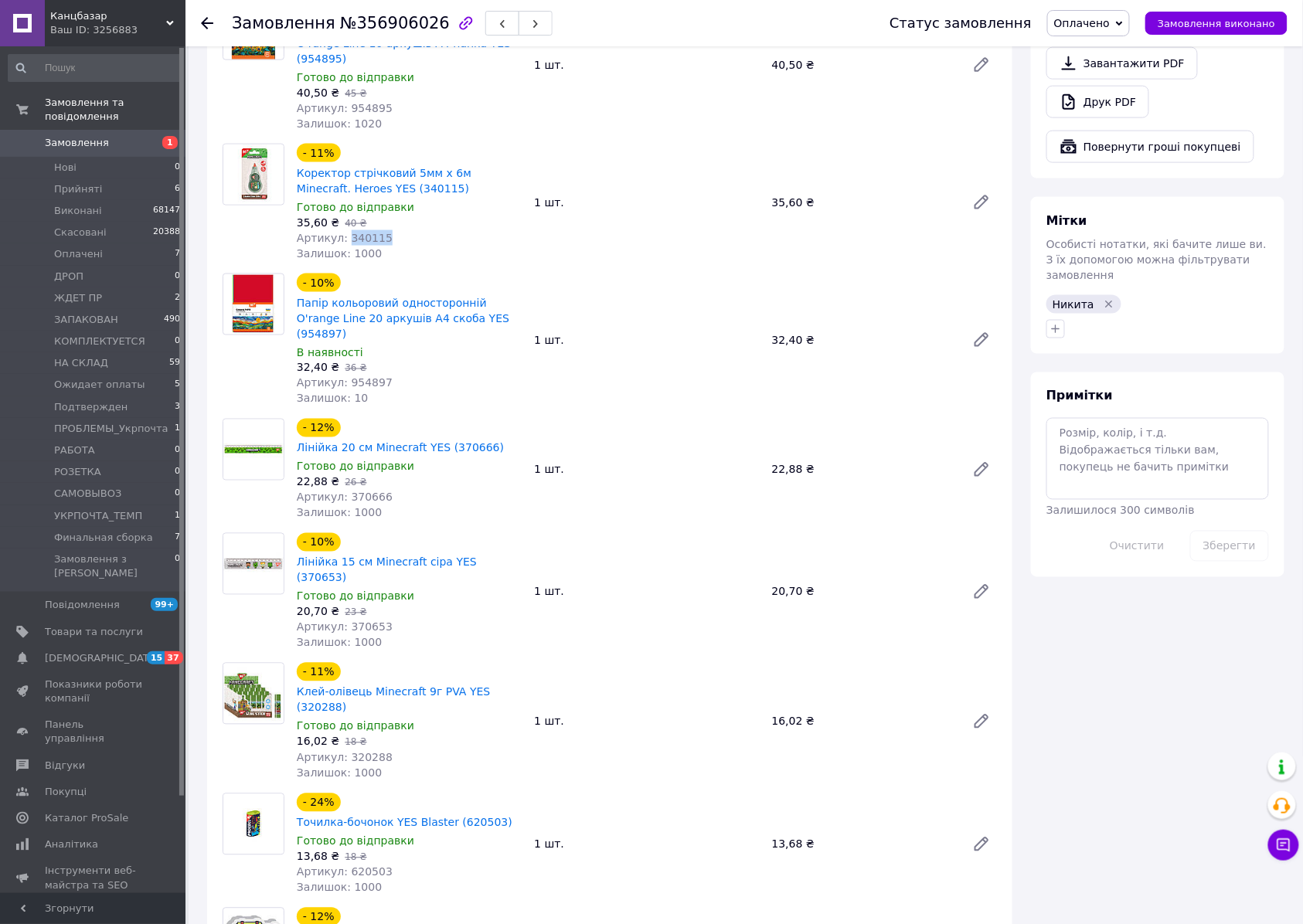
click at [360, 377] on span "Артикул: 954897" at bounding box center [344, 383] width 96 height 13
copy span "954897"
click at [355, 491] on span "Артикул: 370666" at bounding box center [344, 498] width 96 height 13
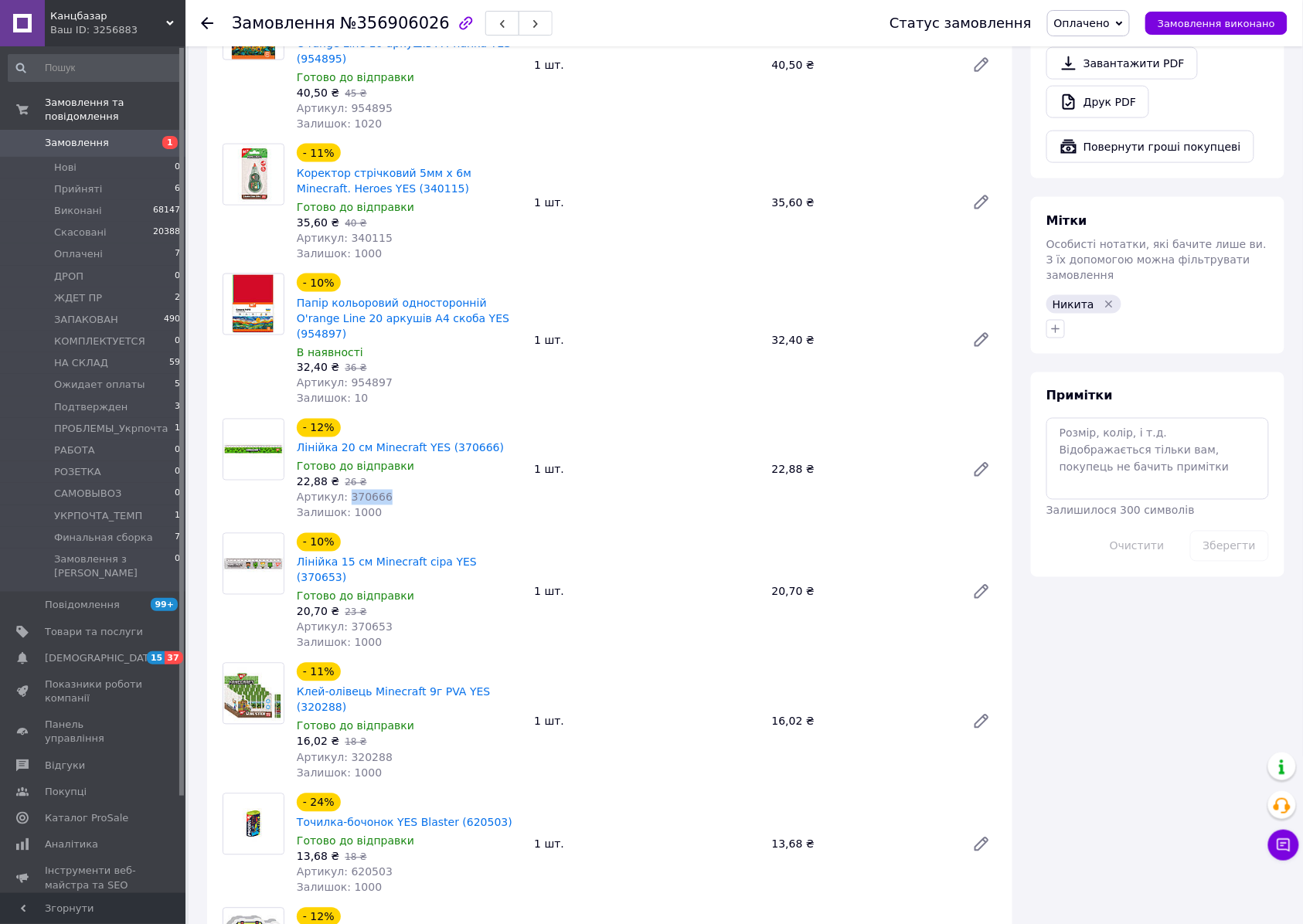
copy span "370666"
click at [366, 621] on span "Артикул: 370653" at bounding box center [344, 627] width 96 height 13
copy span "370653"
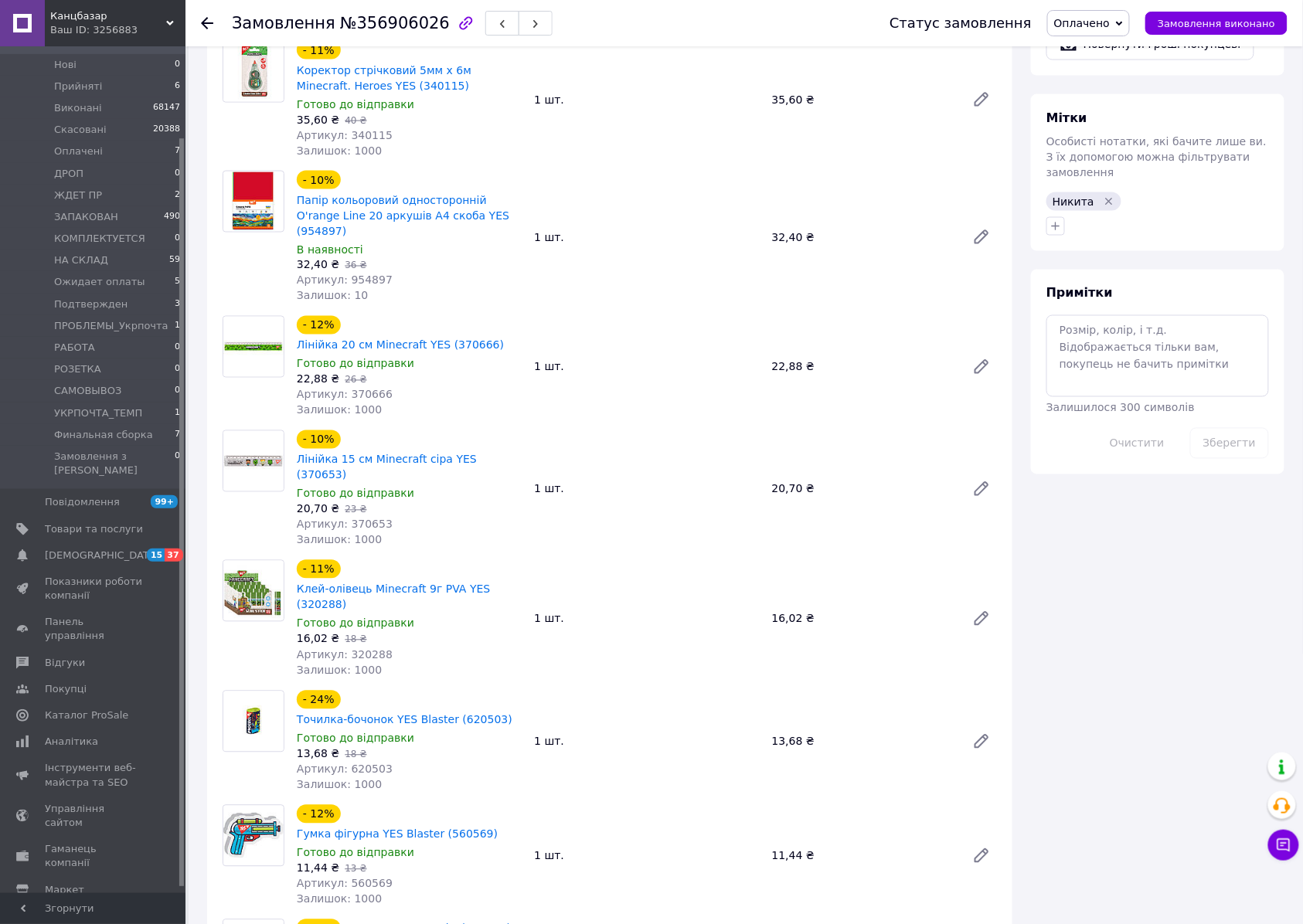
click at [362, 648] on span "Артикул: 320288" at bounding box center [344, 655] width 96 height 13
copy span "320288"
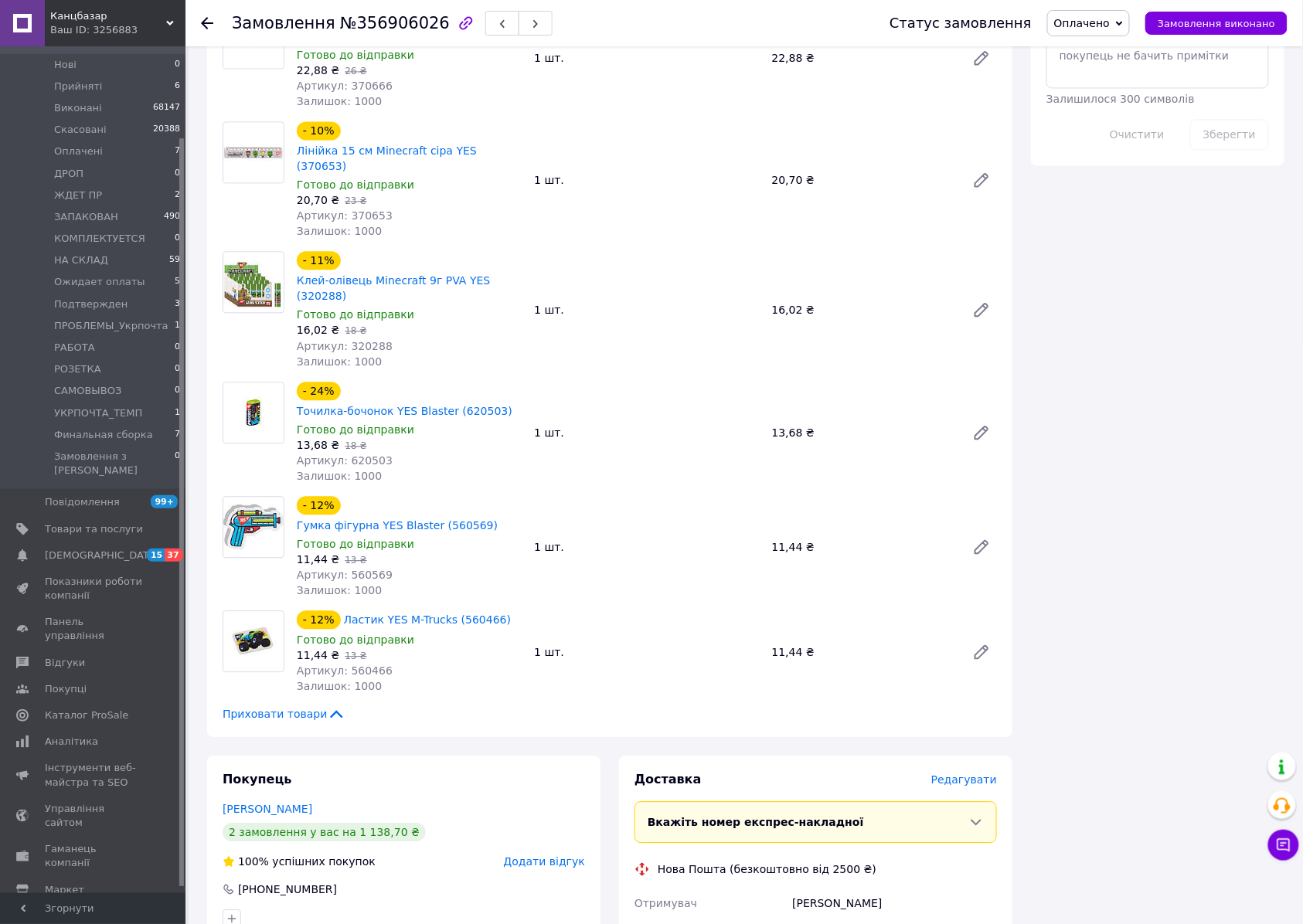
click at [365, 454] on span "Артикул: 620503" at bounding box center [344, 460] width 96 height 13
copy span "620503"
click at [363, 569] on span "Артикул: 560569" at bounding box center [344, 575] width 96 height 13
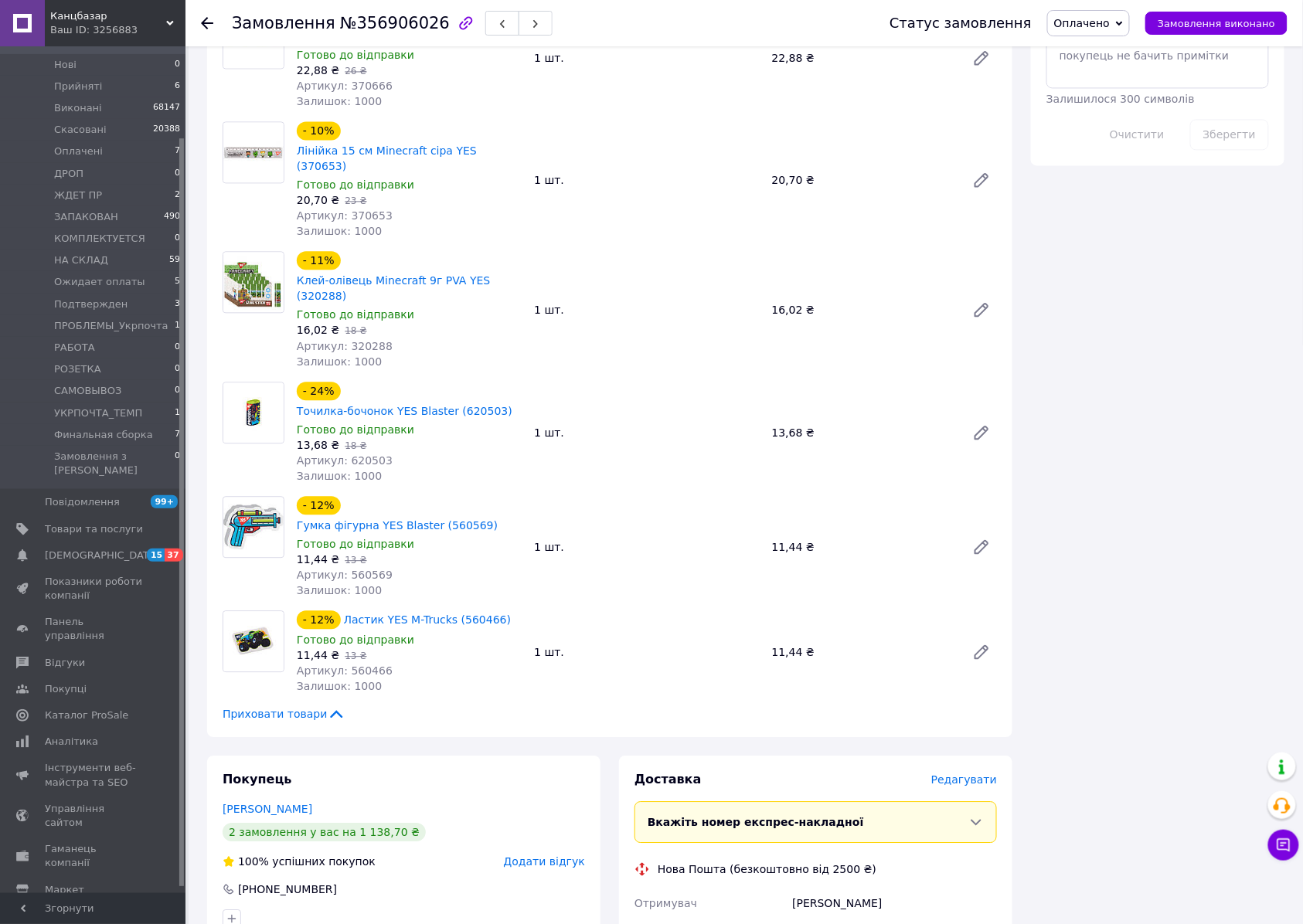
click at [363, 664] on span "Артикул: 560466" at bounding box center [344, 671] width 96 height 13
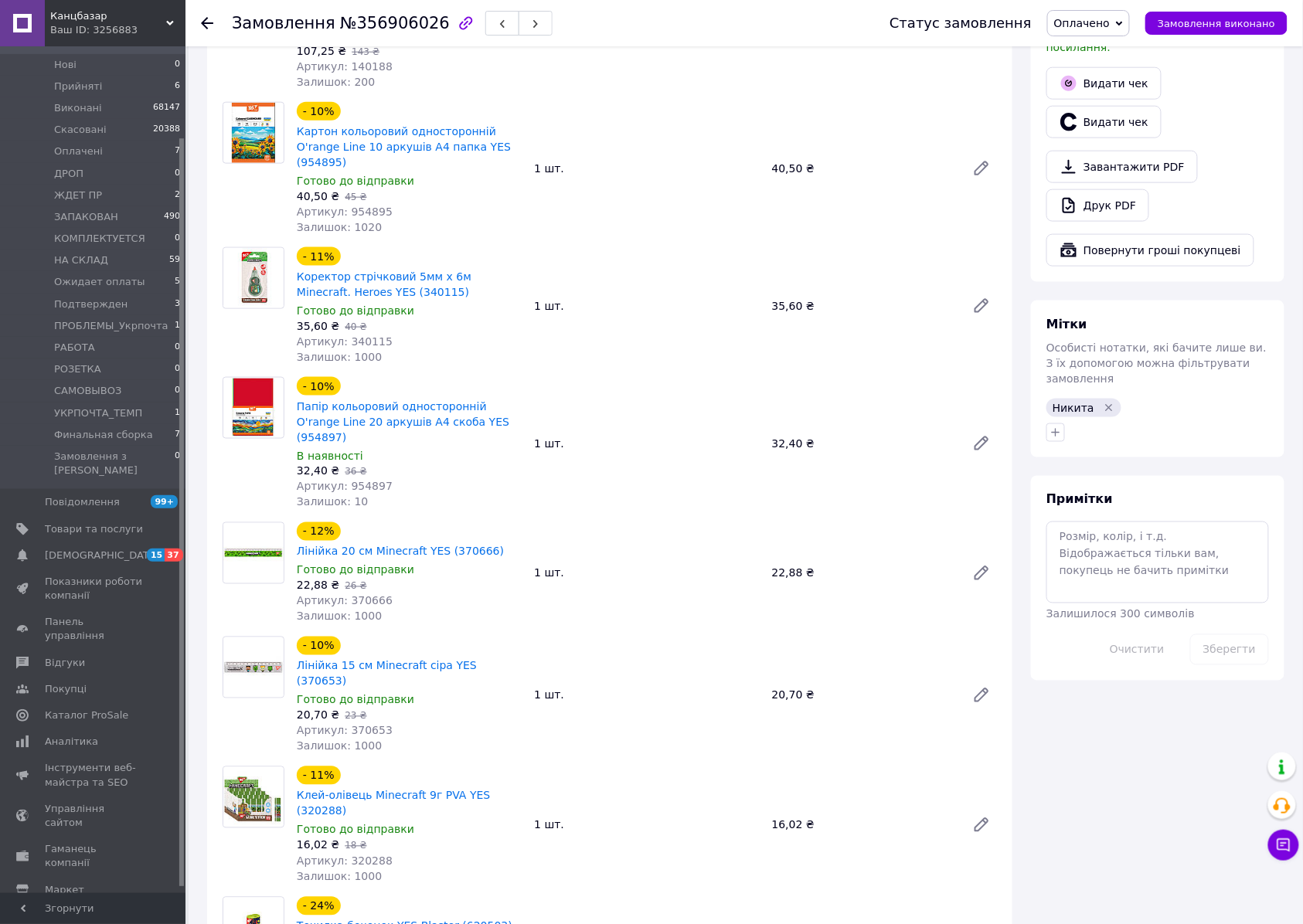
scroll to position [309, 0]
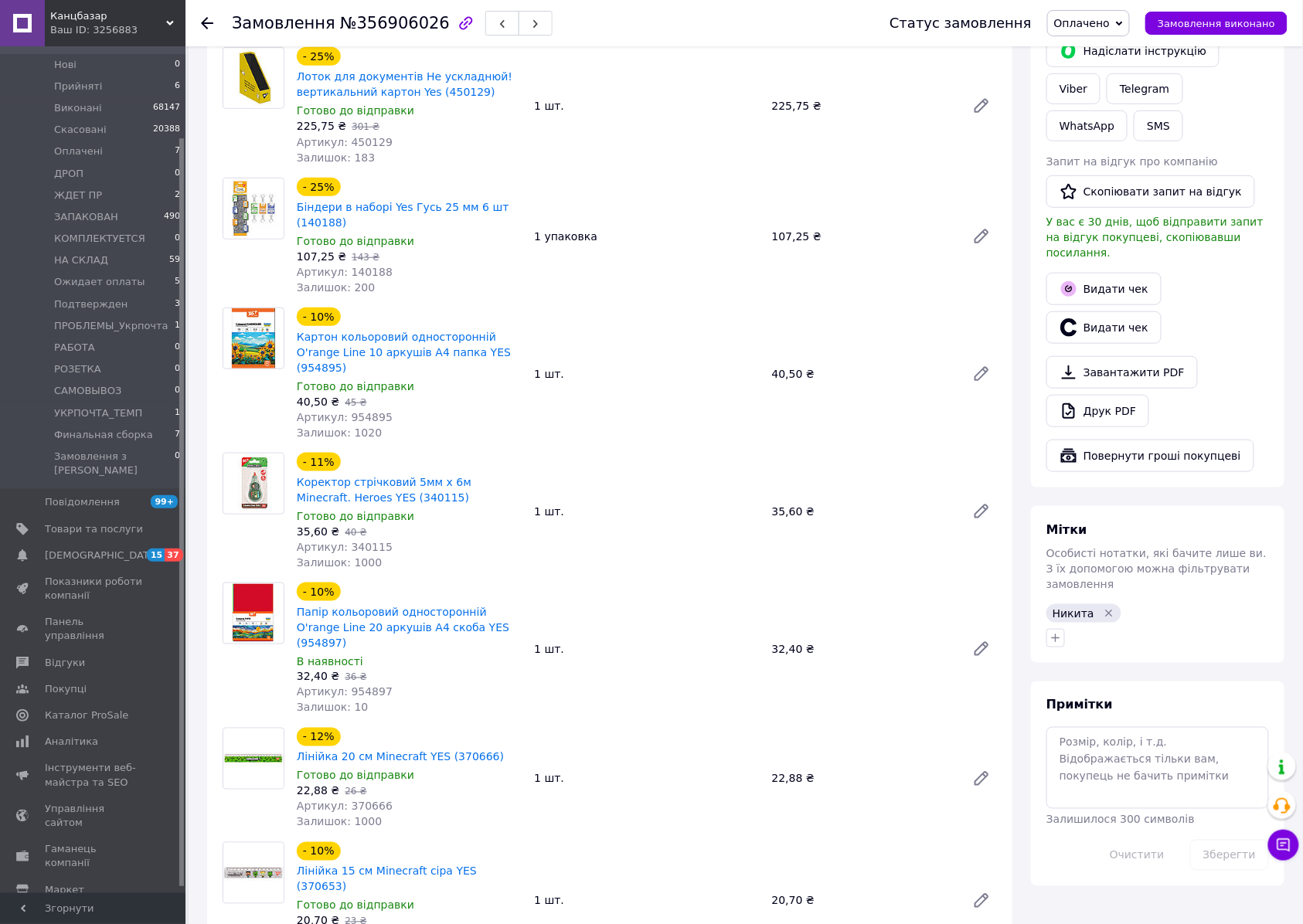
click at [381, 684] on div "Артикул: 954897" at bounding box center [409, 691] width 225 height 15
click at [371, 686] on span "Артикул: 954897" at bounding box center [344, 692] width 96 height 13
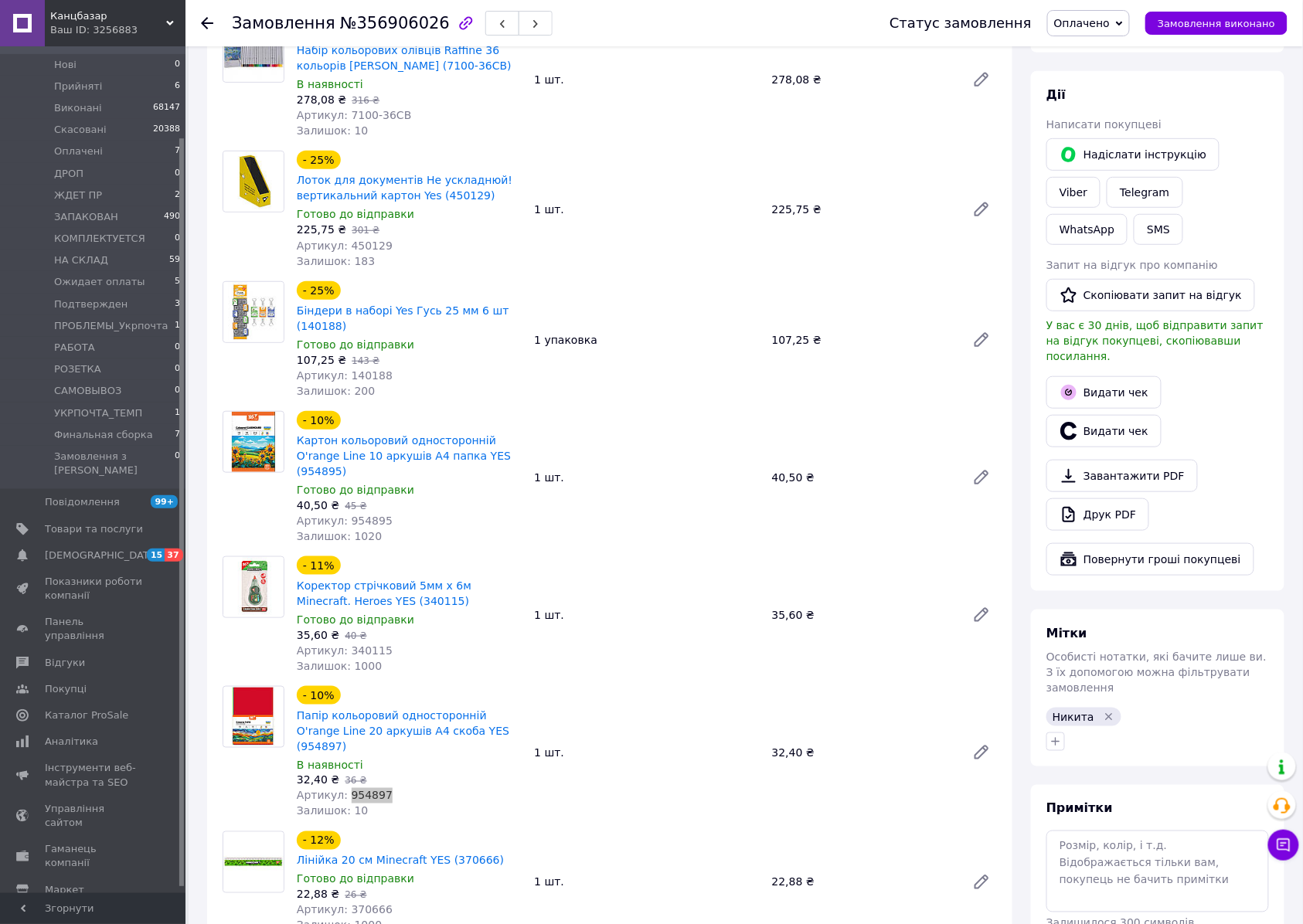
scroll to position [412, 0]
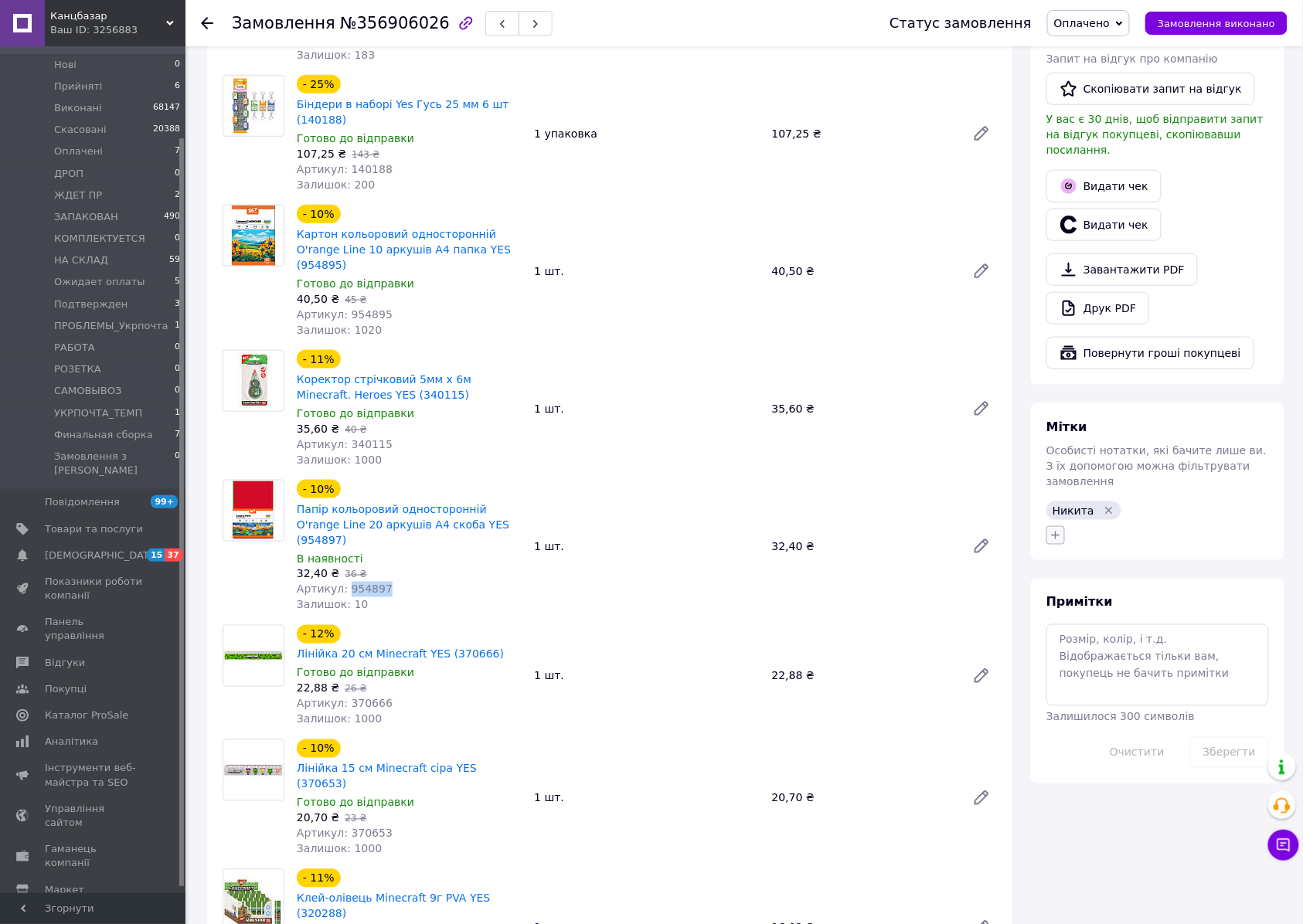
click at [1055, 531] on icon "button" at bounding box center [1055, 535] width 9 height 9
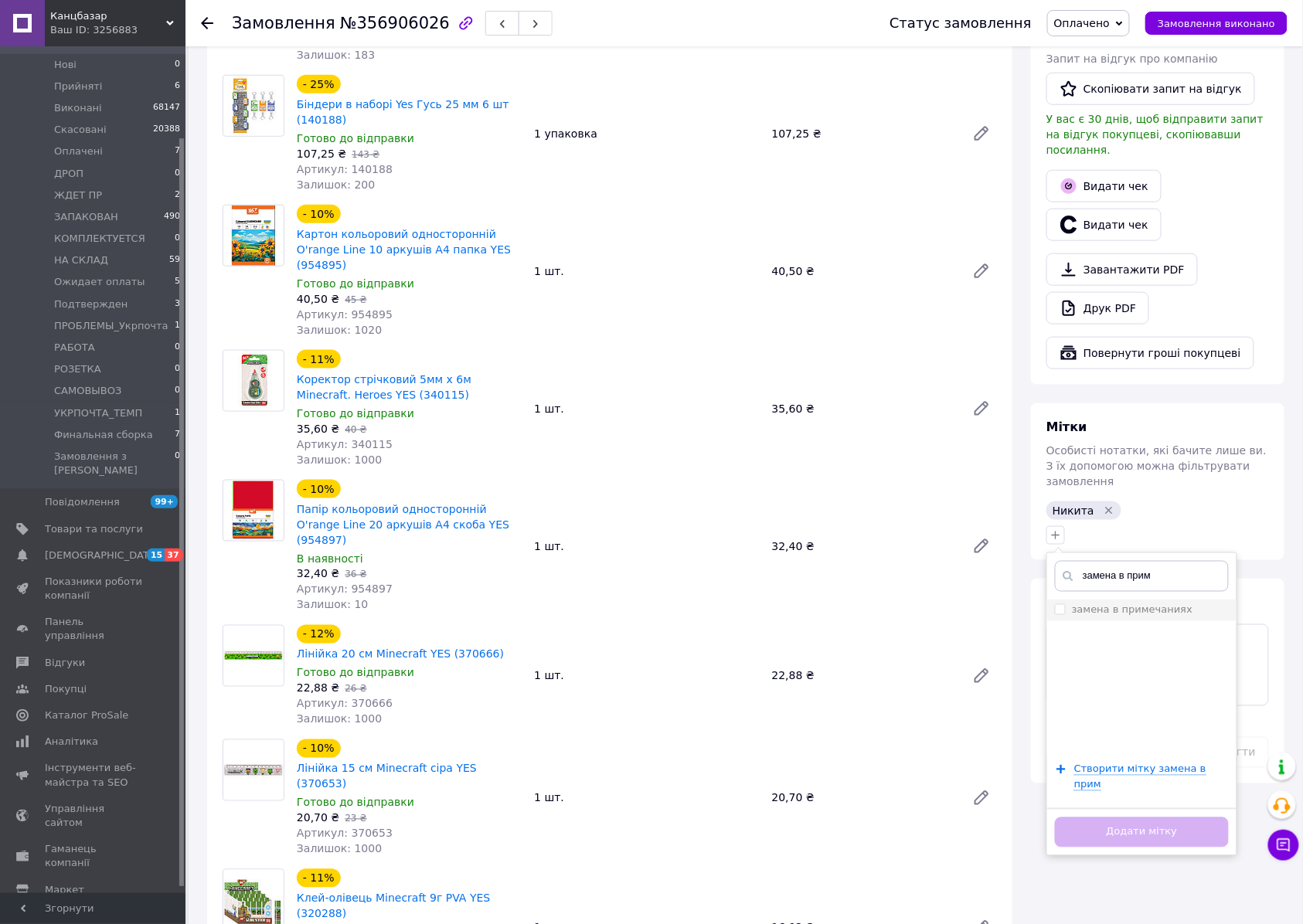
type input "замена в прим"
click at [1140, 599] on li "замена в примечаниях" at bounding box center [1142, 609] width 190 height 22
checkbox input "true"
drag, startPoint x: 1132, startPoint y: 751, endPoint x: 1121, endPoint y: 730, distance: 23.7
click at [1131, 817] on button "Додати мітку" at bounding box center [1141, 832] width 174 height 30
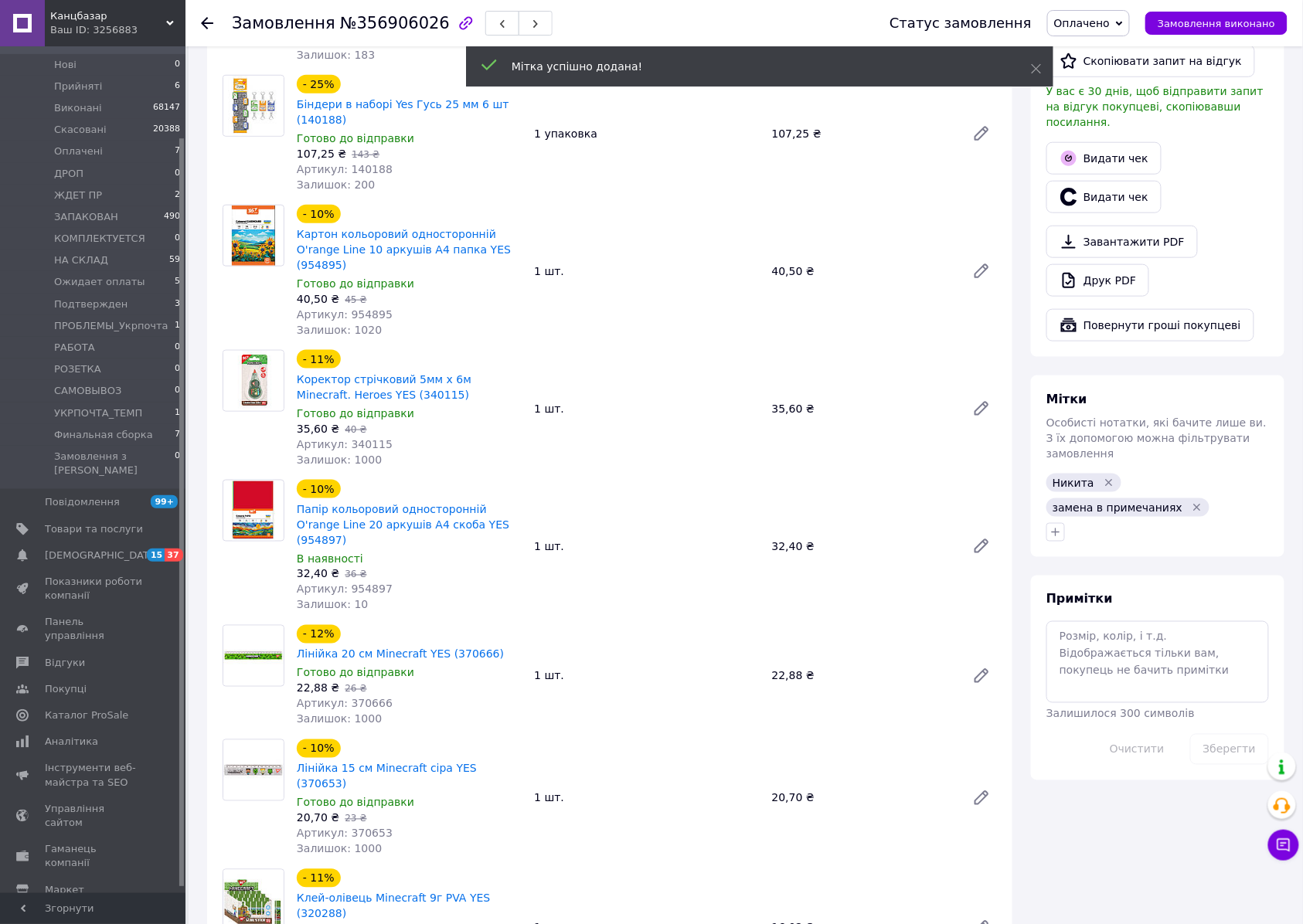
drag, startPoint x: 1099, startPoint y: 523, endPoint x: 1105, endPoint y: 539, distance: 17.1
click at [1099, 575] on div "Примітки Залишилося 300 символів Очистити Зберегти" at bounding box center [1157, 677] width 253 height 205
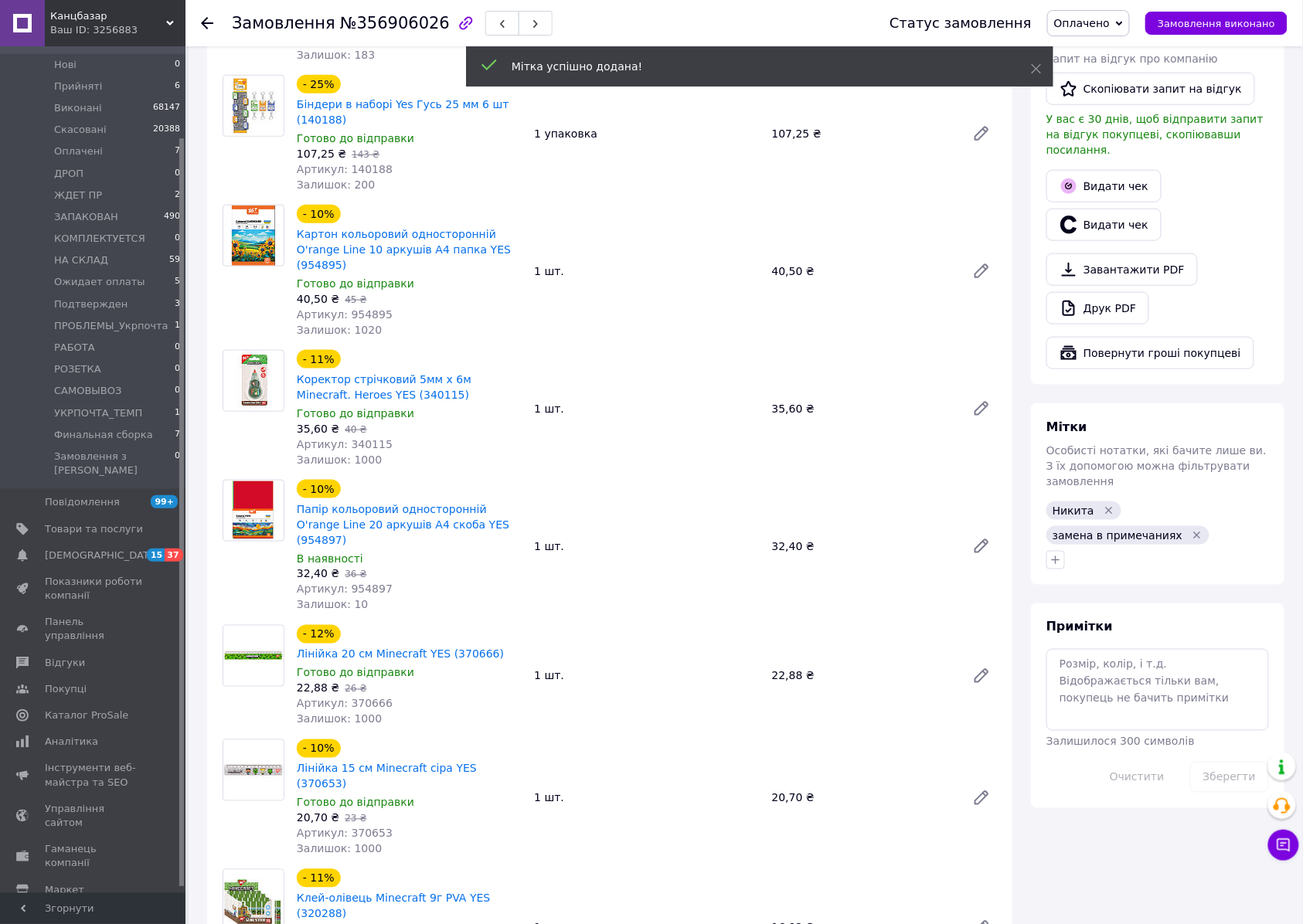
click at [1105, 619] on div "Примітки Залишилося 300 символів Очистити Зберегти" at bounding box center [1157, 706] width 222 height 174
click at [1127, 648] on textarea at bounding box center [1157, 689] width 222 height 82
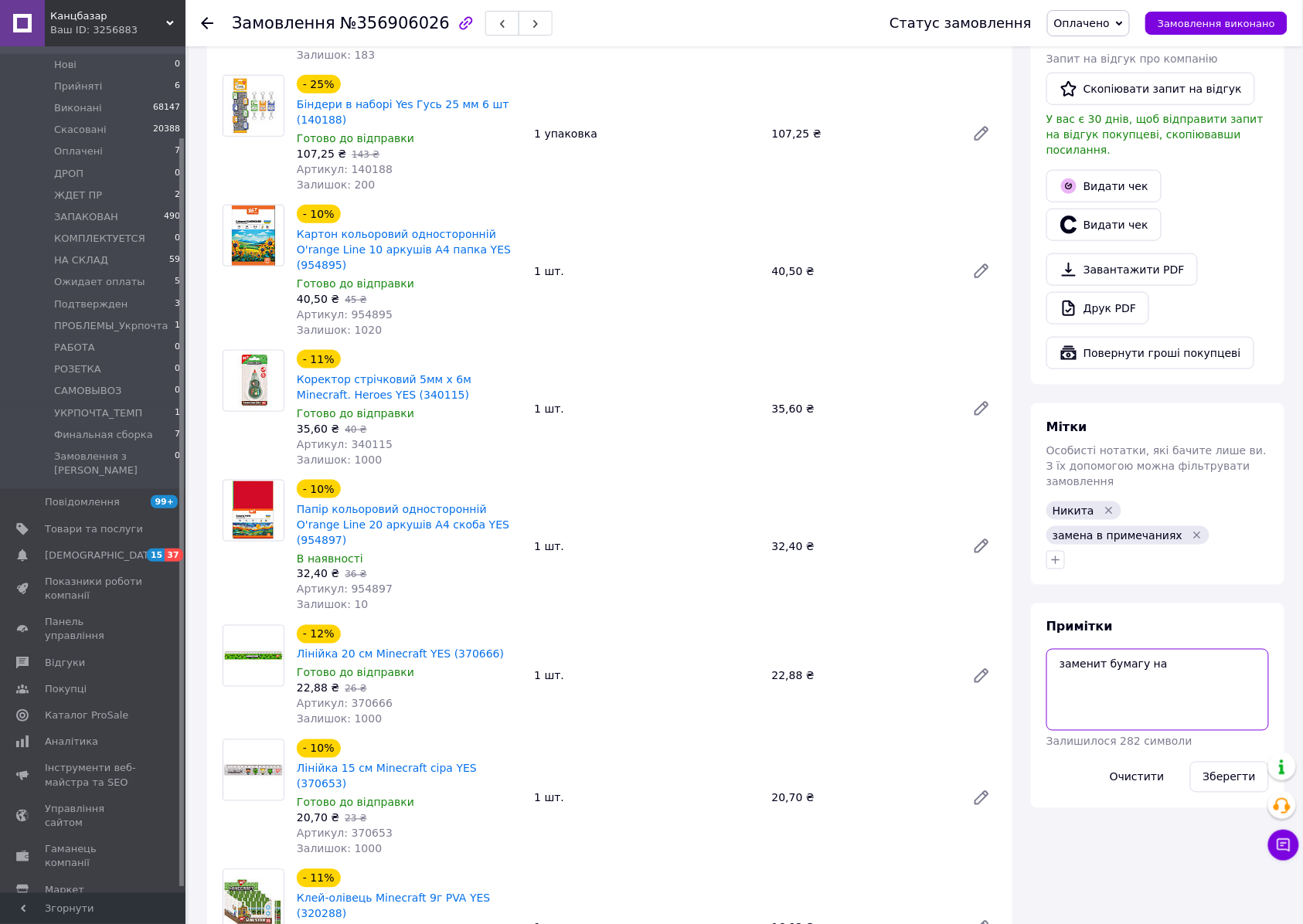
paste textarea "955458"
click at [1222, 762] on button "Зберегти" at bounding box center [1229, 777] width 79 height 31
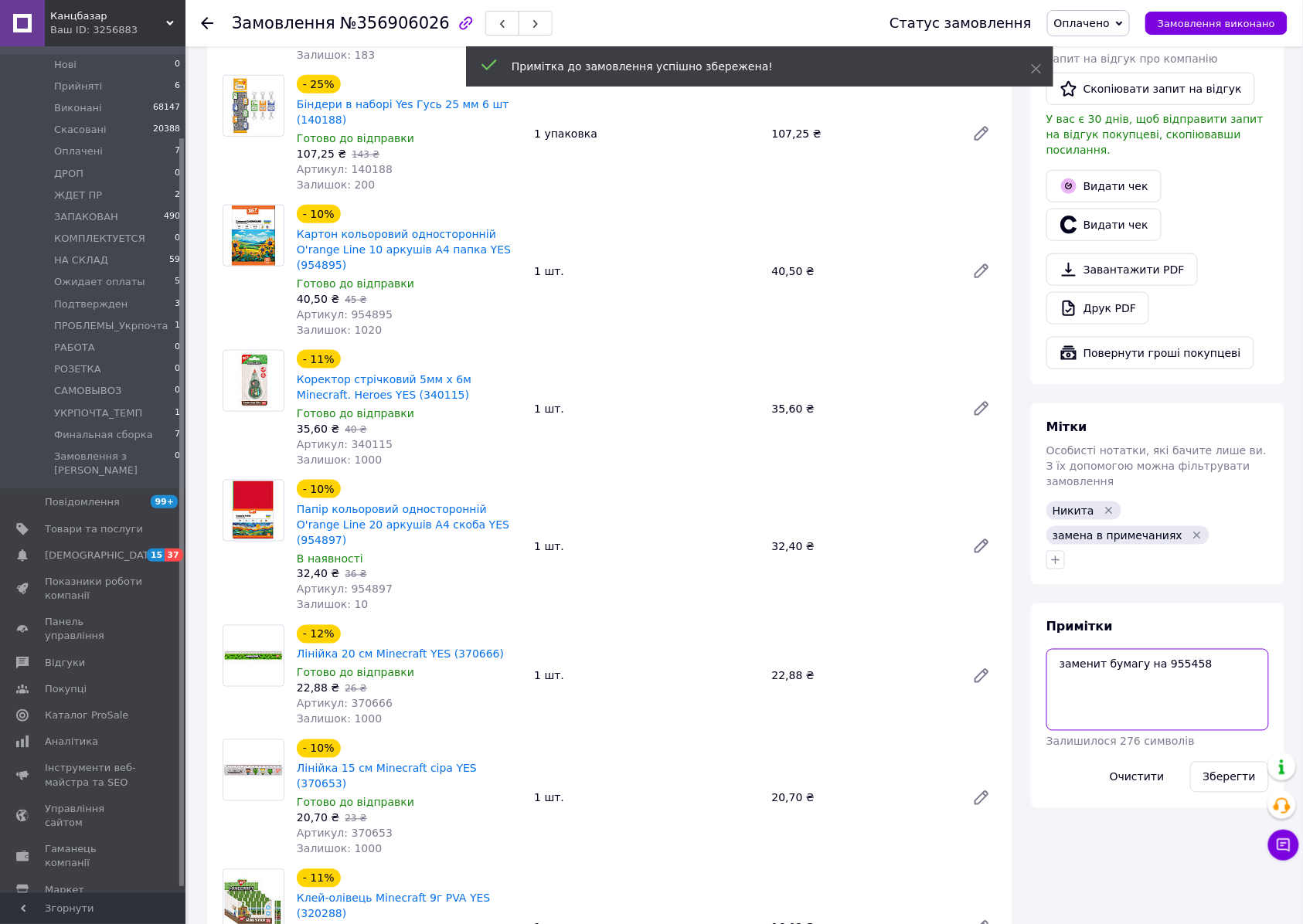
drag, startPoint x: 1098, startPoint y: 573, endPoint x: 1129, endPoint y: 597, distance: 39.2
click at [1099, 648] on textarea "заменит бумагу на 955458" at bounding box center [1157, 689] width 222 height 82
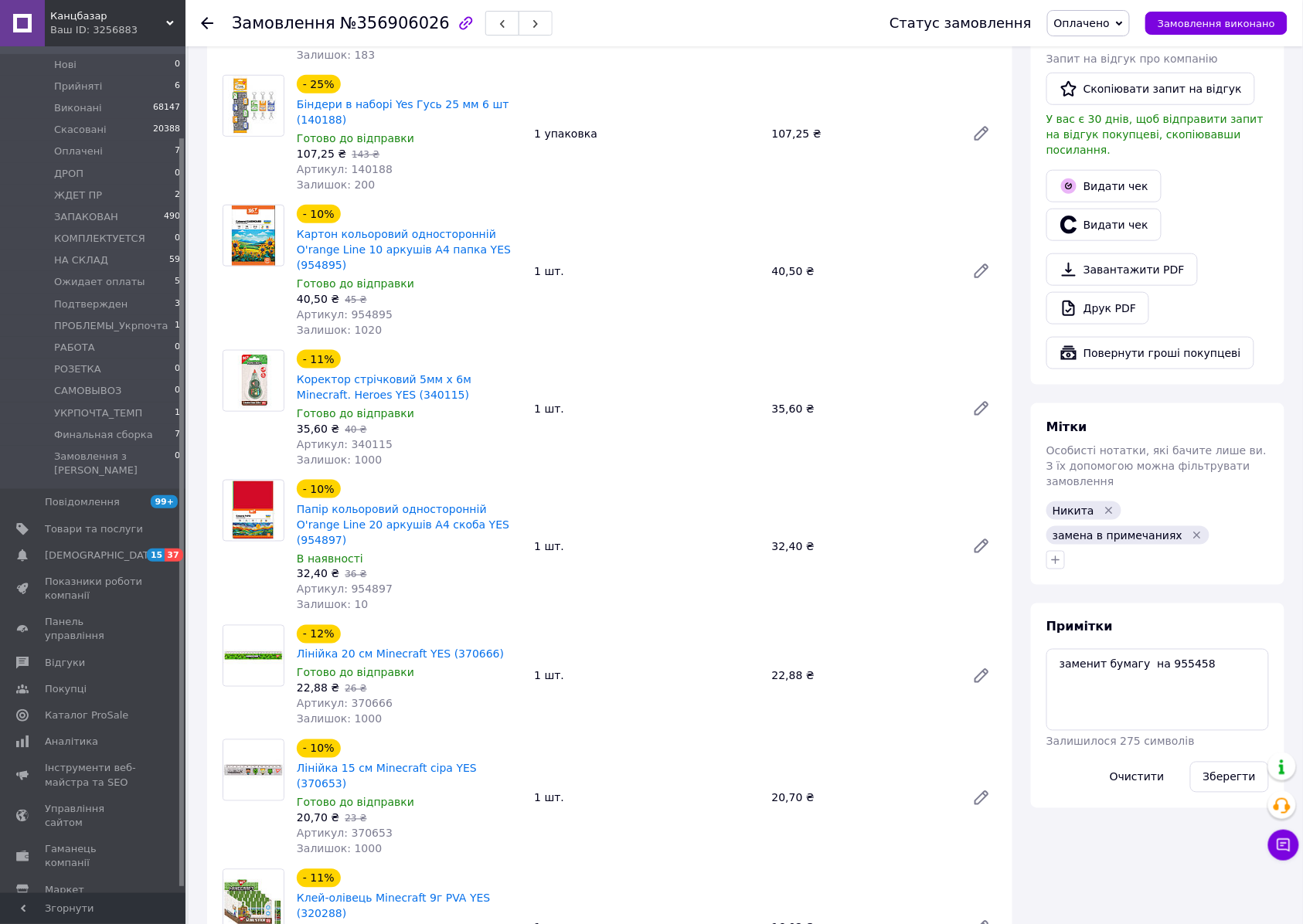
click at [349, 583] on span "Артикул: 954897" at bounding box center [344, 589] width 96 height 13
drag, startPoint x: 1136, startPoint y: 574, endPoint x: 1151, endPoint y: 579, distance: 15.8
click at [1138, 648] on textarea "заменит бумагу на 955458" at bounding box center [1157, 689] width 222 height 82
paste textarea "954897"
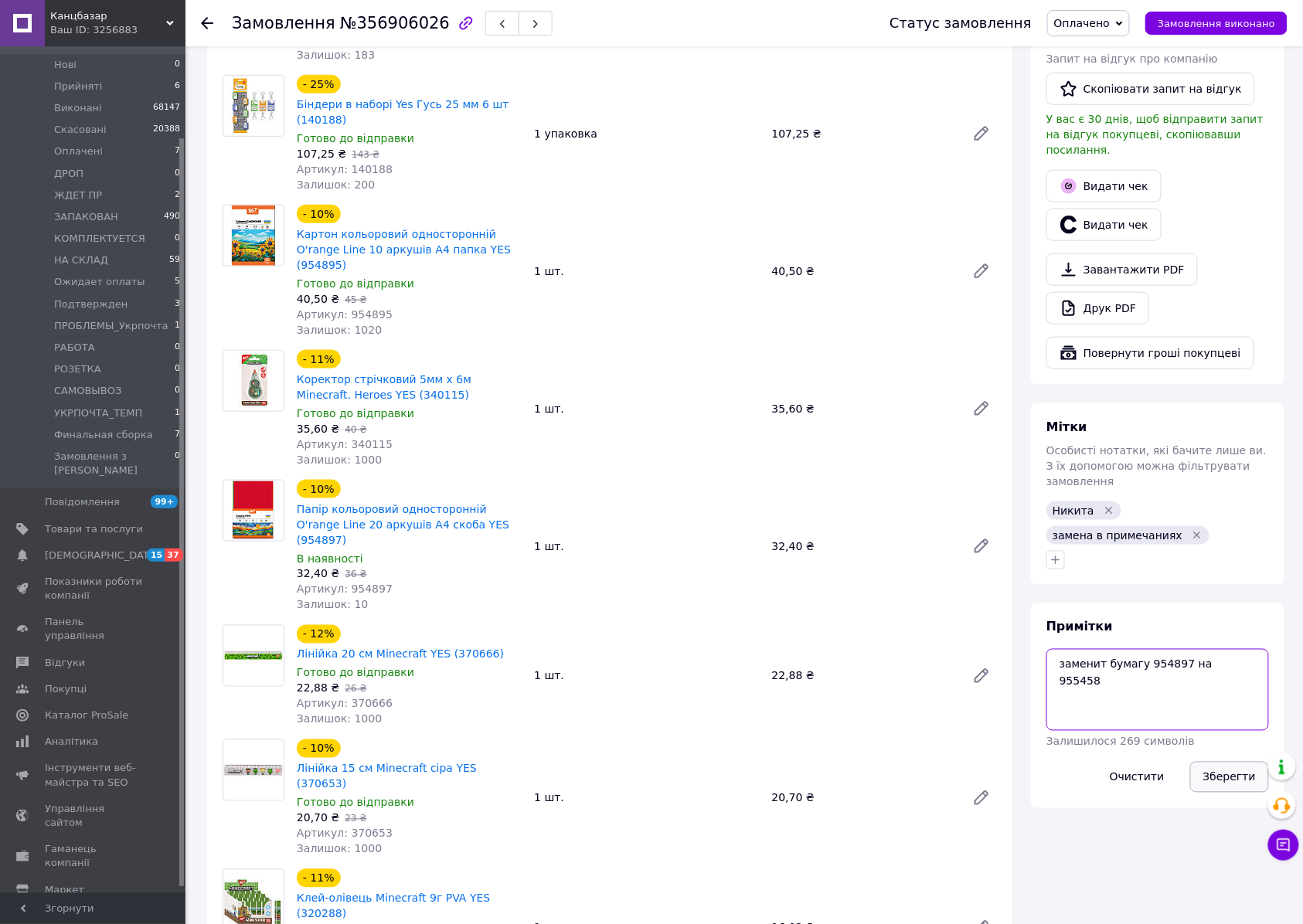
type textarea "заменит бумагу 954897 на 955458"
click at [1230, 762] on button "Зберегти" at bounding box center [1229, 777] width 79 height 31
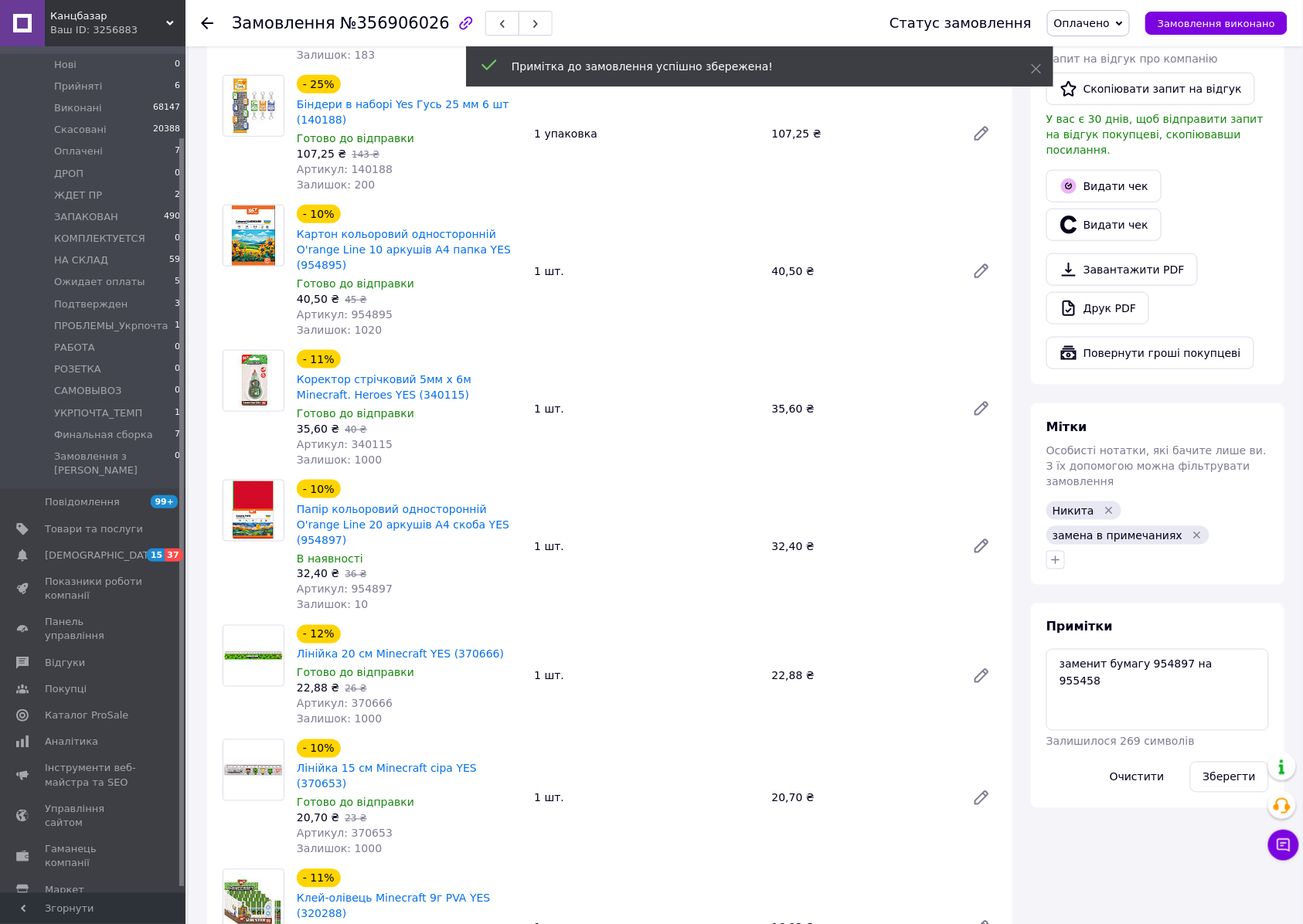
scroll to position [0, 0]
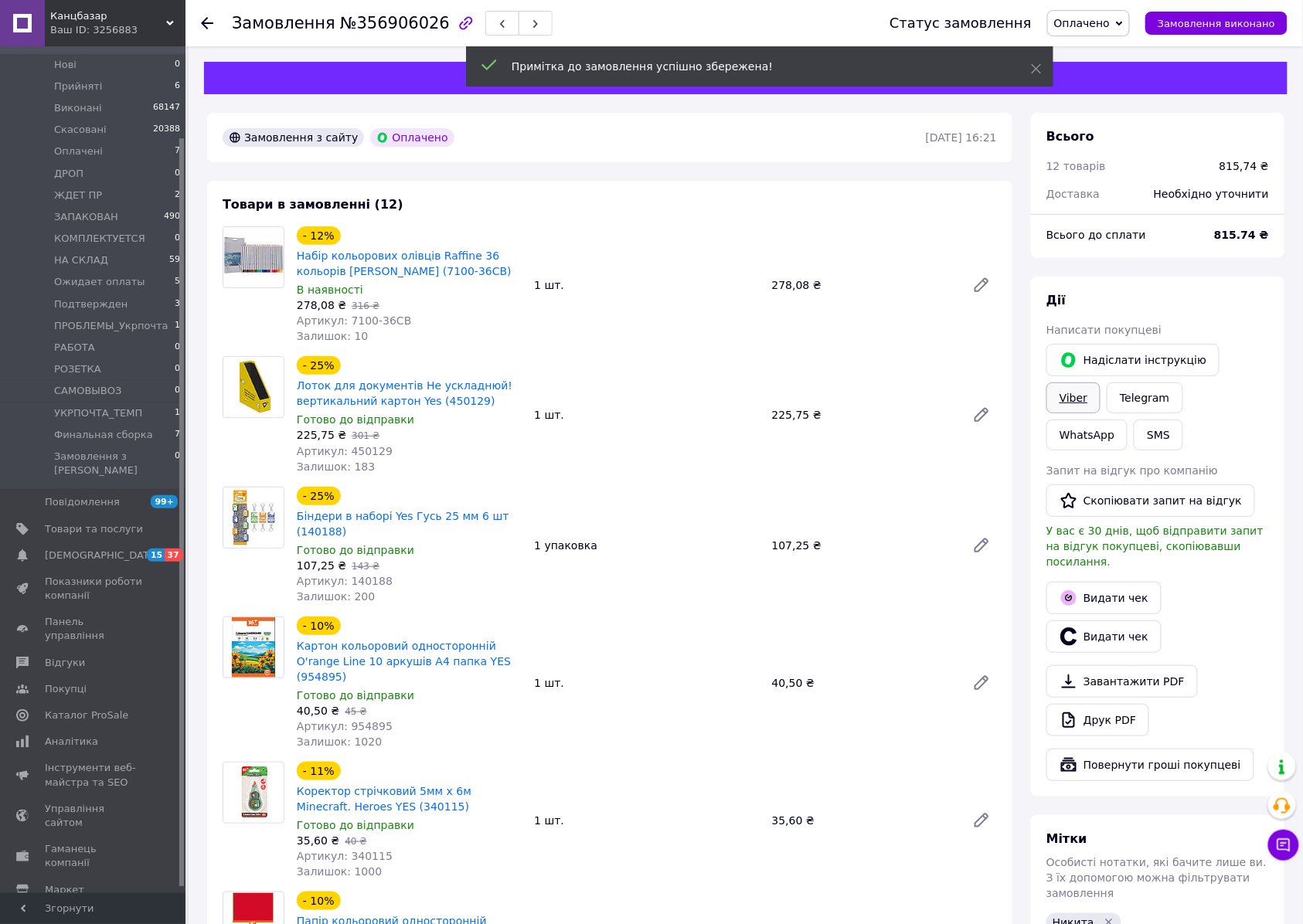
click at [1101, 382] on link "Viber" at bounding box center [1073, 397] width 54 height 31
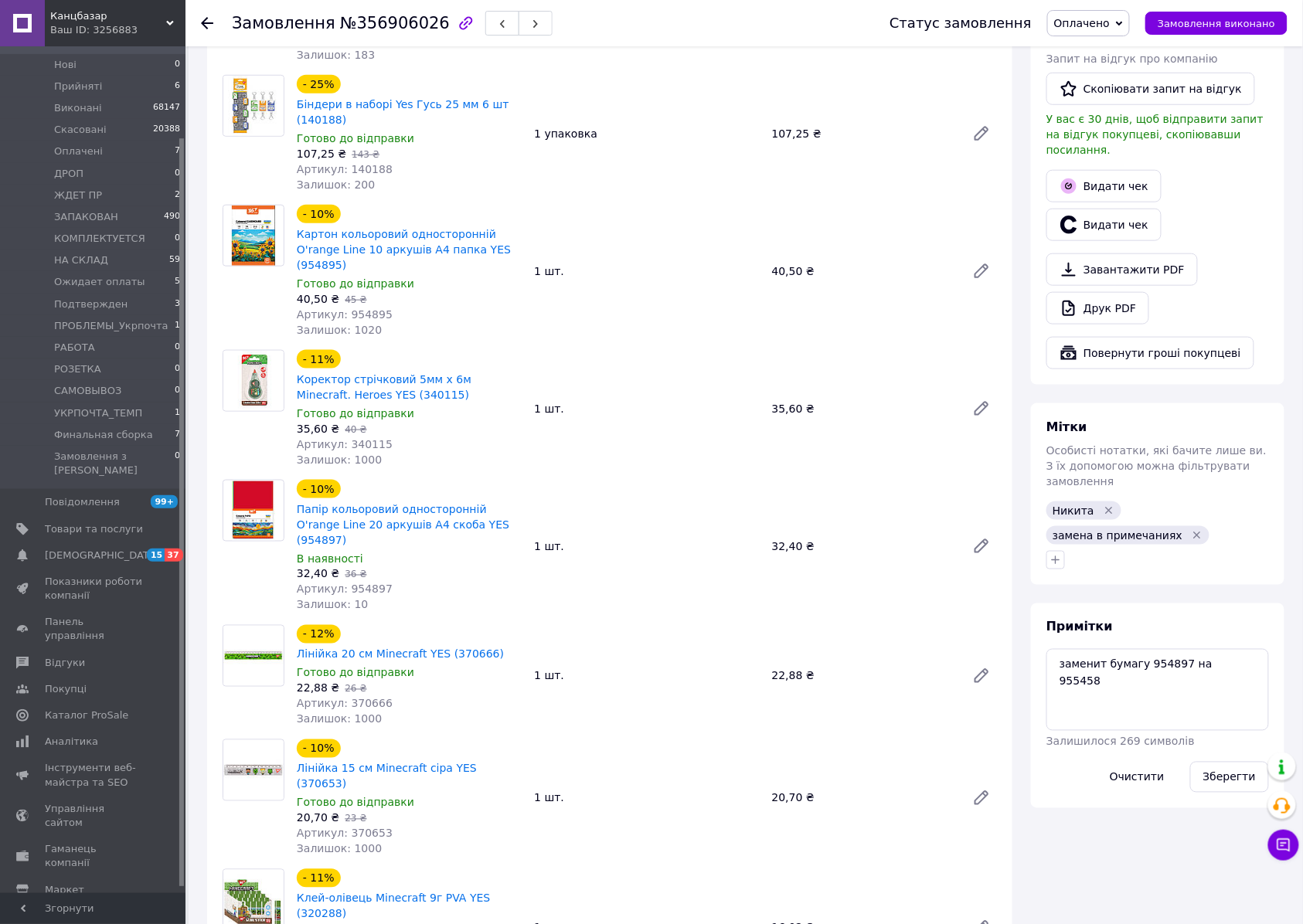
scroll to position [515, 0]
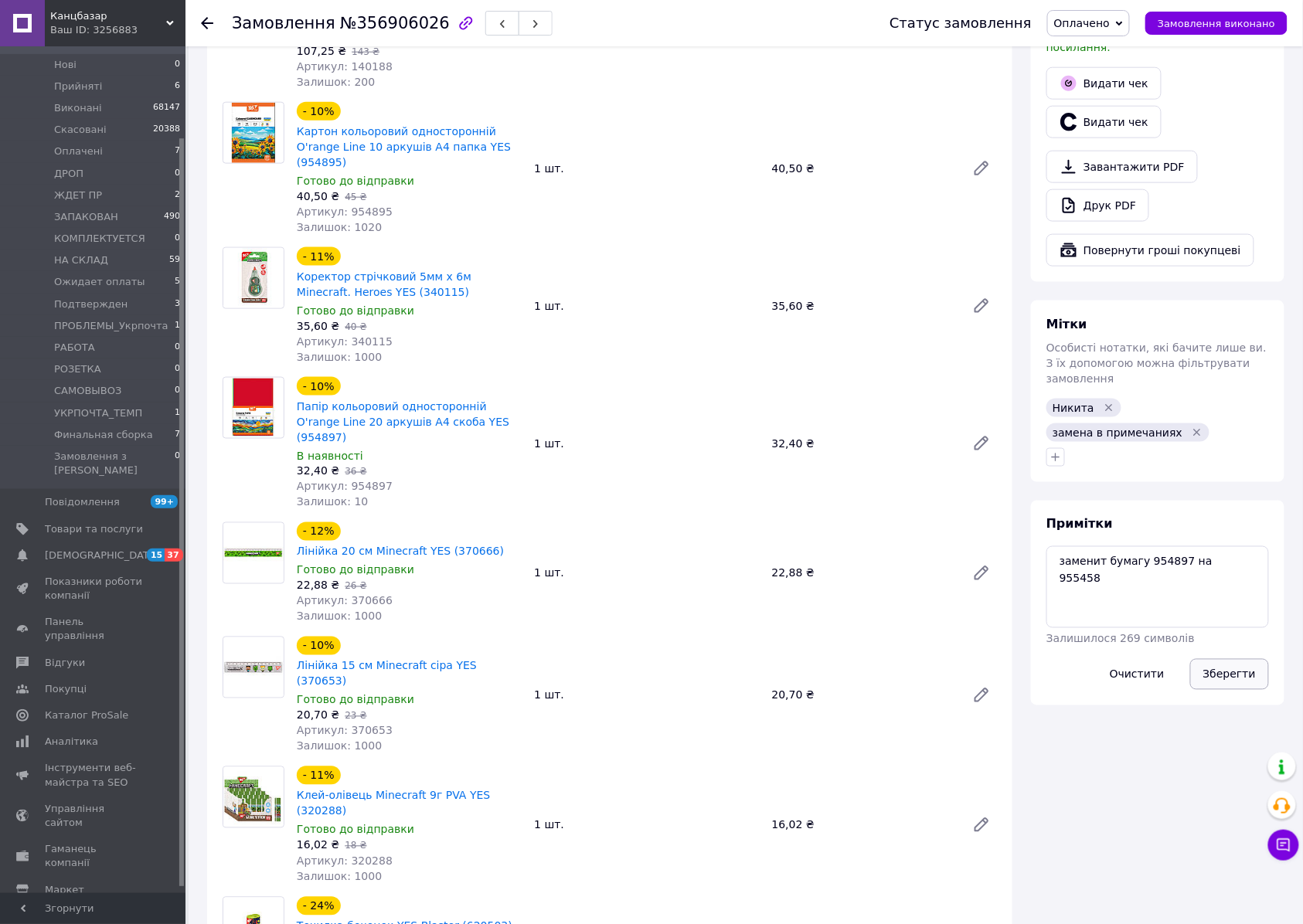
drag, startPoint x: 1236, startPoint y: 587, endPoint x: 1216, endPoint y: 591, distance: 20.4
click at [1236, 659] on button "Зберегти" at bounding box center [1229, 674] width 79 height 31
click at [1234, 659] on button "Зберегти" at bounding box center [1229, 674] width 79 height 31
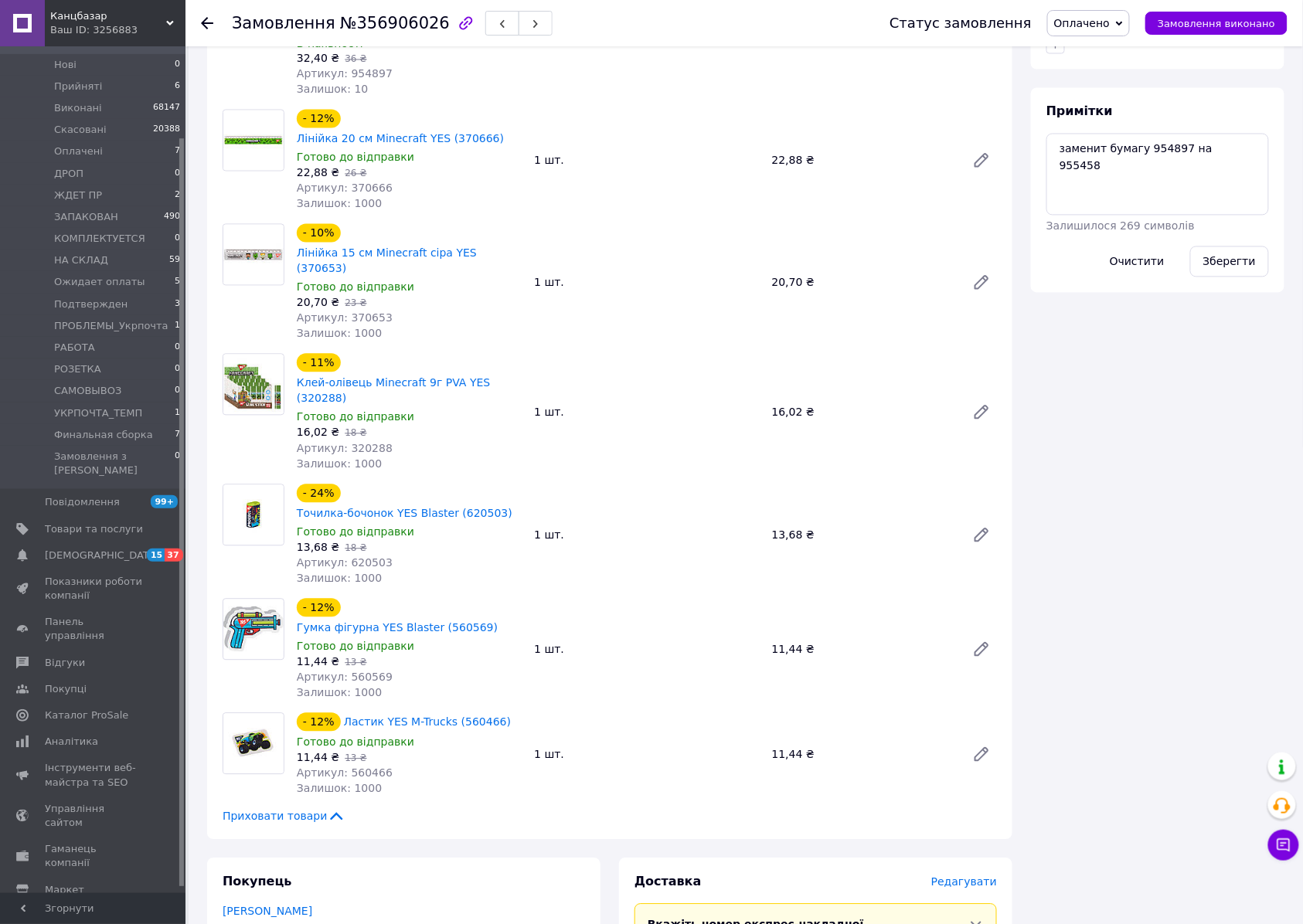
scroll to position [412, 0]
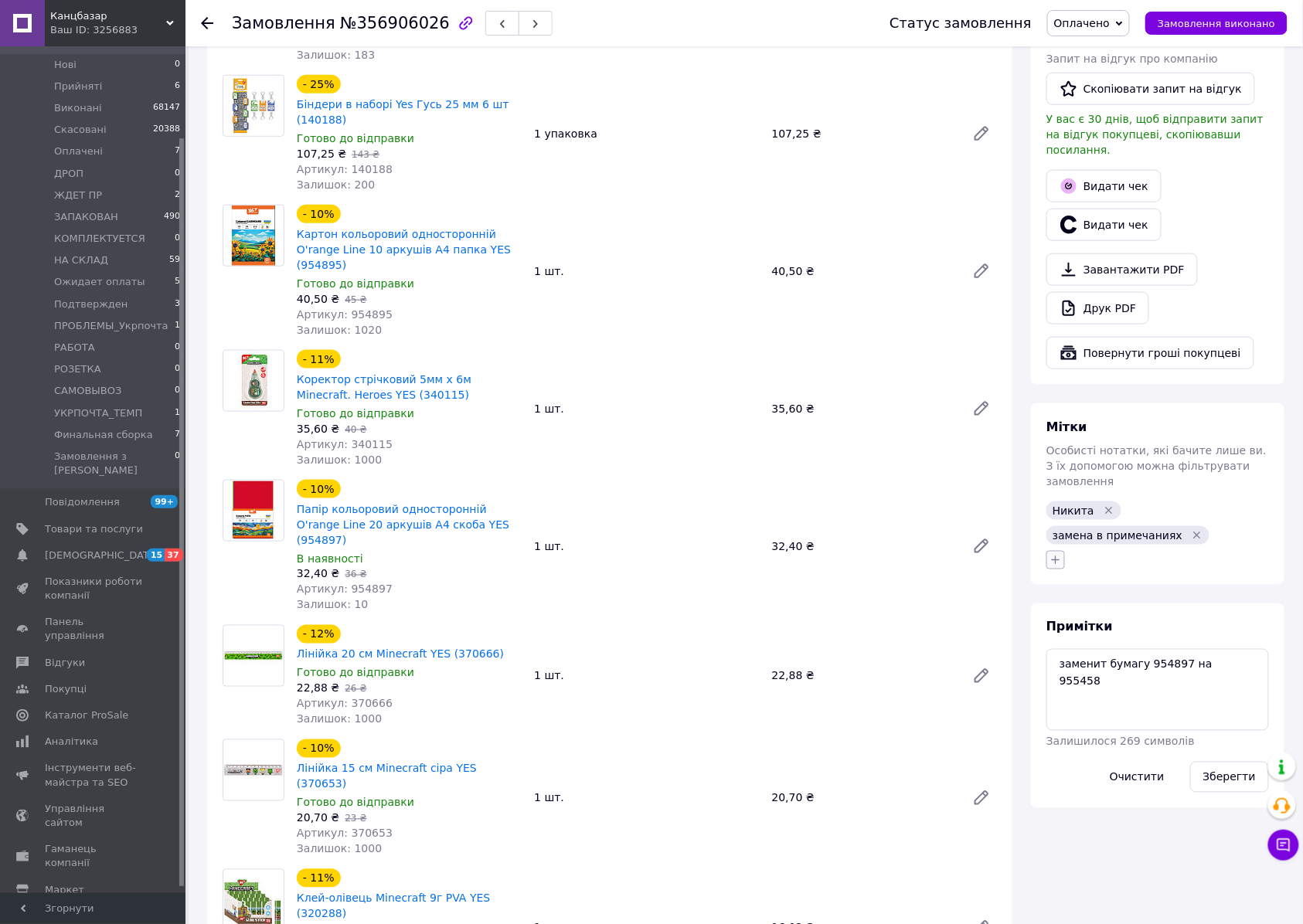
click at [1054, 554] on icon "button" at bounding box center [1056, 560] width 13 height 13
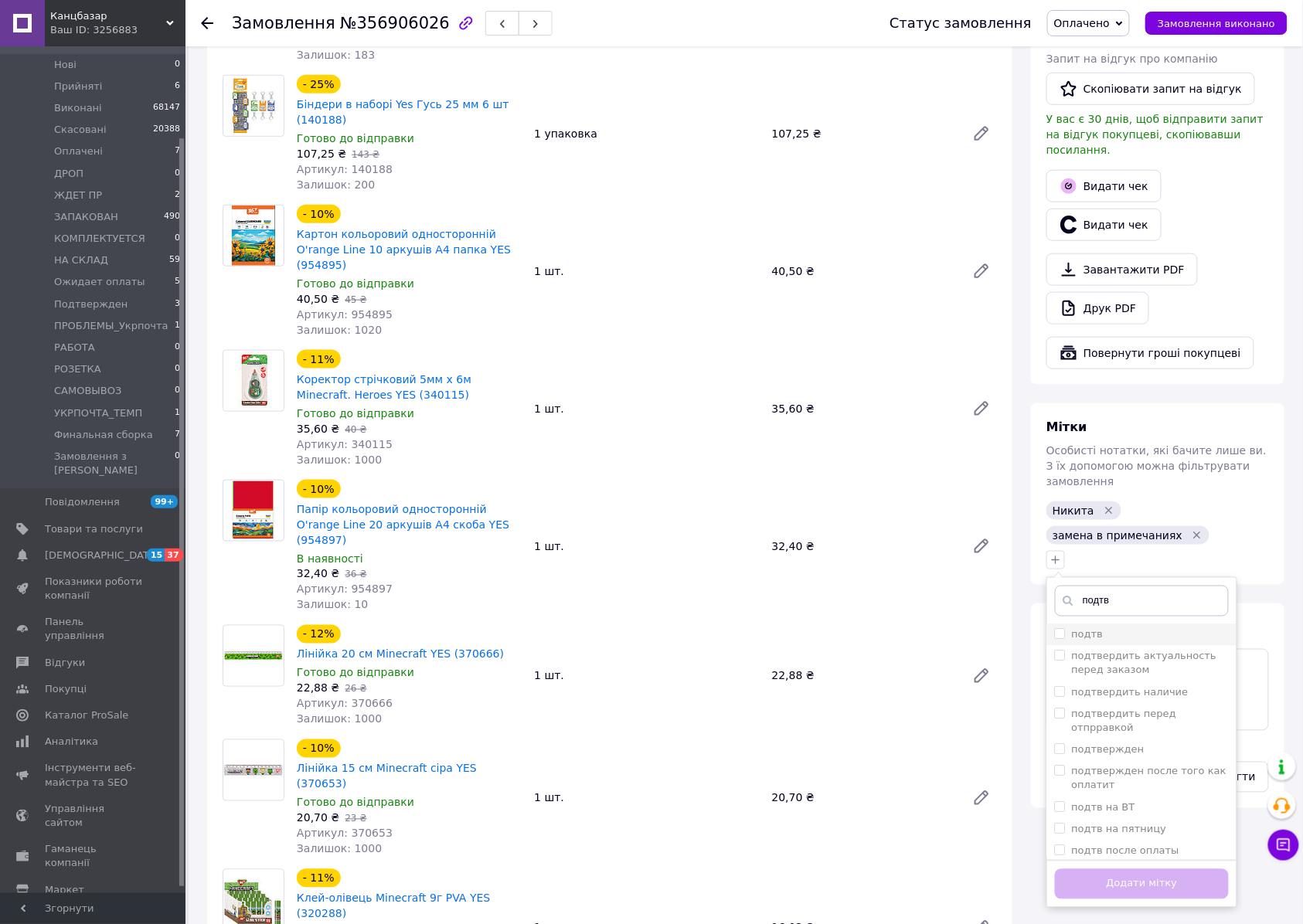
type input "подтв"
click at [1095, 624] on li "подтв" at bounding box center [1142, 634] width 190 height 22
checkbox input "true"
click at [1129, 869] on button "Додати мітку" at bounding box center [1141, 884] width 174 height 30
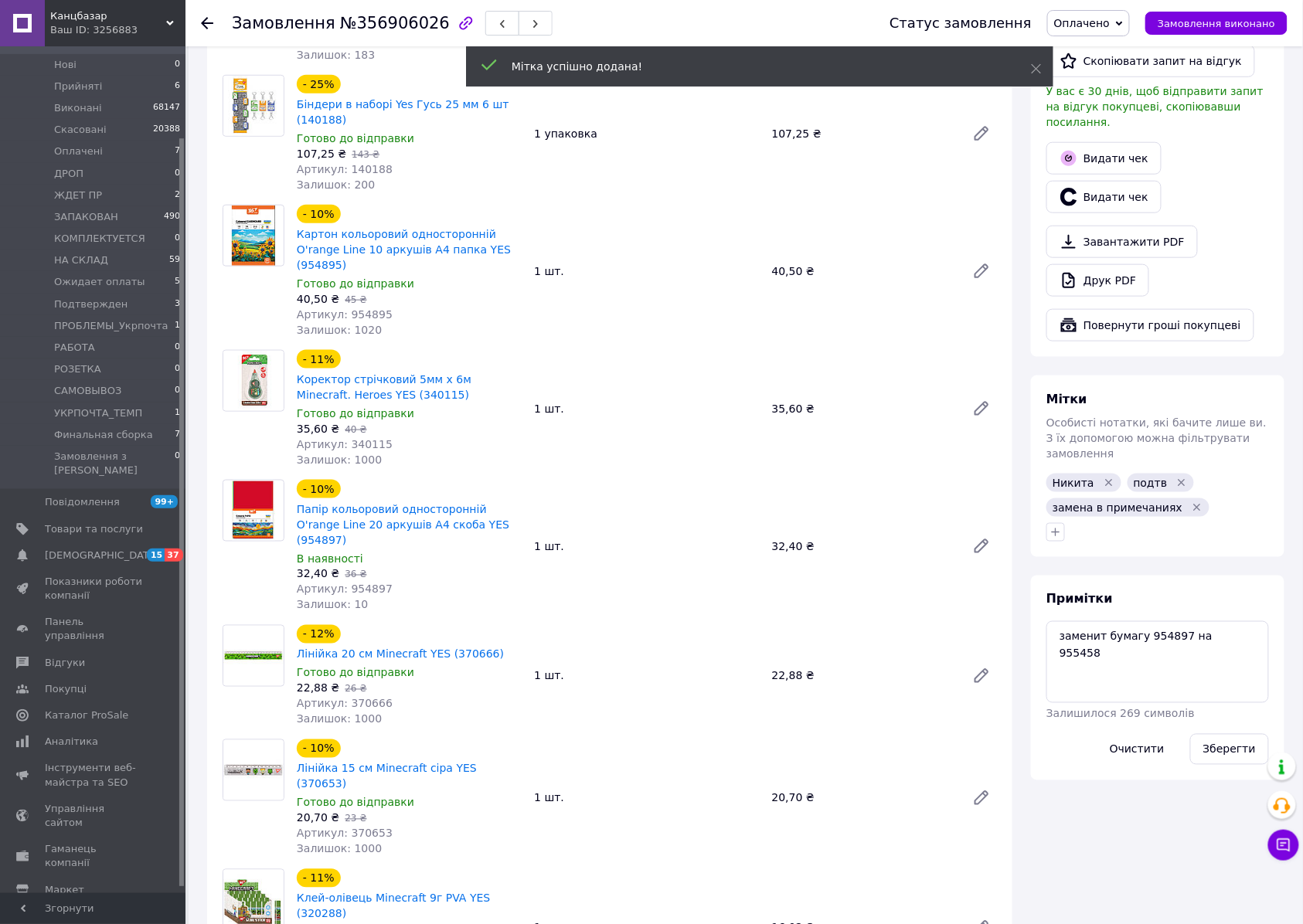
click at [779, 427] on div "- 11% Коректор стрічковий 5мм х 6м Minecraft. Heroes YES (340115) Готово до від…" at bounding box center [647, 408] width 712 height 123
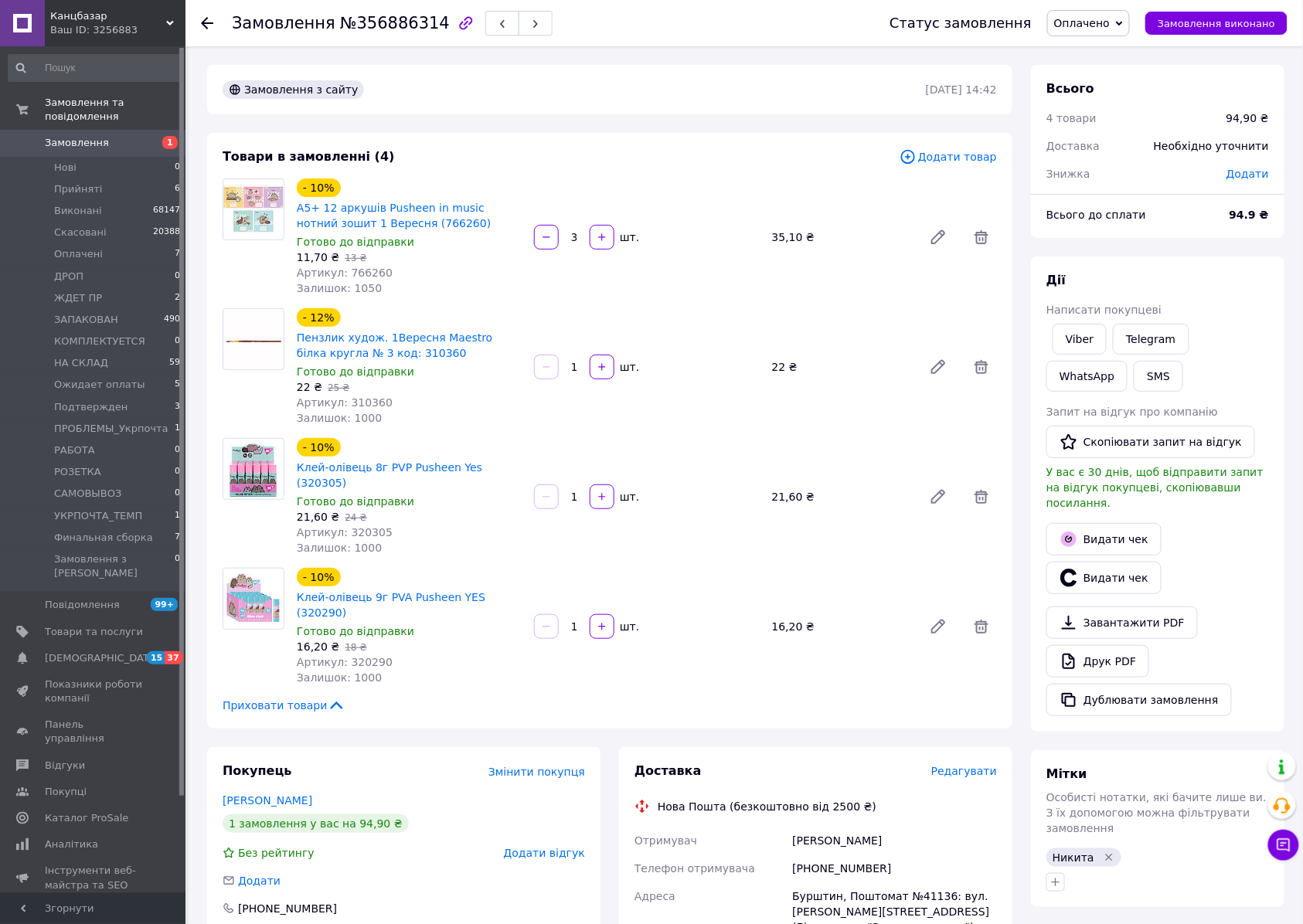
click at [362, 272] on span "Артикул: 766260" at bounding box center [344, 272] width 96 height 13
copy span "766260"
click at [351, 412] on span "Залишок: 1000" at bounding box center [339, 418] width 85 height 13
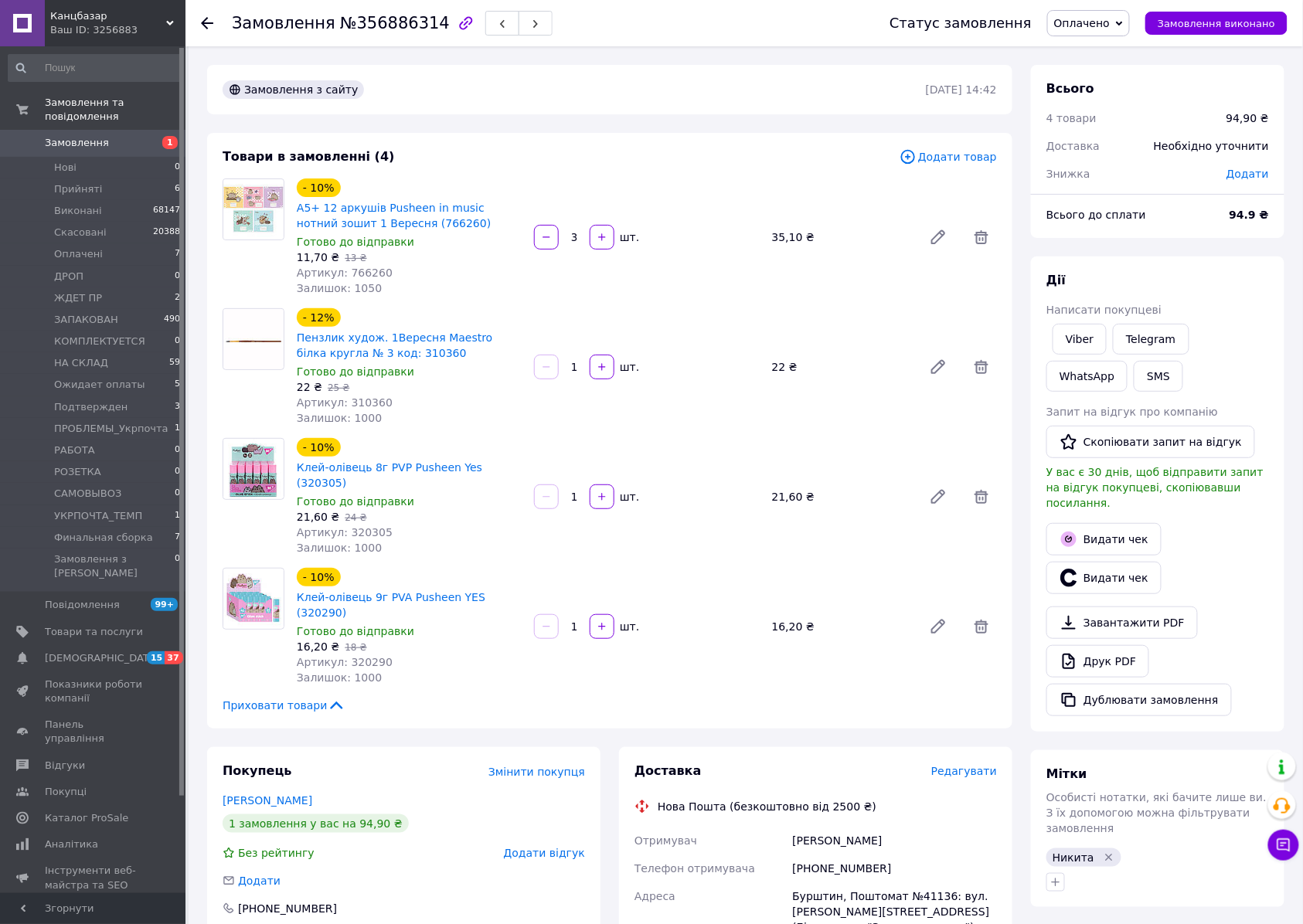
click at [354, 402] on span "Артикул: 310360" at bounding box center [344, 402] width 96 height 13
copy span "310360"
click at [356, 526] on span "Артикул: 320305" at bounding box center [344, 532] width 96 height 13
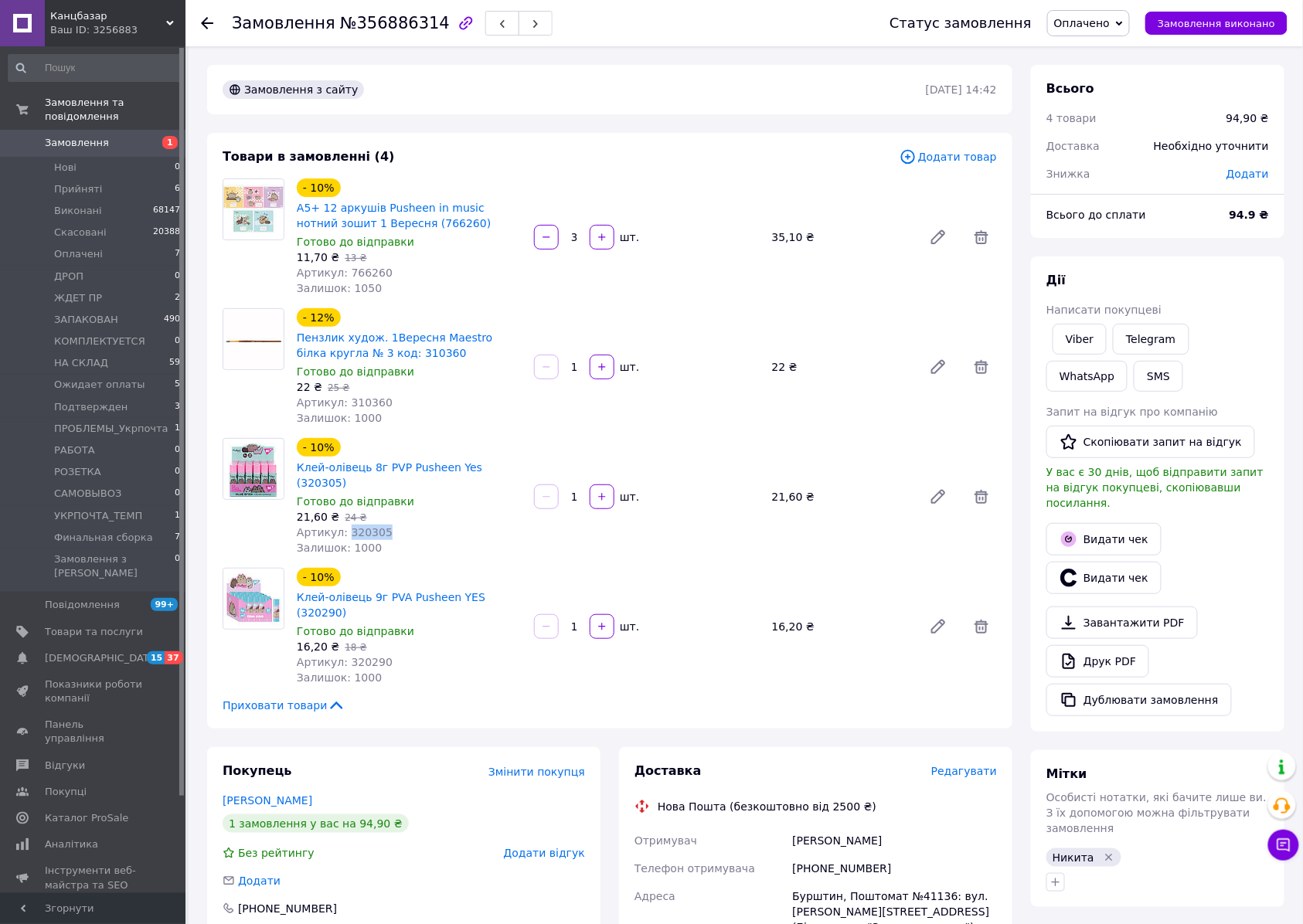
copy span "320305"
click at [359, 656] on span "Артикул: 320290" at bounding box center [344, 662] width 96 height 13
copy span "320290"
click at [1058, 332] on link "Viber" at bounding box center [1079, 339] width 54 height 31
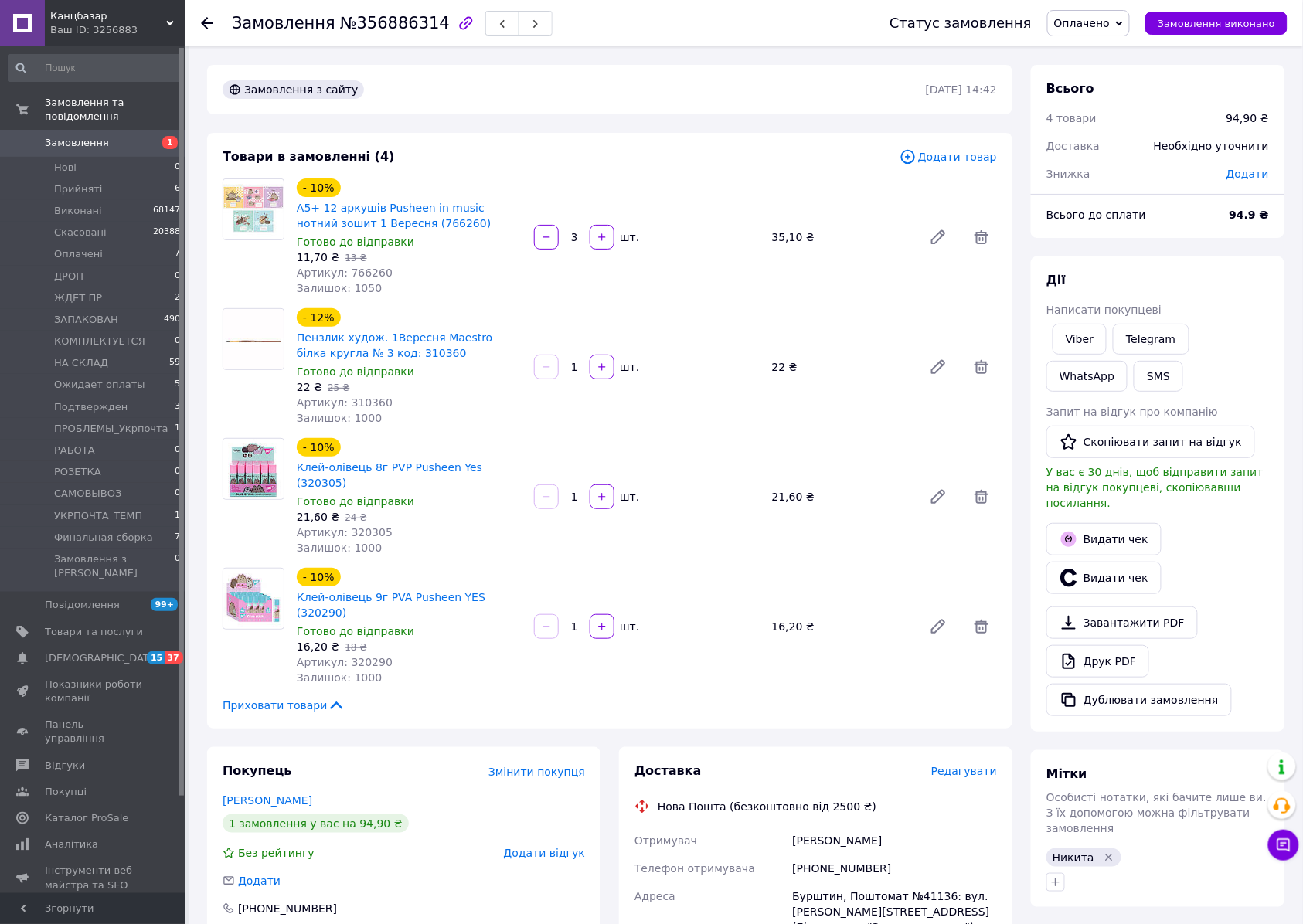
click at [732, 451] on div "- 10% Клей-олівець 8г PVP Pusheen Yes (320305) Готово до відправки 21,60 ₴   24…" at bounding box center [647, 496] width 712 height 123
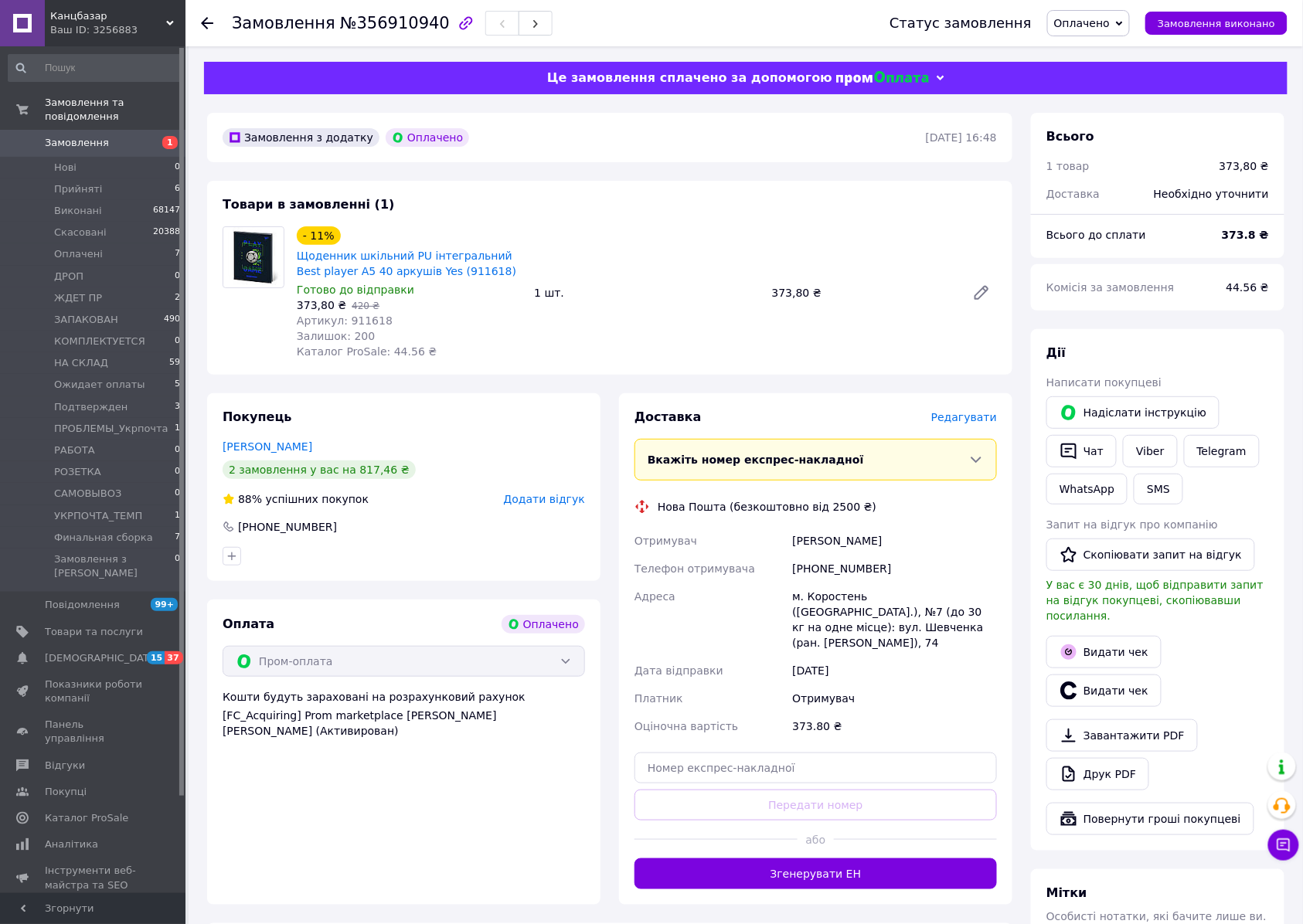
click at [353, 331] on span "Залишок: 200" at bounding box center [336, 336] width 78 height 13
click at [357, 323] on span "Артикул: 911618" at bounding box center [344, 321] width 96 height 13
copy span "911618"
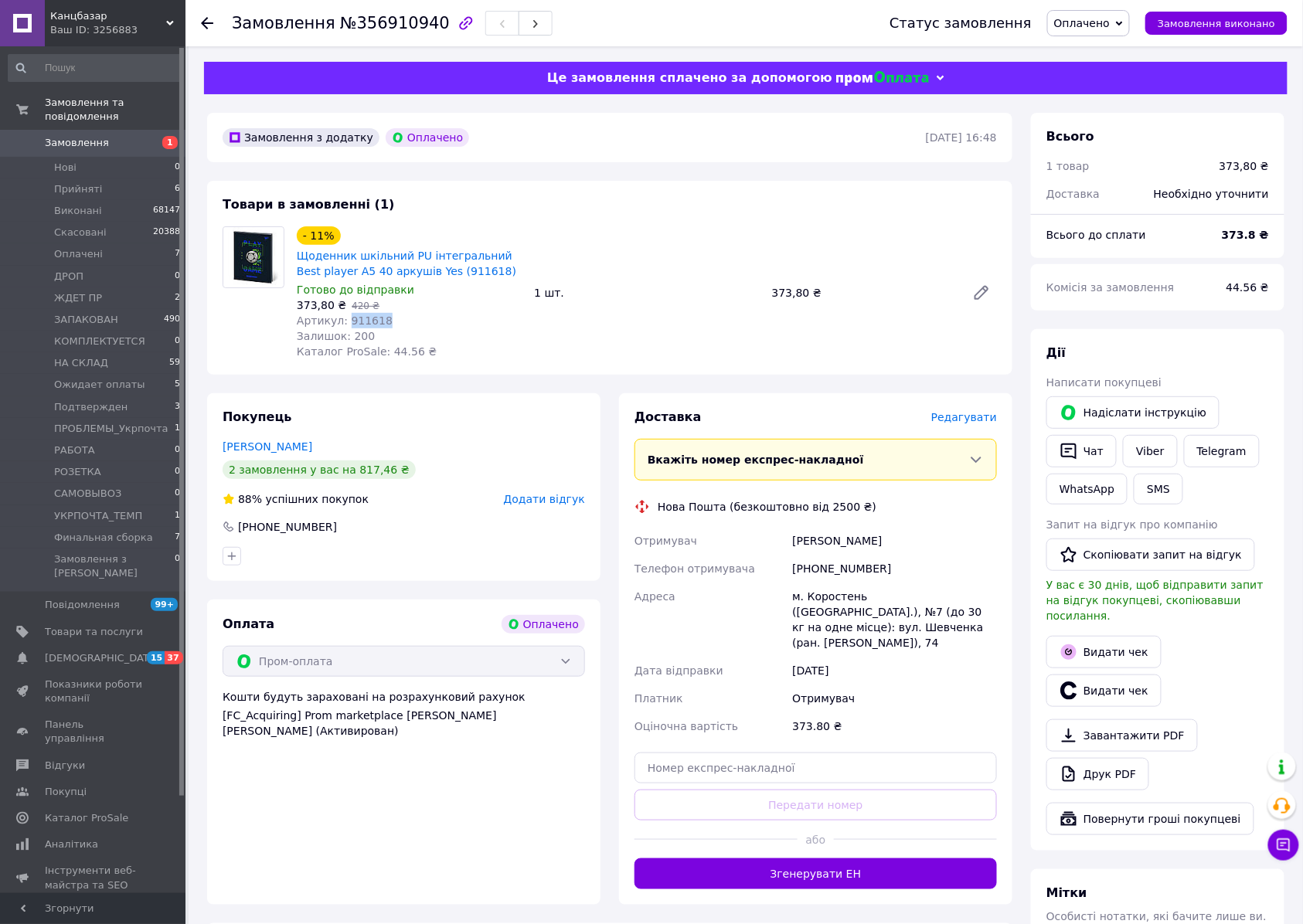
drag, startPoint x: 1156, startPoint y: 445, endPoint x: 1180, endPoint y: 468, distance: 33.2
click at [1156, 445] on link "Viber" at bounding box center [1150, 451] width 54 height 33
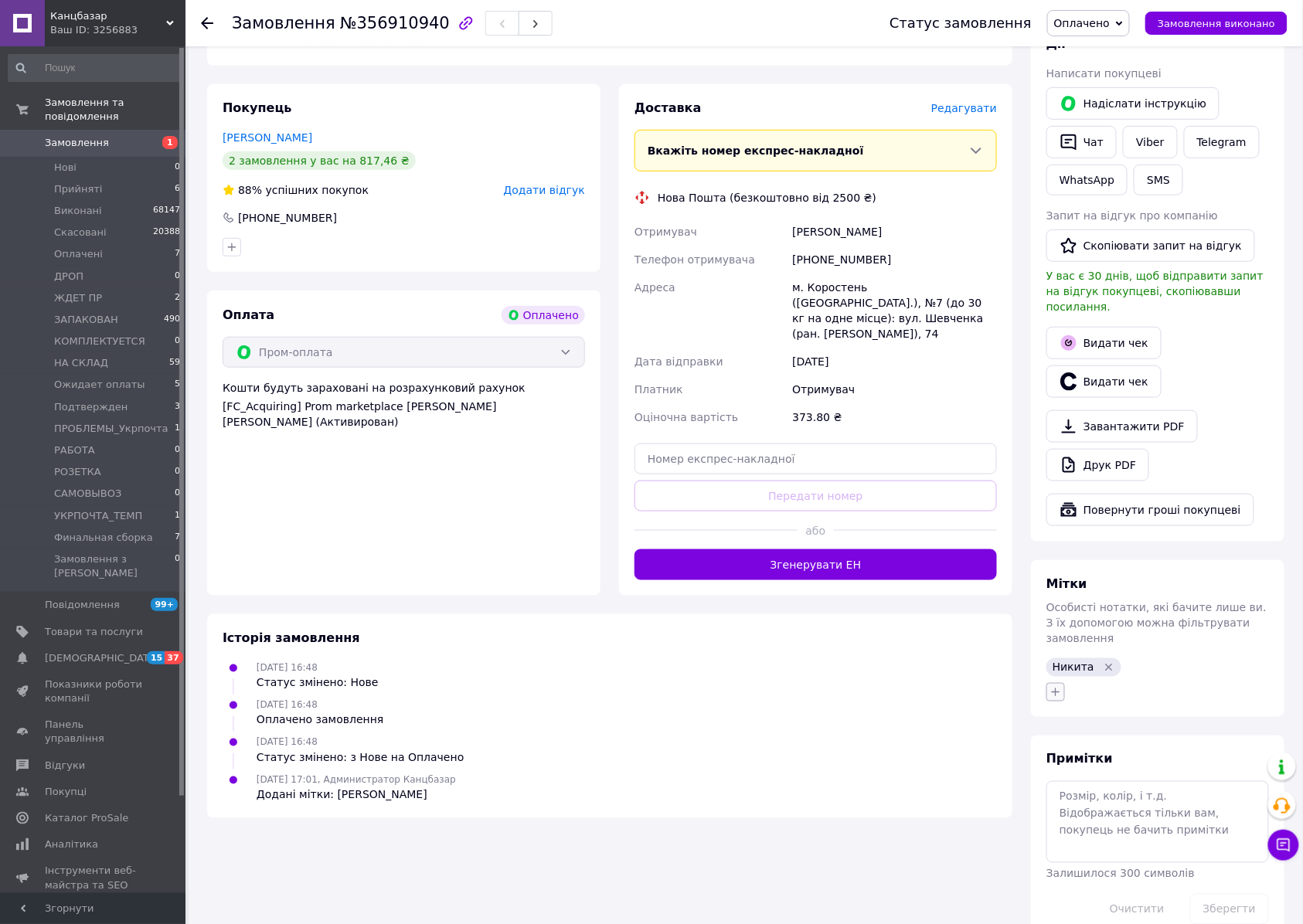
click at [1049, 683] on button "button" at bounding box center [1055, 691] width 18 height 18
type input "подтв"
click at [1098, 761] on label "подтв" at bounding box center [1088, 766] width 32 height 12
checkbox input "true"
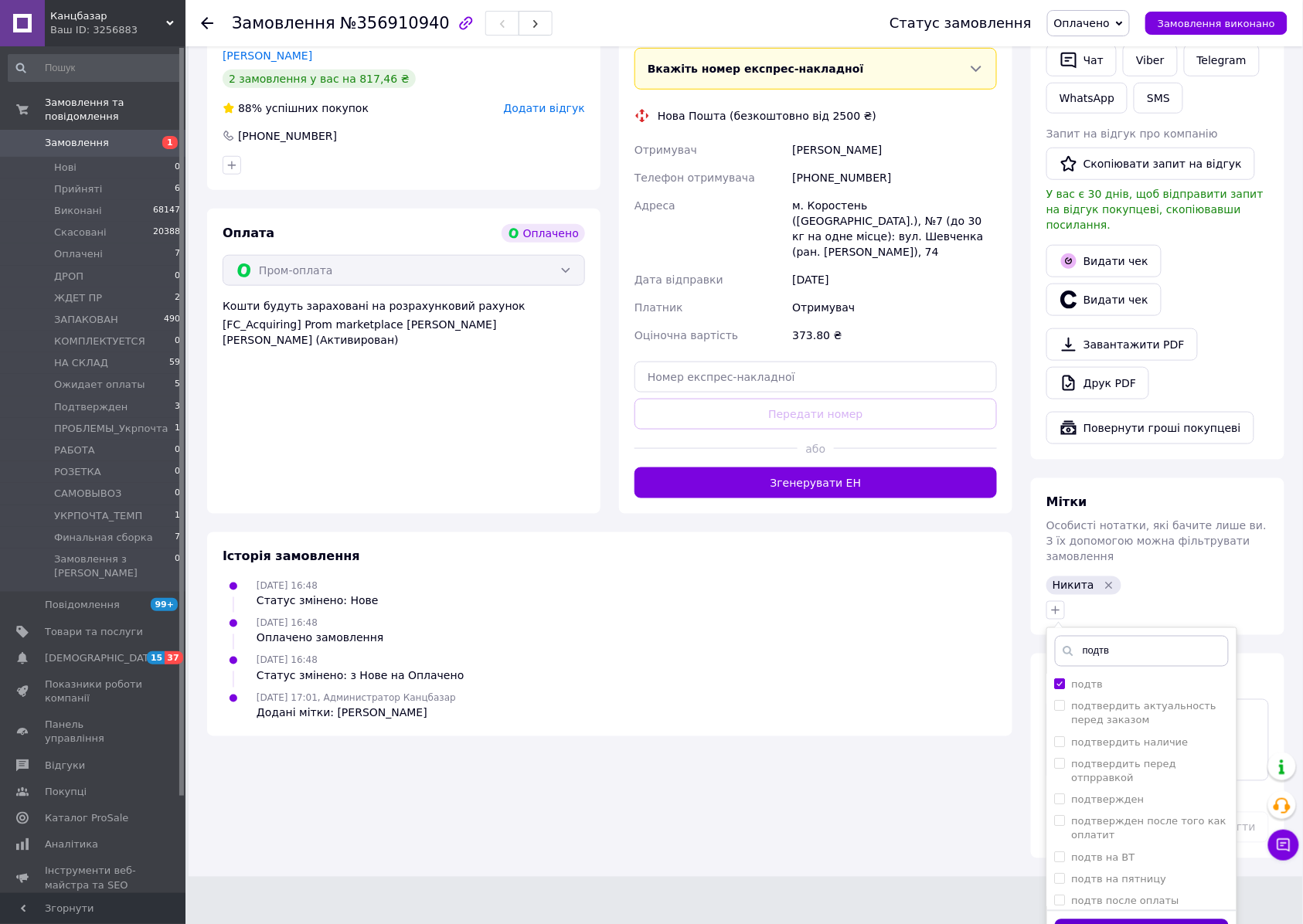
click at [1132, 919] on button "Додати мітку" at bounding box center [1141, 934] width 174 height 30
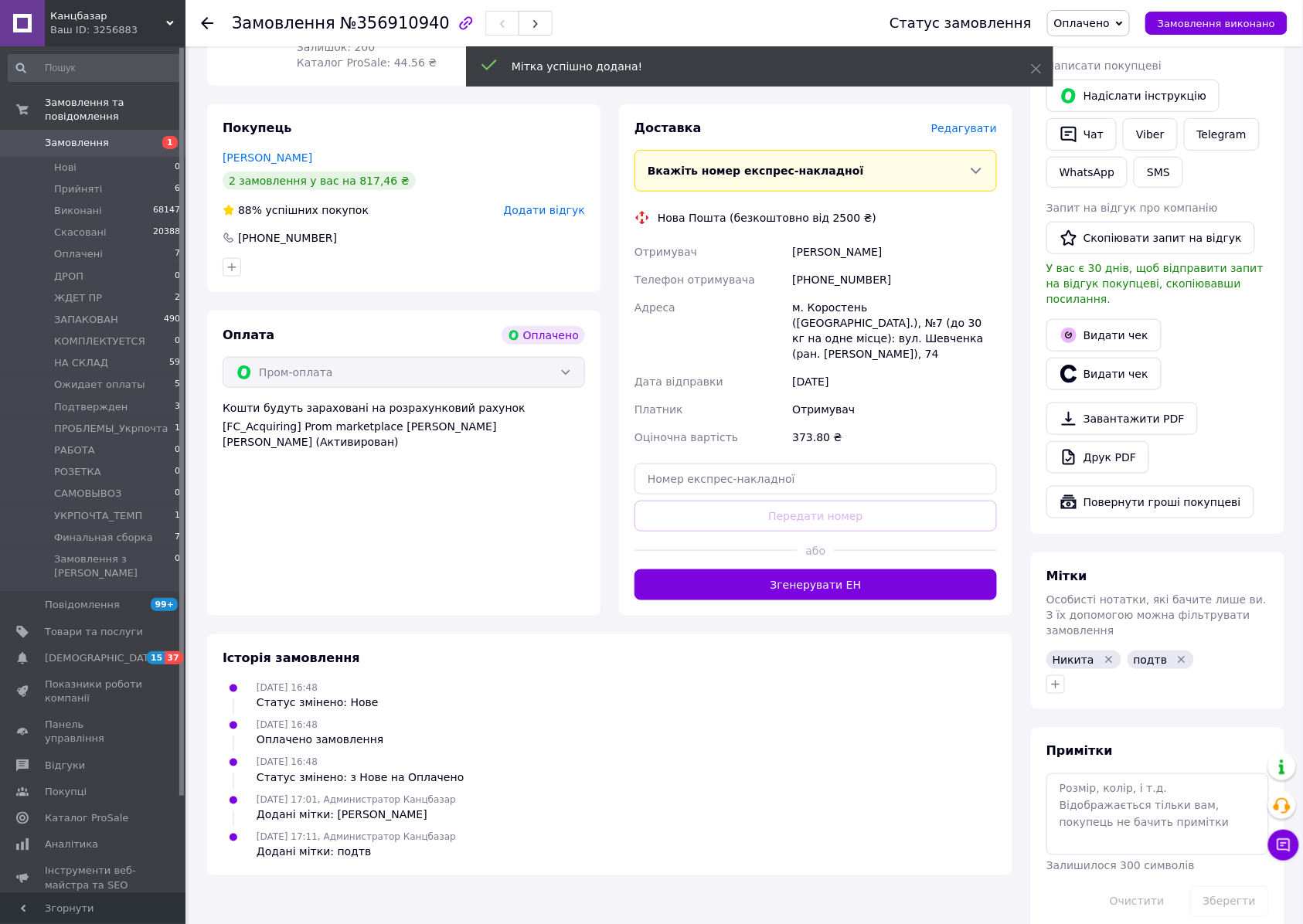
scroll to position [0, 0]
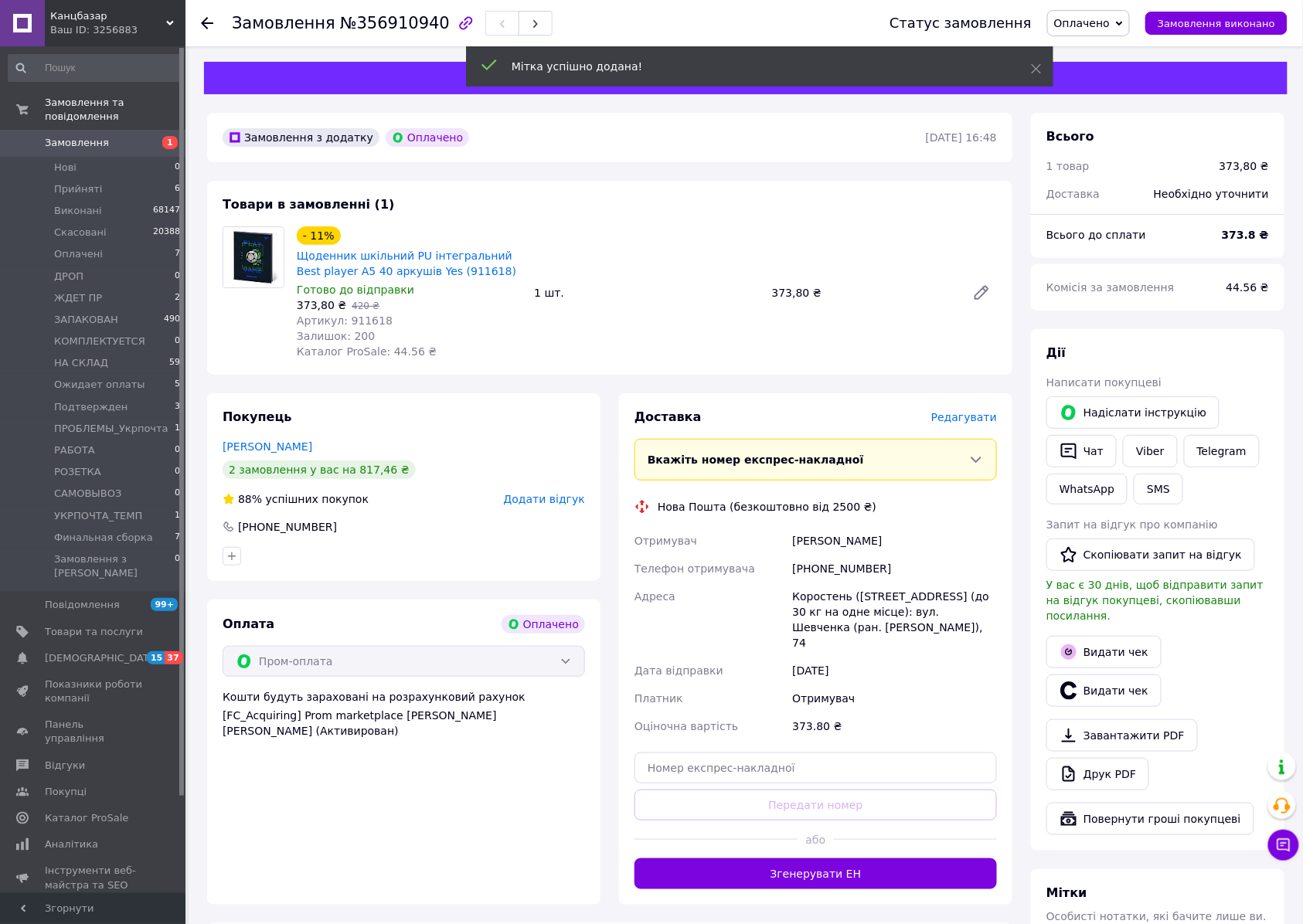
click at [736, 338] on div "- 11% Щоденник шкільний PU інтегральний Best player А5 40 аркушів Yes (911618) …" at bounding box center [647, 292] width 712 height 139
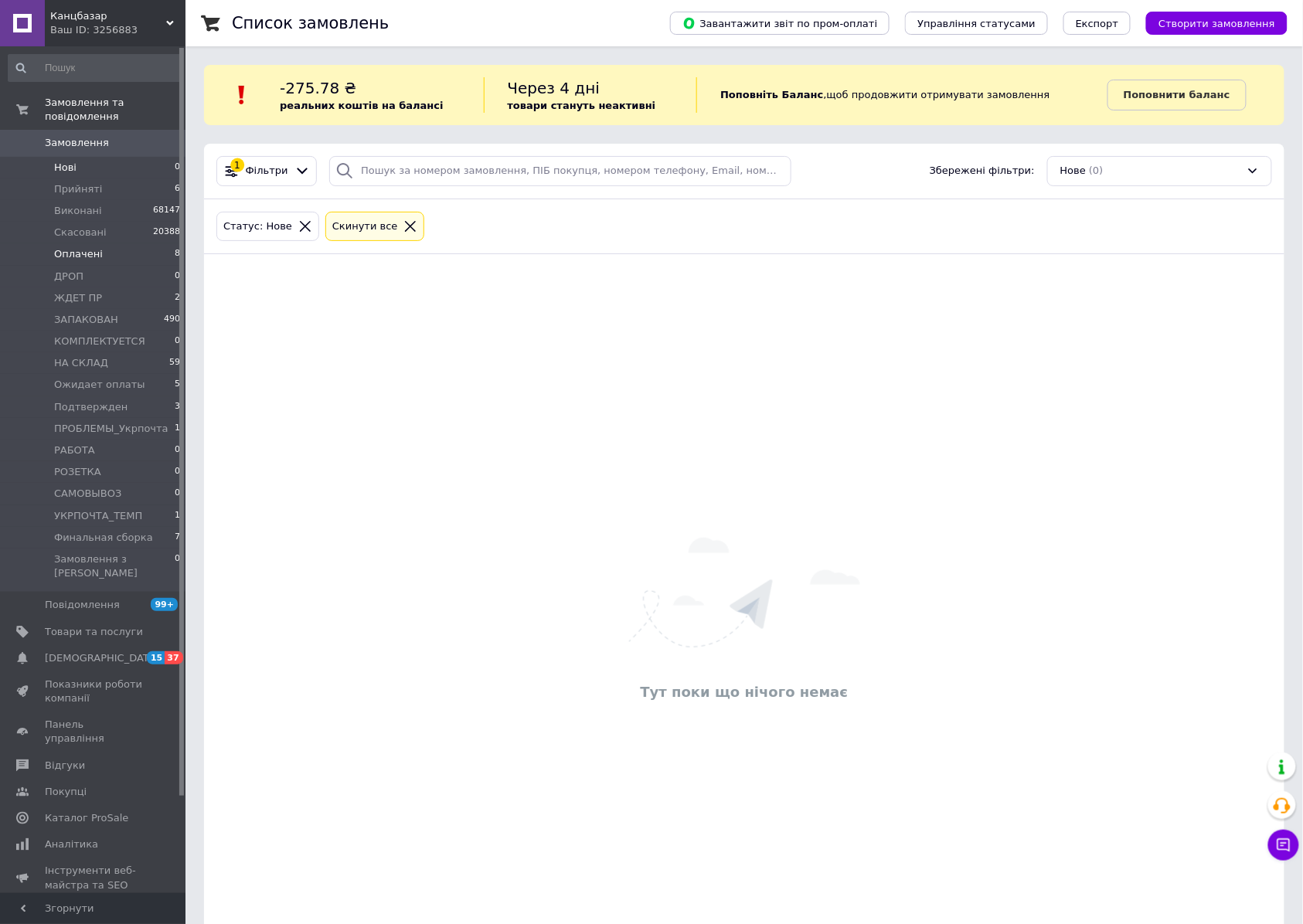
click at [72, 247] on span "Оплачені" at bounding box center [78, 253] width 49 height 14
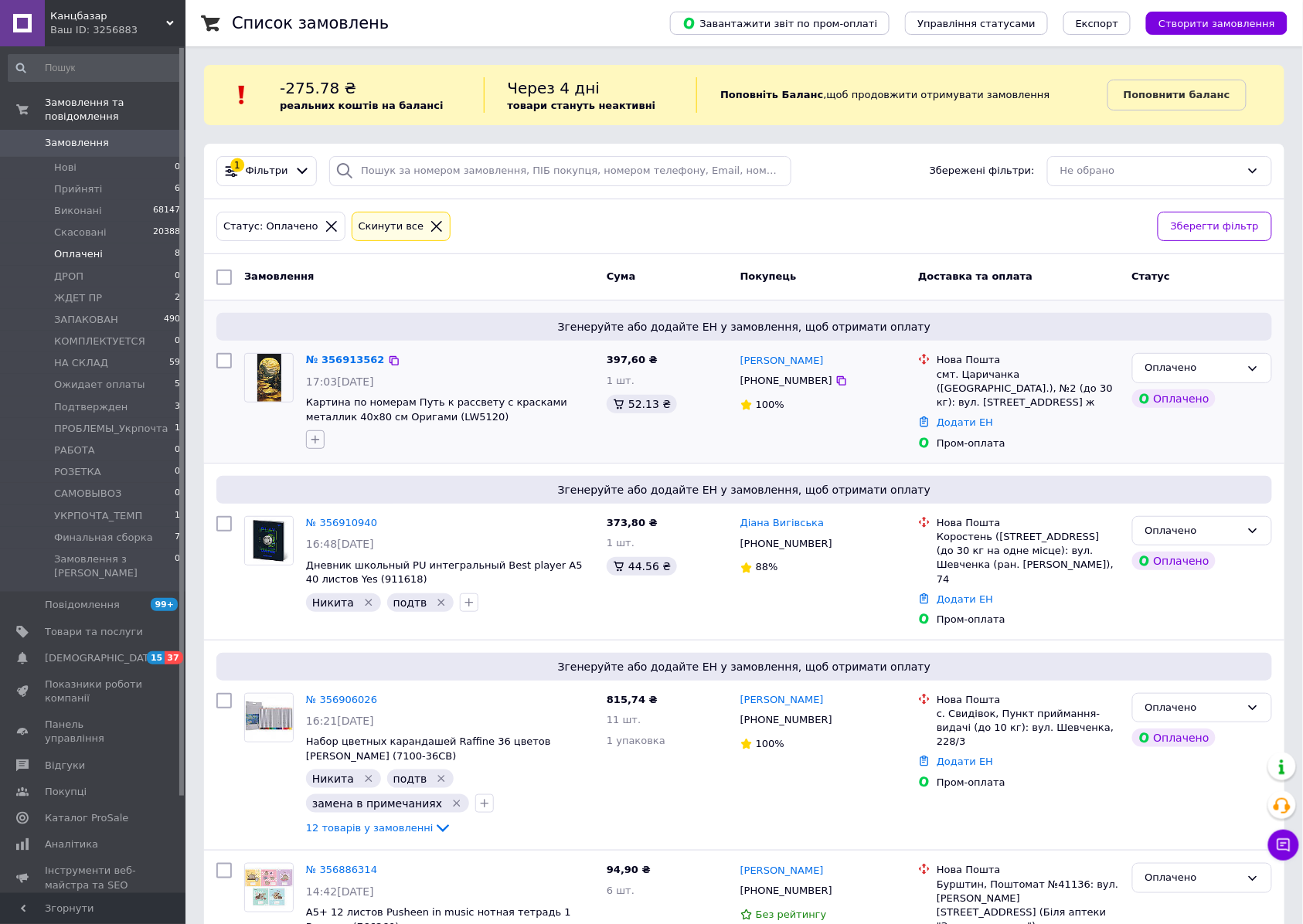
click at [311, 443] on icon "button" at bounding box center [316, 440] width 13 height 13
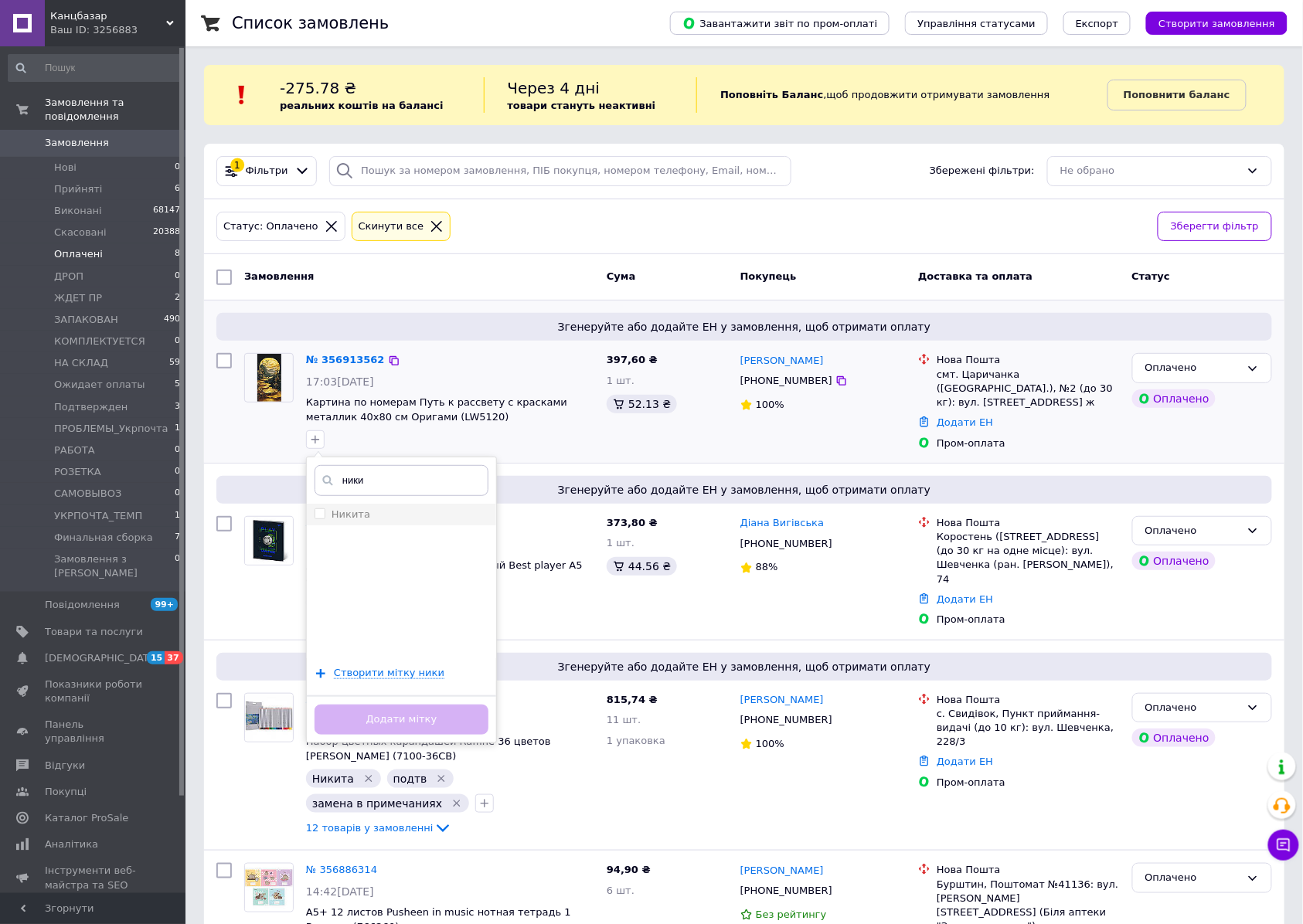
type input "ники"
click at [383, 510] on div "Никита" at bounding box center [402, 514] width 174 height 14
checkbox input "true"
click at [410, 726] on button "Додати мітку" at bounding box center [402, 719] width 174 height 30
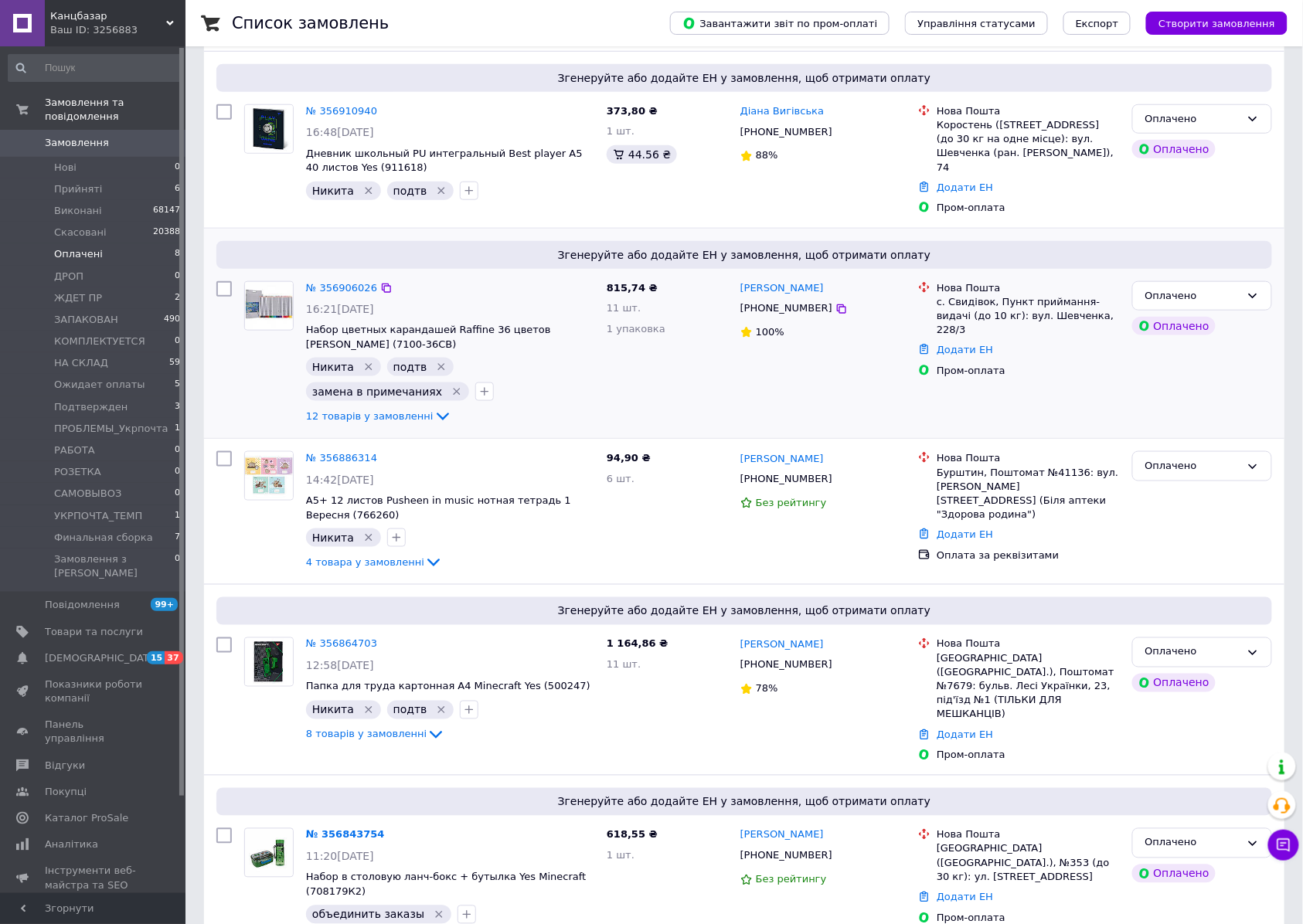
scroll to position [618, 0]
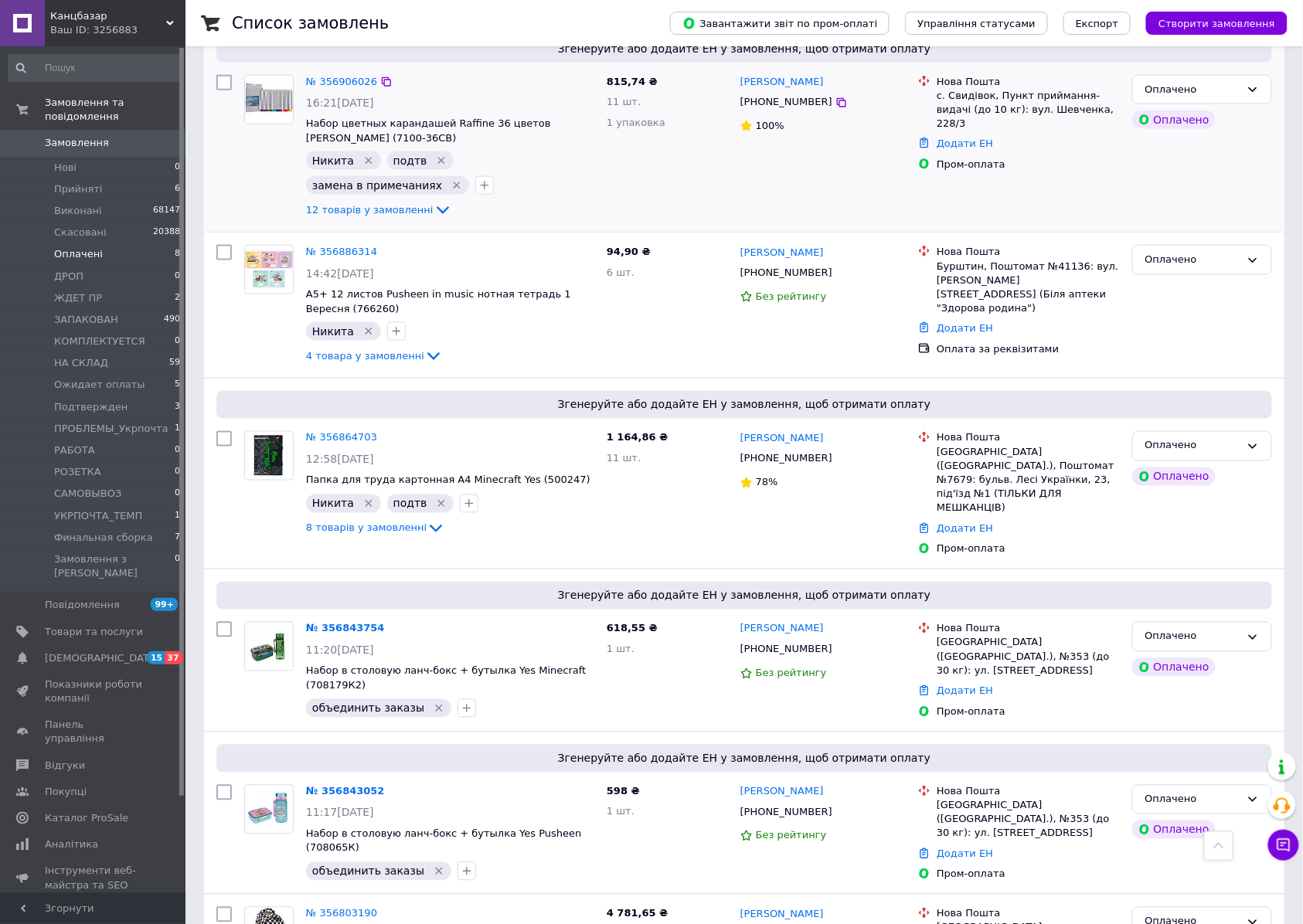
click at [394, 206] on div "12 товарів у замовленні" at bounding box center [450, 209] width 288 height 18
click at [388, 204] on span "12 товарів у замовленні" at bounding box center [370, 209] width 128 height 12
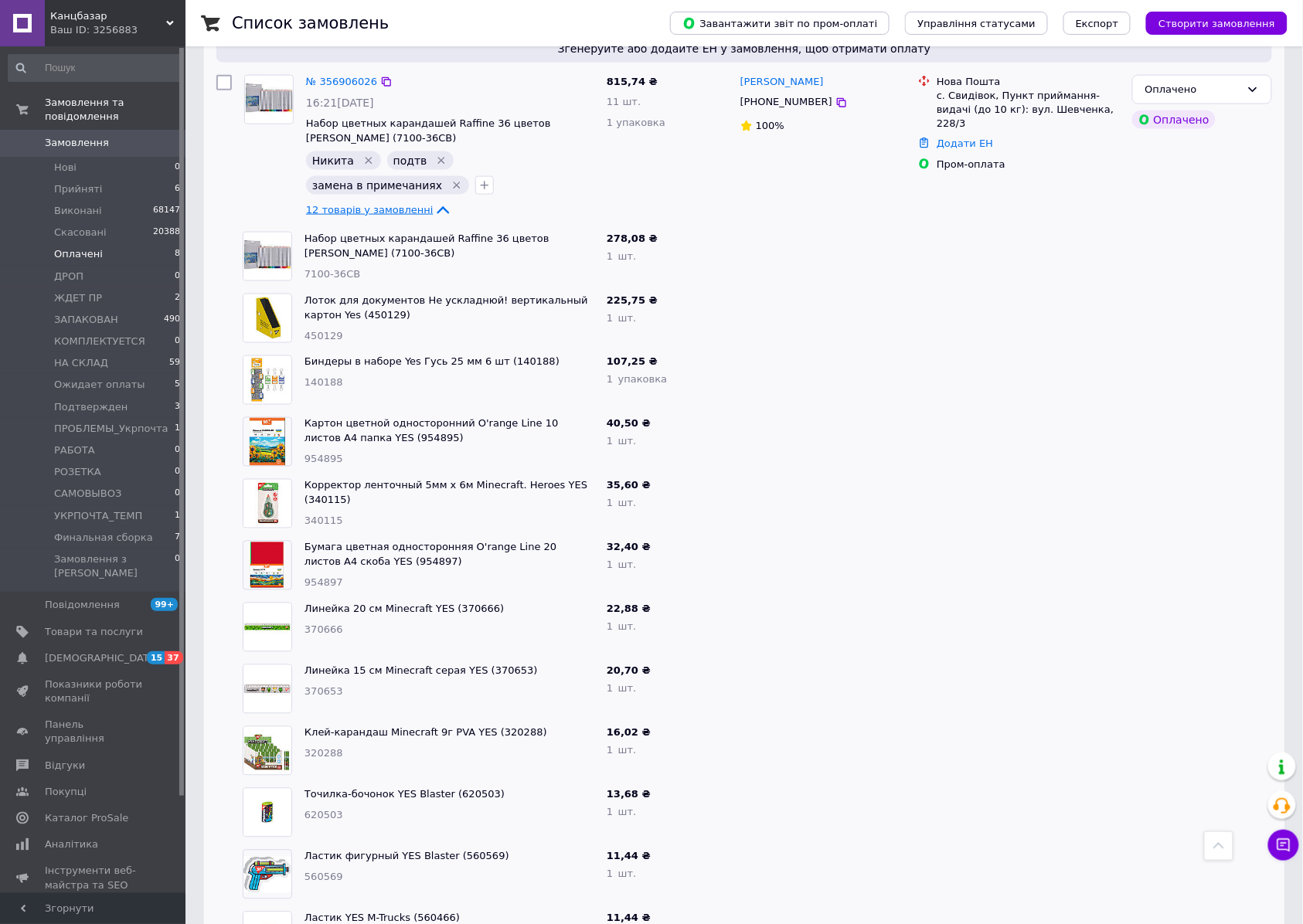
click at [394, 204] on span "12 товарів у замовленні" at bounding box center [370, 209] width 128 height 12
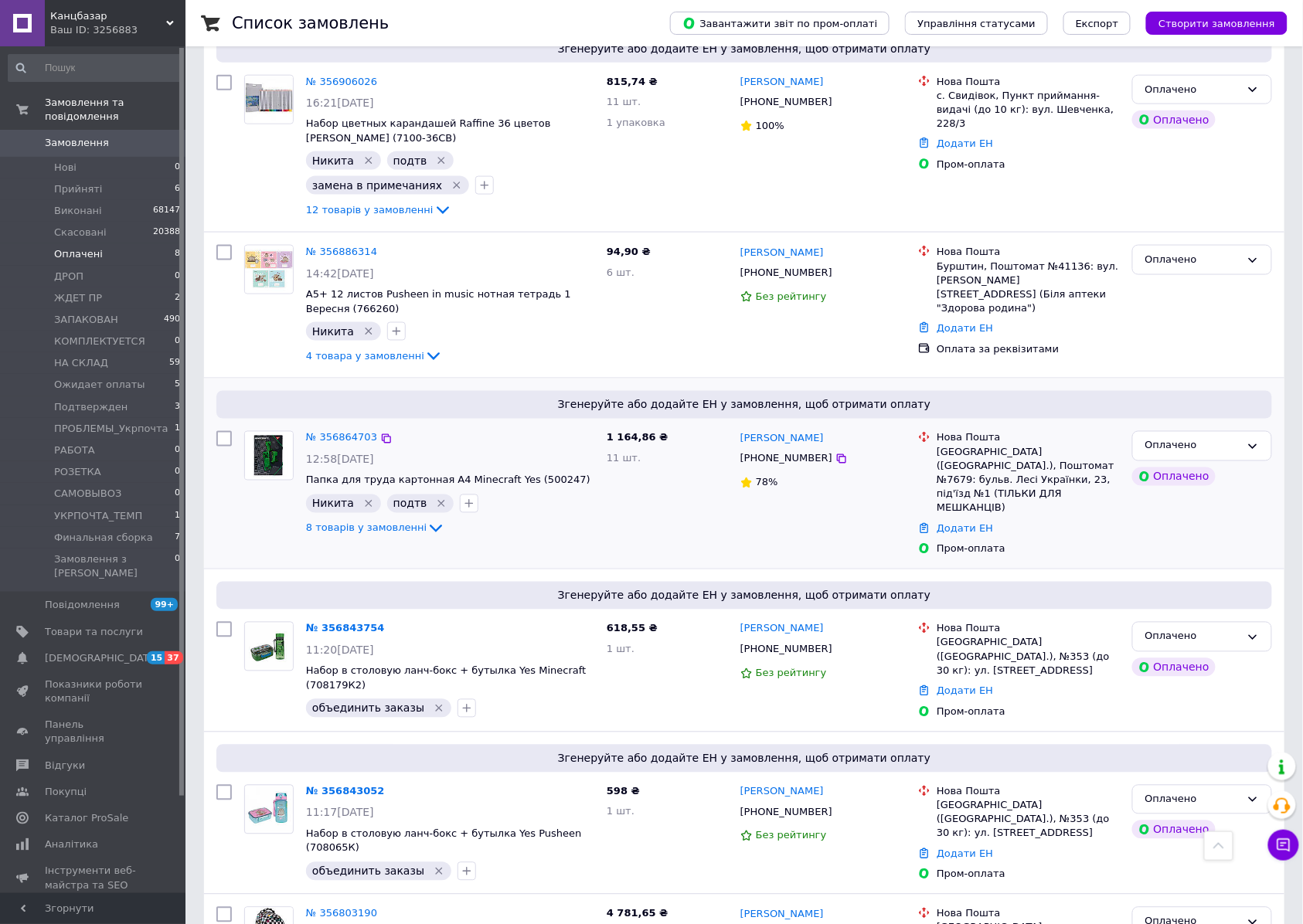
scroll to position [705, 0]
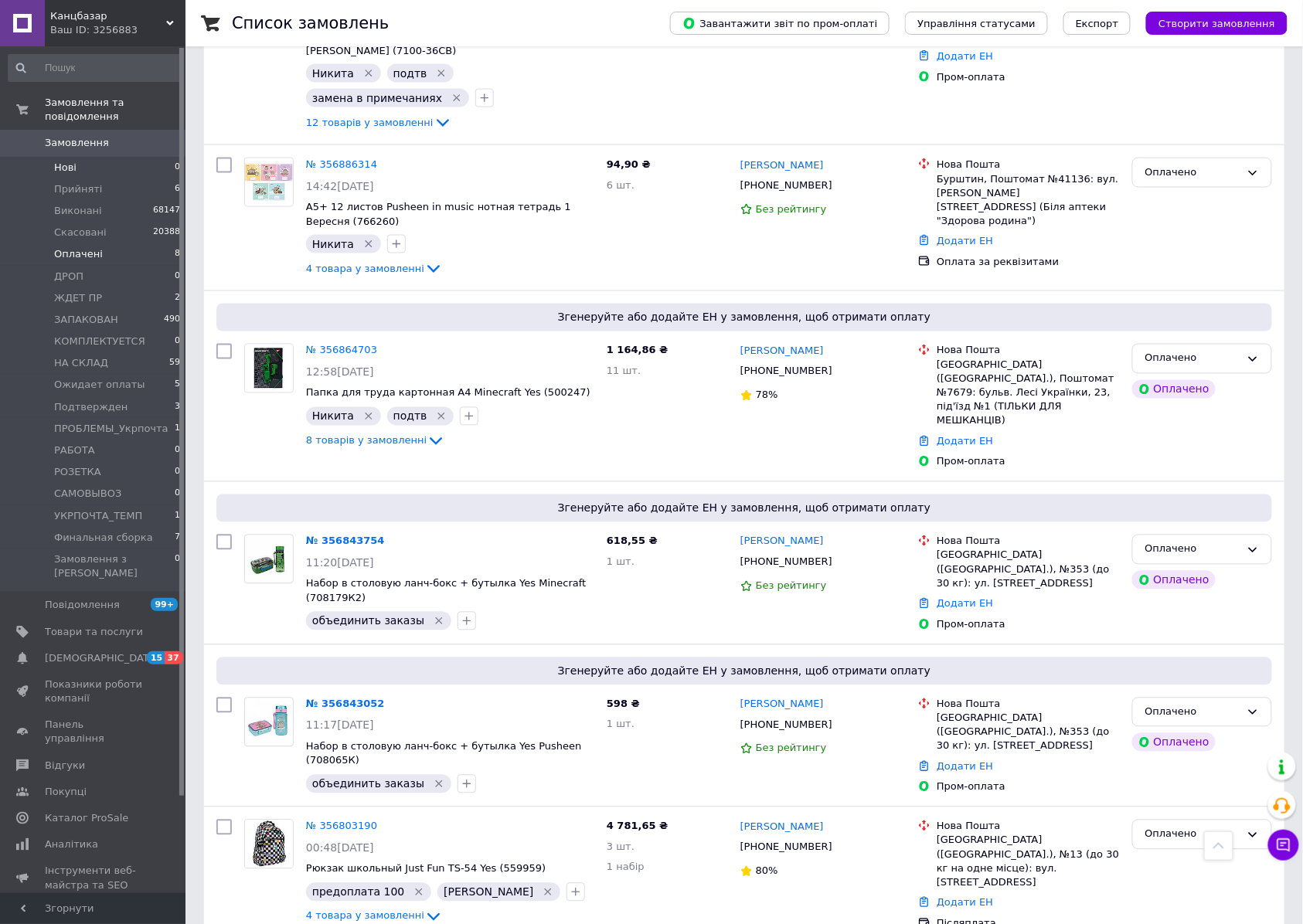
click at [76, 157] on li "Нові 0" at bounding box center [95, 167] width 190 height 22
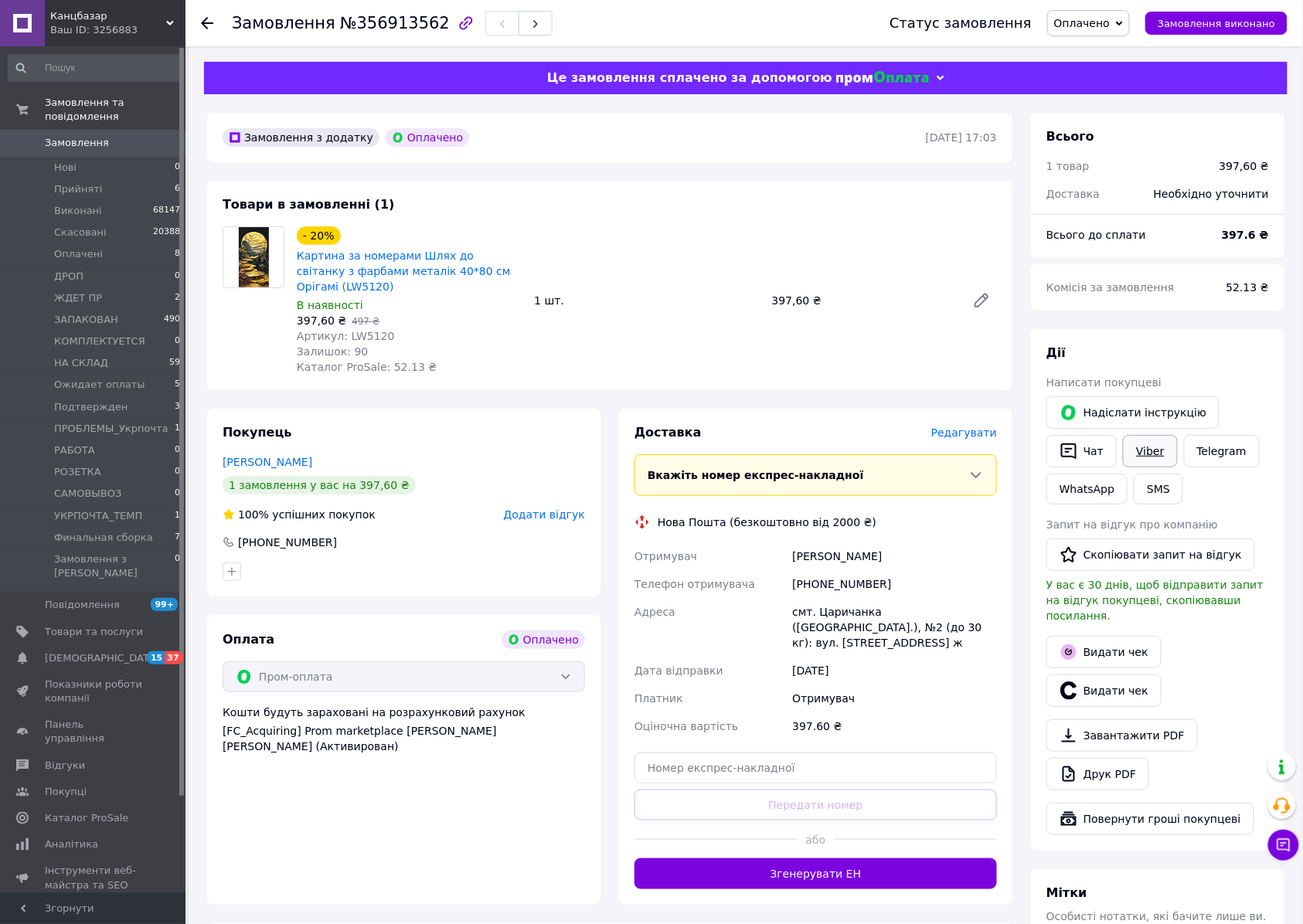
click at [1144, 448] on link "Viber" at bounding box center [1150, 451] width 54 height 33
click at [367, 330] on span "Артикул: LW5120" at bounding box center [345, 336] width 98 height 13
copy span "LW5120"
click at [1142, 449] on link "Viber" at bounding box center [1150, 451] width 54 height 33
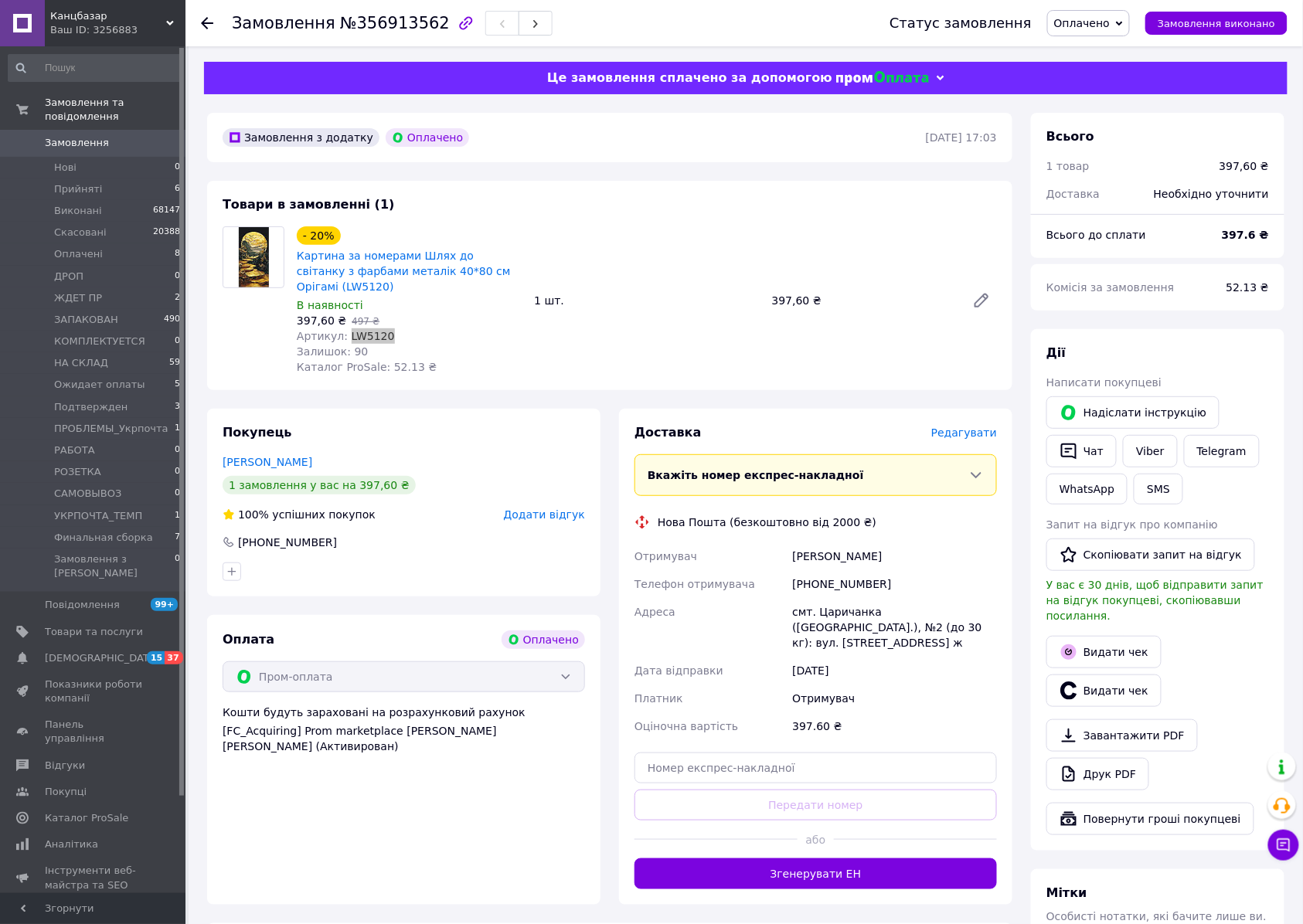
scroll to position [316, 0]
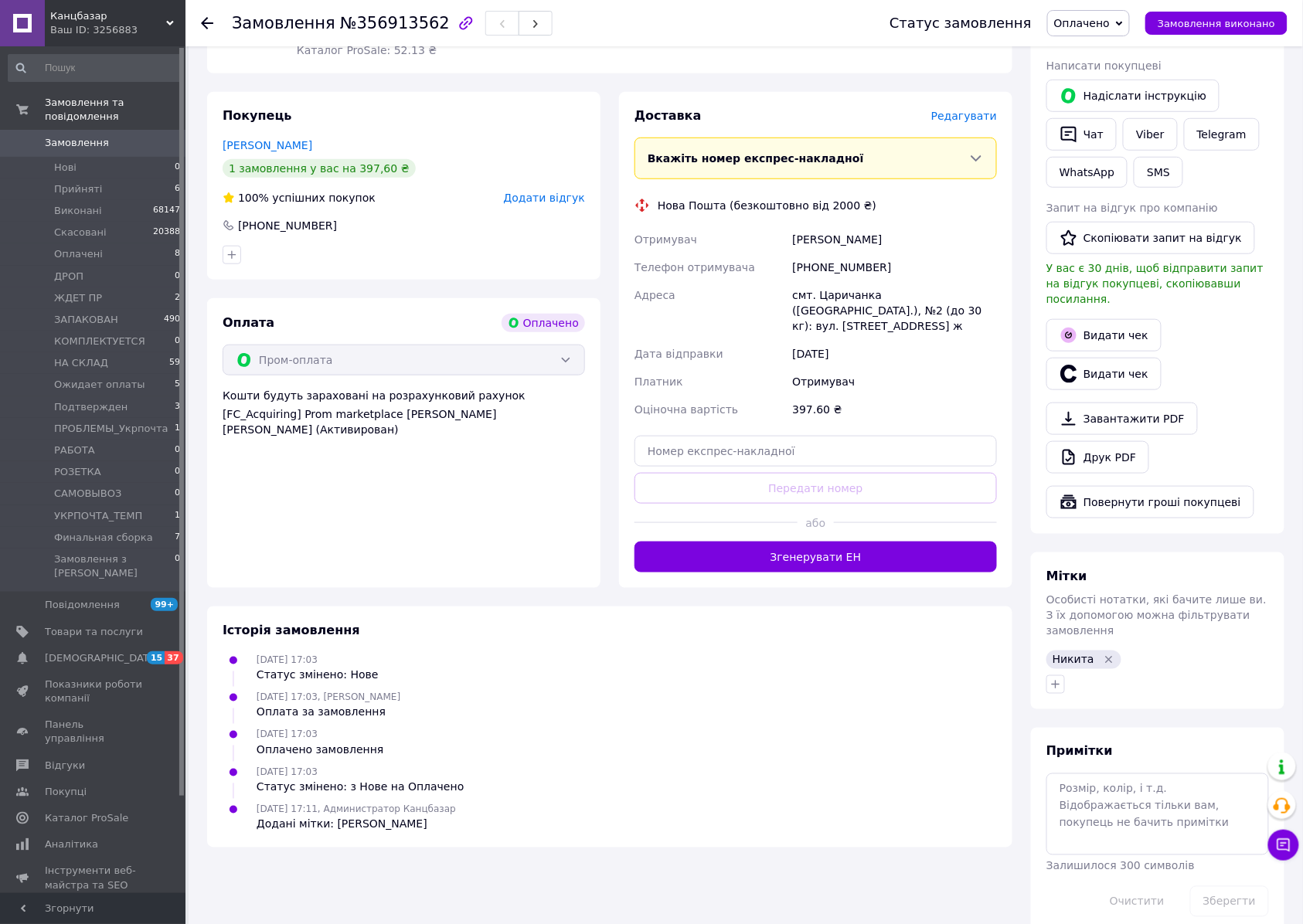
drag, startPoint x: 1051, startPoint y: 659, endPoint x: 1068, endPoint y: 662, distance: 17.3
click at [1051, 678] on icon "button" at bounding box center [1056, 684] width 13 height 13
type input "подтв"
click at [1099, 752] on div "подтв" at bounding box center [1141, 758] width 174 height 14
checkbox input "true"
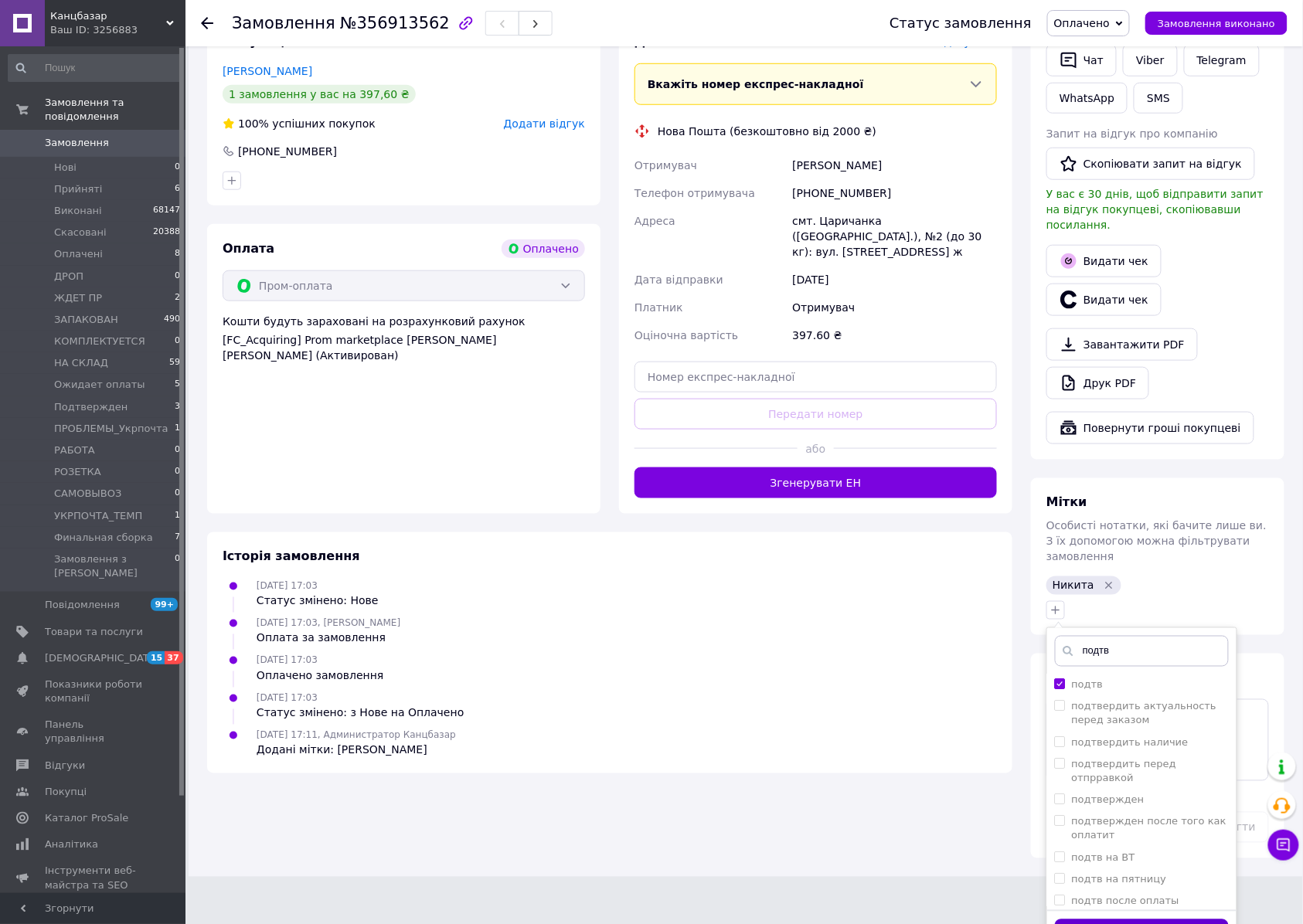
click at [1104, 919] on button "Додати мітку" at bounding box center [1141, 934] width 174 height 30
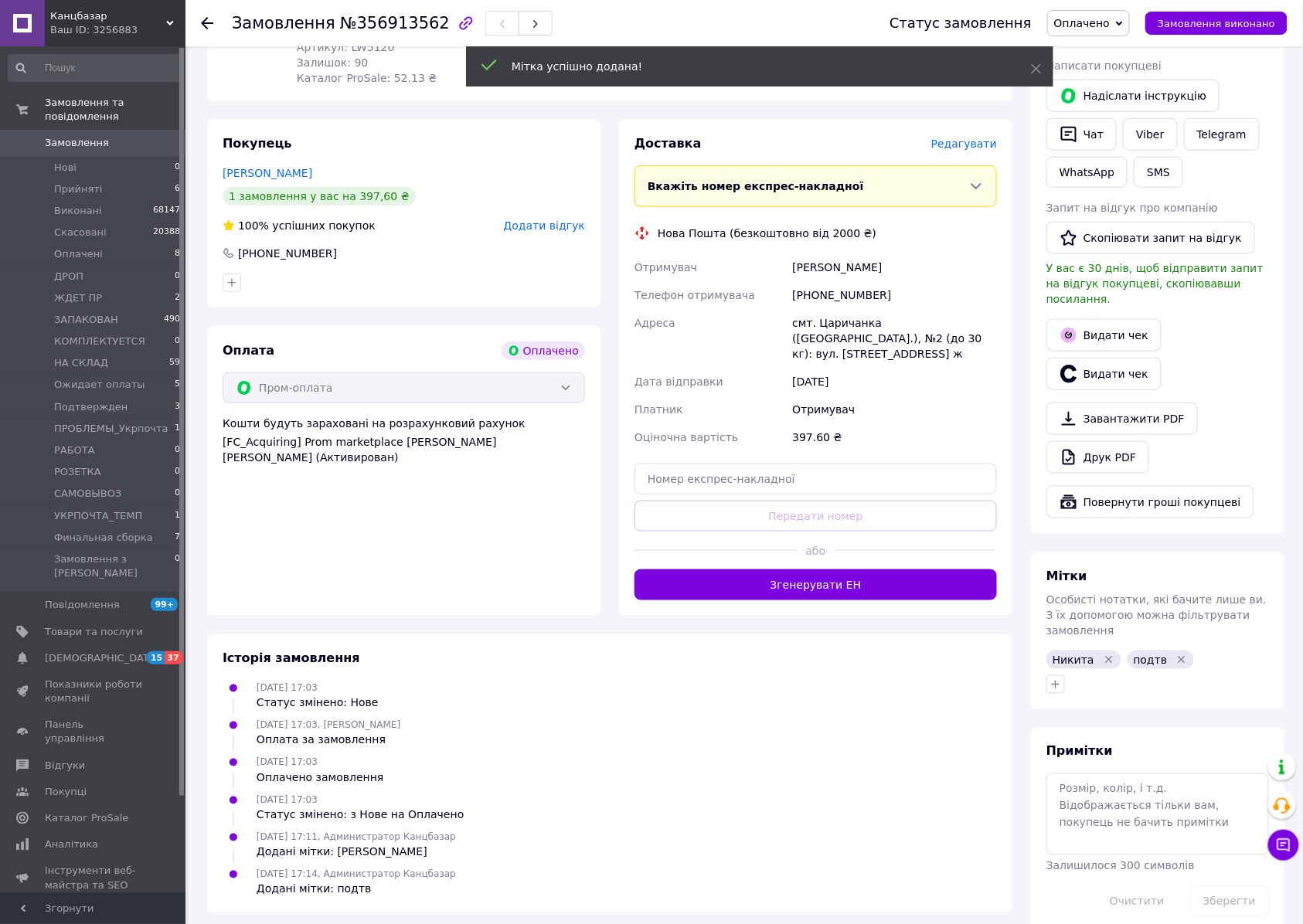
click at [717, 313] on div "Отримувач Василенко Люда Телефон отримувача +380994224269 Адреса смт. Царичанка…" at bounding box center [815, 352] width 368 height 198
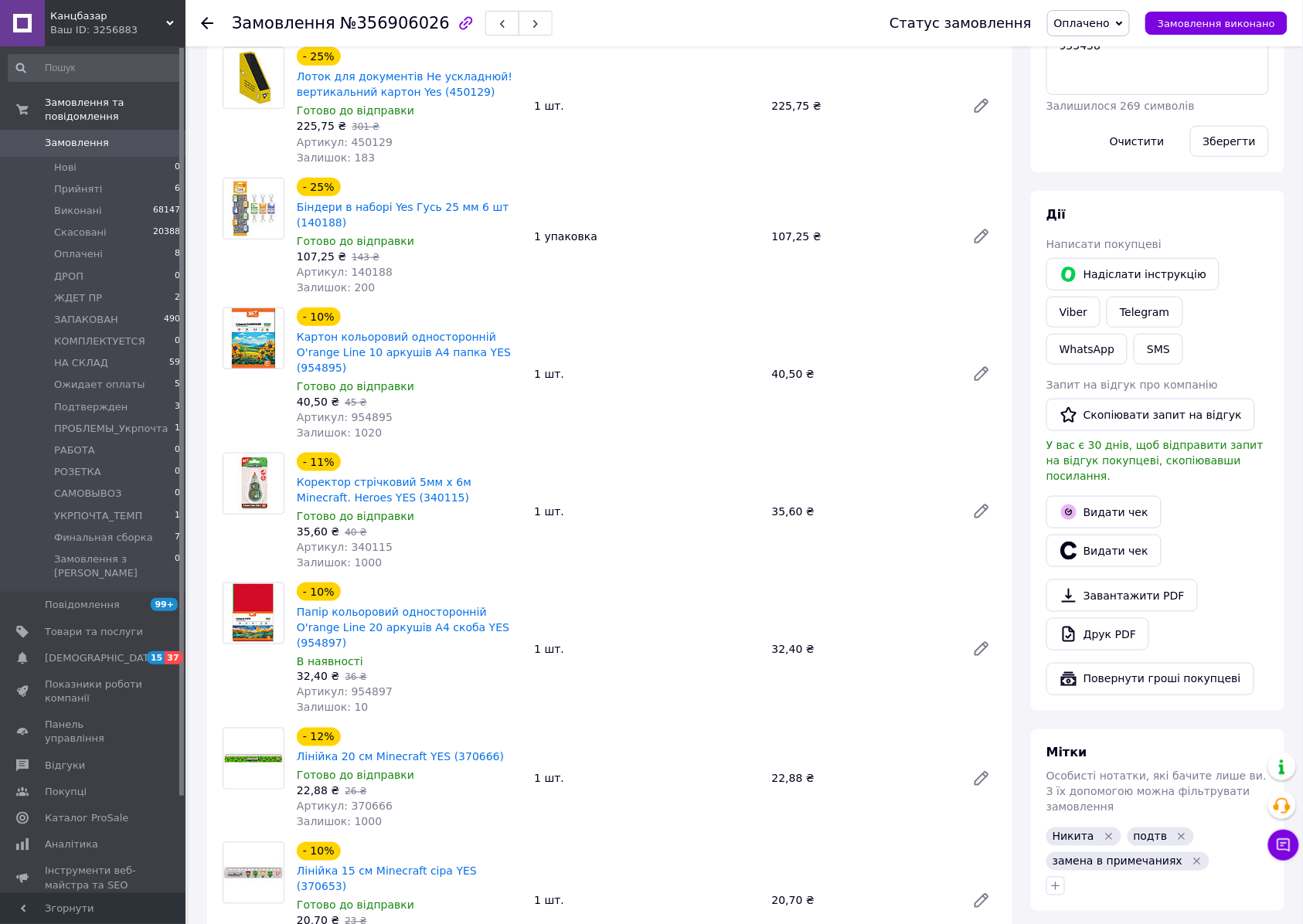
scroll to position [412, 0]
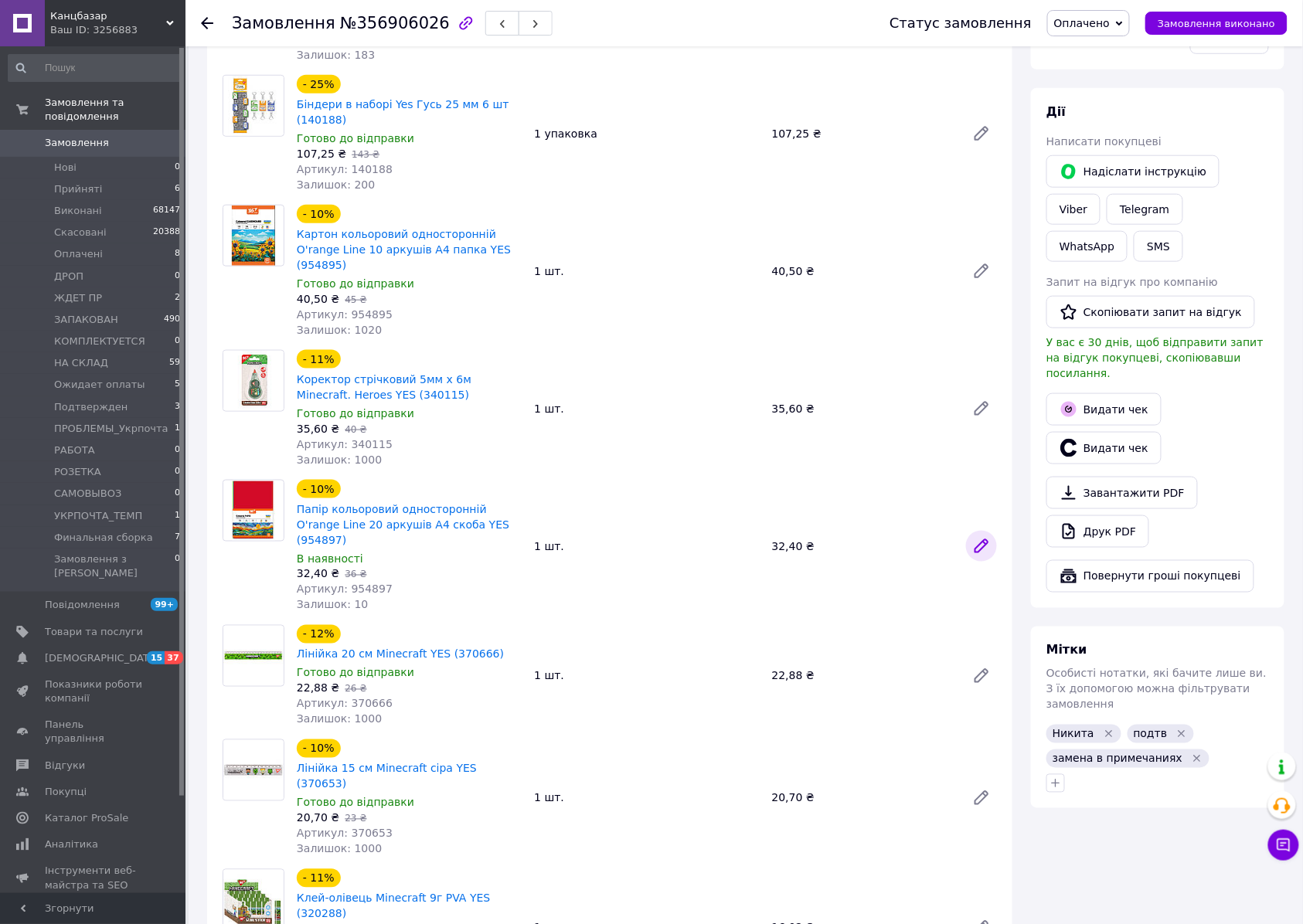
click at [980, 540] on icon at bounding box center [981, 546] width 13 height 13
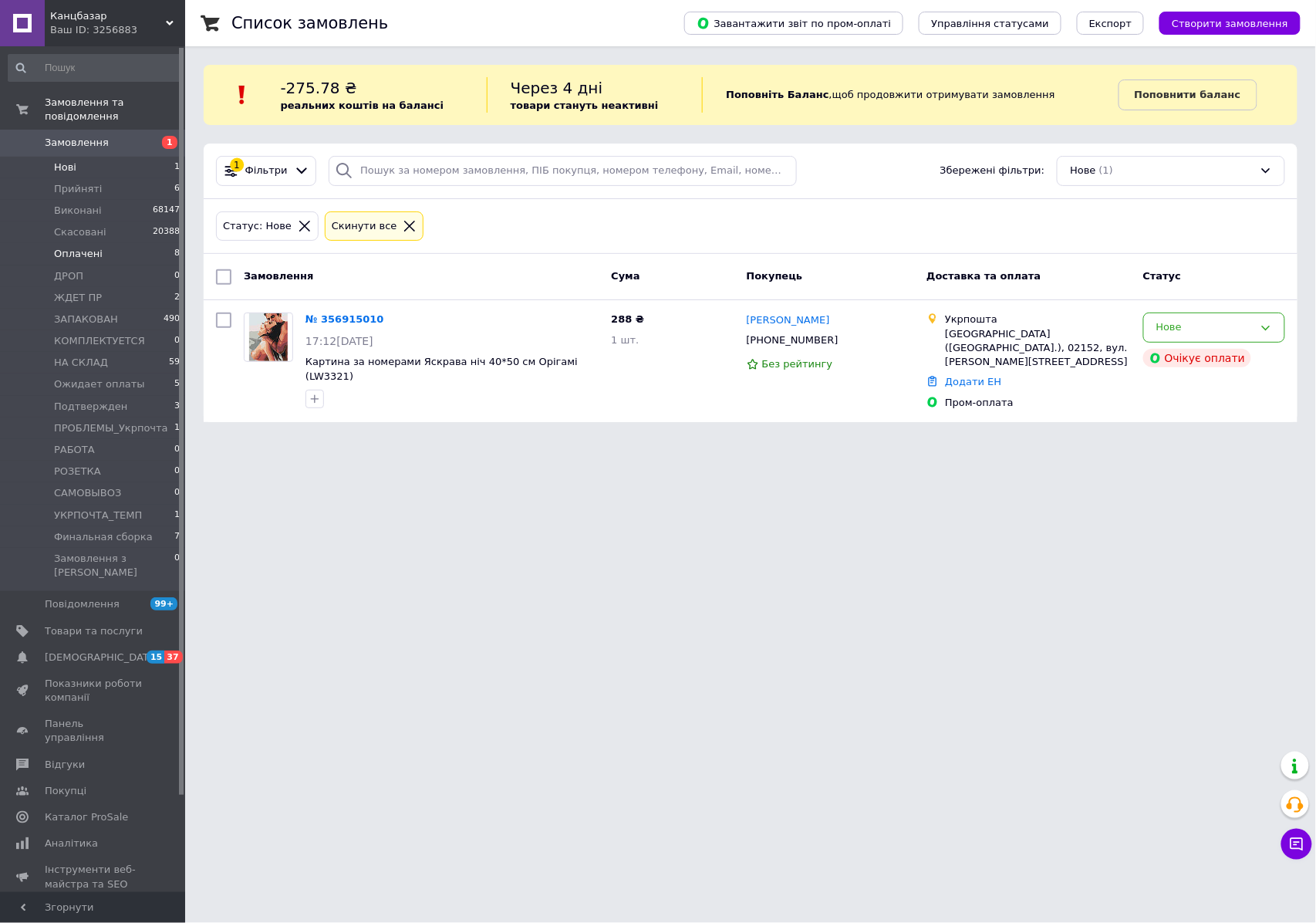
click at [84, 247] on span "Оплачені" at bounding box center [78, 253] width 49 height 14
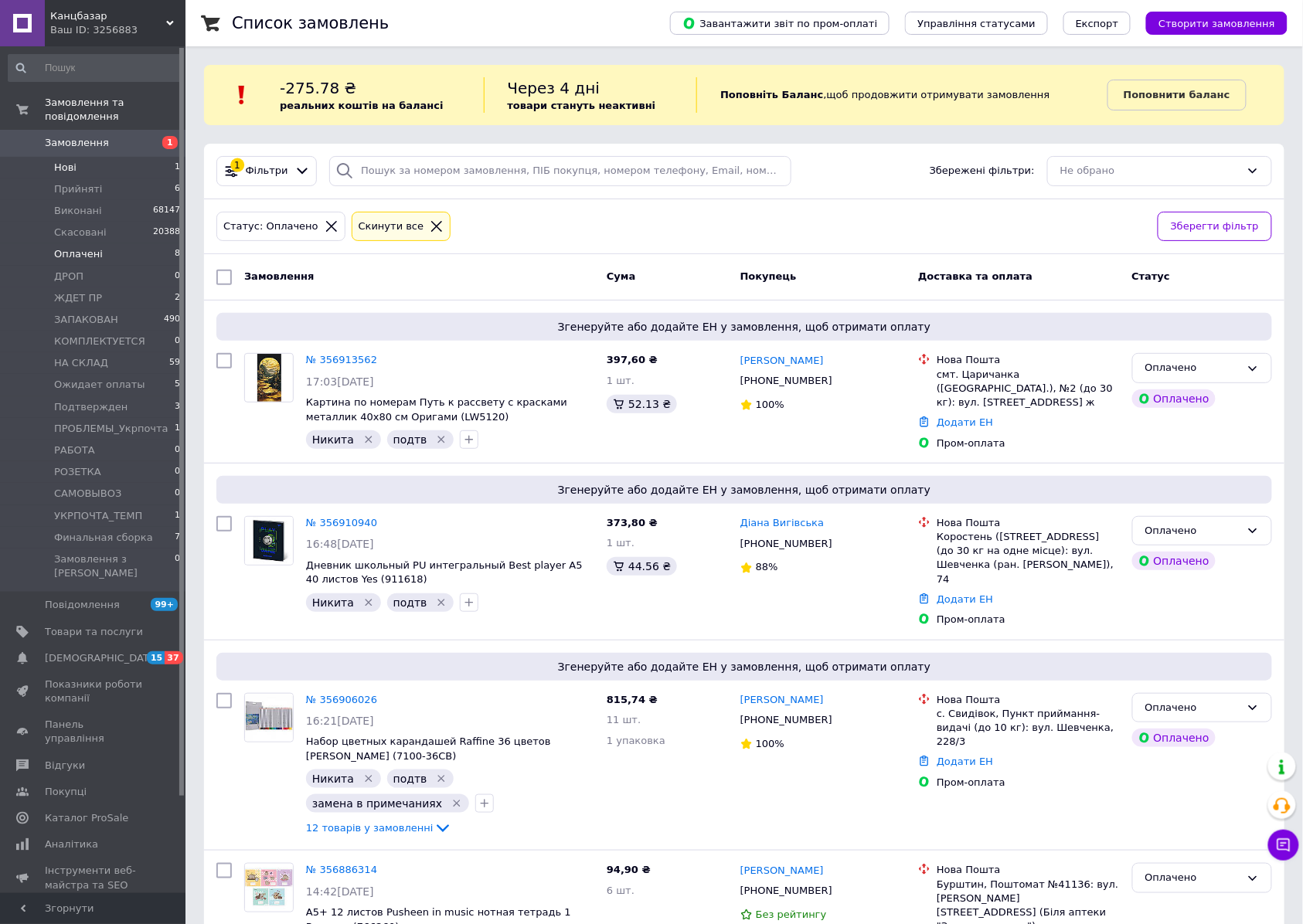
click at [63, 161] on span "Нові" at bounding box center [65, 167] width 22 height 14
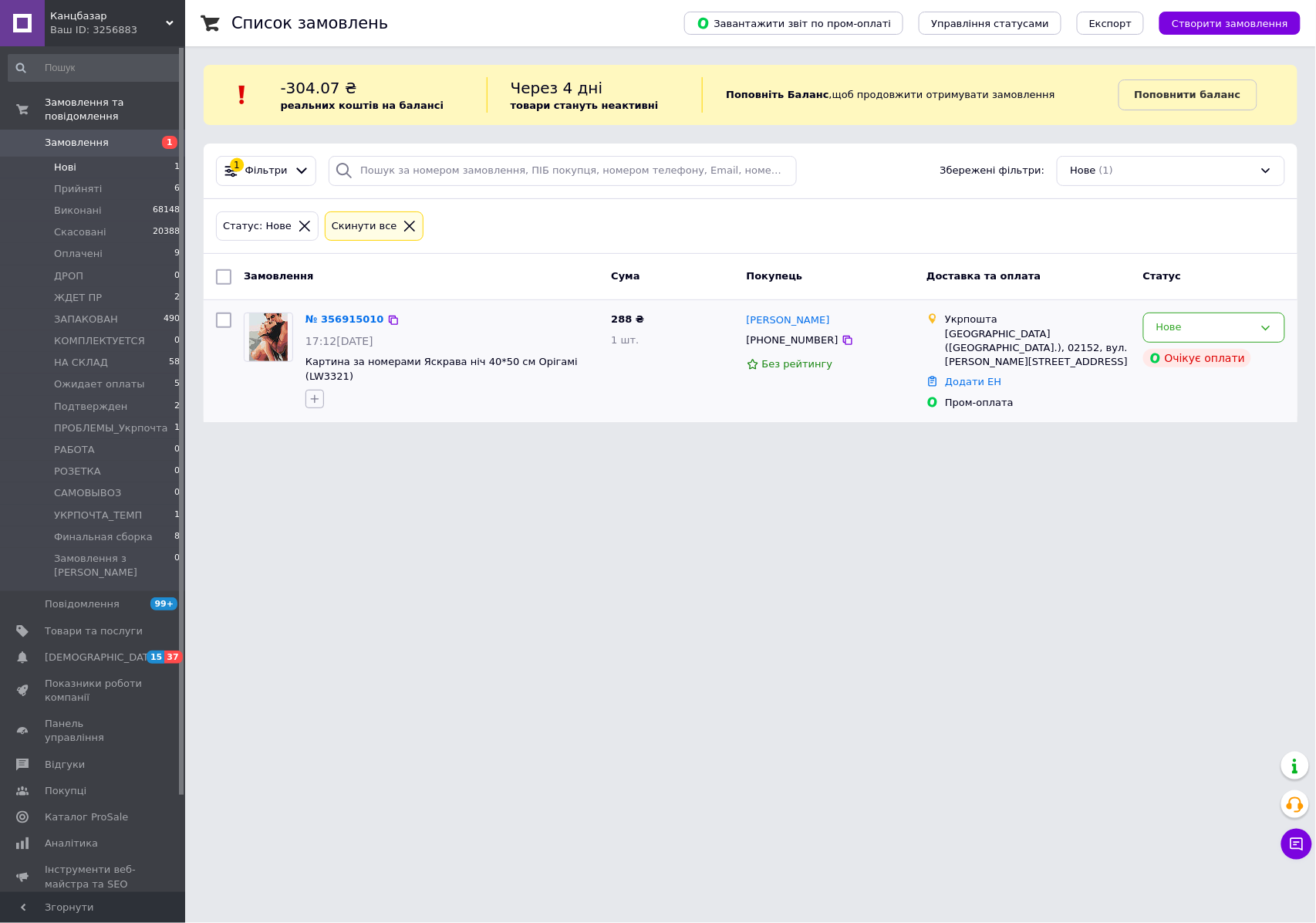
click at [316, 392] on icon "button" at bounding box center [315, 399] width 13 height 13
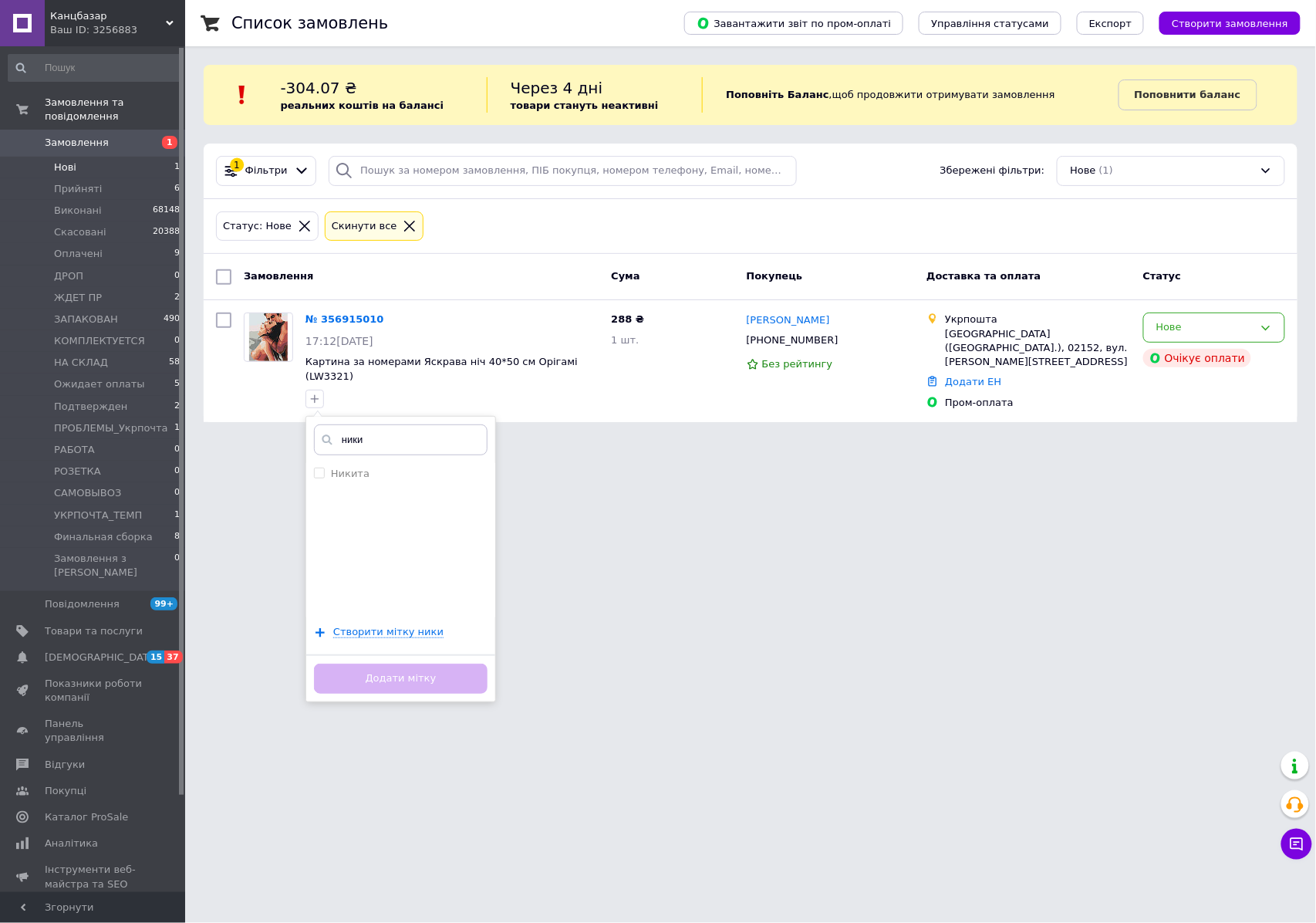
type input "ники"
click at [359, 468] on label "Никита" at bounding box center [350, 473] width 38 height 12
checkbox input "true"
click at [418, 677] on button "Додати мітку" at bounding box center [401, 679] width 173 height 30
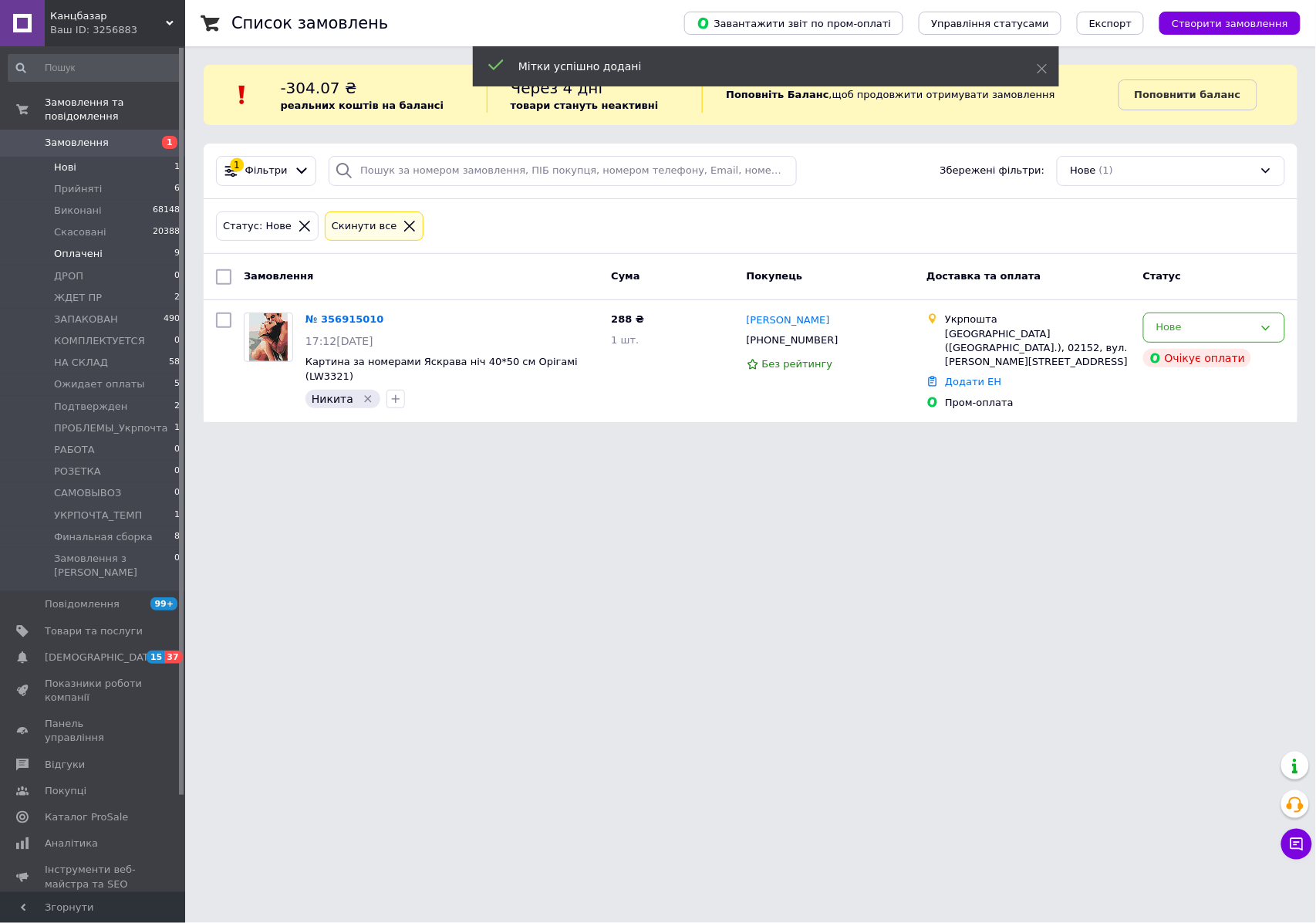
click at [75, 247] on span "Оплачені" at bounding box center [78, 253] width 49 height 14
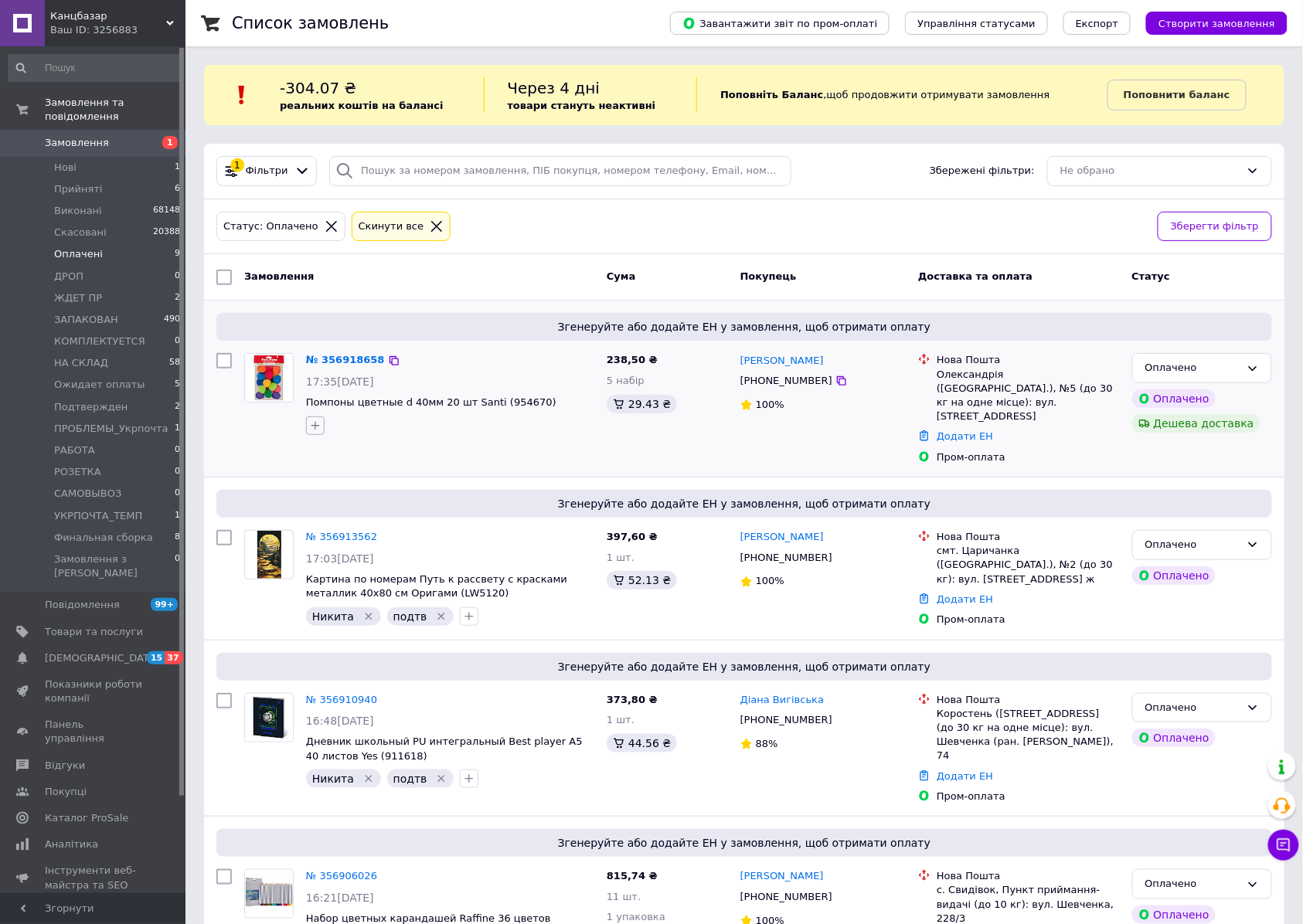
click at [307, 429] on button "button" at bounding box center [315, 425] width 18 height 18
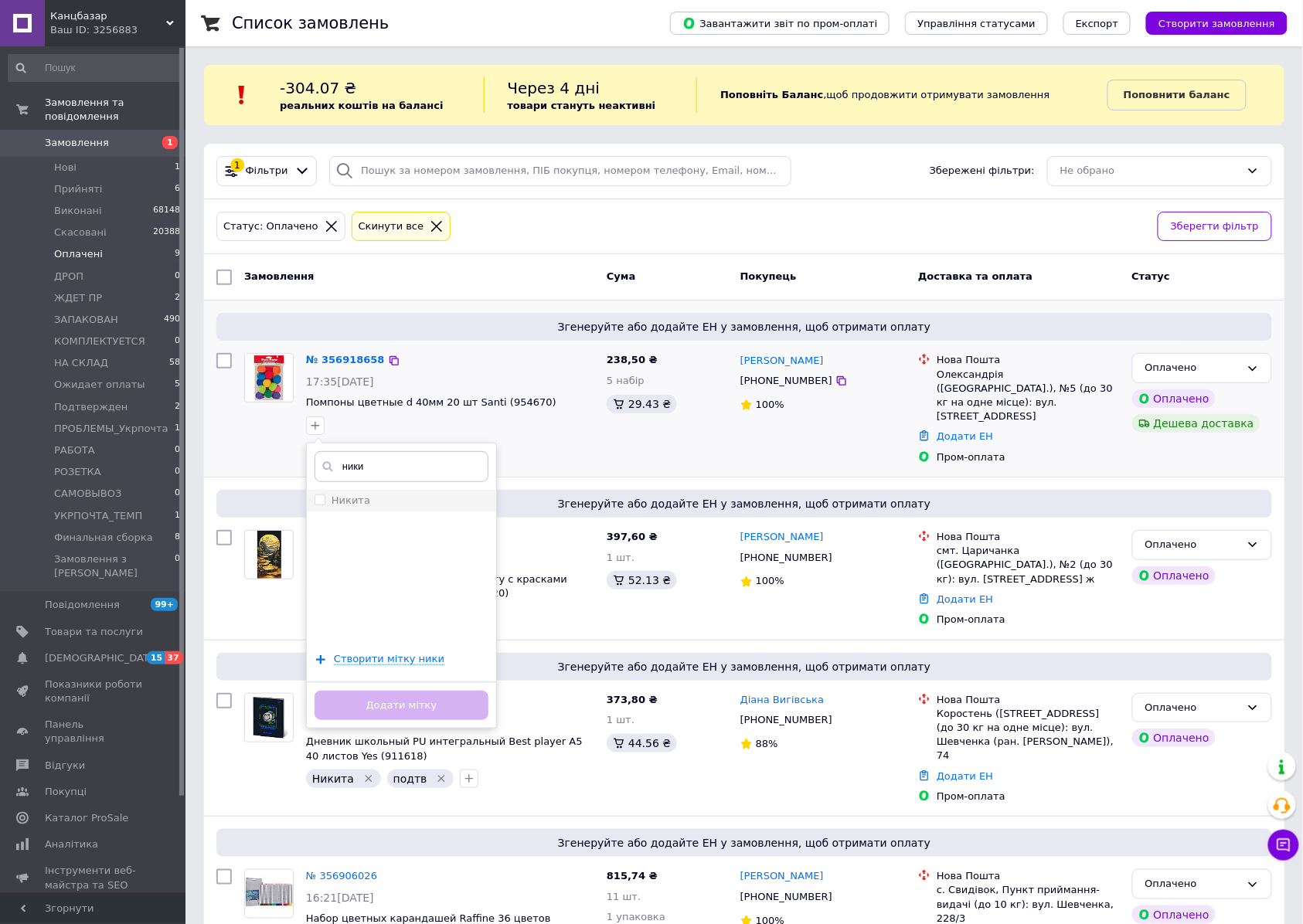
type input "ники"
click at [383, 495] on div "Никита" at bounding box center [402, 500] width 174 height 14
checkbox input "true"
click at [402, 706] on button "Додати мітку" at bounding box center [402, 706] width 174 height 30
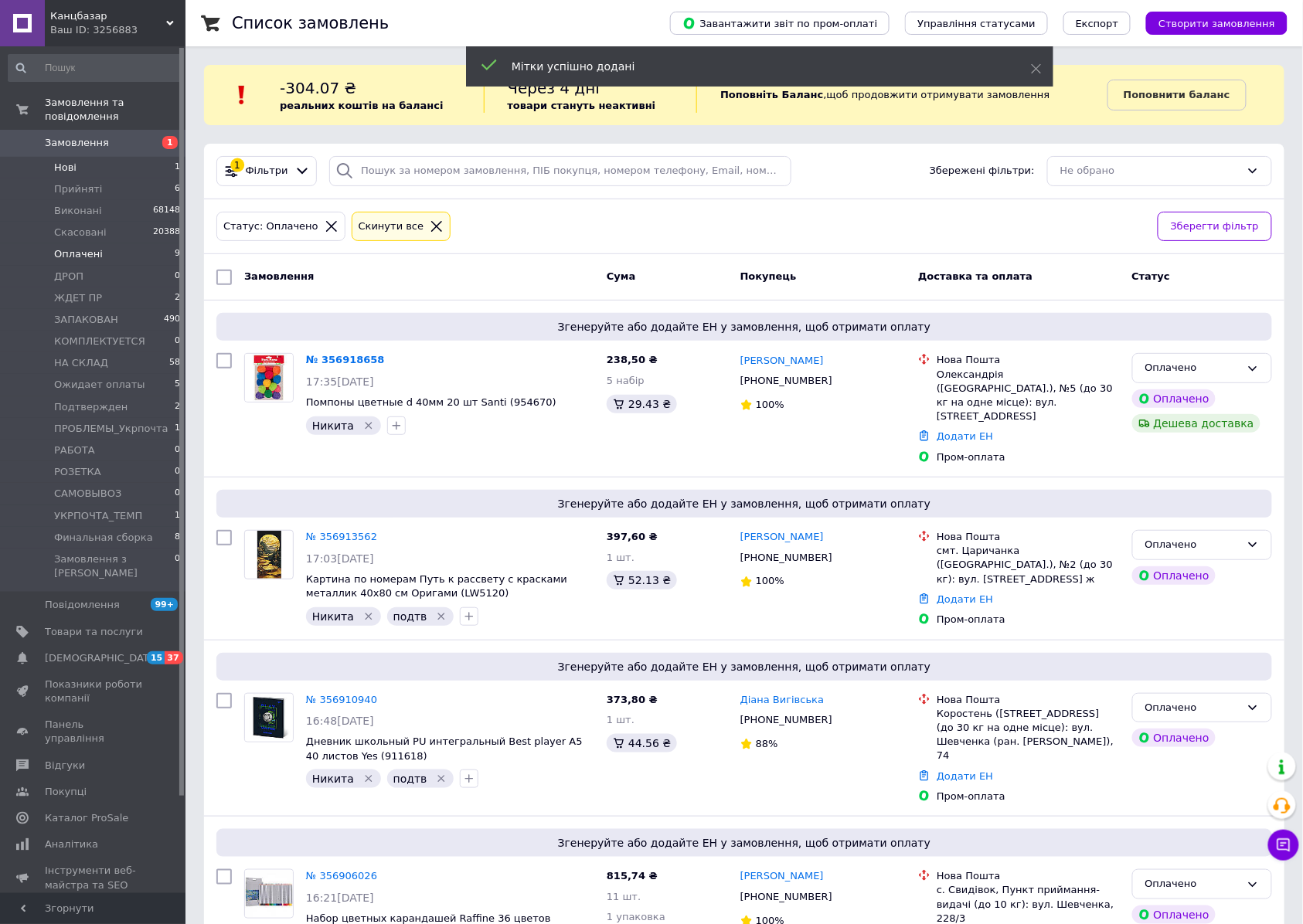
click at [54, 161] on span "Нові" at bounding box center [65, 167] width 22 height 14
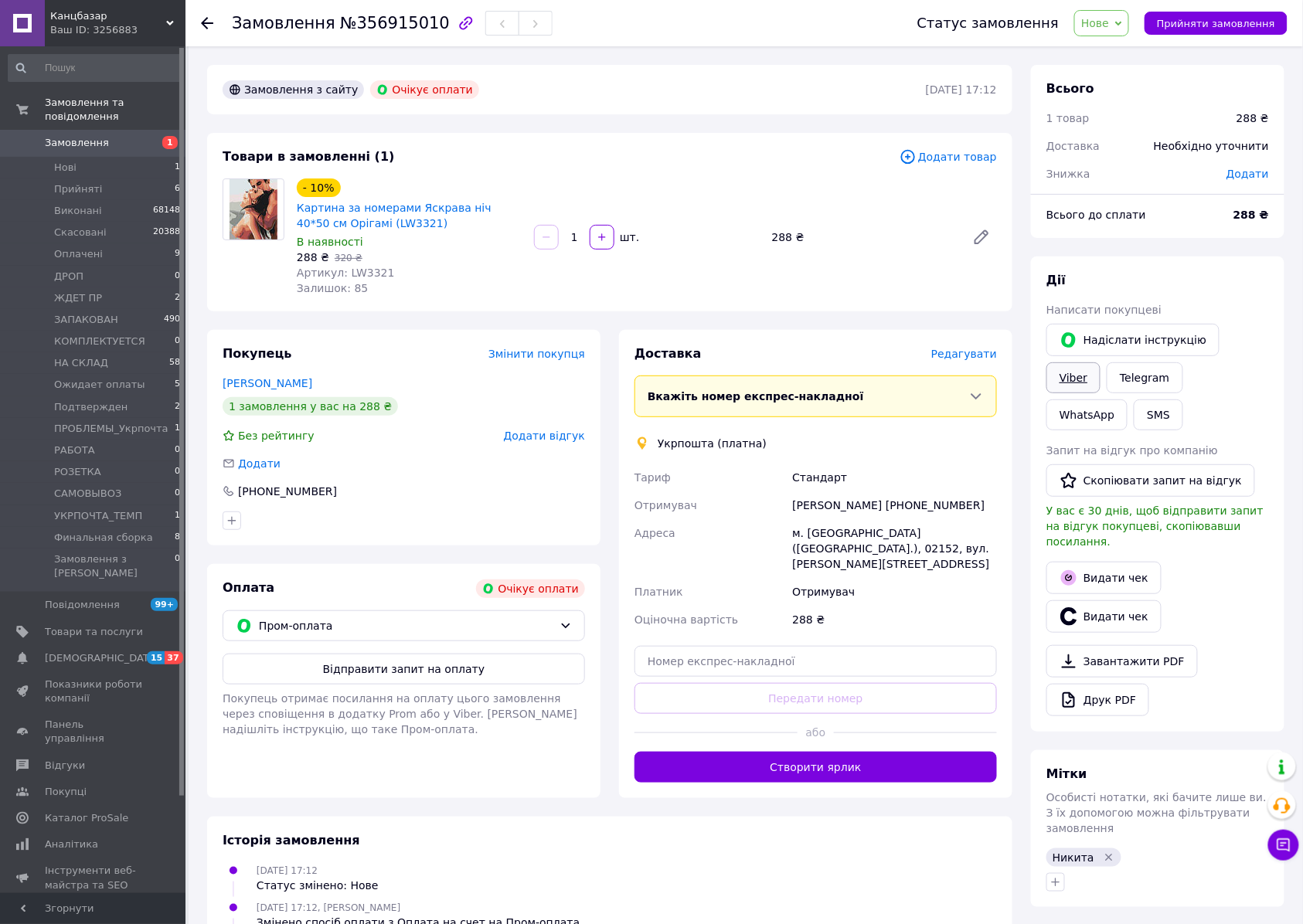
click at [1101, 362] on link "Viber" at bounding box center [1073, 378] width 54 height 31
click at [362, 269] on span "Артикул: LW3321" at bounding box center [345, 272] width 98 height 13
copy span "LW3321"
drag, startPoint x: 1238, startPoint y: 346, endPoint x: 1250, endPoint y: 350, distance: 12.6
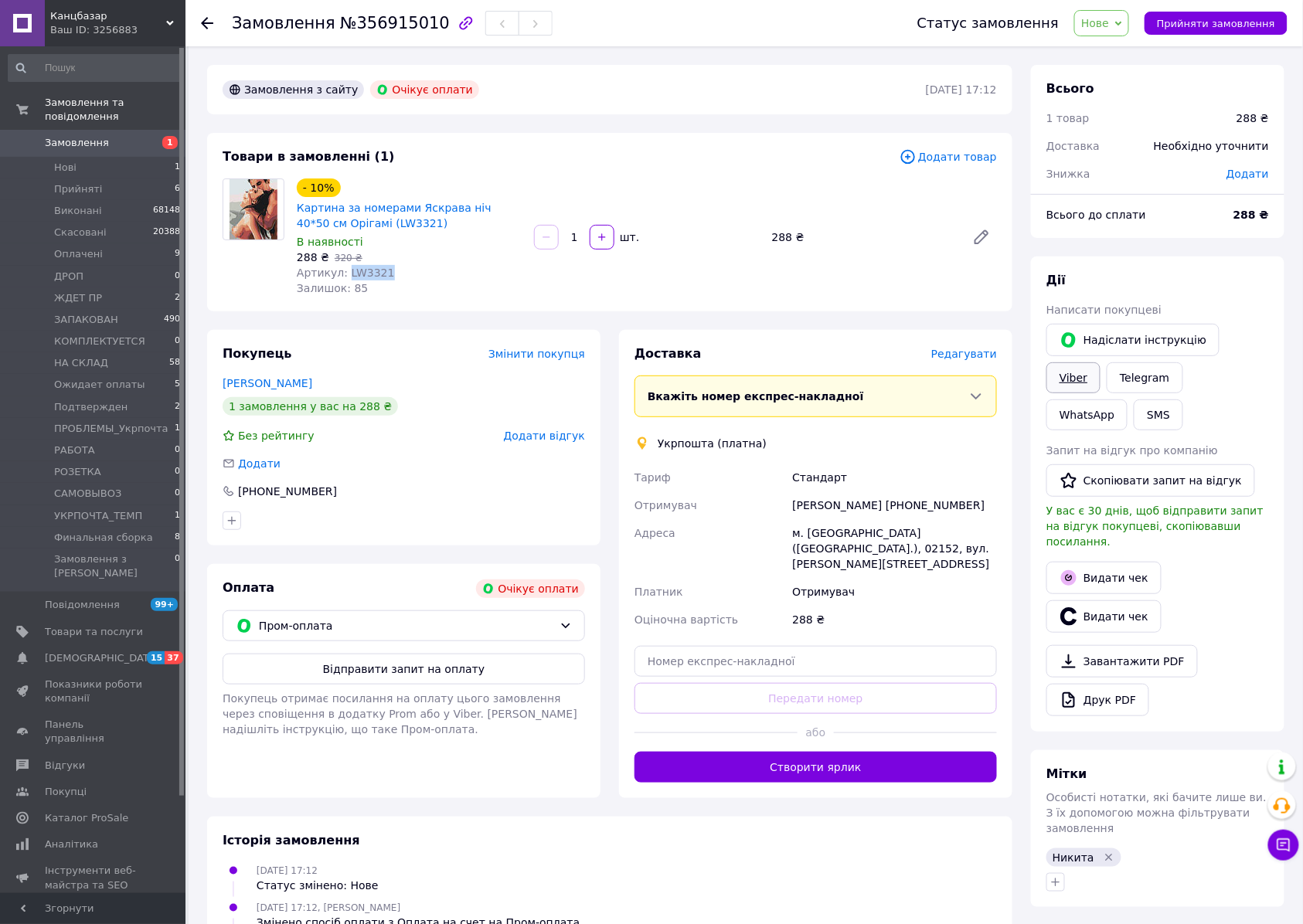
click at [1101, 362] on link "Viber" at bounding box center [1073, 378] width 54 height 31
drag, startPoint x: 1099, startPoint y: 374, endPoint x: 1086, endPoint y: 372, distance: 13.2
click at [1106, 374] on link "Telegram" at bounding box center [1144, 378] width 76 height 31
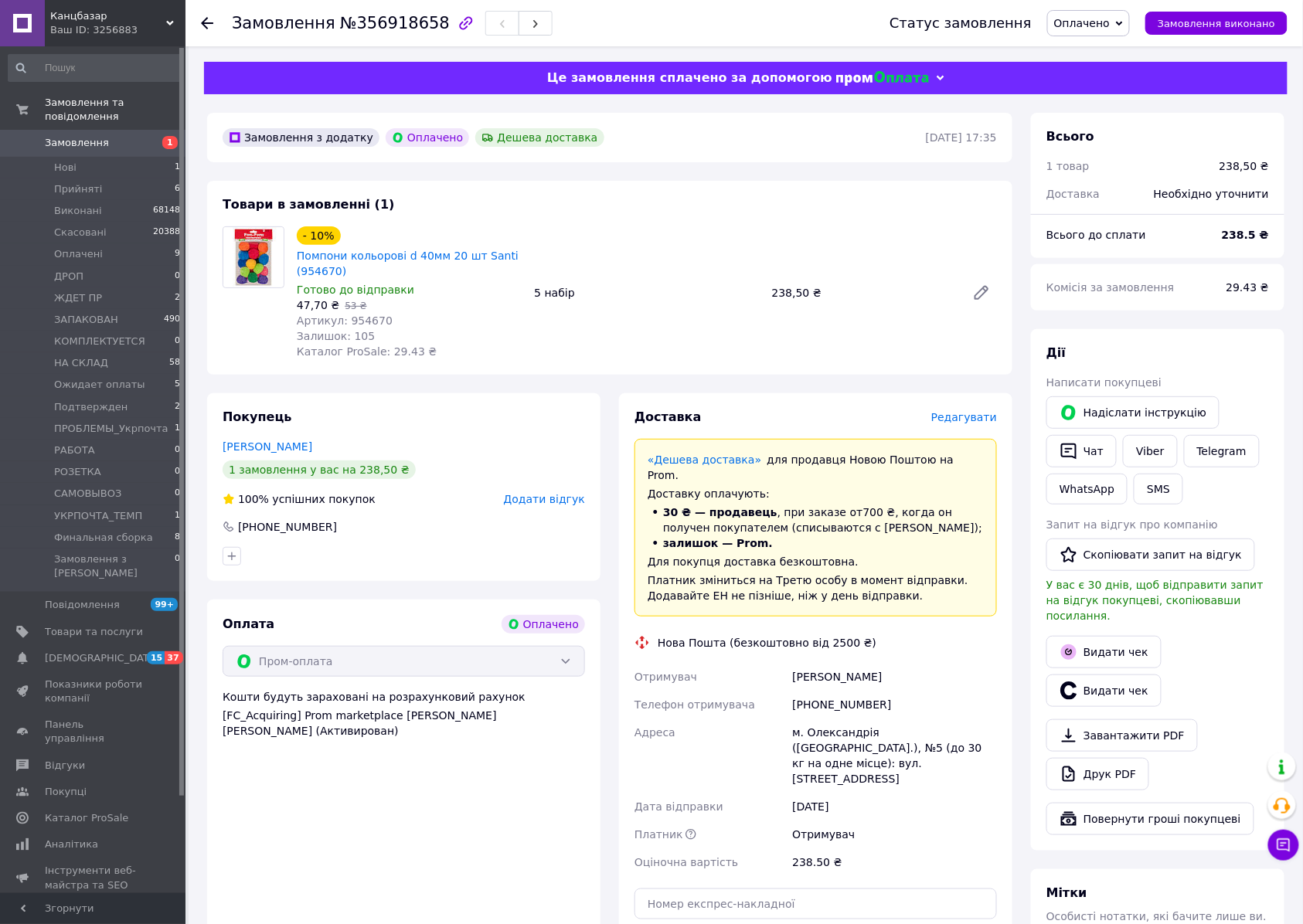
click at [359, 319] on span "Артикул: 954670" at bounding box center [344, 321] width 96 height 13
copy span "954670"
drag, startPoint x: 1135, startPoint y: 446, endPoint x: 1156, endPoint y: 455, distance: 22.8
click at [1135, 446] on link "Viber" at bounding box center [1150, 451] width 54 height 33
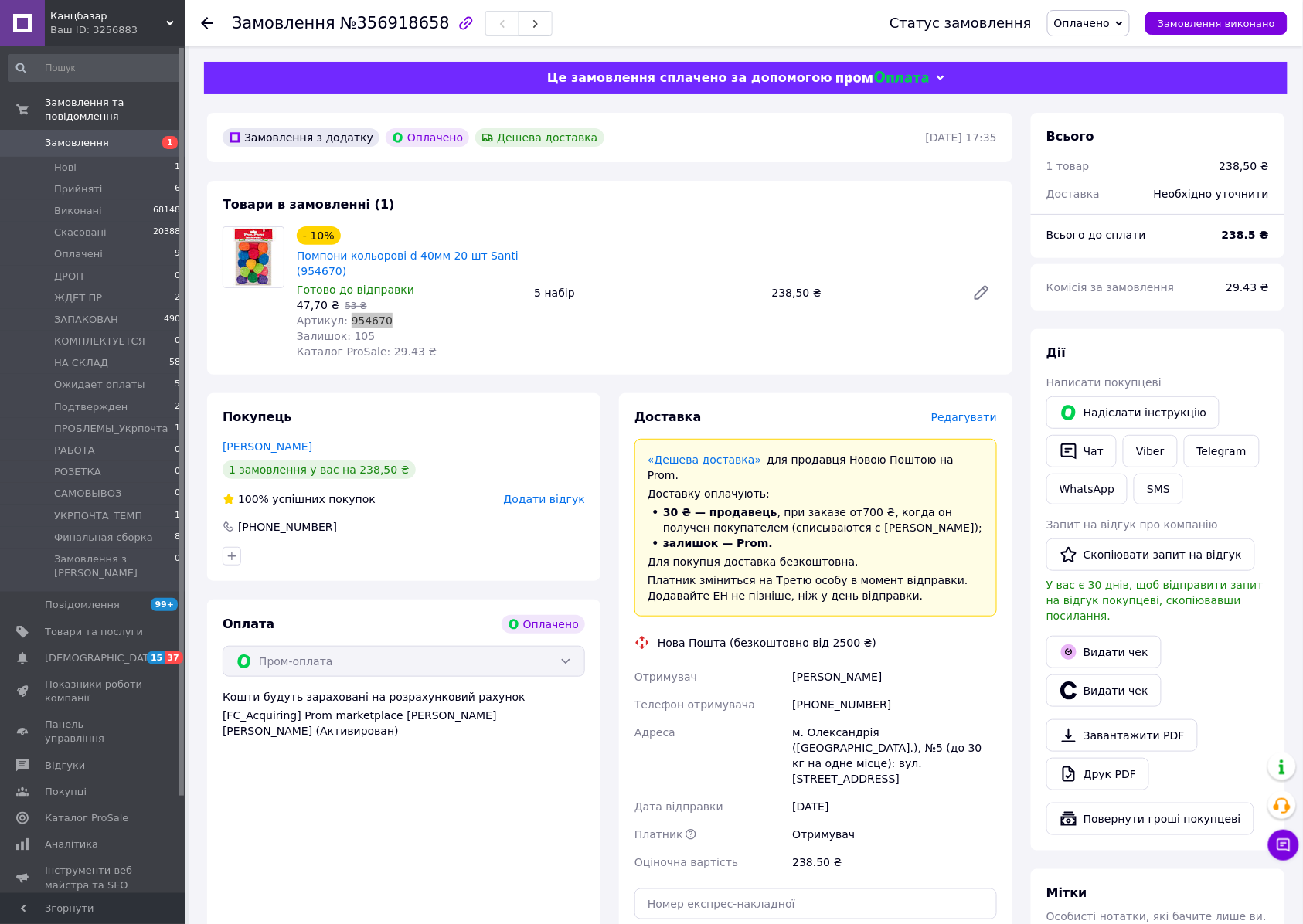
scroll to position [316, 0]
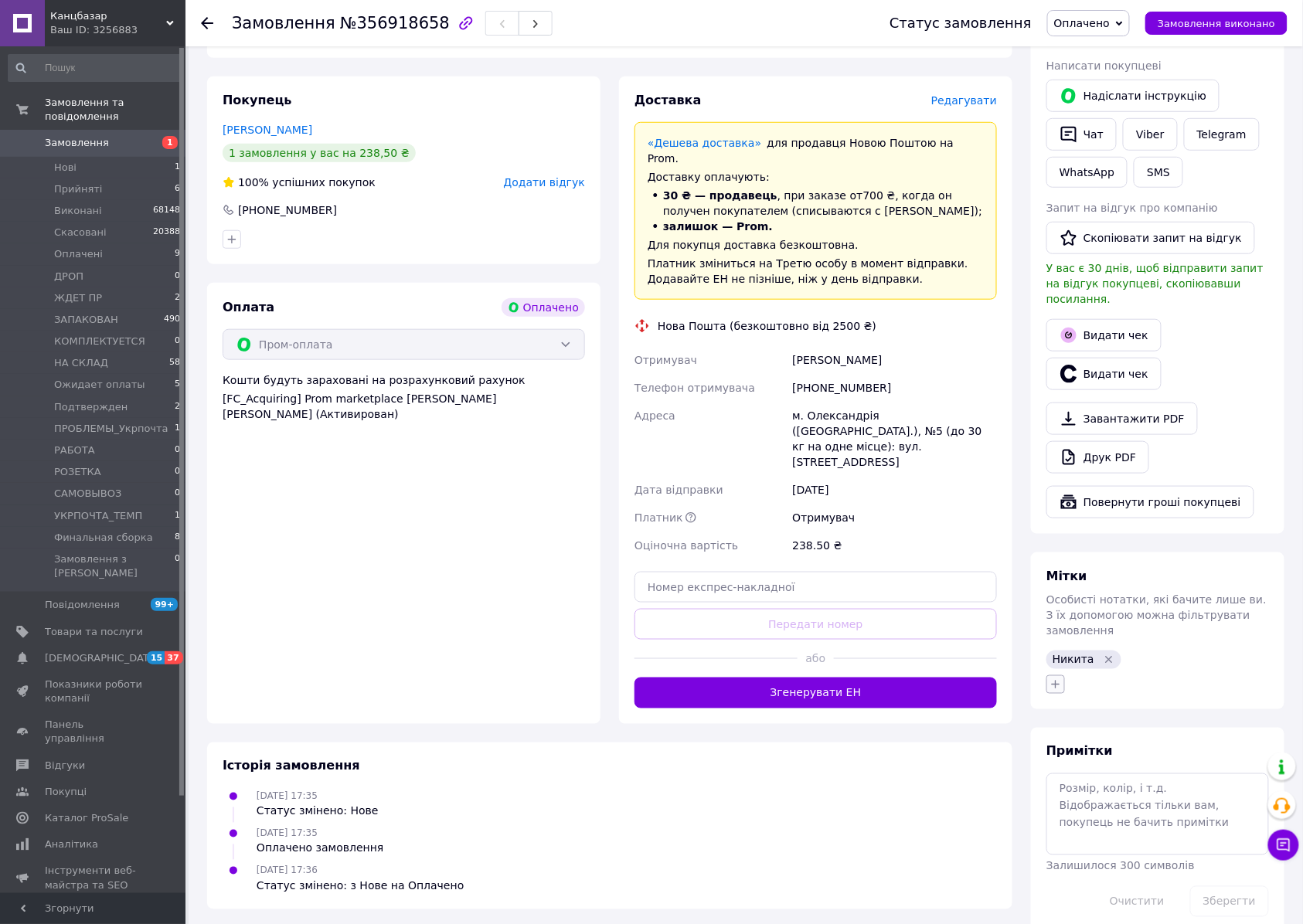
click at [1049, 675] on button "button" at bounding box center [1055, 683] width 18 height 18
type input "подтв"
click at [1079, 753] on label "подтв" at bounding box center [1088, 758] width 32 height 12
checkbox input "true"
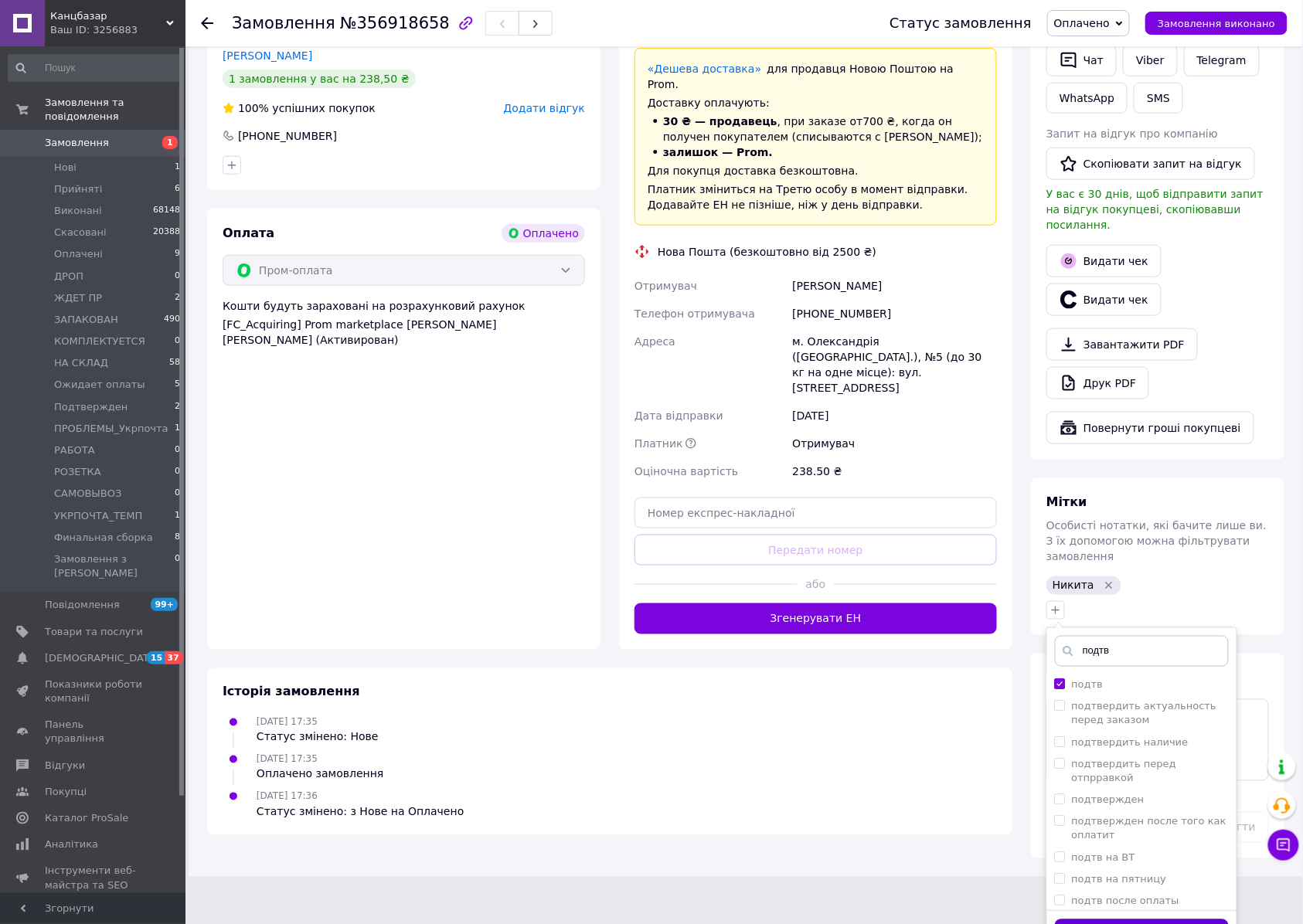
click at [1114, 919] on button "Додати мітку" at bounding box center [1141, 934] width 174 height 30
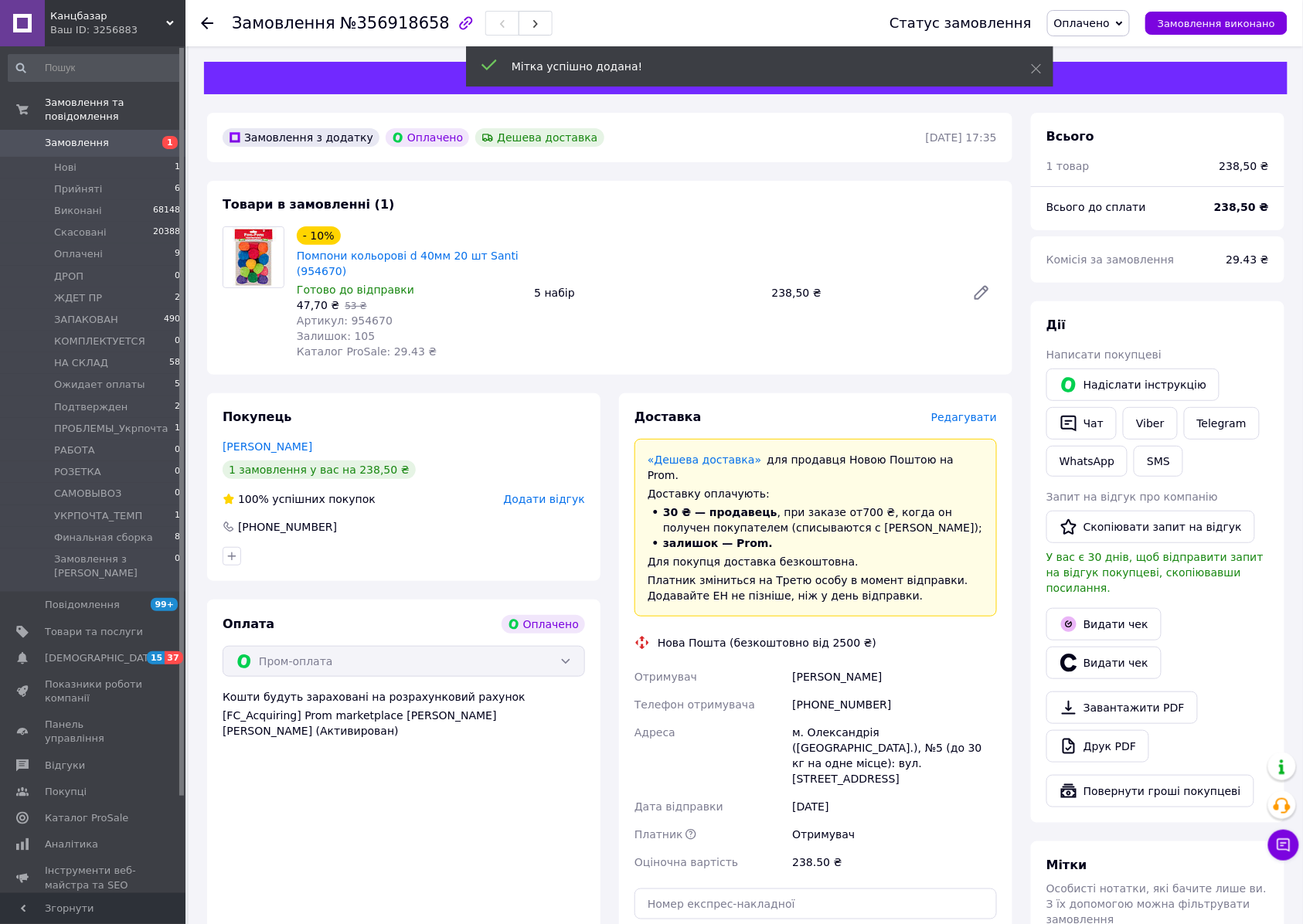
scroll to position [366, 0]
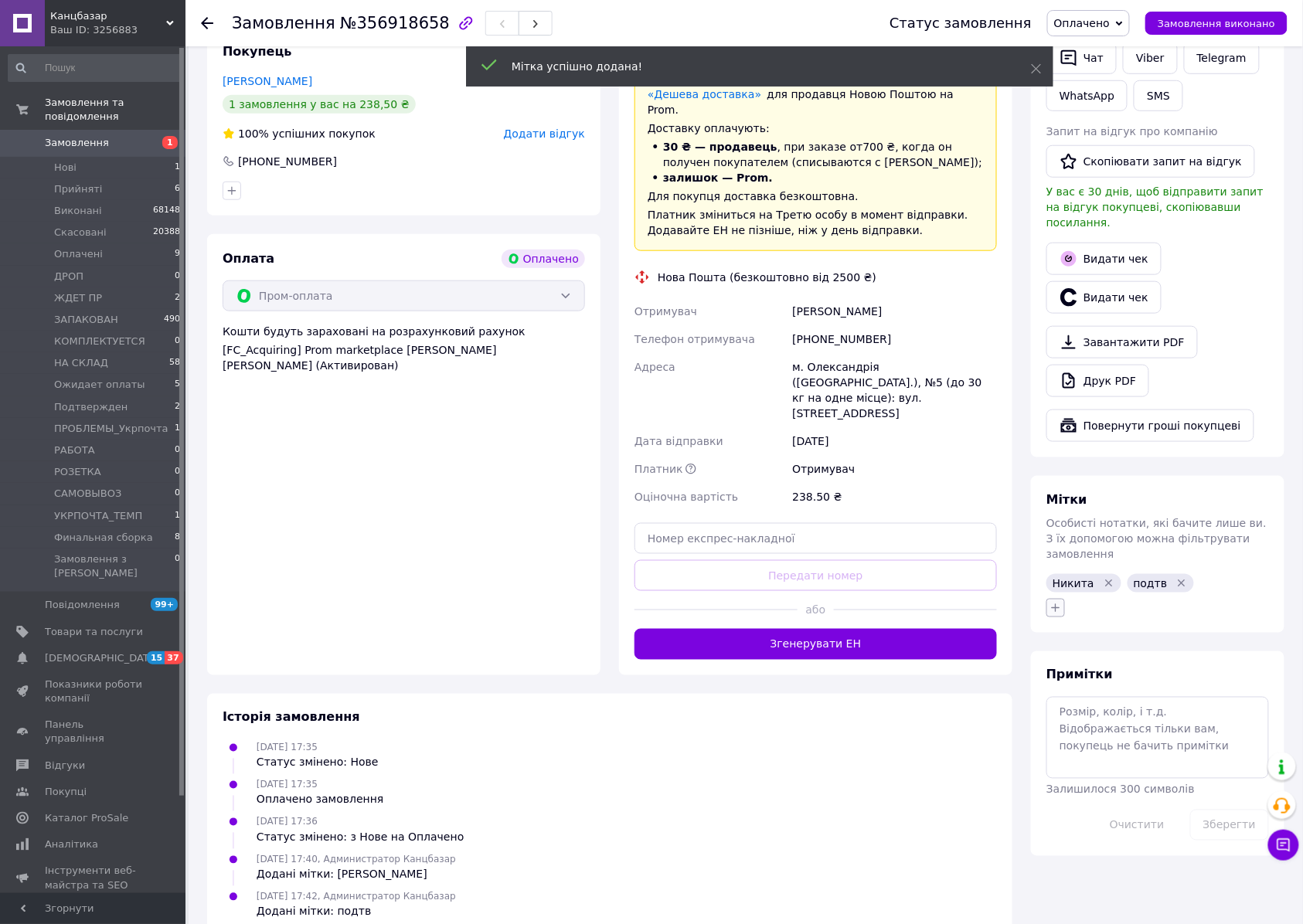
click at [1058, 578] on div "Никита   подтв" at bounding box center [1157, 595] width 229 height 49
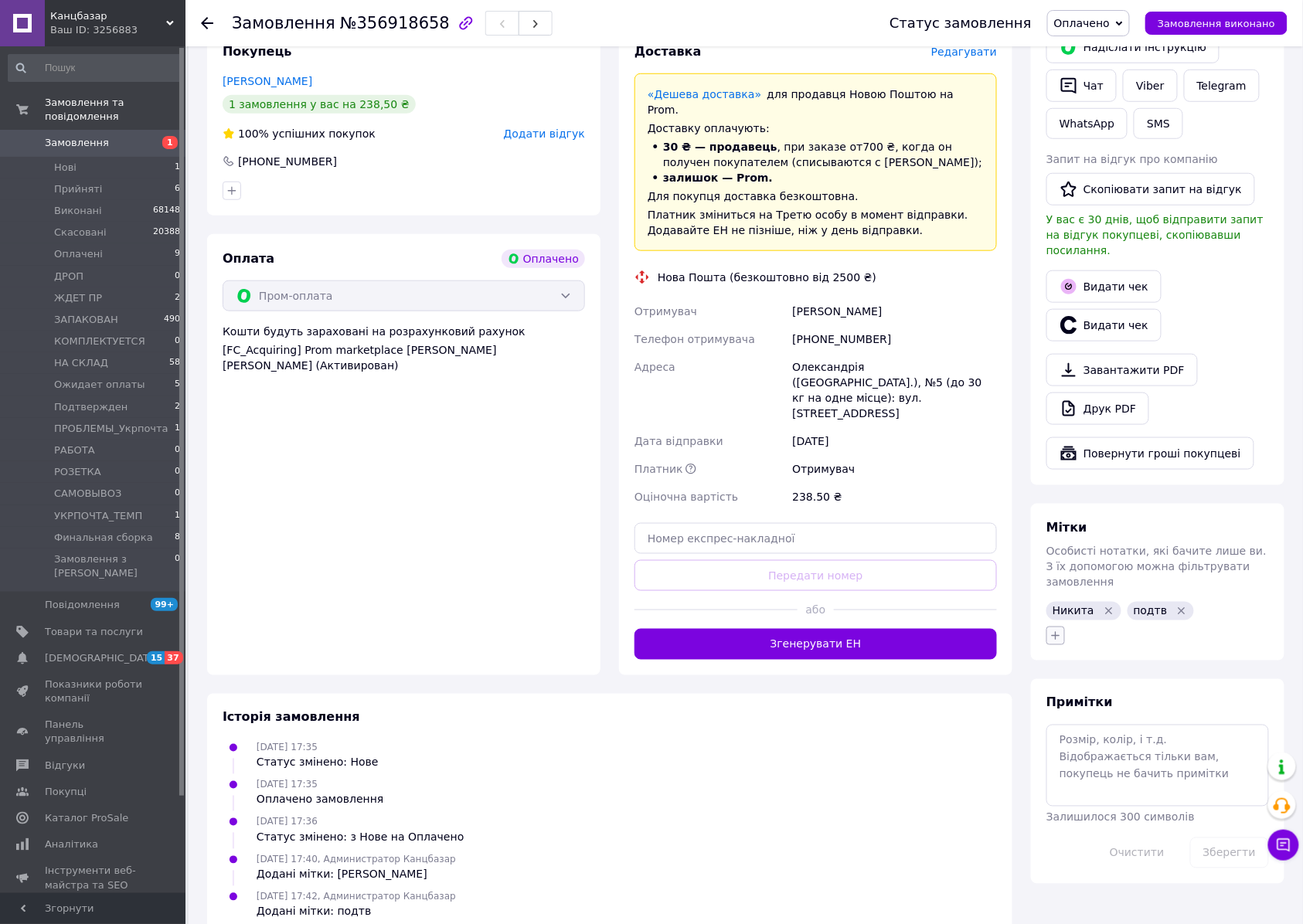
click at [1057, 629] on icon "button" at bounding box center [1056, 636] width 13 height 13
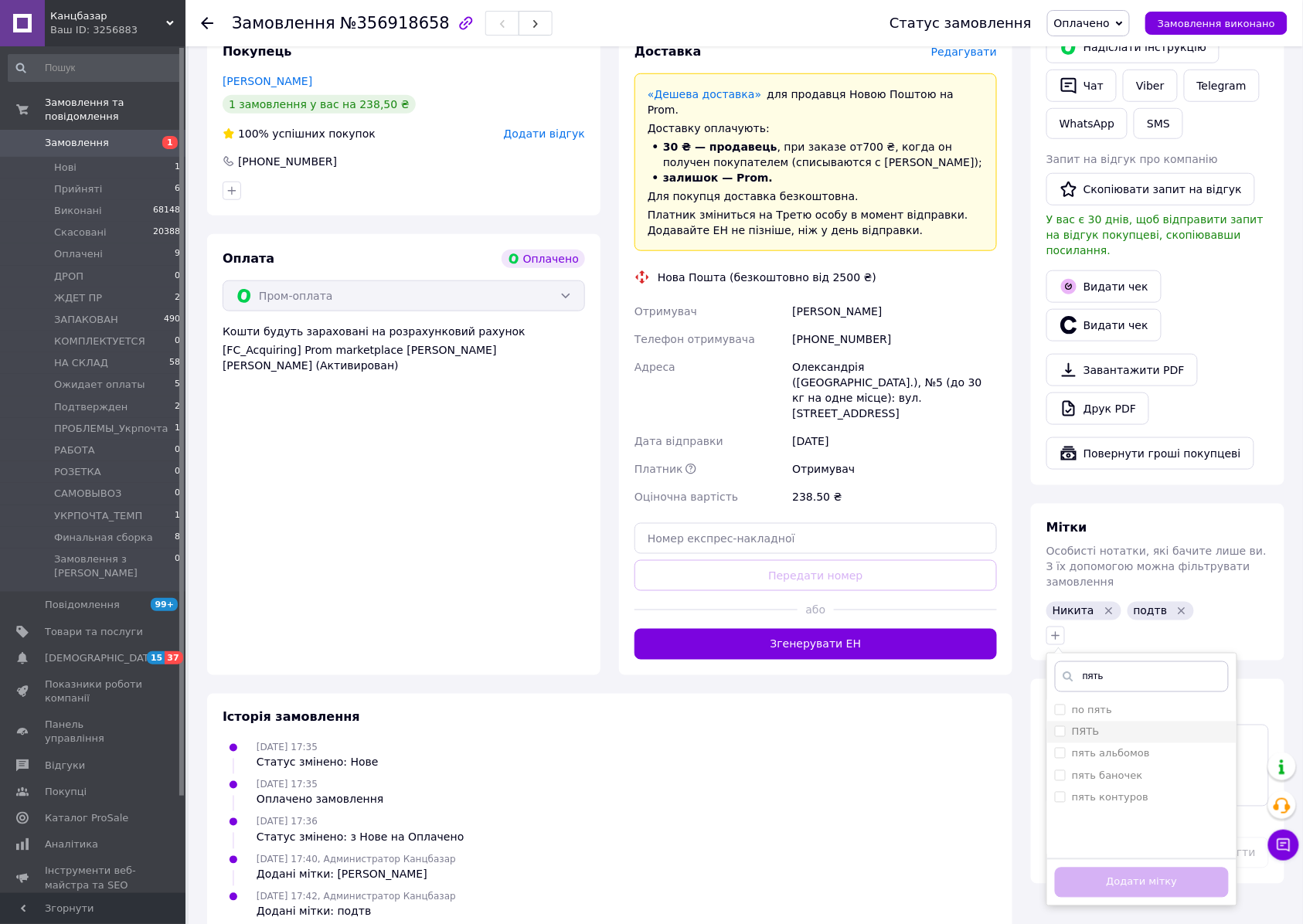
type input "пять"
click at [1144, 725] on div "ПЯТЬ" at bounding box center [1141, 731] width 174 height 14
checkbox input "true"
click at [1132, 867] on button "Додати мітку" at bounding box center [1141, 883] width 174 height 30
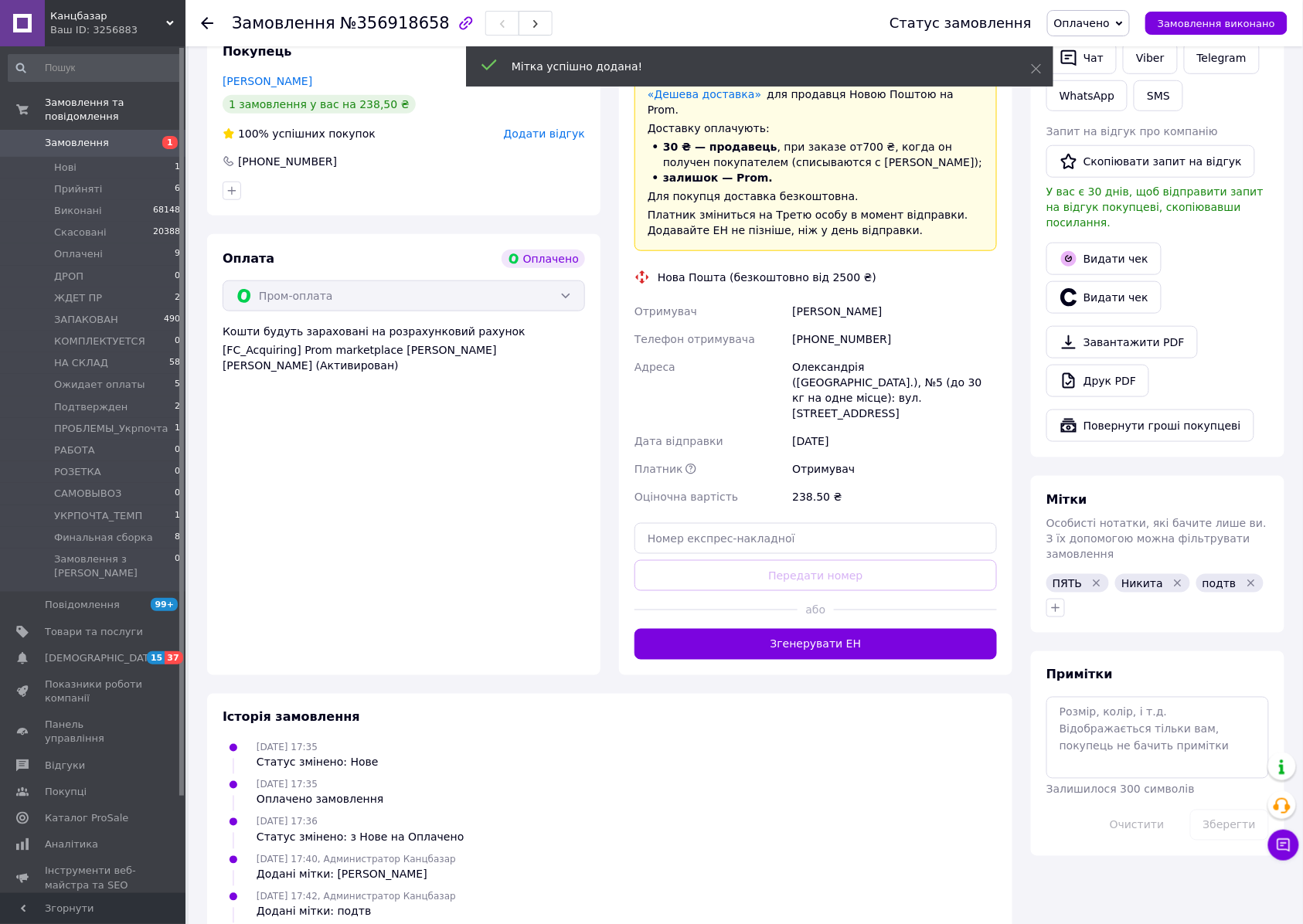
scroll to position [0, 0]
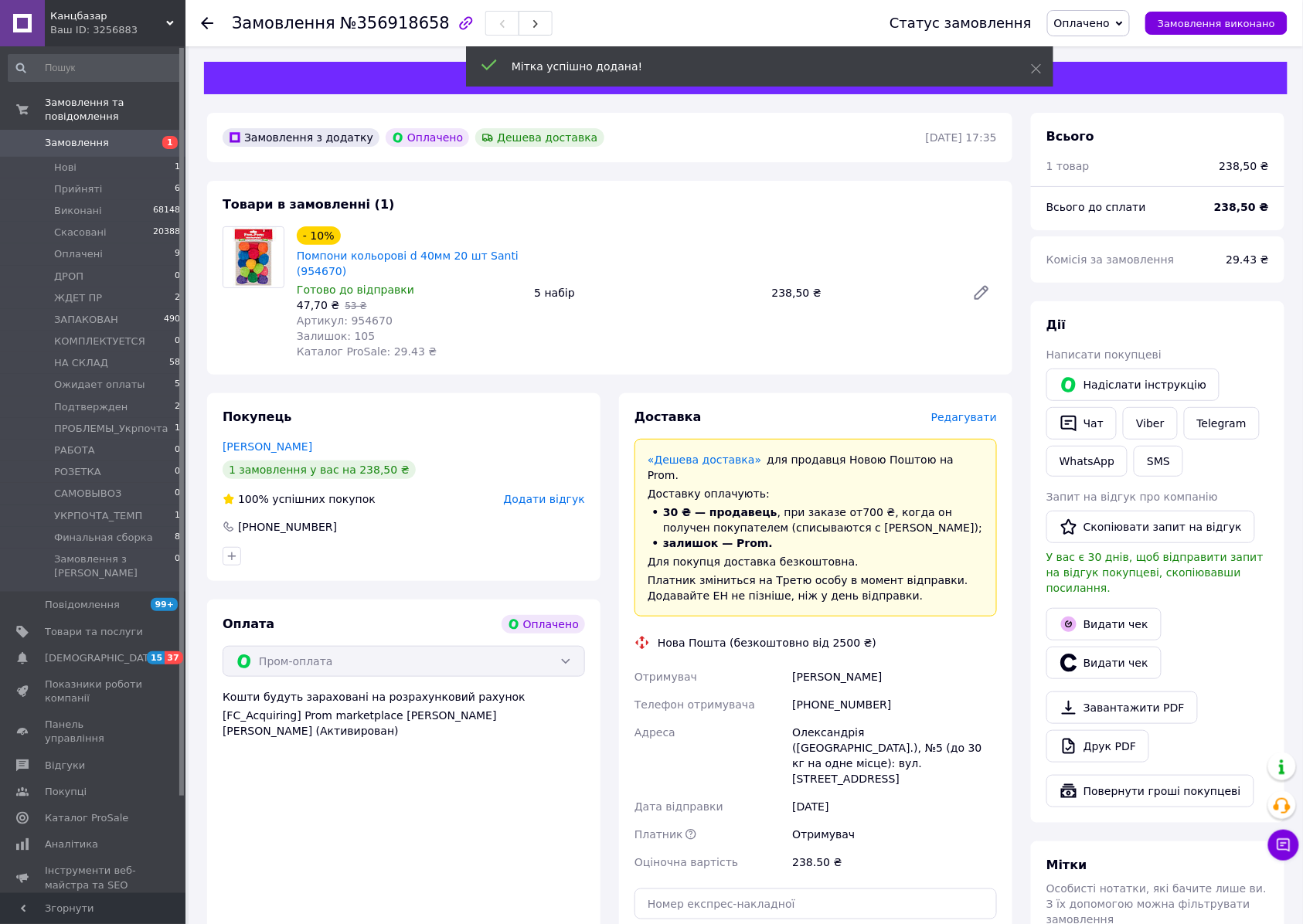
click at [736, 341] on div "- 10% Помпони кольорові d 40мм 20 шт Santi (954670) Готово до відправки 47,70 ₴…" at bounding box center [647, 292] width 712 height 139
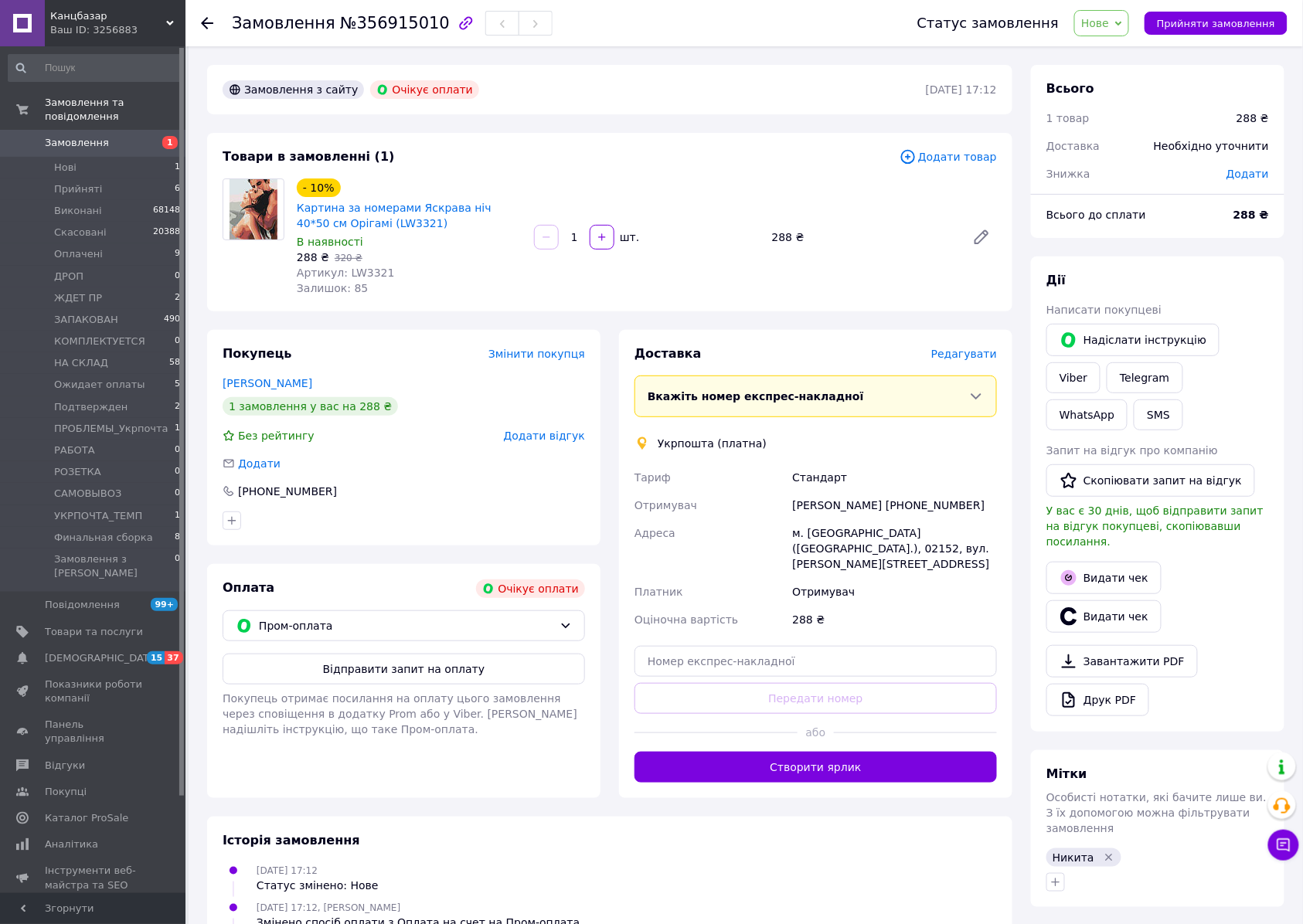
click at [1109, 22] on span "Нове" at bounding box center [1094, 23] width 28 height 13
click at [1122, 93] on li "Скасовано" at bounding box center [1140, 100] width 130 height 23
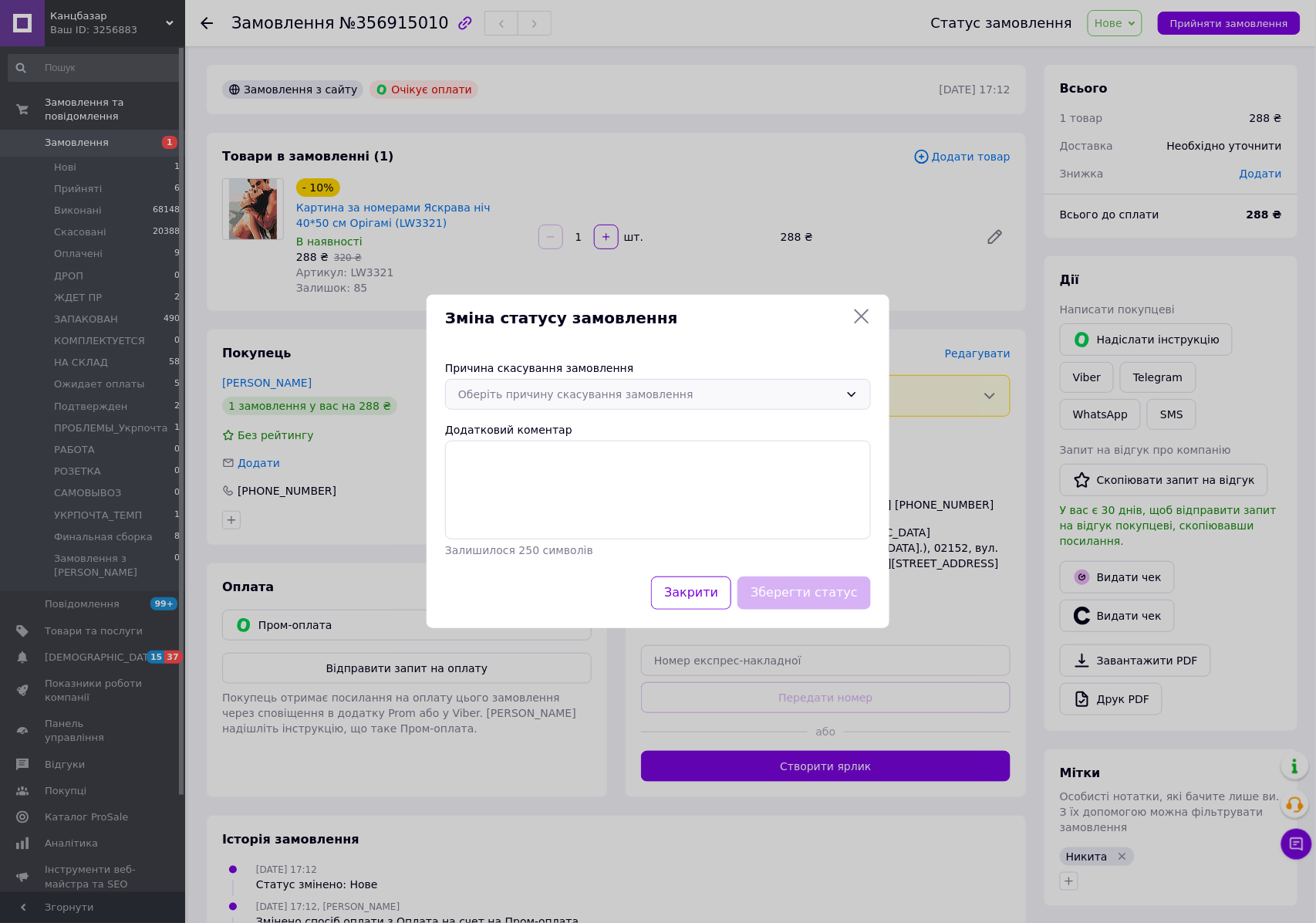
click at [598, 402] on div "Оберіть причину скасування замовлення" at bounding box center [657, 394] width 426 height 31
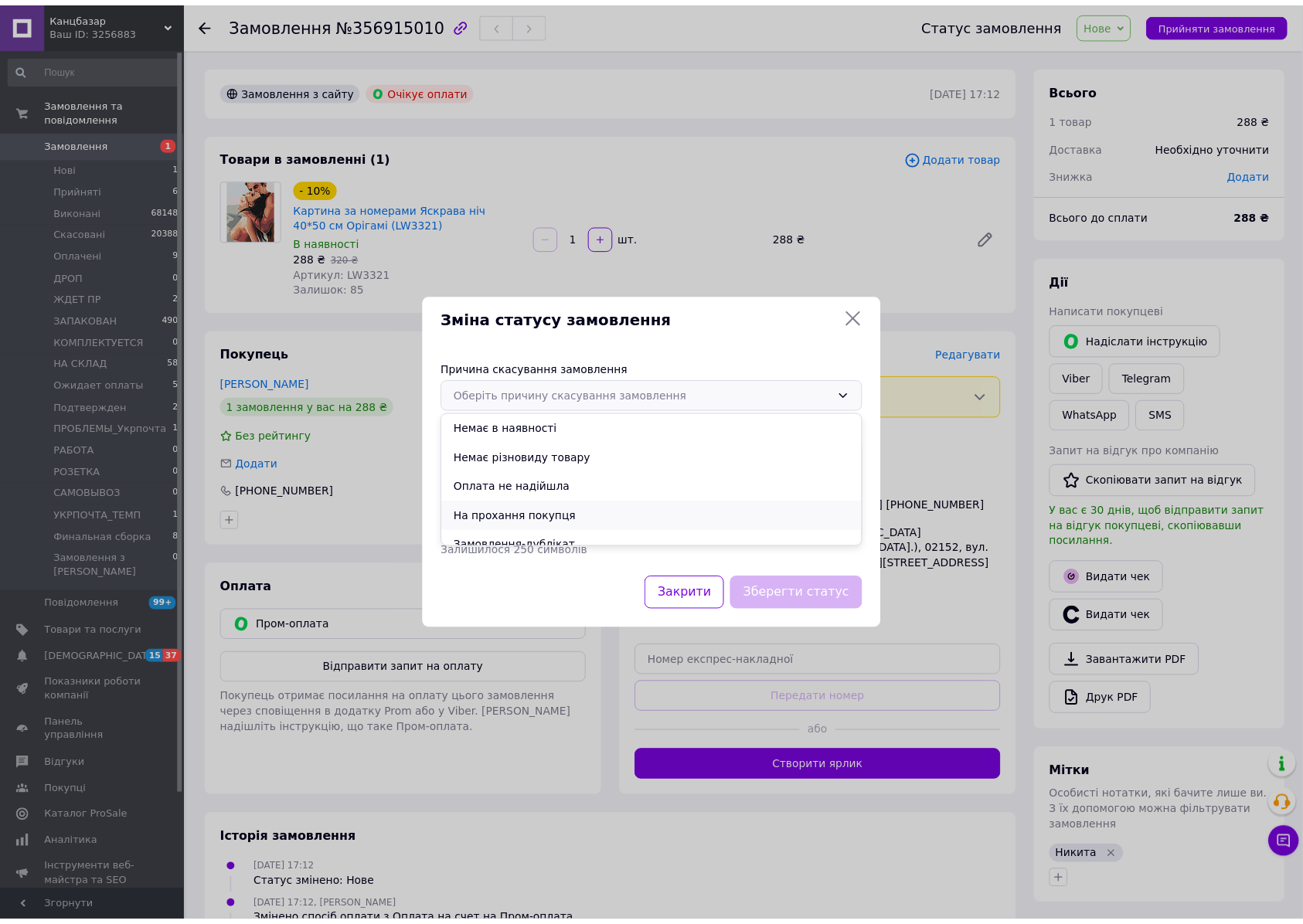
scroll to position [72, 0]
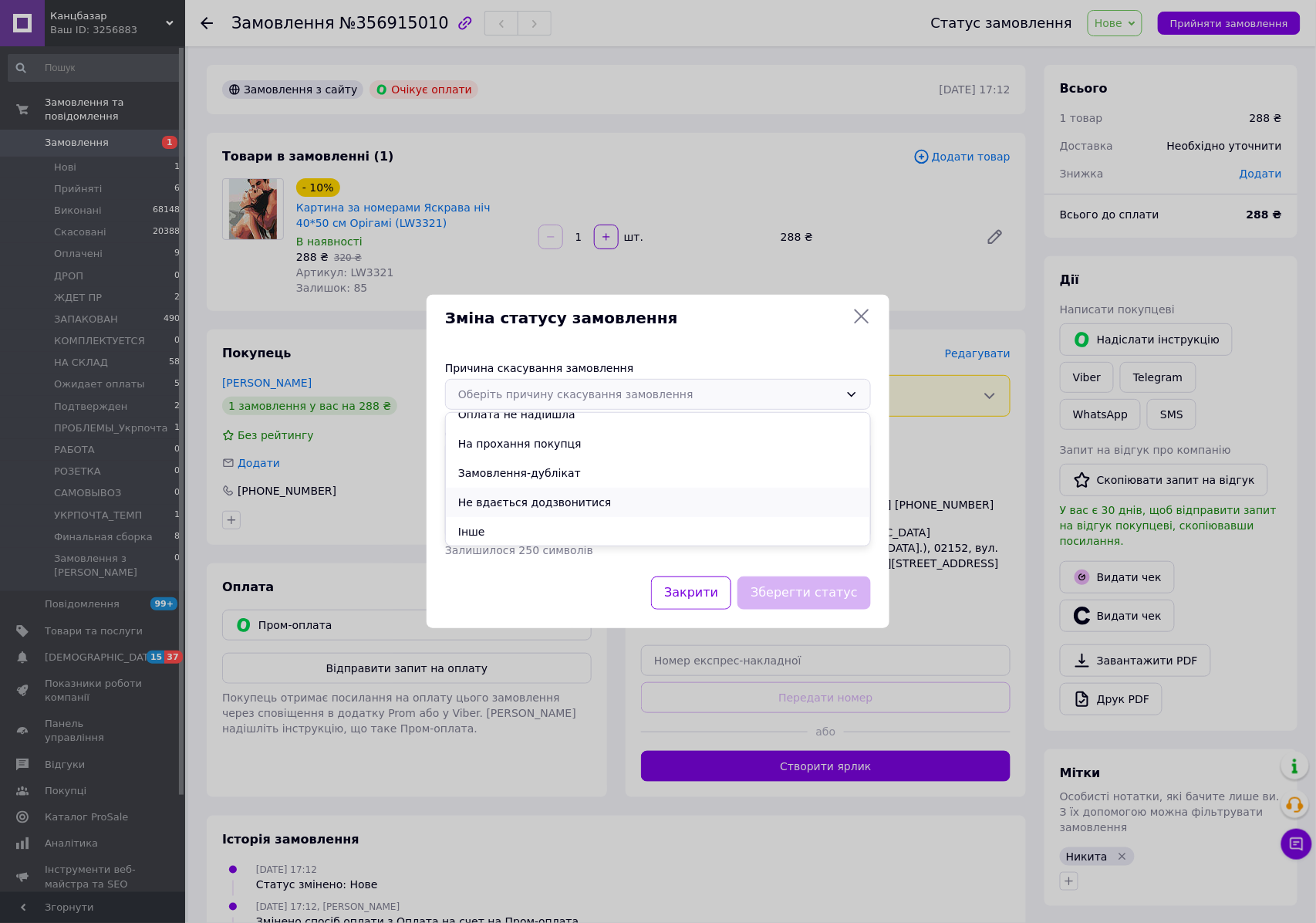
click at [566, 507] on li "Не вдається додзвонитися" at bounding box center [657, 502] width 424 height 29
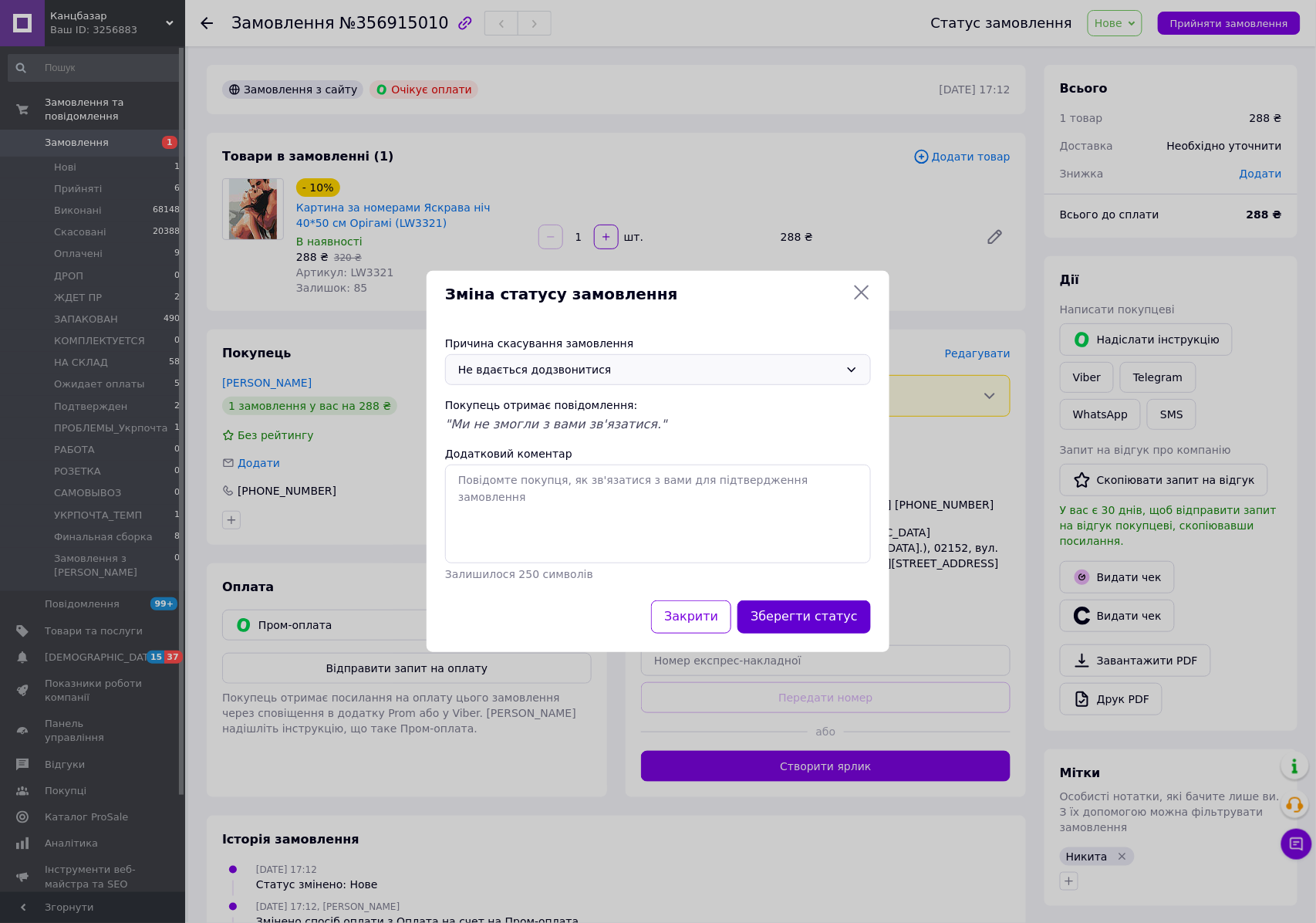
click at [799, 616] on button "Зберегти статус" at bounding box center [804, 617] width 134 height 33
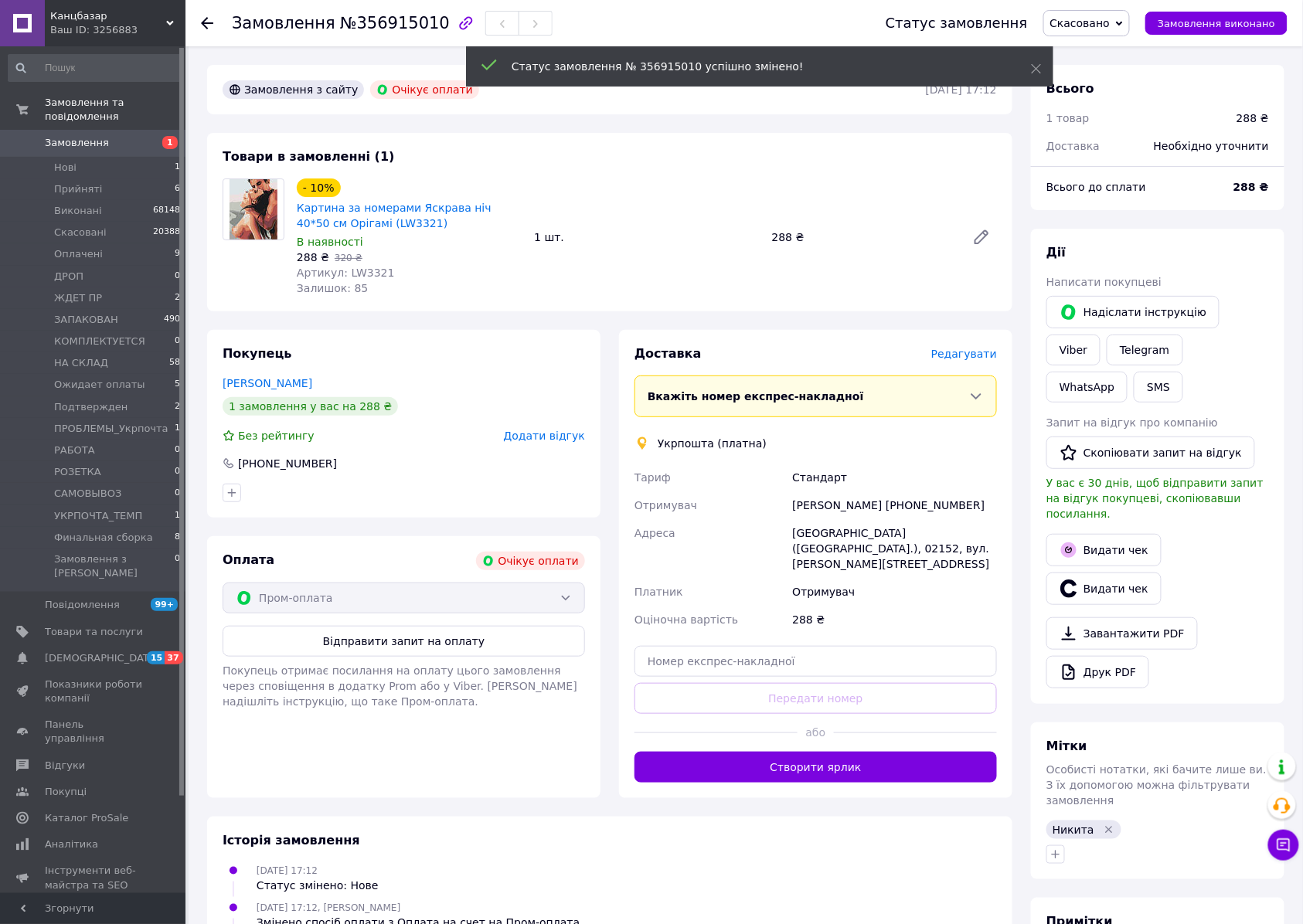
click at [783, 341] on div "Доставка Редагувати Вкажіть номер експрес-накладної Обов'язково введіть номер е…" at bounding box center [815, 564] width 393 height 468
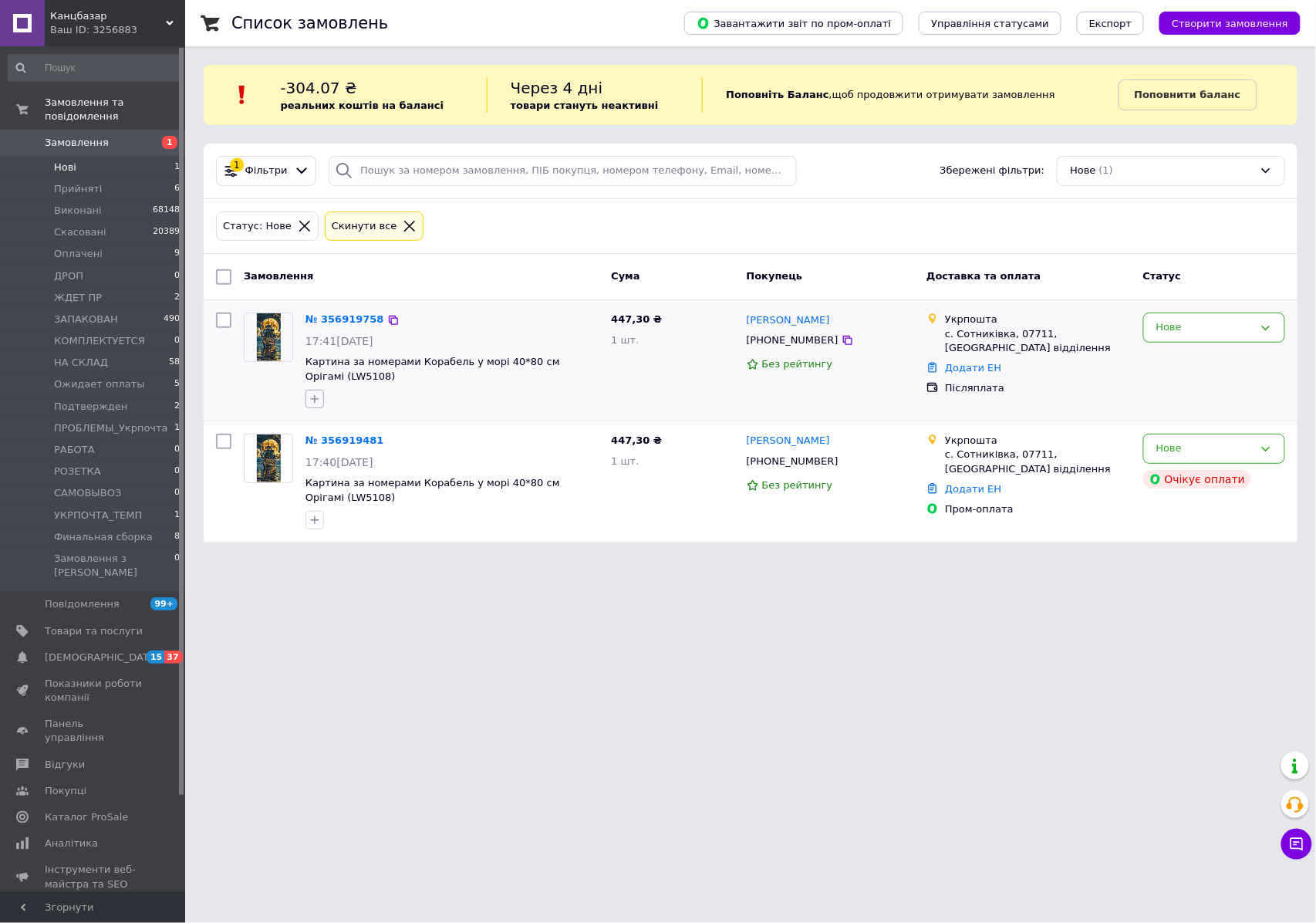
click at [313, 405] on icon "button" at bounding box center [315, 399] width 13 height 13
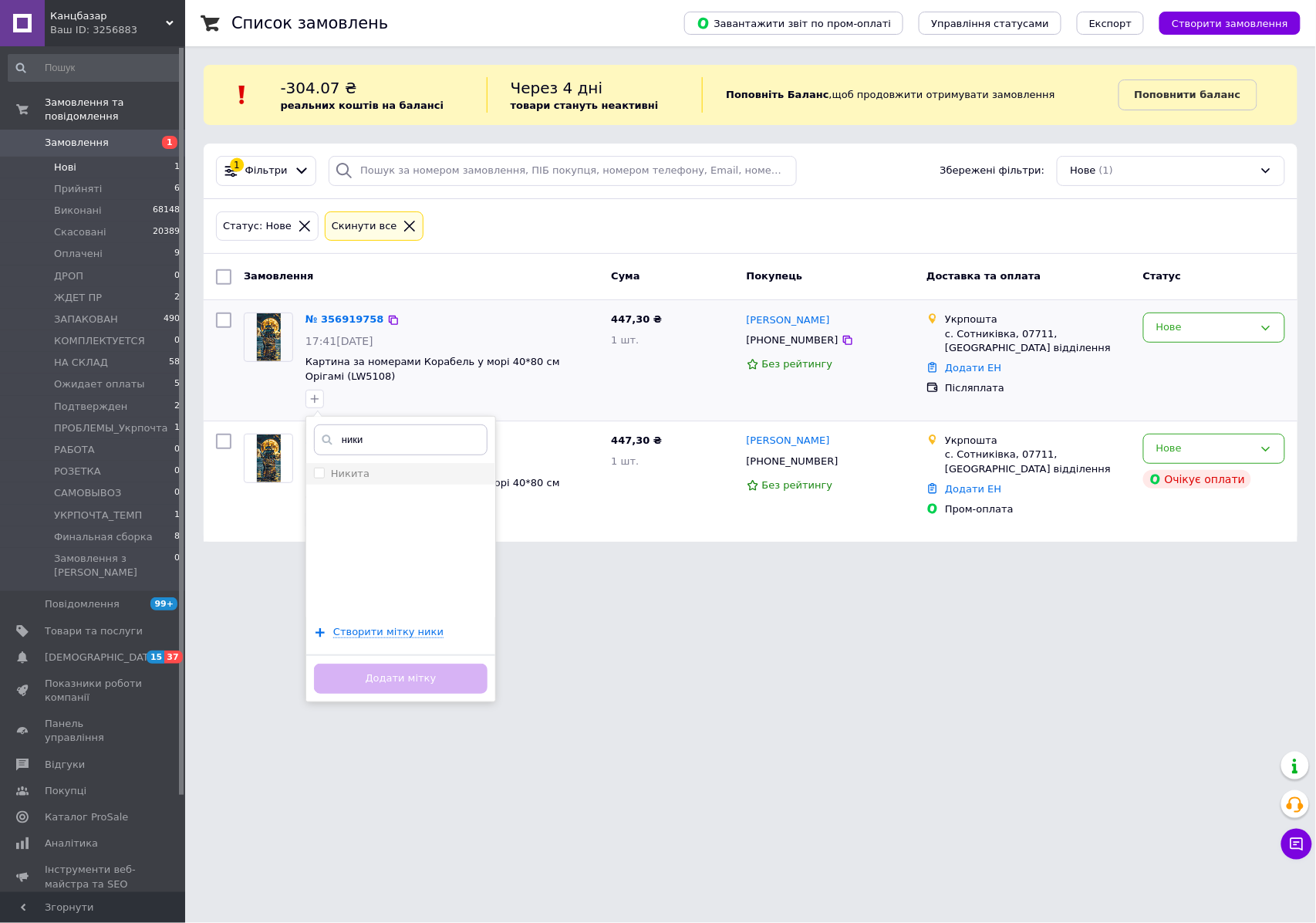
type input "ники"
click at [383, 473] on div "Никита" at bounding box center [401, 473] width 173 height 14
checkbox input "true"
click at [402, 665] on button "Додати мітку" at bounding box center [401, 679] width 173 height 30
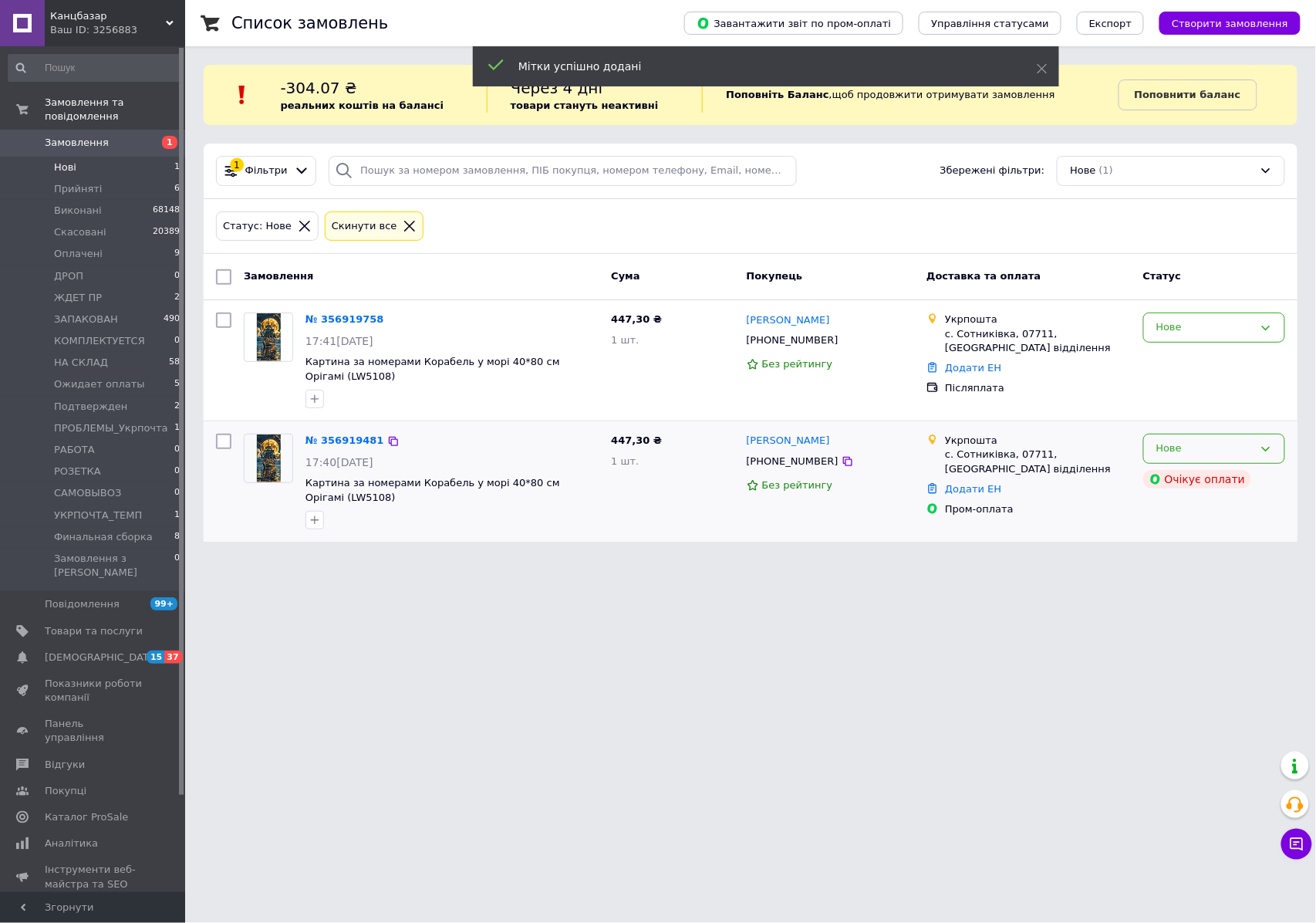
drag, startPoint x: 1210, startPoint y: 439, endPoint x: 1209, endPoint y: 447, distance: 8.1
click at [1209, 439] on div "Нове" at bounding box center [1214, 449] width 142 height 30
click at [1201, 535] on li "Скасовано" at bounding box center [1214, 537] width 140 height 29
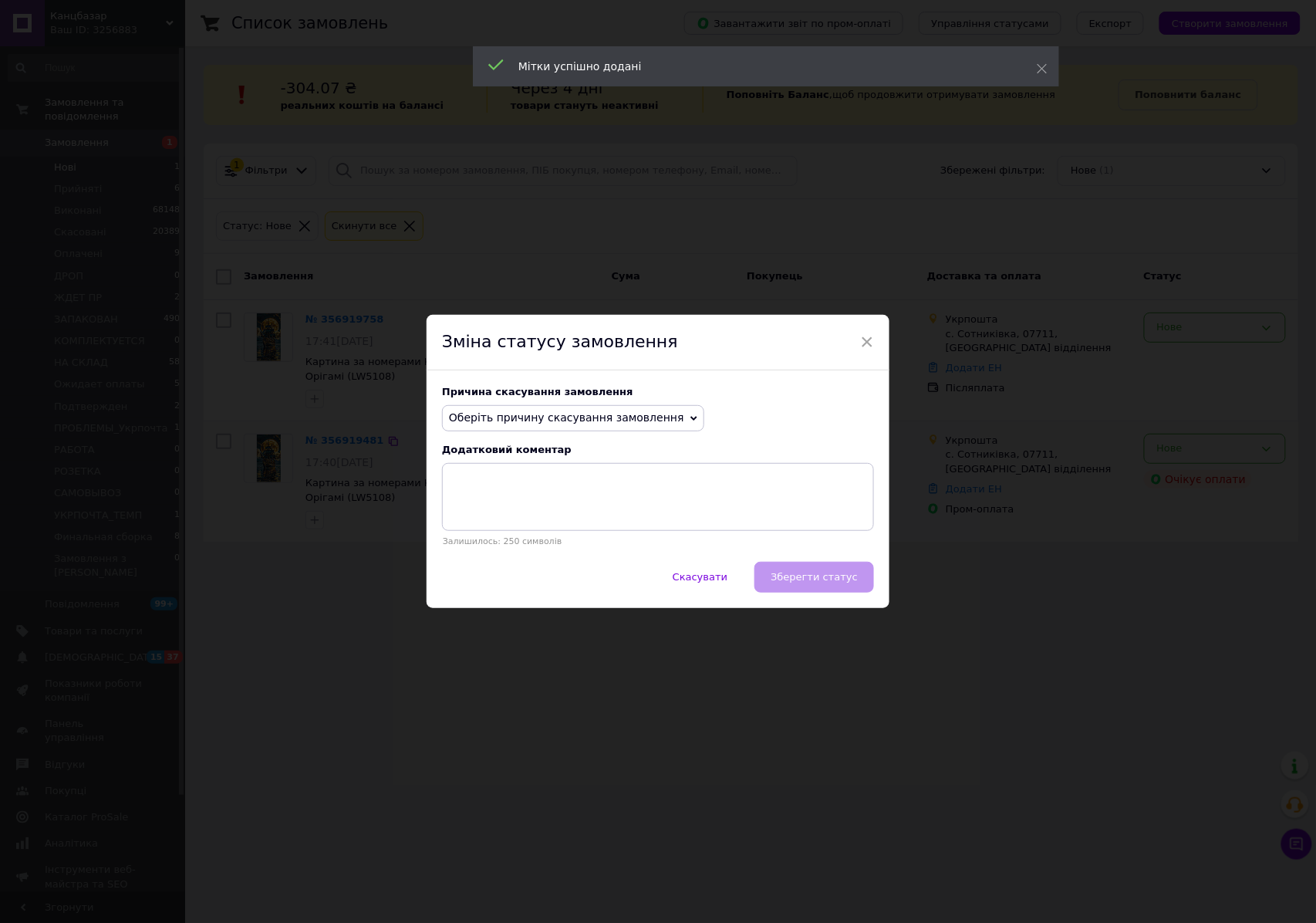
click at [541, 418] on span "Оберіть причину скасування замовлення" at bounding box center [567, 418] width 236 height 13
click at [526, 547] on li "Не вдається додзвонитися" at bounding box center [573, 556] width 261 height 21
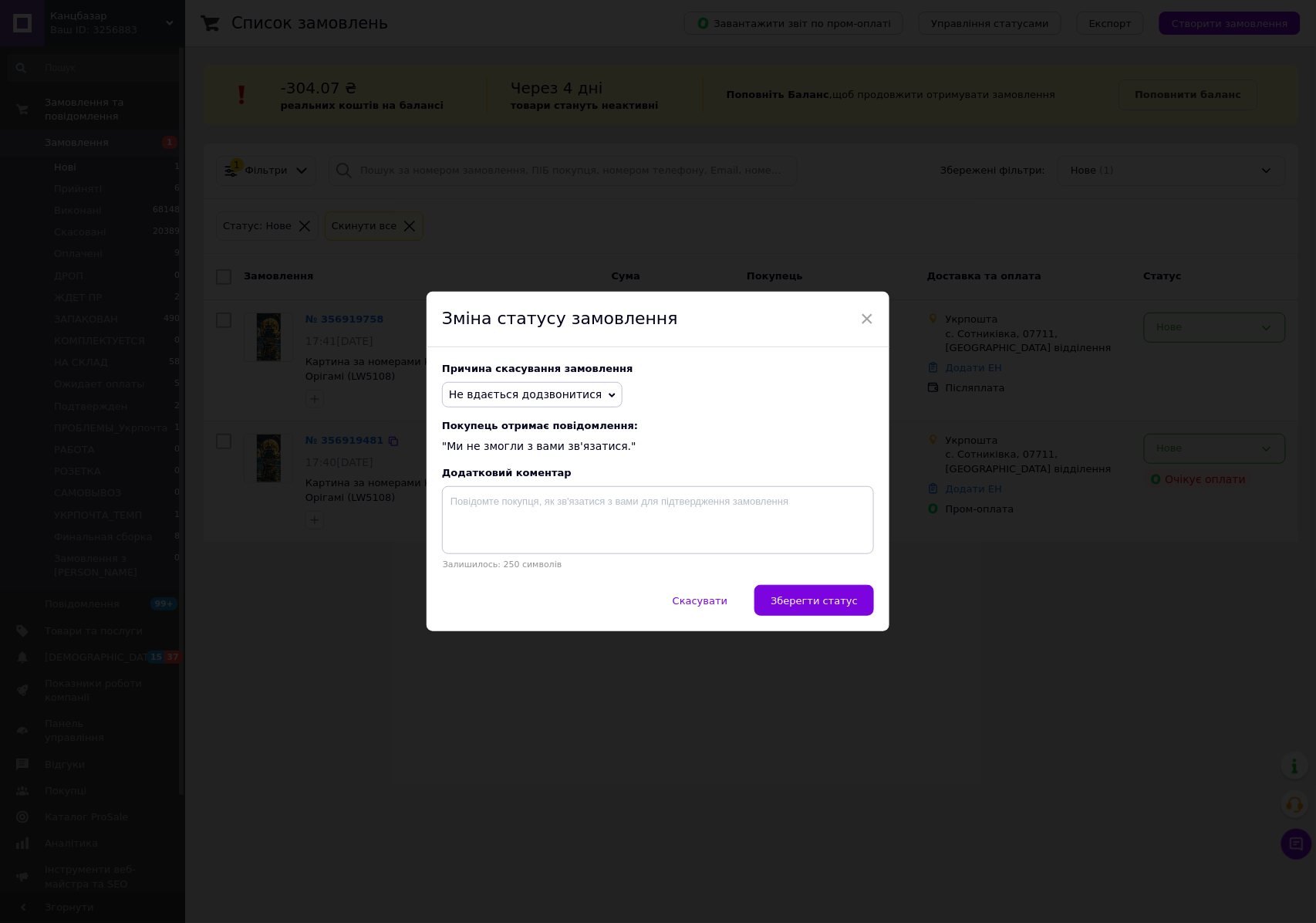
click at [535, 391] on span "Не вдається додзвонитися" at bounding box center [525, 395] width 154 height 13
click at [526, 509] on li "Замовлення-дублікат" at bounding box center [531, 511] width 179 height 21
click at [800, 597] on span "Зберегти статус" at bounding box center [815, 600] width 88 height 12
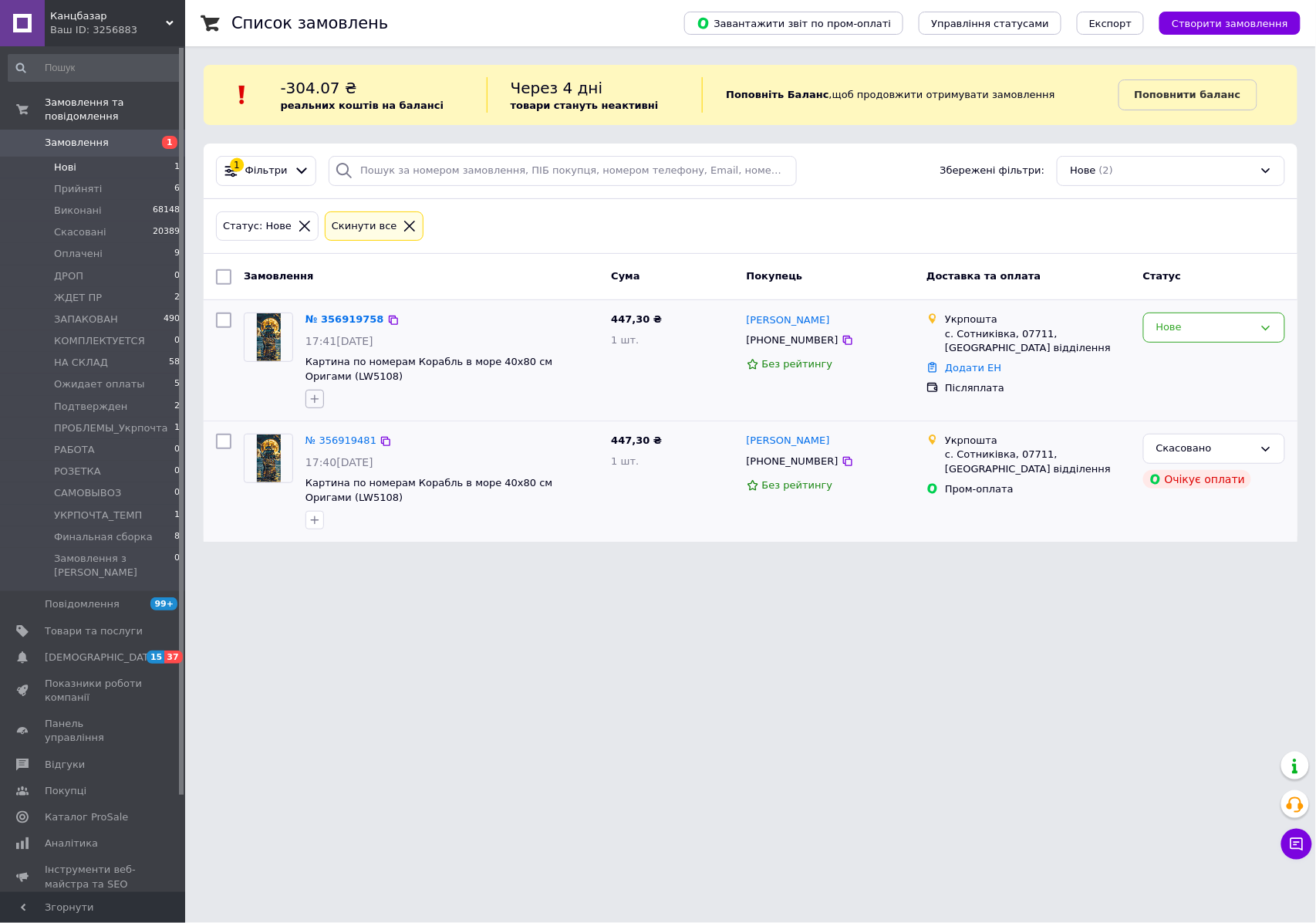
click at [321, 395] on button "button" at bounding box center [314, 399] width 18 height 18
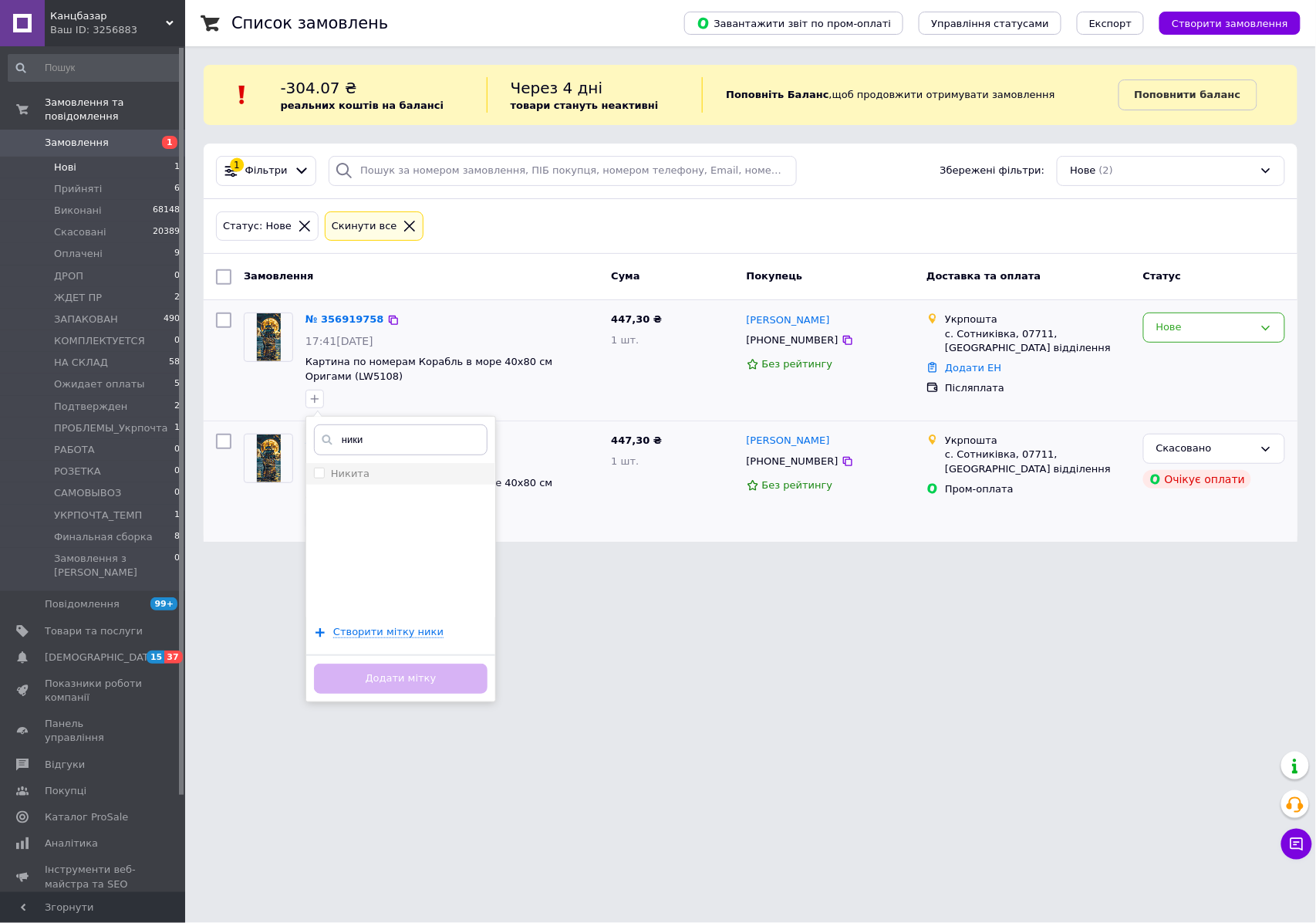
type input "ники"
click at [371, 478] on div "Никита" at bounding box center [401, 473] width 173 height 14
checkbox input "true"
click at [417, 670] on button "Додати мітку" at bounding box center [401, 679] width 173 height 30
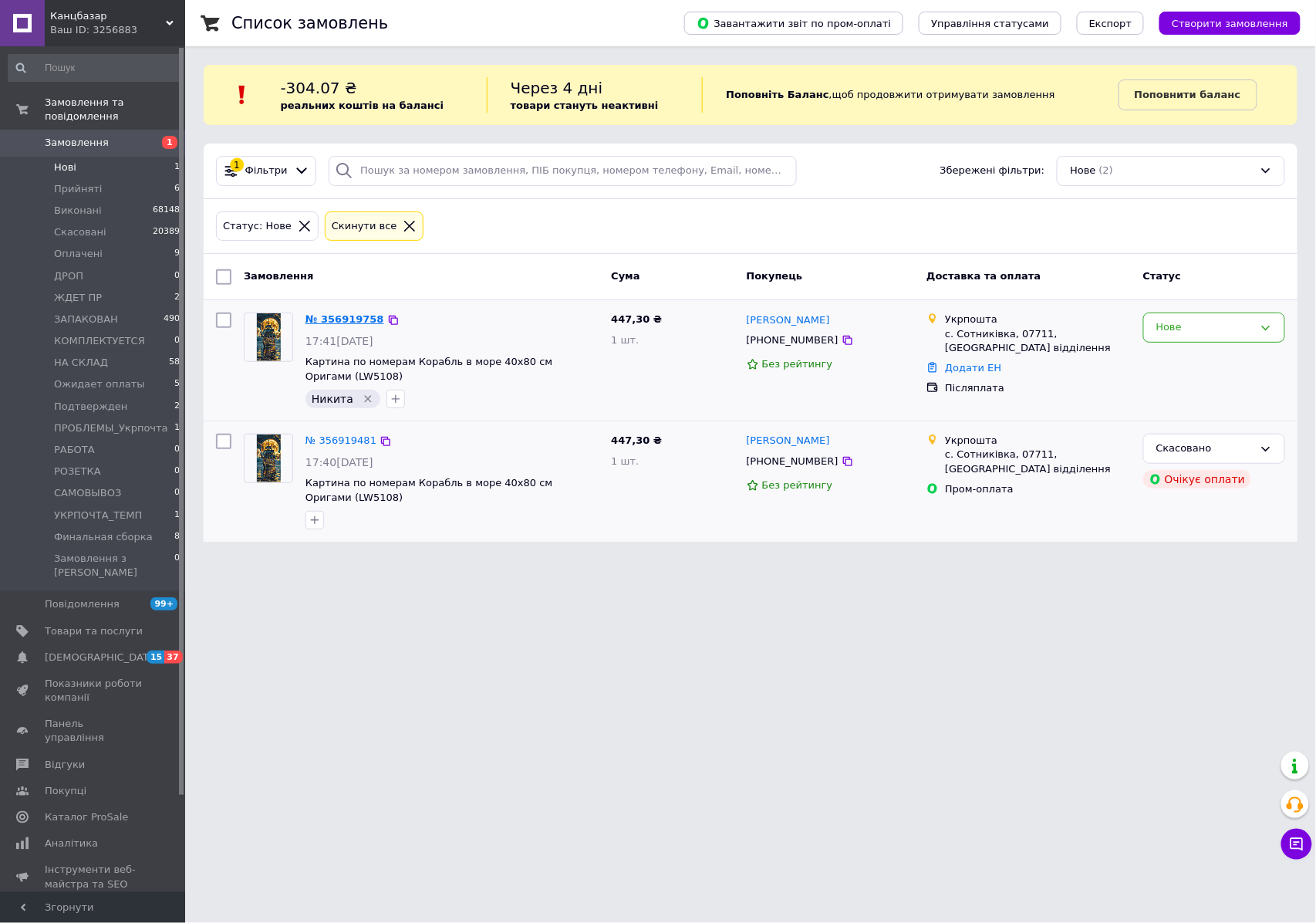
click at [330, 325] on link "№ 356919758" at bounding box center [345, 319] width 79 height 12
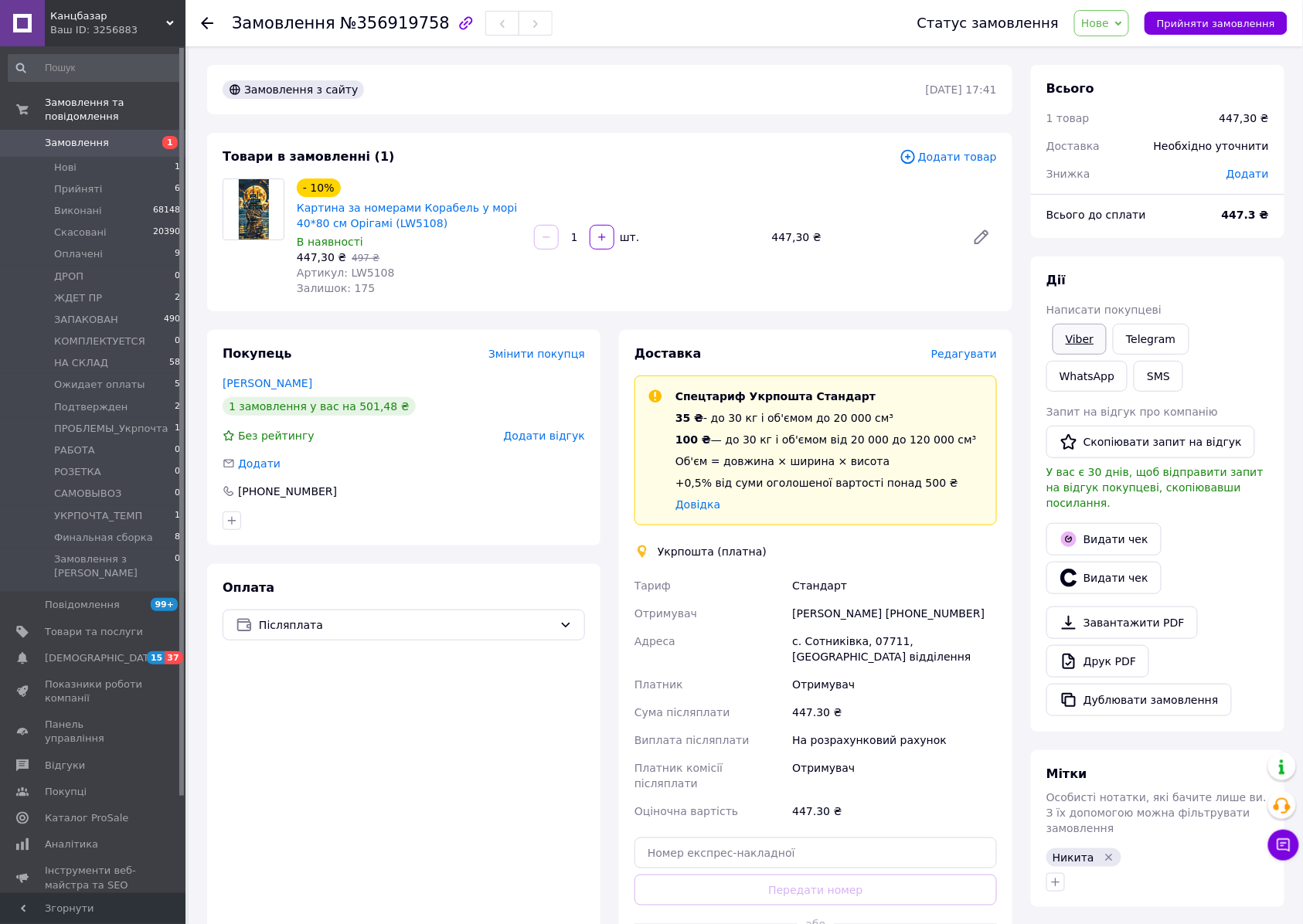
click at [1082, 337] on link "Viber" at bounding box center [1079, 339] width 54 height 31
drag, startPoint x: 1097, startPoint y: 31, endPoint x: 1120, endPoint y: 76, distance: 50.5
click at [1099, 29] on span "Нове" at bounding box center [1101, 23] width 55 height 26
click at [1142, 60] on li "Ожидает оплаты" at bounding box center [1140, 57] width 130 height 23
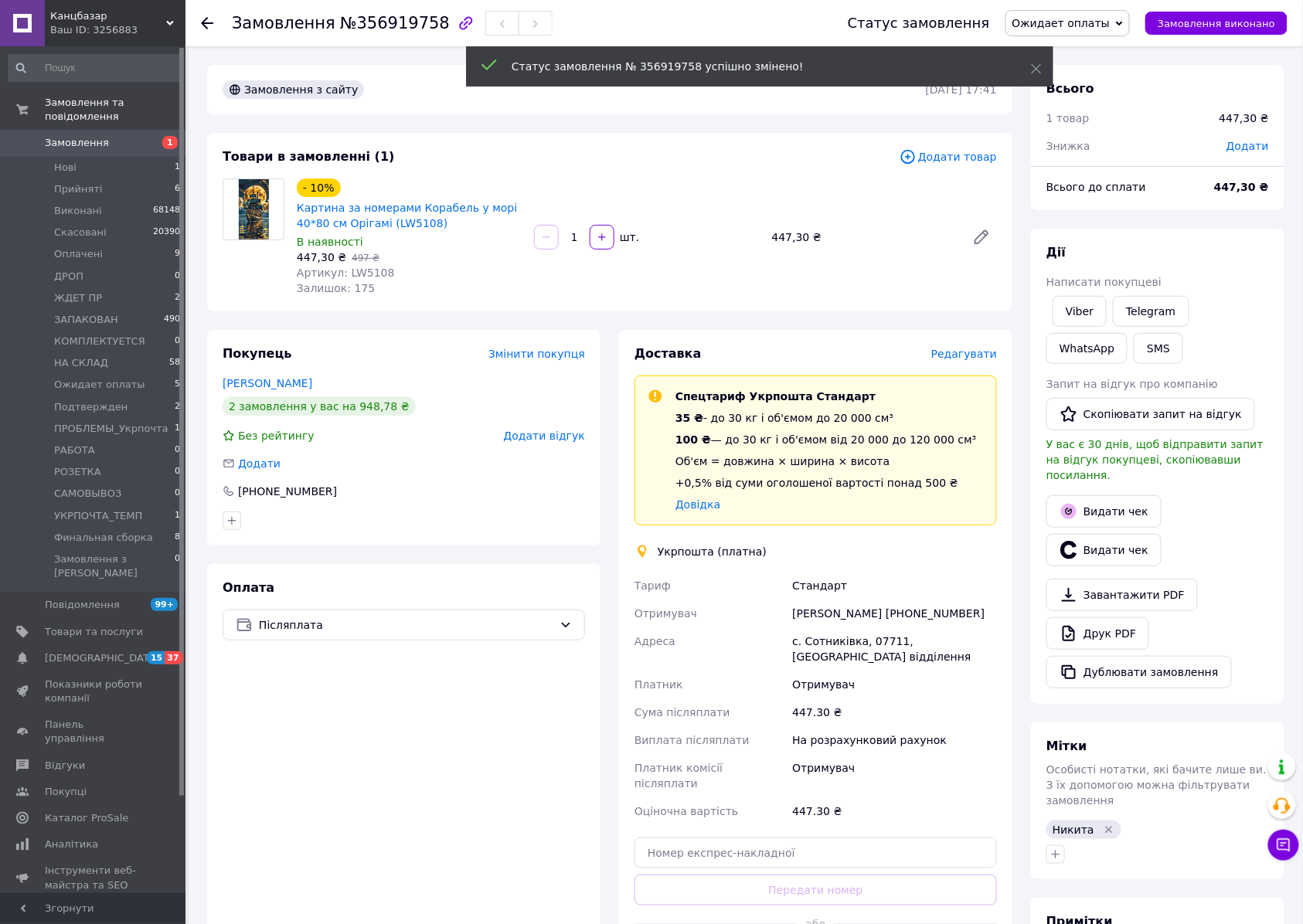
click at [354, 603] on div "Оплата Післяплата" at bounding box center [403, 777] width 393 height 425
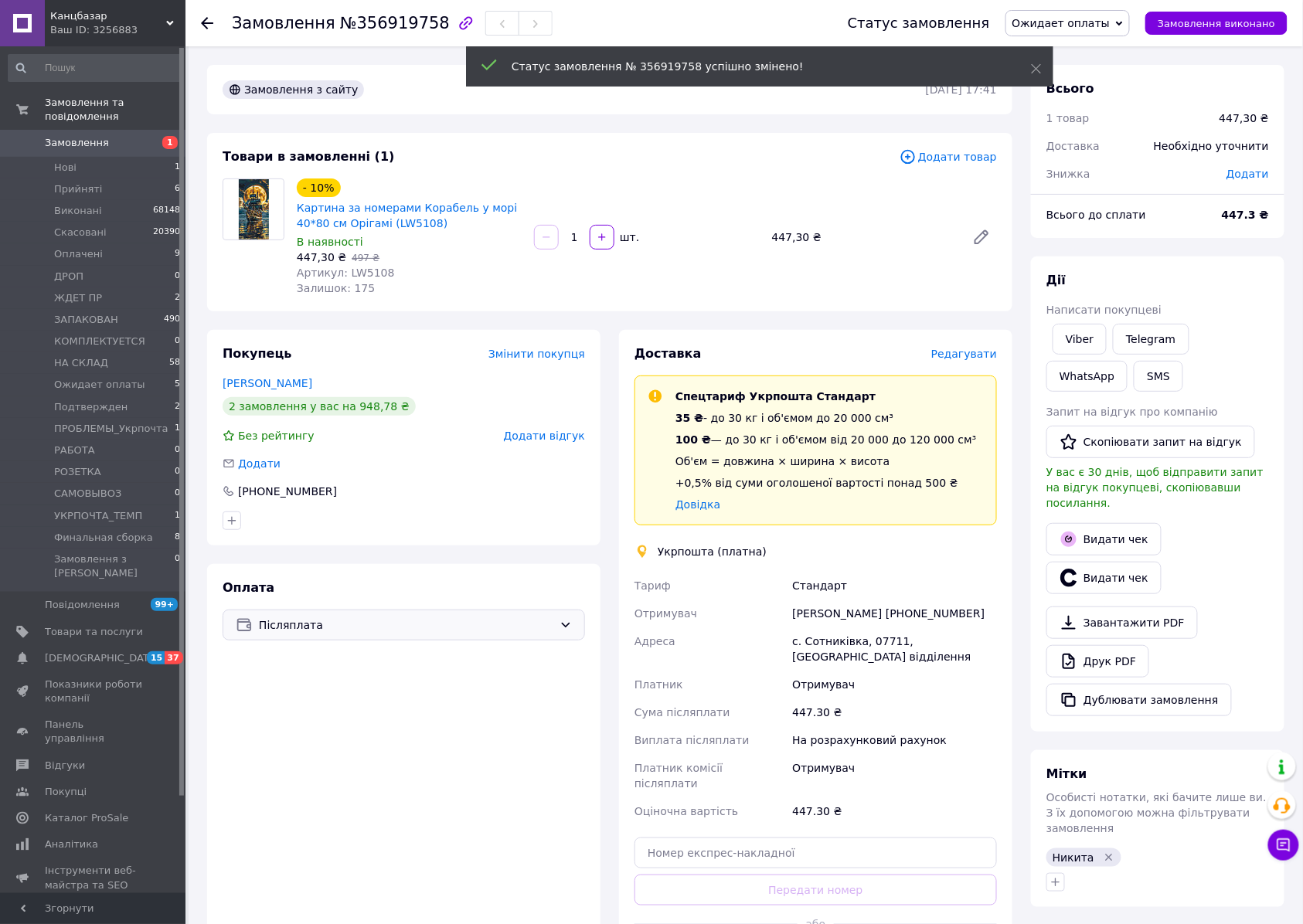
click at [354, 610] on div "Післяплата" at bounding box center [403, 624] width 363 height 31
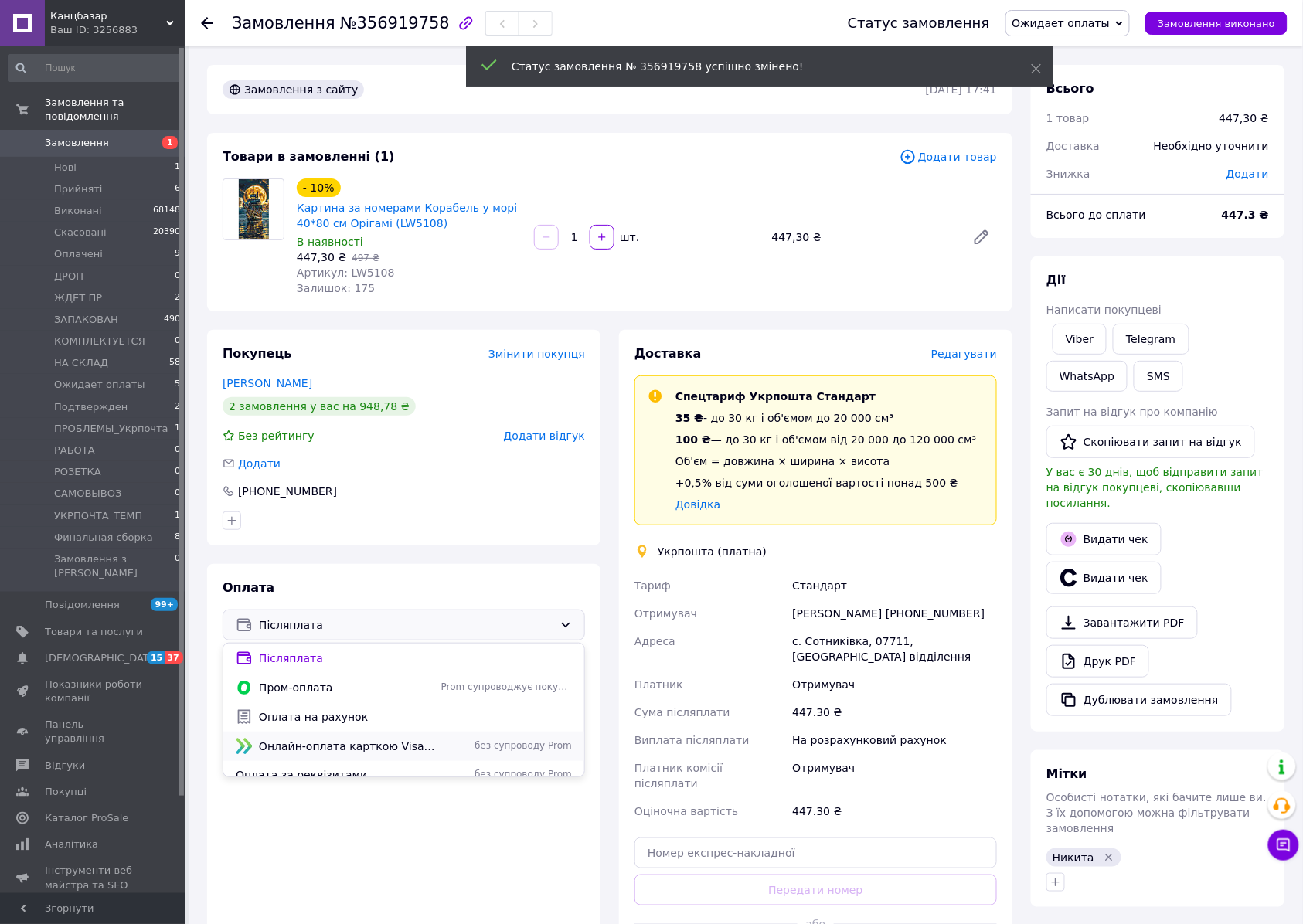
scroll to position [13, 0]
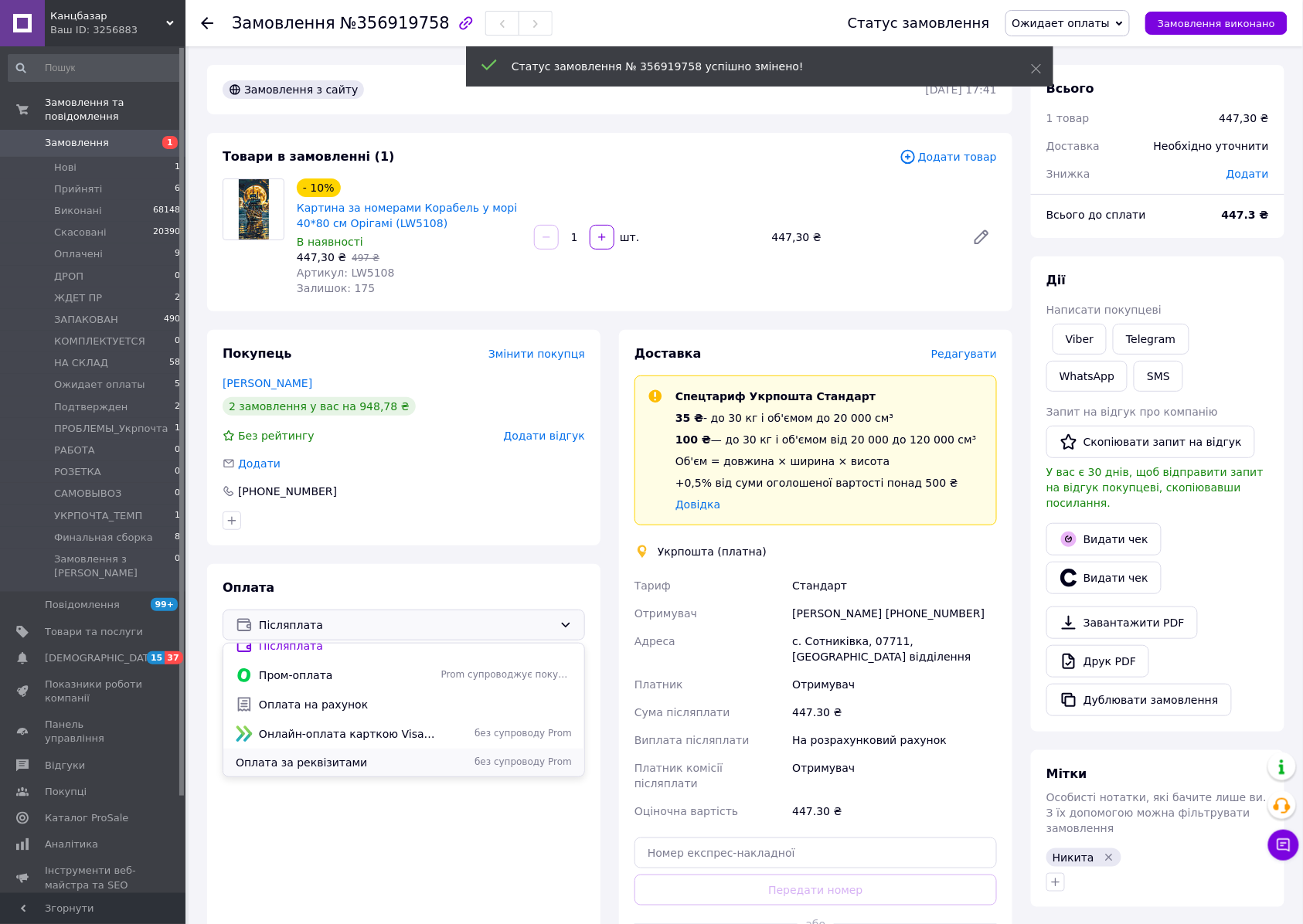
click at [316, 770] on div "Оплата за реквізитами без супроводу Prom" at bounding box center [403, 762] width 361 height 28
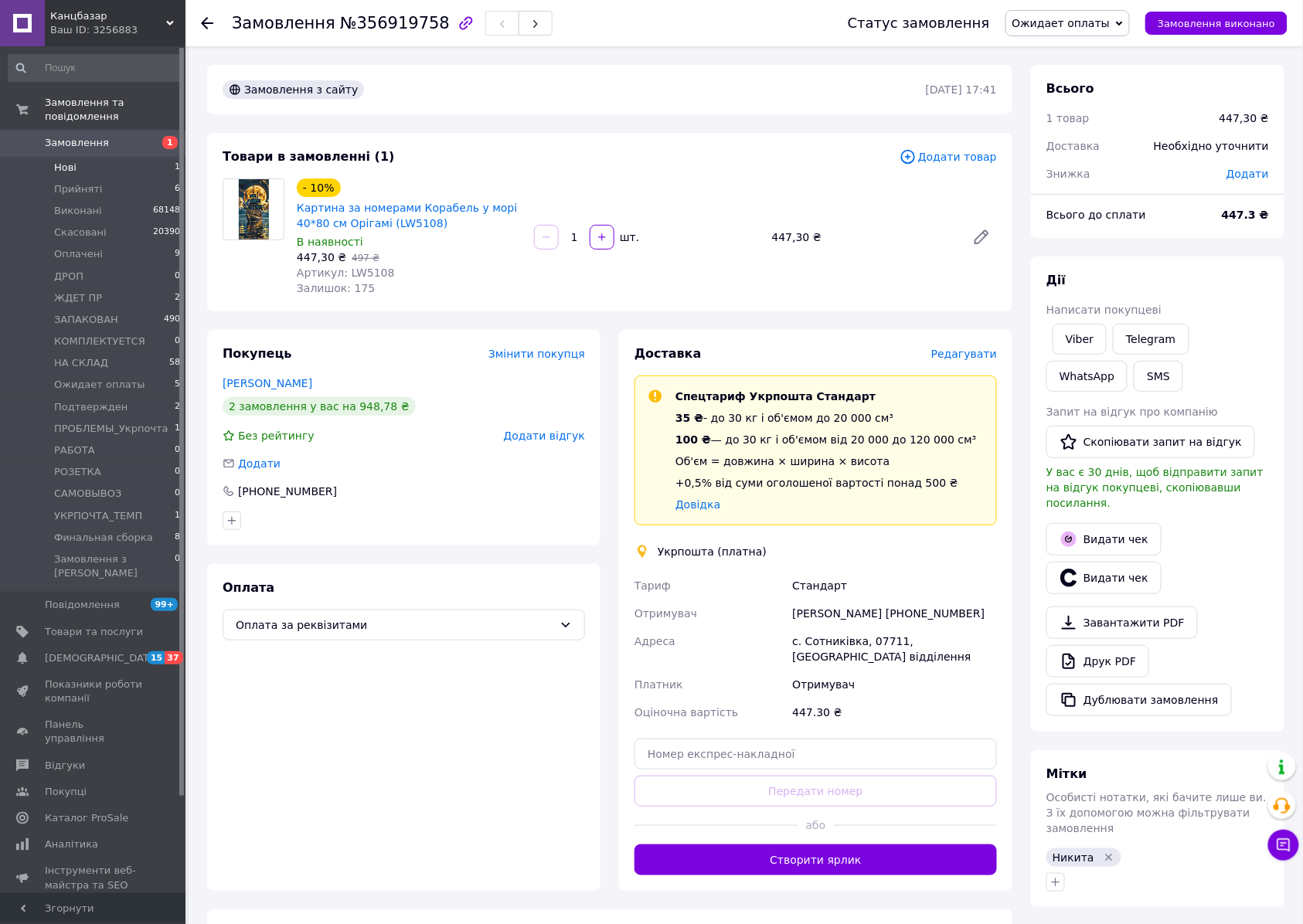
click at [73, 161] on span "Нові" at bounding box center [65, 167] width 22 height 14
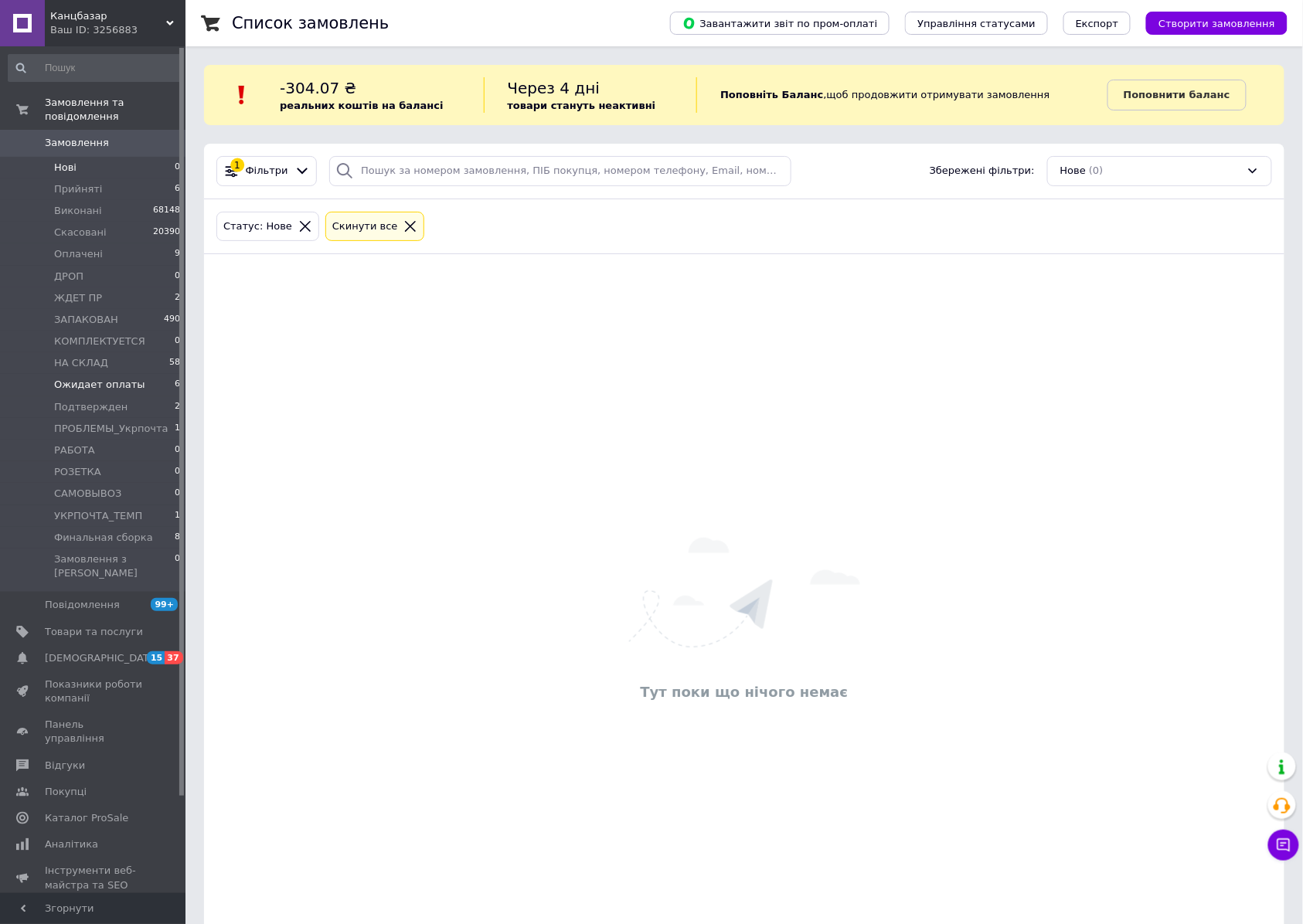
click at [96, 378] on span "Ожидает оплаты" at bounding box center [100, 384] width 91 height 14
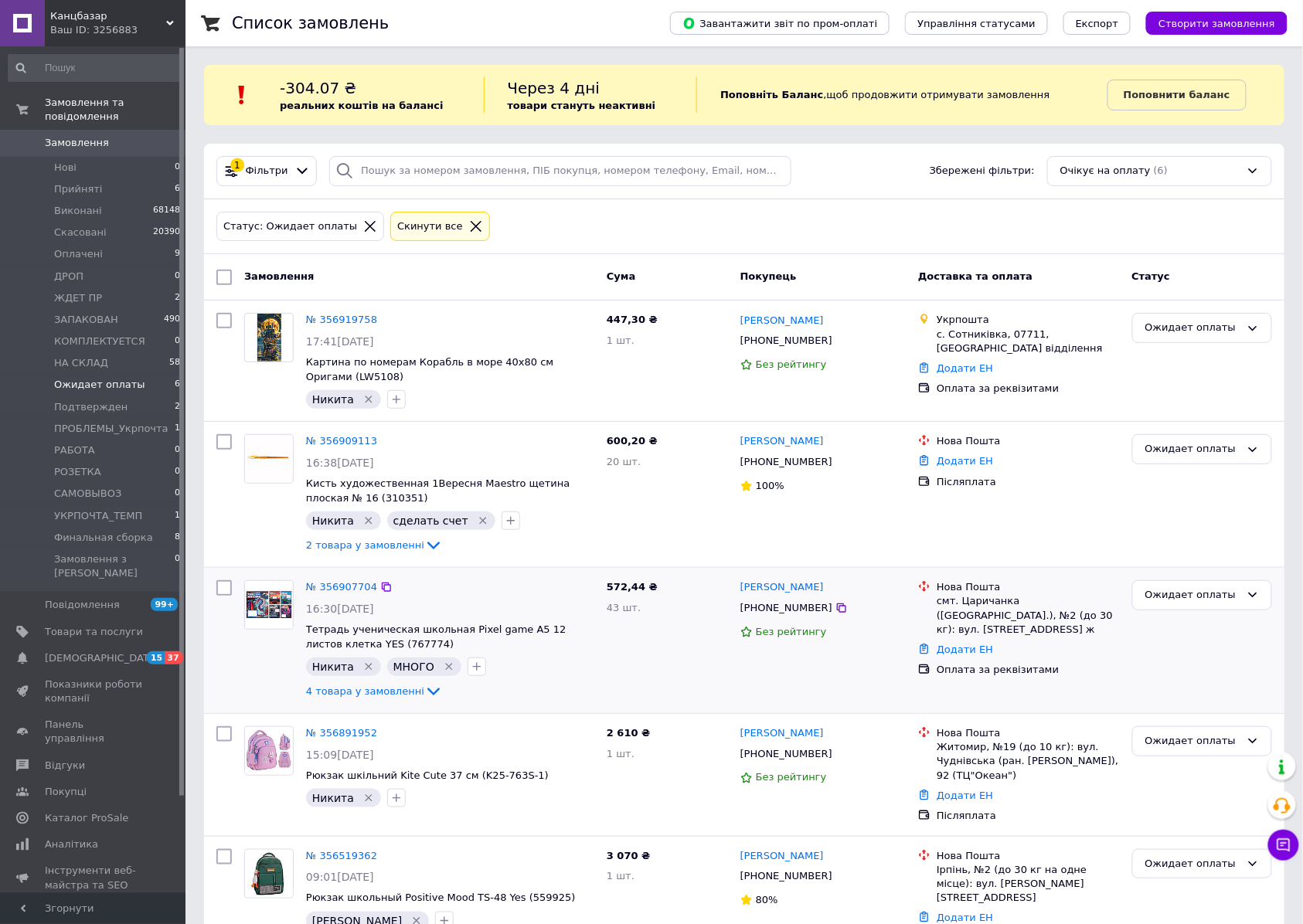
scroll to position [164, 0]
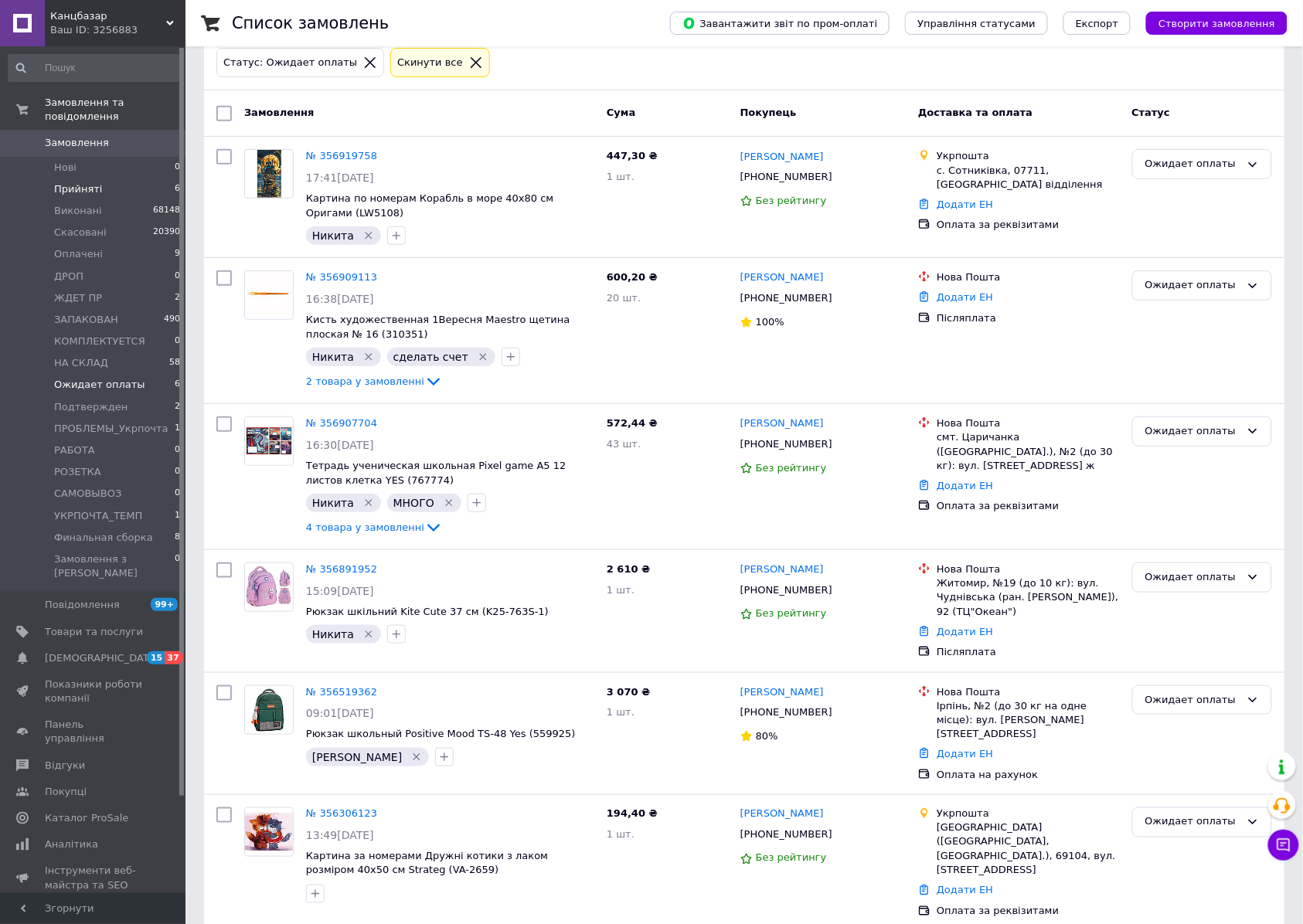
click at [69, 182] on span "Прийняті" at bounding box center [78, 189] width 48 height 14
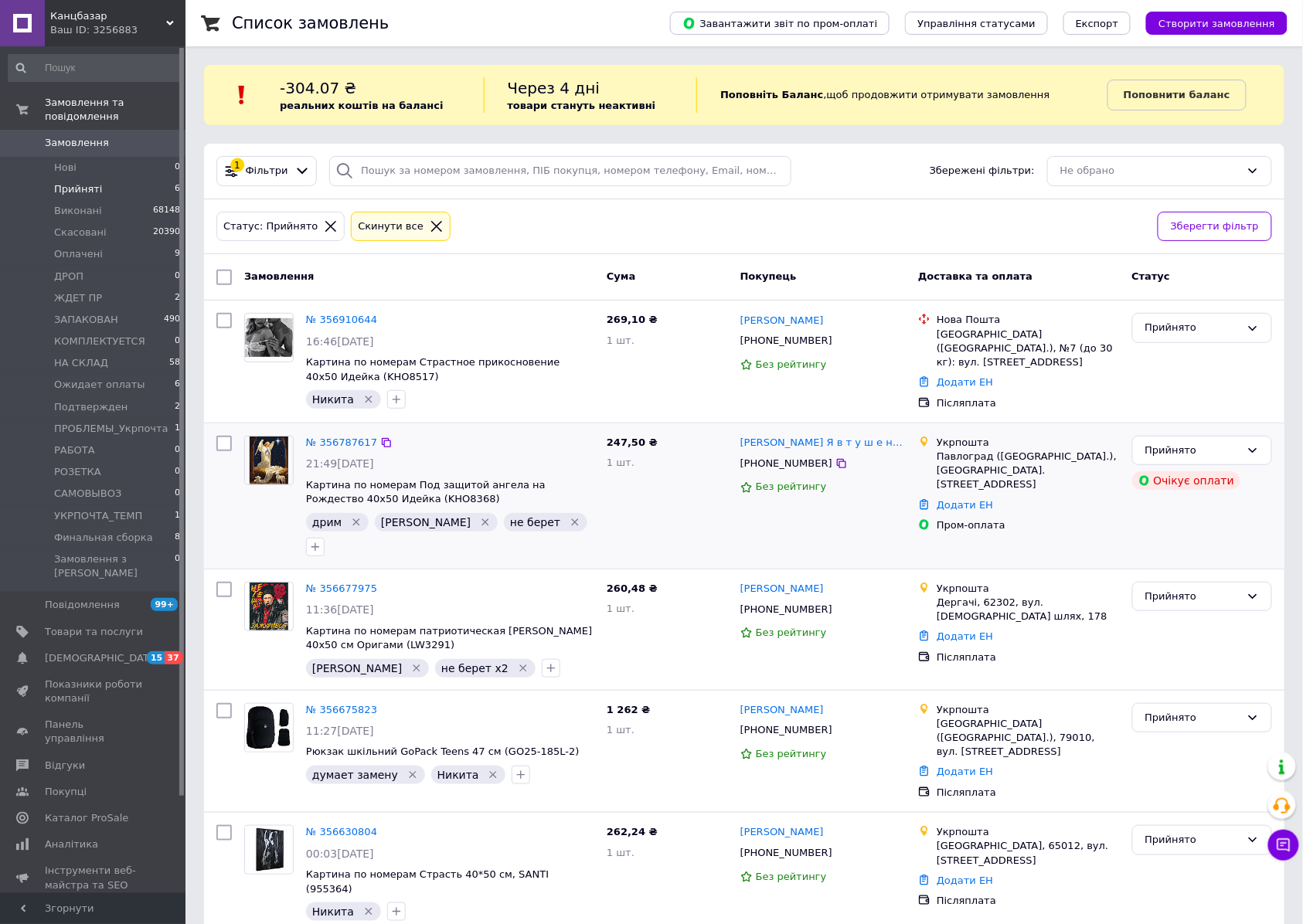
scroll to position [99, 0]
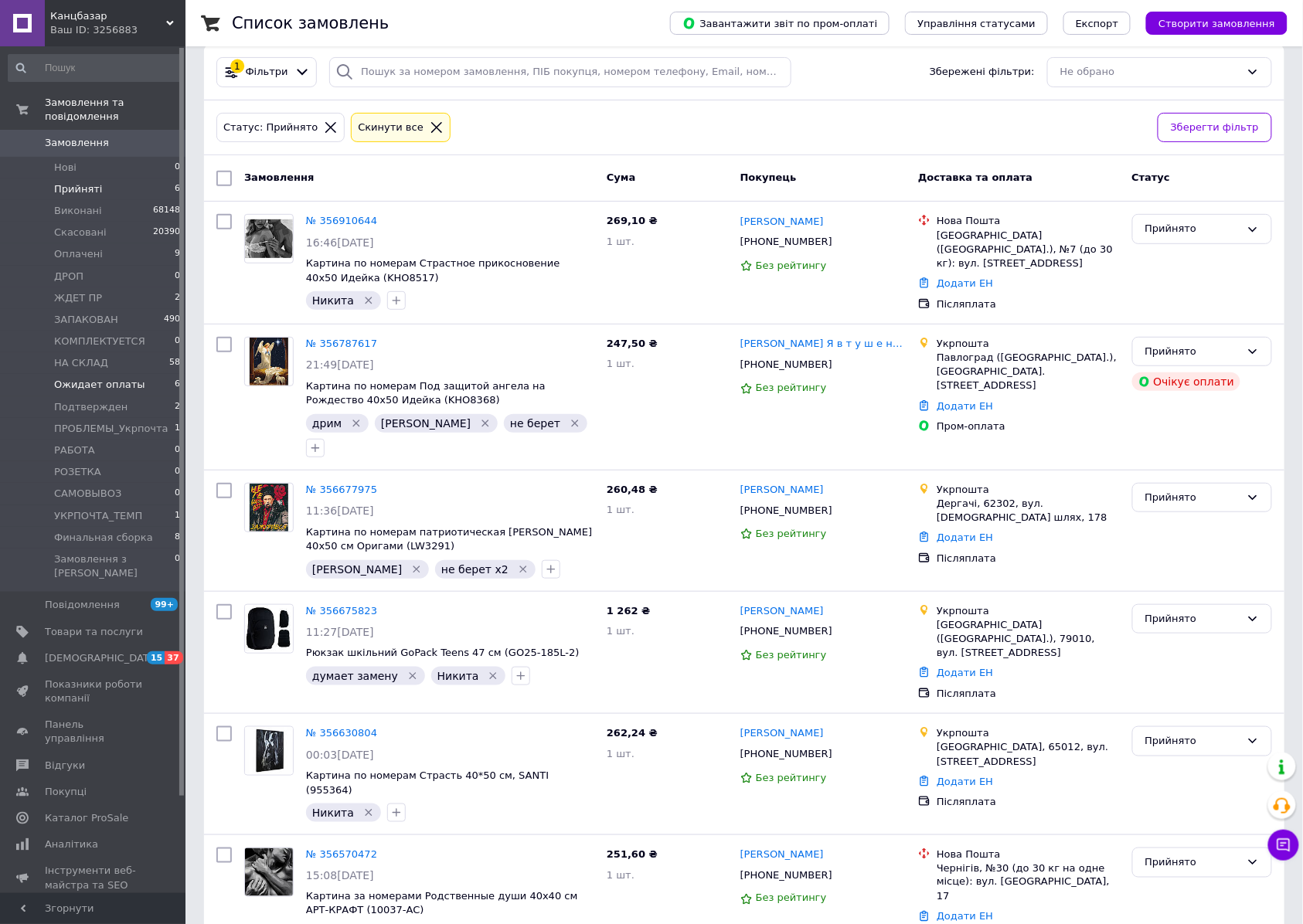
click at [81, 378] on span "Ожидает оплаты" at bounding box center [100, 384] width 91 height 14
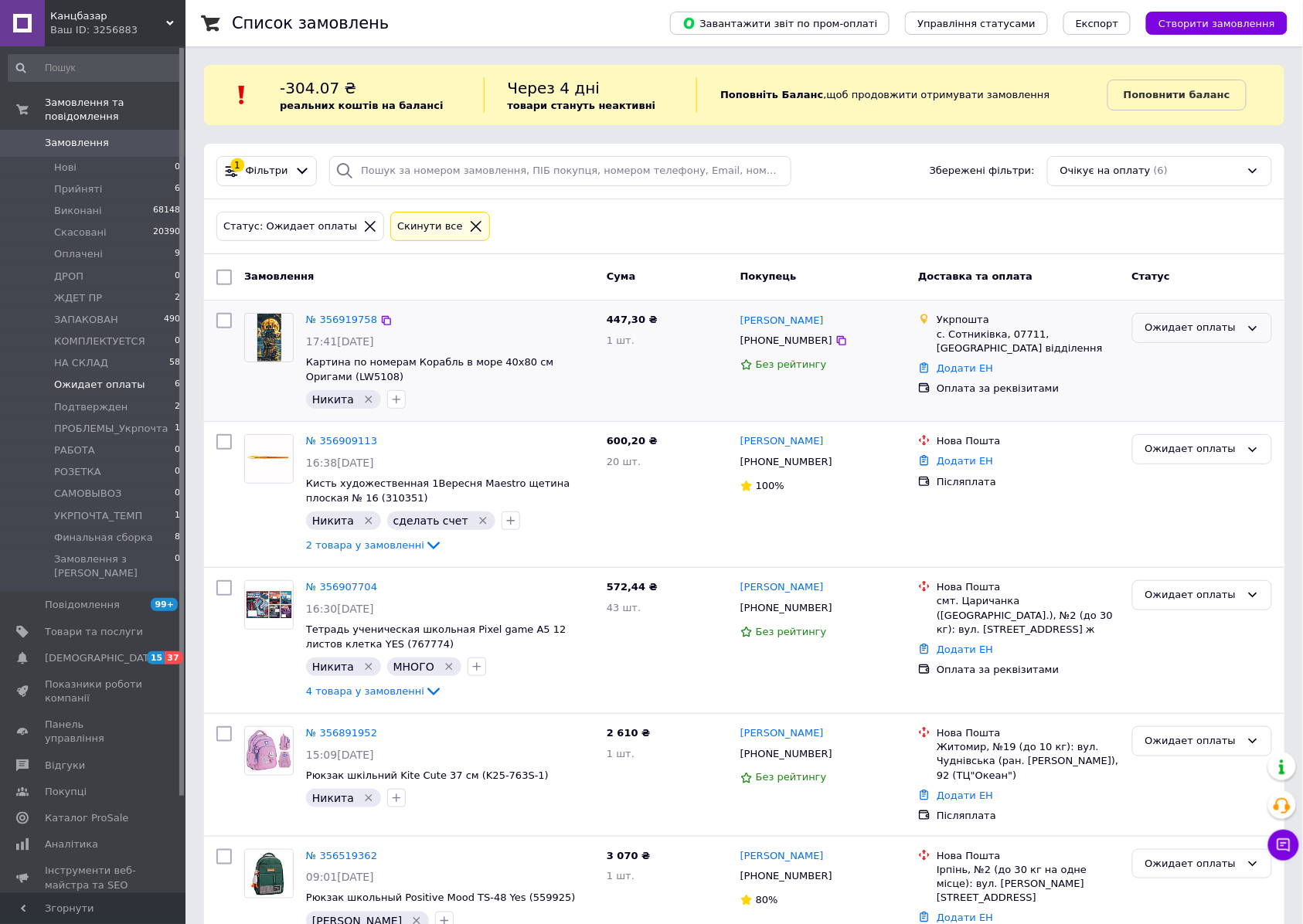
click at [1195, 332] on div "Ожидает оплаты" at bounding box center [1192, 327] width 95 height 16
drag, startPoint x: 1188, startPoint y: 443, endPoint x: 1164, endPoint y: 443, distance: 24.0
click at [1187, 443] on li "Оплачено" at bounding box center [1202, 445] width 139 height 29
click at [75, 182] on span "Прийняті" at bounding box center [78, 189] width 48 height 14
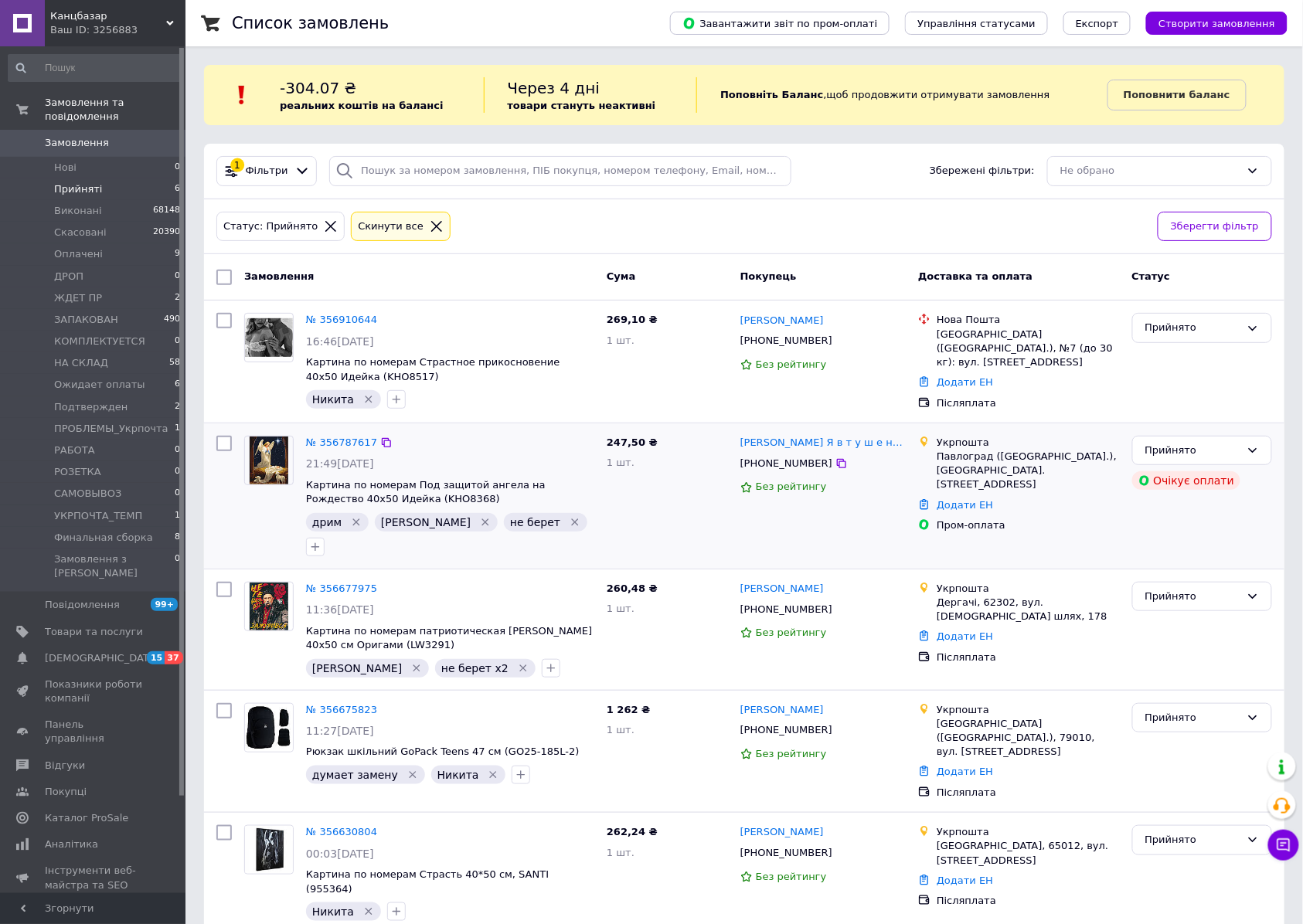
scroll to position [99, 0]
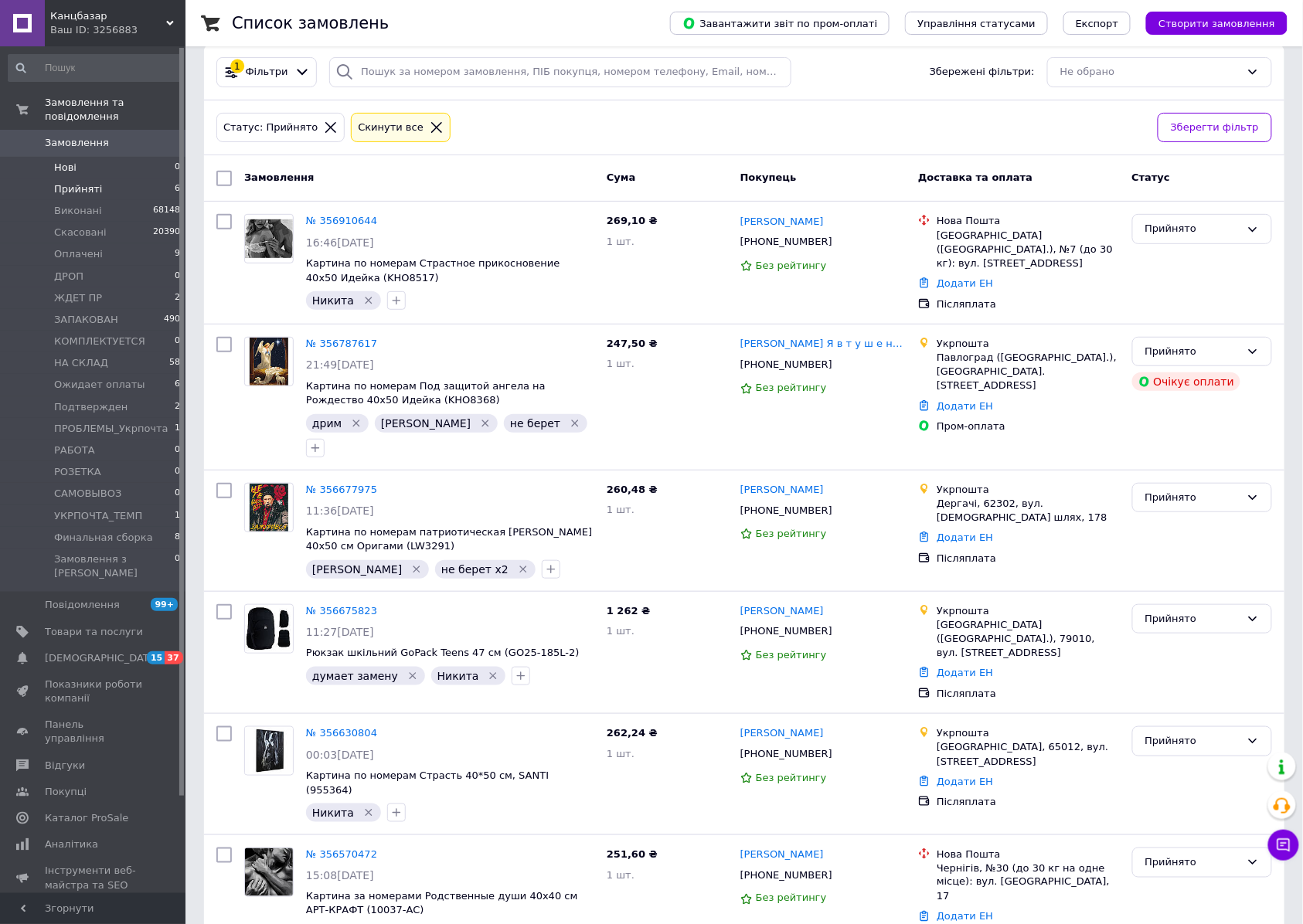
click at [75, 157] on li "Нові 0" at bounding box center [95, 167] width 190 height 22
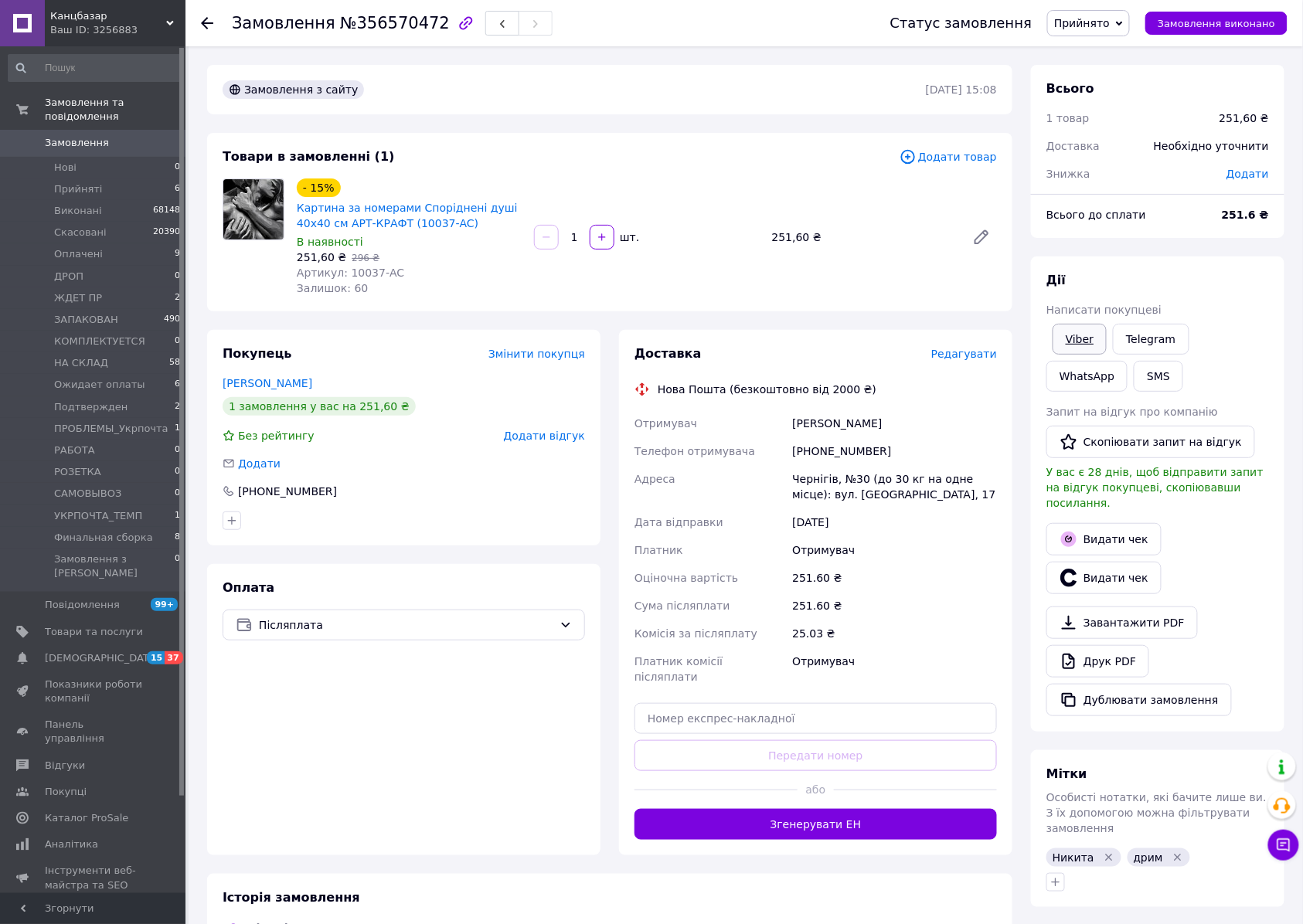
click at [1066, 335] on link "Viber" at bounding box center [1079, 339] width 54 height 31
click at [1099, 20] on span "Прийнято" at bounding box center [1081, 23] width 56 height 13
click at [1110, 80] on li "Скасовано" at bounding box center [1113, 76] width 130 height 23
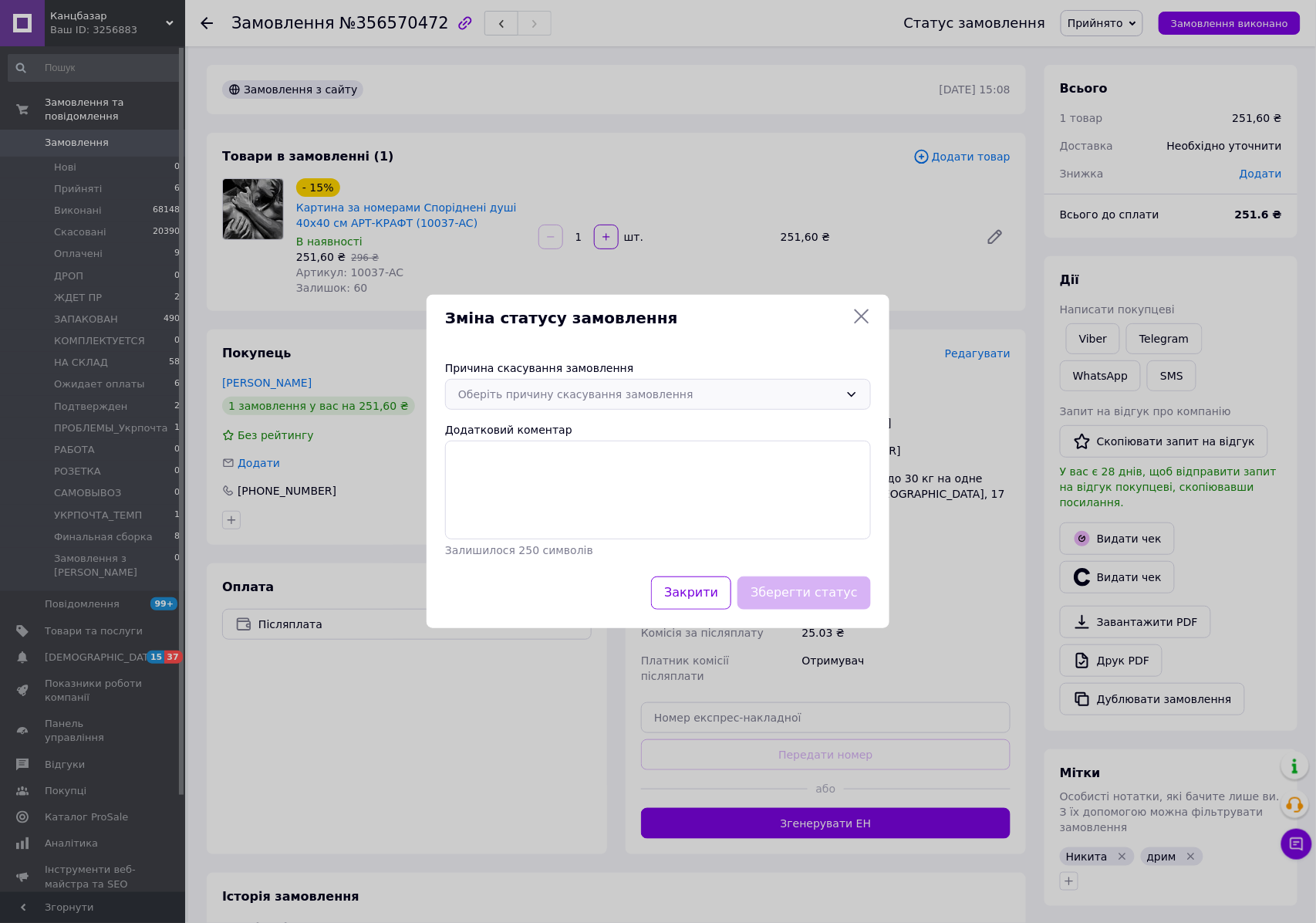
click at [570, 399] on div "Оберіть причину скасування замовлення" at bounding box center [648, 394] width 381 height 17
click at [543, 473] on li "Замовлення-дублікат" at bounding box center [657, 473] width 424 height 29
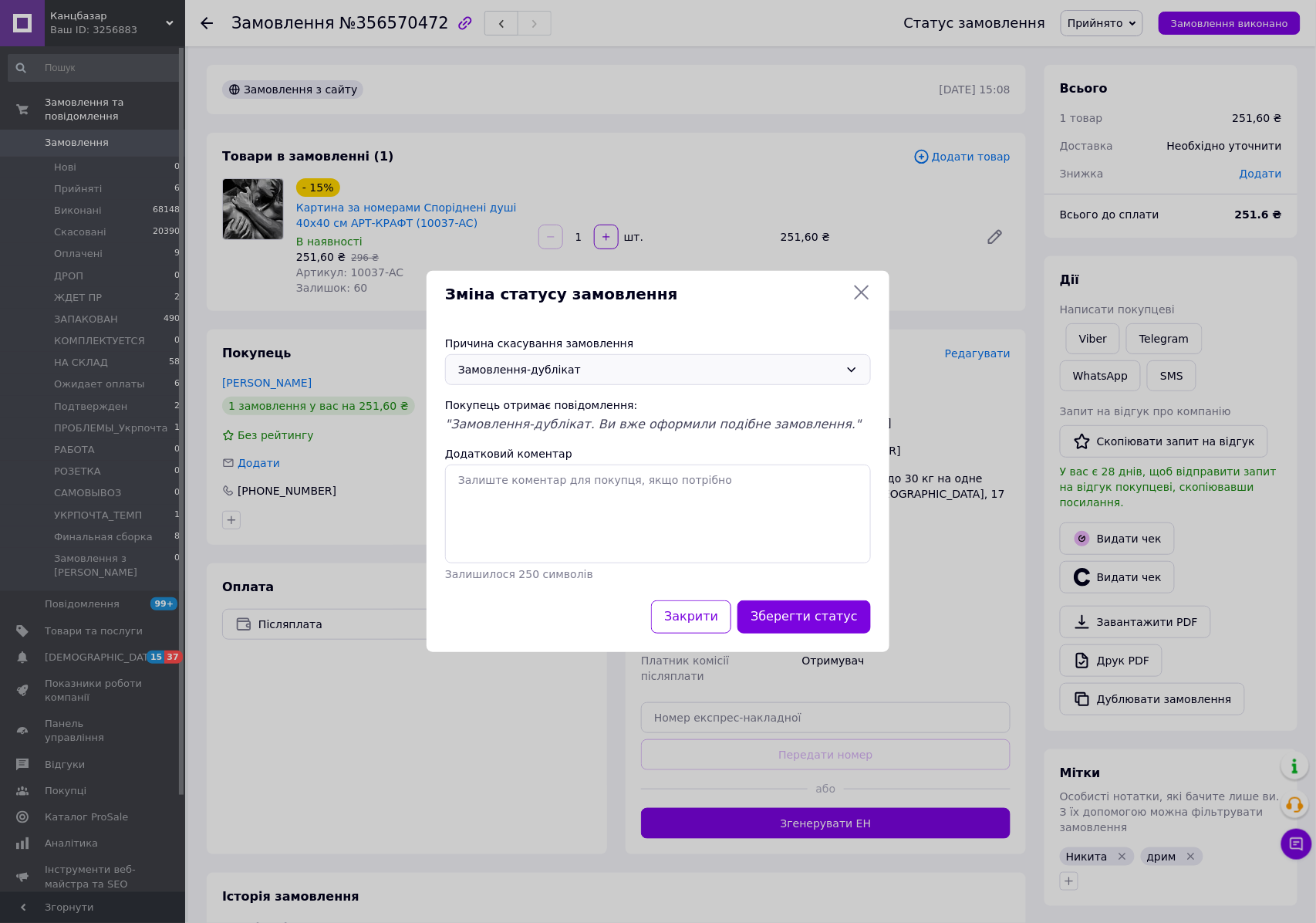
click at [547, 354] on div "Замовлення-дублікат" at bounding box center [657, 369] width 426 height 31
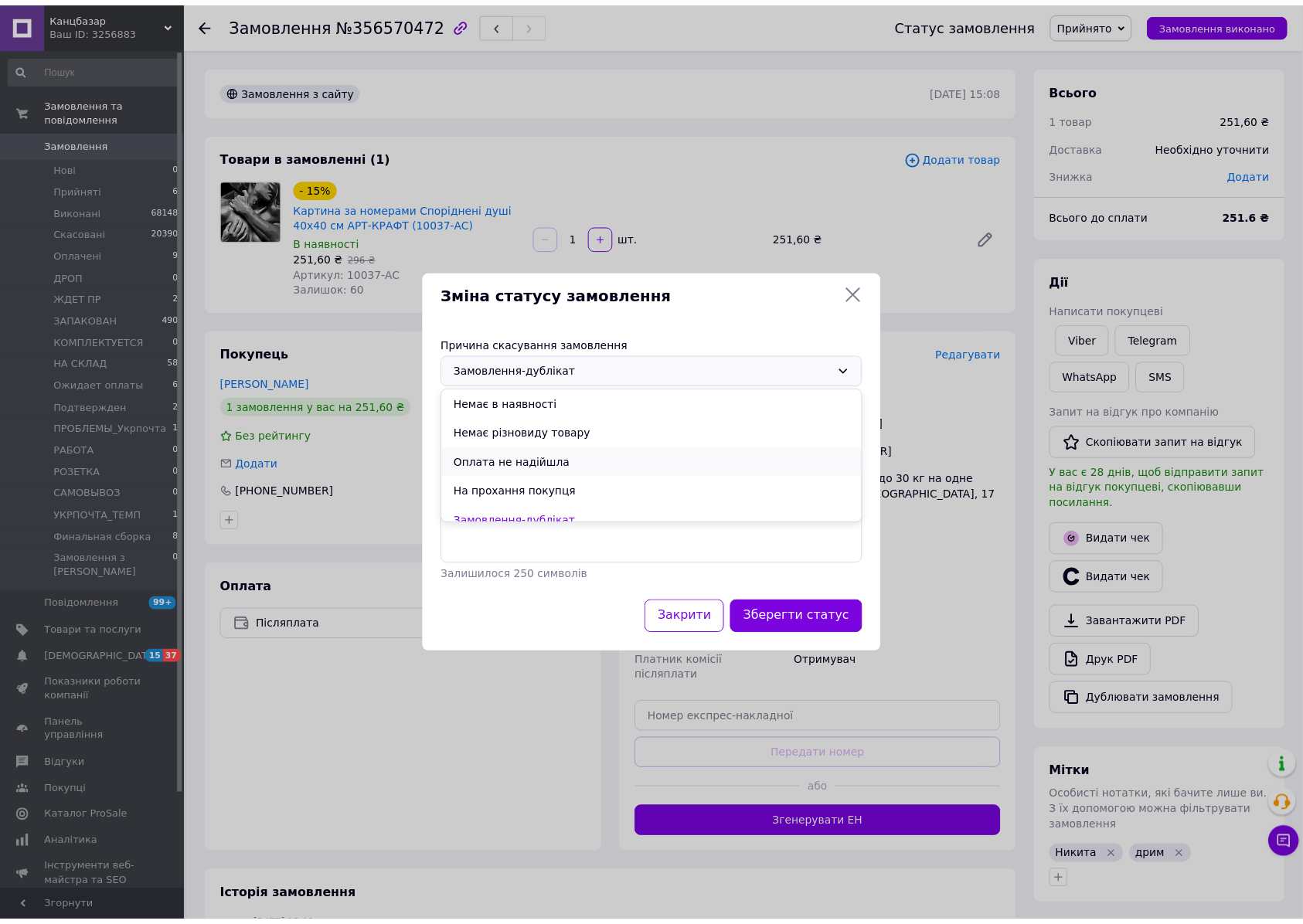
scroll to position [72, 0]
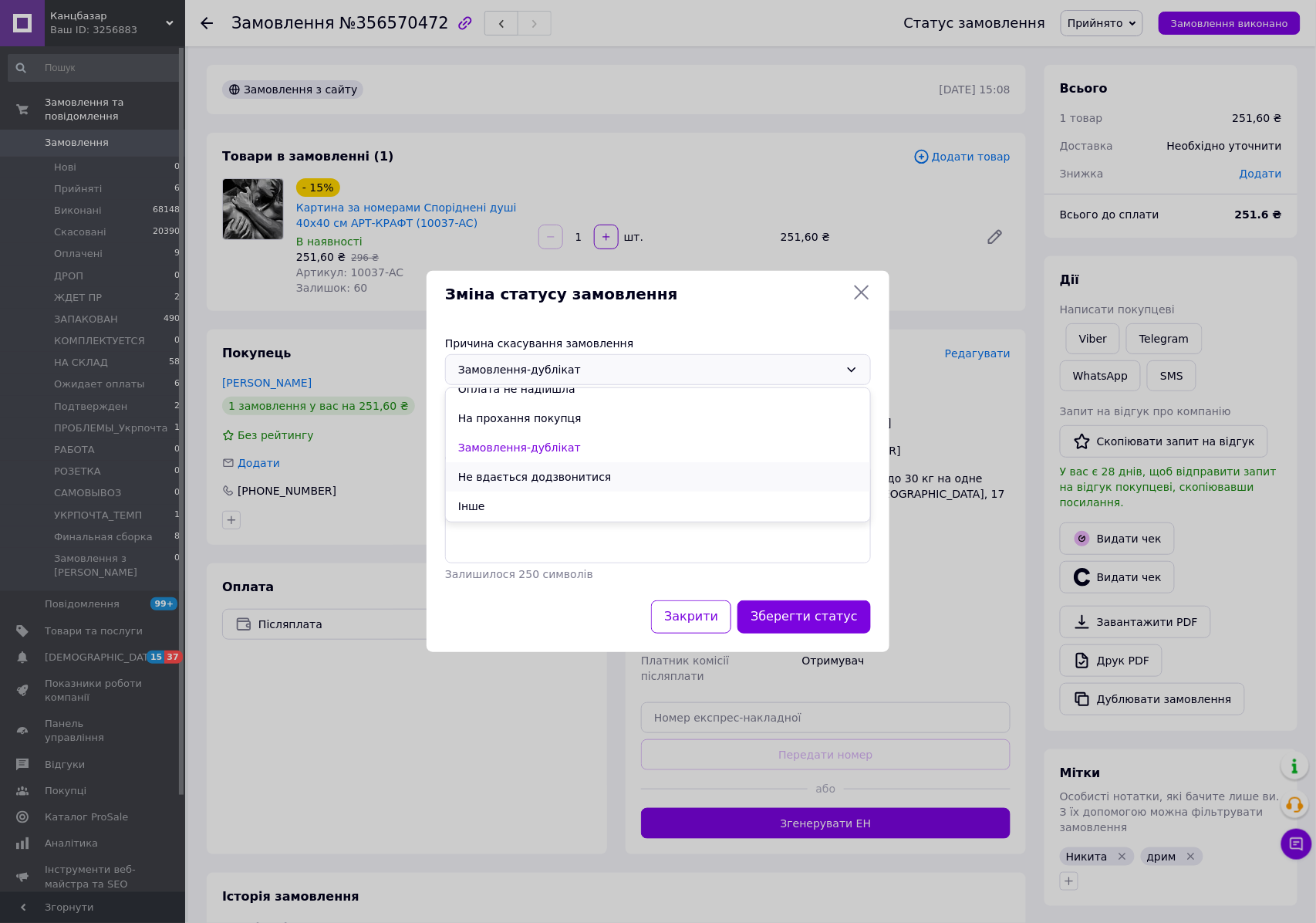
click at [554, 479] on li "Не вдається додзвонитися" at bounding box center [657, 477] width 424 height 29
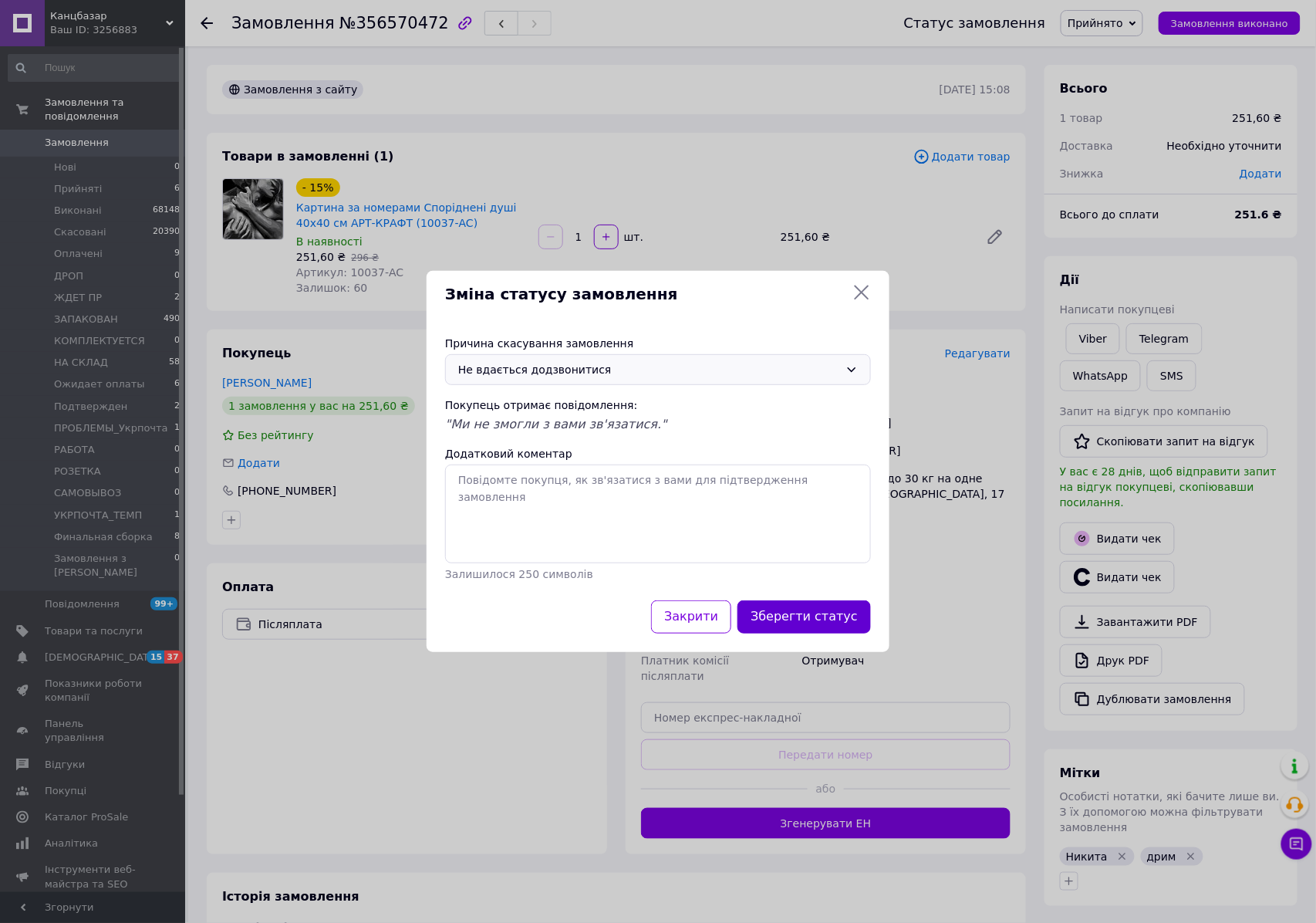
click at [784, 608] on button "Зберегти статус" at bounding box center [804, 617] width 134 height 33
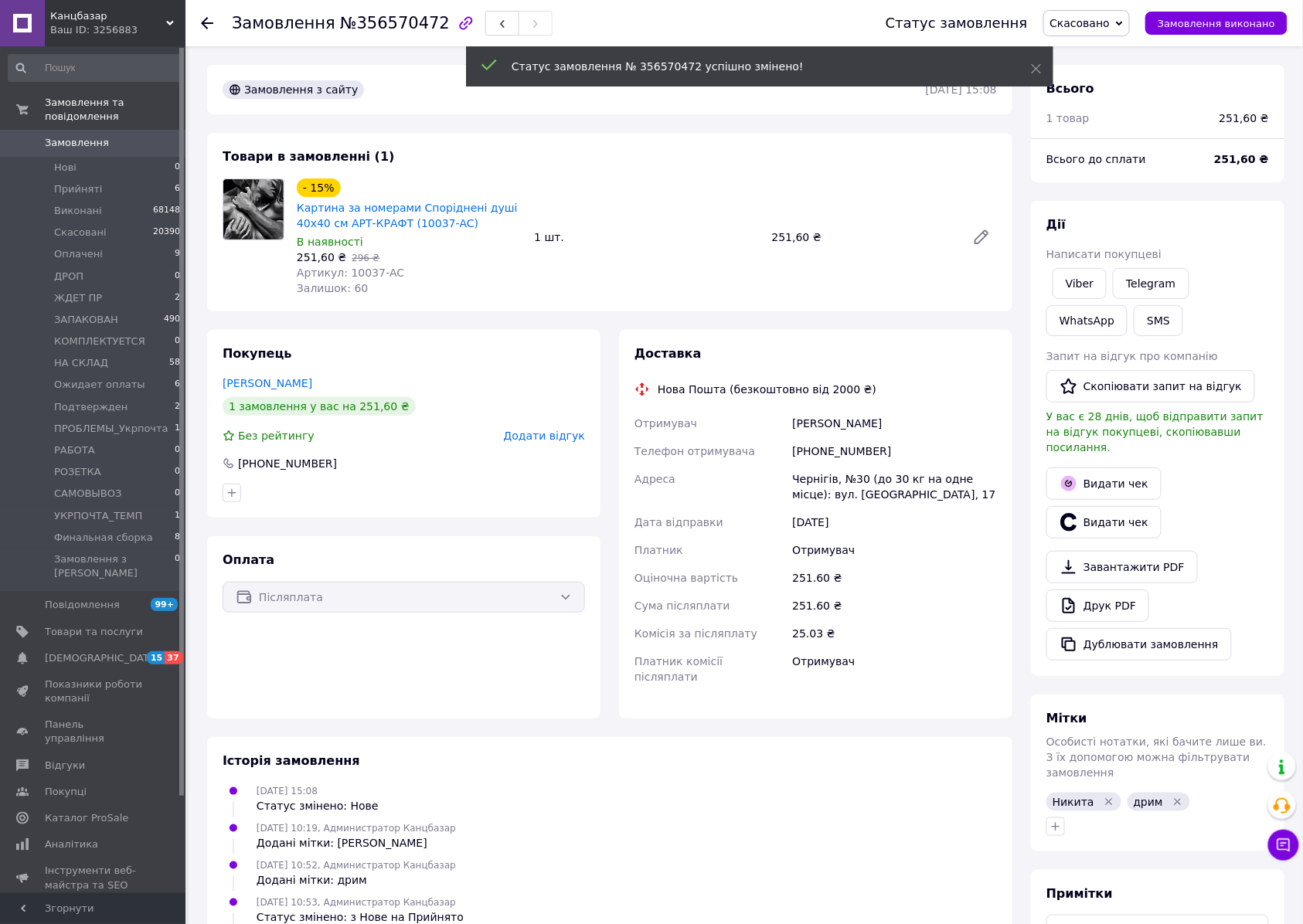
click at [733, 285] on div "- 15% Картина за номерами Споріднені душі 40х40 см АРТ-КРАФТ (10037-AC) В наявн…" at bounding box center [647, 237] width 712 height 123
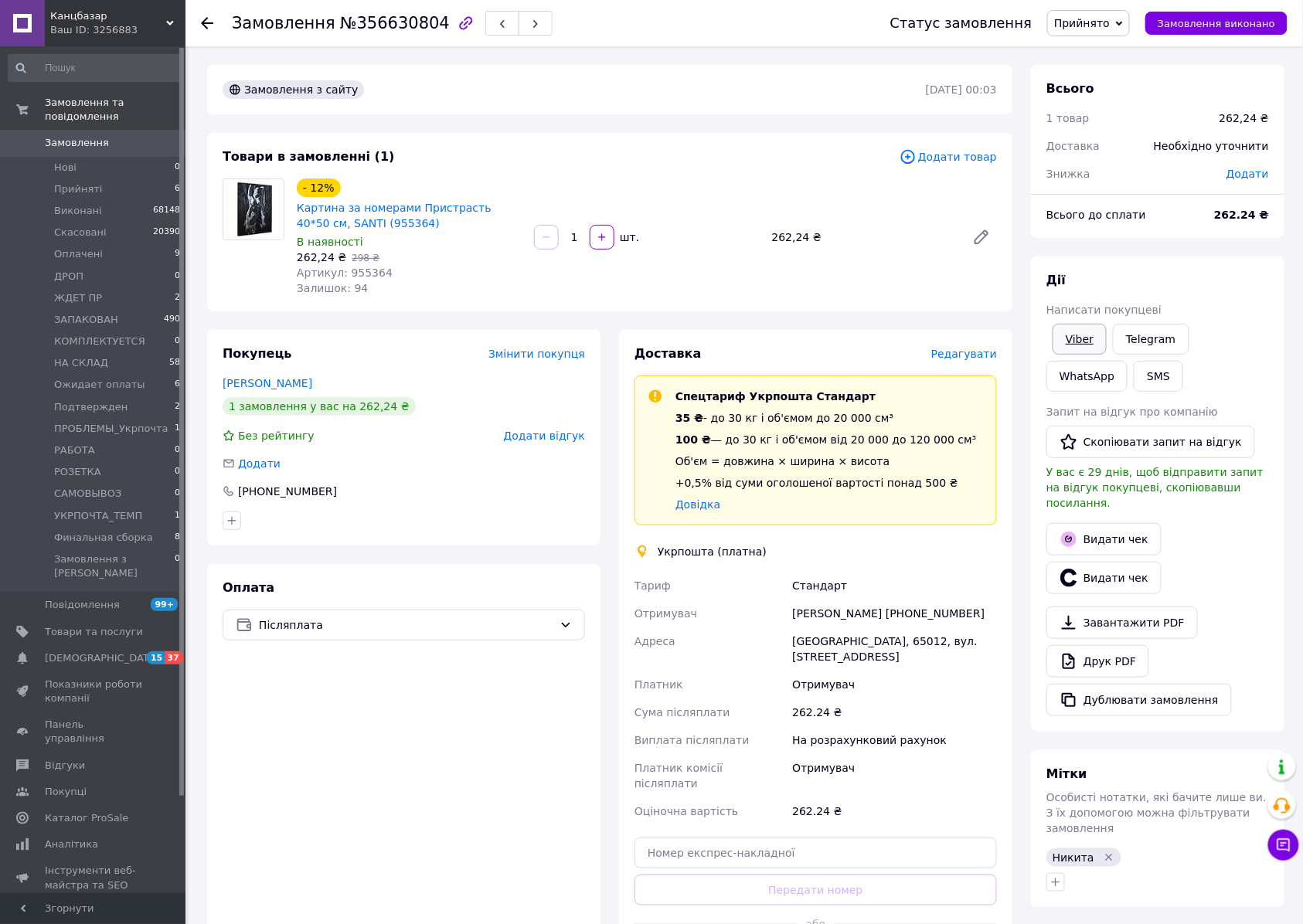
click at [1074, 332] on link "Viber" at bounding box center [1079, 339] width 54 height 31
click at [1086, 19] on span "Прийнято" at bounding box center [1081, 23] width 56 height 13
drag, startPoint x: 1099, startPoint y: 77, endPoint x: 888, endPoint y: 155, distance: 225.0
click at [1098, 77] on li "Скасовано" at bounding box center [1113, 76] width 130 height 23
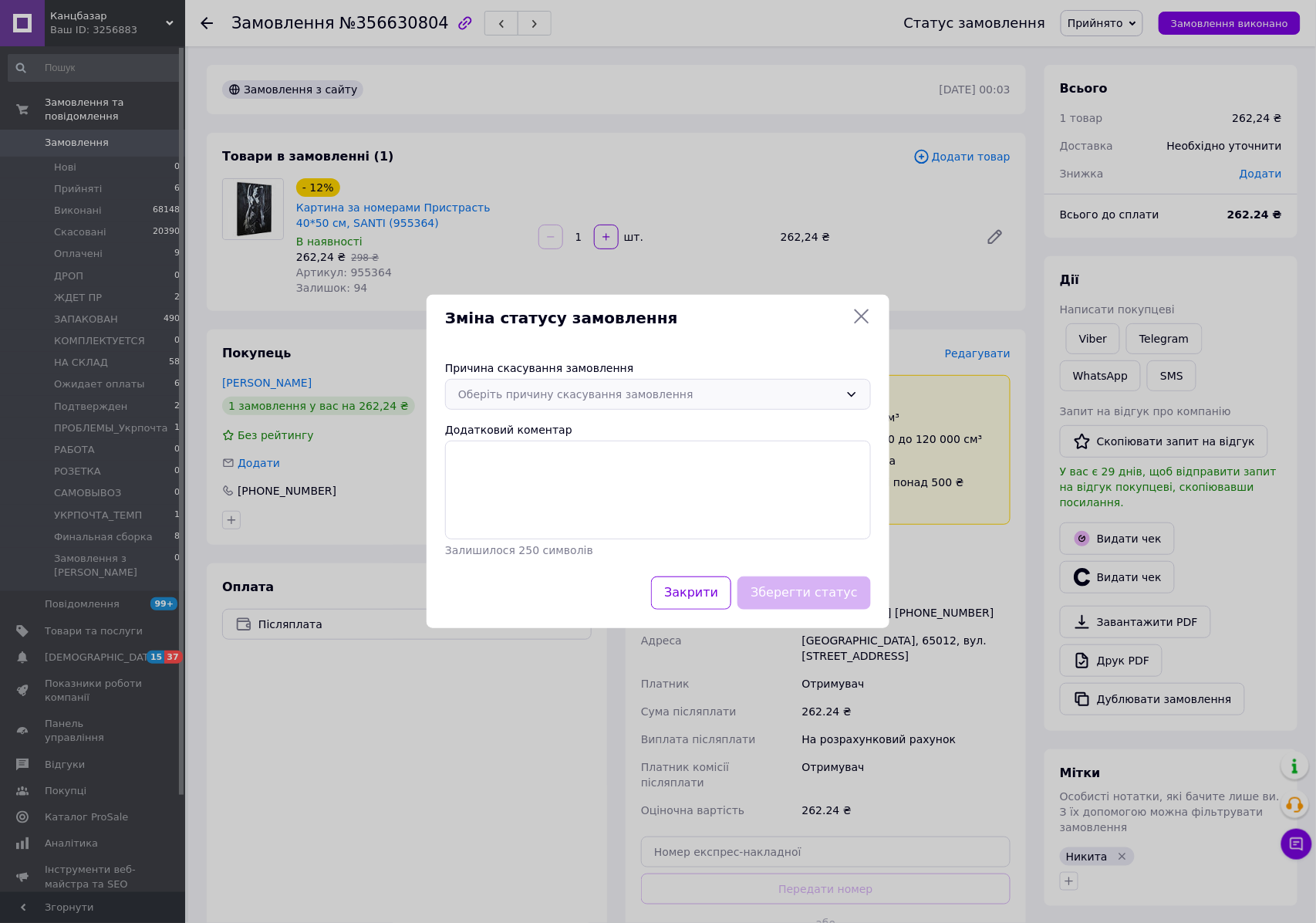
click at [514, 377] on div "Причина скасування замовлення Оберіть причину скасування замовлення Додатковий …" at bounding box center [658, 458] width 463 height 235
click at [528, 406] on div "Оберіть причину скасування замовлення" at bounding box center [657, 394] width 426 height 31
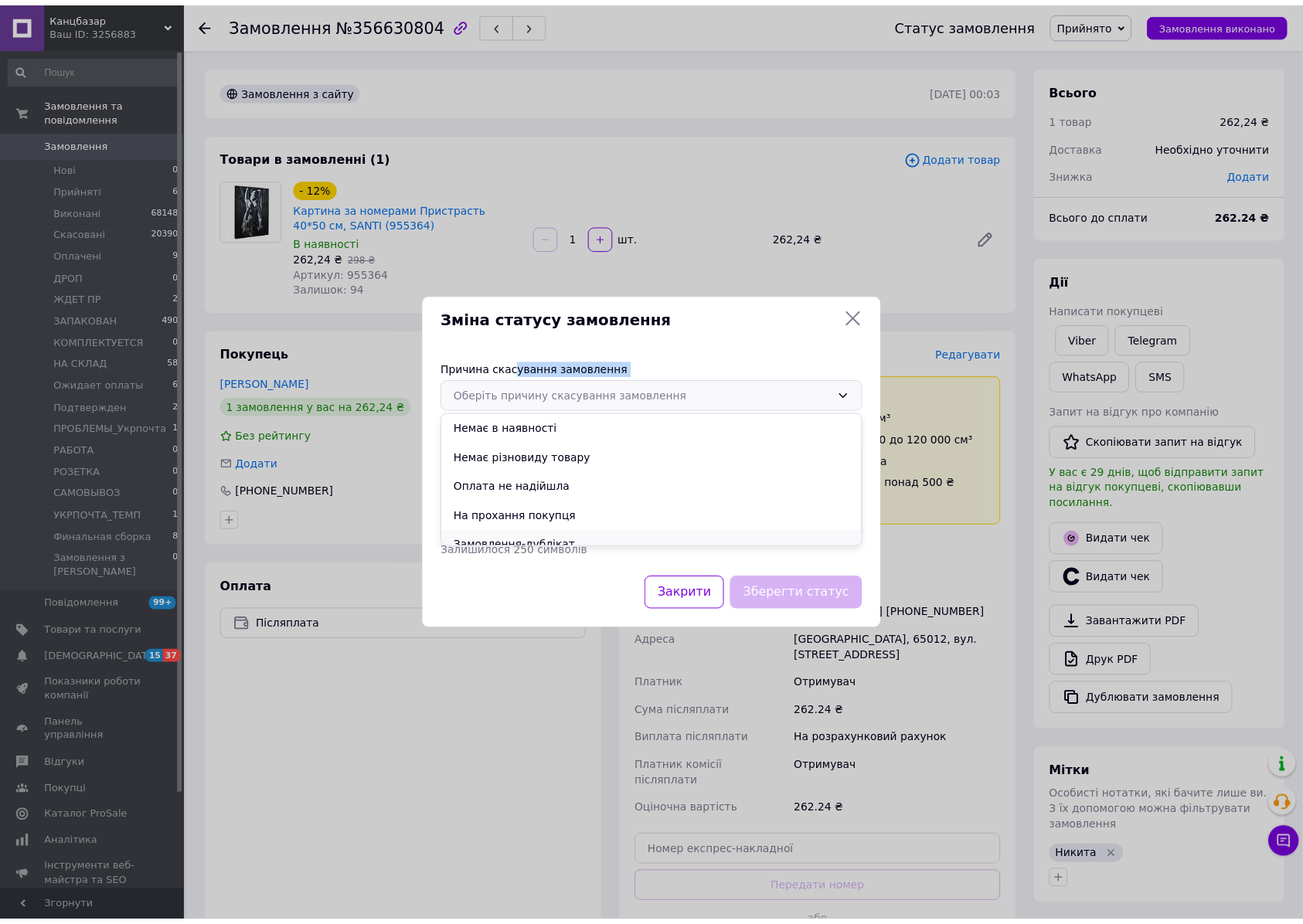
scroll to position [72, 0]
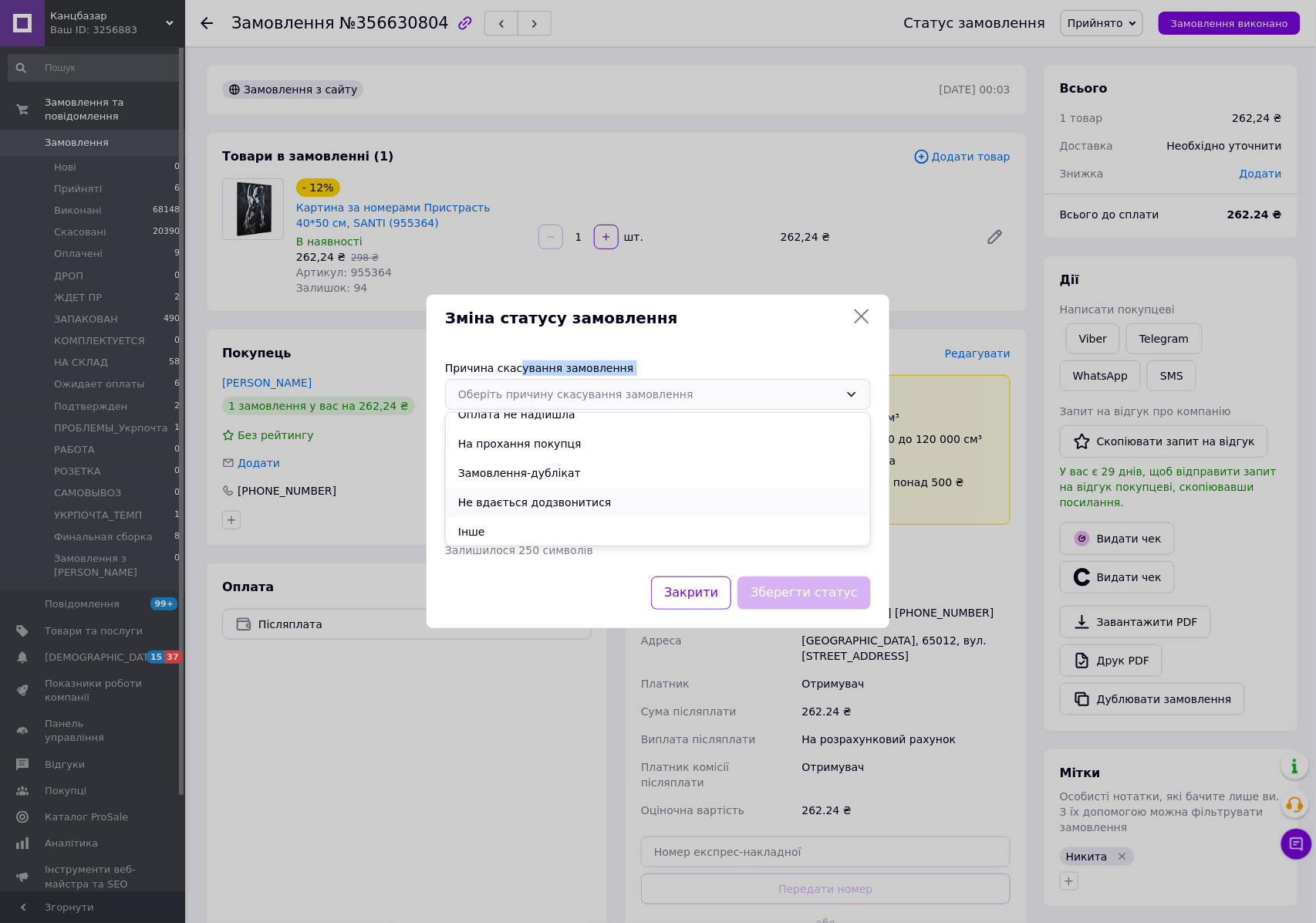
click at [557, 501] on li "Не вдається додзвонитися" at bounding box center [657, 502] width 424 height 29
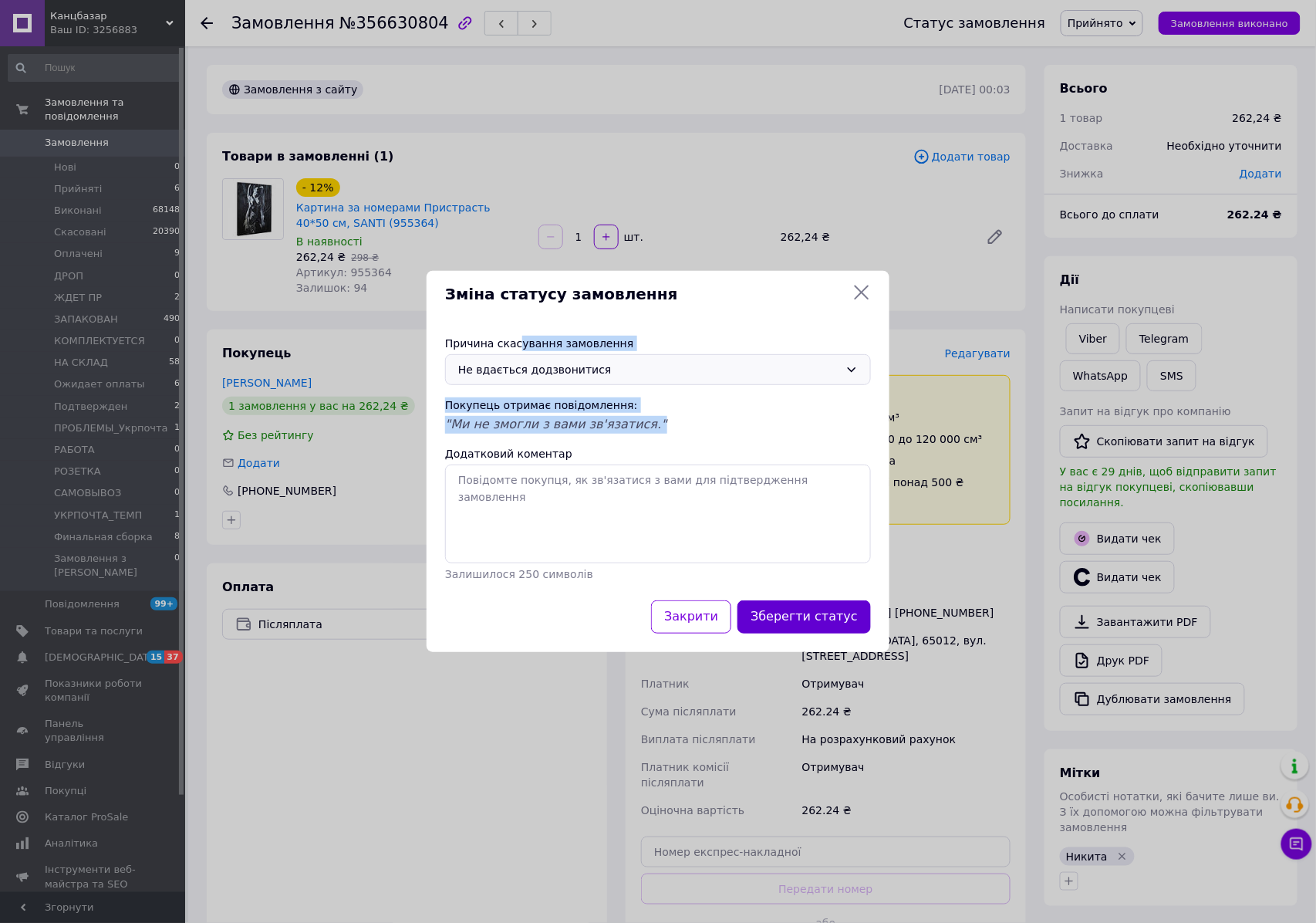
click at [815, 609] on button "Зберегти статус" at bounding box center [804, 617] width 134 height 33
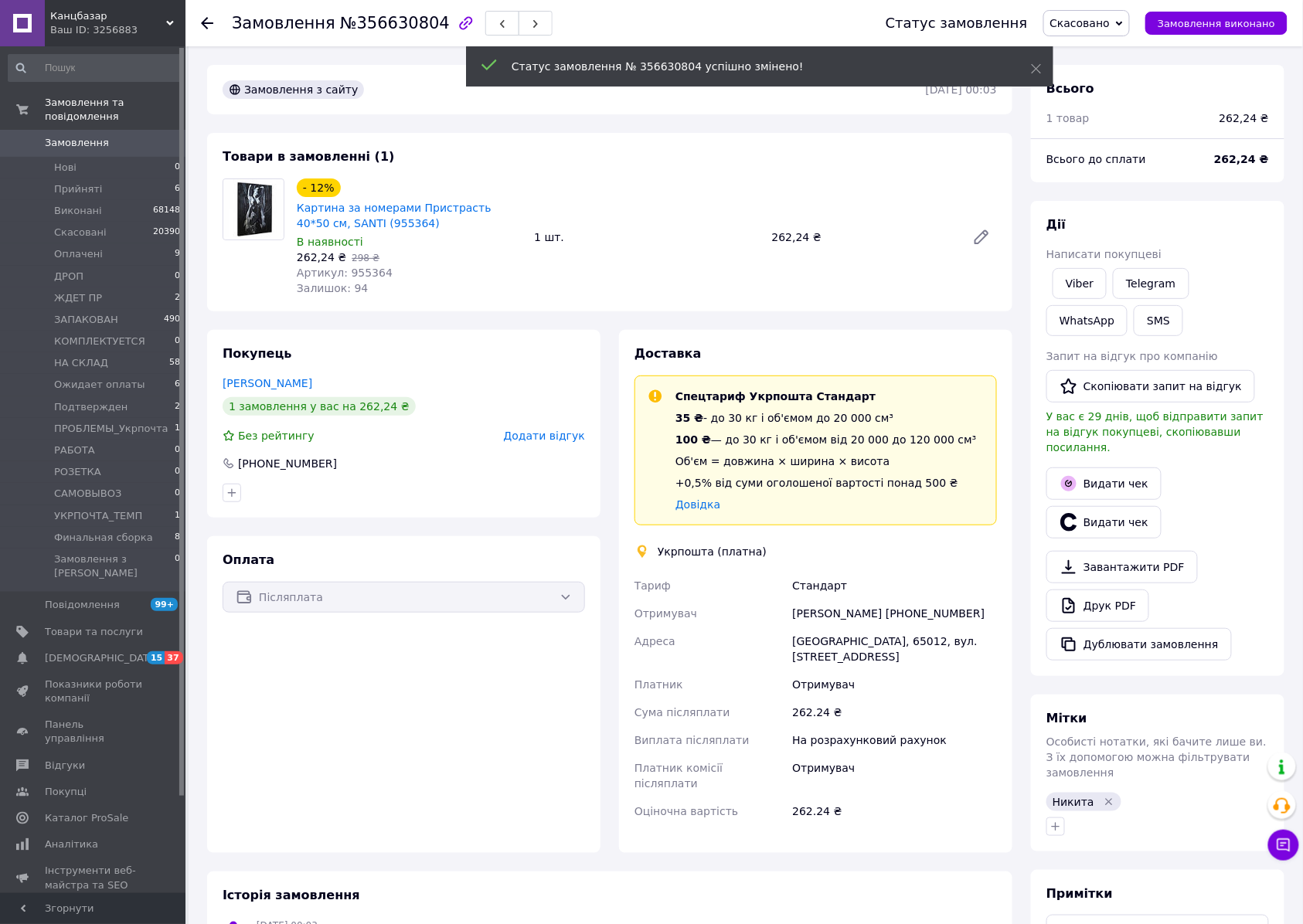
click at [730, 273] on div "- 12% Картина за номерами Пристрасть 40*50 см, SANTI (955364) В наявності 262,2…" at bounding box center [647, 237] width 712 height 123
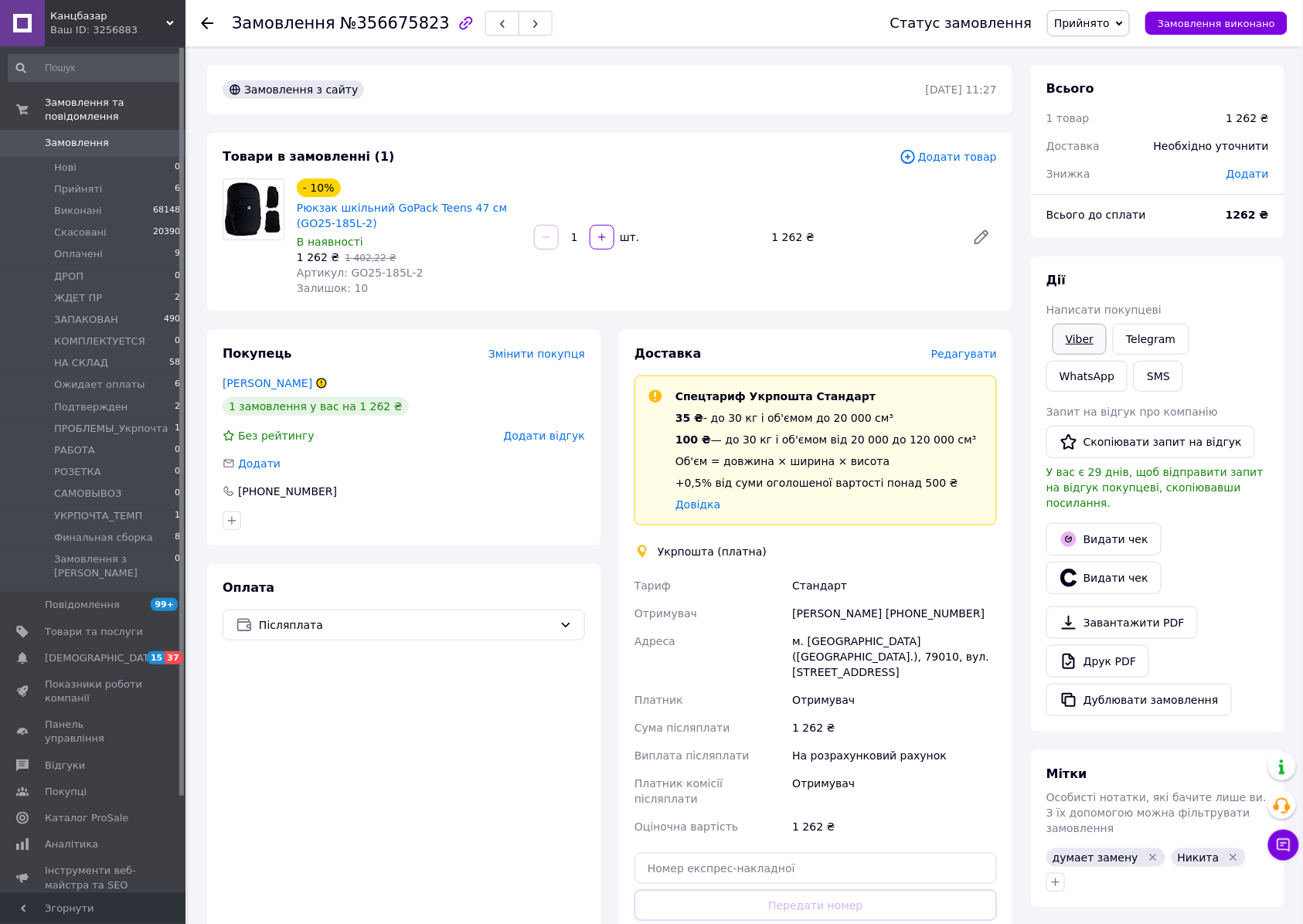
click at [1085, 331] on link "Viber" at bounding box center [1079, 339] width 54 height 31
click at [1280, 844] on icon at bounding box center [1283, 844] width 15 height 15
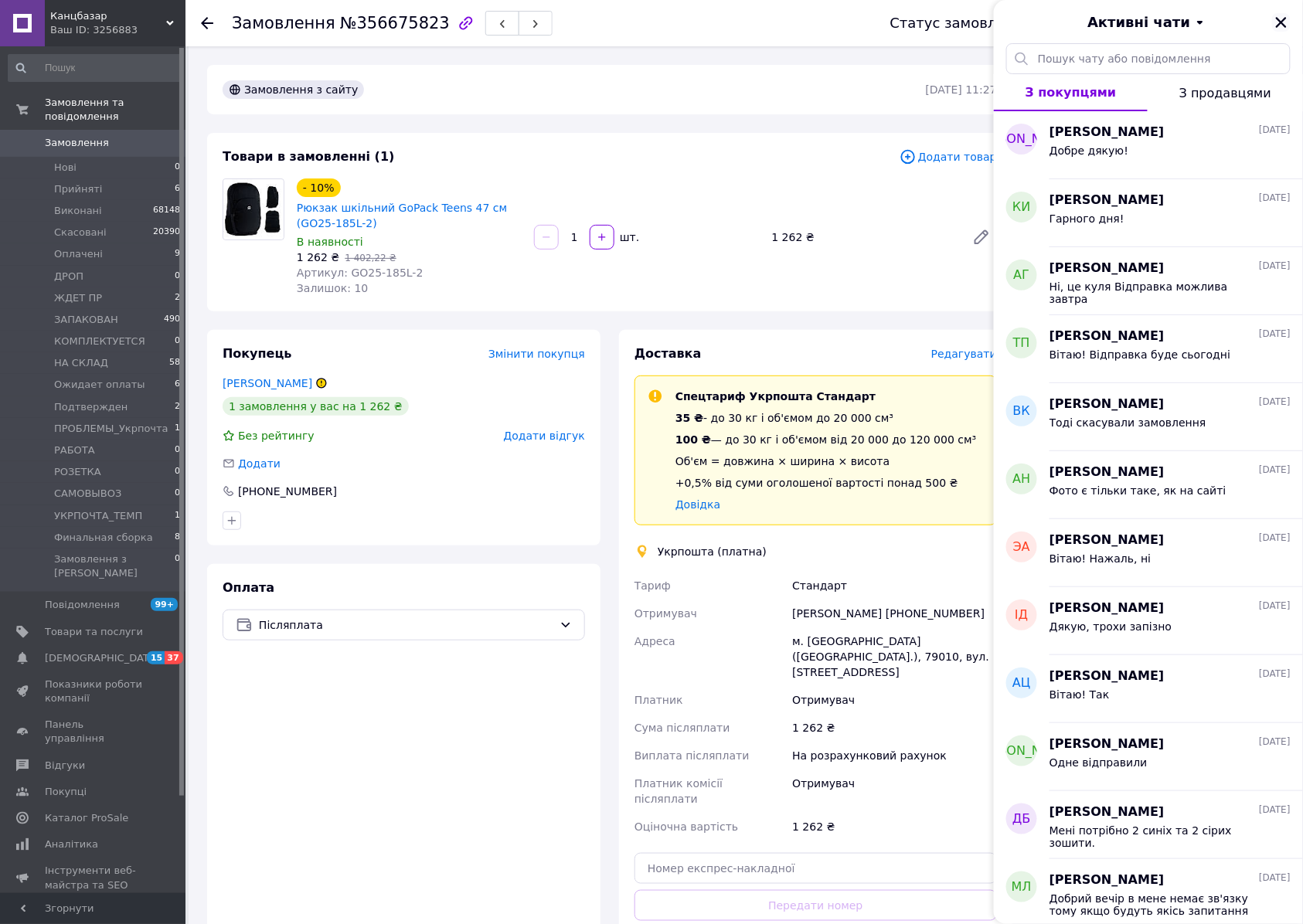
click at [1278, 26] on icon "Закрити" at bounding box center [1281, 22] width 14 height 14
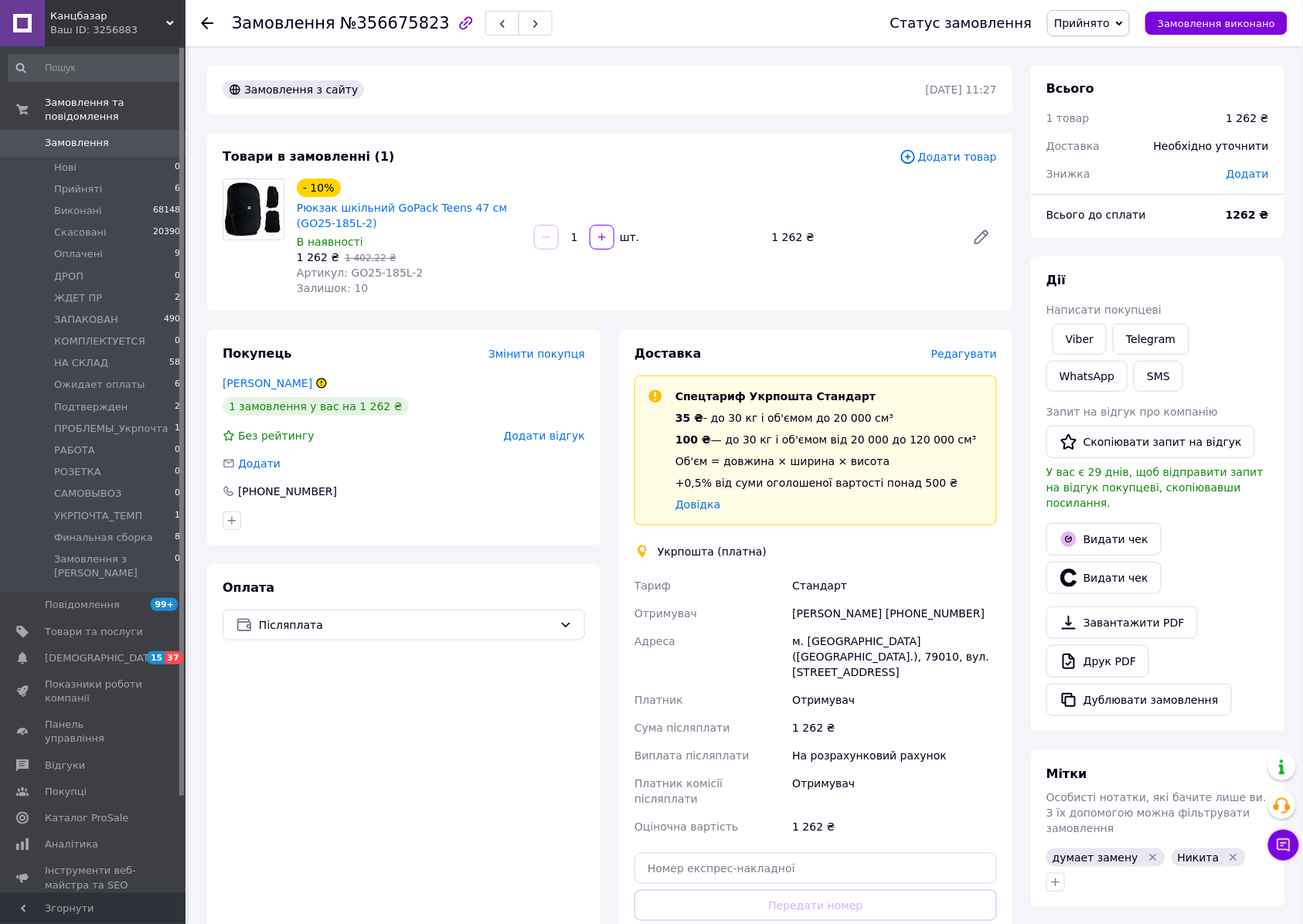
click at [716, 285] on div "- 10% Рюкзак шкільний GoPack Teens 47 см (GO25-185L-2) В наявності 1 262 ₴   1 …" at bounding box center [647, 237] width 712 height 123
click at [1089, 22] on span "Прийнято" at bounding box center [1081, 23] width 56 height 13
click at [1113, 79] on li "Скасовано" at bounding box center [1113, 76] width 130 height 23
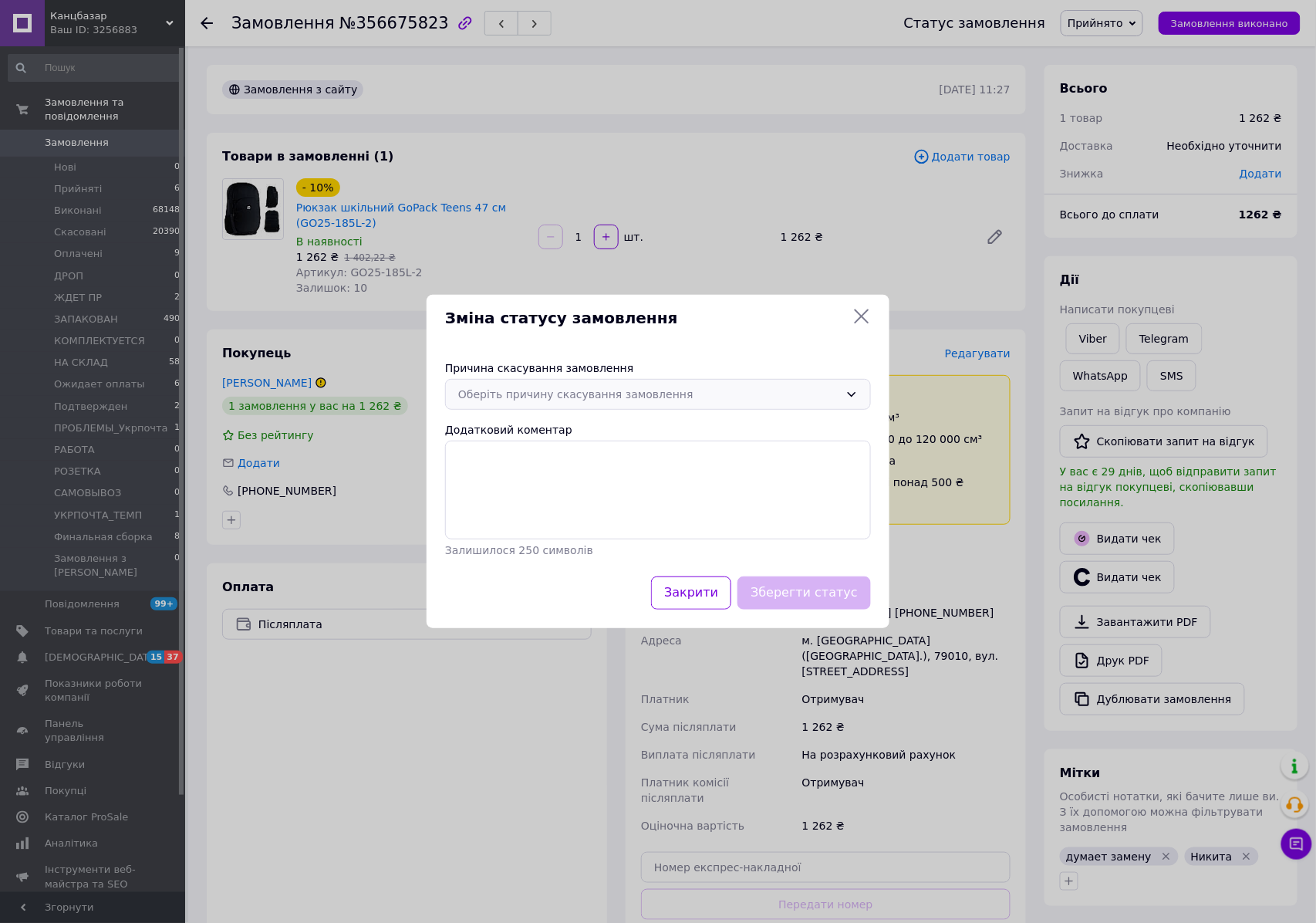
click at [585, 396] on div "Оберіть причину скасування замовлення" at bounding box center [648, 394] width 381 height 17
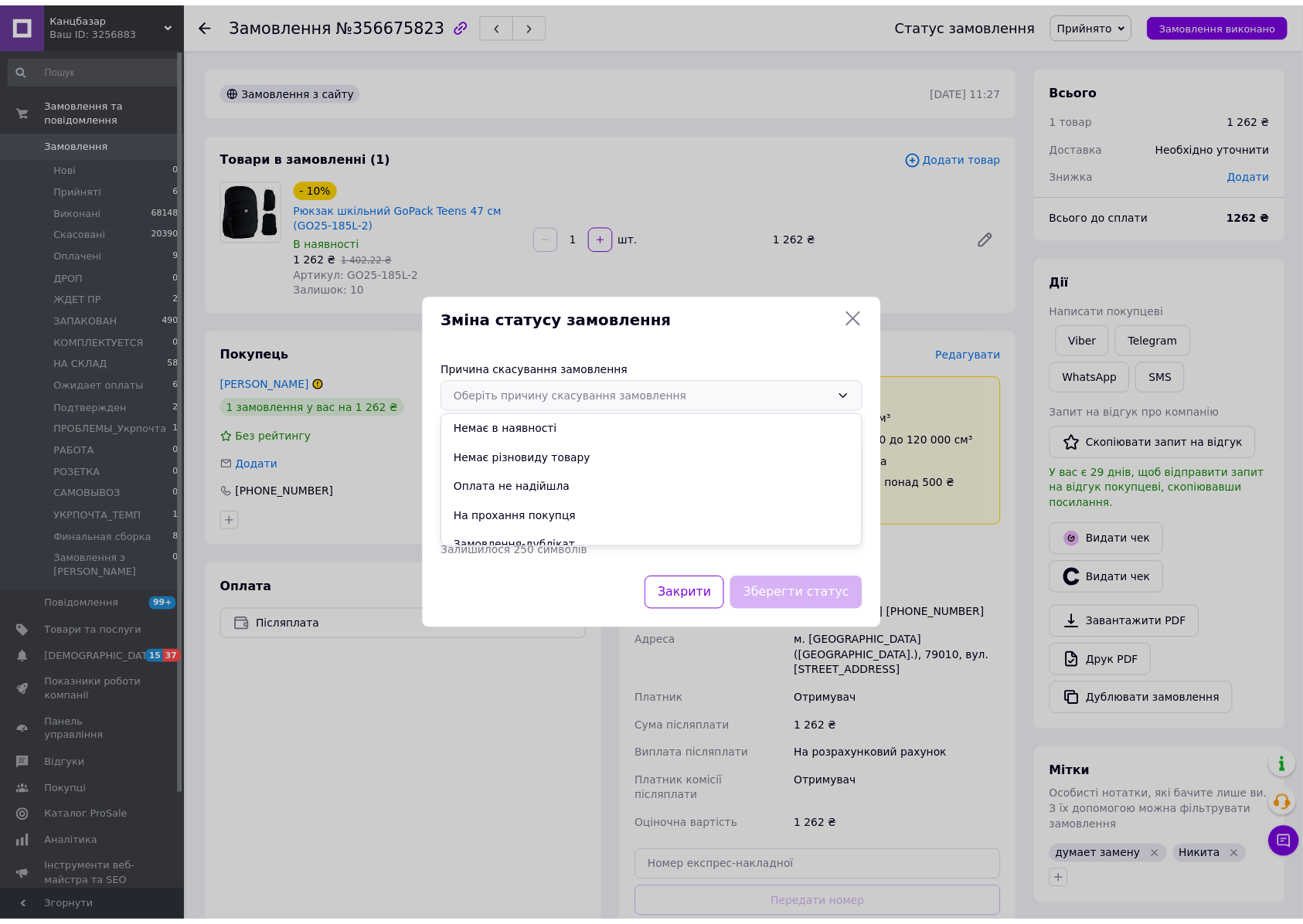
scroll to position [72, 0]
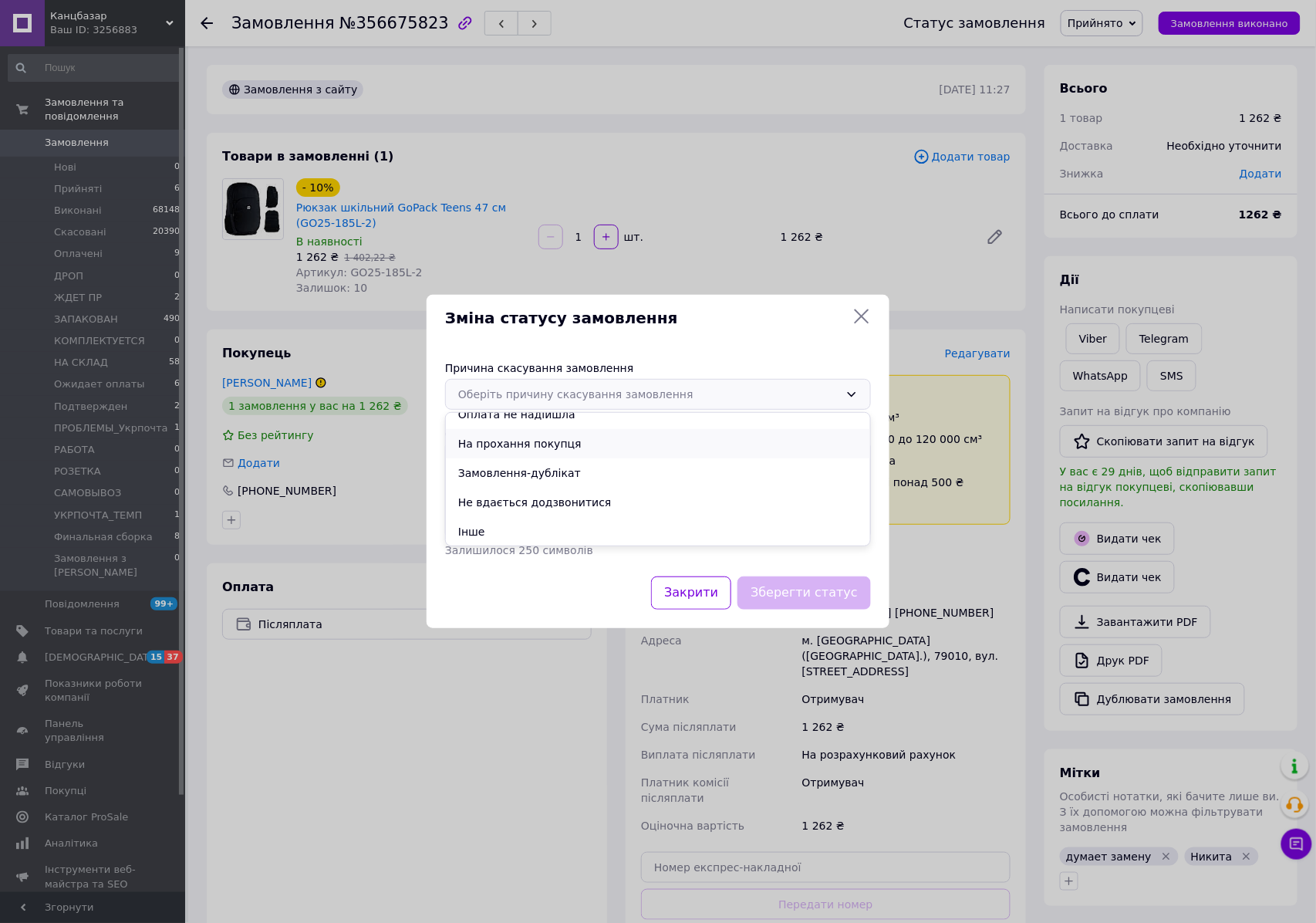
click at [543, 442] on li "На прохання покупця" at bounding box center [657, 443] width 424 height 29
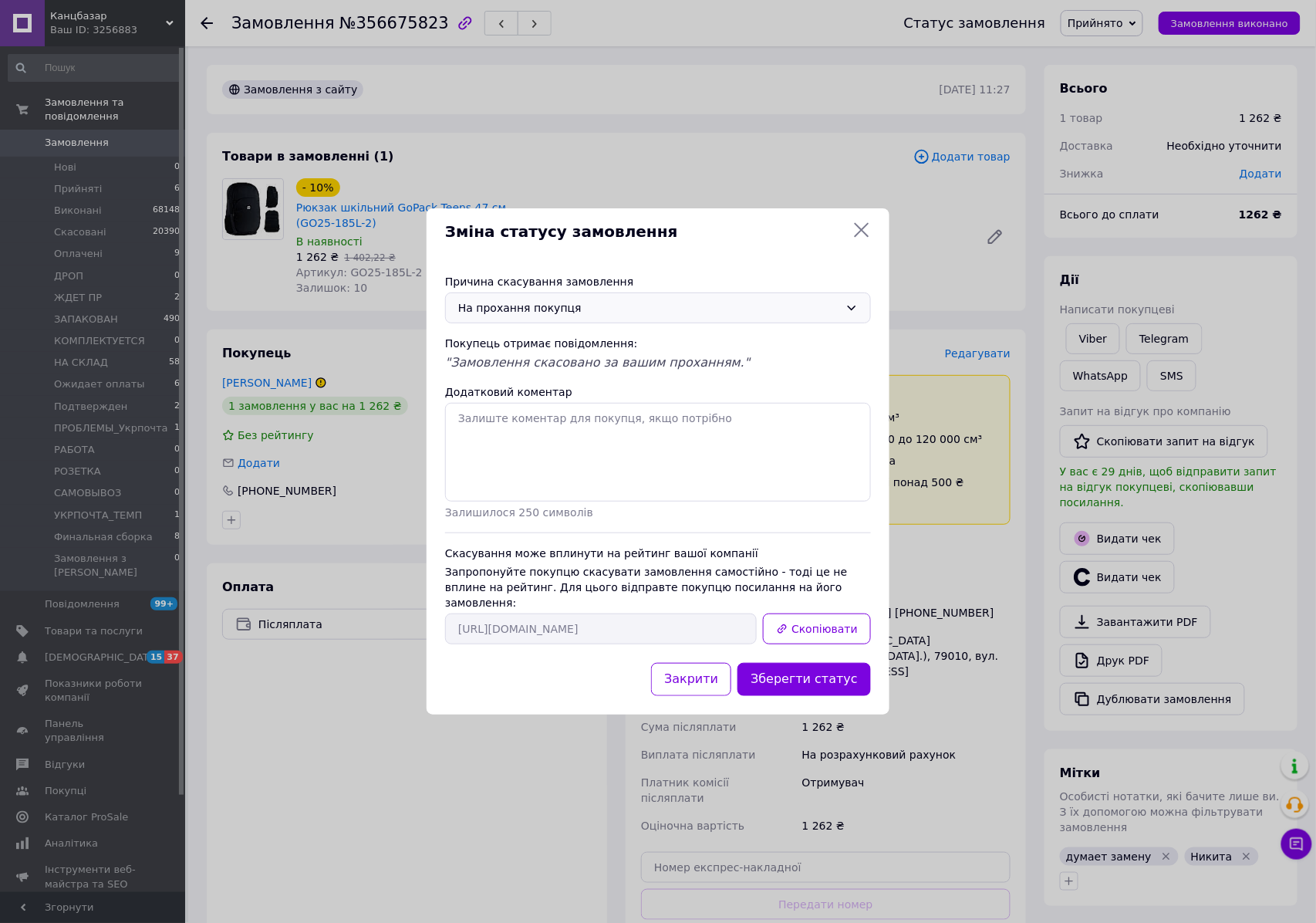
drag, startPoint x: 812, startPoint y: 665, endPoint x: 803, endPoint y: 652, distance: 15.8
click at [812, 667] on button "Зберегти статус" at bounding box center [804, 680] width 134 height 33
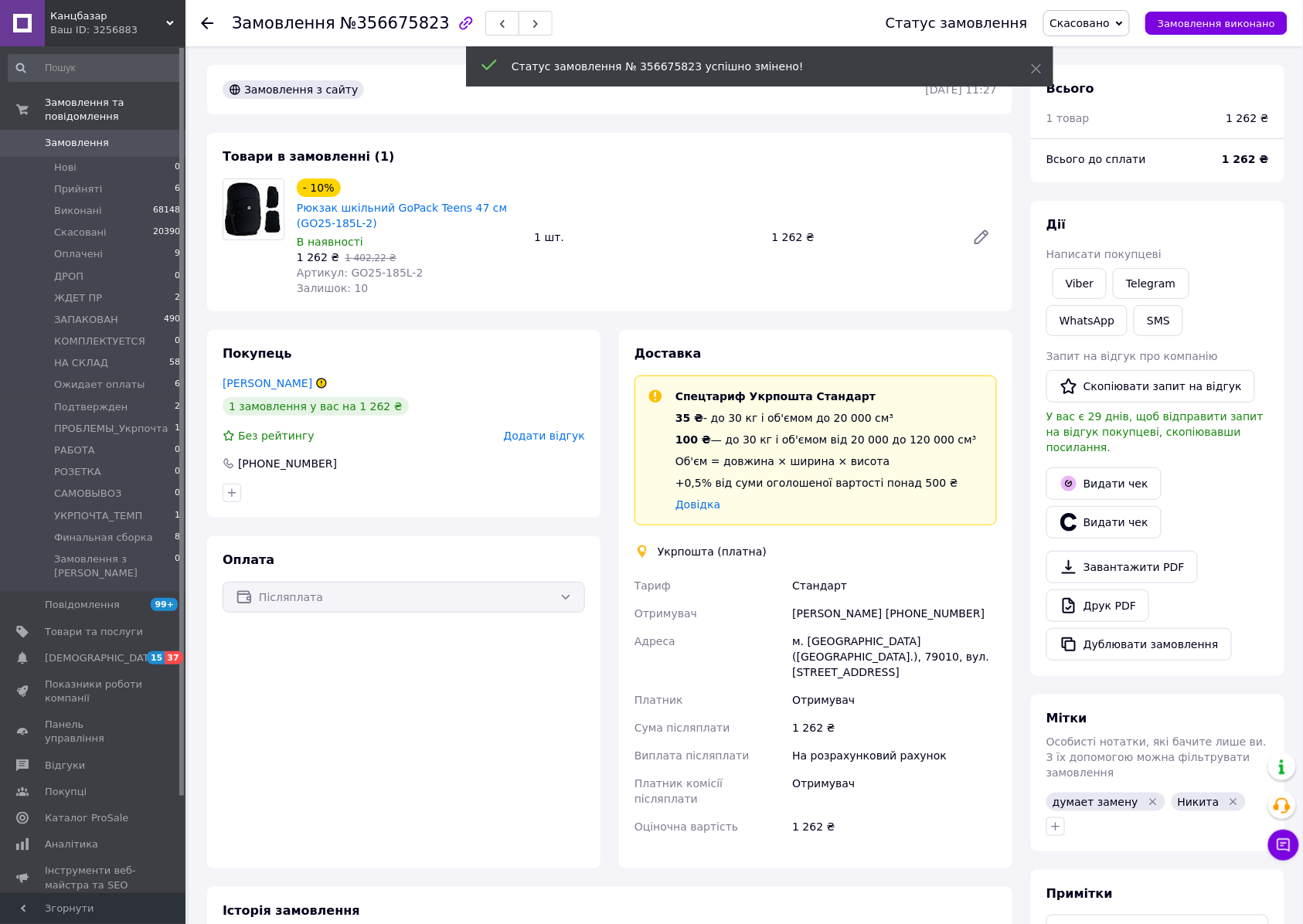
click at [720, 275] on div "- 10% Рюкзак шкільний GoPack Teens 47 см (GO25-185L-2) В наявності 1 262 ₴   1 …" at bounding box center [647, 237] width 712 height 123
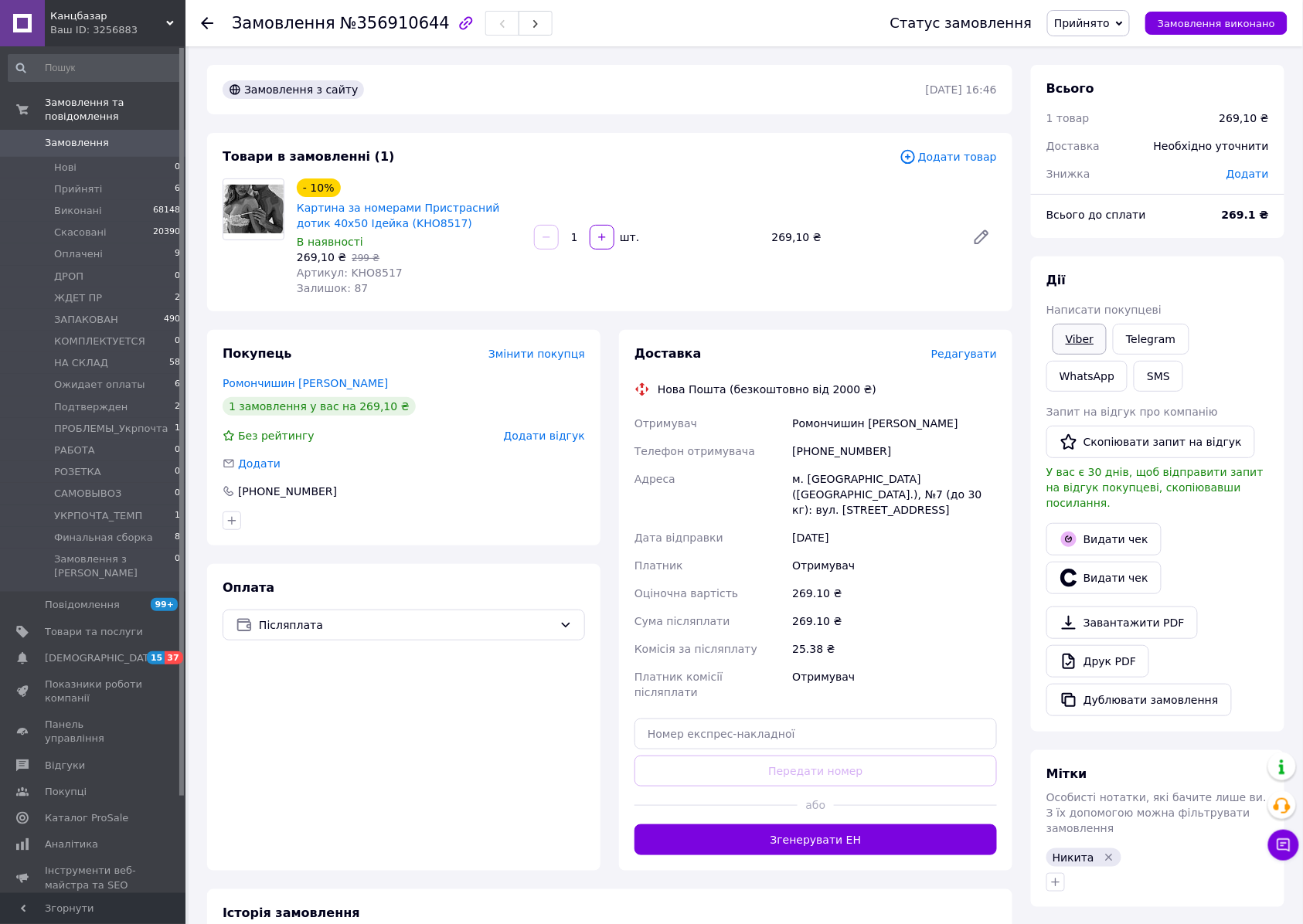
click at [1073, 332] on link "Viber" at bounding box center [1079, 339] width 54 height 31
click at [718, 207] on div "- 10% Картина за номерами Пристрасний дотик 40x50 Ідейка (KHO8517) В наявності …" at bounding box center [647, 237] width 712 height 123
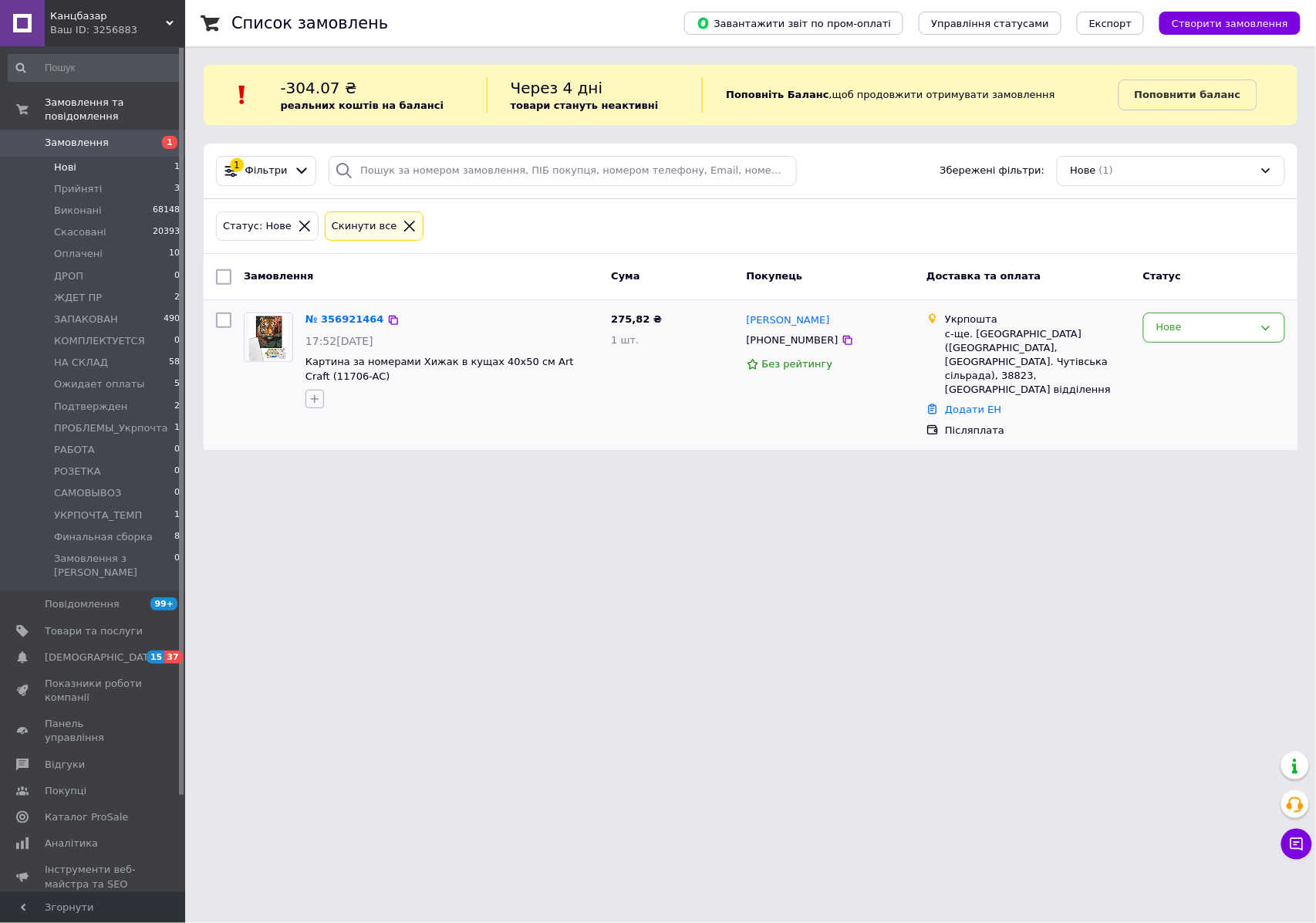
click at [313, 399] on icon "button" at bounding box center [315, 399] width 13 height 13
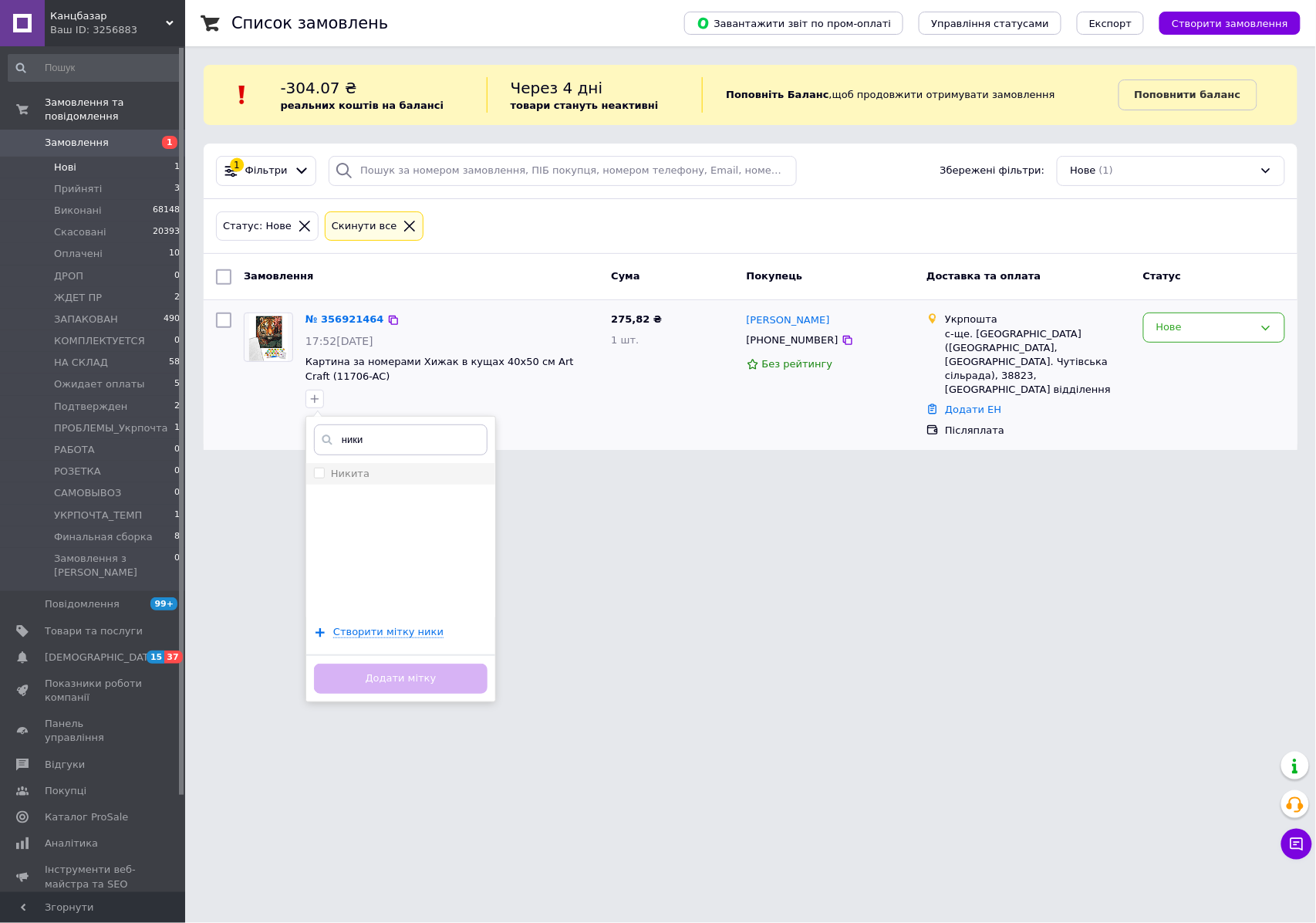
type input "ники"
click at [364, 473] on label "Никита" at bounding box center [350, 473] width 38 height 12
checkbox input "true"
click at [405, 680] on button "Додати мітку" at bounding box center [401, 679] width 173 height 30
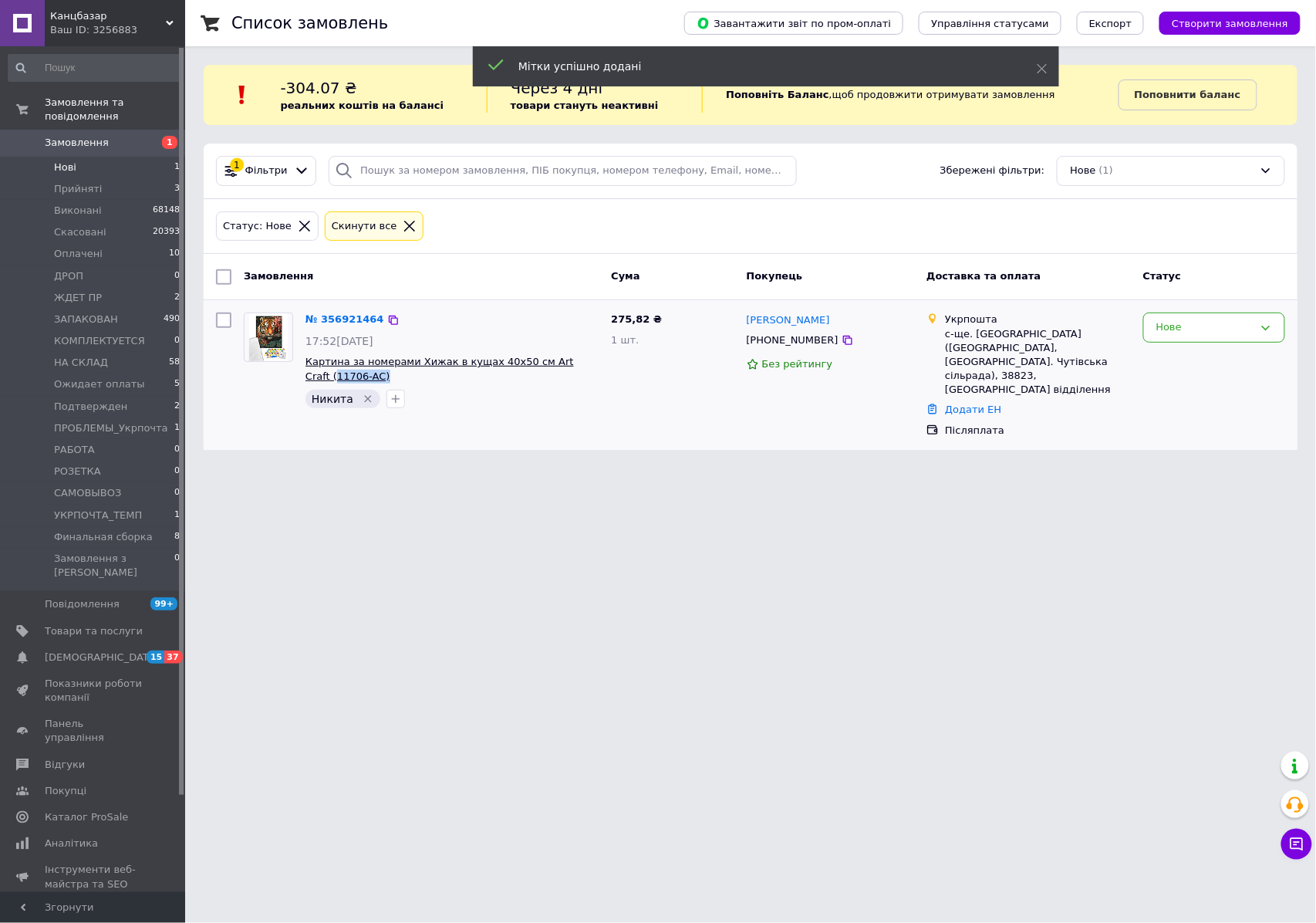
drag, startPoint x: 325, startPoint y: 380, endPoint x: 567, endPoint y: 367, distance: 242.3
click at [567, 367] on span "Картина за номерами Хижак в кущах 40х50 см Art Craft (11706-AC)" at bounding box center [452, 369] width 293 height 29
copy span "11706-AC)"
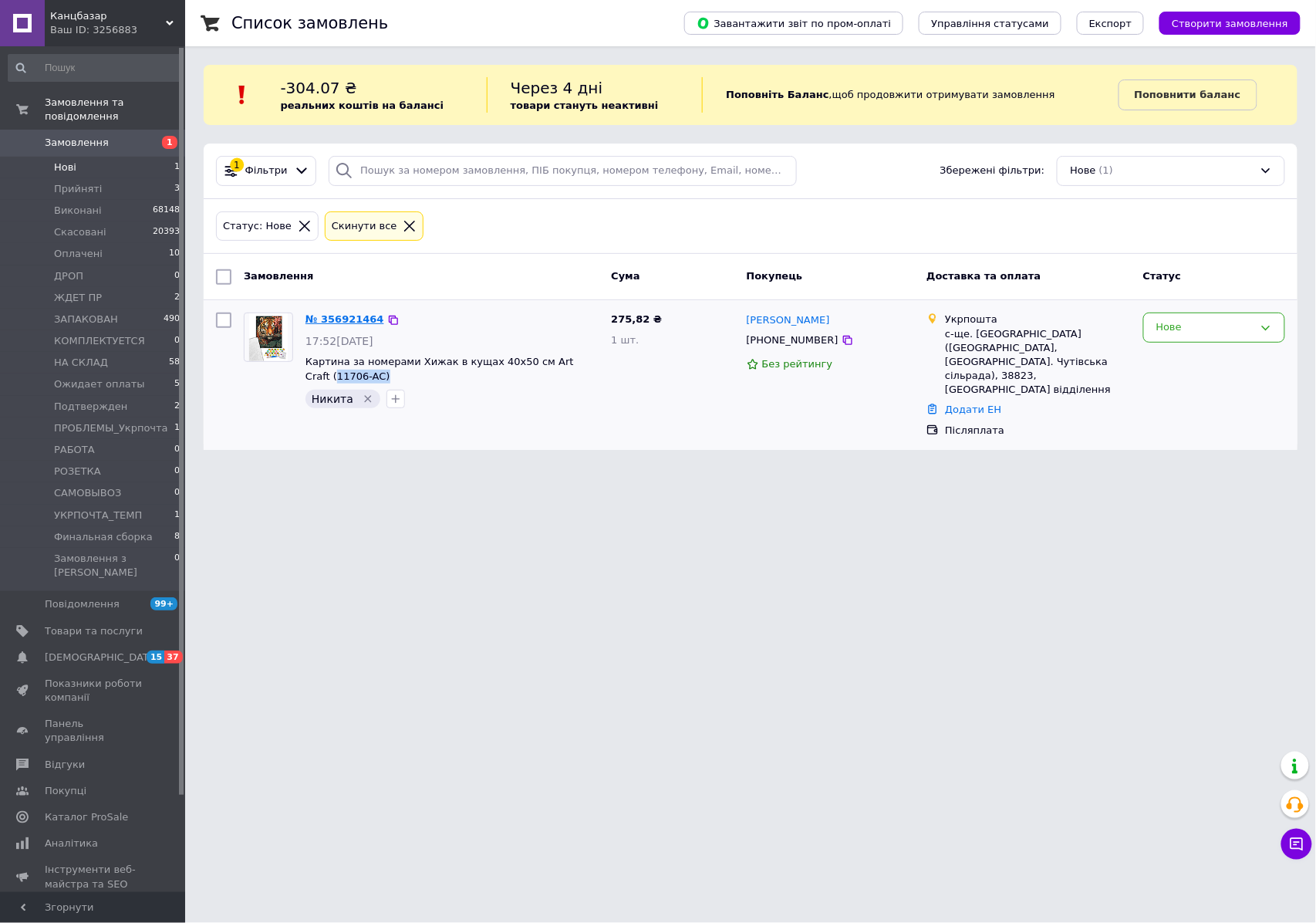
click at [349, 316] on link "№ 356921464" at bounding box center [345, 319] width 79 height 12
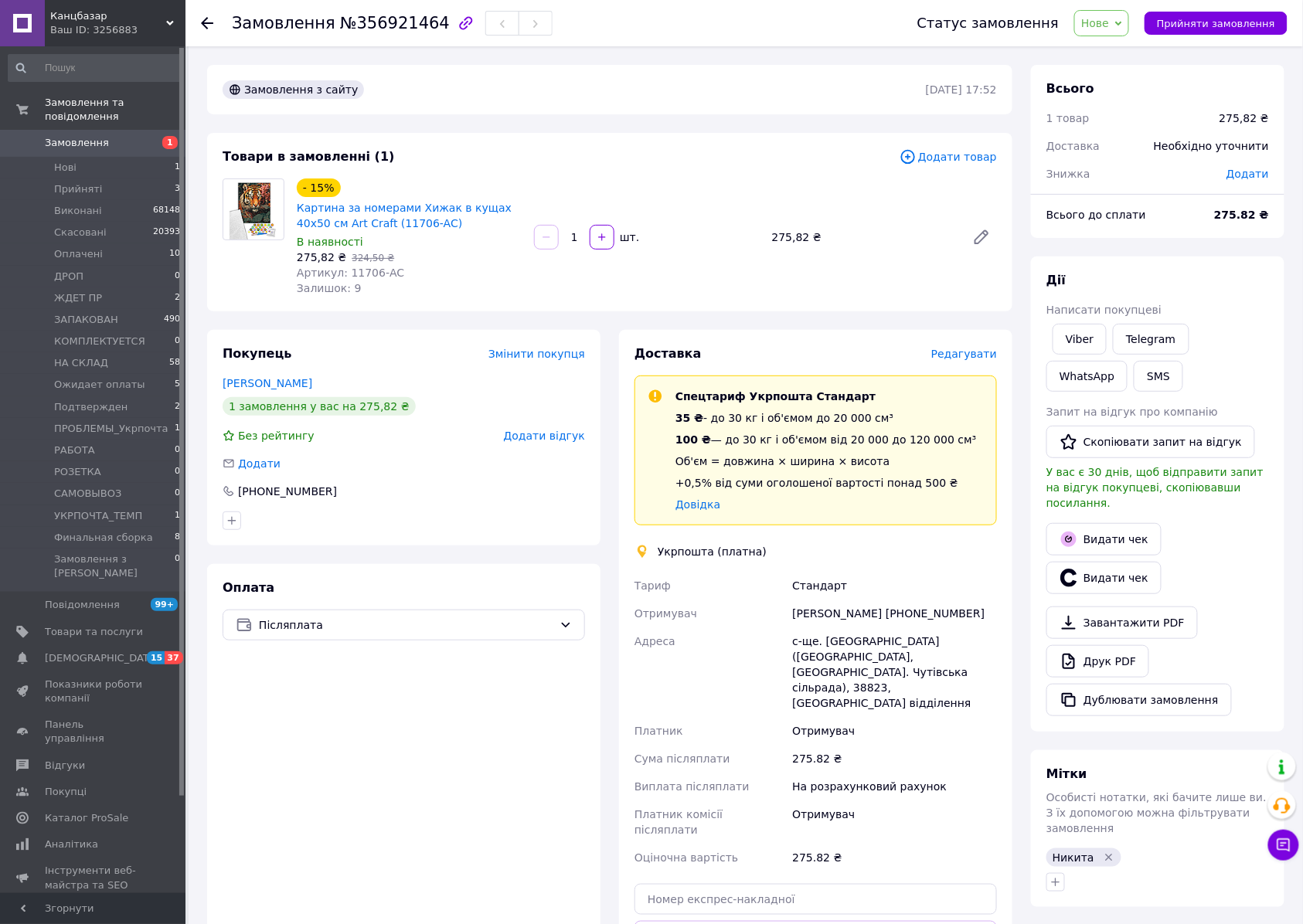
click at [962, 350] on span "Редагувати" at bounding box center [964, 354] width 65 height 13
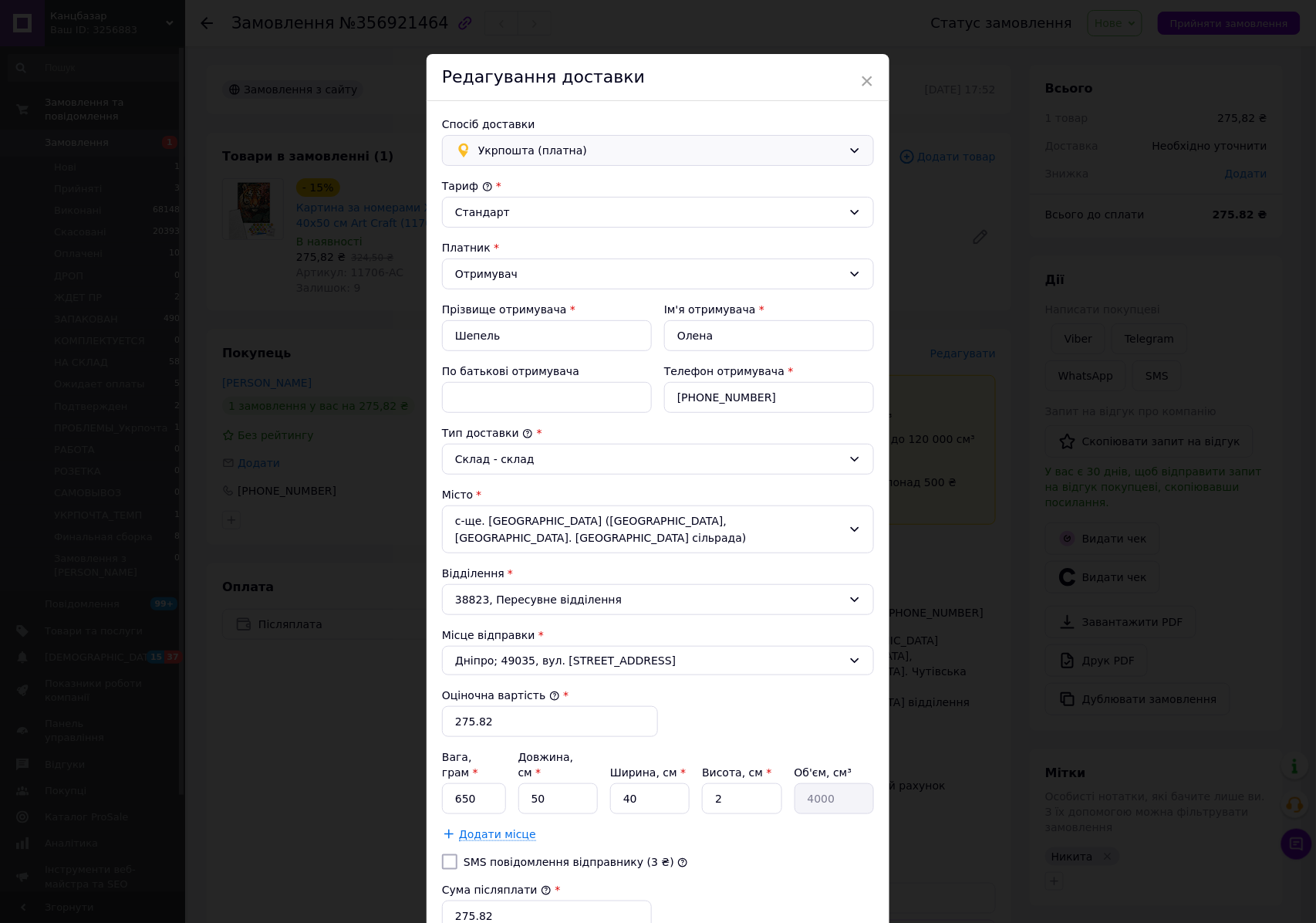
click at [559, 143] on span "Укрпошта (платна)" at bounding box center [660, 150] width 364 height 17
click at [534, 189] on span "Нова Пошта (безкоштовно від 2500 ₴)" at bounding box center [669, 183] width 383 height 15
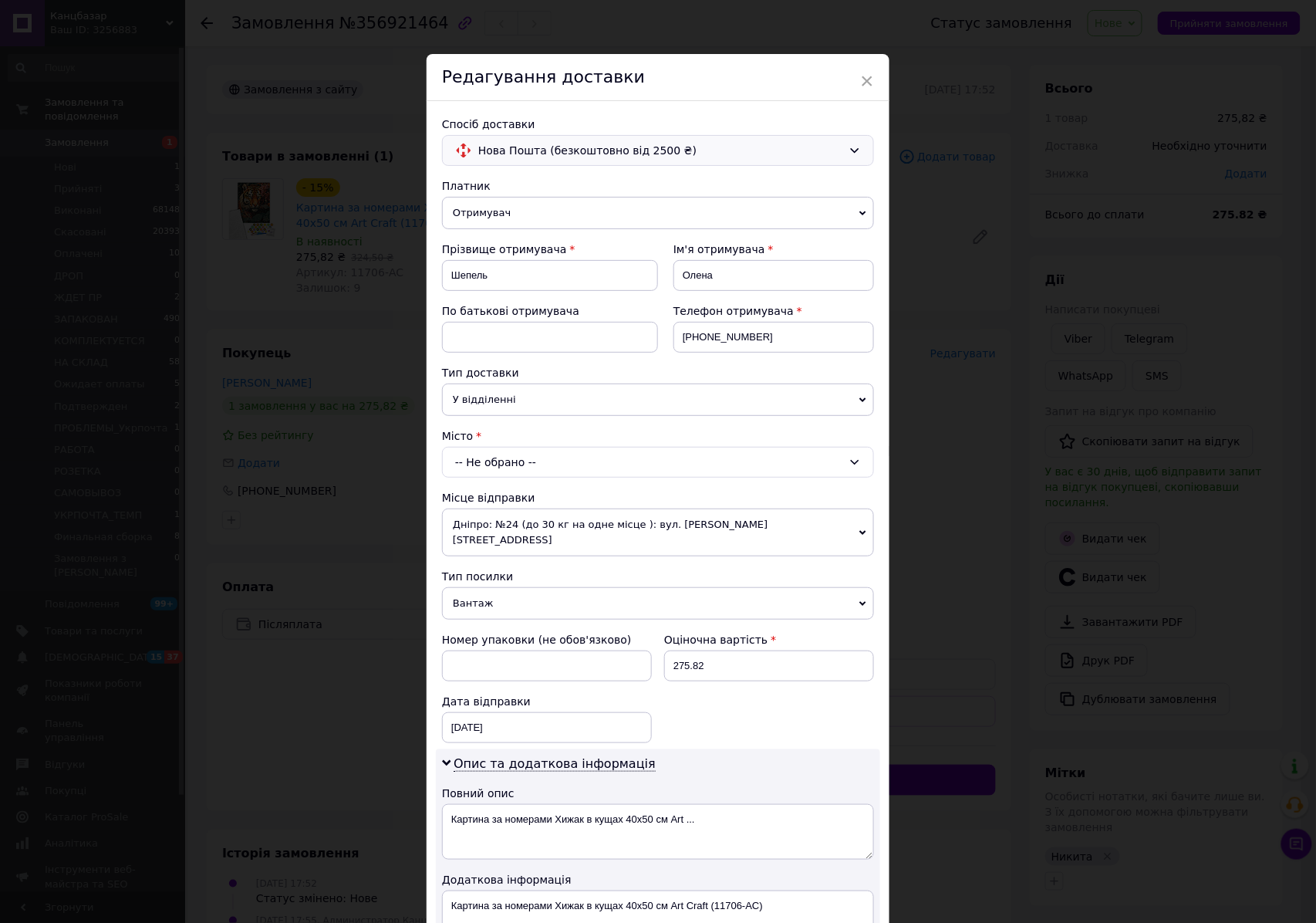
click at [532, 469] on div "-- Не обрано --" at bounding box center [658, 462] width 432 height 31
type input "чутове"
click at [640, 525] on li "смт. [GEOGRAPHIC_DATA]" at bounding box center [657, 528] width 430 height 25
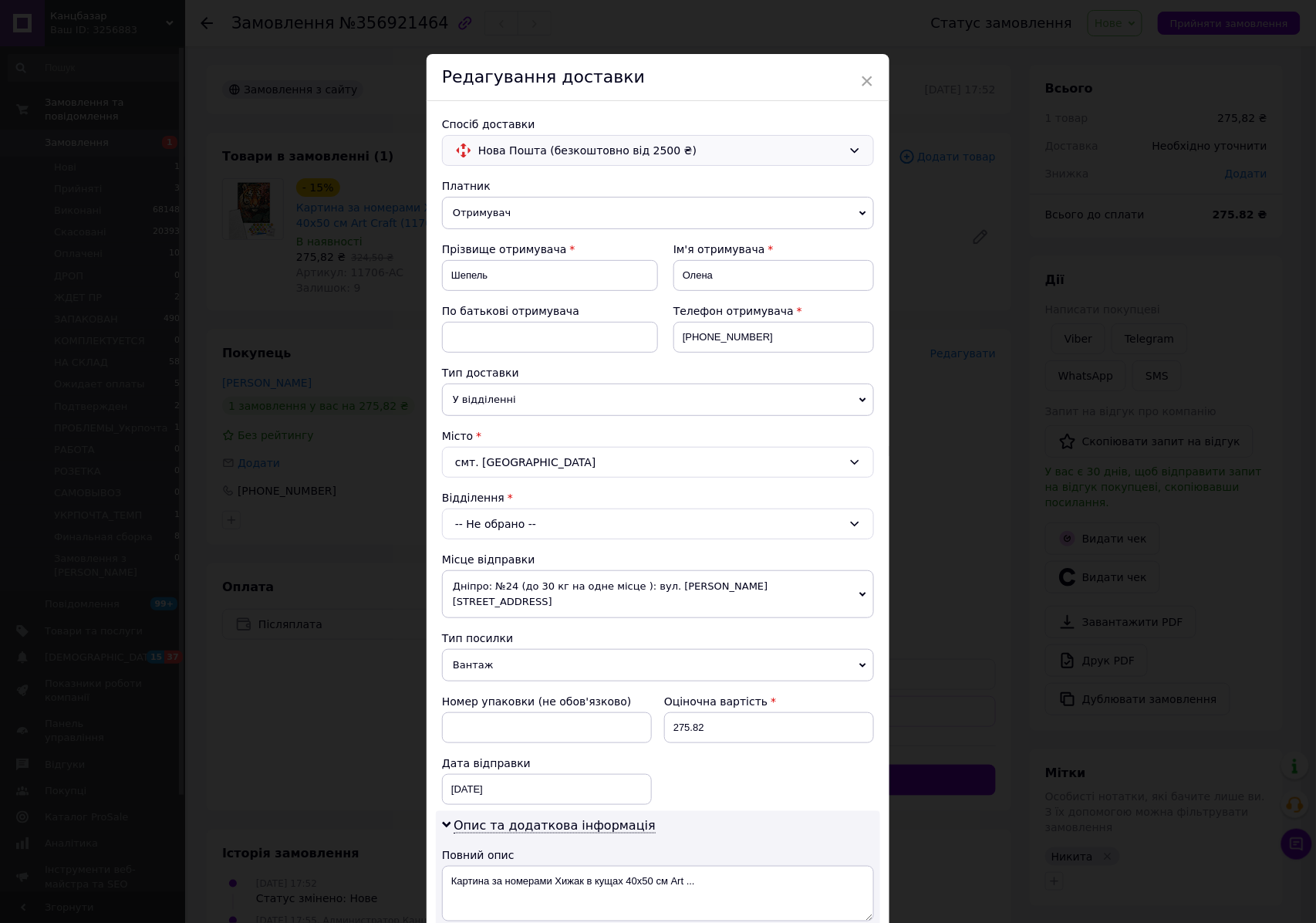
click at [574, 529] on div "-- Не обрано --" at bounding box center [658, 524] width 432 height 31
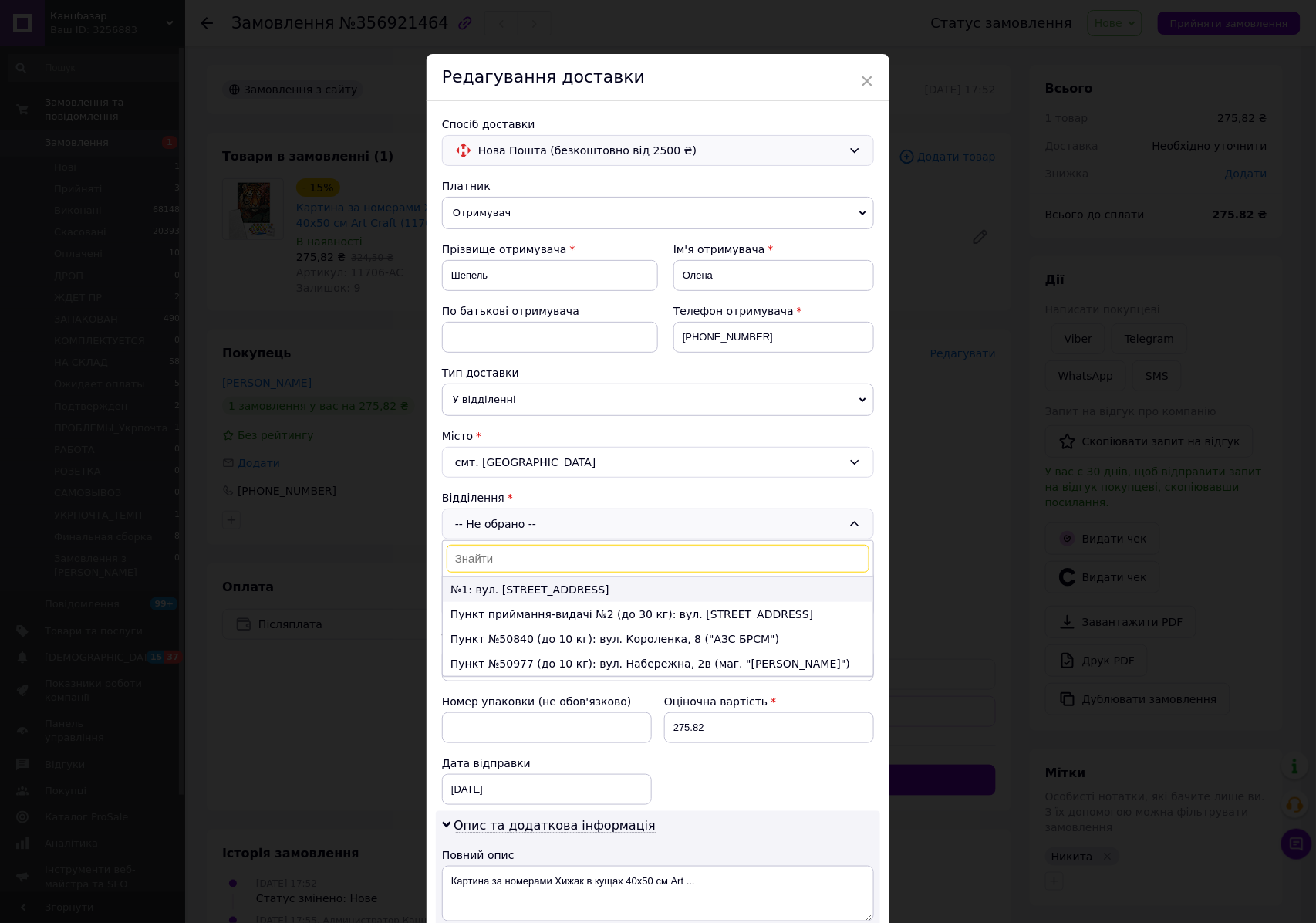
click at [594, 588] on li "№1: вул. [STREET_ADDRESS]" at bounding box center [657, 589] width 430 height 25
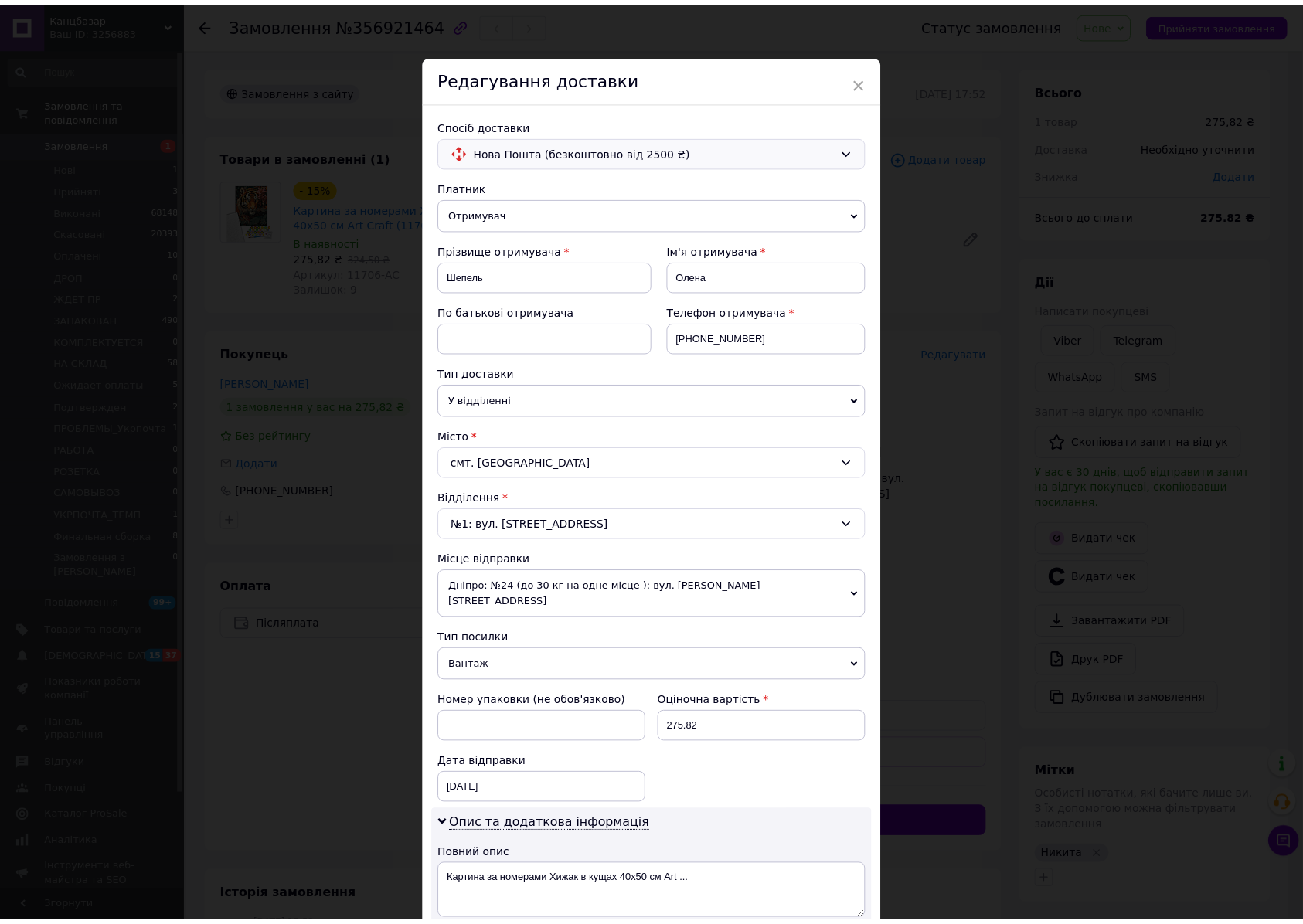
scroll to position [412, 0]
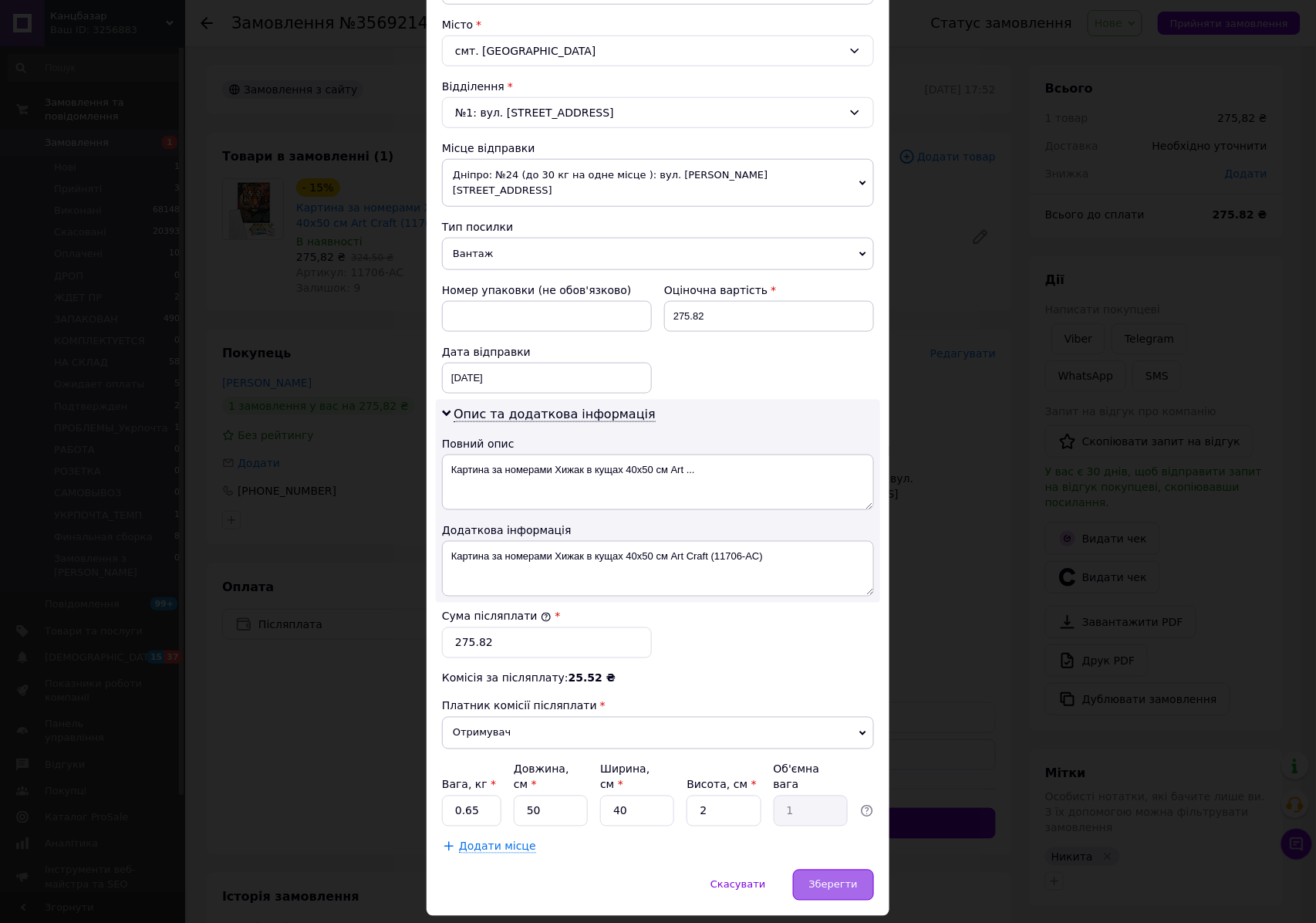
click at [834, 878] on span "Зберегти" at bounding box center [833, 884] width 49 height 12
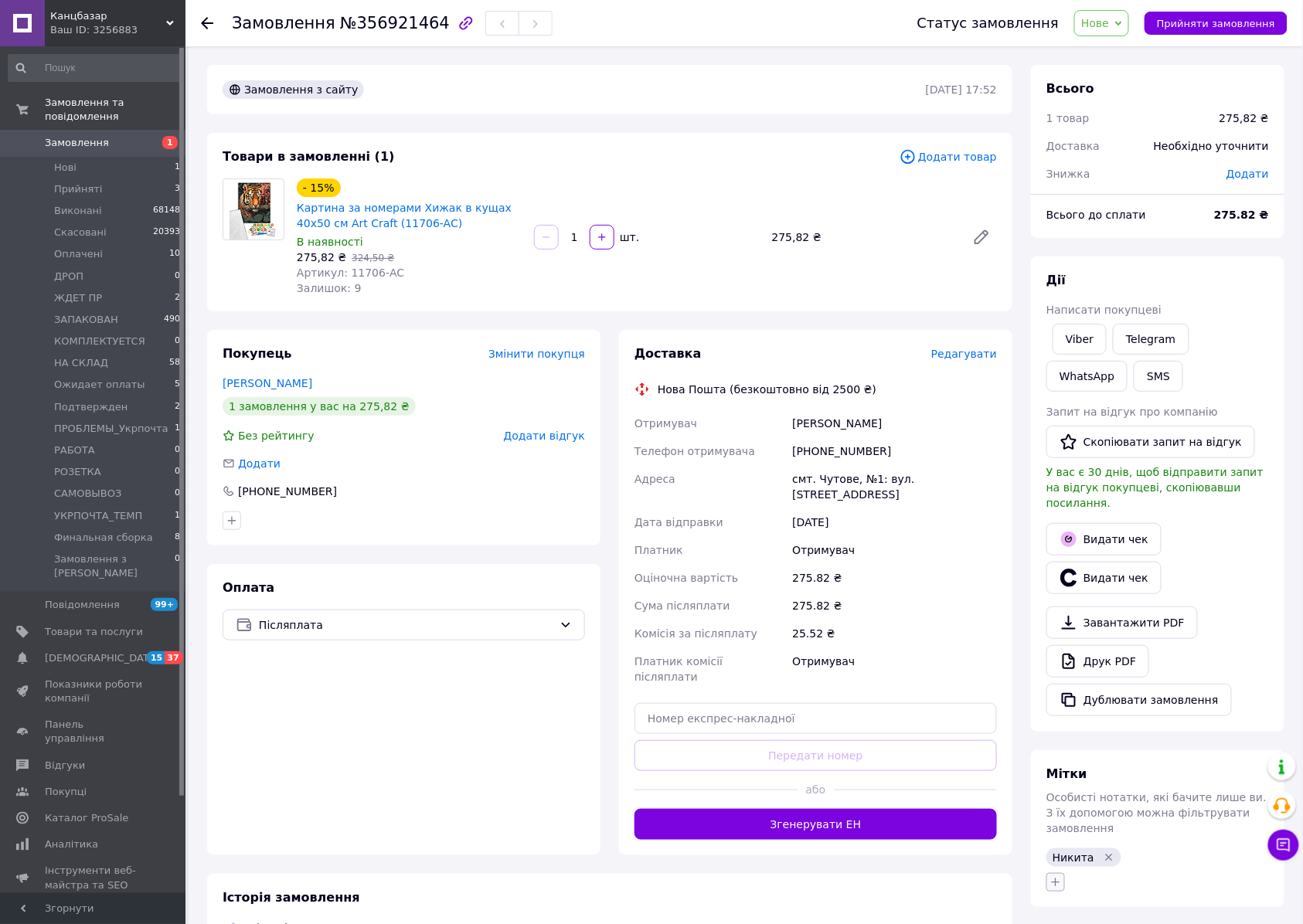
click at [1055, 875] on icon "button" at bounding box center [1056, 882] width 13 height 13
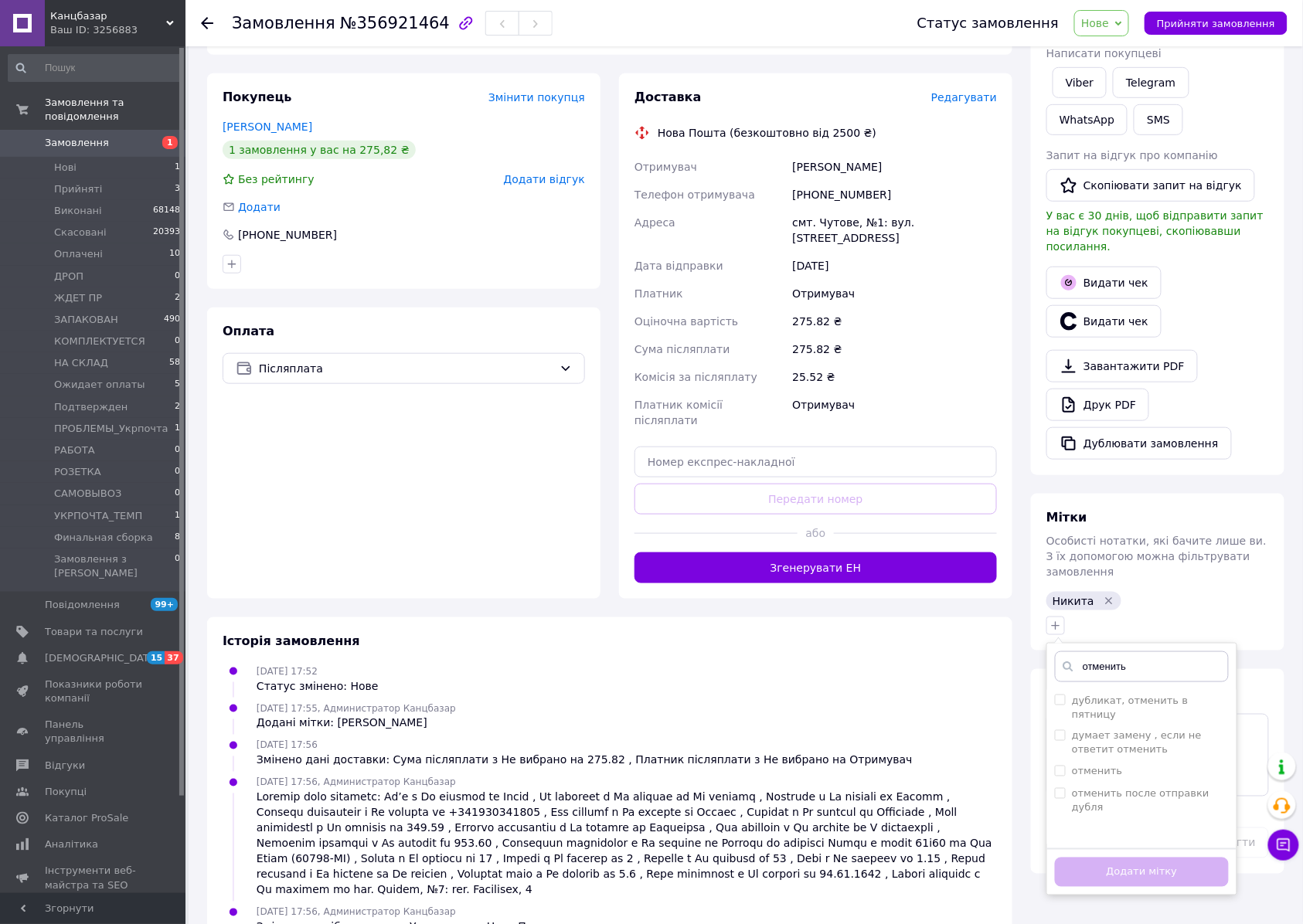
click at [1128, 651] on input "отменить" at bounding box center [1141, 666] width 174 height 31
click at [1124, 22] on span "Нове" at bounding box center [1101, 23] width 55 height 26
click at [1132, 53] on li "Прийнято" at bounding box center [1140, 53] width 130 height 23
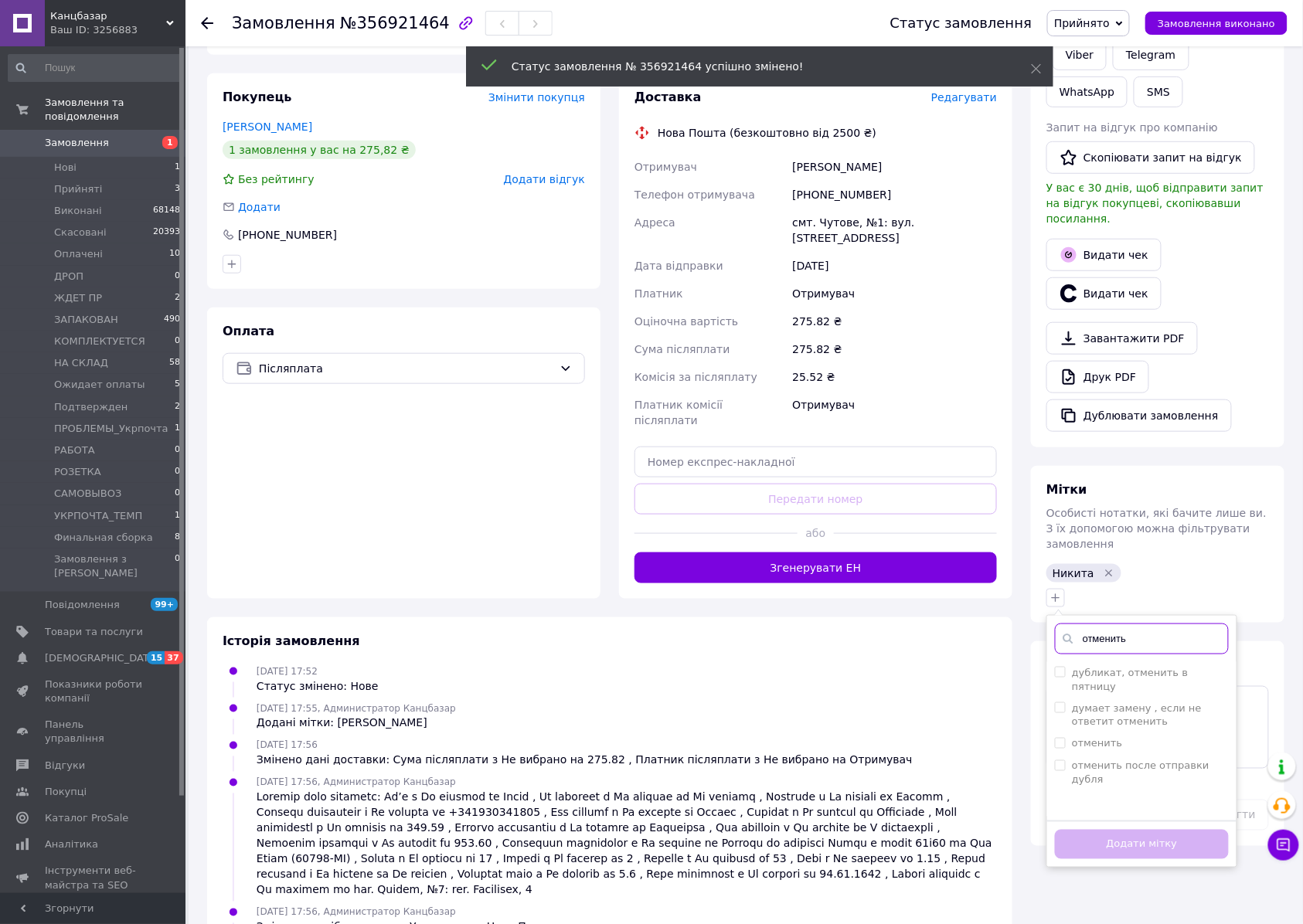
click at [1140, 620] on div "отменить дубликат, отменить в пятницу думает замену , если не ответит отменить …" at bounding box center [1141, 742] width 190 height 253
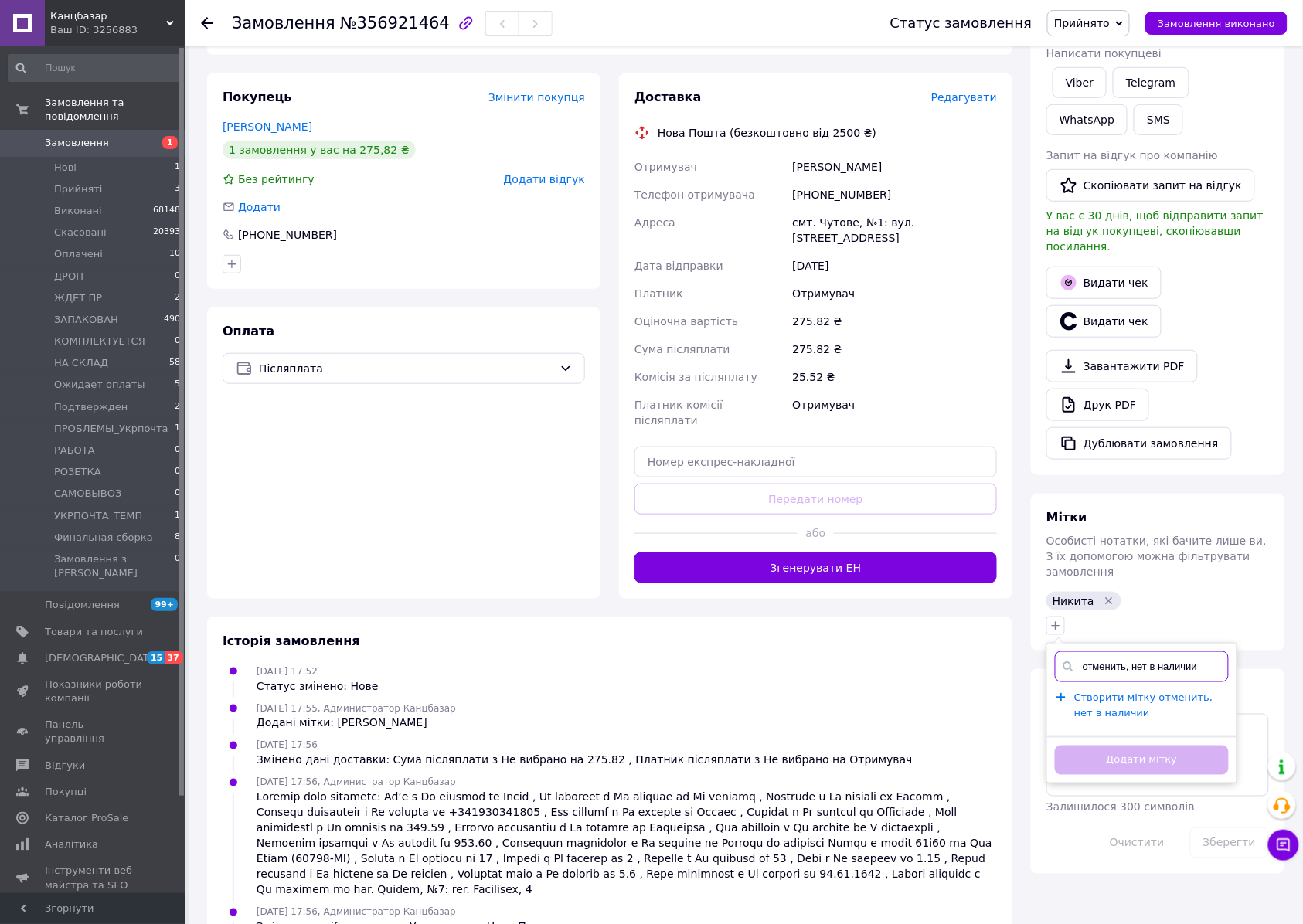
type input "отменить, нет в наличии"
click at [1113, 691] on span "Створити мітку отменить, нет в наличии" at bounding box center [1144, 705] width 139 height 28
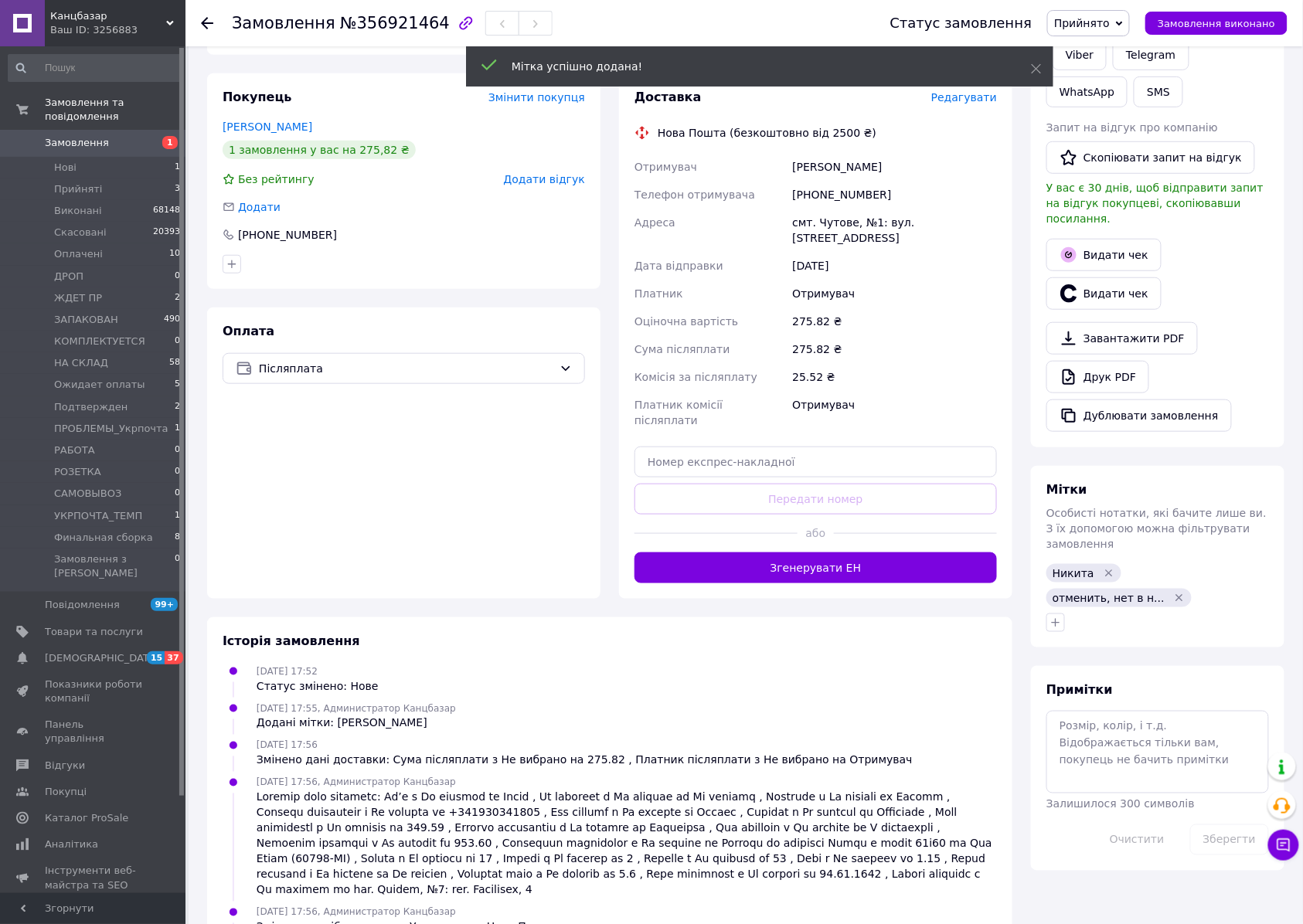
scroll to position [0, 0]
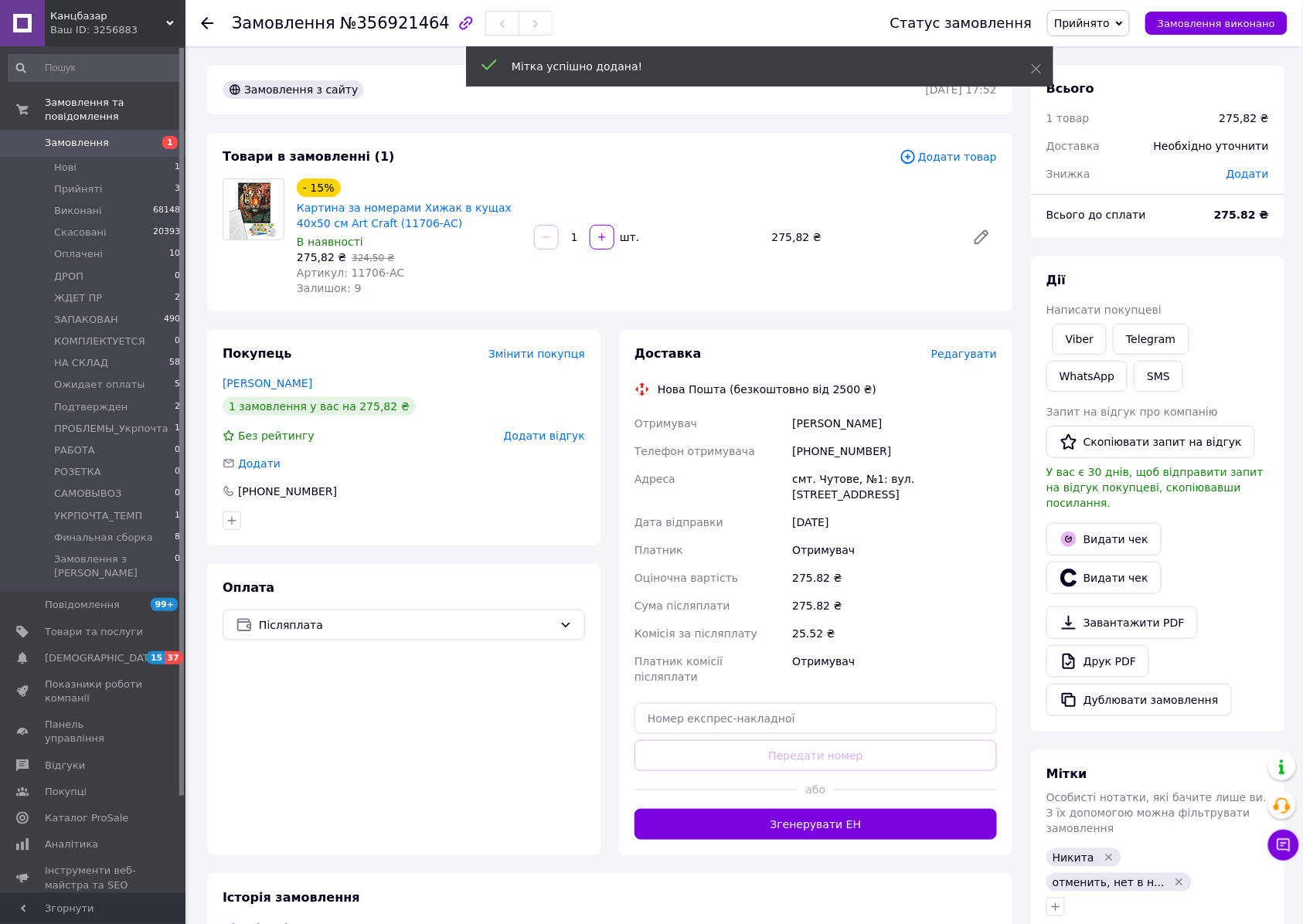
click at [355, 276] on span "Артикул: 11706-AC" at bounding box center [350, 272] width 108 height 13
drag, startPoint x: 355, startPoint y: 276, endPoint x: 381, endPoint y: 275, distance: 26.0
click at [381, 275] on span "Артикул: 11706-AC" at bounding box center [350, 272] width 108 height 13
copy span "11706-AC"
